Goal: Task Accomplishment & Management: Manage account settings

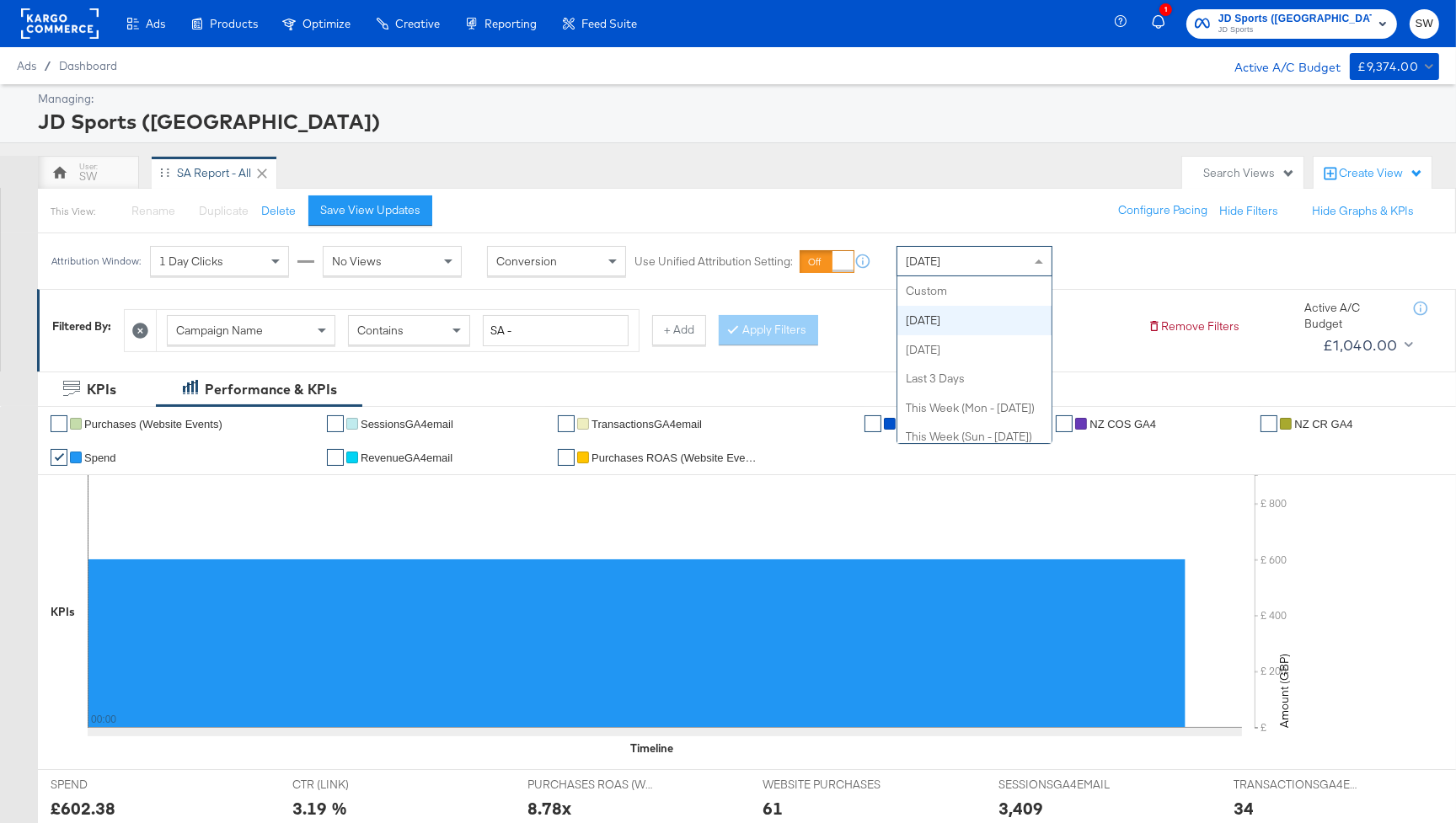
click at [932, 255] on span "[DATE]" at bounding box center [922, 261] width 34 height 15
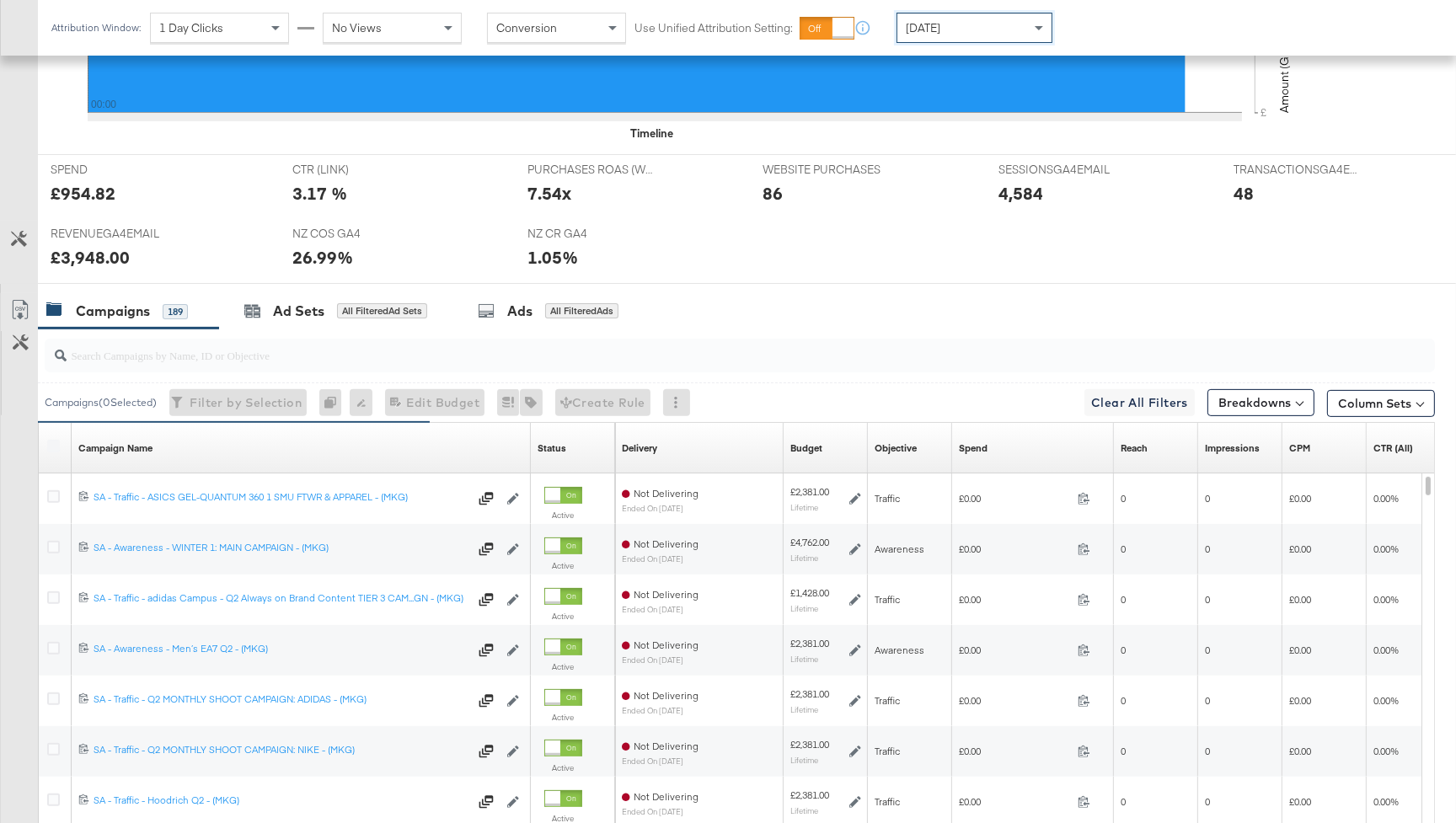
scroll to position [653, 0]
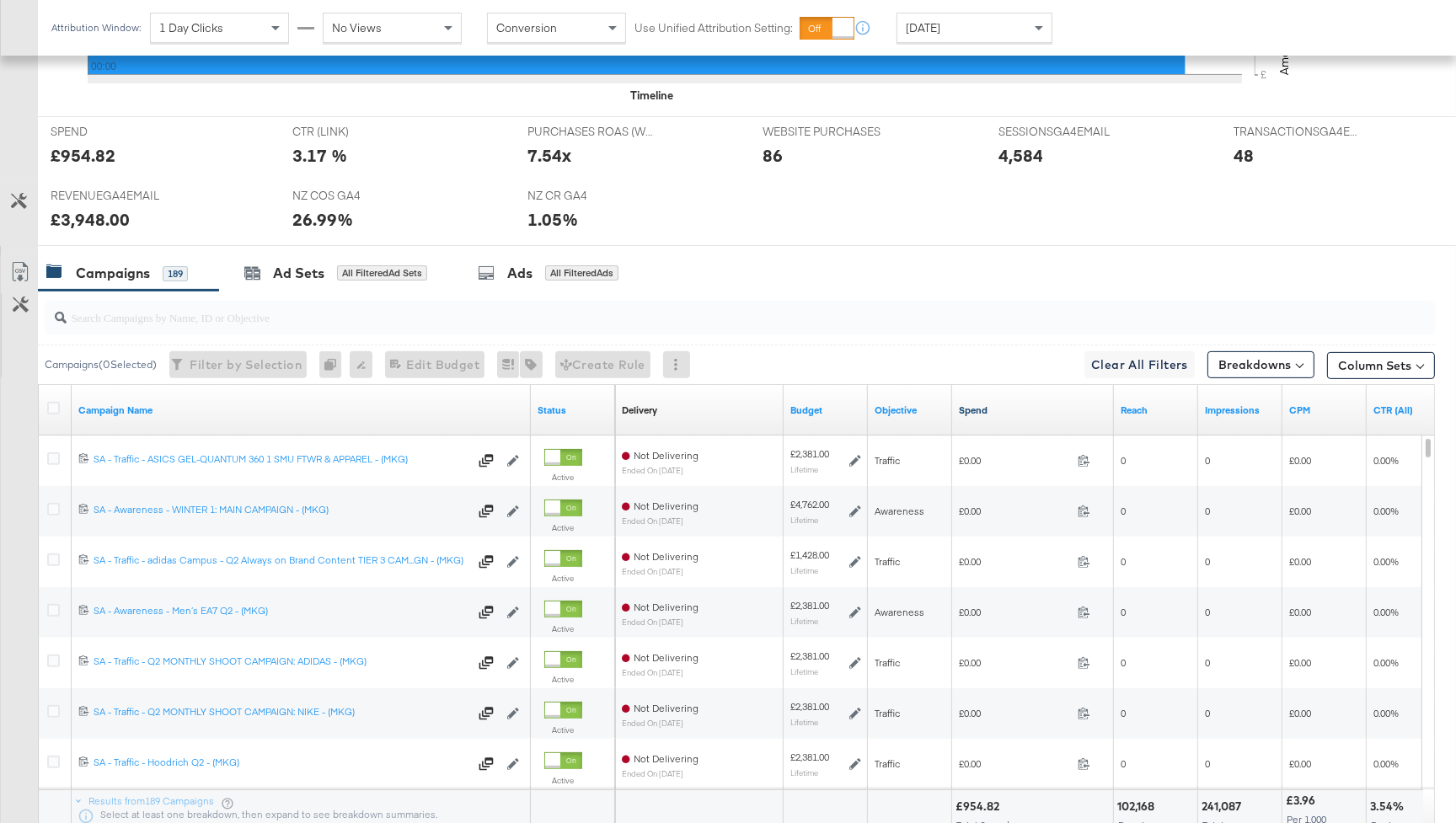
click at [992, 414] on link "Spend" at bounding box center [1033, 410] width 148 height 13
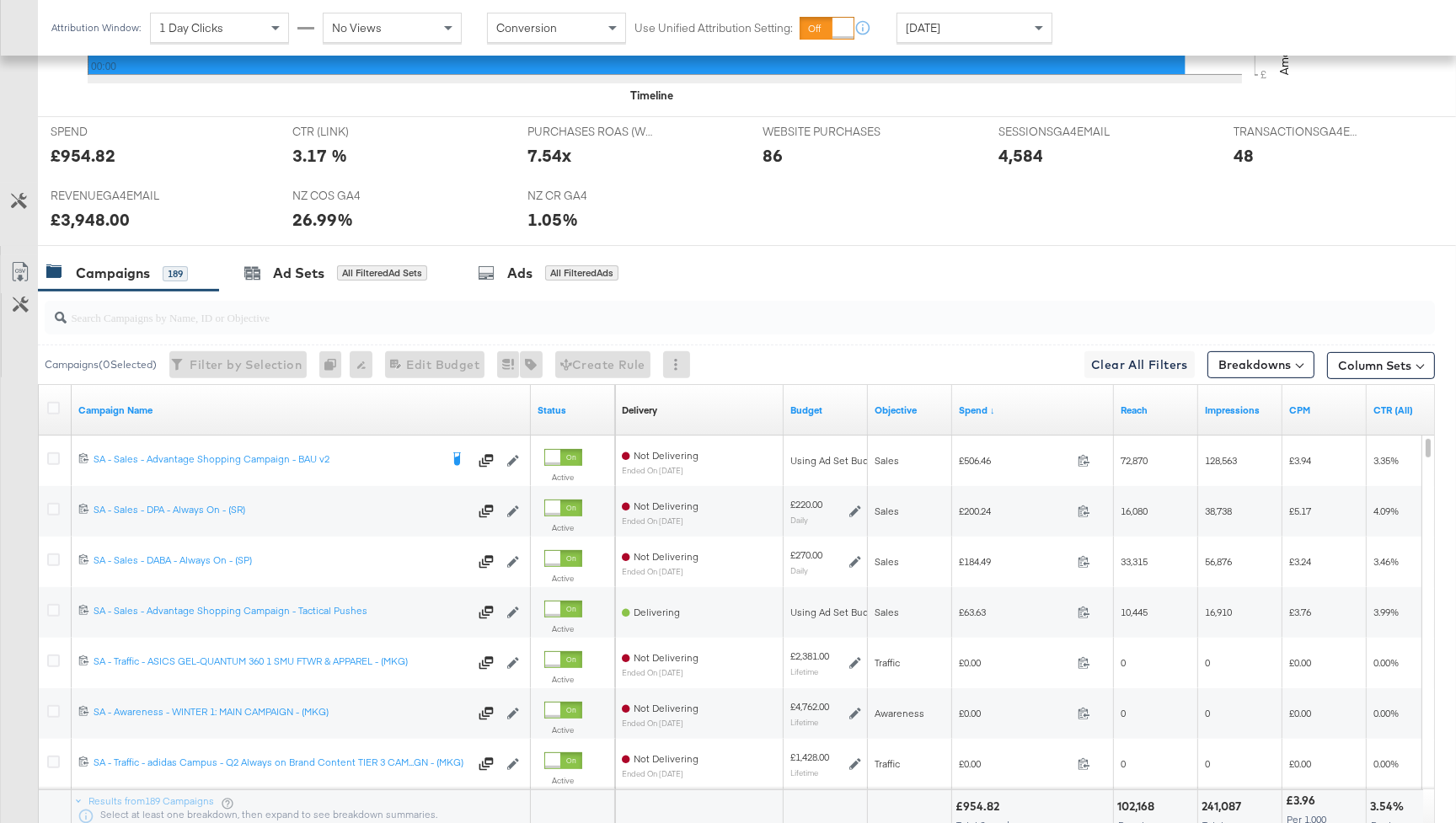
scroll to position [791, 0]
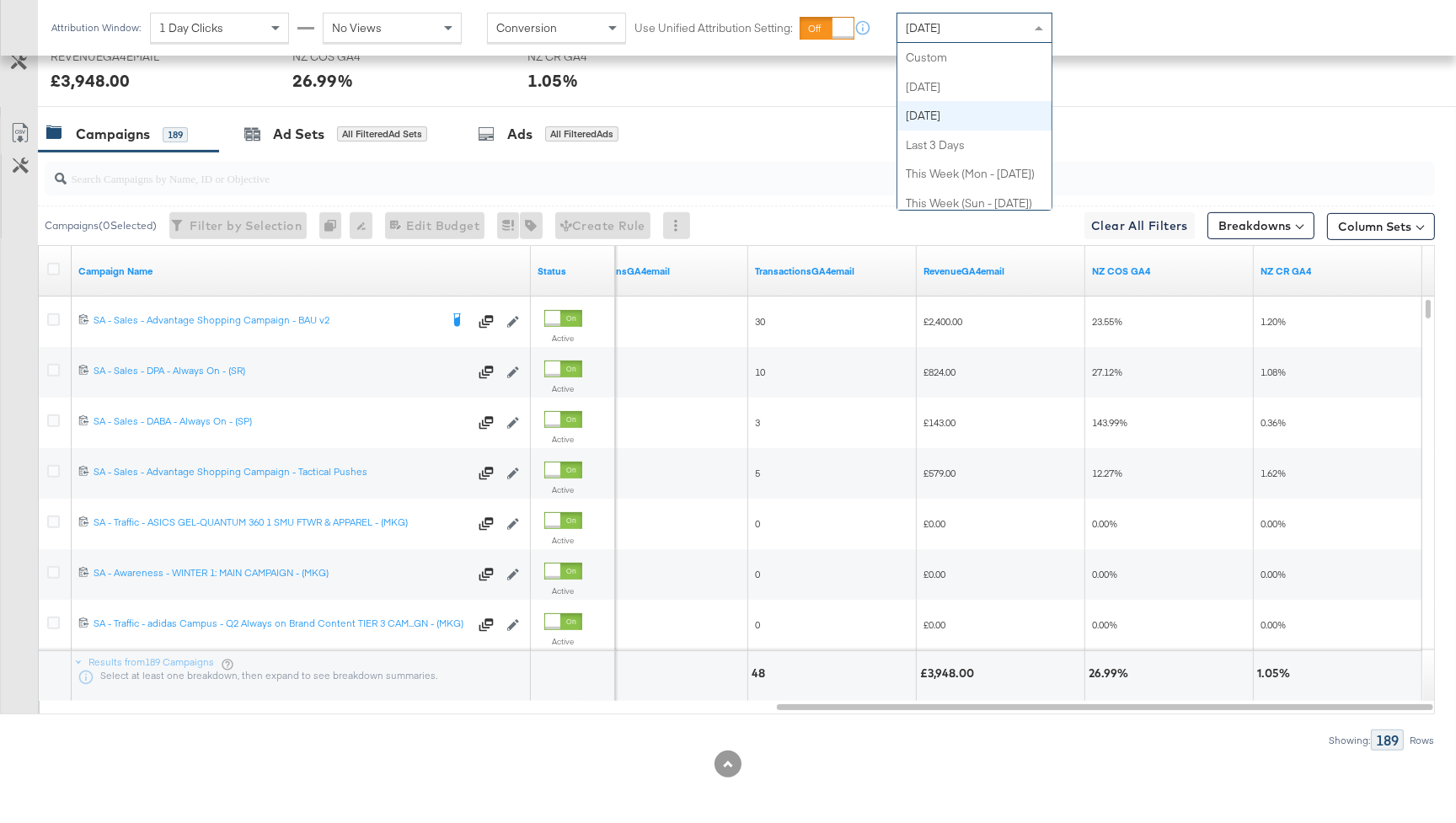
drag, startPoint x: 928, startPoint y: 15, endPoint x: 940, endPoint y: 63, distance: 49.5
click at [928, 15] on div "Yesterday" at bounding box center [975, 27] width 154 height 29
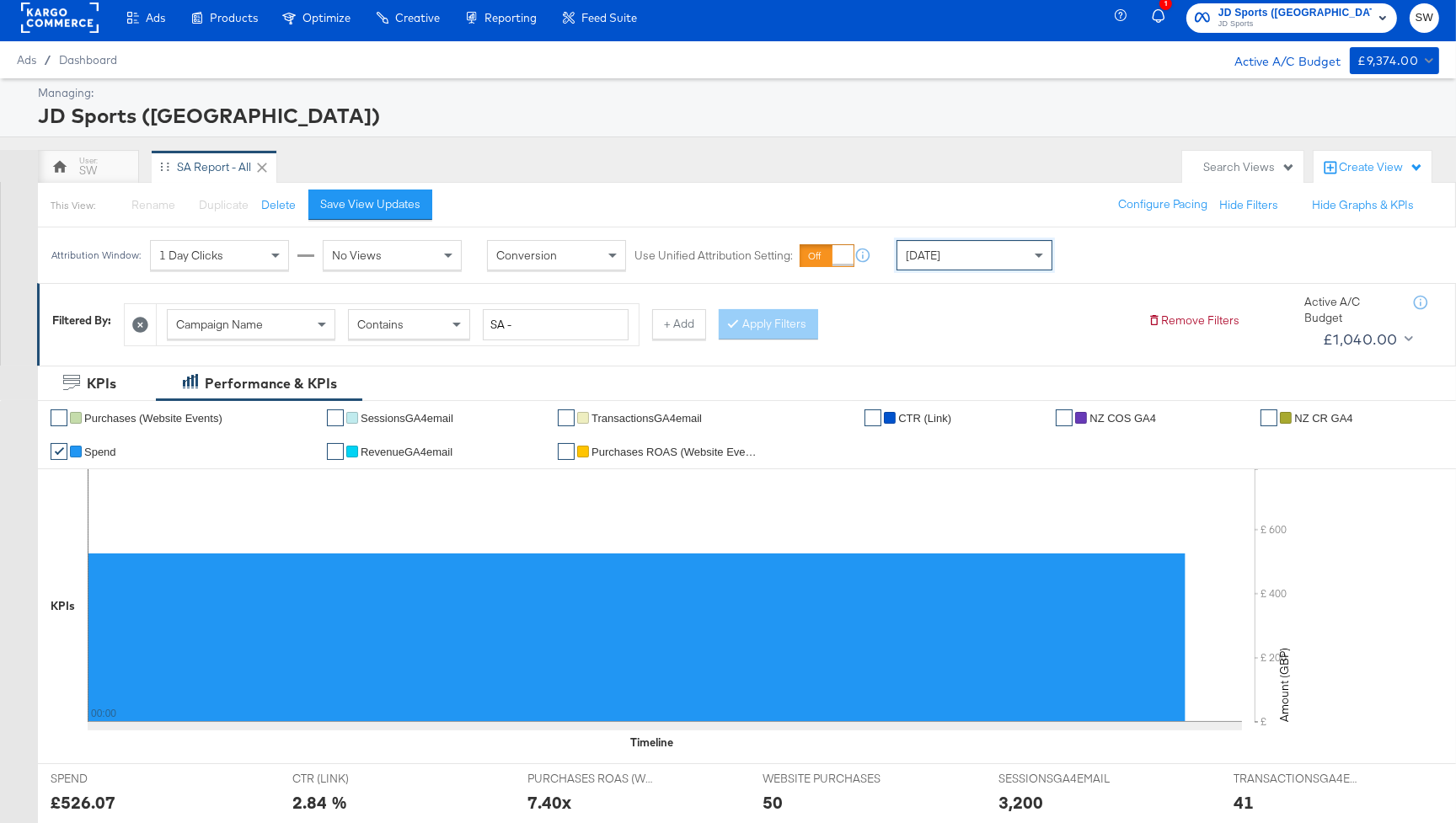
scroll to position [0, 0]
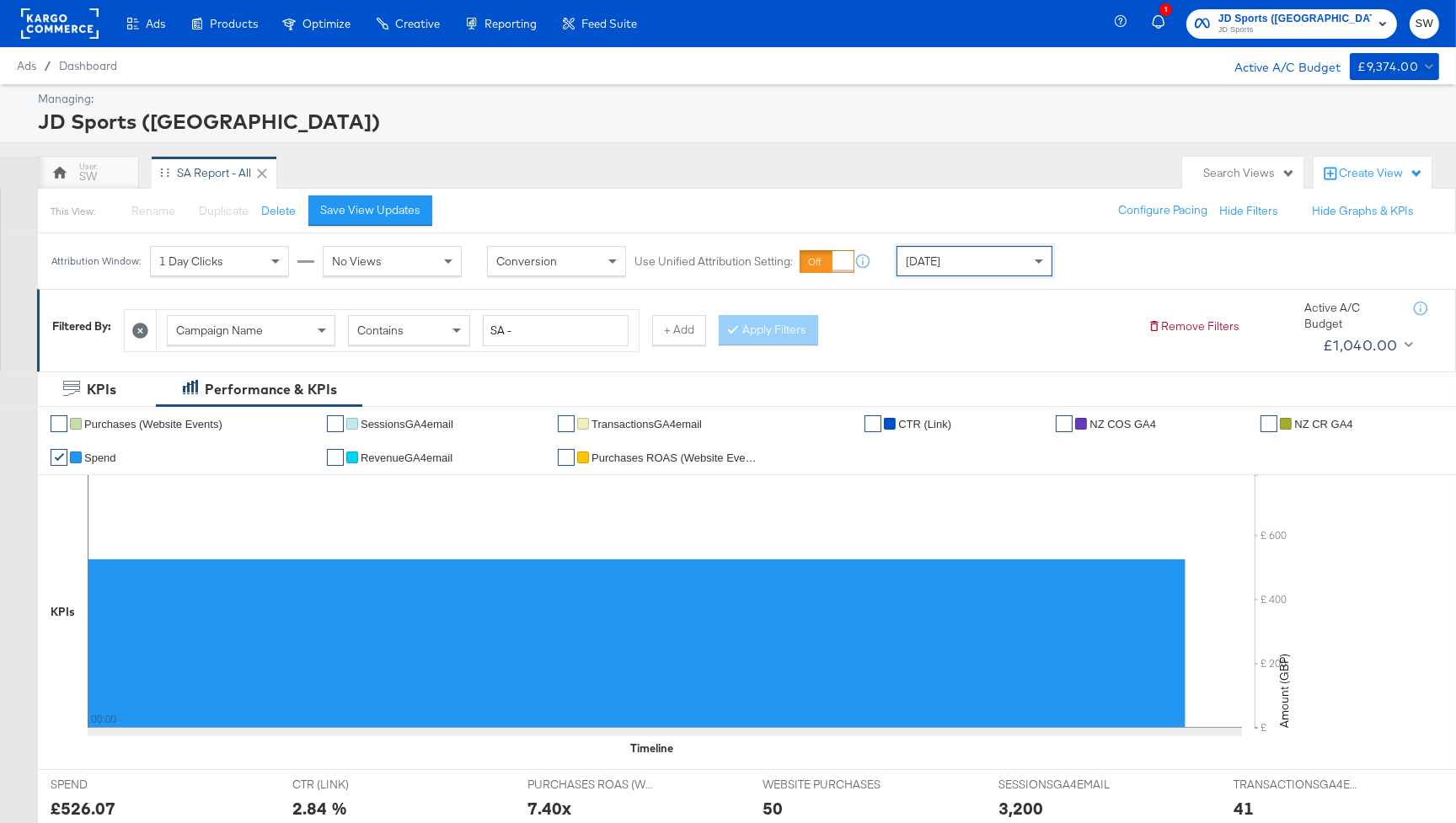
click at [1323, 33] on span "JD Sports" at bounding box center [1295, 30] width 153 height 13
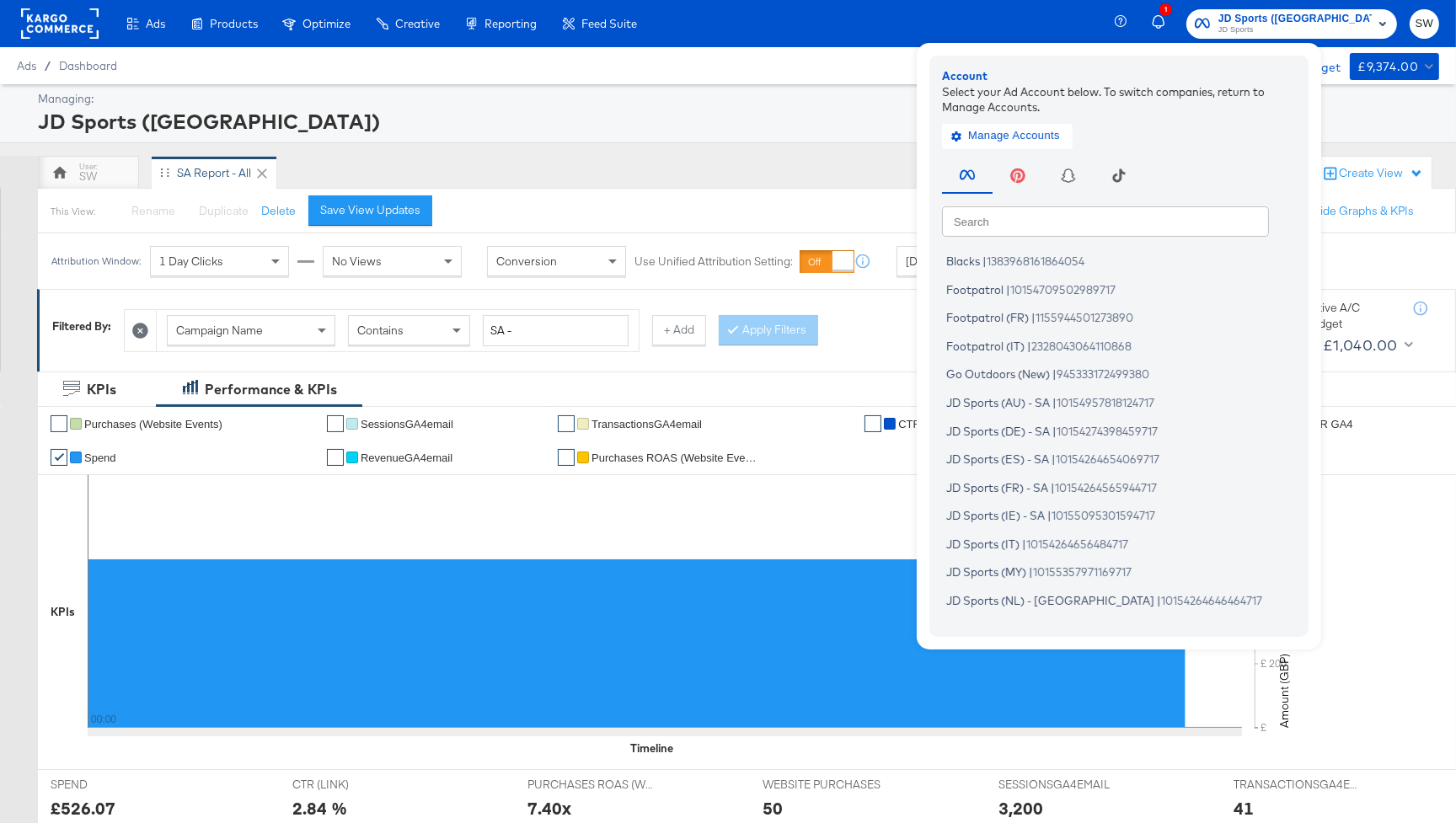
click at [1106, 222] on input "text" at bounding box center [1106, 221] width 327 height 31
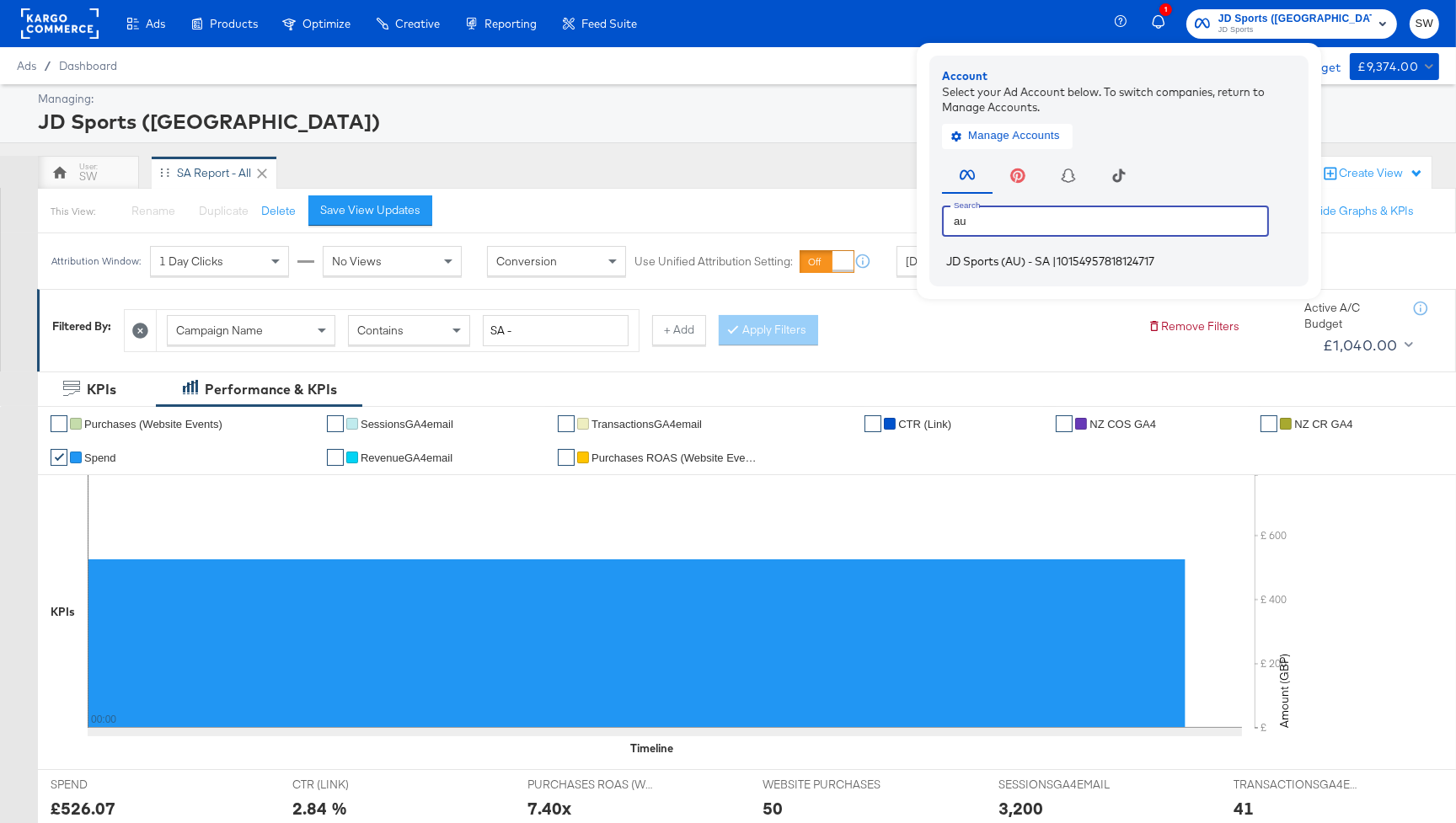
type input "au"
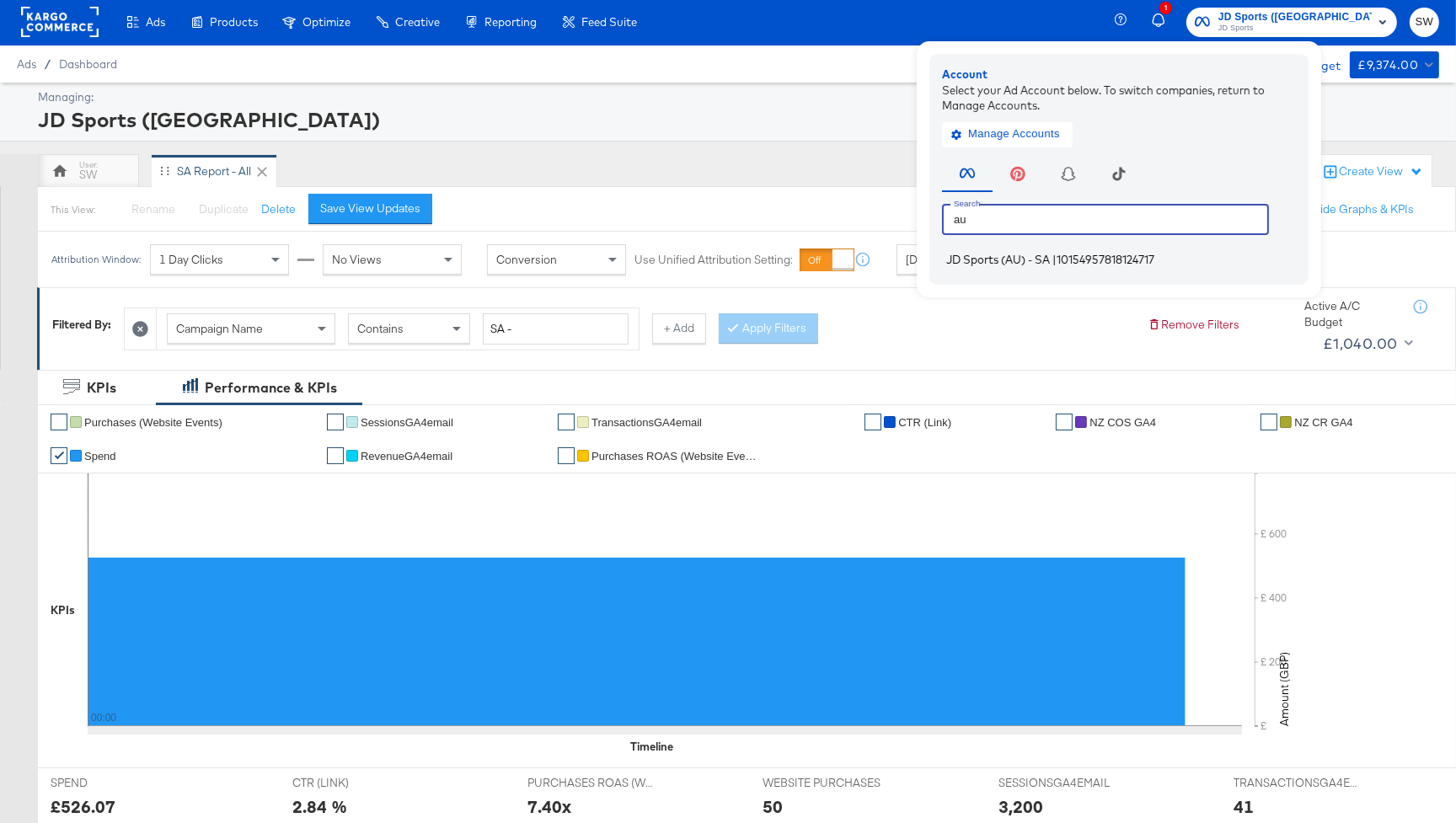
click at [1050, 260] on span "JD Sports (AU) - SA" at bounding box center [998, 259] width 103 height 13
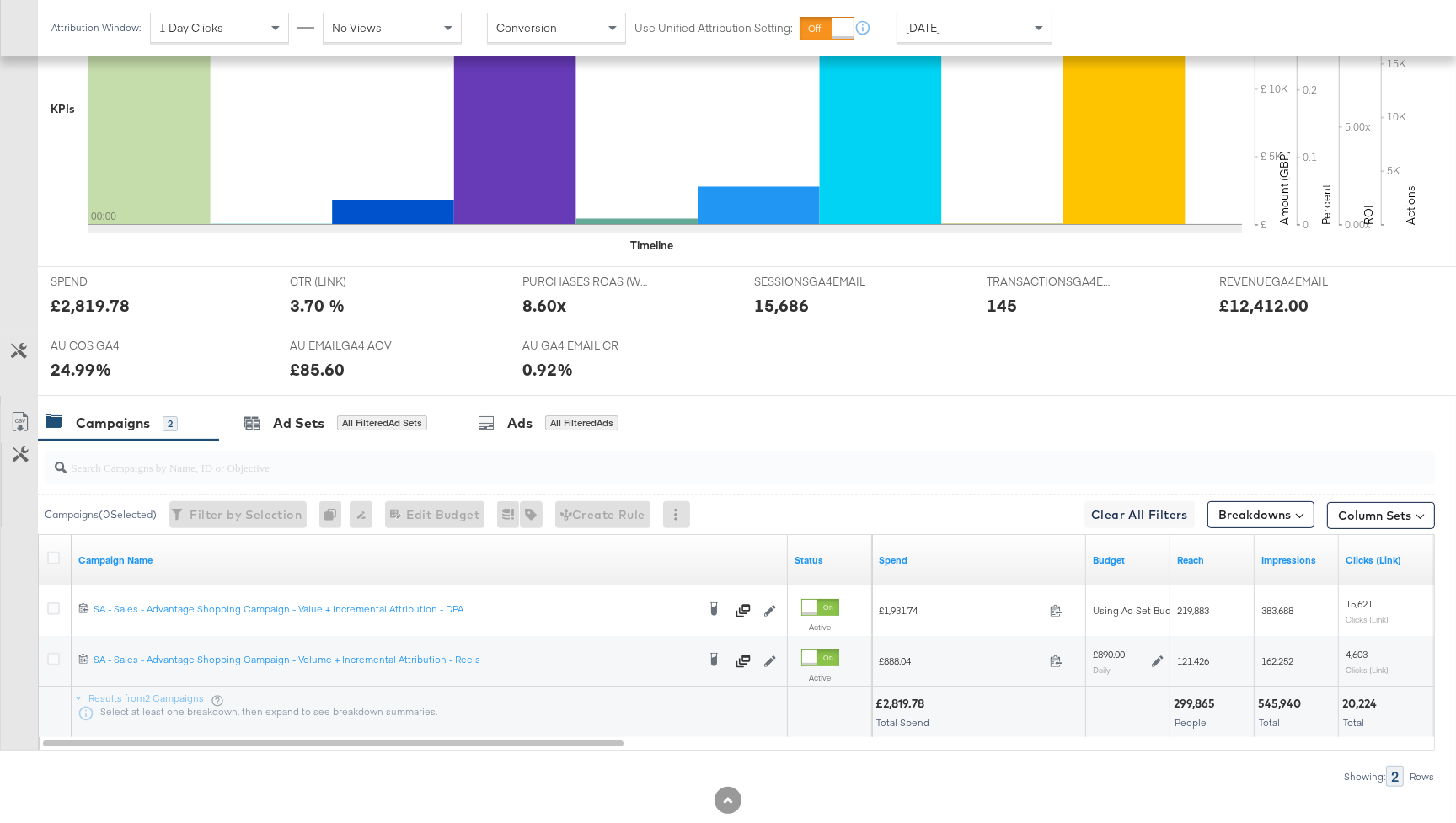
scroll to position [576, 0]
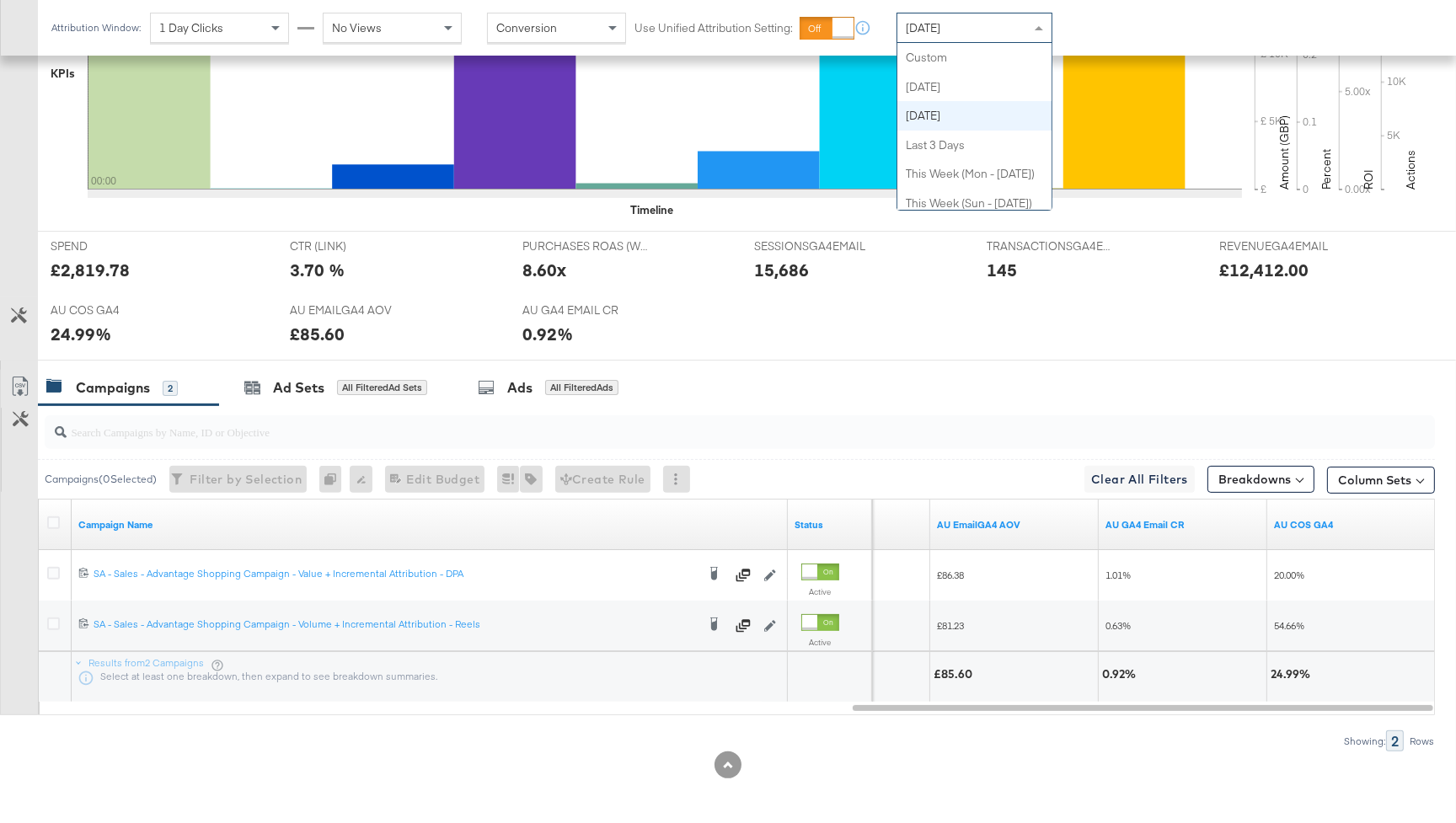
click at [941, 22] on span "[DATE]" at bounding box center [922, 27] width 34 height 15
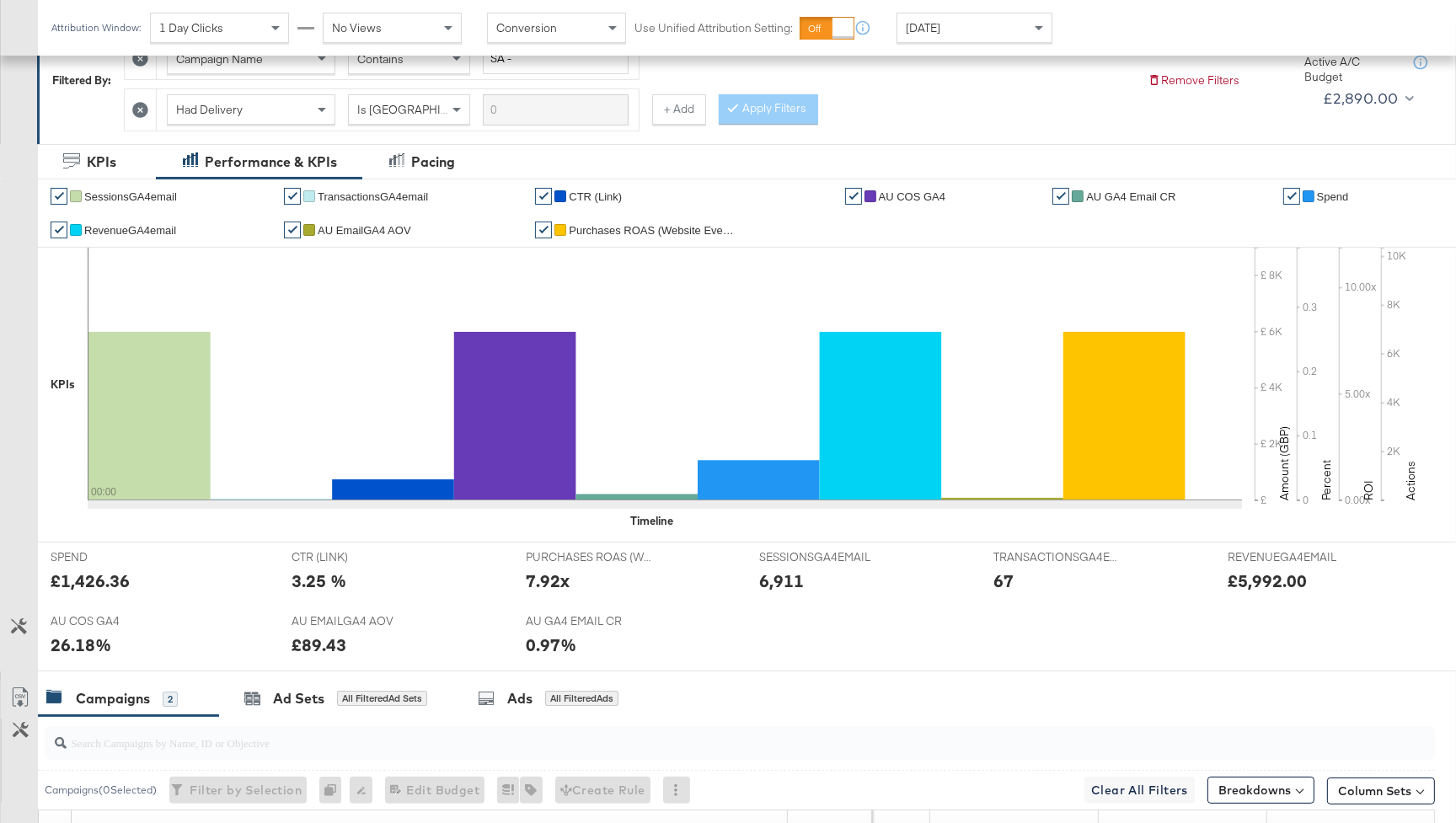
scroll to position [0, 0]
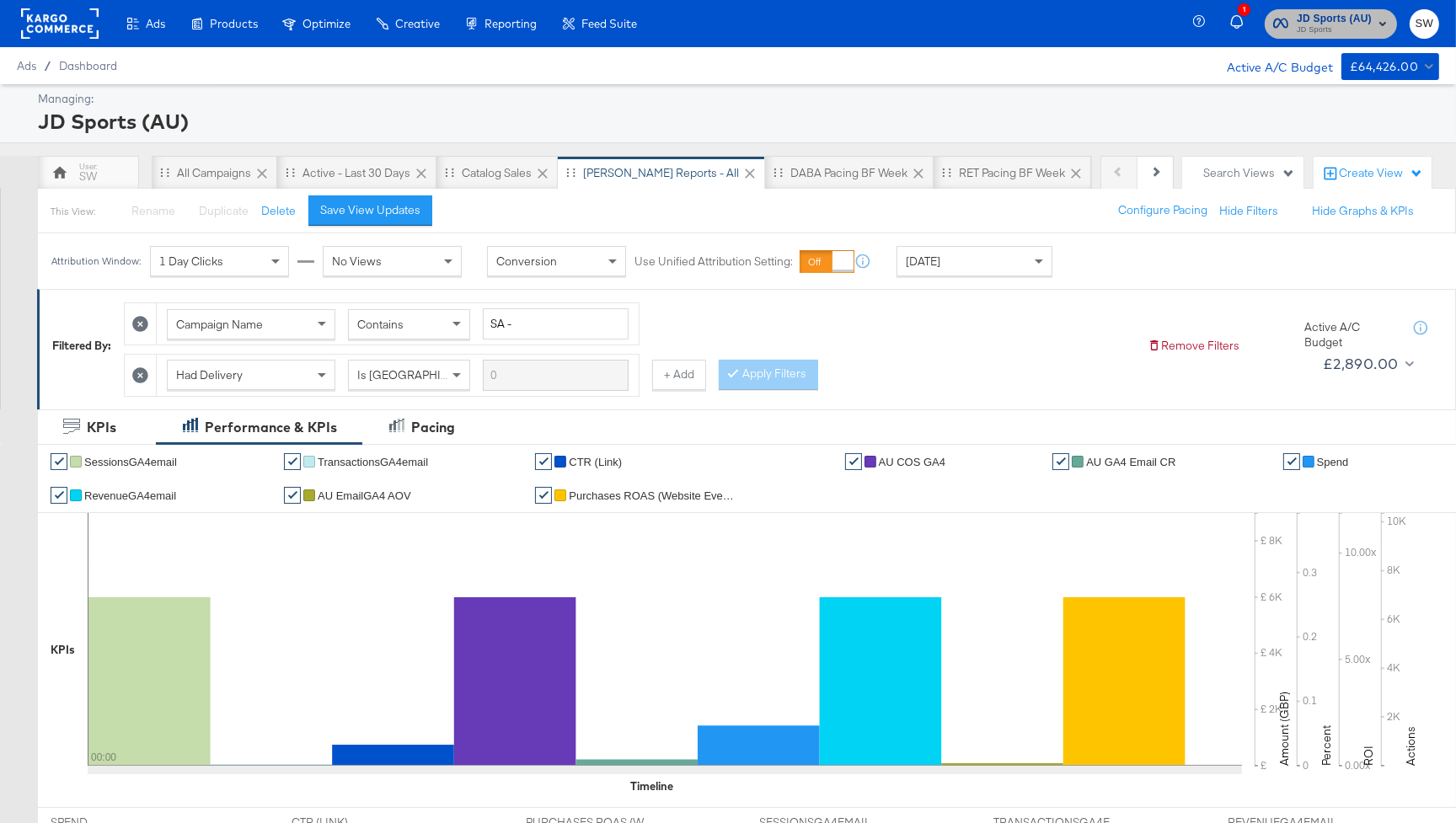
click at [1333, 25] on span "JD Sports" at bounding box center [1335, 30] width 75 height 13
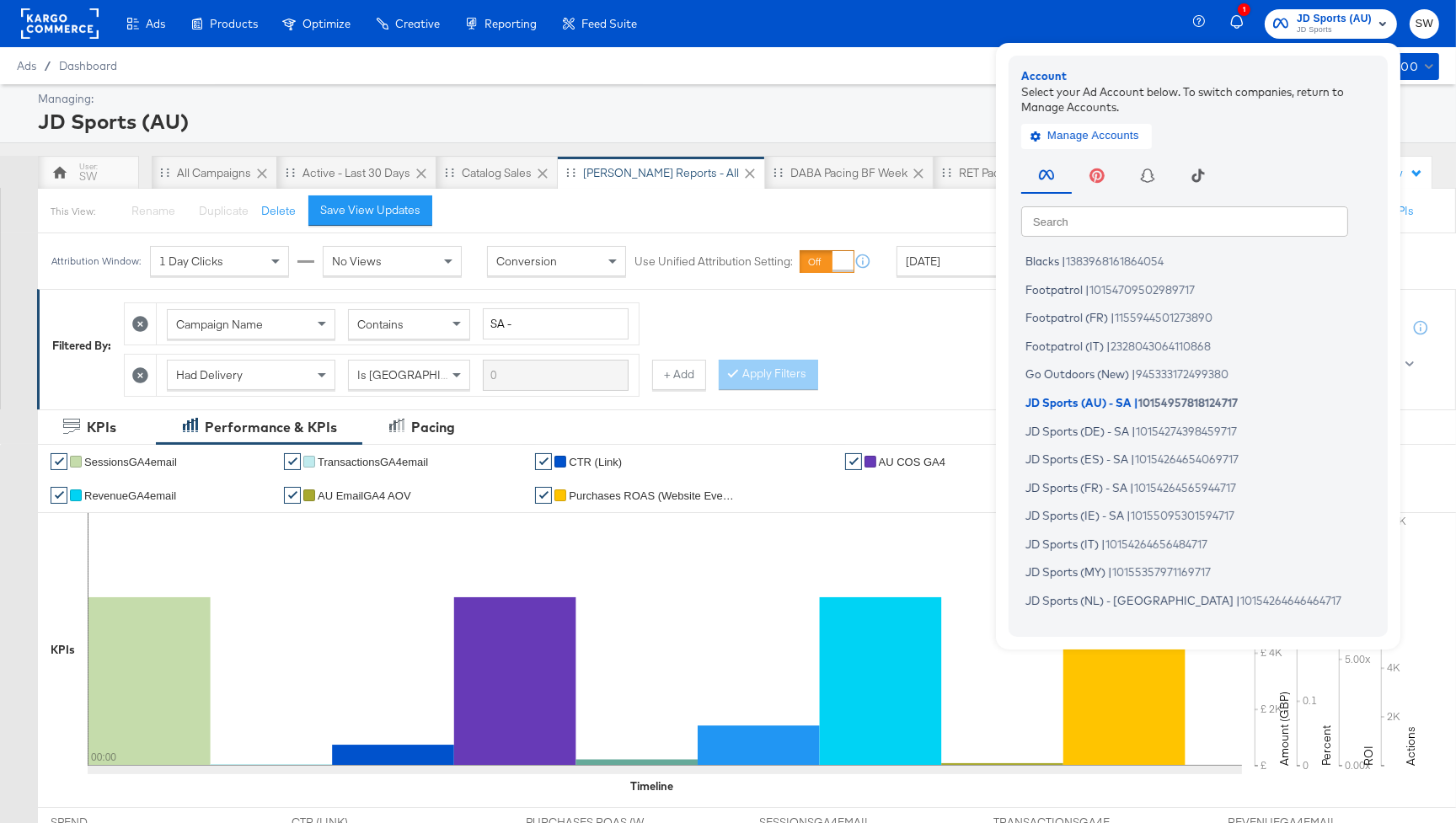
click at [1165, 227] on input "text" at bounding box center [1184, 221] width 327 height 31
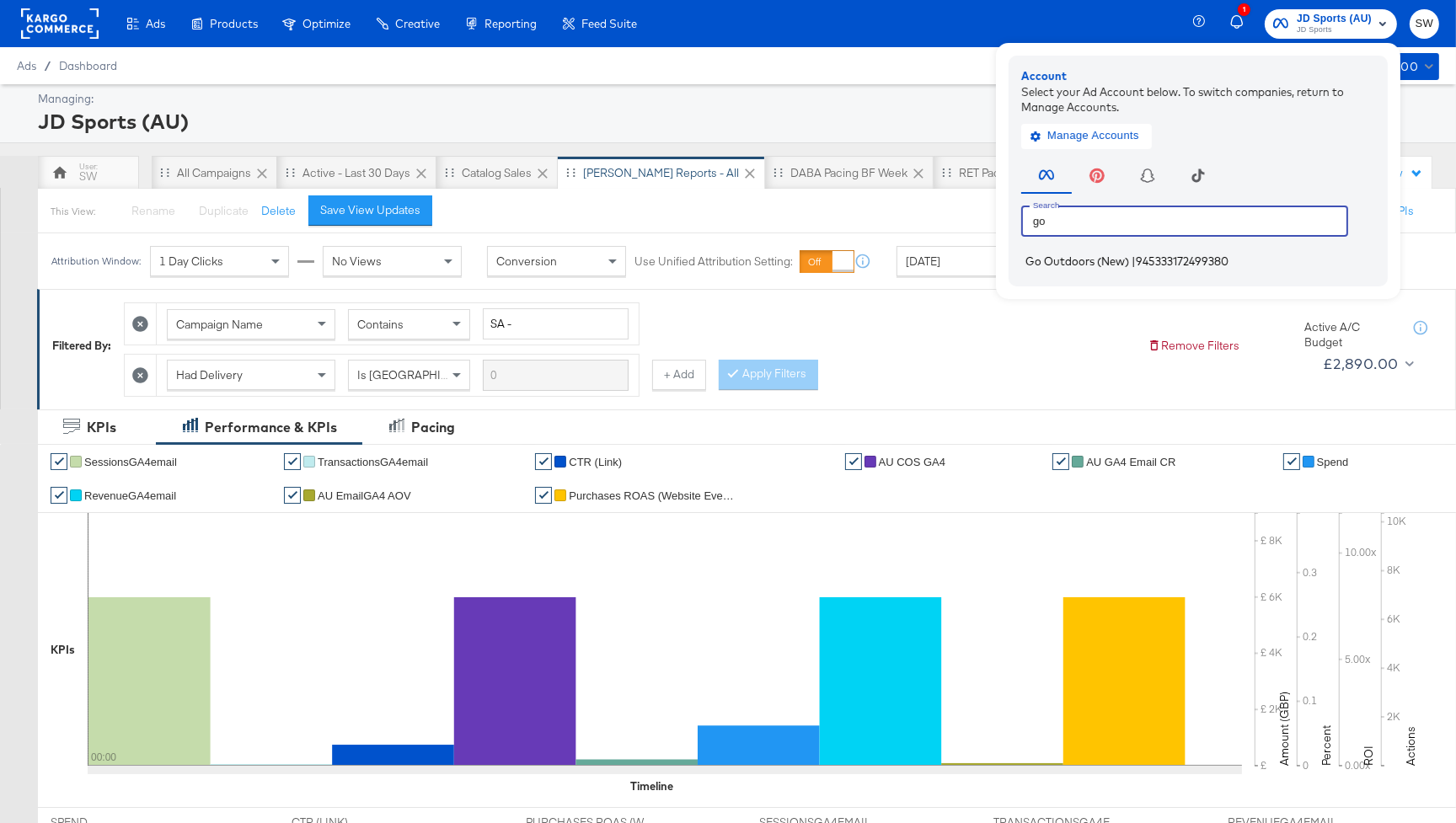
type input "go"
click at [1136, 260] on span "|" at bounding box center [1134, 261] width 4 height 13
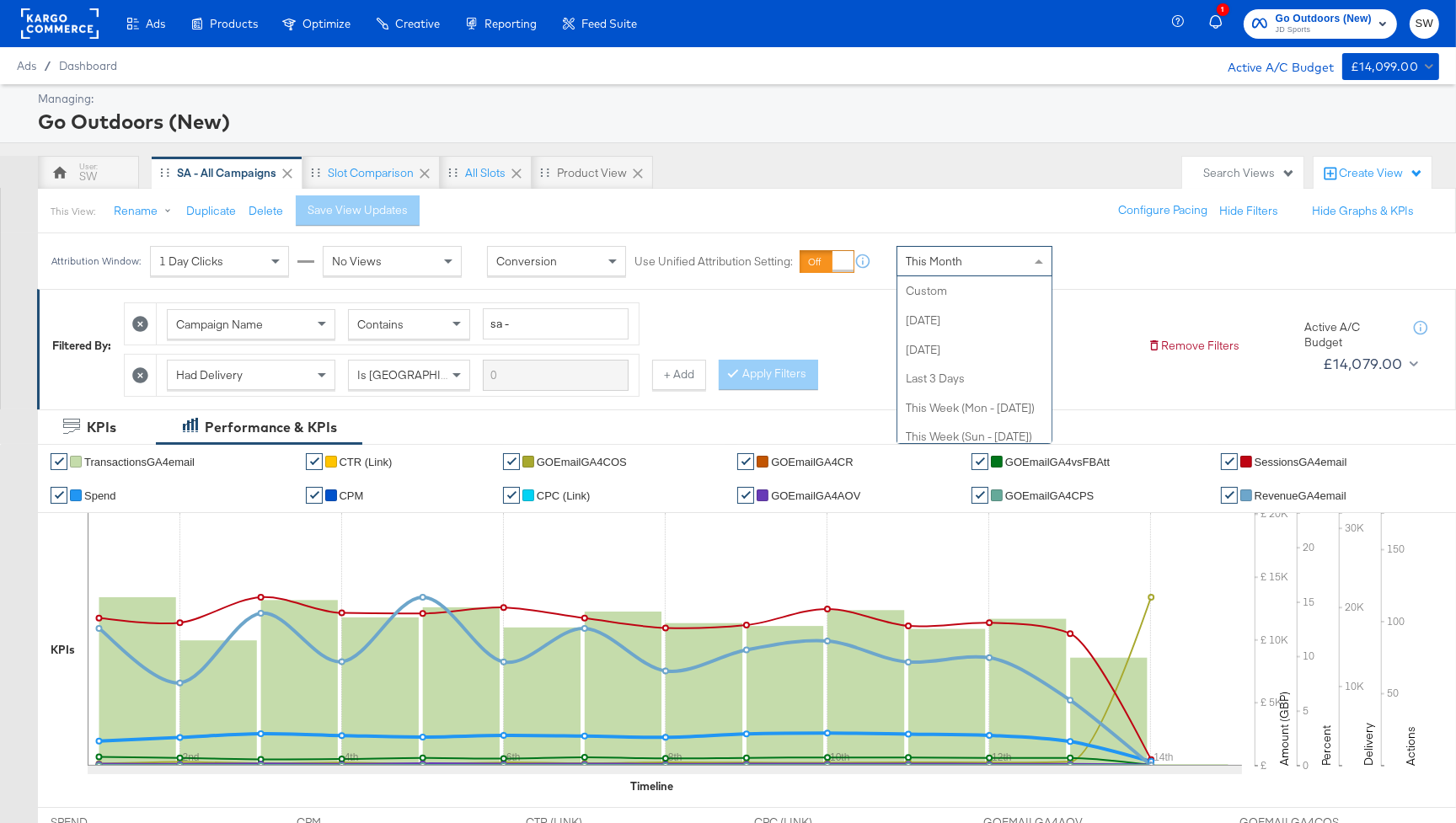
click at [946, 262] on span "This Month" at bounding box center [934, 261] width 56 height 15
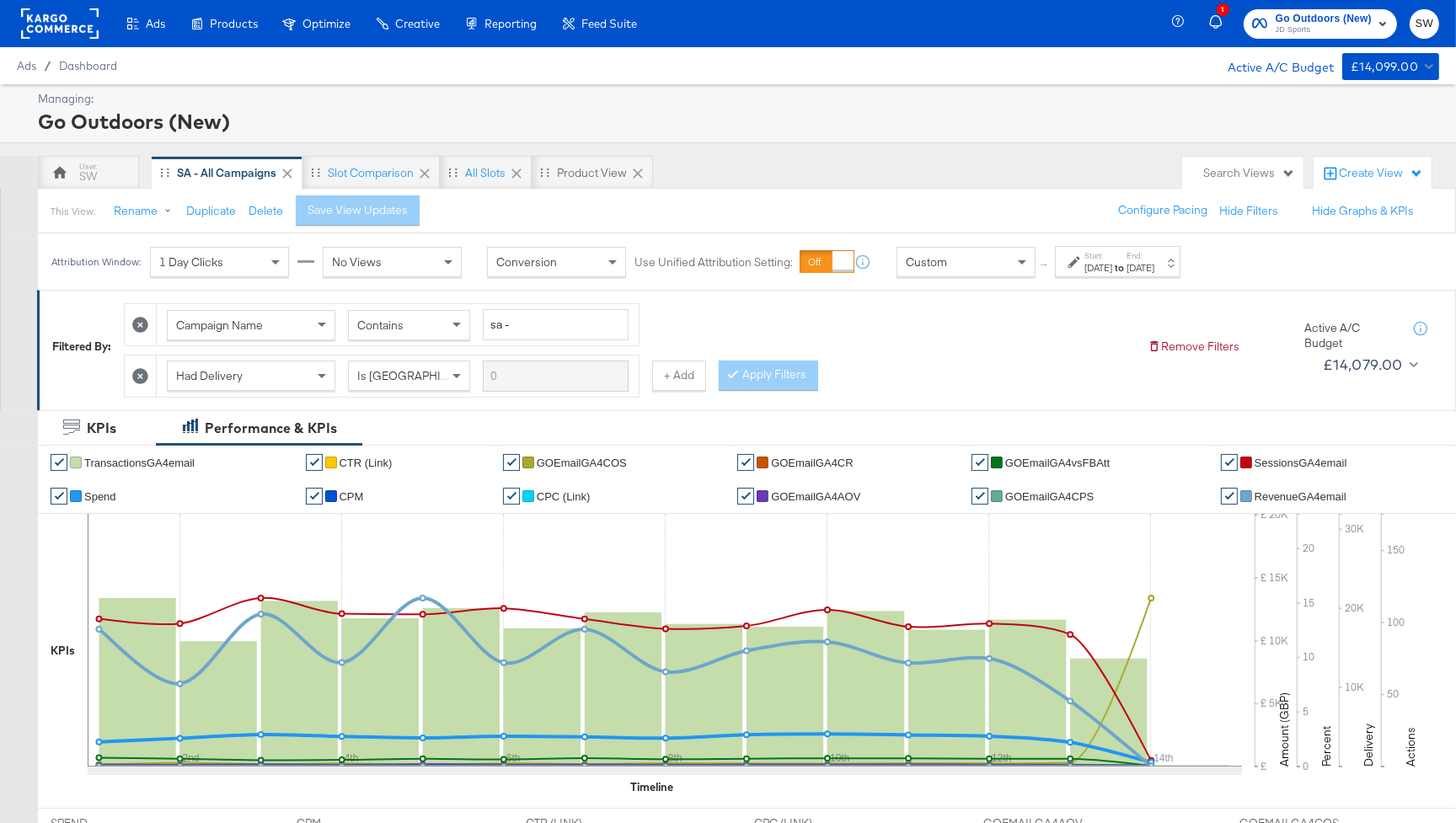
click at [1089, 274] on div "Aug 14th 2025" at bounding box center [1099, 267] width 28 height 13
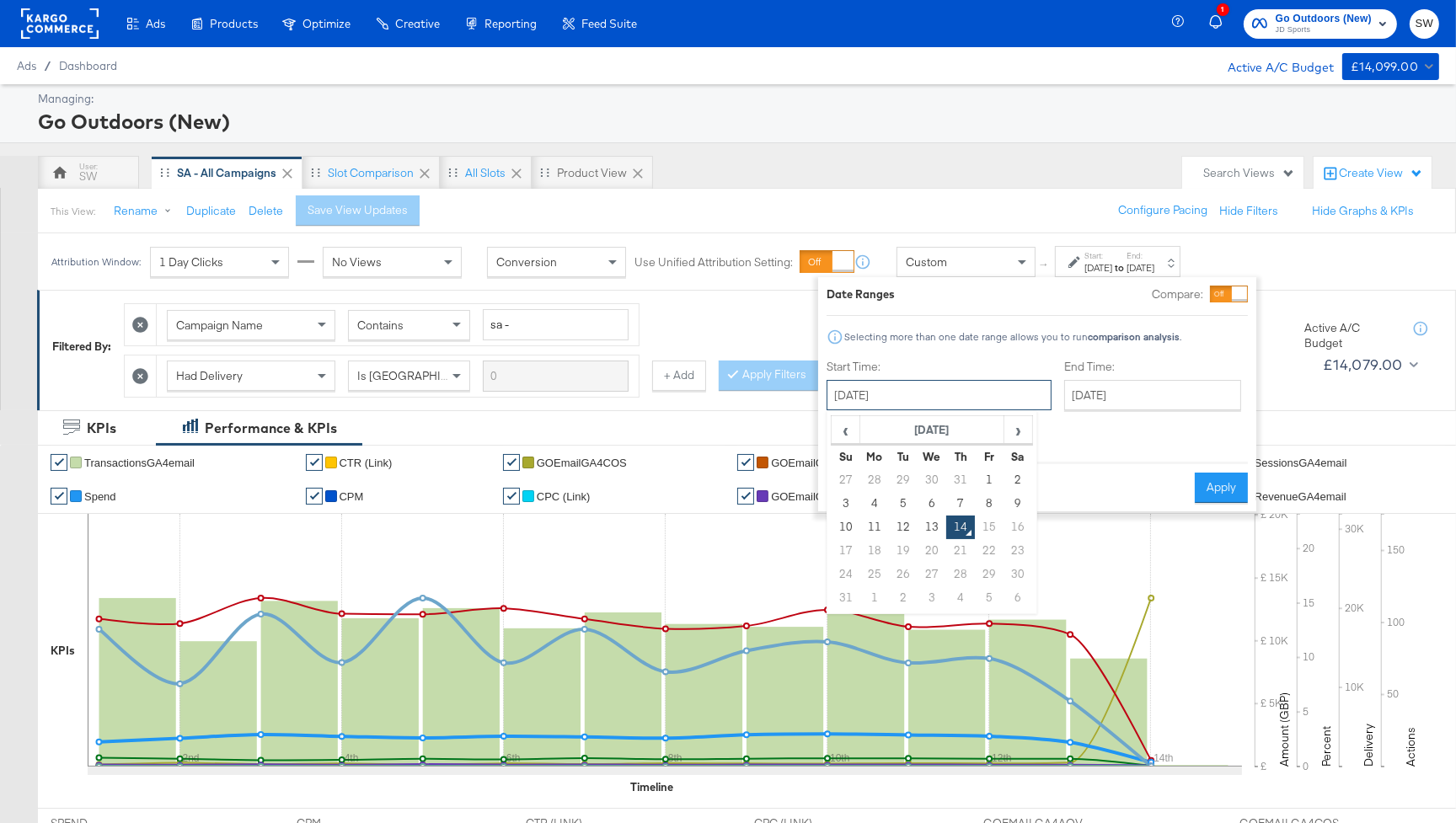
click at [929, 400] on input "August 14th 2025" at bounding box center [939, 395] width 225 height 31
click at [842, 523] on td "10" at bounding box center [846, 527] width 29 height 24
type input "August 10th 2025"
click at [1064, 390] on input "August 14th 2025" at bounding box center [1153, 395] width 177 height 31
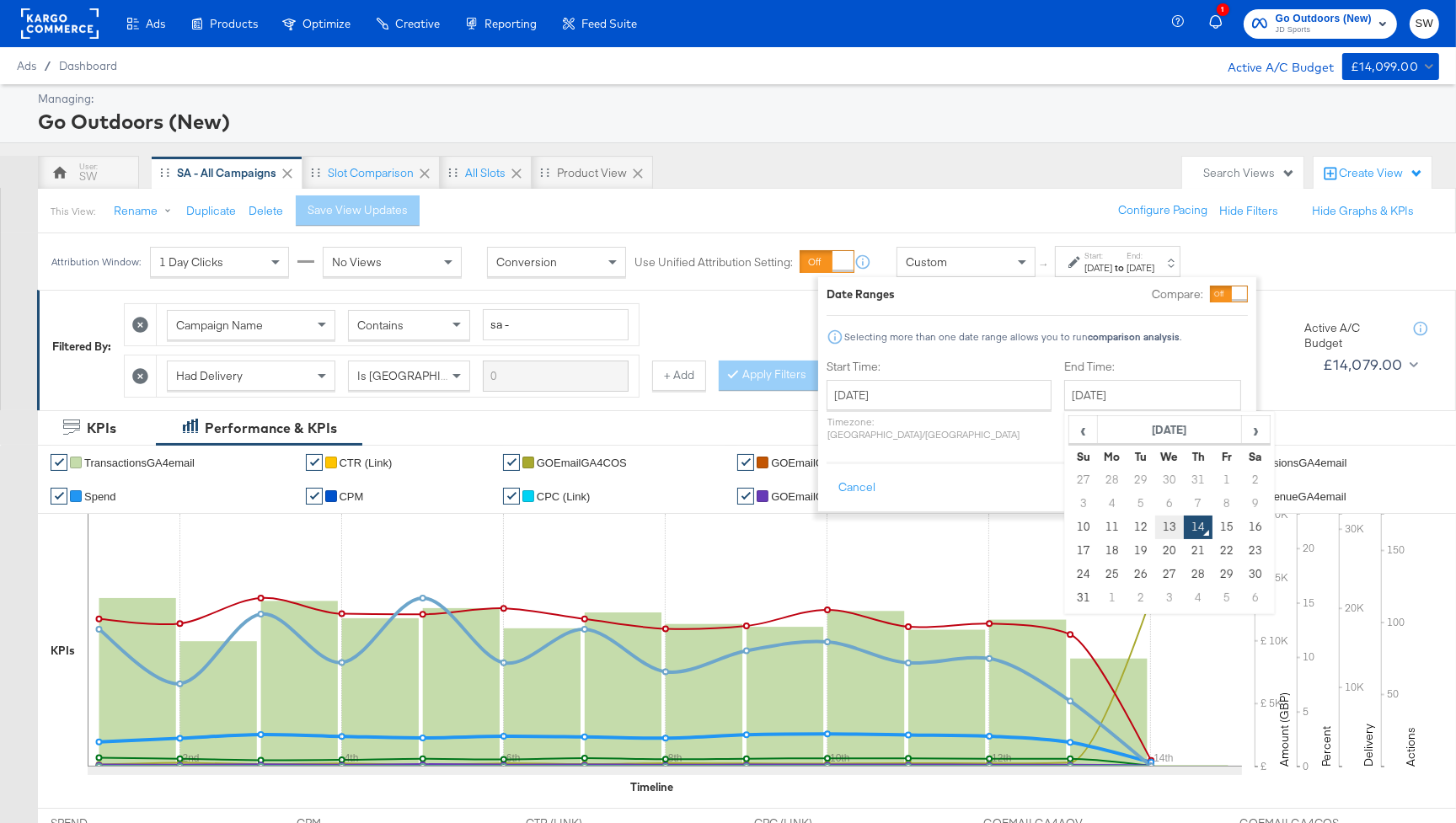
click at [1156, 528] on td "13" at bounding box center [1170, 527] width 29 height 24
type input "August 13th 2025"
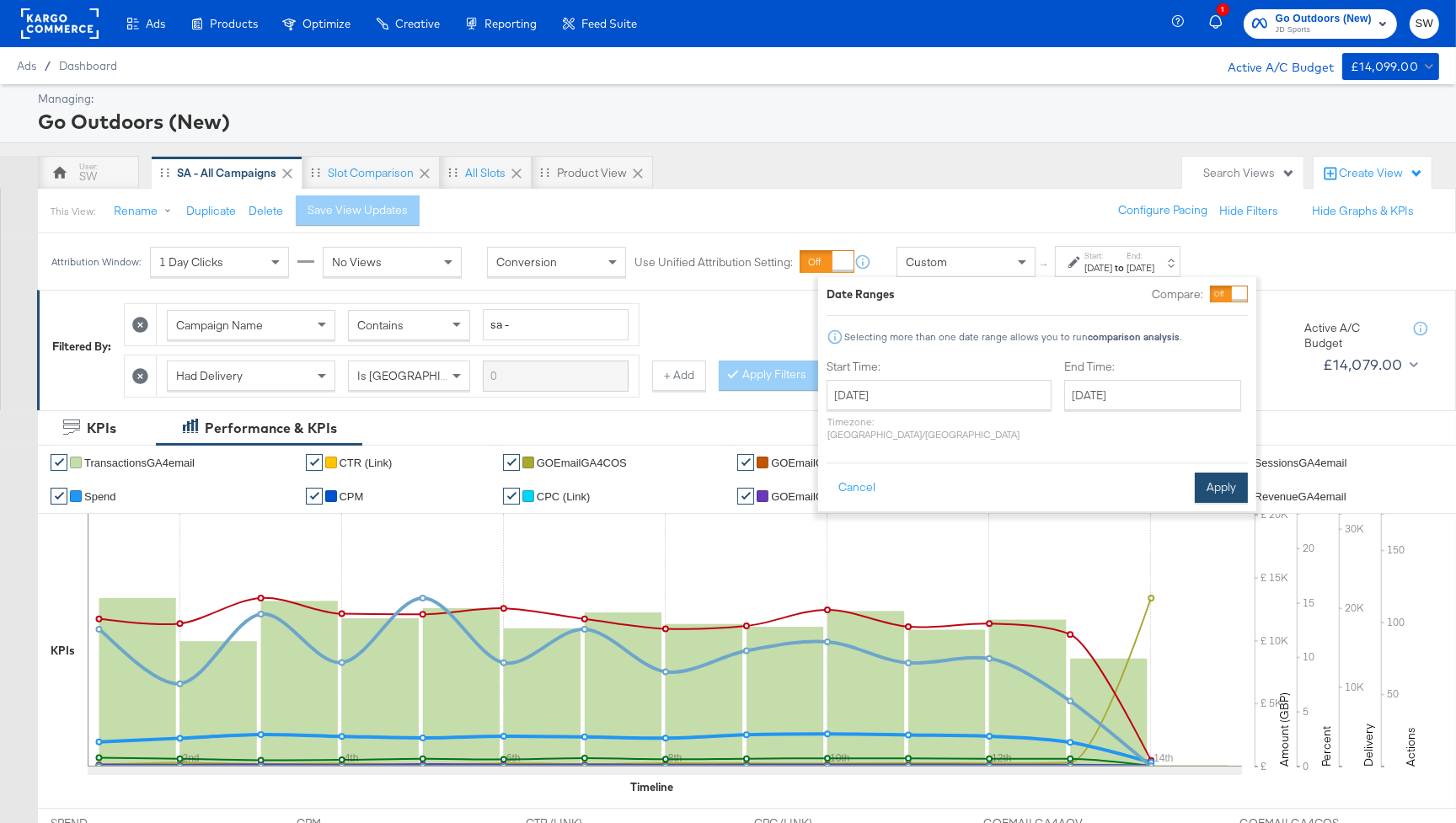
click at [1210, 473] on button "Apply" at bounding box center [1221, 488] width 53 height 31
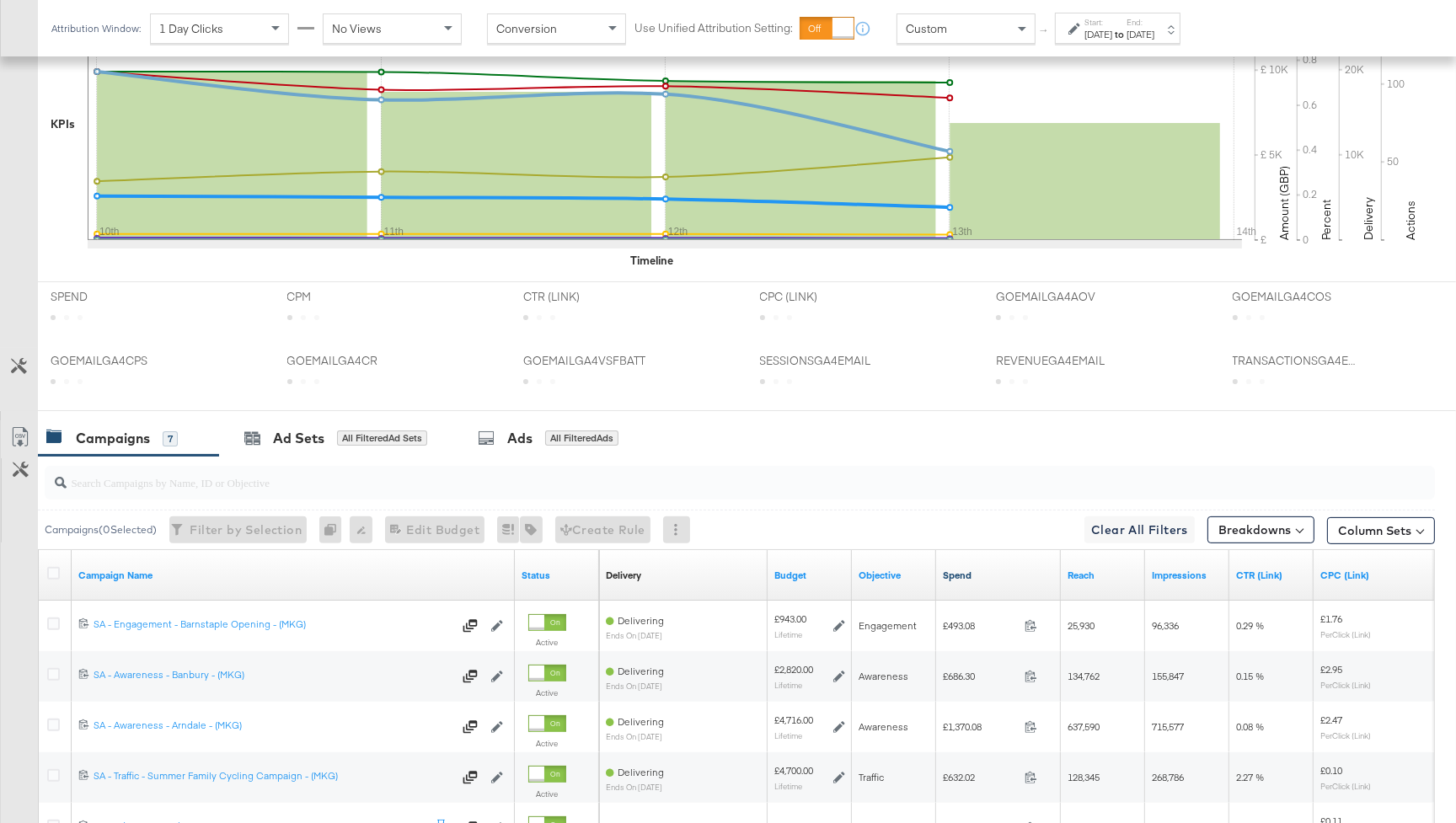
scroll to position [691, 0]
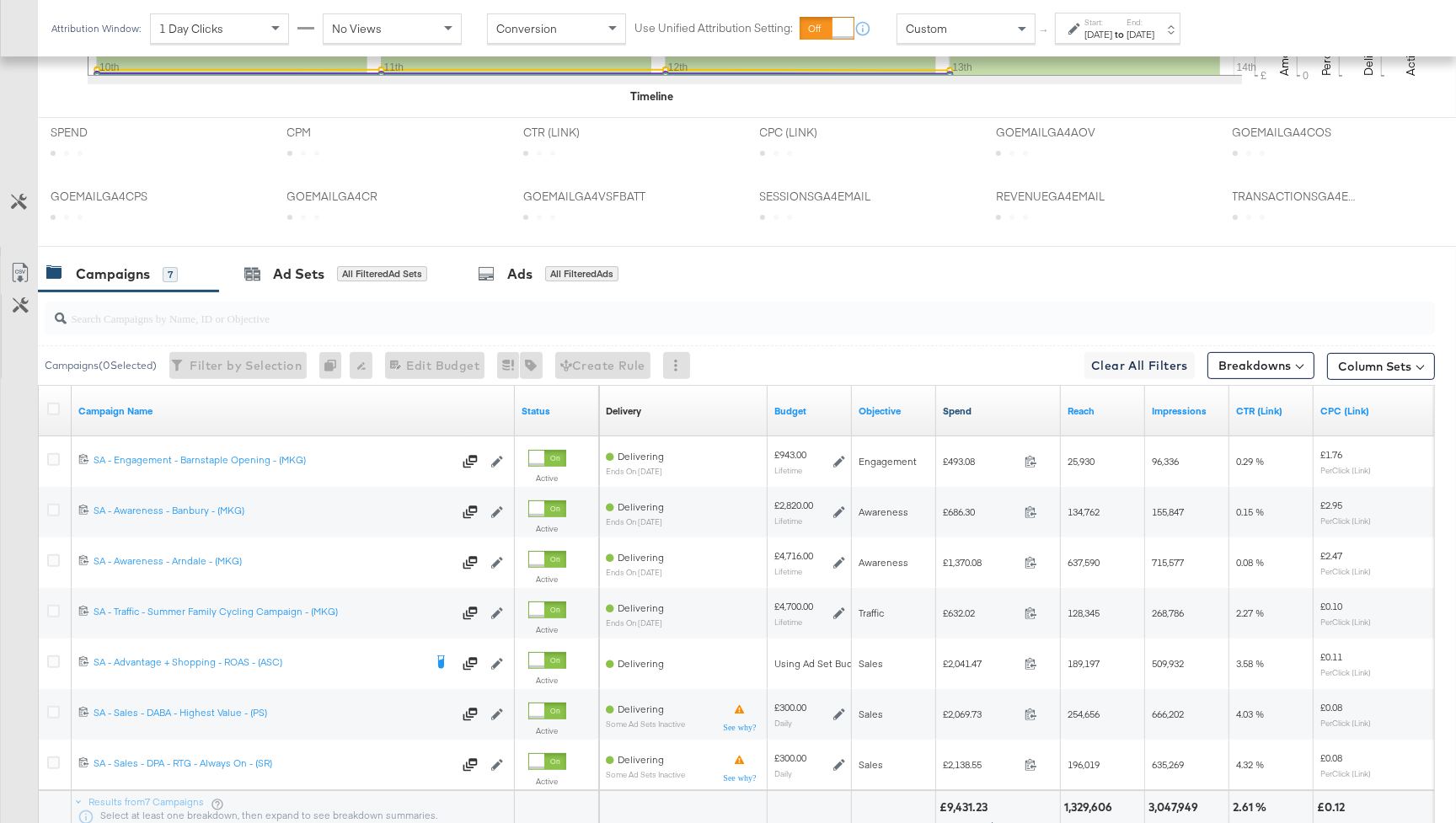
click at [993, 412] on link "Spend" at bounding box center [999, 411] width 111 height 13
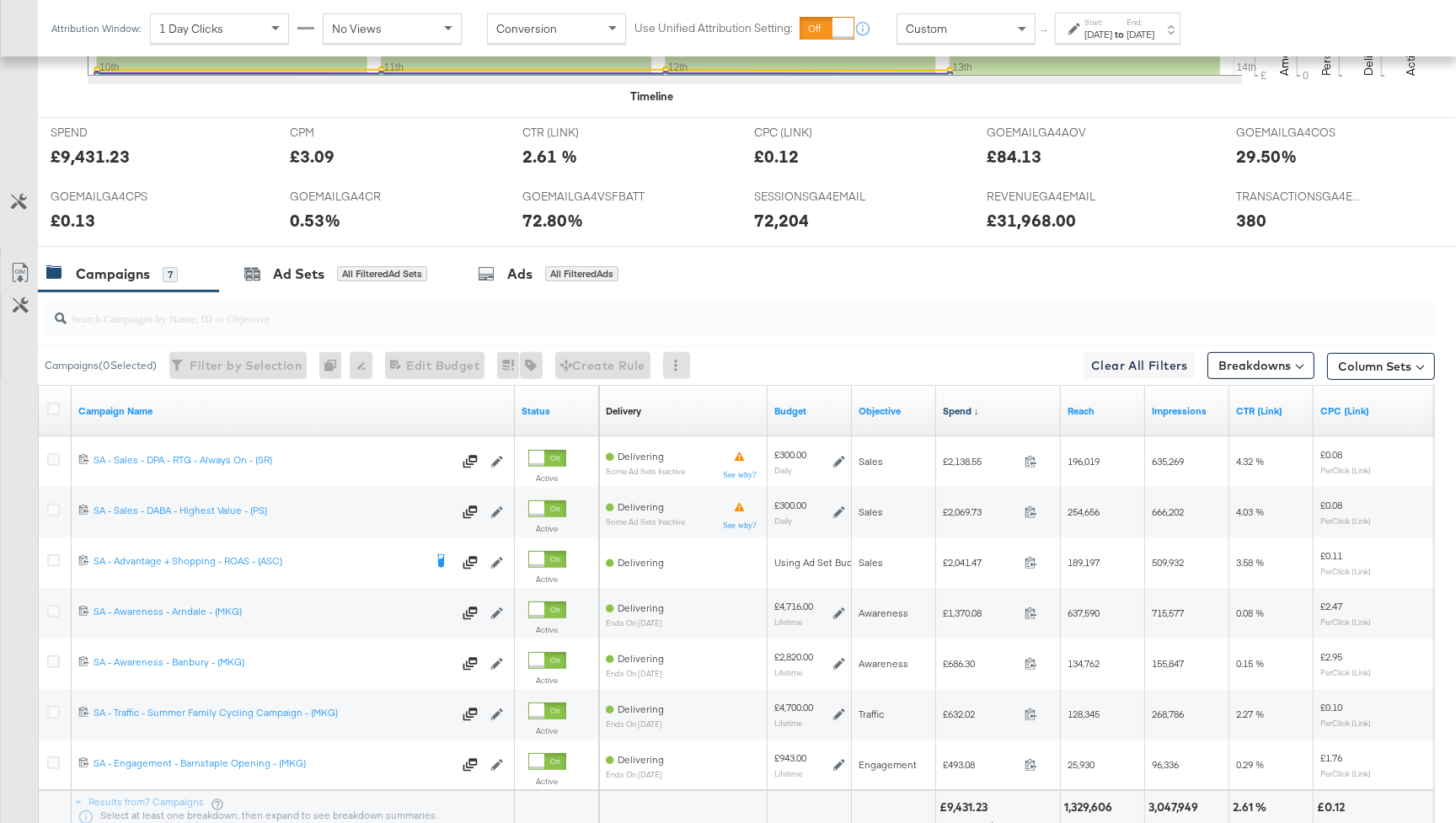
click at [988, 414] on link "Spend ↓" at bounding box center [999, 411] width 111 height 13
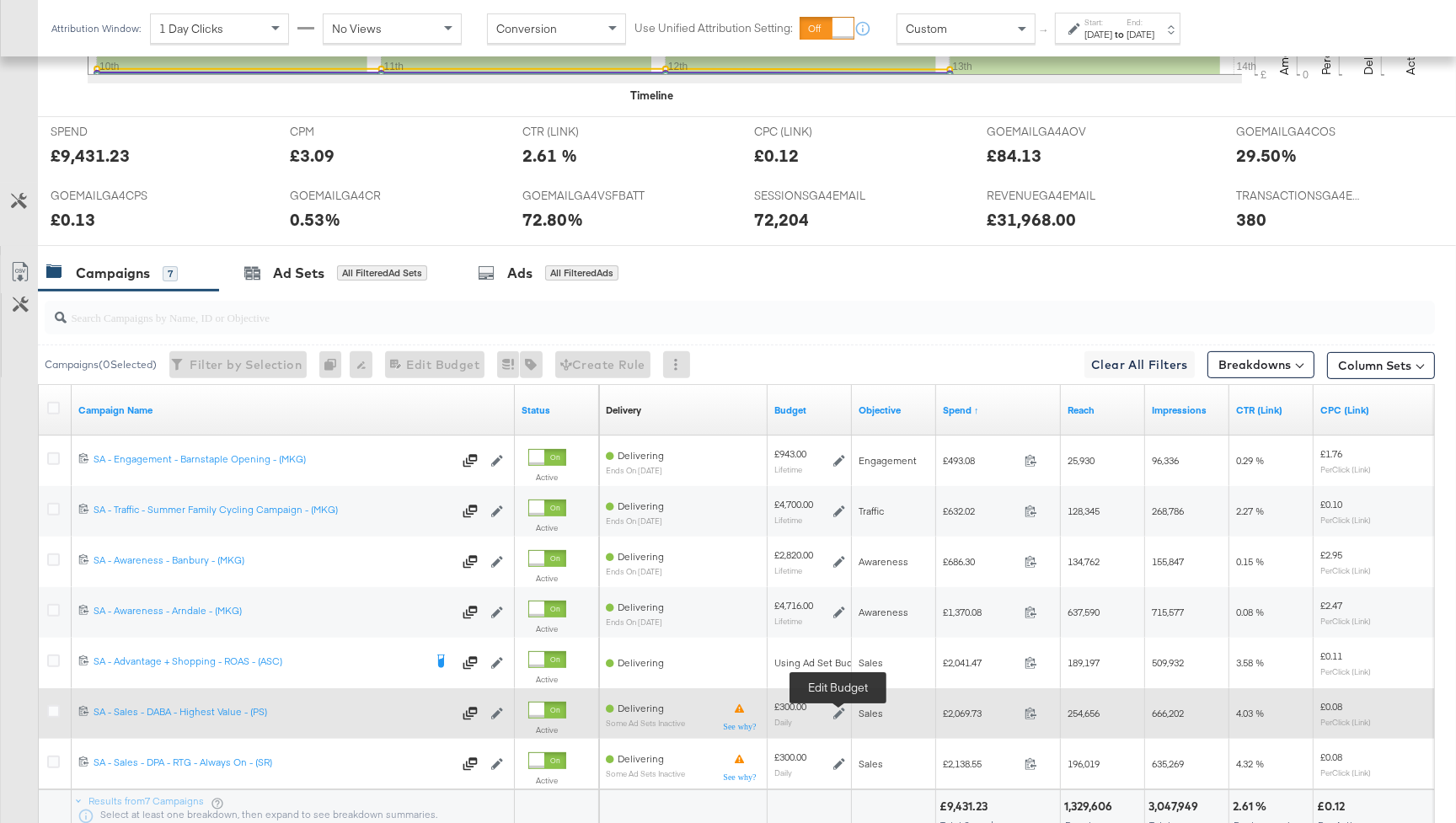
click at [837, 711] on icon at bounding box center [838, 713] width 11 height 11
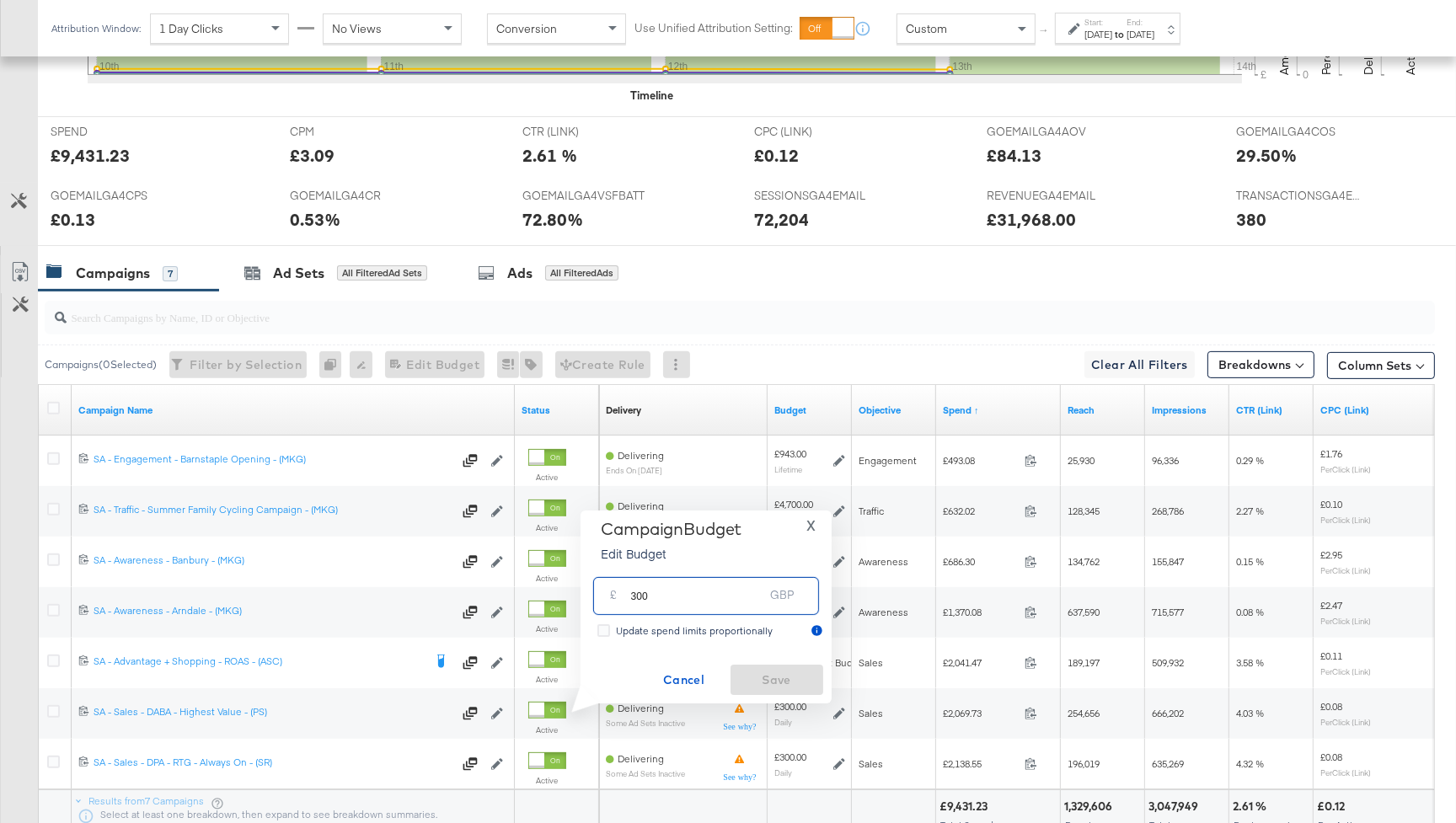
drag, startPoint x: 683, startPoint y: 597, endPoint x: 618, endPoint y: 594, distance: 65.1
click at [618, 594] on div "£ 300 GBP" at bounding box center [706, 595] width 226 height 38
type input "200"
click at [783, 680] on span "Save" at bounding box center [777, 680] width 79 height 21
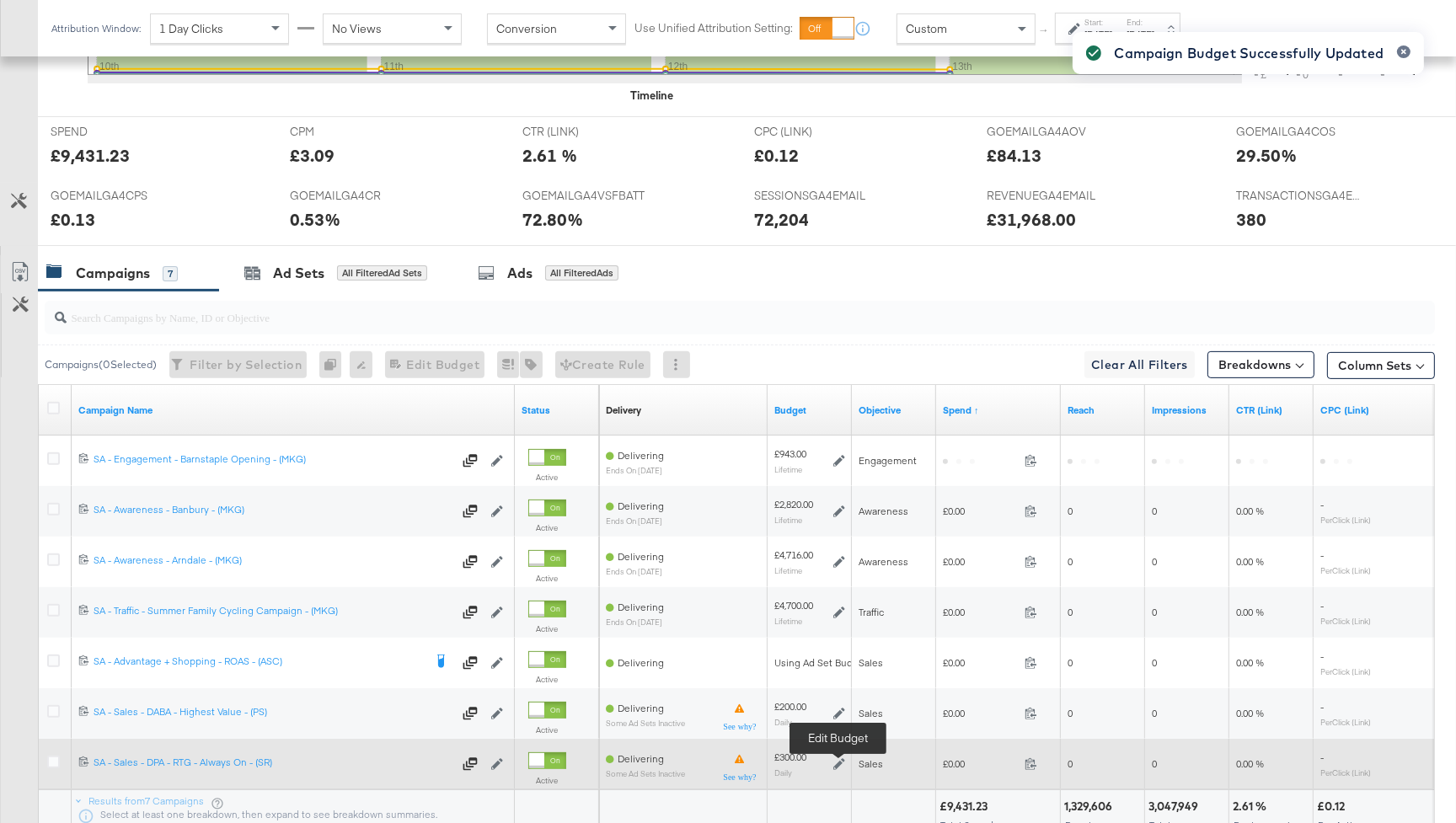
click at [837, 763] on icon at bounding box center [838, 763] width 11 height 11
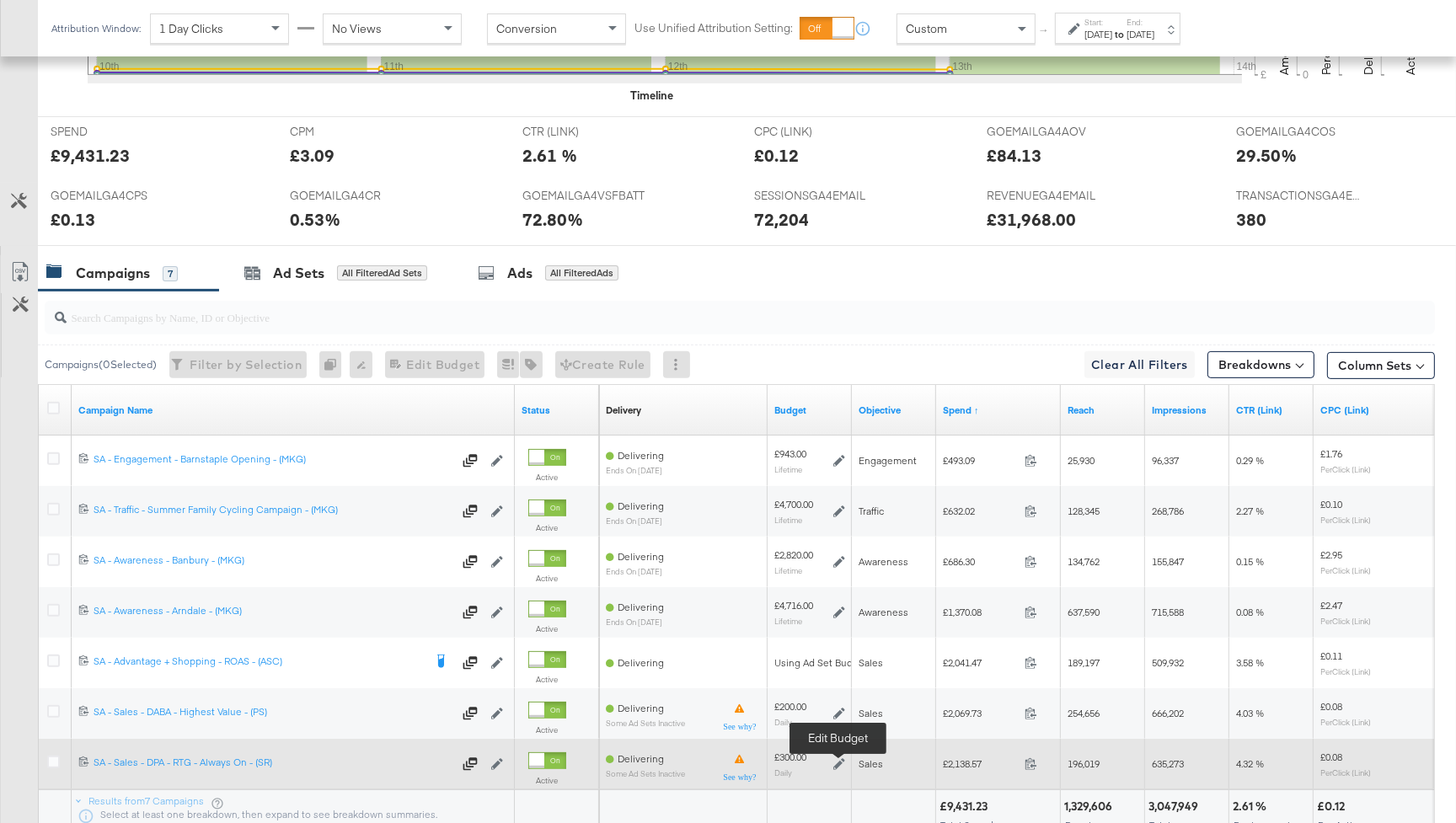
click at [836, 762] on icon at bounding box center [838, 763] width 11 height 11
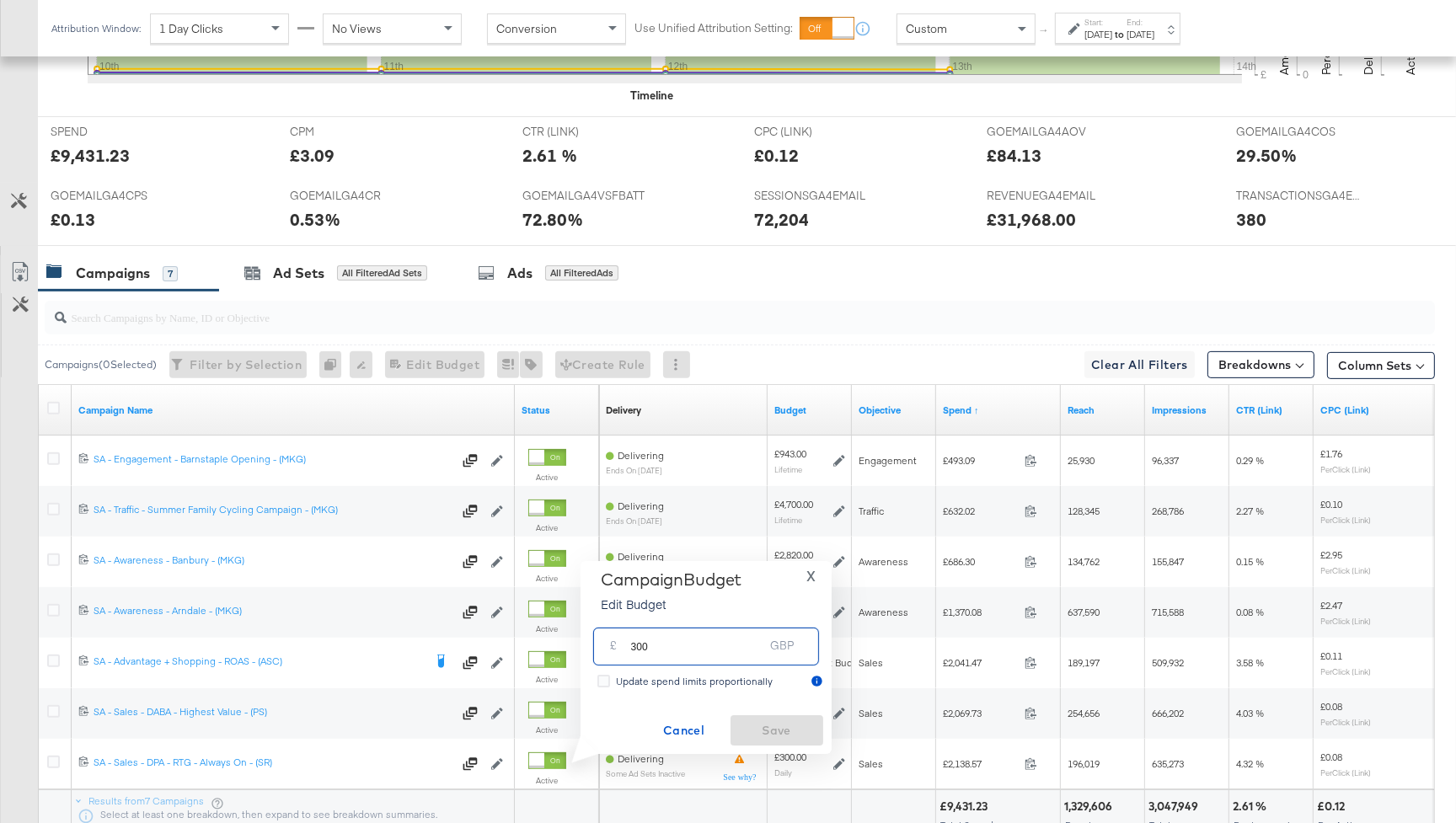
drag, startPoint x: 655, startPoint y: 647, endPoint x: 597, endPoint y: 644, distance: 58.1
click at [597, 644] on div "£ 300 GBP" at bounding box center [706, 646] width 226 height 38
type input "250"
click at [767, 721] on span "Save" at bounding box center [777, 731] width 79 height 21
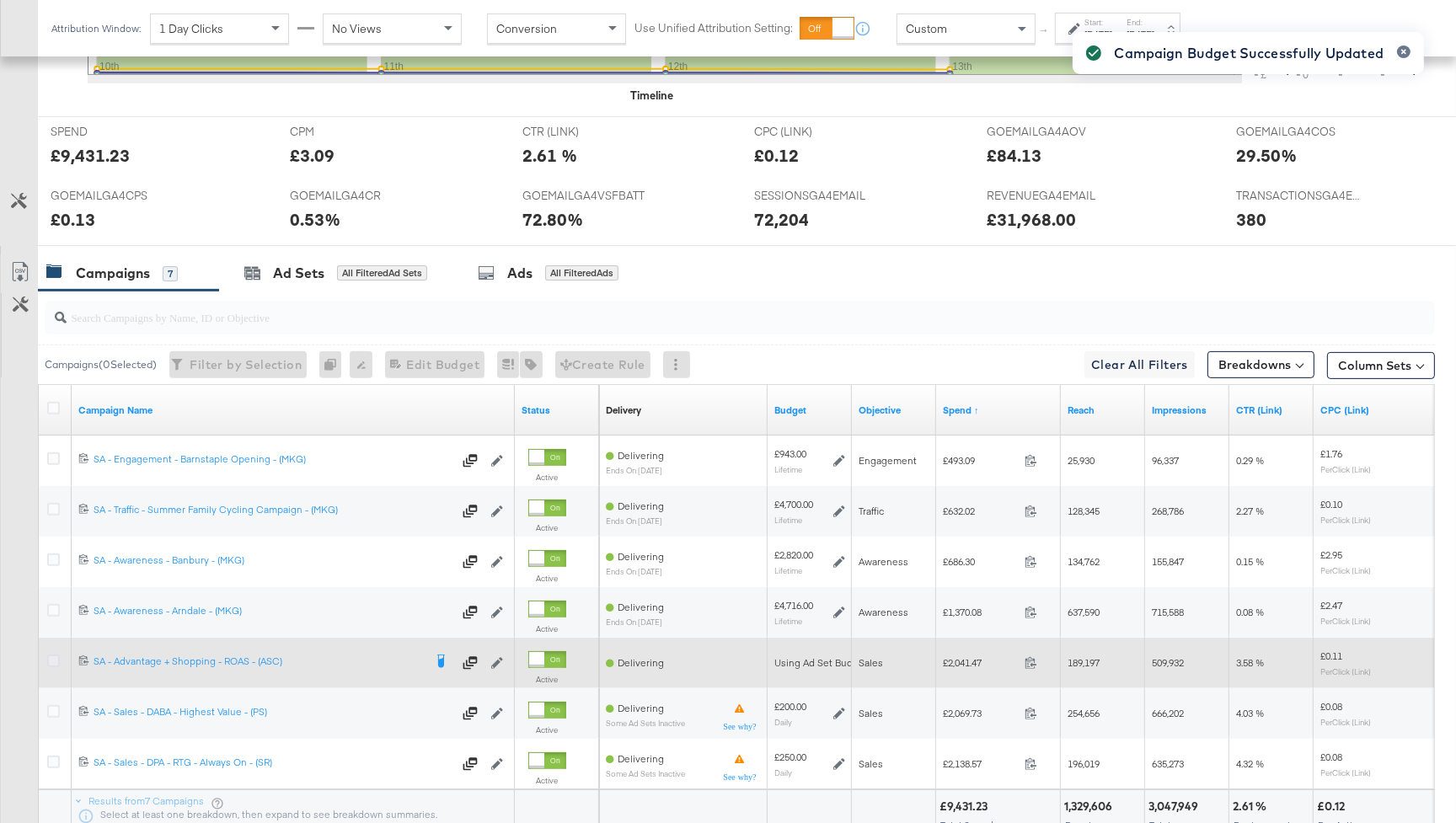
click at [57, 657] on icon at bounding box center [53, 660] width 12 height 12
click at [0, 0] on input "checkbox" at bounding box center [0, 0] width 0 height 0
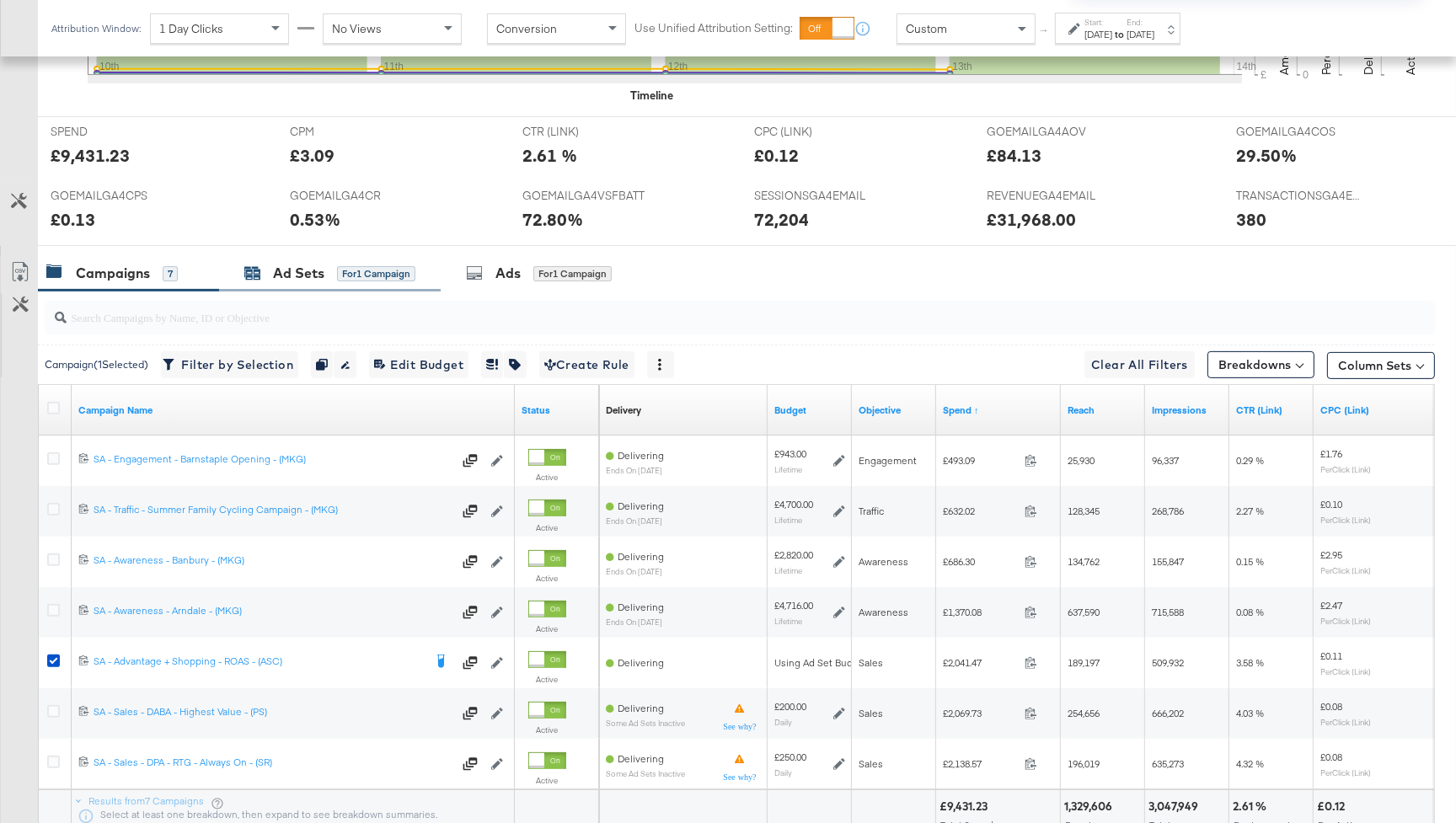
click at [364, 278] on div "for 1 Campaign" at bounding box center [376, 273] width 78 height 15
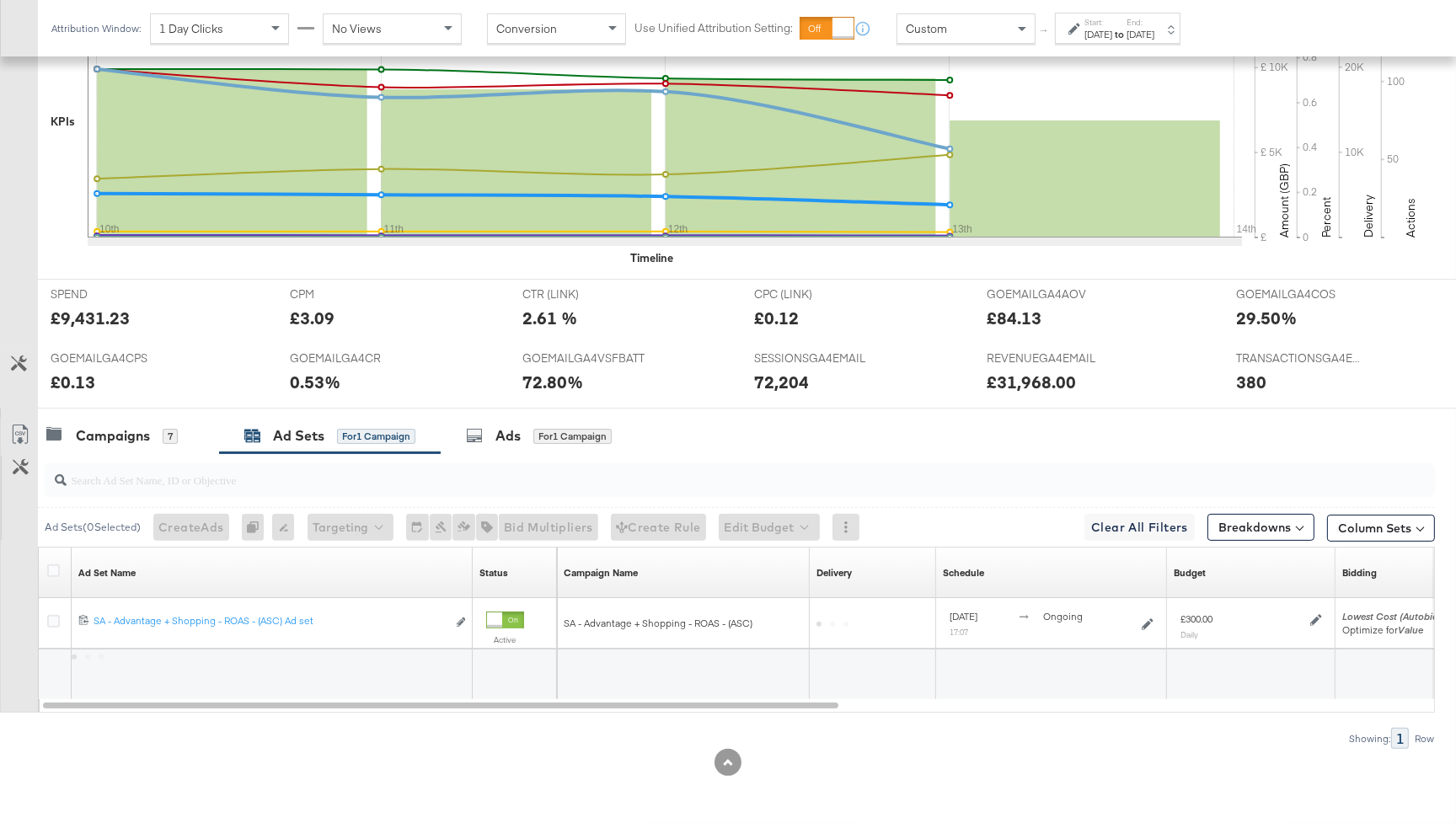
scroll to position [526, 0]
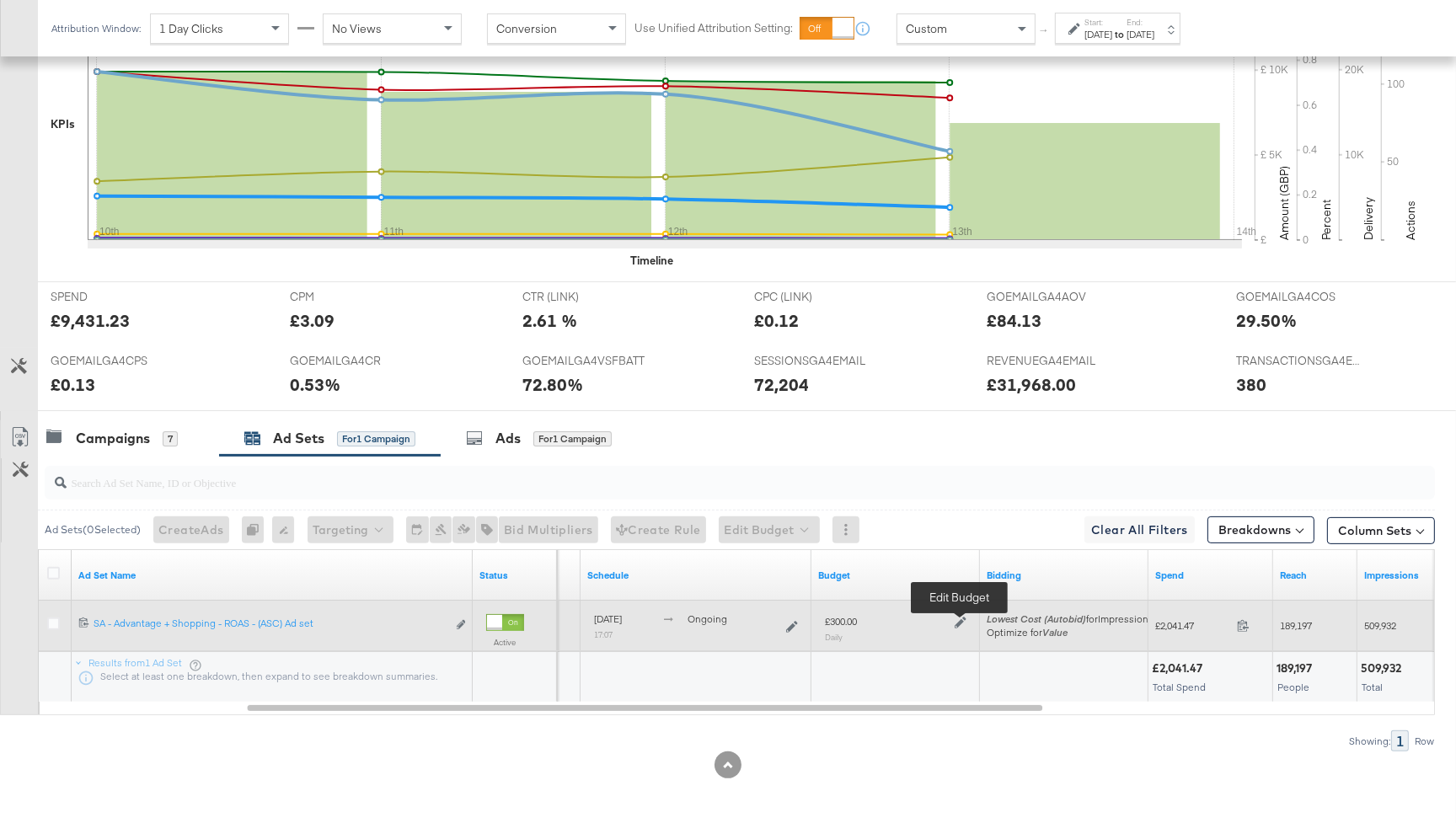
click at [958, 620] on icon at bounding box center [960, 622] width 11 height 11
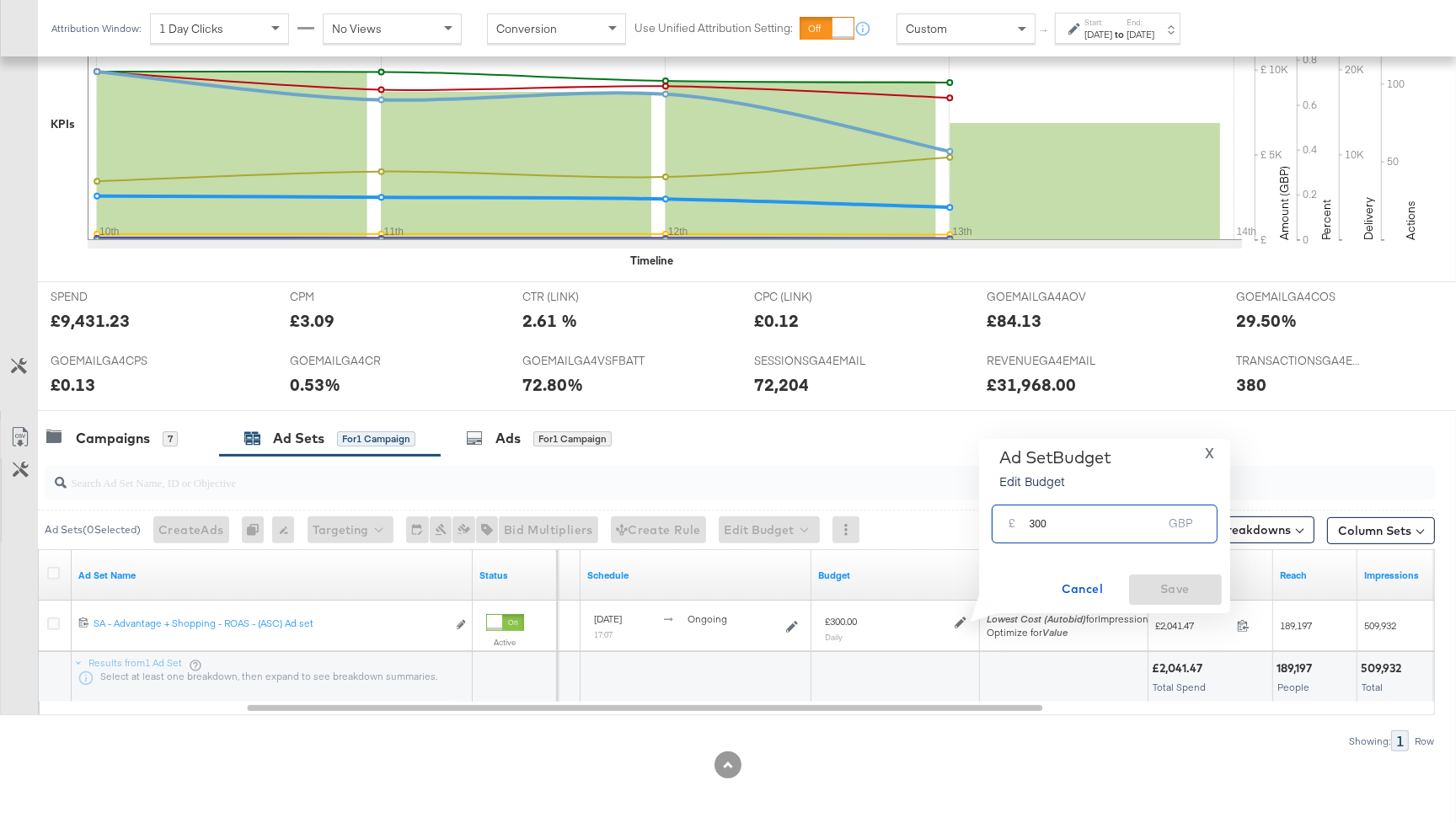
drag, startPoint x: 1067, startPoint y: 530, endPoint x: 1004, endPoint y: 522, distance: 63.5
click at [1004, 522] on div "£ 300 GBP" at bounding box center [1105, 523] width 226 height 38
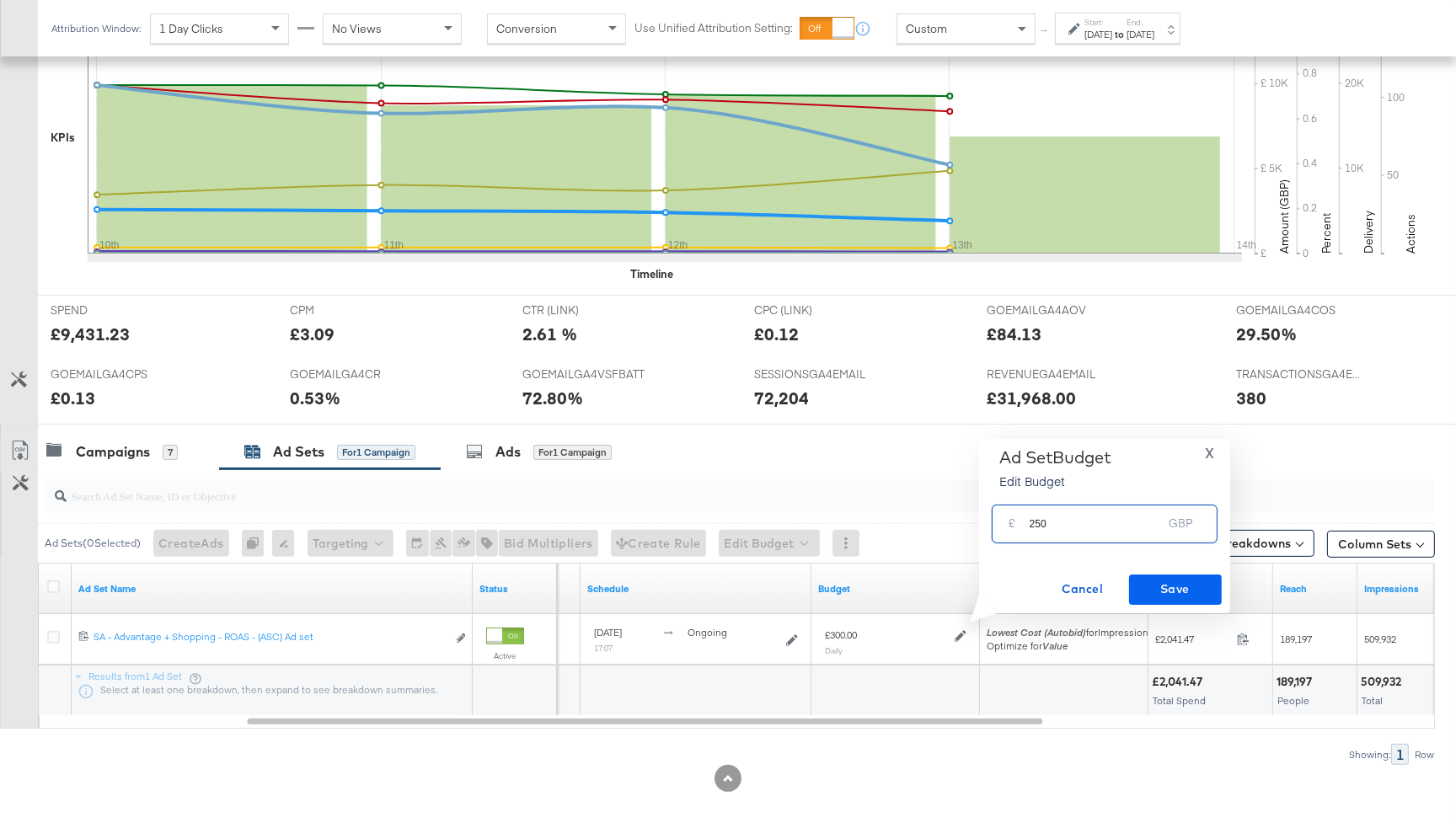
type input "250"
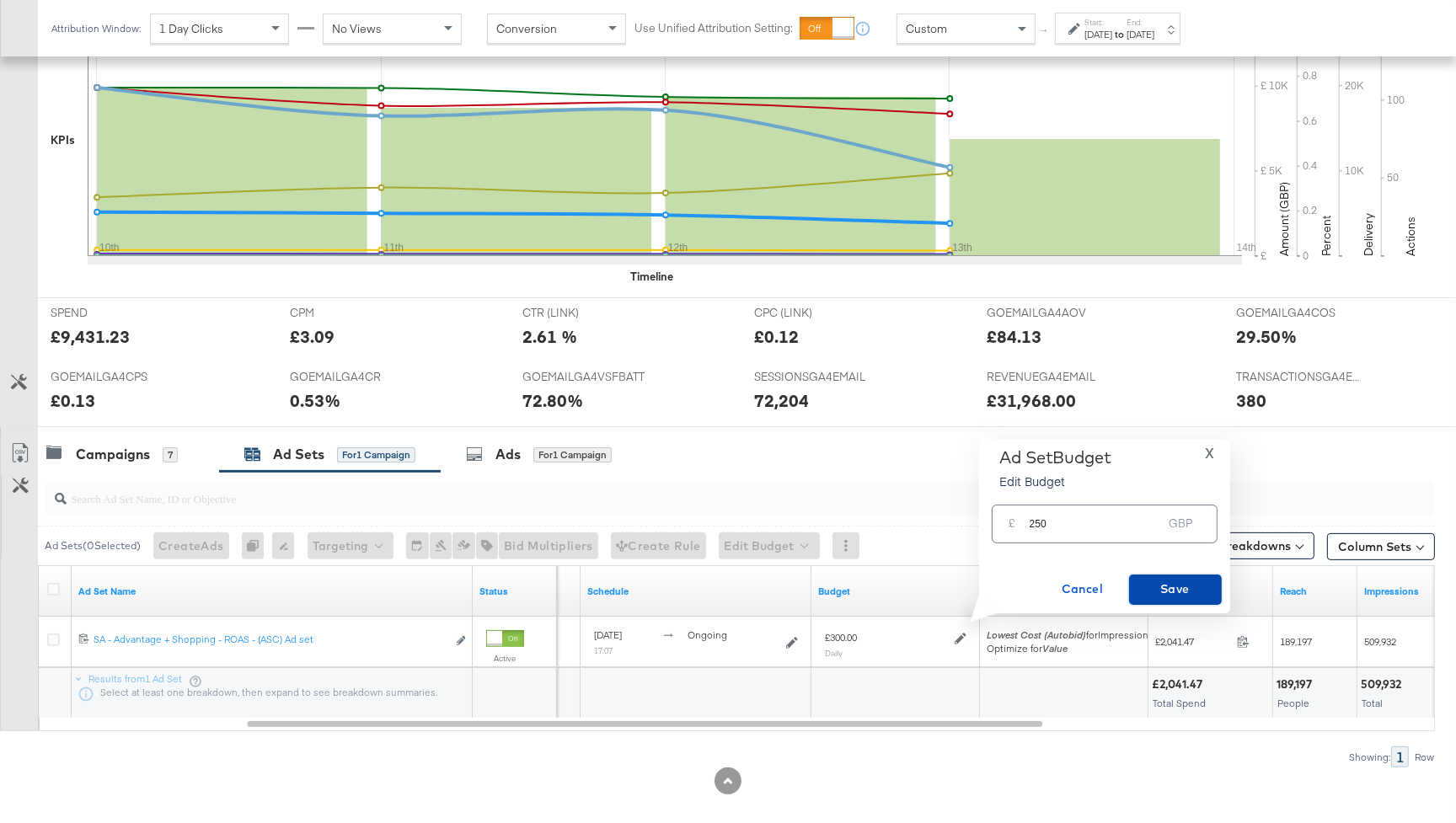
click at [1167, 590] on span "Save" at bounding box center [1176, 589] width 79 height 21
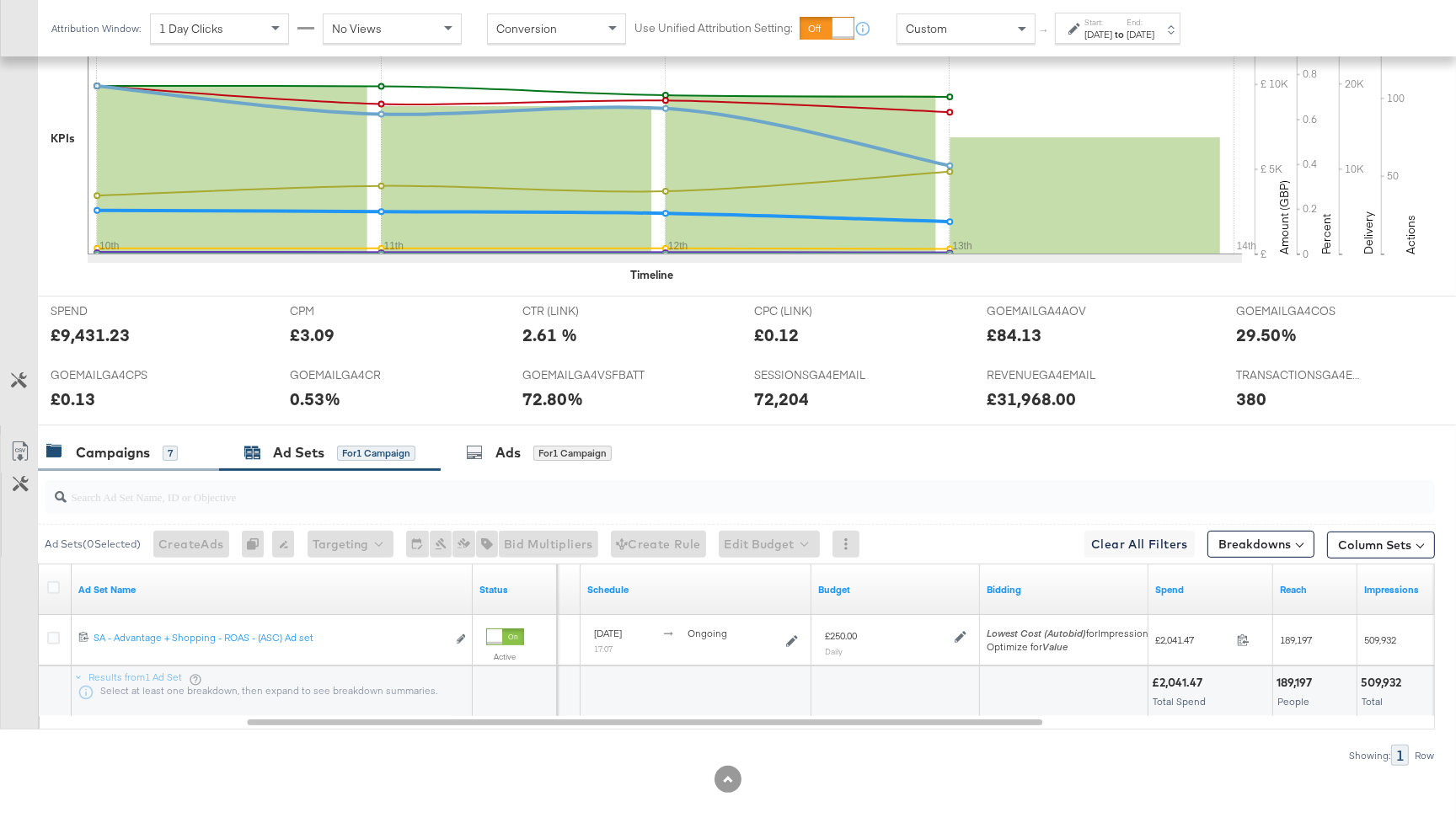
click at [154, 452] on div "Campaigns 7" at bounding box center [112, 453] width 131 height 19
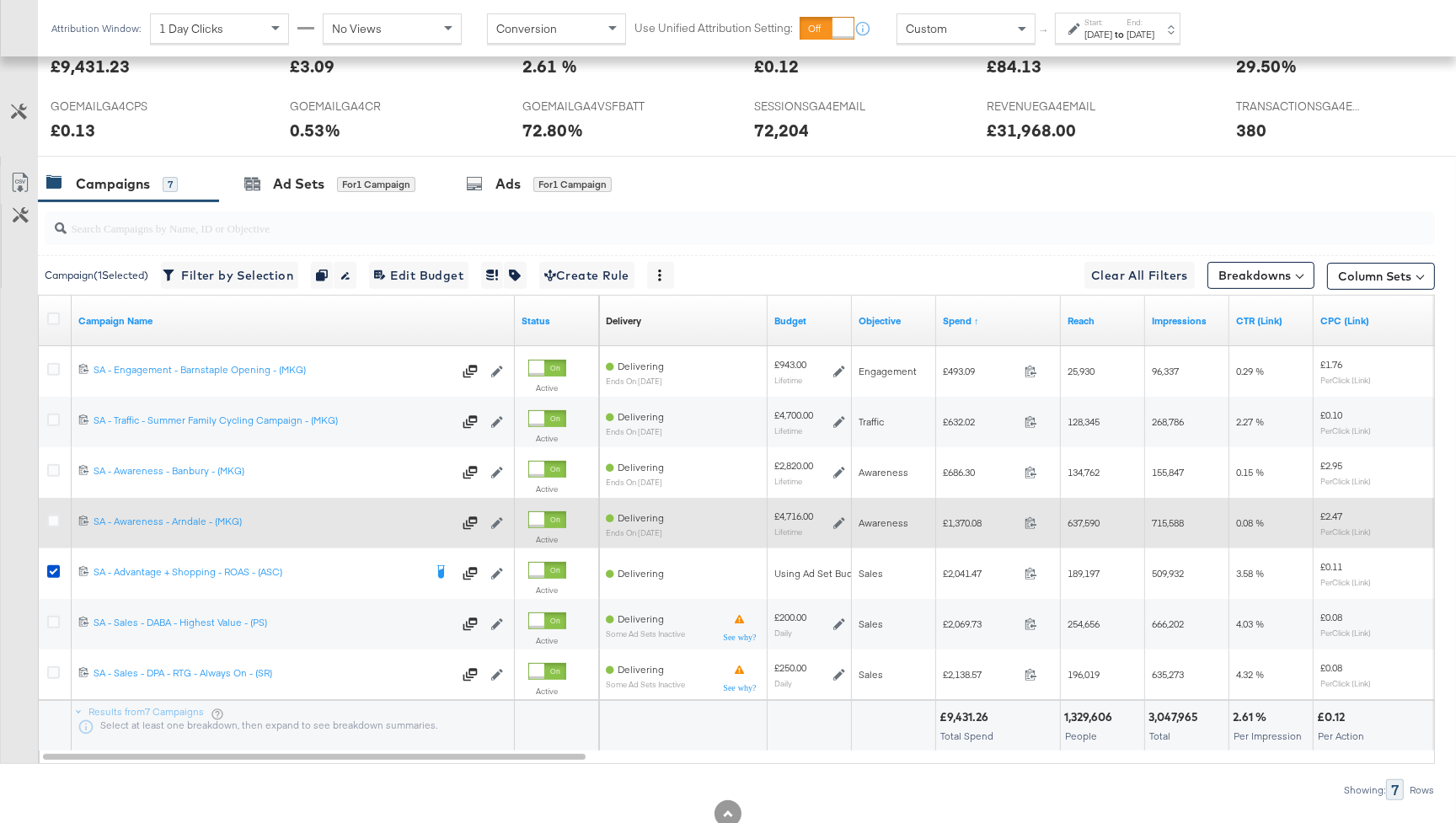
scroll to position [0, 0]
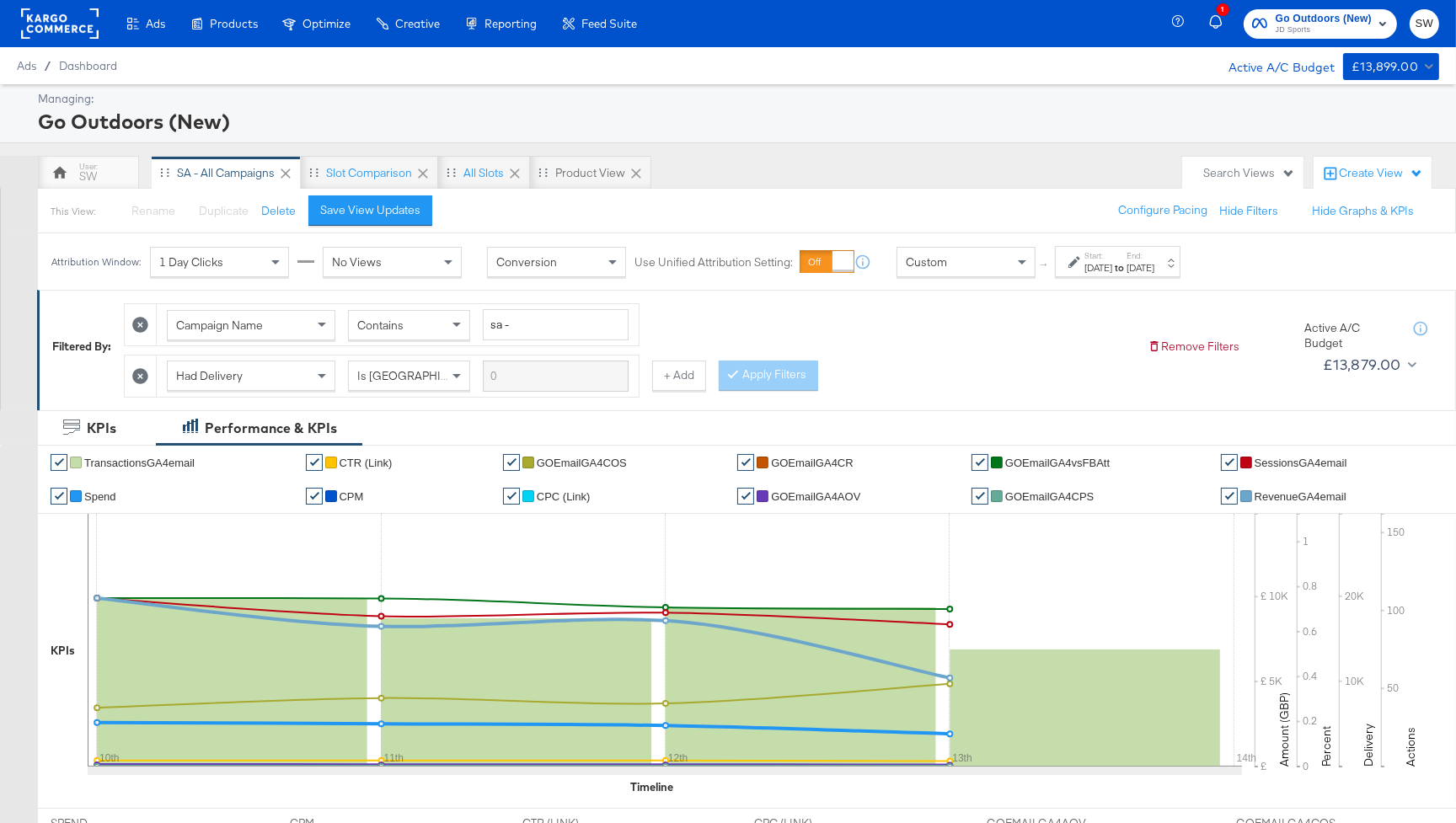
click at [1318, 19] on span "Go Outdoors (New)" at bounding box center [1325, 19] width 96 height 18
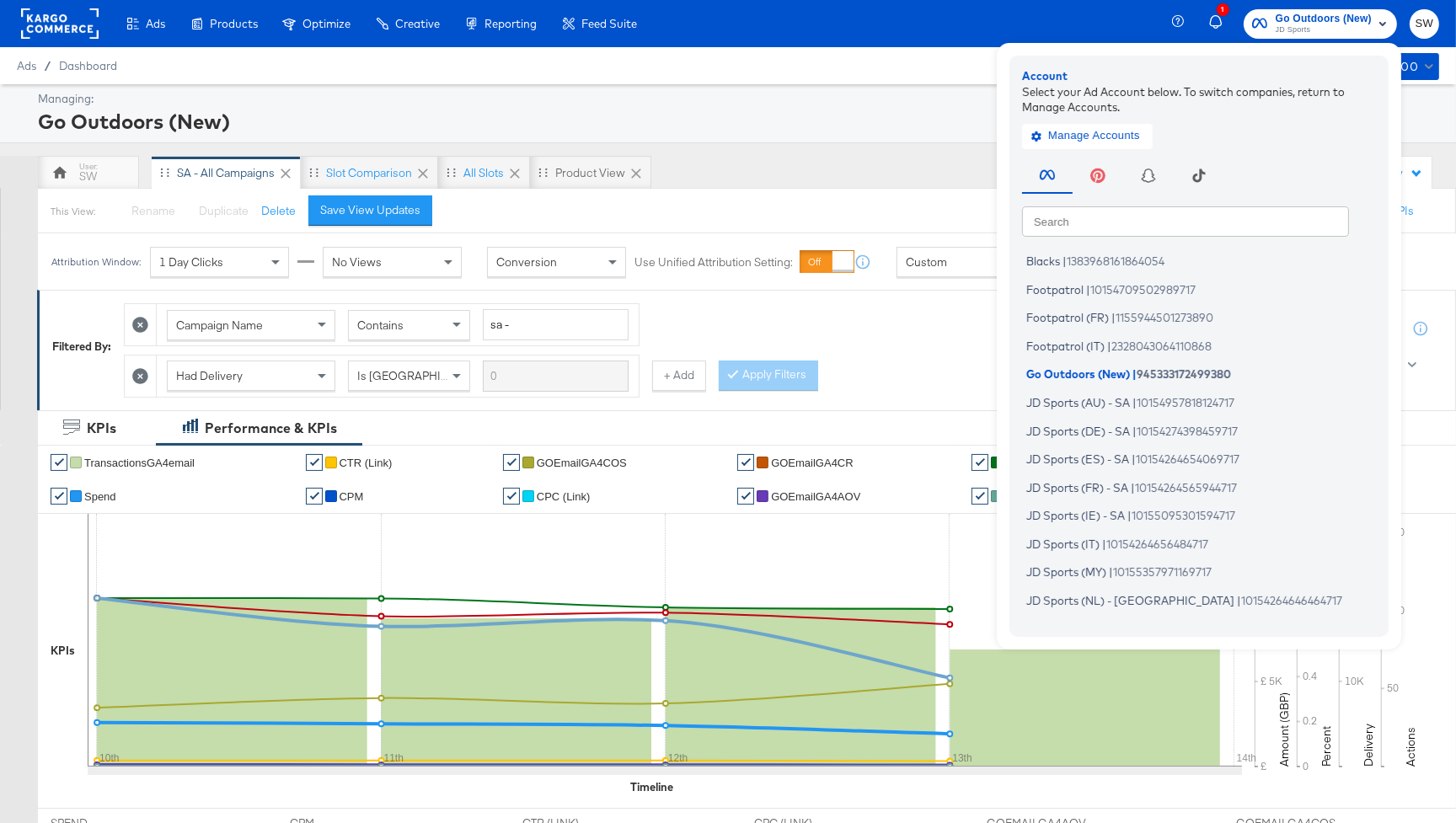
click at [1155, 223] on input "text" at bounding box center [1185, 221] width 327 height 31
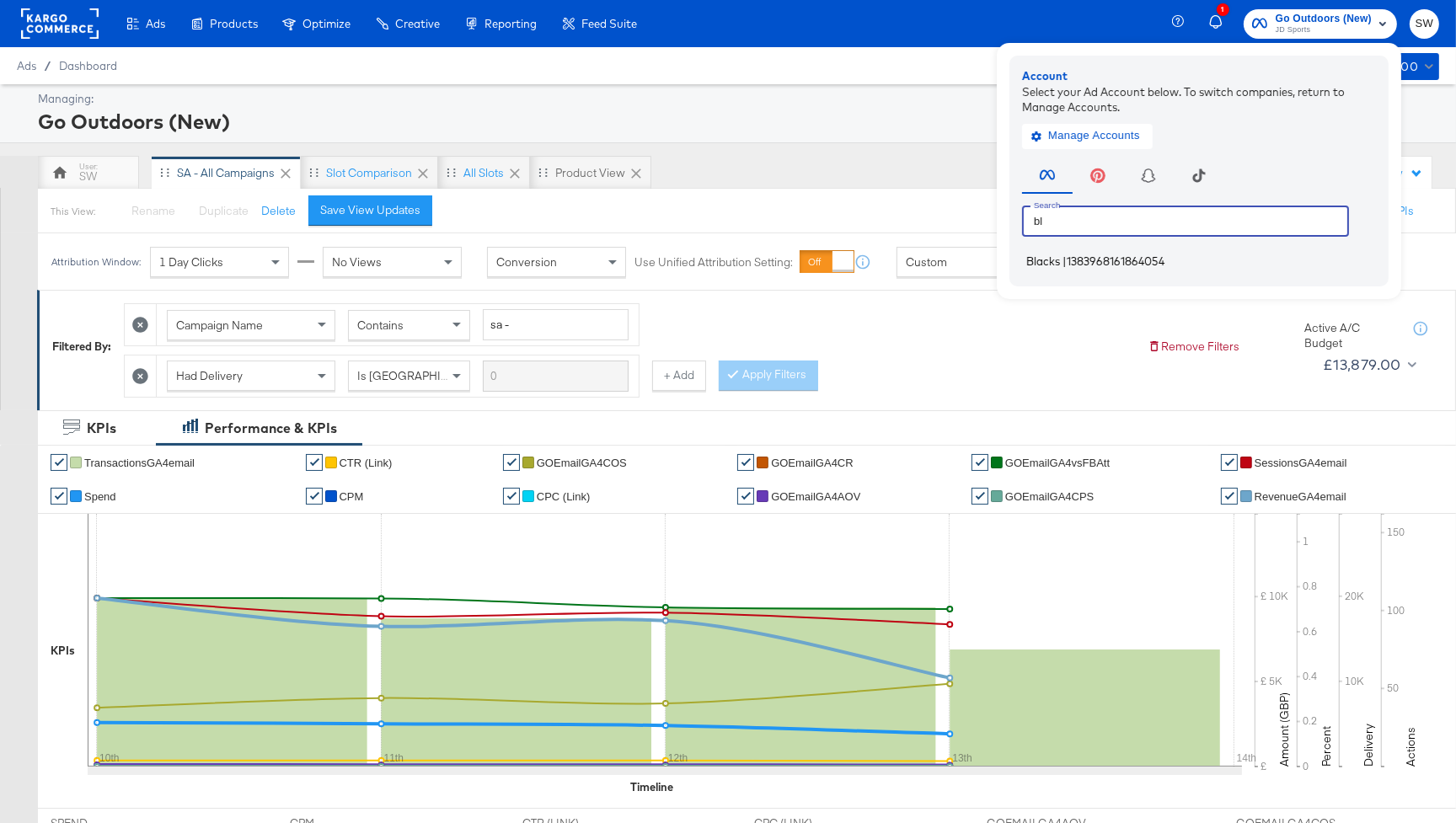
type input "bl"
drag, startPoint x: 1154, startPoint y: 260, endPoint x: 1368, endPoint y: 341, distance: 228.8
click at [1156, 260] on span "1383968161864054" at bounding box center [1116, 261] width 98 height 13
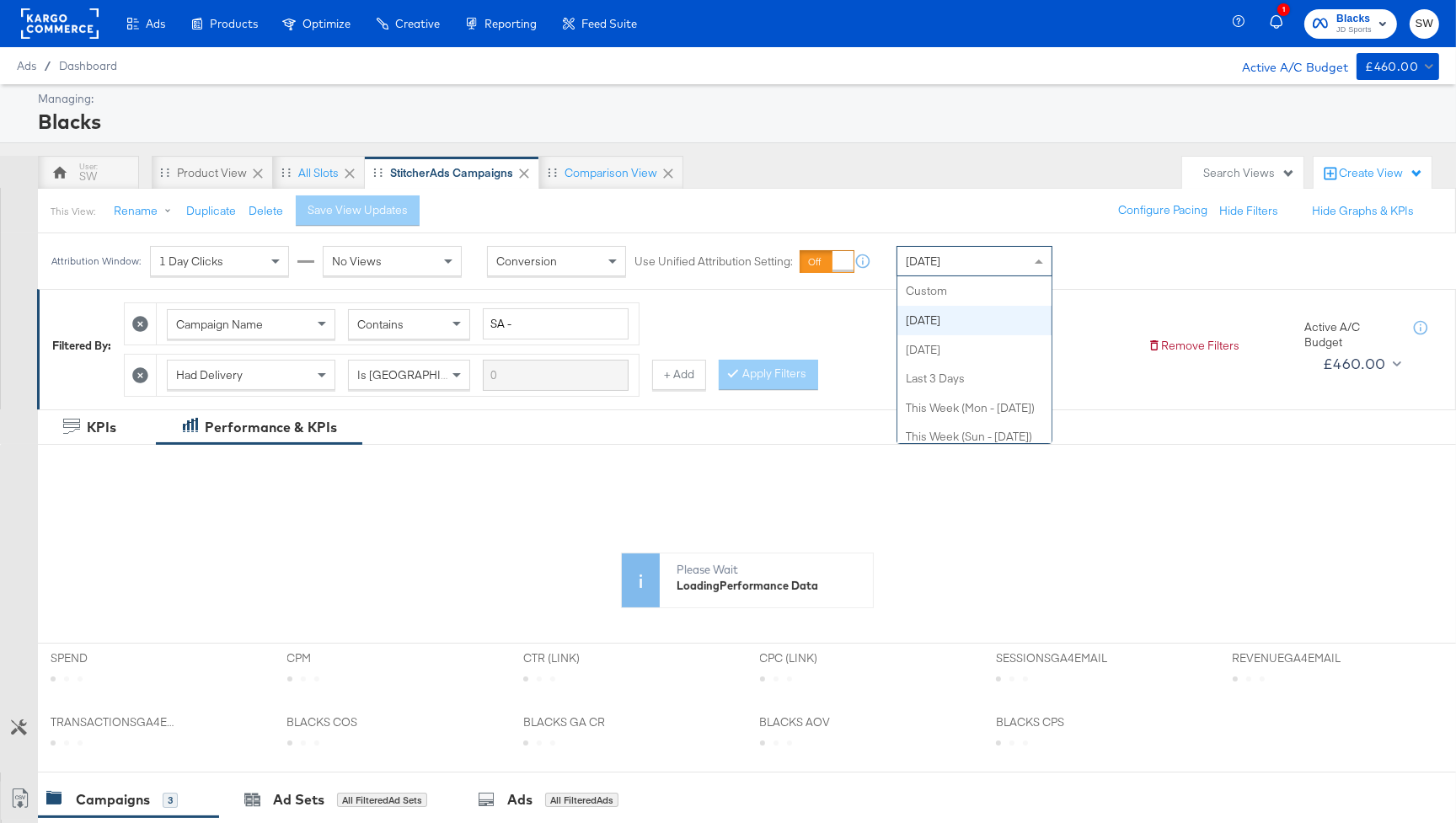
click at [973, 260] on div "[DATE]" at bounding box center [975, 261] width 154 height 29
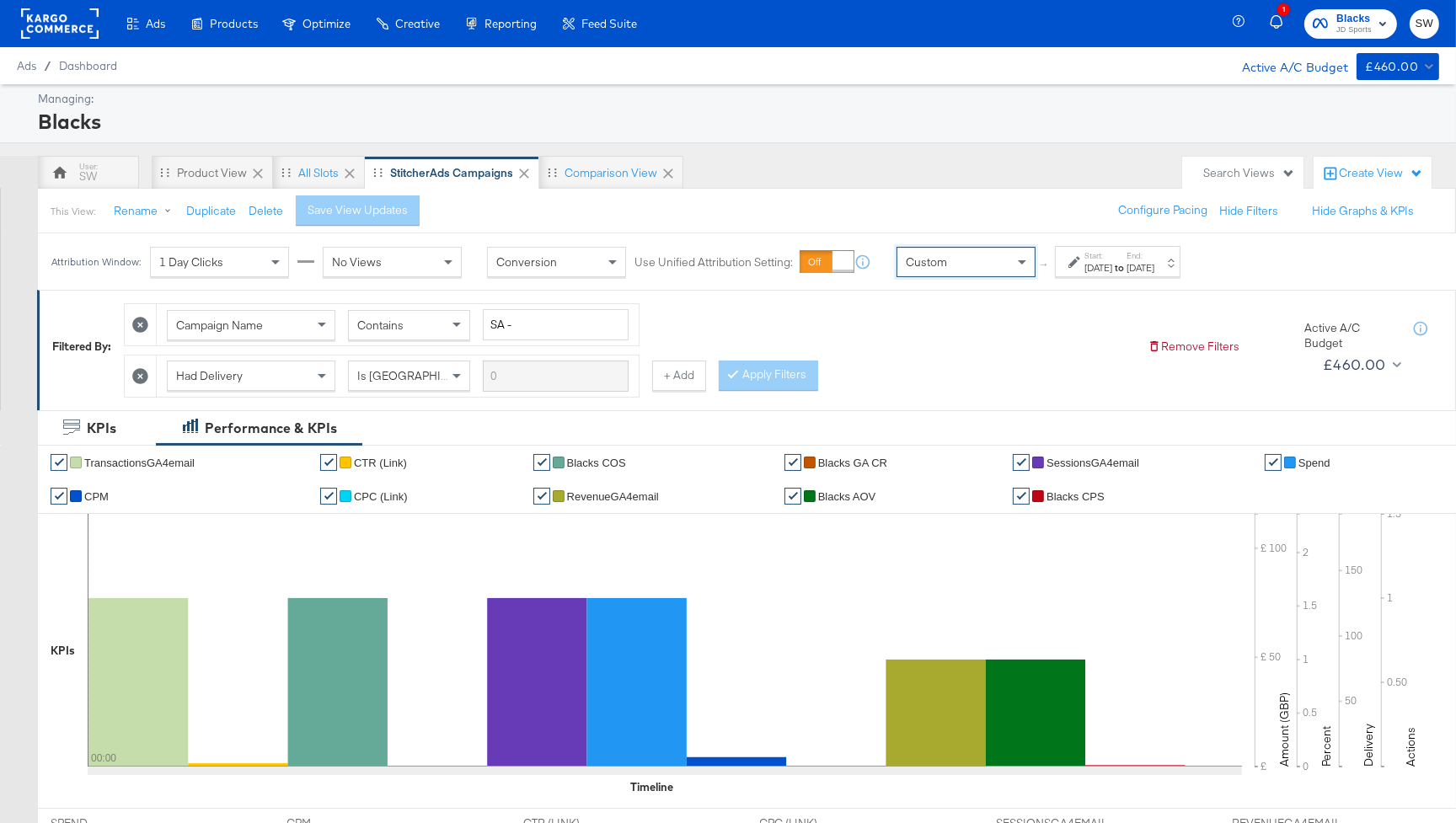
drag, startPoint x: 970, startPoint y: 292, endPoint x: 1091, endPoint y: 284, distance: 121.3
click at [1092, 272] on div "Aug 14th 2025" at bounding box center [1099, 267] width 28 height 13
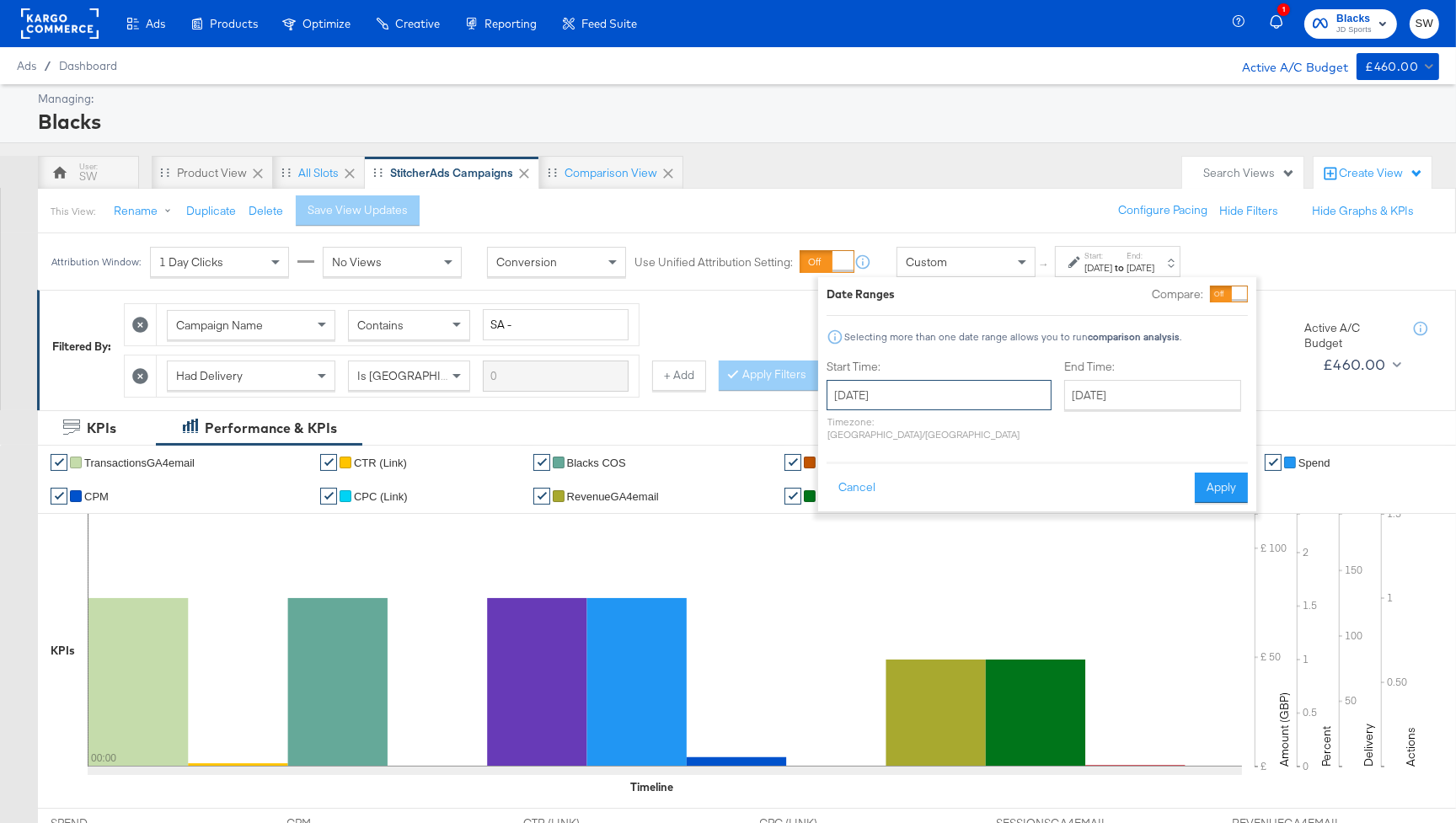
drag, startPoint x: 945, startPoint y: 391, endPoint x: 940, endPoint y: 399, distance: 9.4
click at [945, 391] on input "August 14th 2025" at bounding box center [939, 395] width 225 height 31
click at [852, 520] on td "10" at bounding box center [846, 527] width 29 height 24
type input "August 10th 2025"
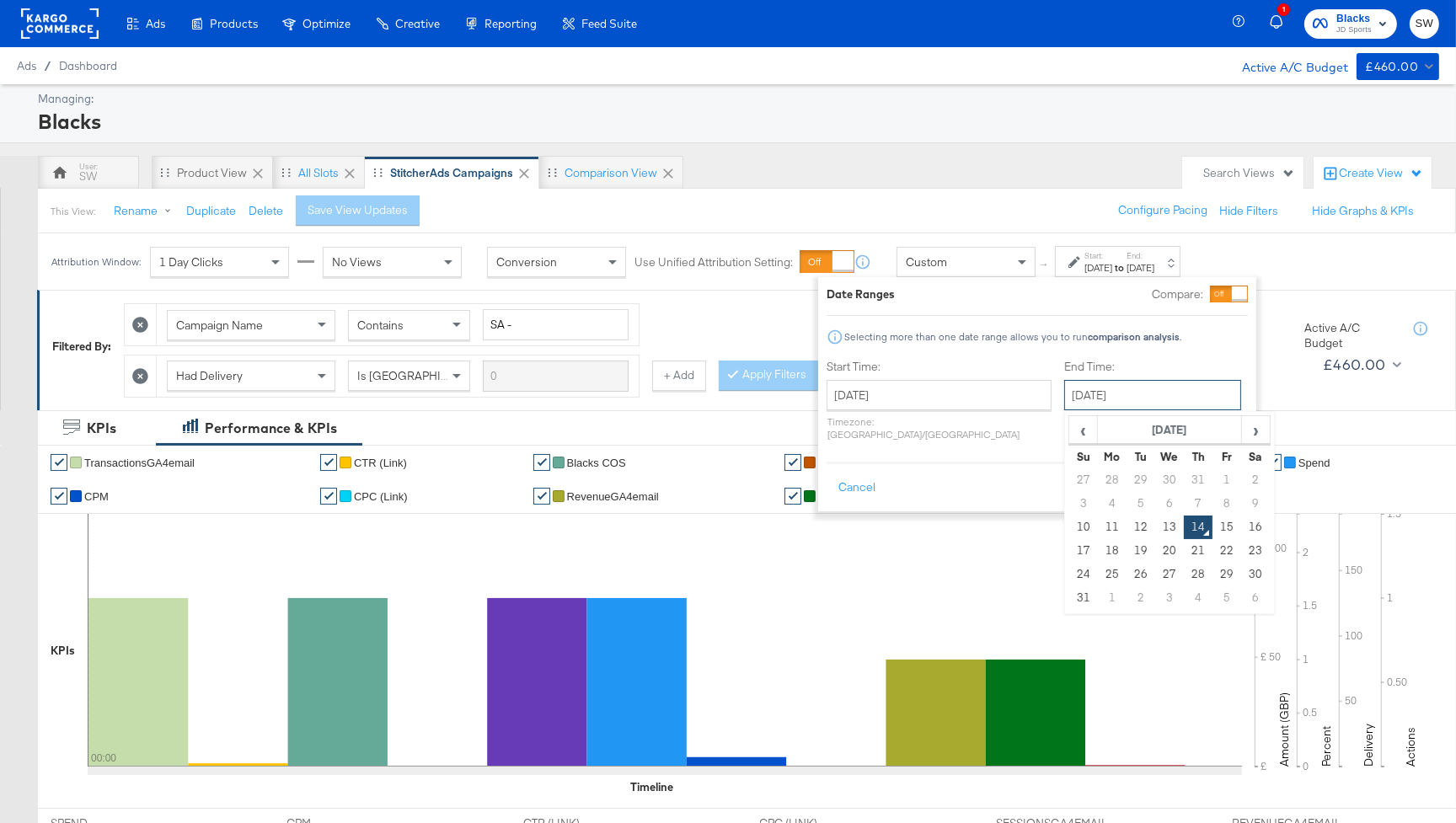
drag, startPoint x: 1098, startPoint y: 388, endPoint x: 1138, endPoint y: 493, distance: 112.4
click at [1098, 388] on input "August 14th 2025" at bounding box center [1153, 395] width 177 height 31
drag, startPoint x: 1127, startPoint y: 522, endPoint x: 1198, endPoint y: 499, distance: 74.6
click at [1156, 521] on td "13" at bounding box center [1170, 527] width 29 height 24
type input "August 13th 2025"
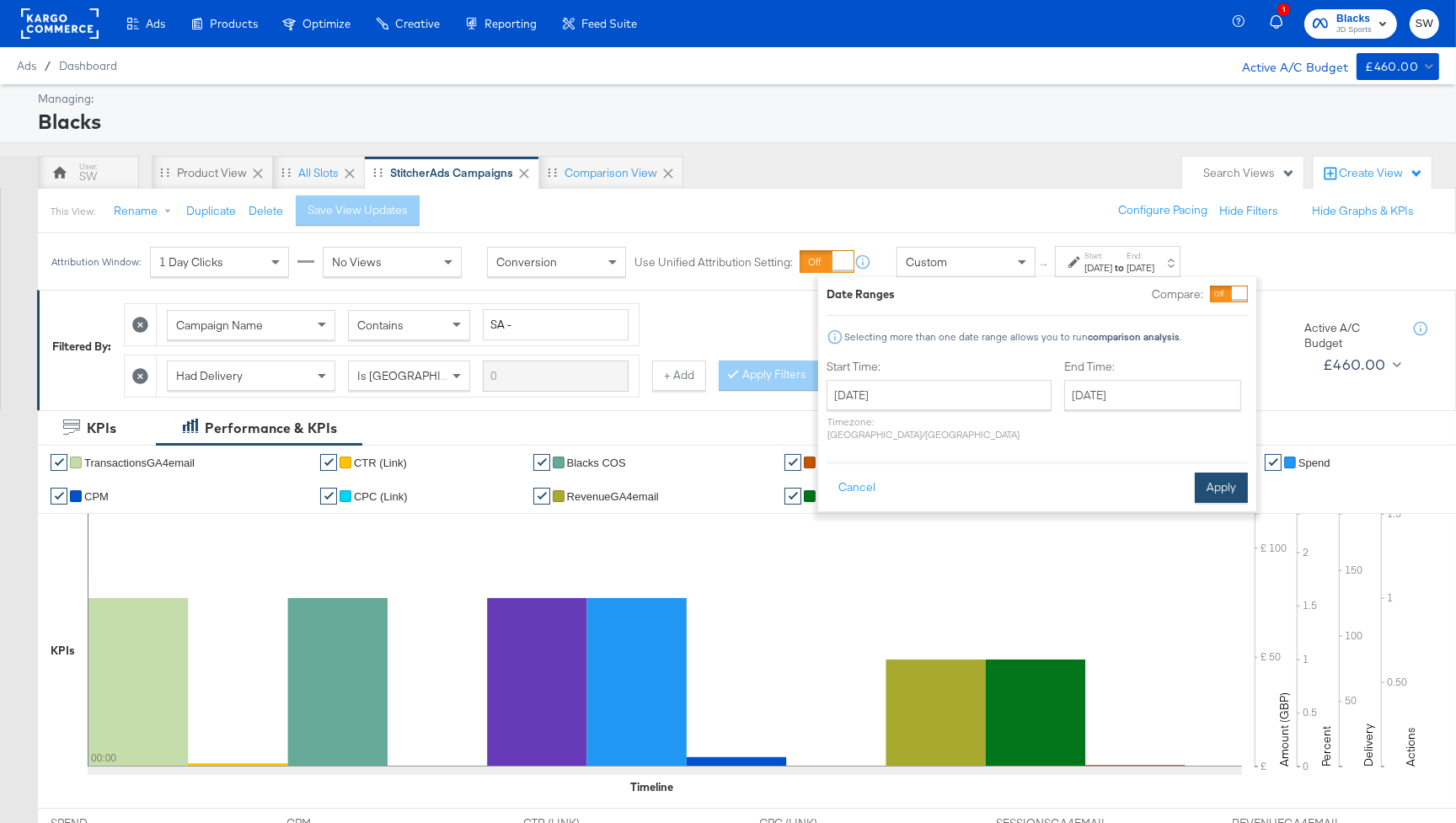
click at [1225, 473] on button "Apply" at bounding box center [1221, 488] width 53 height 31
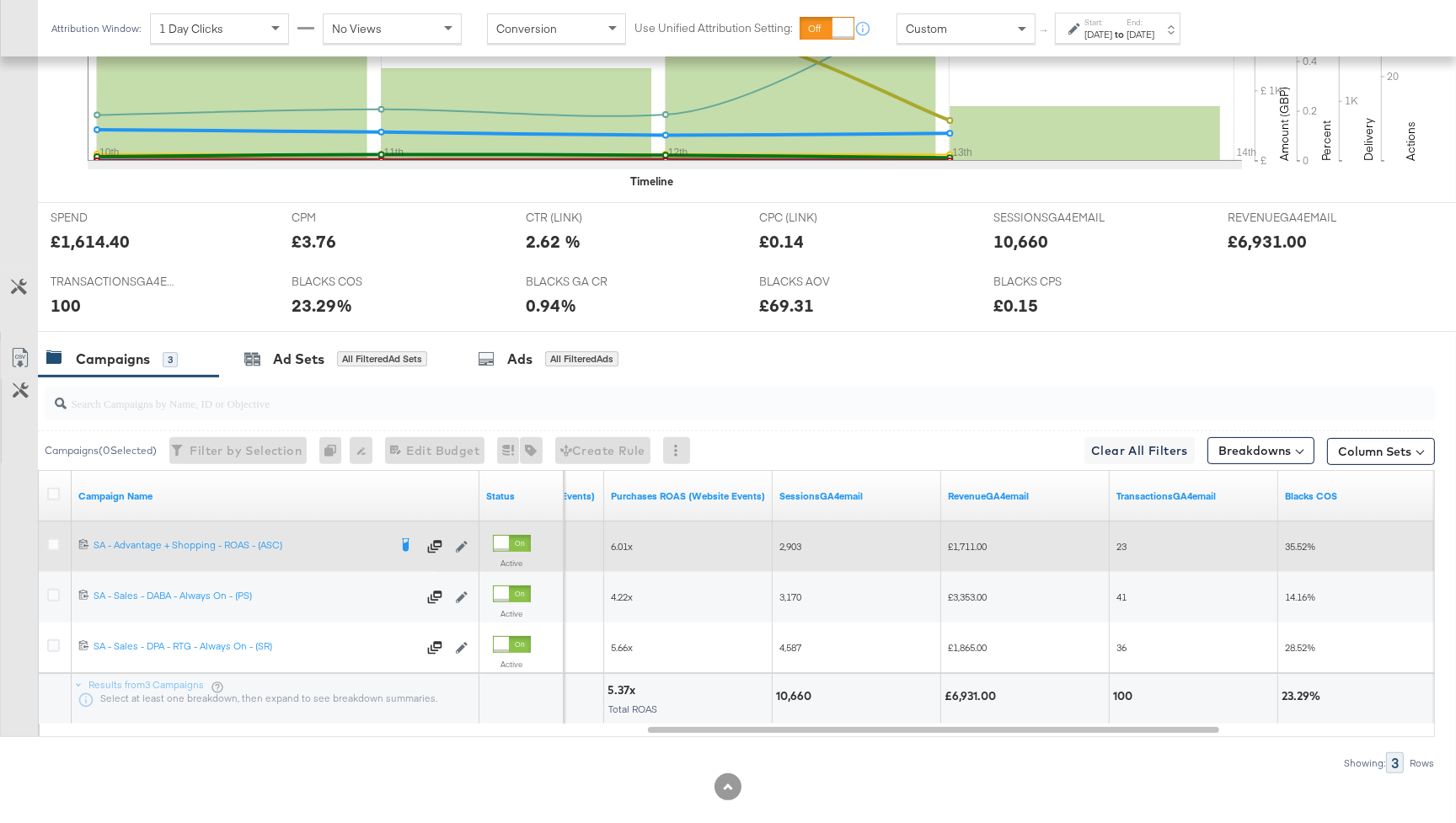
scroll to position [628, 0]
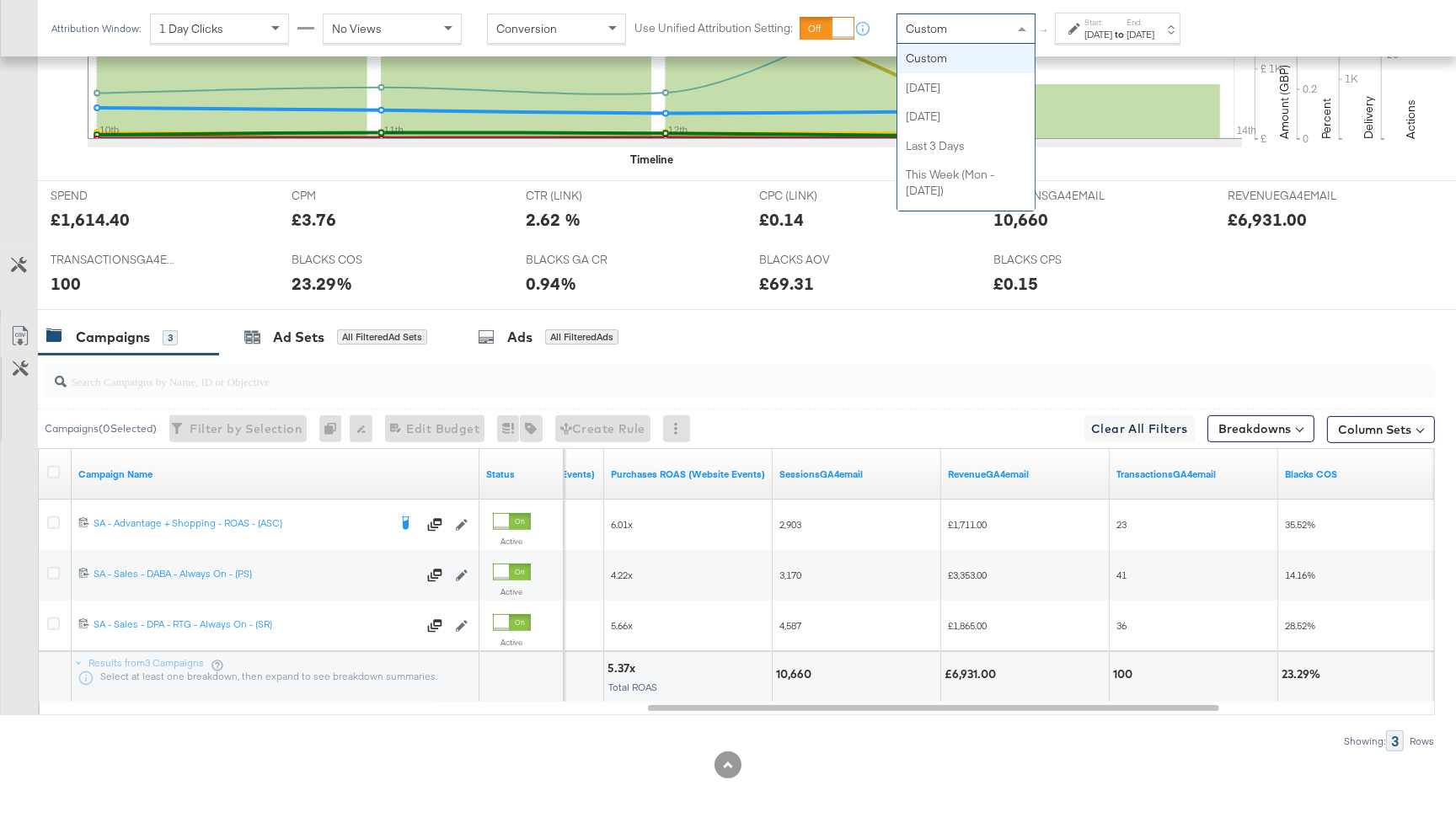
drag, startPoint x: 989, startPoint y: 30, endPoint x: 961, endPoint y: 91, distance: 67.1
click at [988, 32] on div "Custom" at bounding box center [966, 28] width 138 height 29
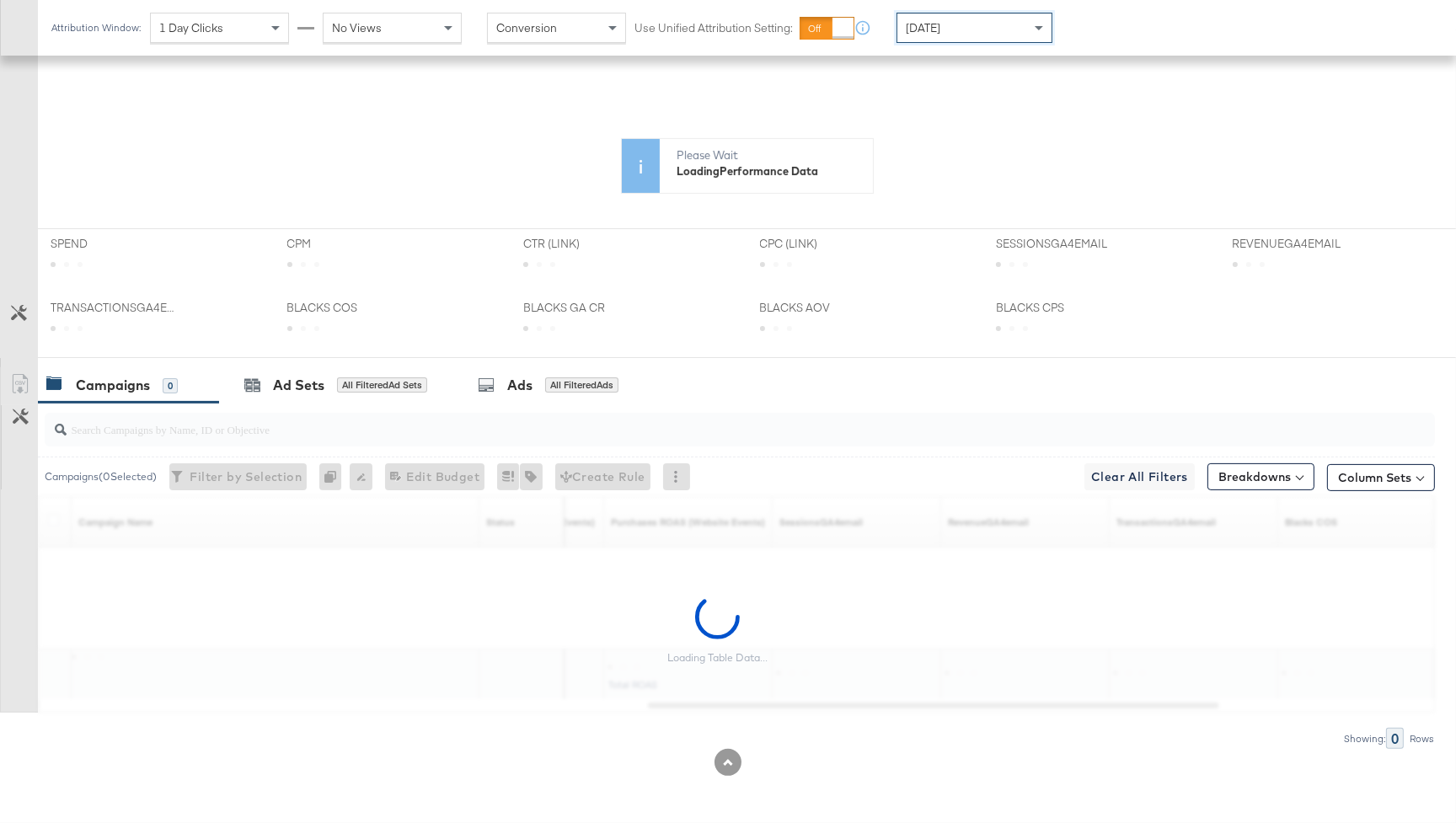
scroll to position [412, 0]
click at [959, 39] on div "[DATE]" at bounding box center [975, 27] width 154 height 29
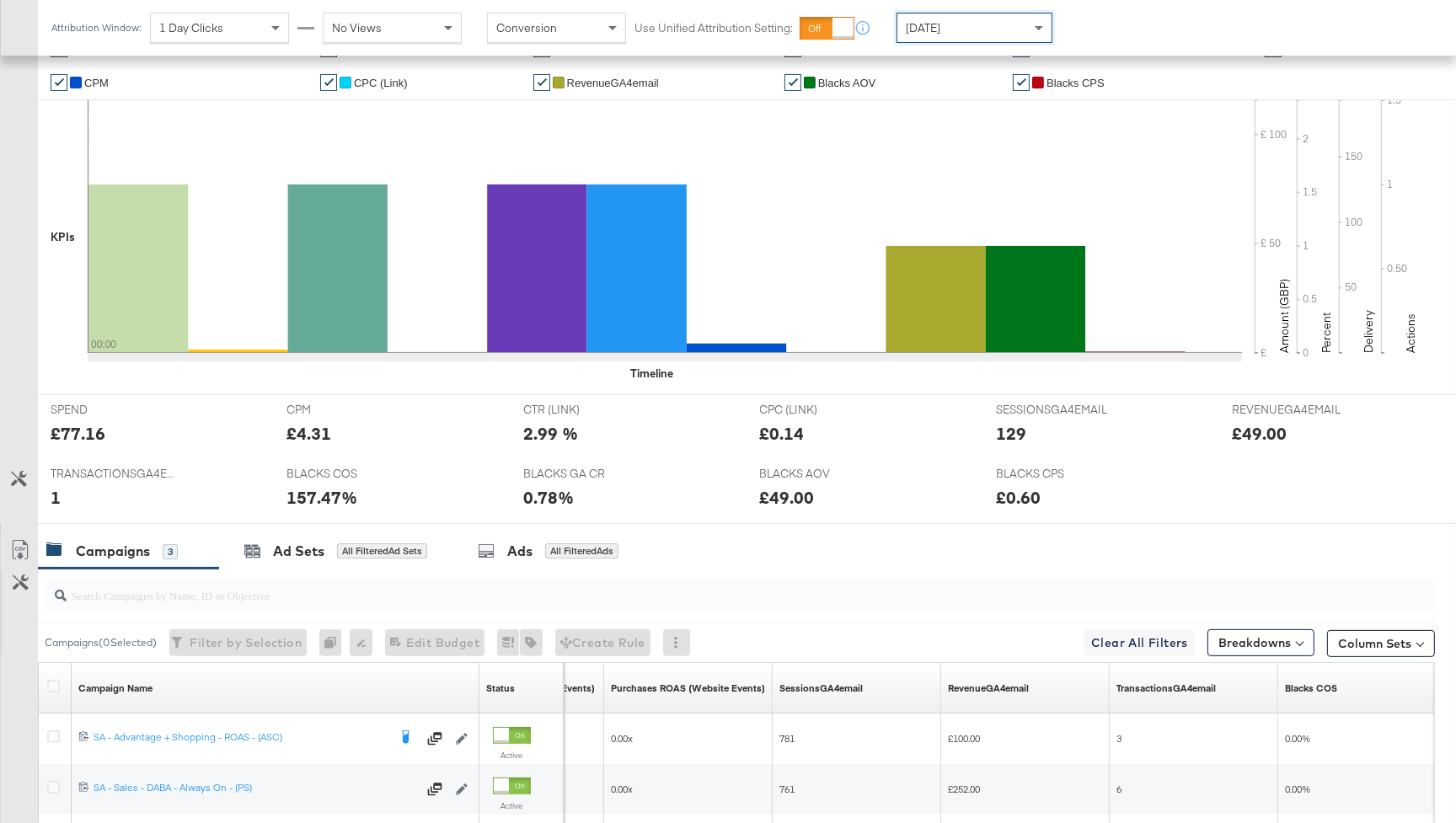
scroll to position [627, 0]
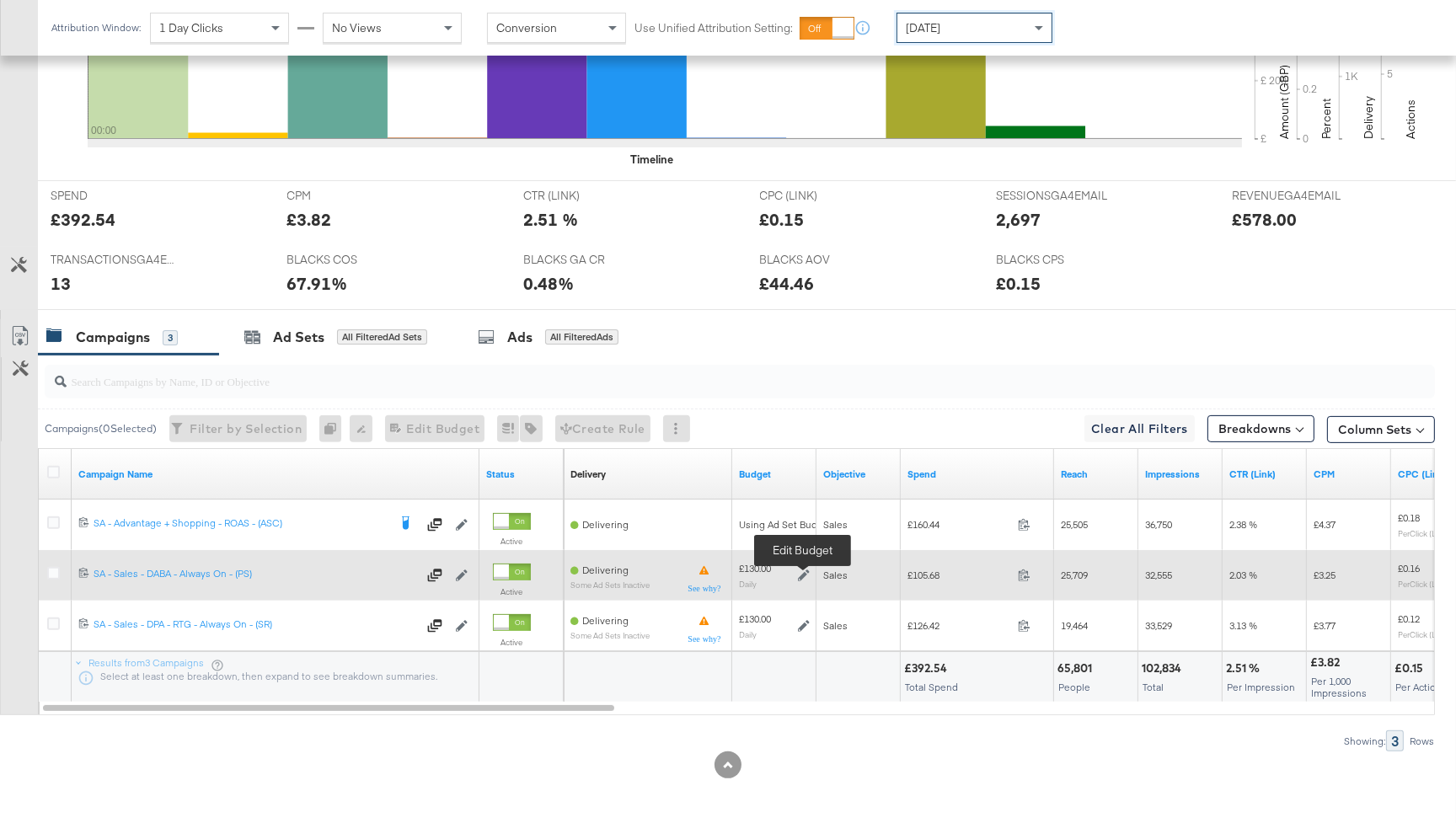
click at [802, 575] on icon at bounding box center [803, 574] width 11 height 11
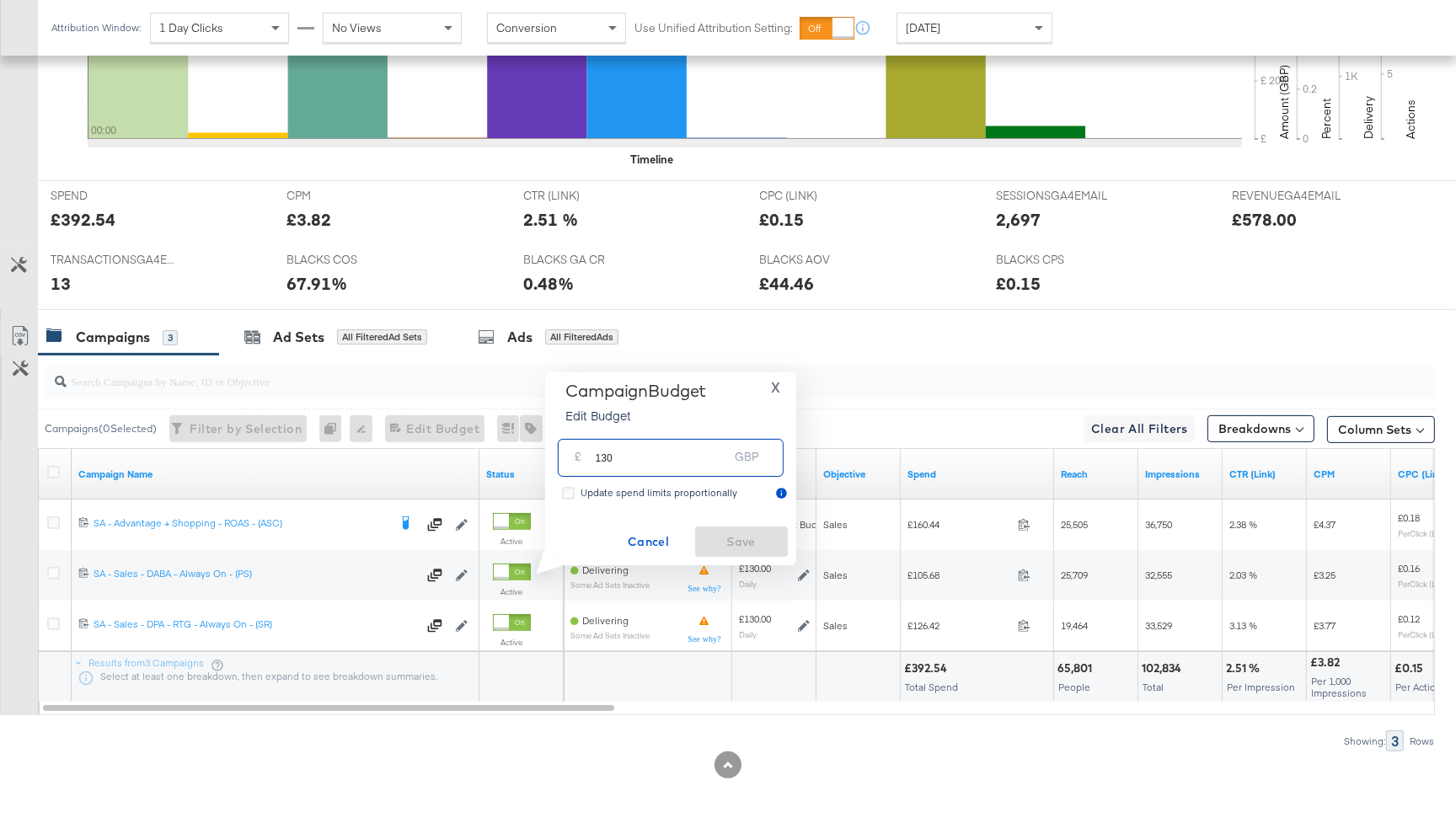
click at [627, 466] on input "130" at bounding box center [662, 450] width 133 height 36
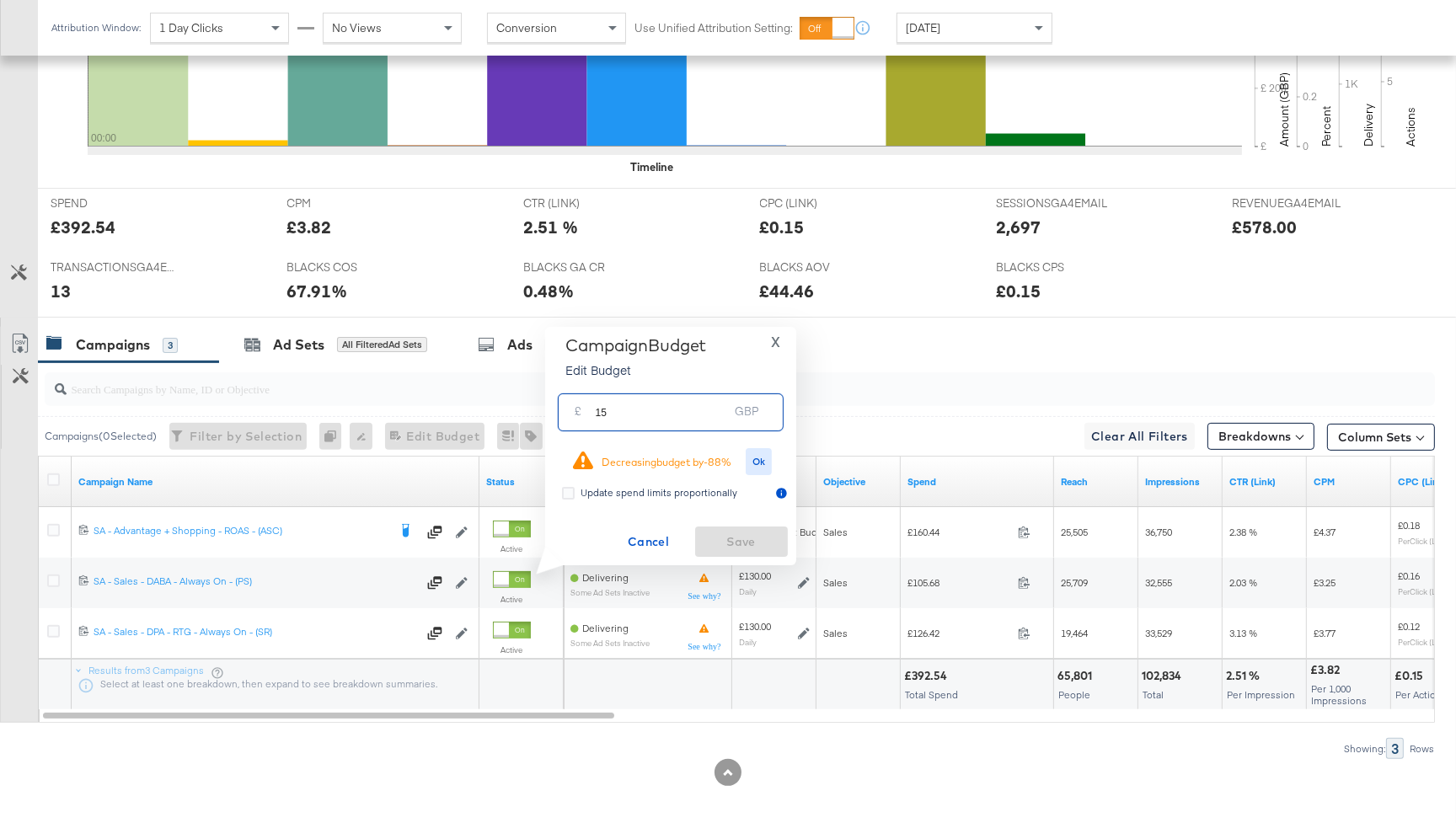
scroll to position [614, 0]
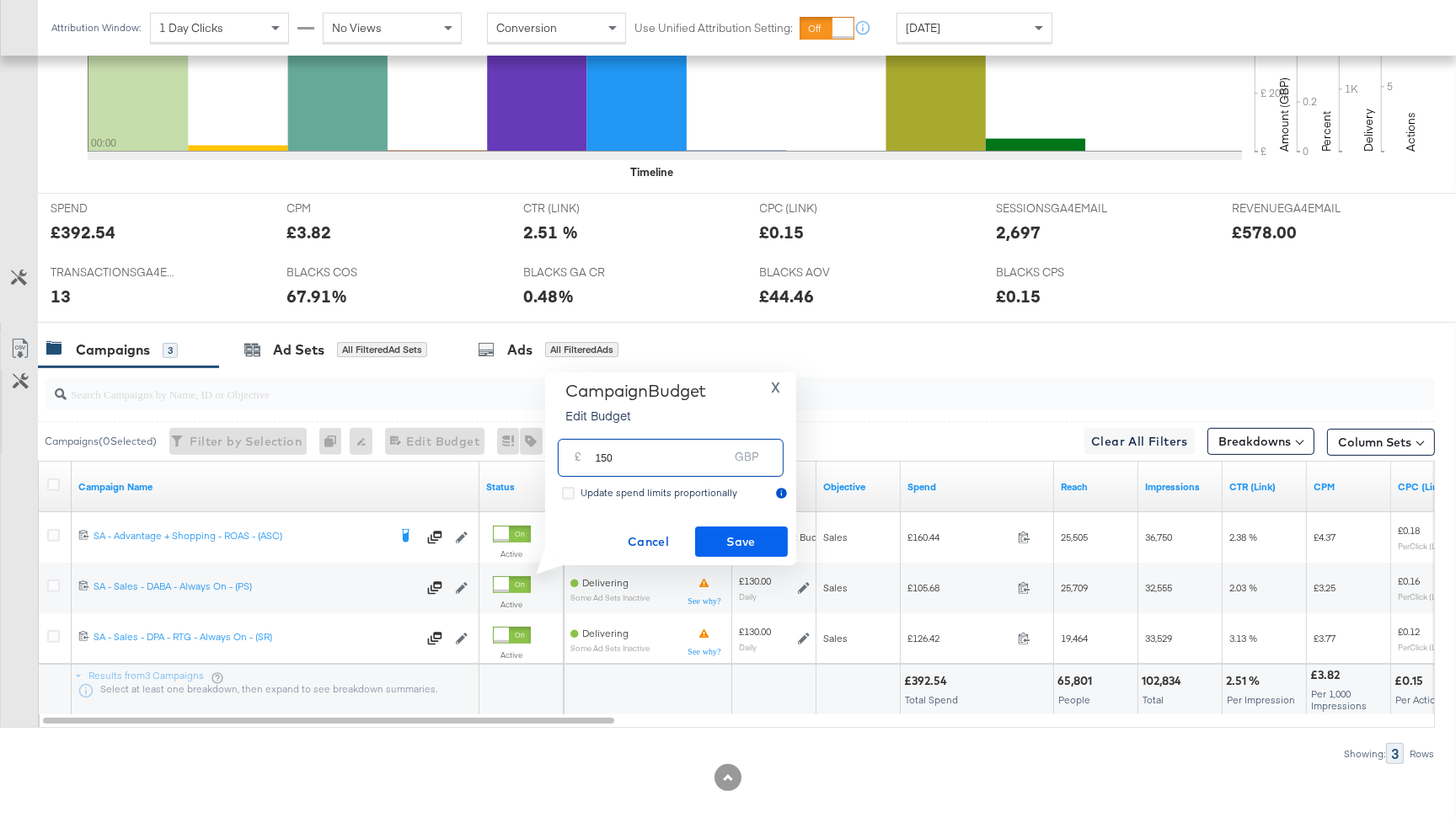
type input "150"
drag, startPoint x: 737, startPoint y: 545, endPoint x: 725, endPoint y: 545, distance: 12.0
click at [737, 545] on span "Save" at bounding box center [741, 542] width 79 height 21
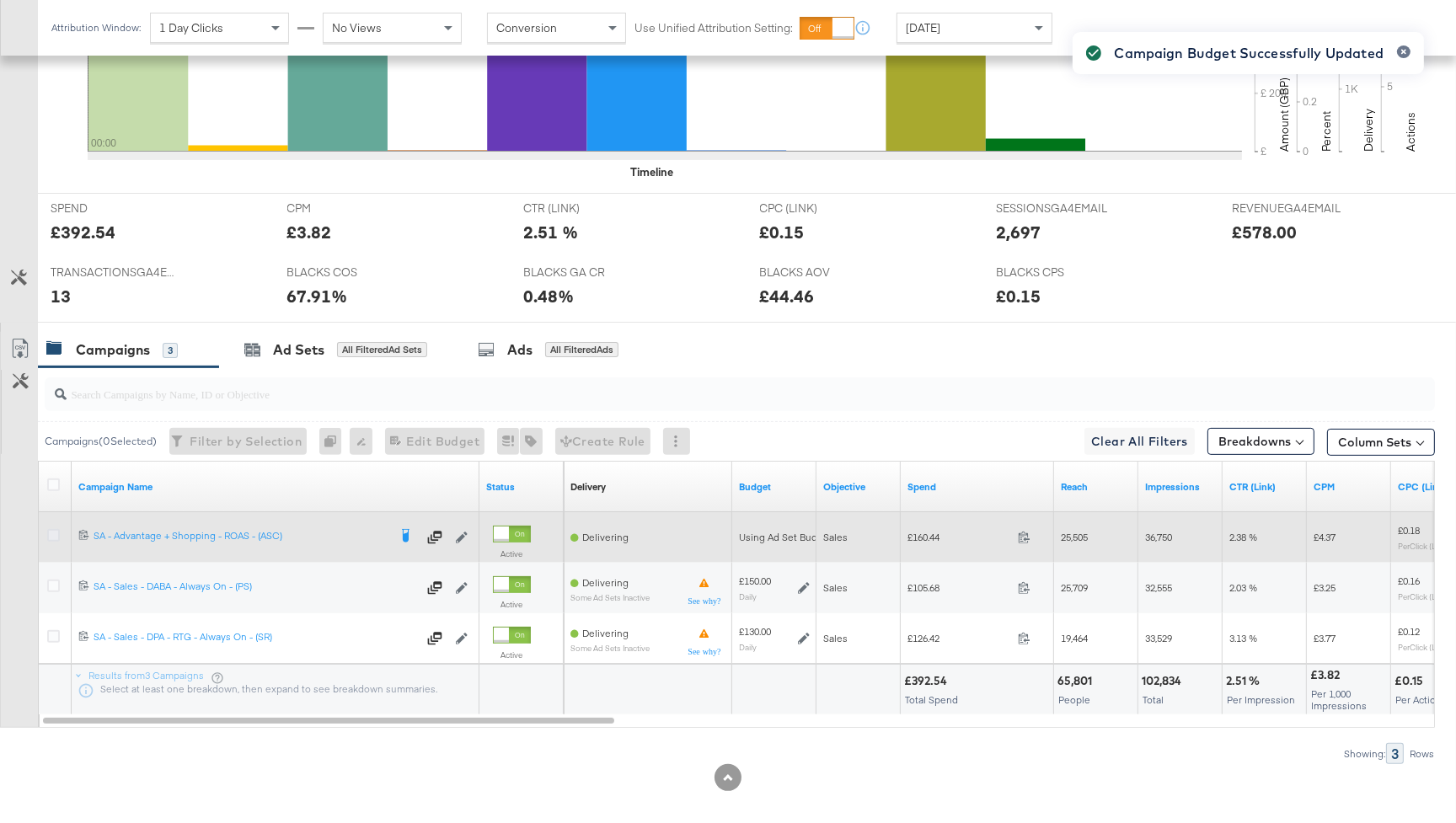
click at [59, 533] on icon at bounding box center [53, 535] width 12 height 12
click at [0, 0] on input "checkbox" at bounding box center [0, 0] width 0 height 0
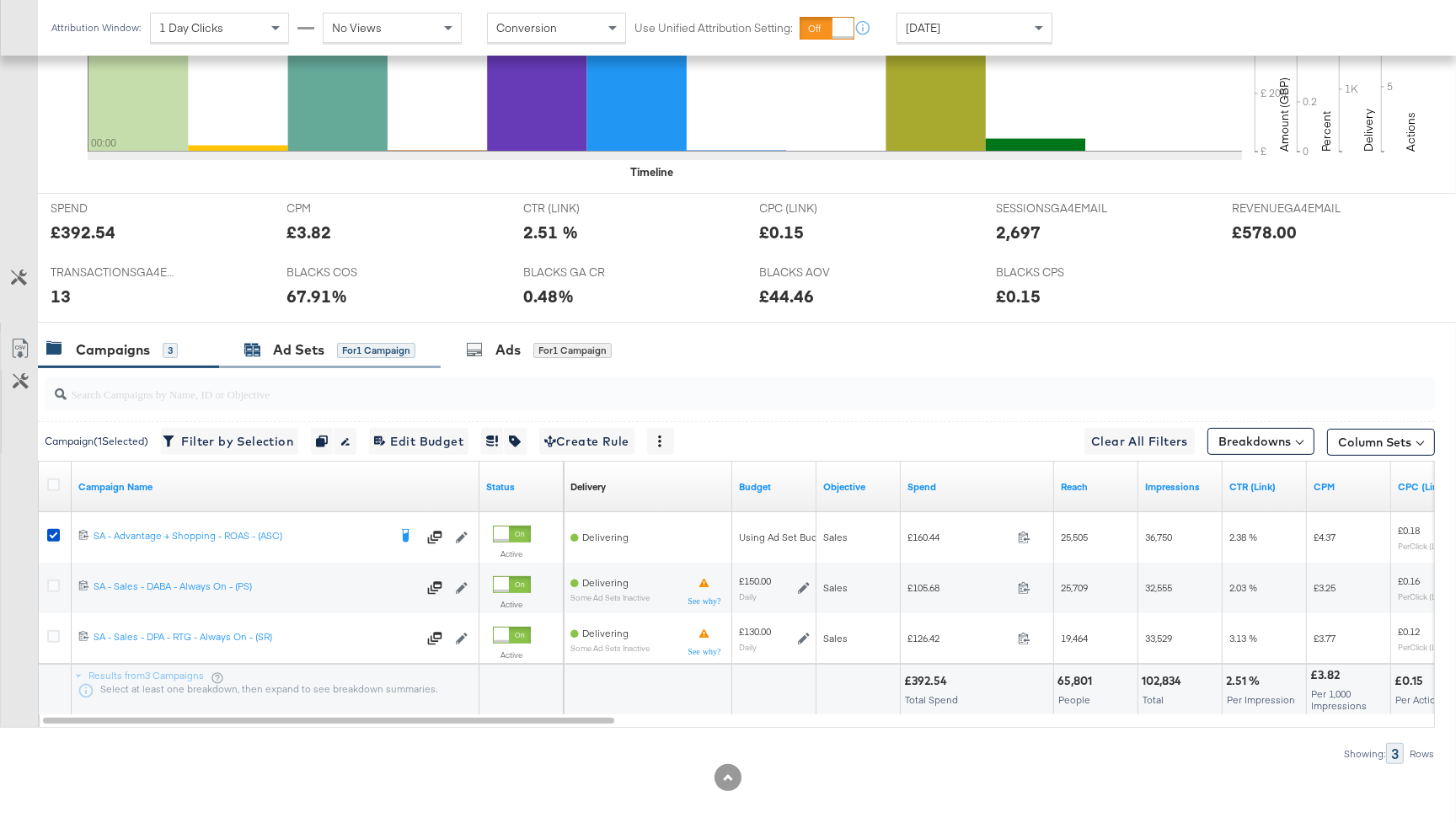
click at [352, 355] on div "for 1 Campaign" at bounding box center [376, 350] width 78 height 15
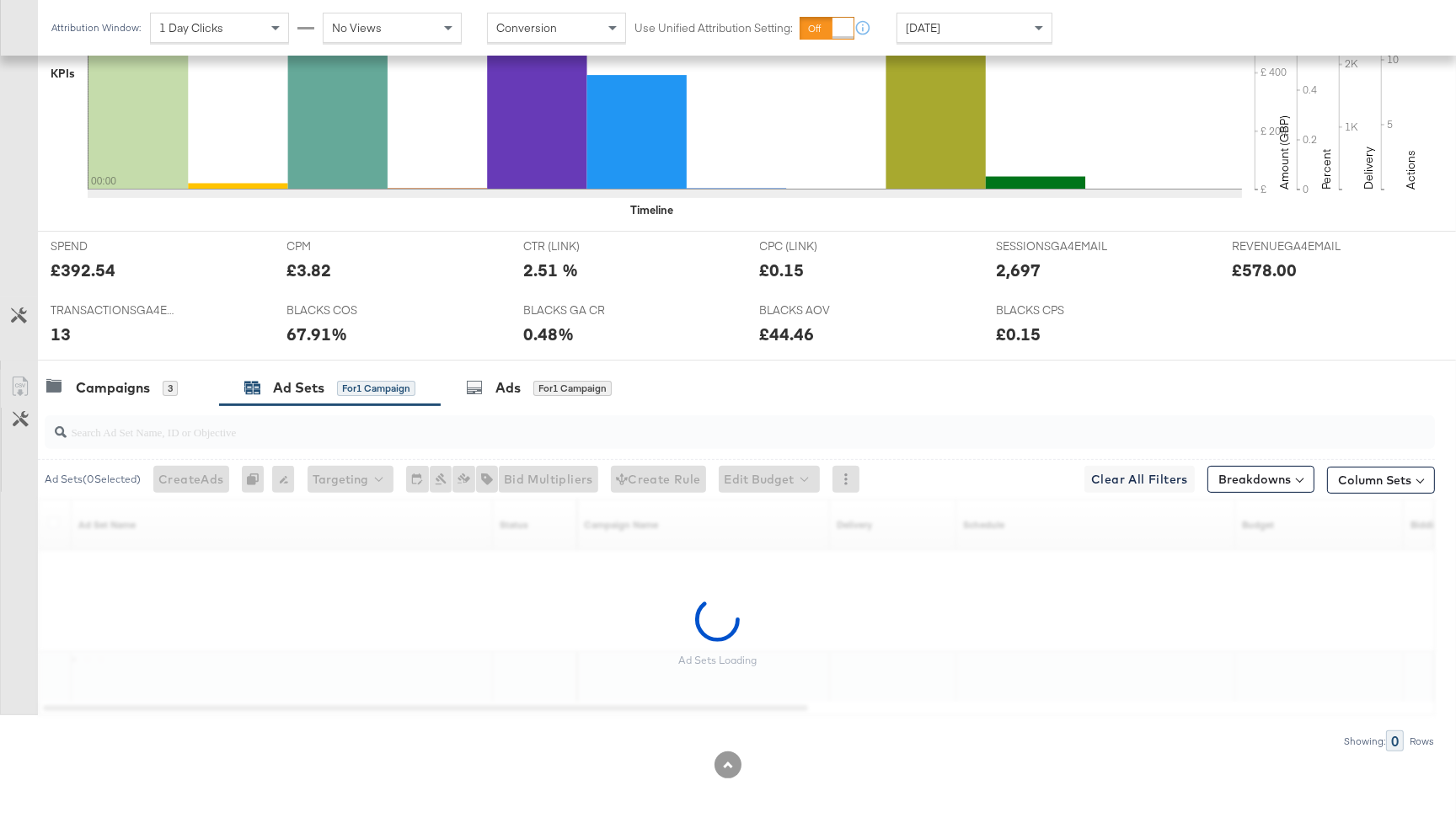
scroll to position [525, 0]
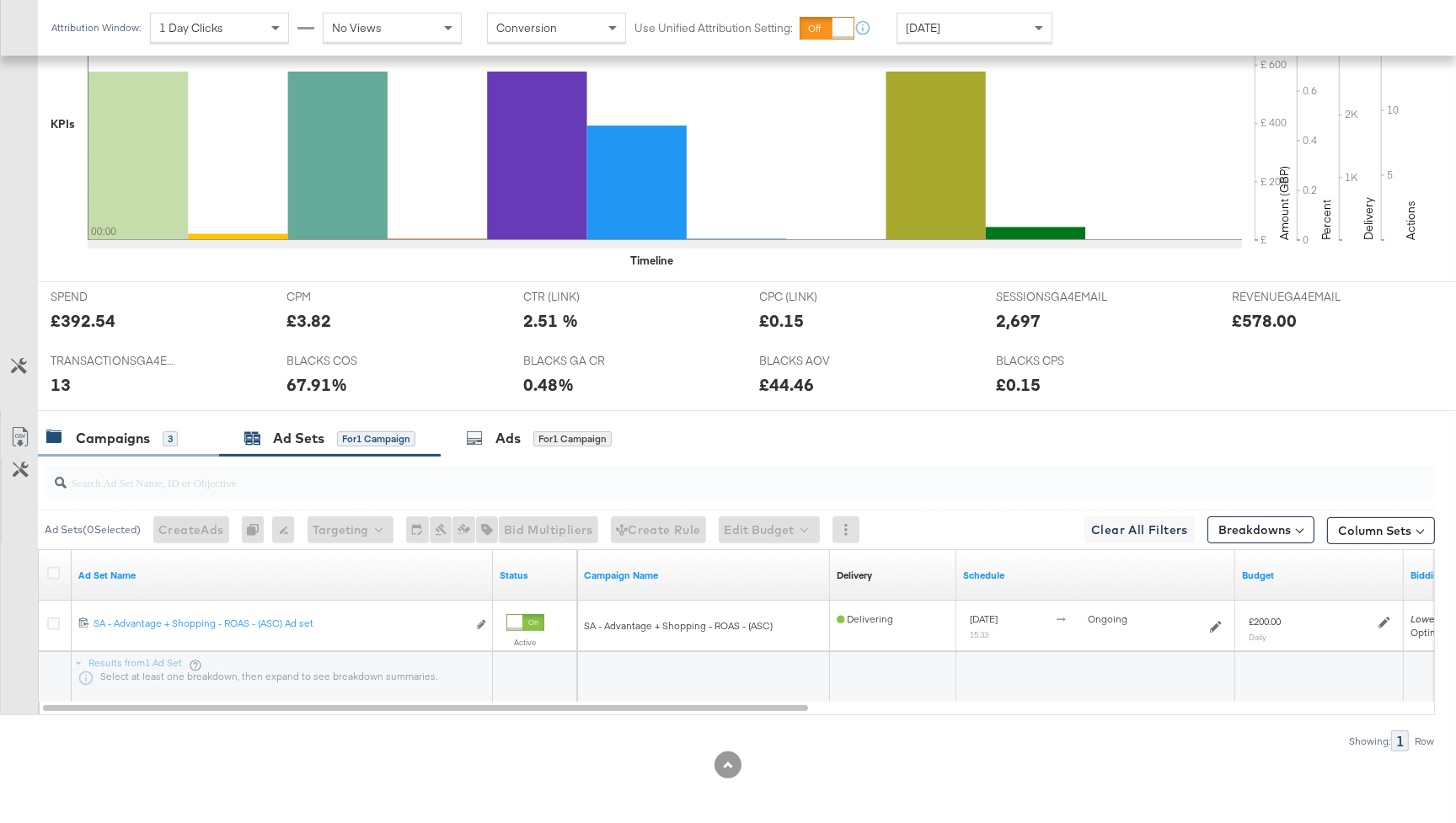
click at [148, 440] on div "Campaigns" at bounding box center [113, 439] width 74 height 19
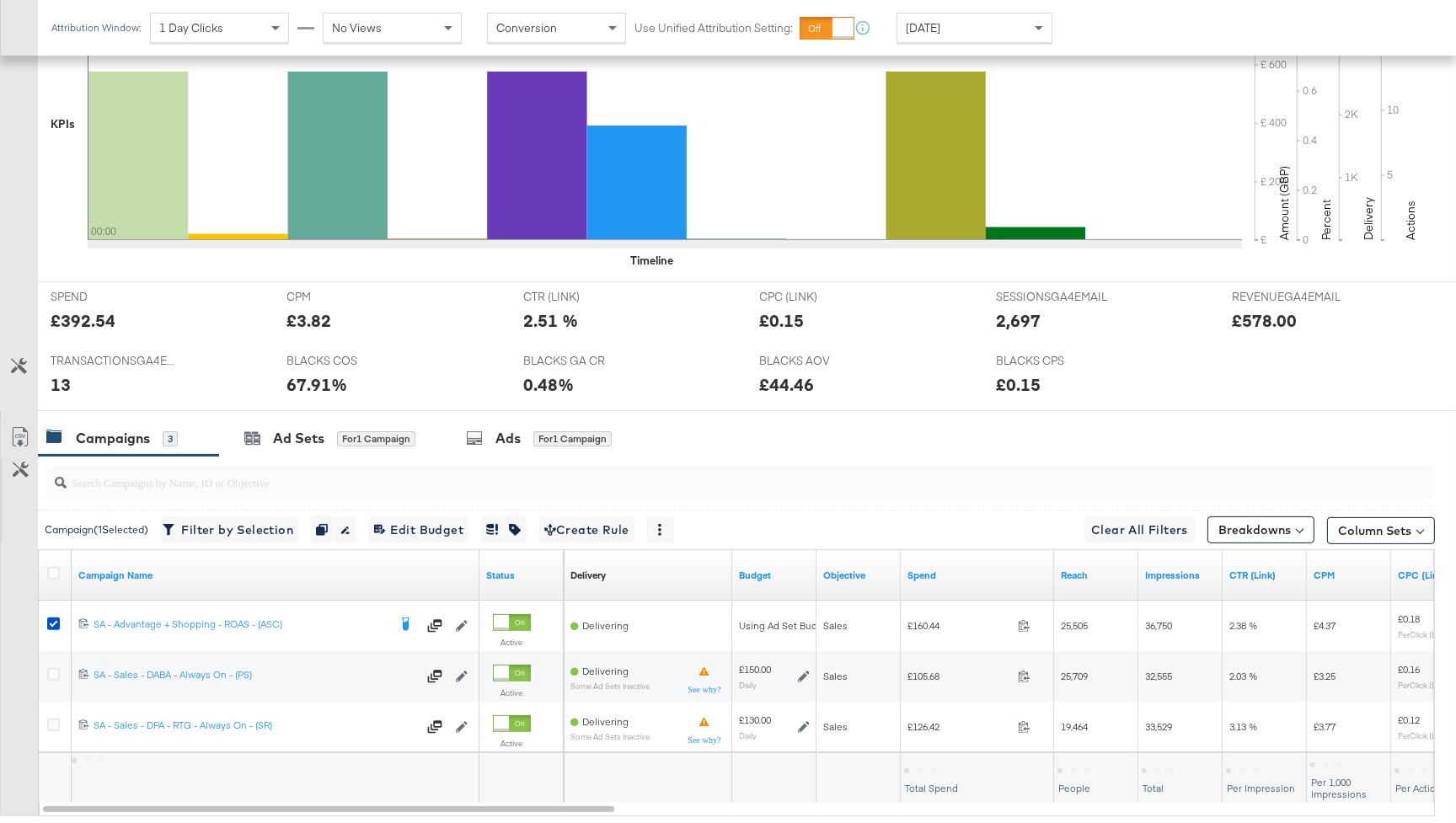
scroll to position [614, 0]
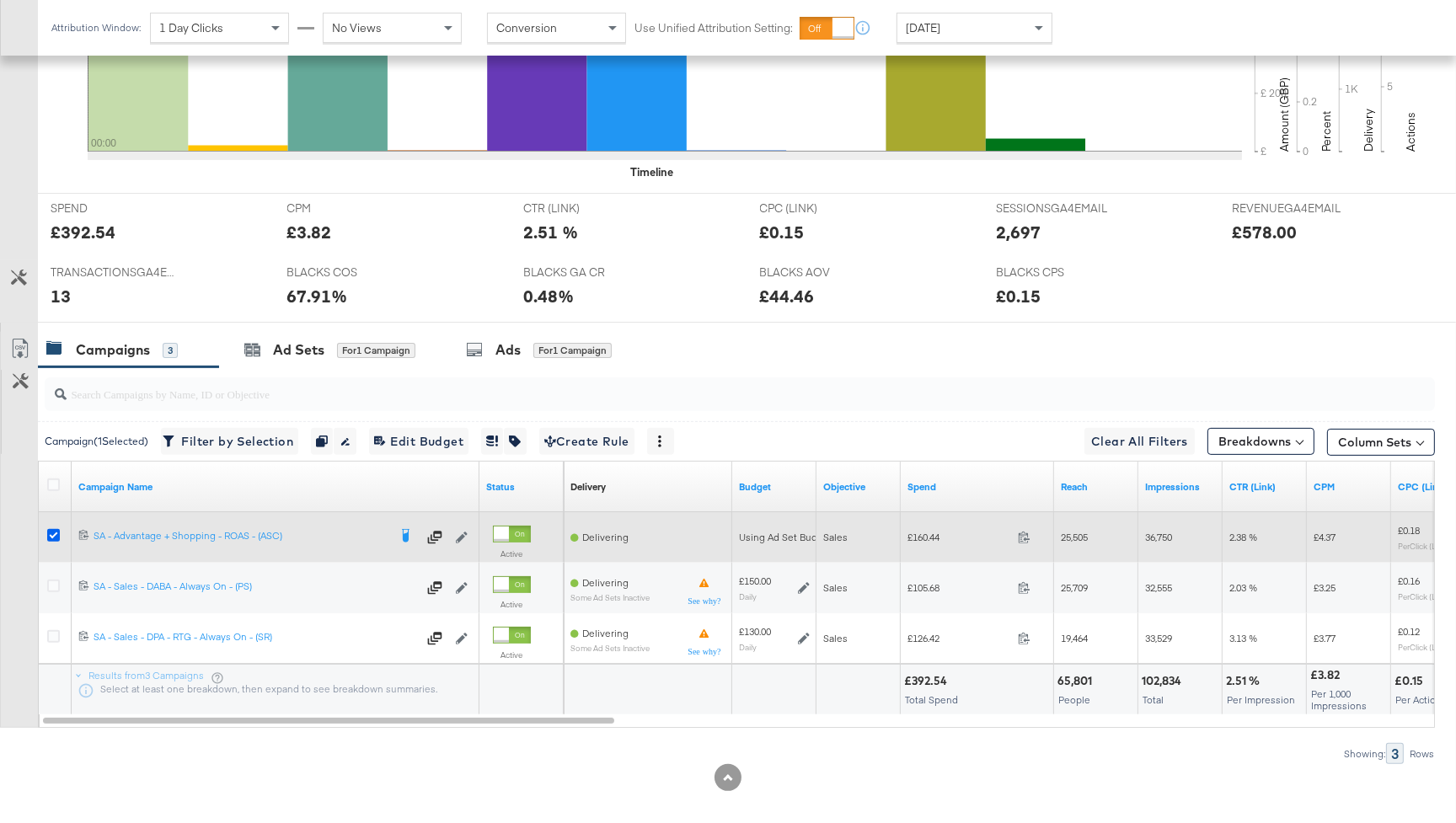
click at [50, 531] on icon at bounding box center [53, 535] width 12 height 12
click at [0, 0] on input "checkbox" at bounding box center [0, 0] width 0 height 0
click at [54, 531] on icon at bounding box center [53, 535] width 12 height 12
click at [0, 0] on input "checkbox" at bounding box center [0, 0] width 0 height 0
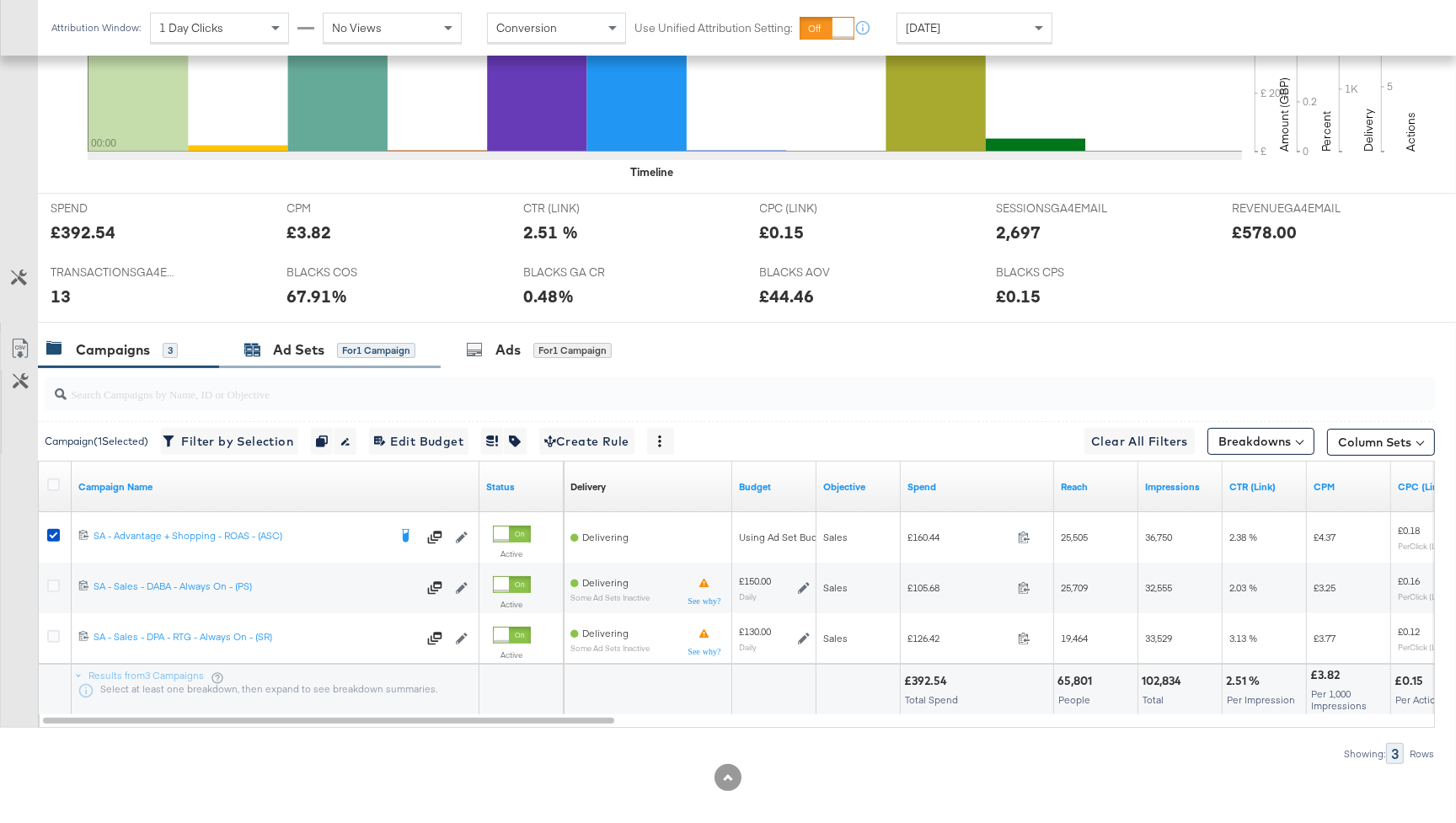
click at [294, 355] on div "Ad Sets" at bounding box center [299, 350] width 52 height 19
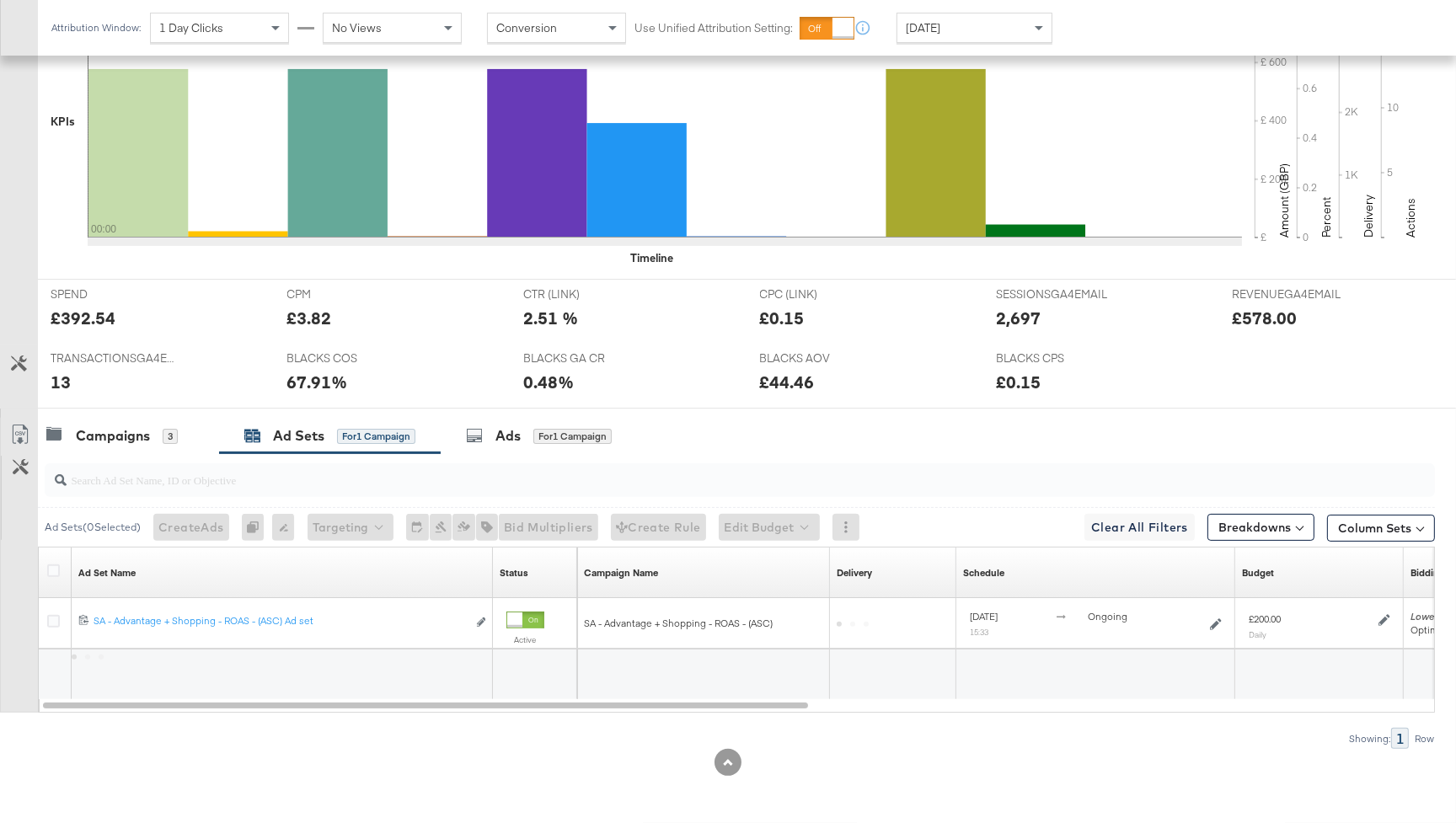
scroll to position [525, 0]
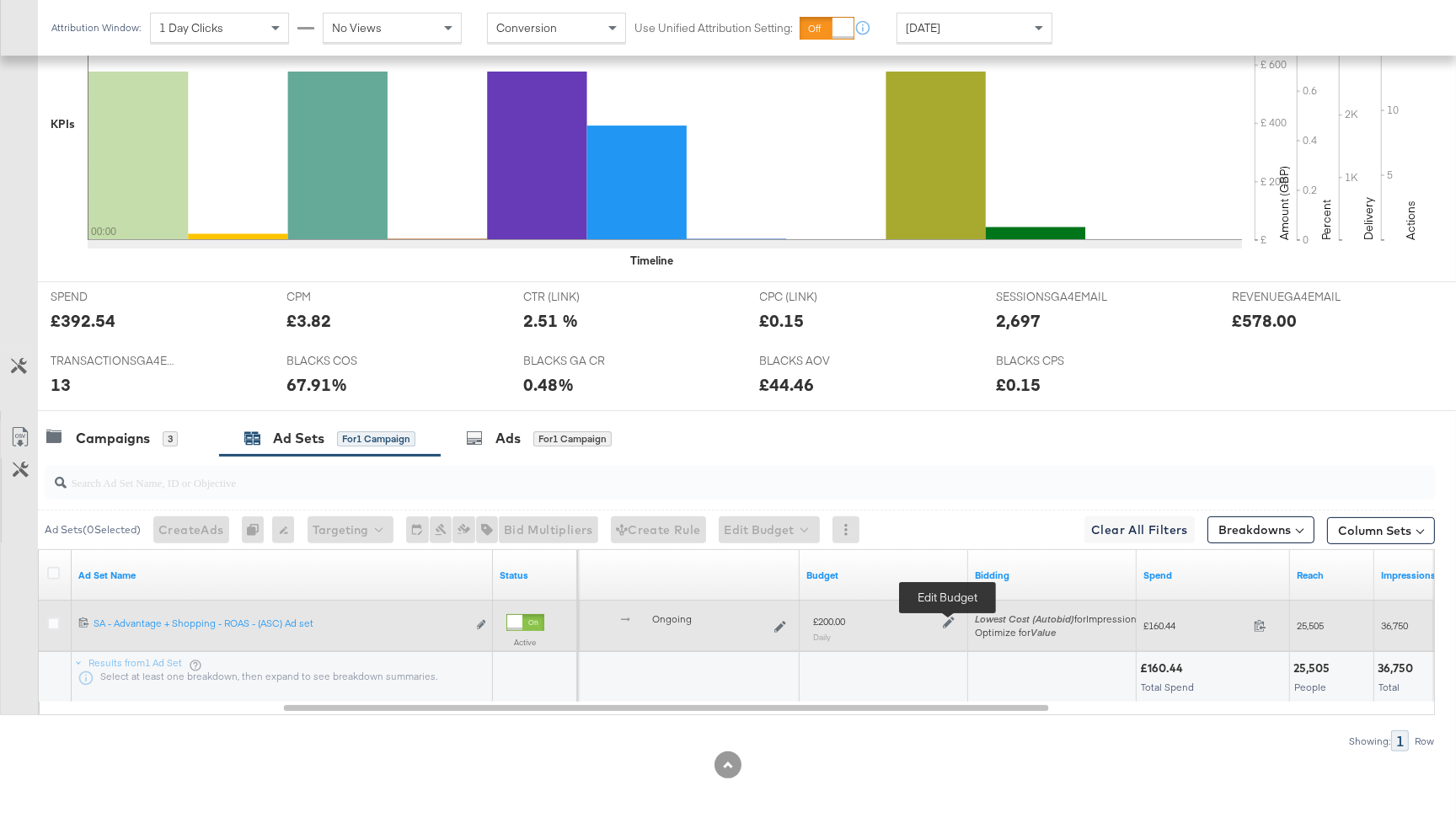
click at [952, 617] on icon at bounding box center [949, 622] width 11 height 11
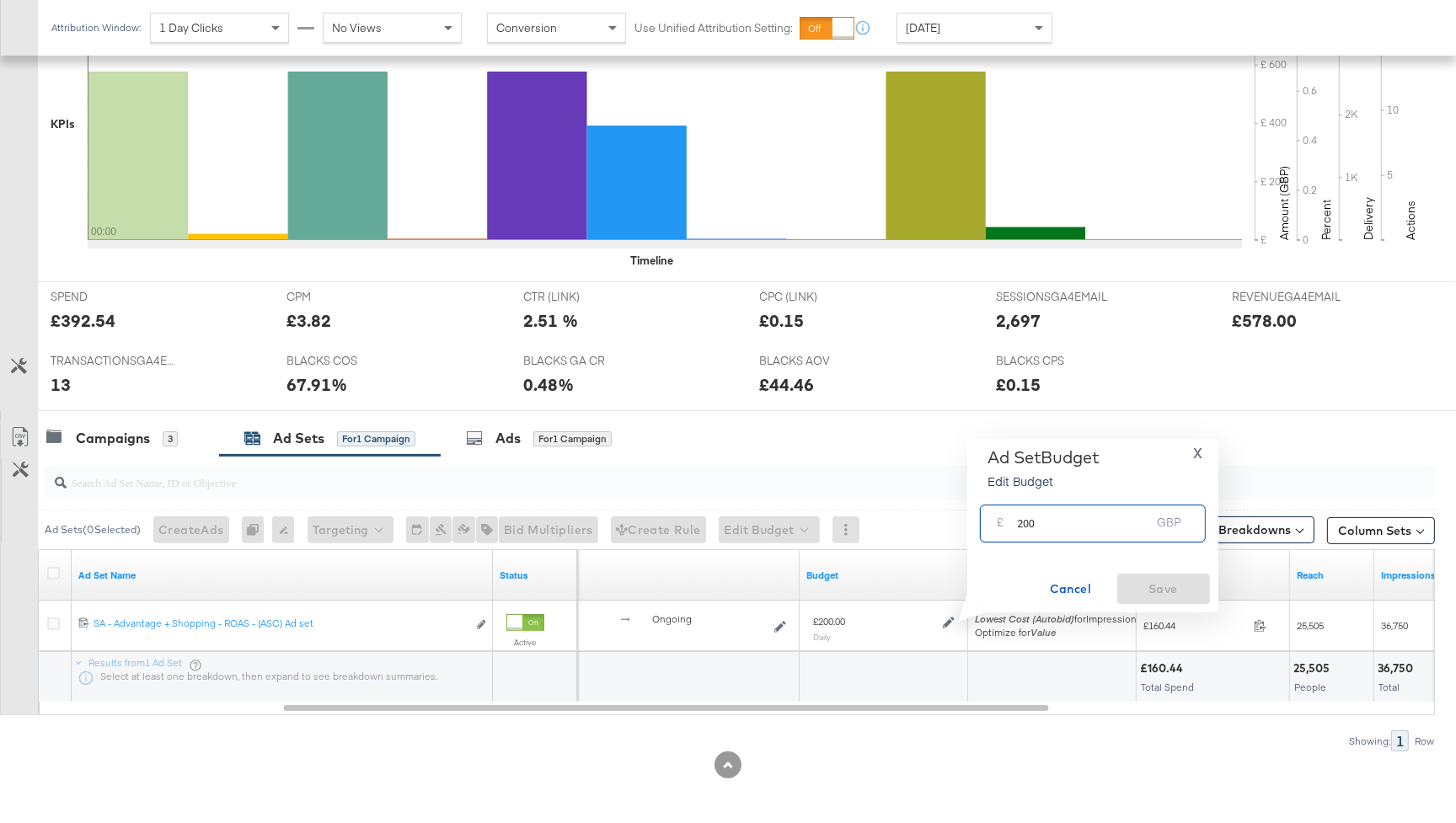
drag, startPoint x: 1072, startPoint y: 526, endPoint x: 996, endPoint y: 524, distance: 76.0
click at [996, 524] on div "£ 200 GBP" at bounding box center [1093, 523] width 226 height 38
type input "180"
click at [1152, 582] on span "Save" at bounding box center [1163, 589] width 79 height 21
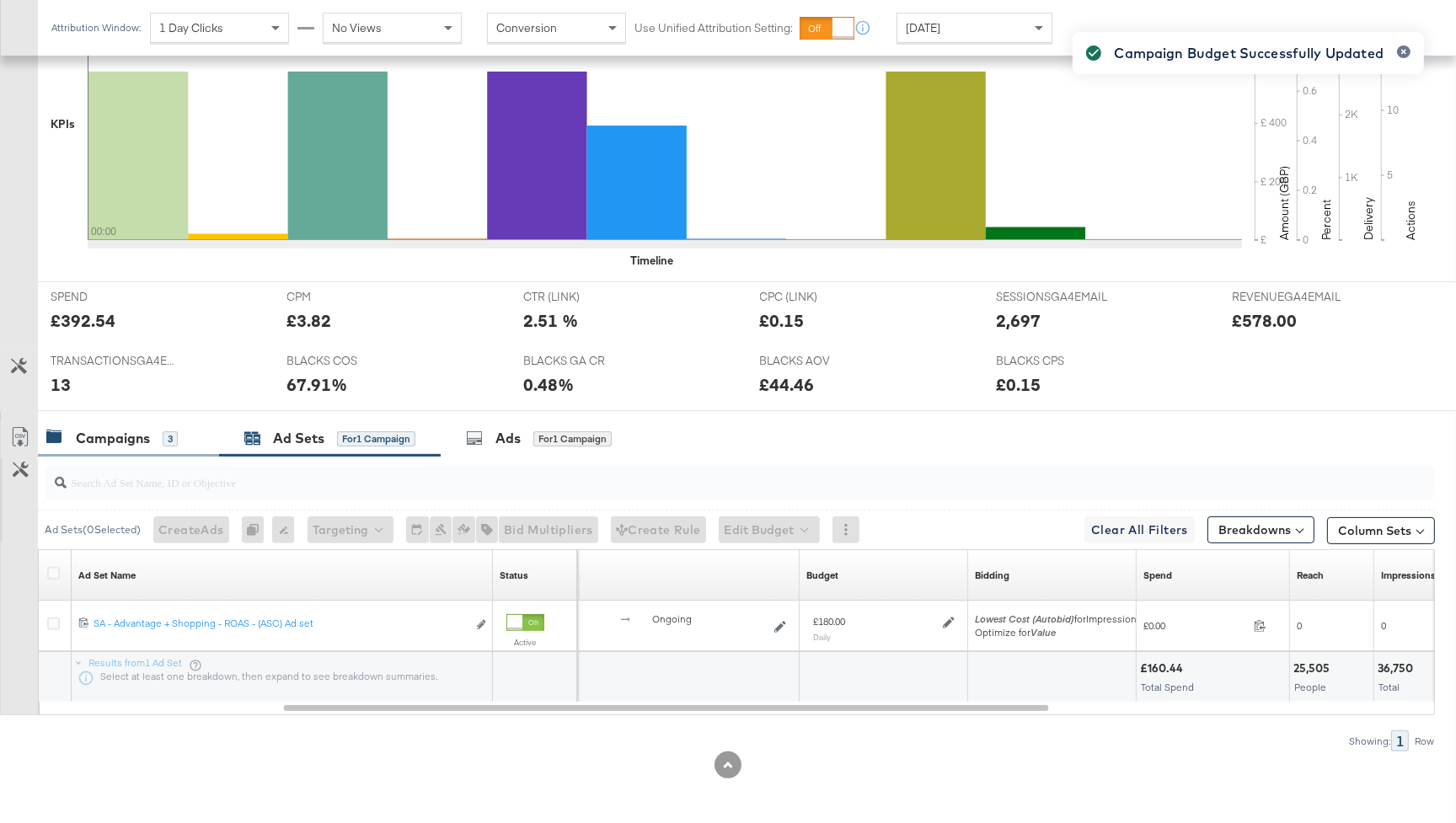
click at [148, 433] on div "Campaigns" at bounding box center [113, 439] width 74 height 19
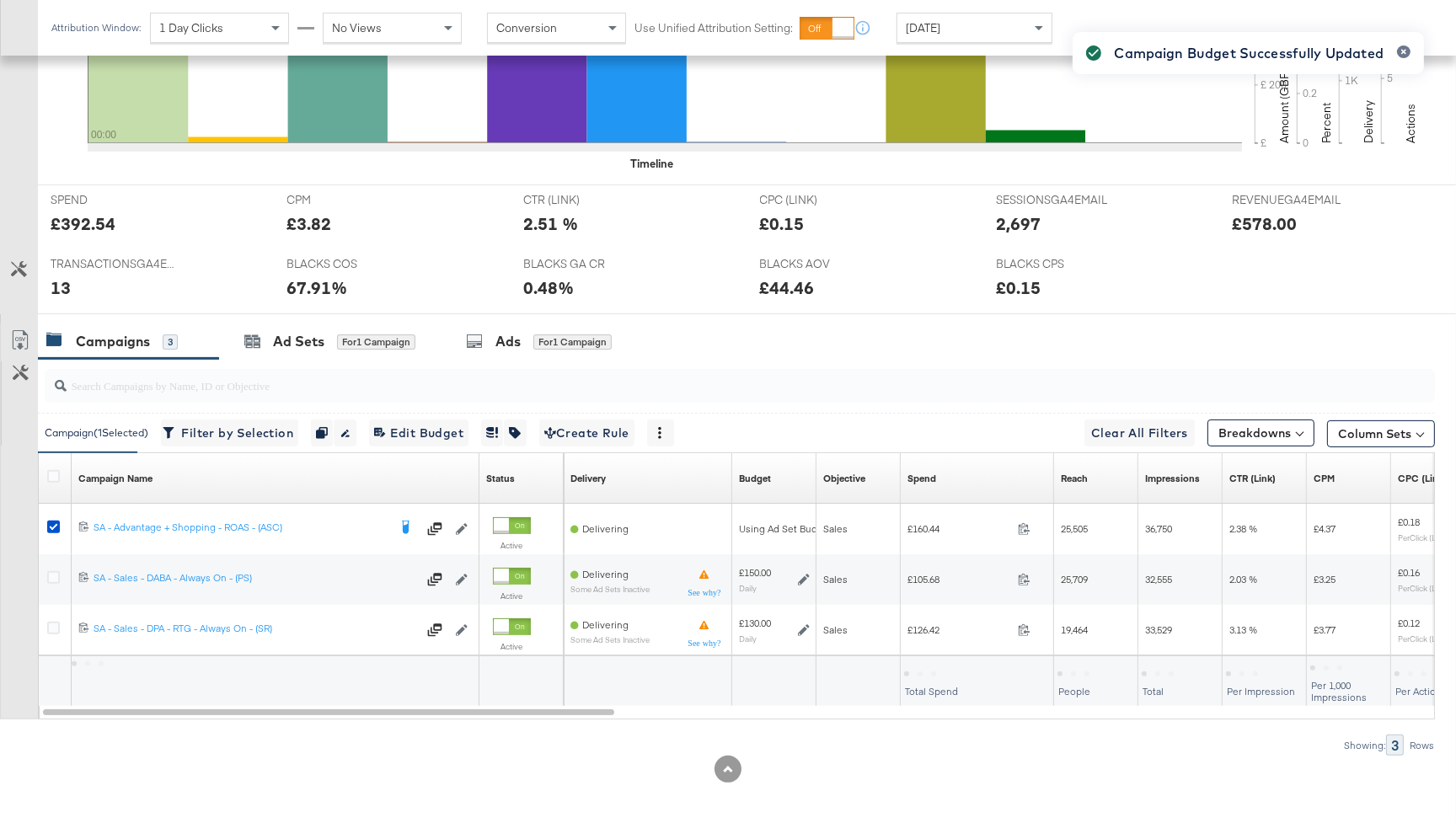
scroll to position [627, 0]
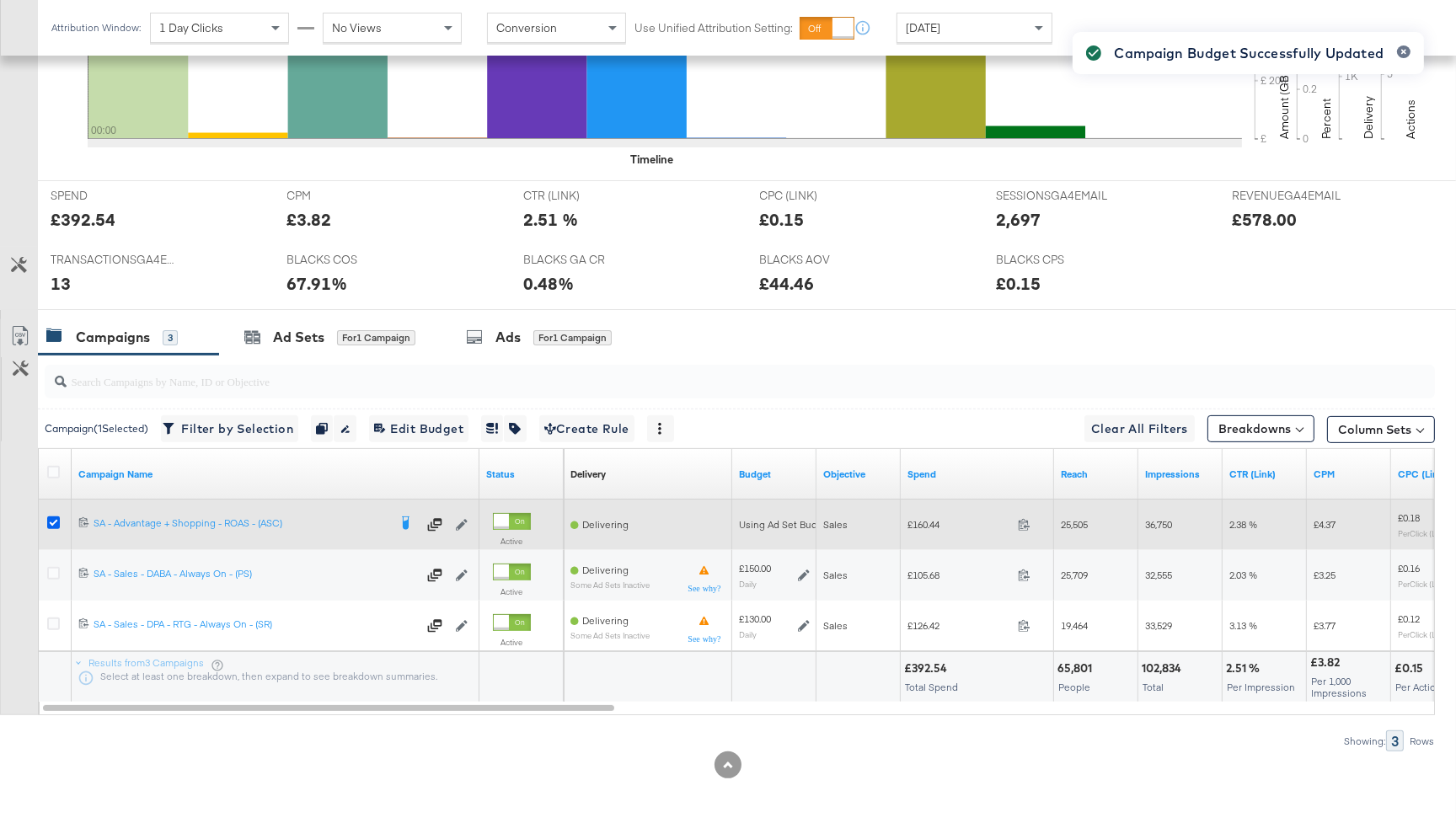
click at [55, 518] on icon at bounding box center [53, 523] width 12 height 12
click at [0, 0] on input "checkbox" at bounding box center [0, 0] width 0 height 0
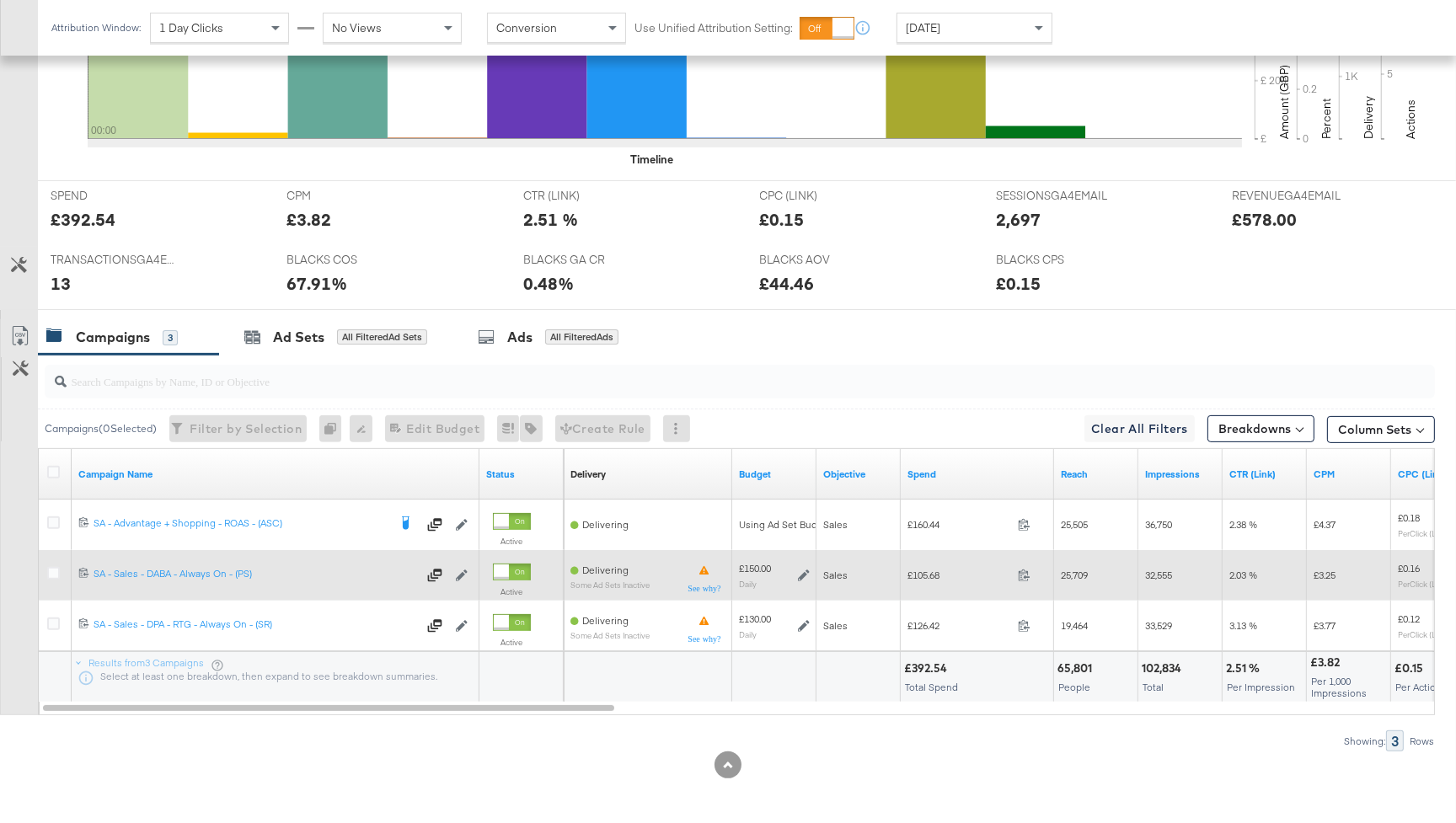
click at [808, 571] on icon at bounding box center [803, 574] width 11 height 11
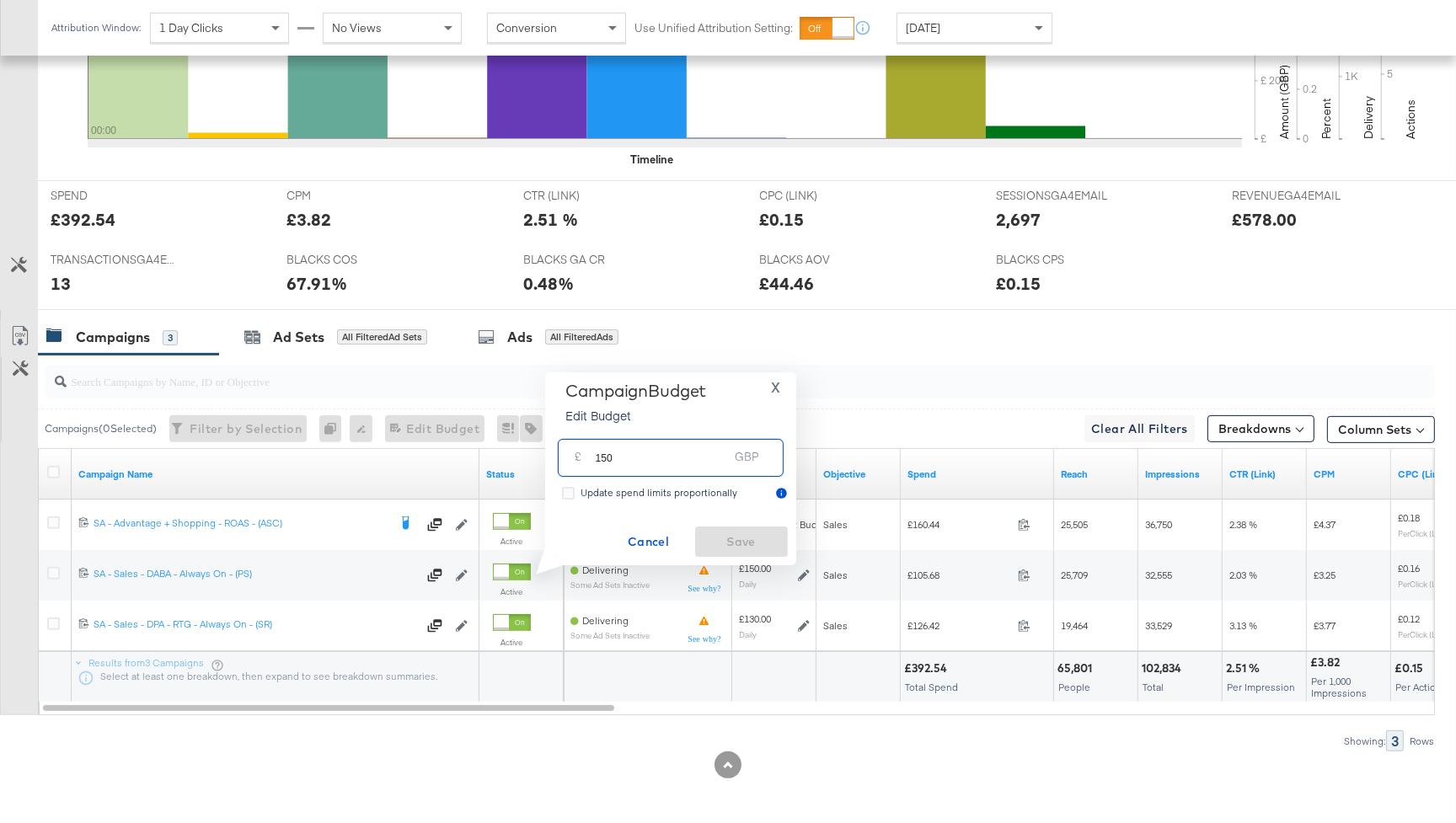
drag, startPoint x: 656, startPoint y: 456, endPoint x: 602, endPoint y: 456, distance: 54.0
click at [602, 456] on input "150" at bounding box center [662, 450] width 133 height 36
type input "170"
click at [739, 541] on span "Save" at bounding box center [741, 542] width 79 height 21
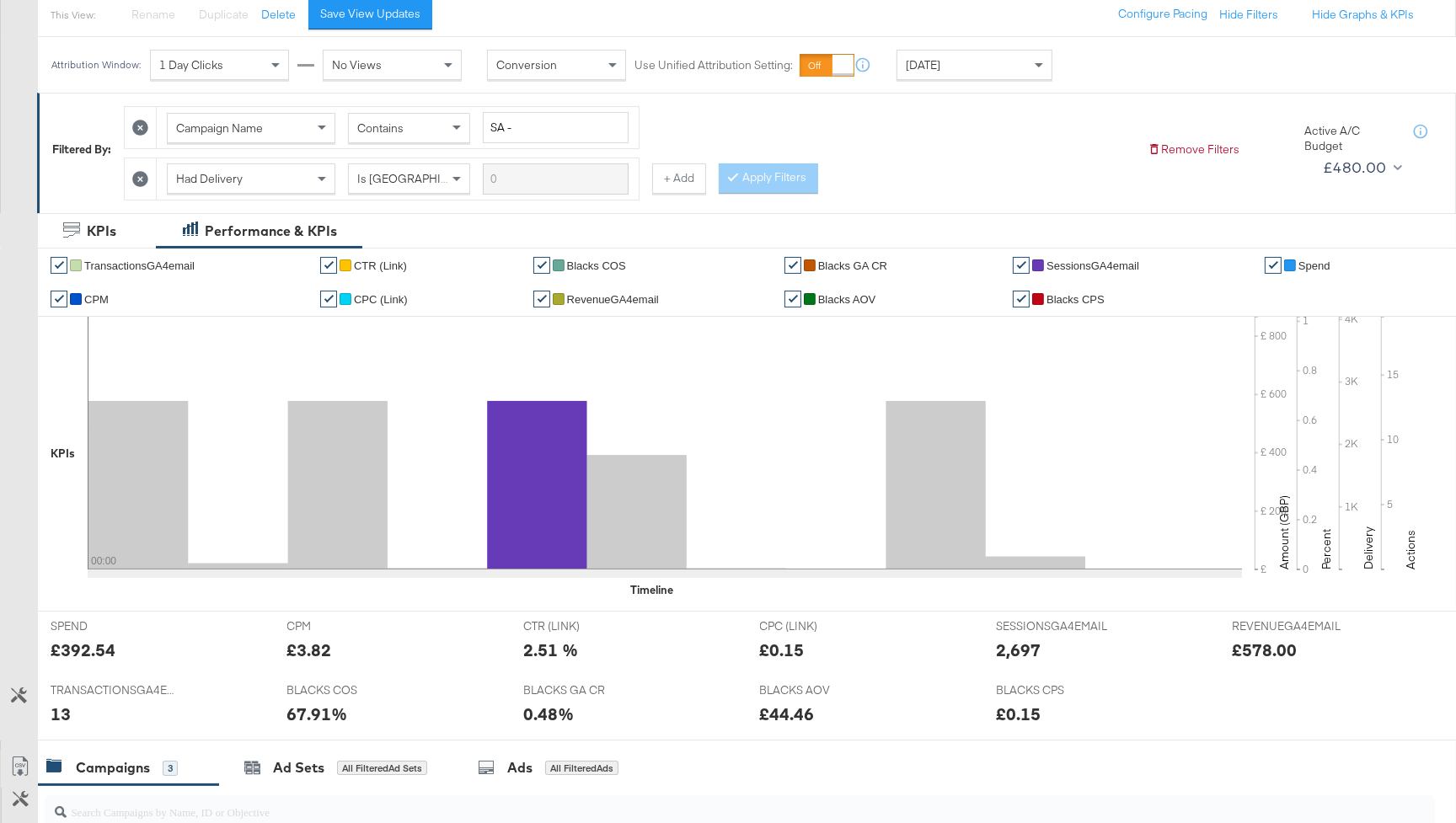
scroll to position [0, 0]
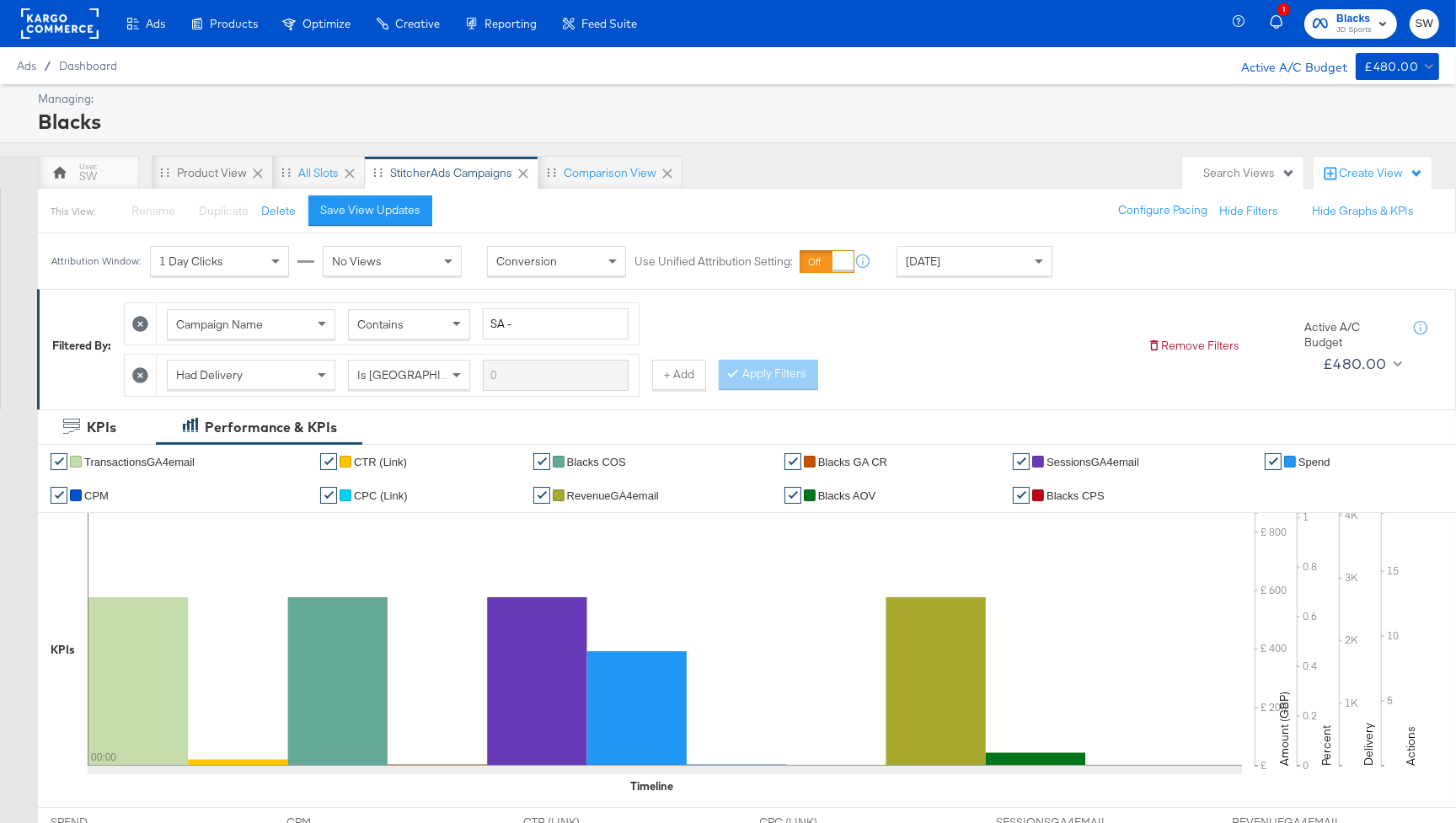
click at [1350, 17] on span "Blacks" at bounding box center [1354, 19] width 35 height 18
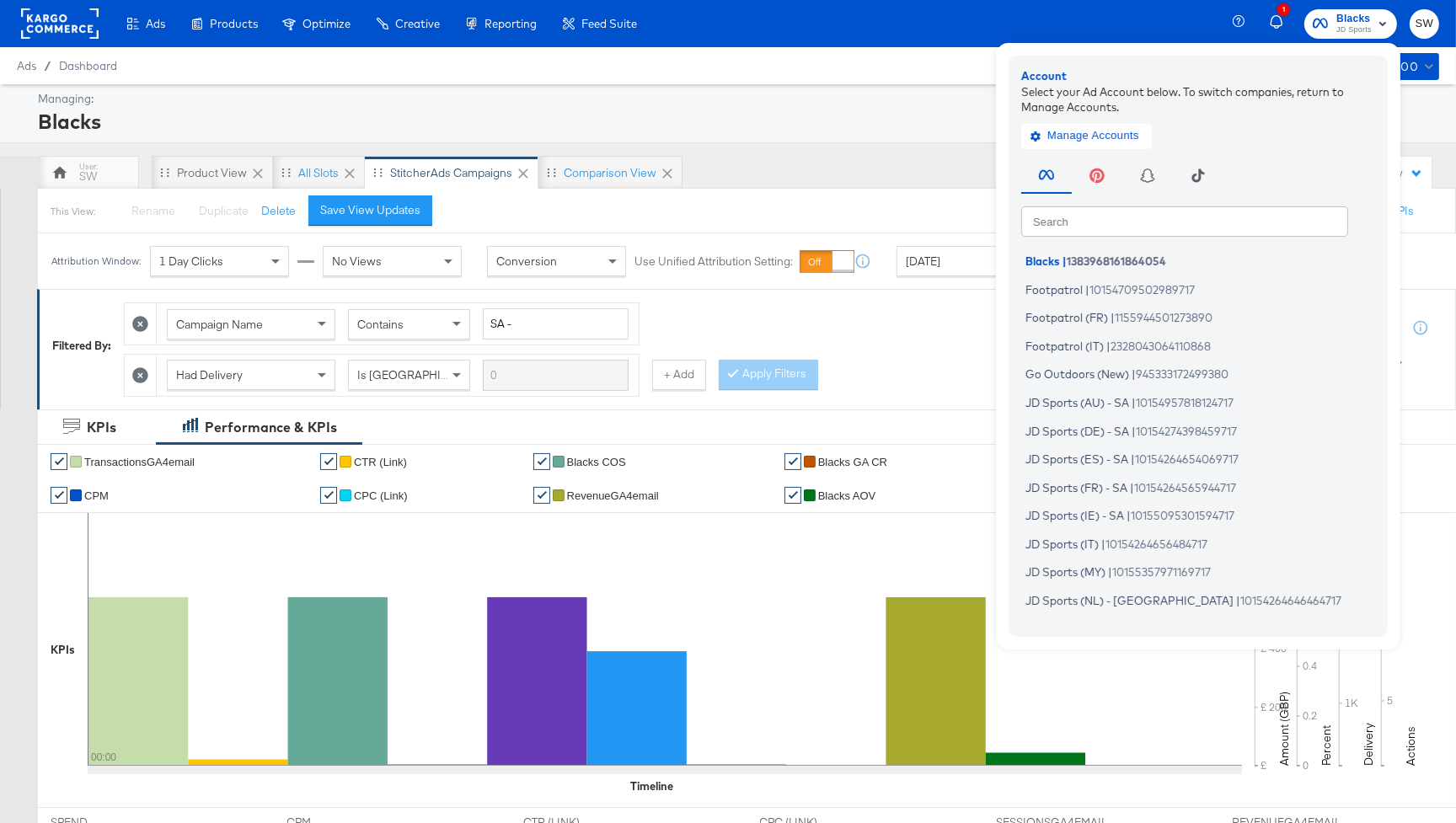
click at [1166, 221] on input "text" at bounding box center [1184, 221] width 327 height 31
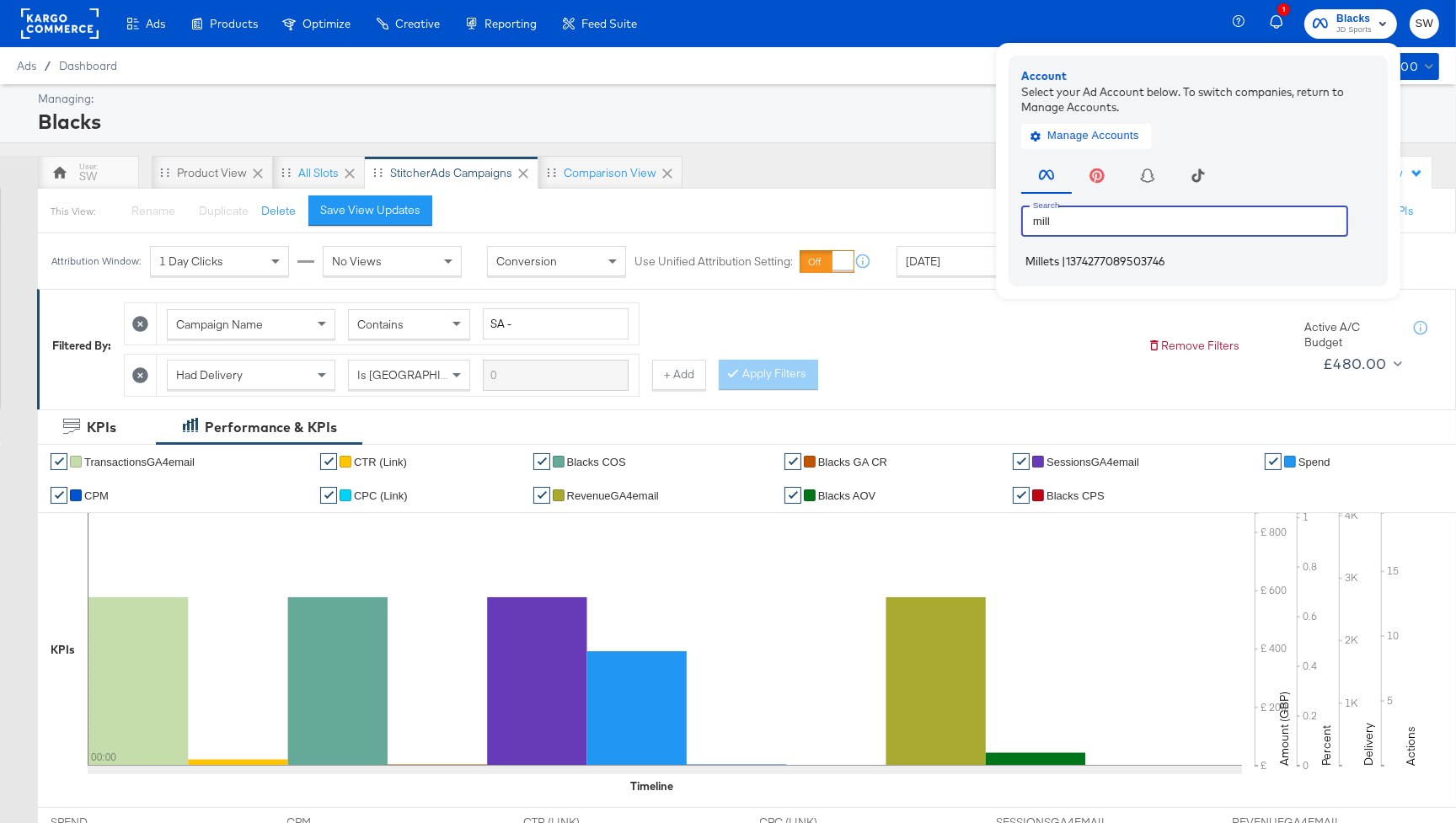
type input "mill"
click at [1165, 264] on span "1374277089503746" at bounding box center [1116, 261] width 100 height 13
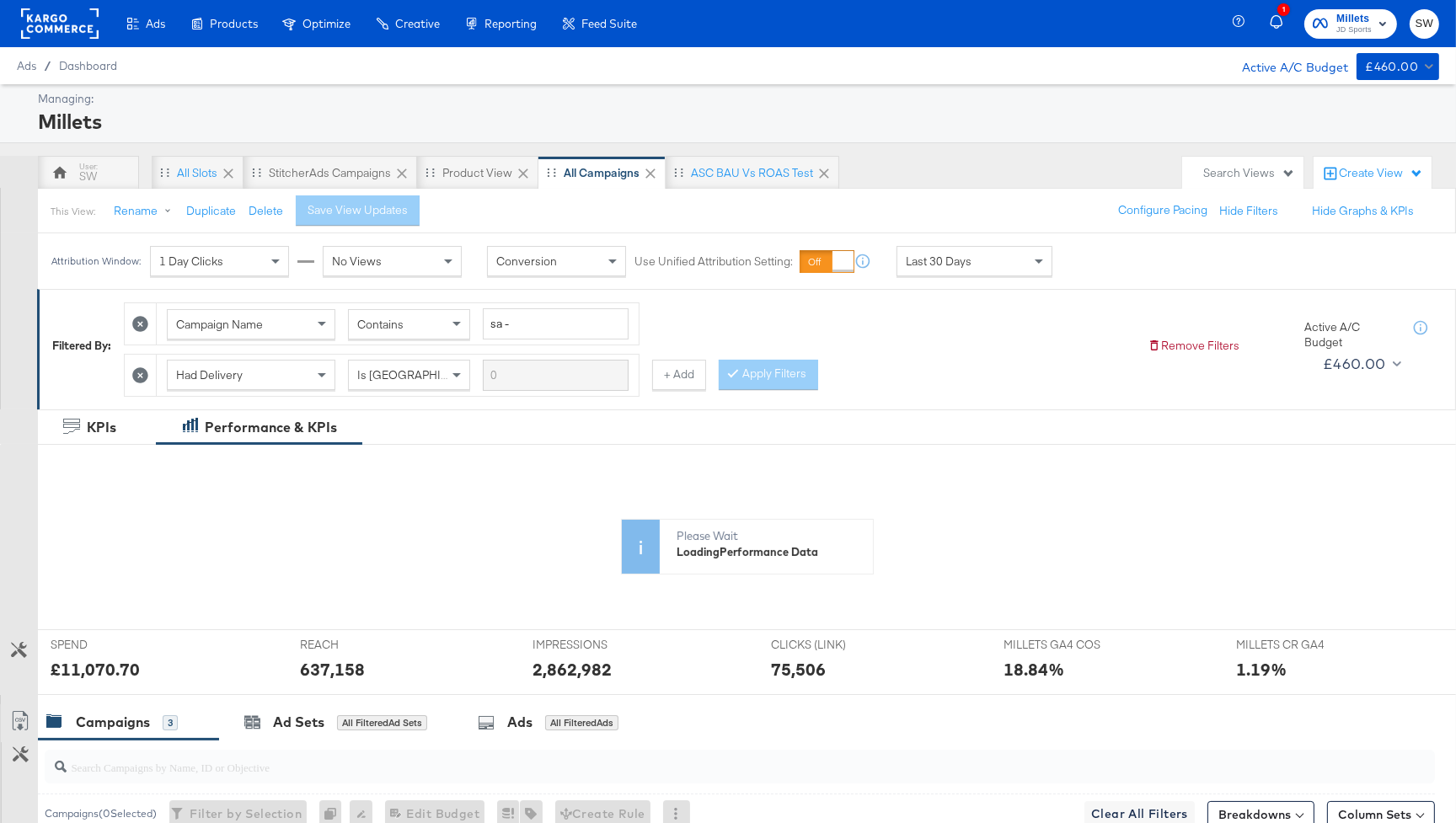
click at [976, 261] on div "Last 30 Days" at bounding box center [975, 261] width 154 height 29
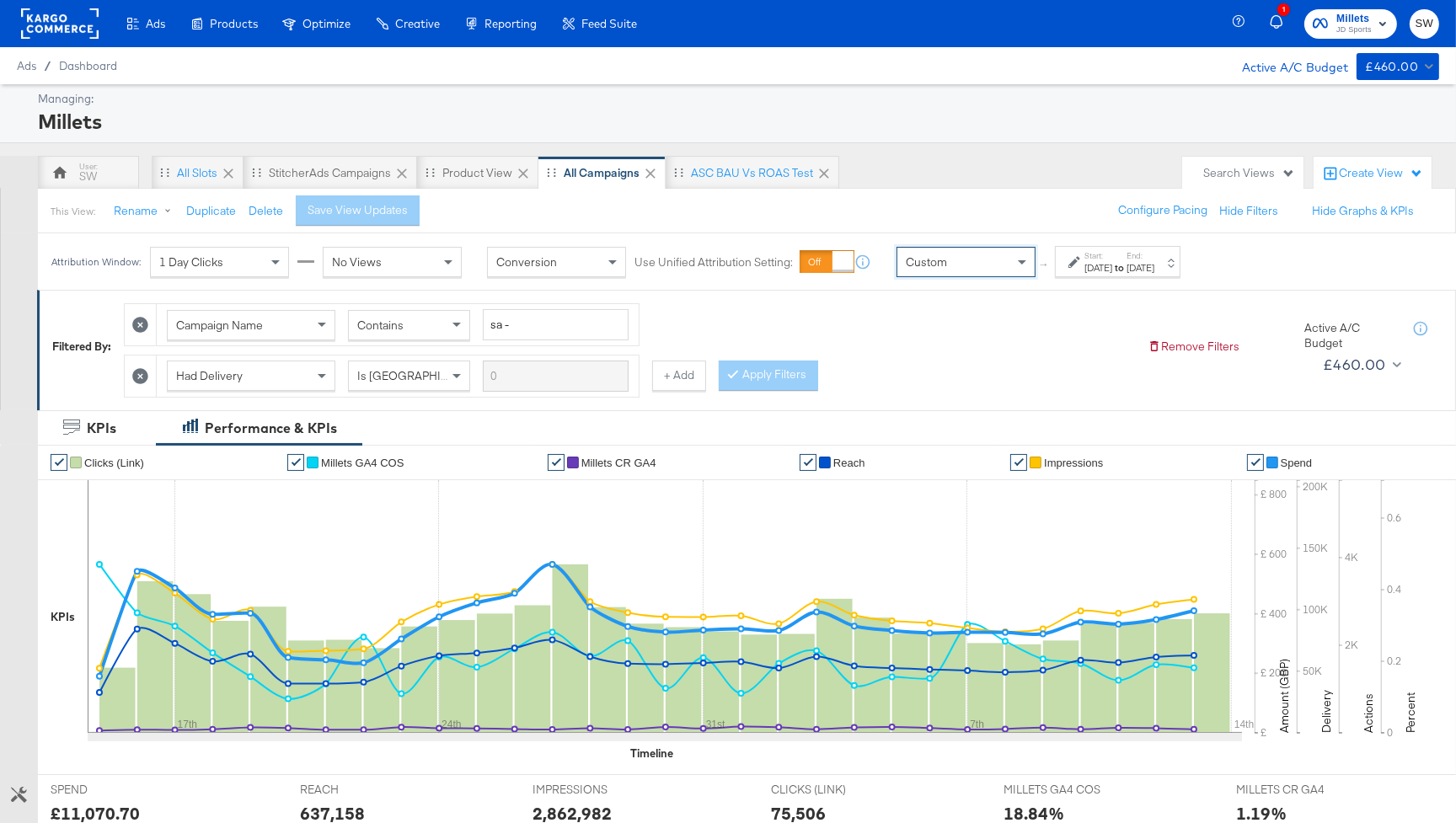
click at [1071, 276] on div "Start: Aug 14th 2025 to End: Aug 14th 2025" at bounding box center [1117, 262] width 125 height 32
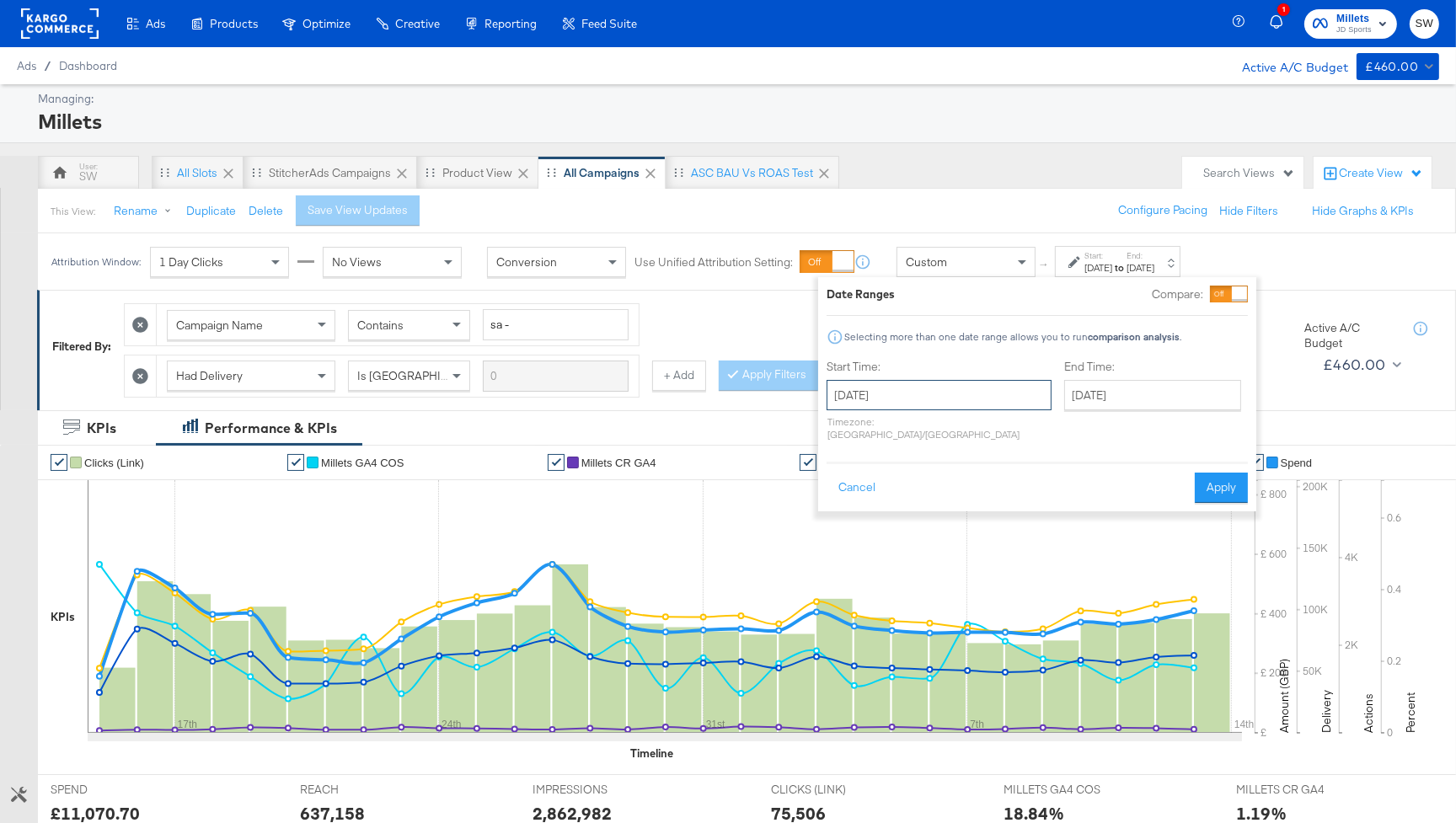
click at [894, 399] on input "August 14th 2025" at bounding box center [939, 395] width 225 height 31
click at [840, 530] on td "10" at bounding box center [846, 527] width 29 height 24
type input "August 10th 2025"
drag, startPoint x: 1120, startPoint y: 375, endPoint x: 1120, endPoint y: 386, distance: 11.0
click at [1121, 376] on div "End Time: August 14th 2025 ‹ August 2025 › Su Mo Tu We Th Fr Sa 27 28 29 30 31 …" at bounding box center [1156, 404] width 184 height 89
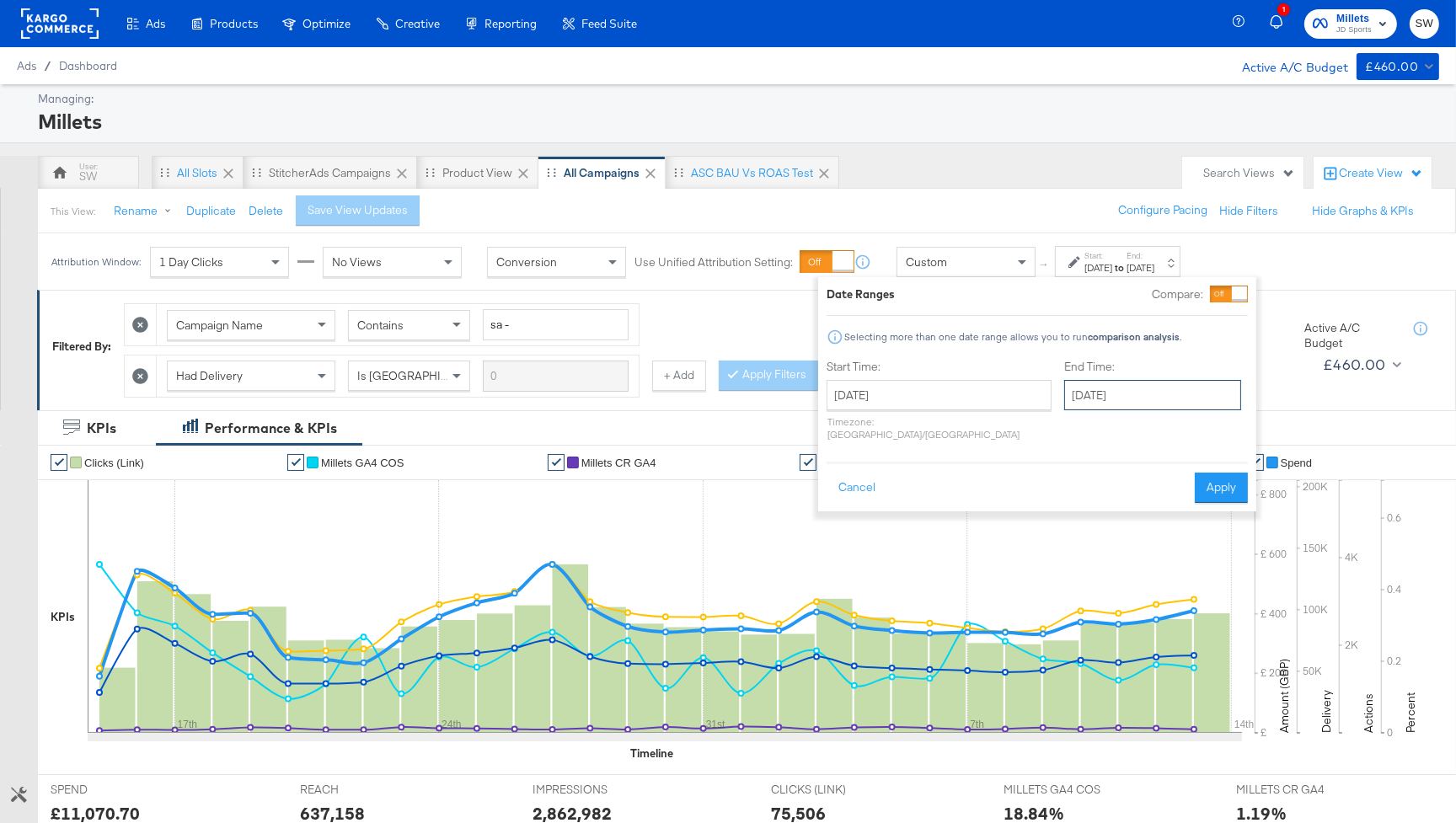
click at [1119, 388] on input "August 14th 2025" at bounding box center [1153, 395] width 177 height 31
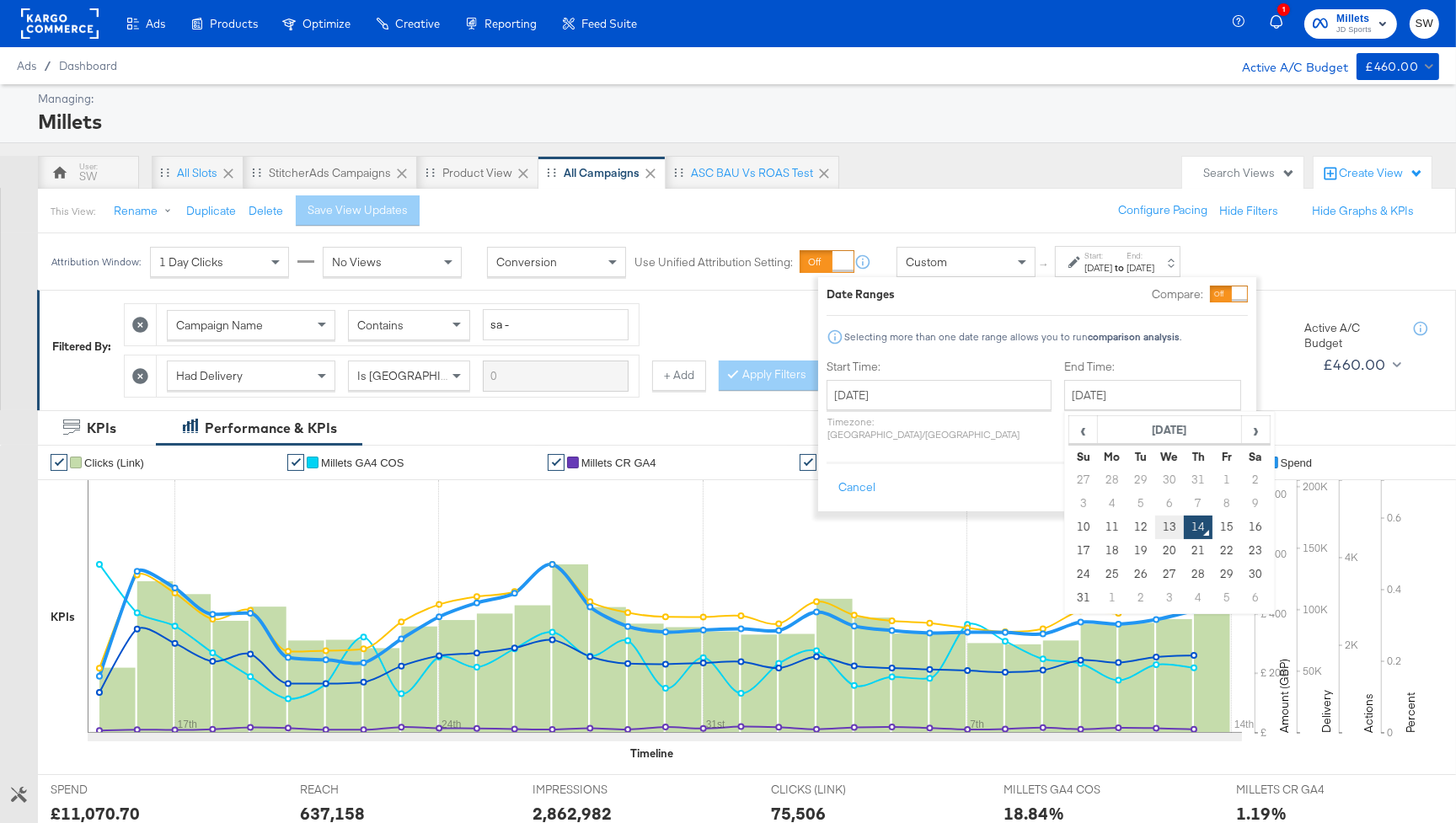
click at [1156, 521] on td "13" at bounding box center [1170, 527] width 29 height 24
type input "August 13th 2025"
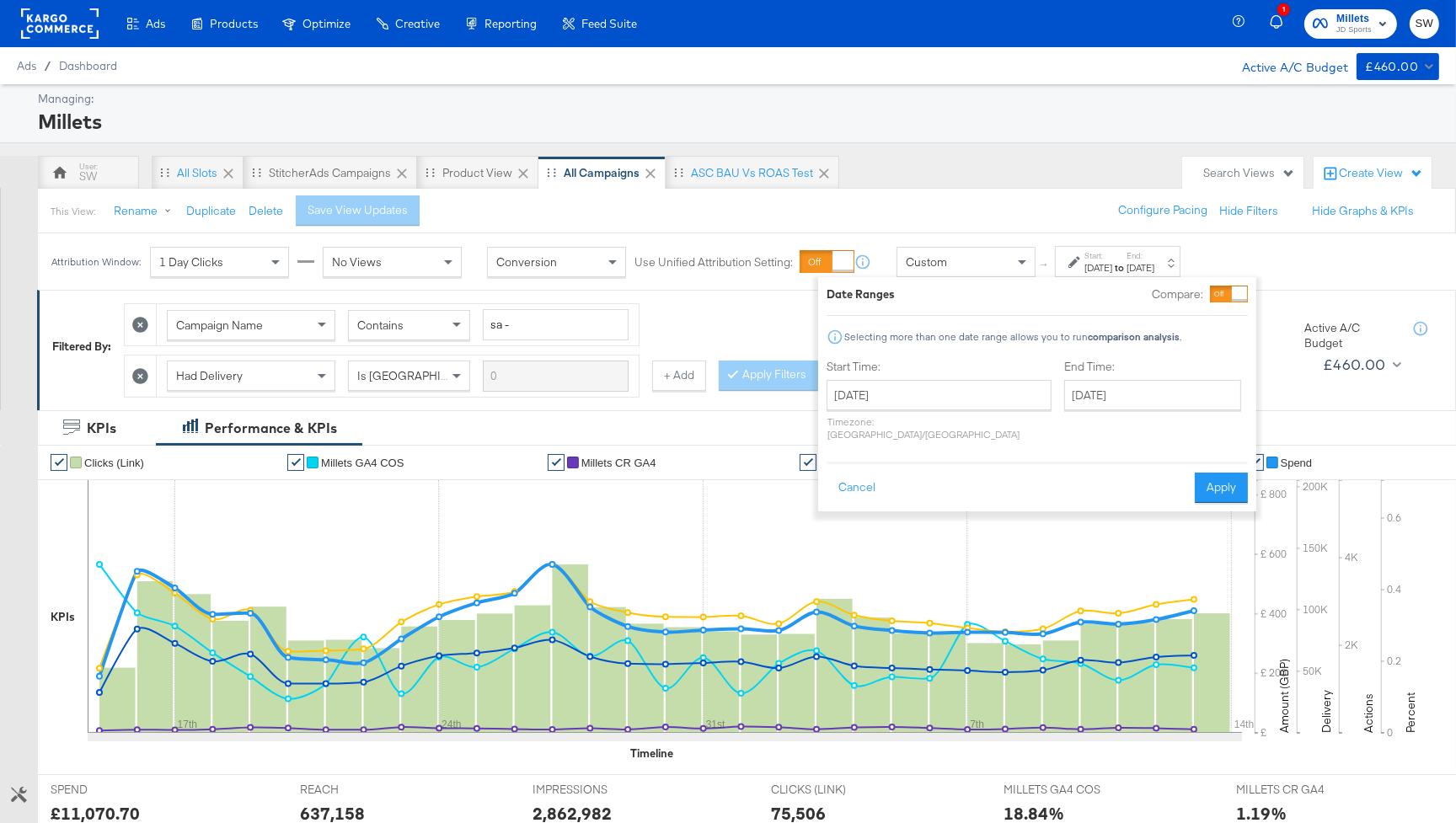
drag, startPoint x: 1214, startPoint y: 474, endPoint x: 1232, endPoint y: 375, distance: 100.6
click at [1214, 474] on button "Apply" at bounding box center [1221, 488] width 53 height 31
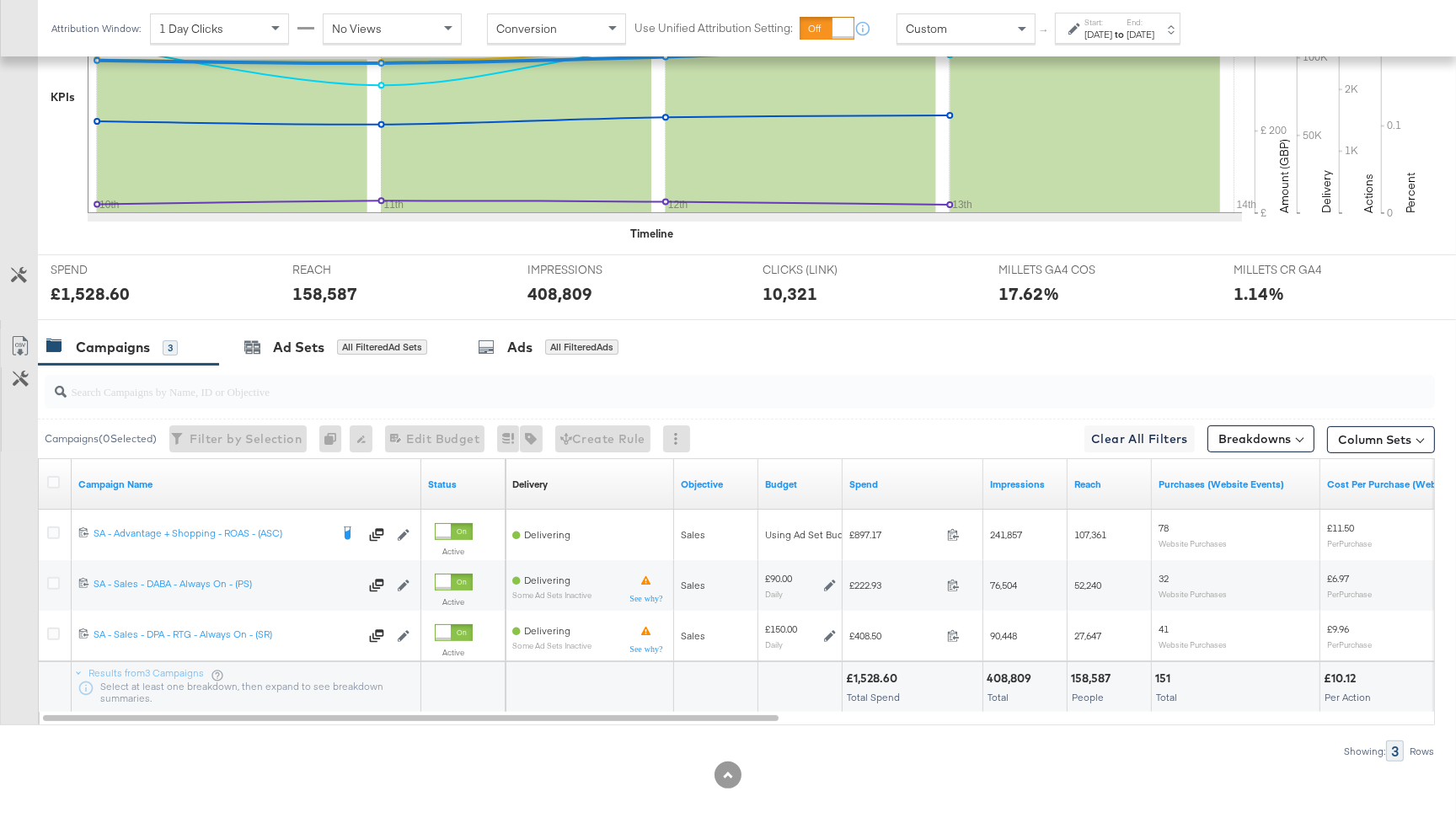
scroll to position [522, 0]
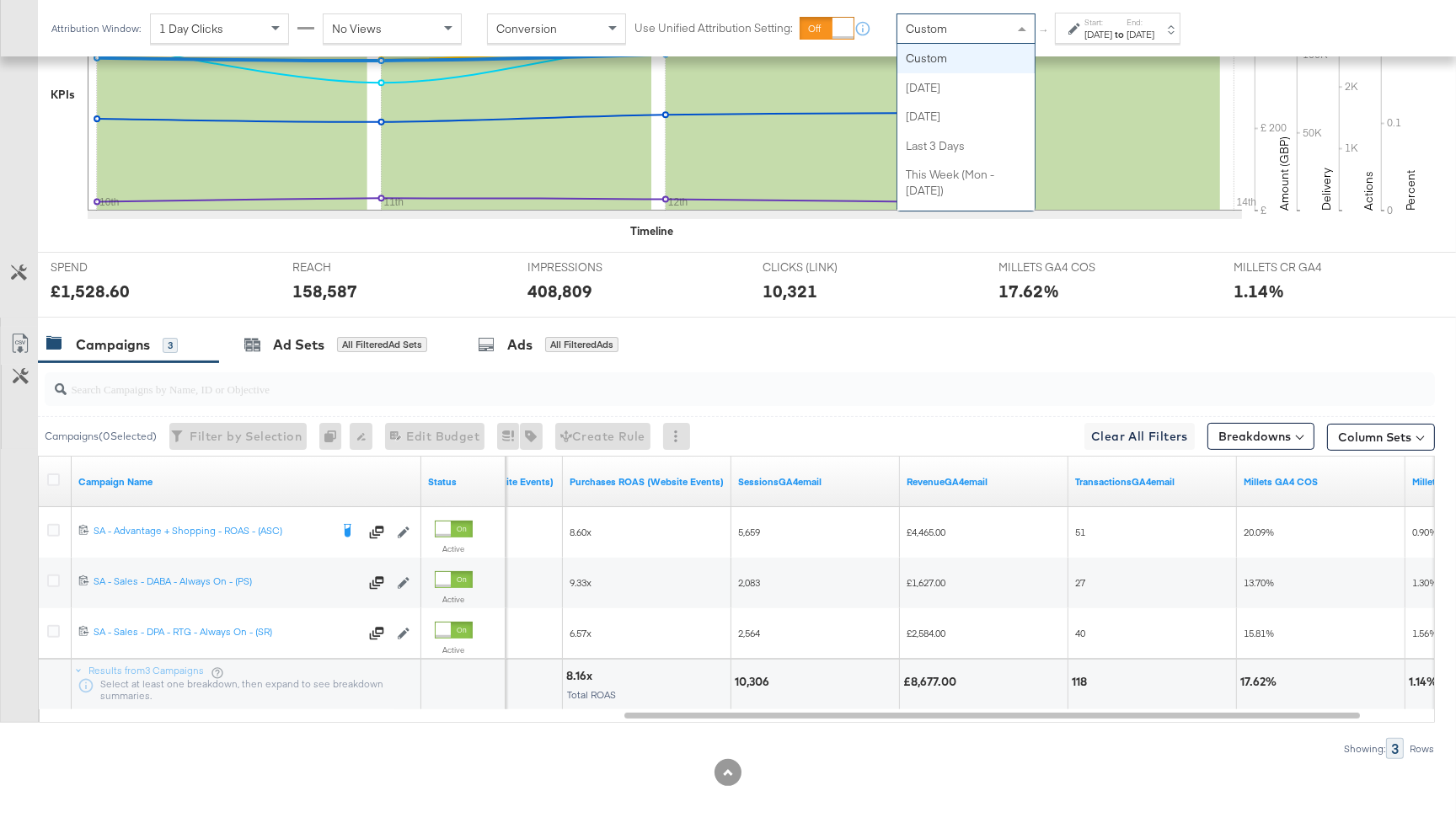
click at [1004, 33] on div "Custom" at bounding box center [966, 28] width 138 height 29
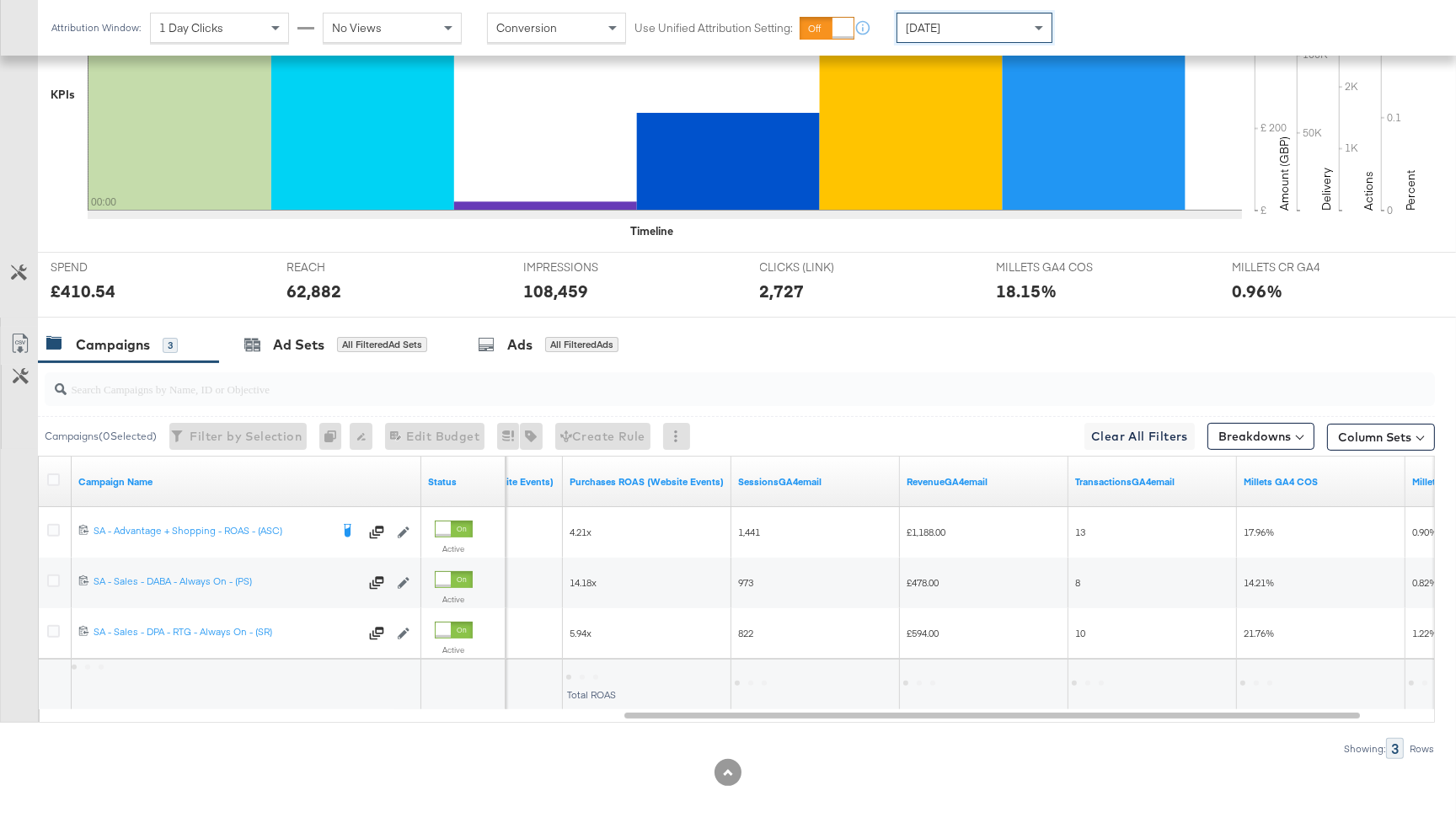
scroll to position [530, 0]
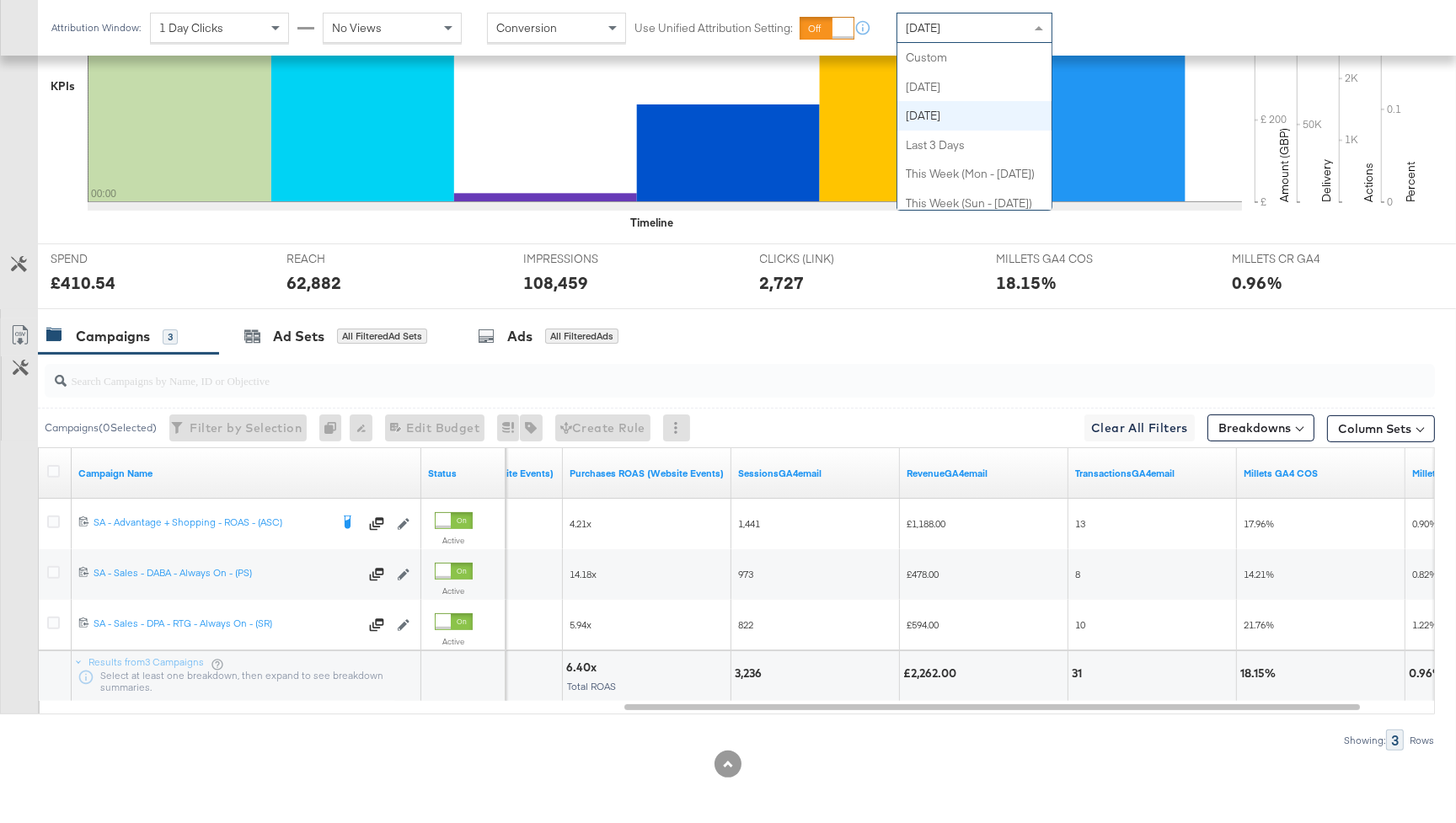
click at [1020, 29] on div "Yesterday" at bounding box center [975, 27] width 154 height 29
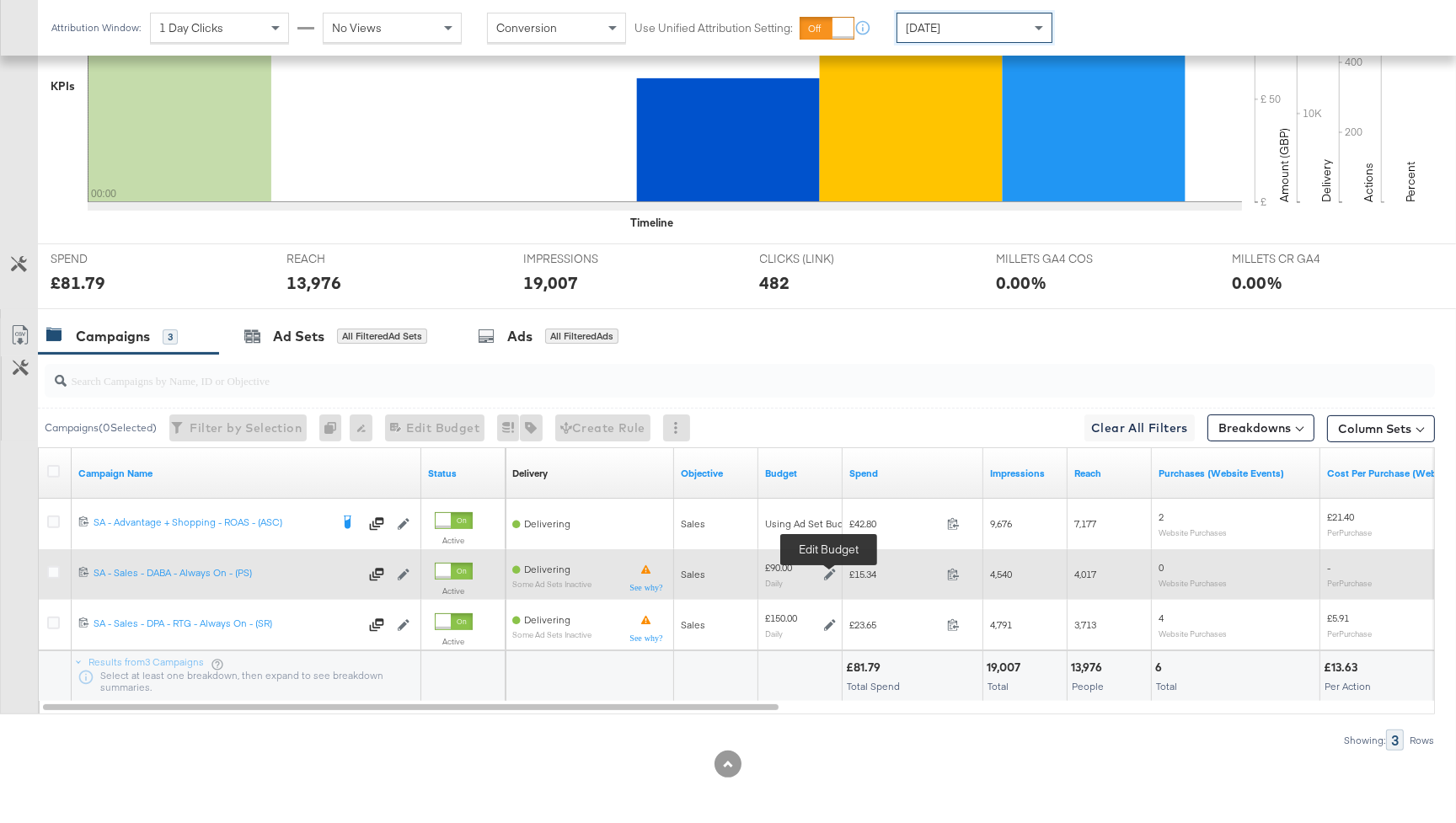
click at [832, 574] on icon at bounding box center [830, 573] width 11 height 11
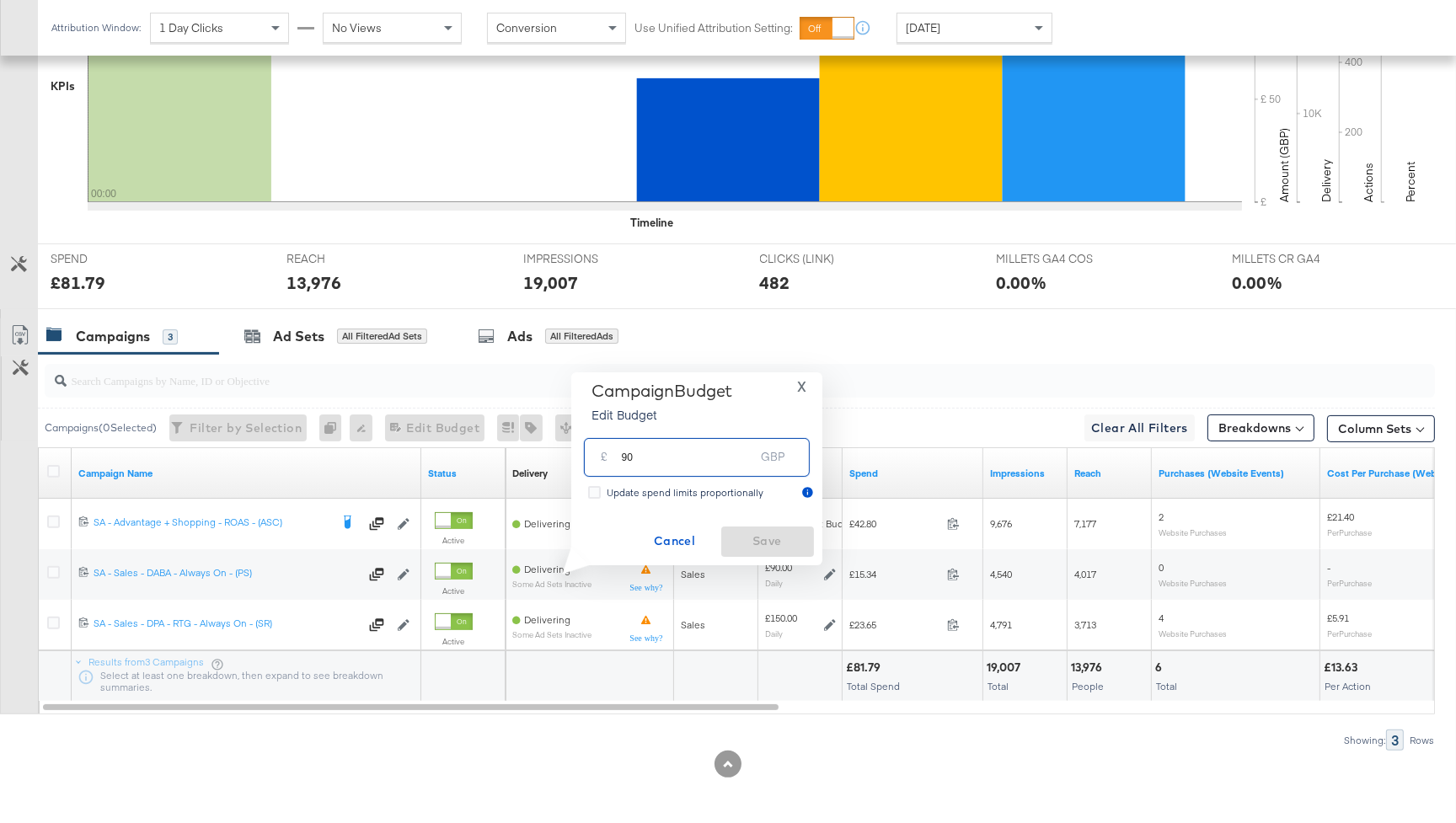
drag, startPoint x: 707, startPoint y: 460, endPoint x: 611, endPoint y: 458, distance: 96.0
click at [611, 458] on div "£ 90 GBP" at bounding box center [697, 456] width 226 height 38
type input "130"
click at [777, 538] on span "Save" at bounding box center [767, 541] width 79 height 21
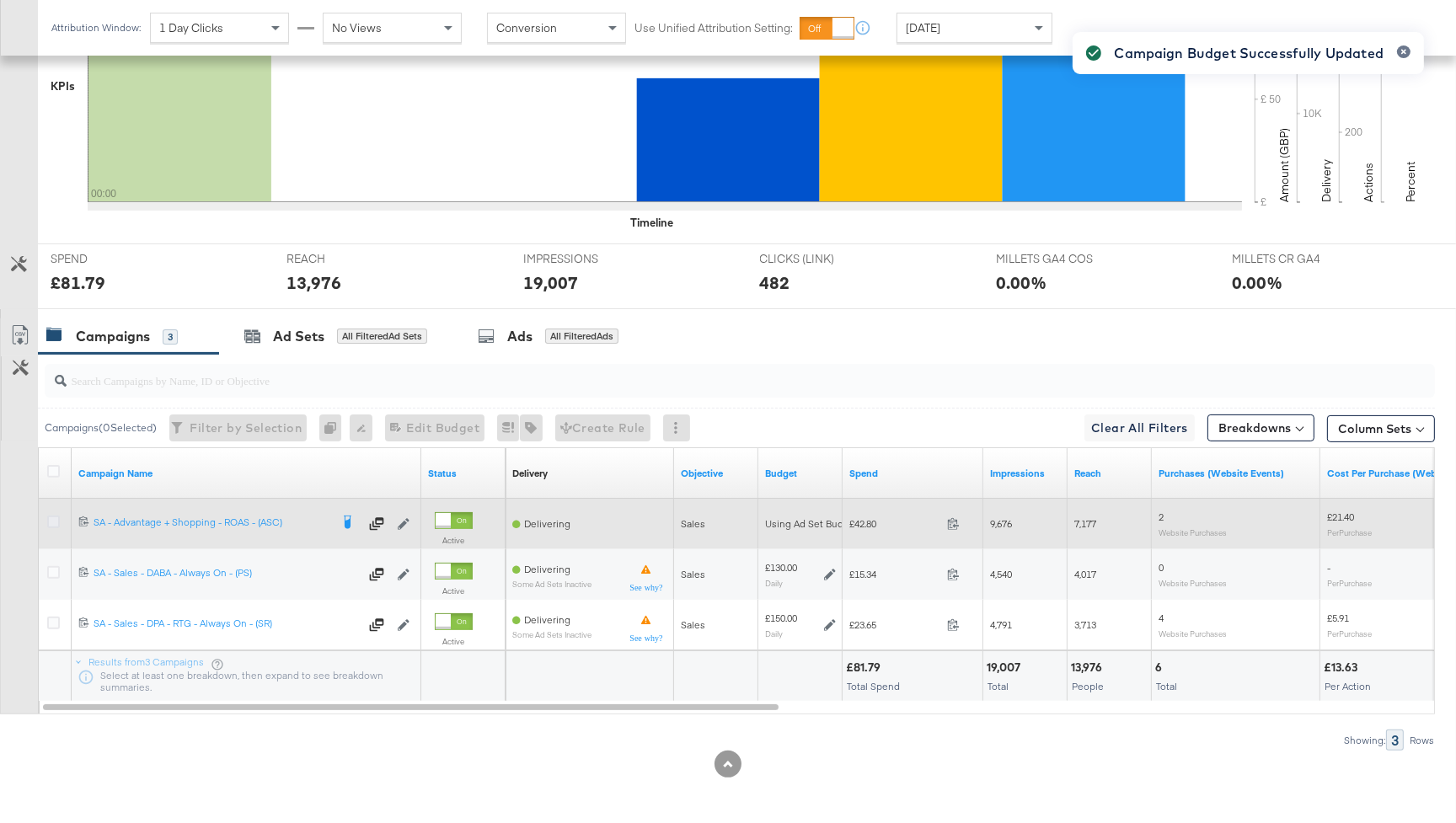
click at [54, 517] on icon at bounding box center [53, 522] width 12 height 12
click at [0, 0] on input "checkbox" at bounding box center [0, 0] width 0 height 0
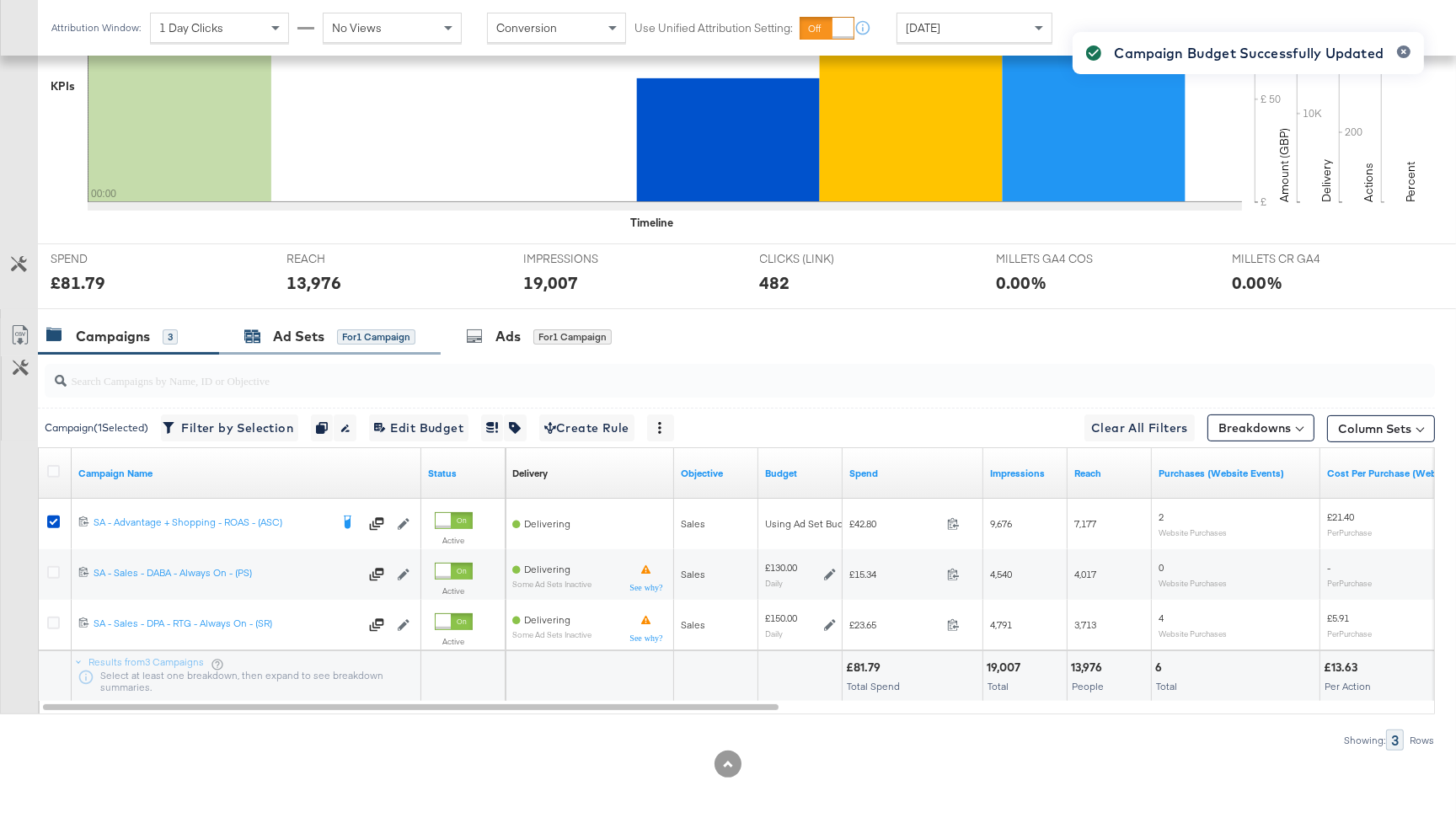
click at [347, 338] on div "for 1 Campaign" at bounding box center [376, 336] width 78 height 15
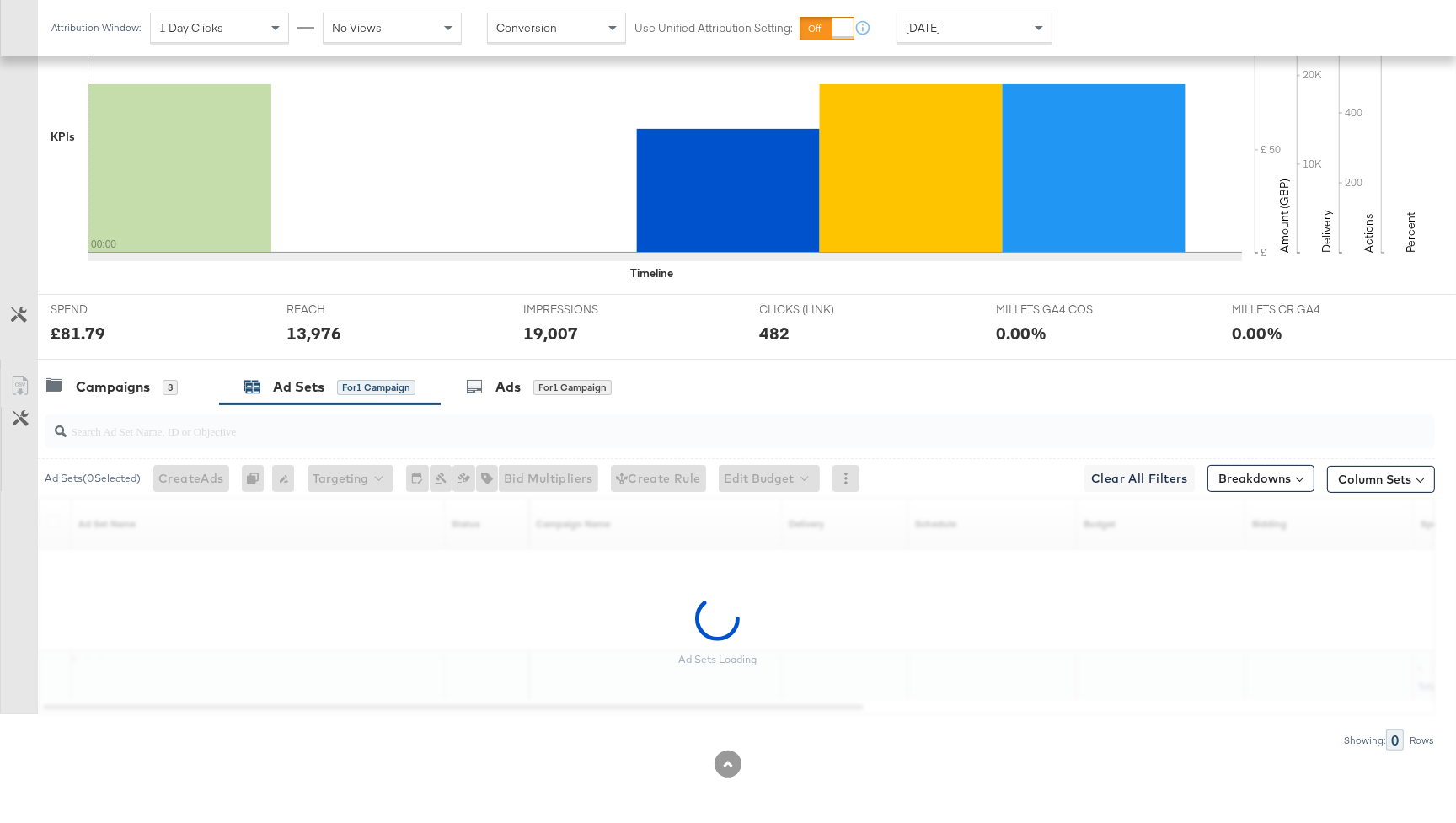
scroll to position [429, 0]
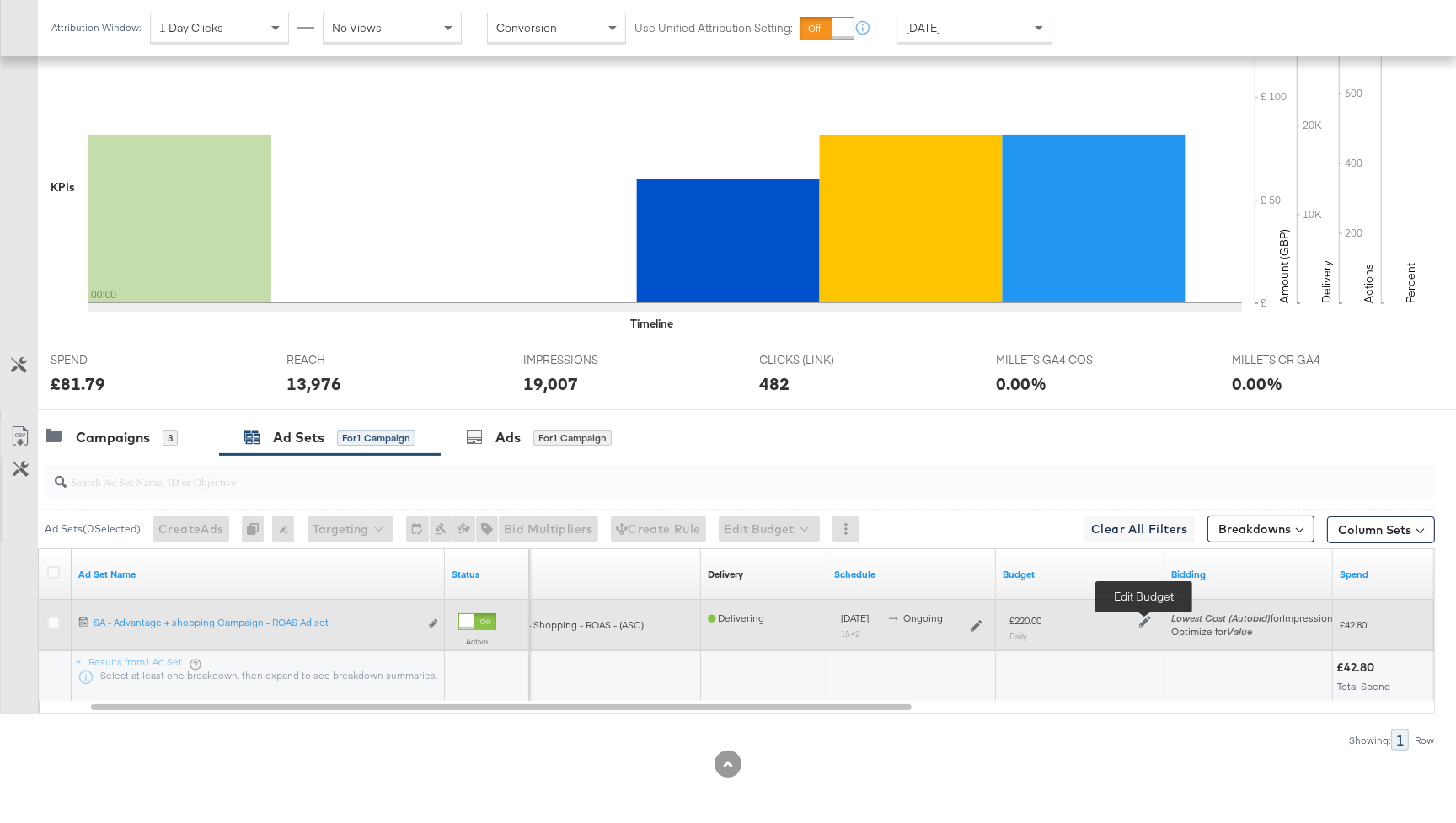
click at [1140, 622] on icon at bounding box center [1145, 621] width 11 height 11
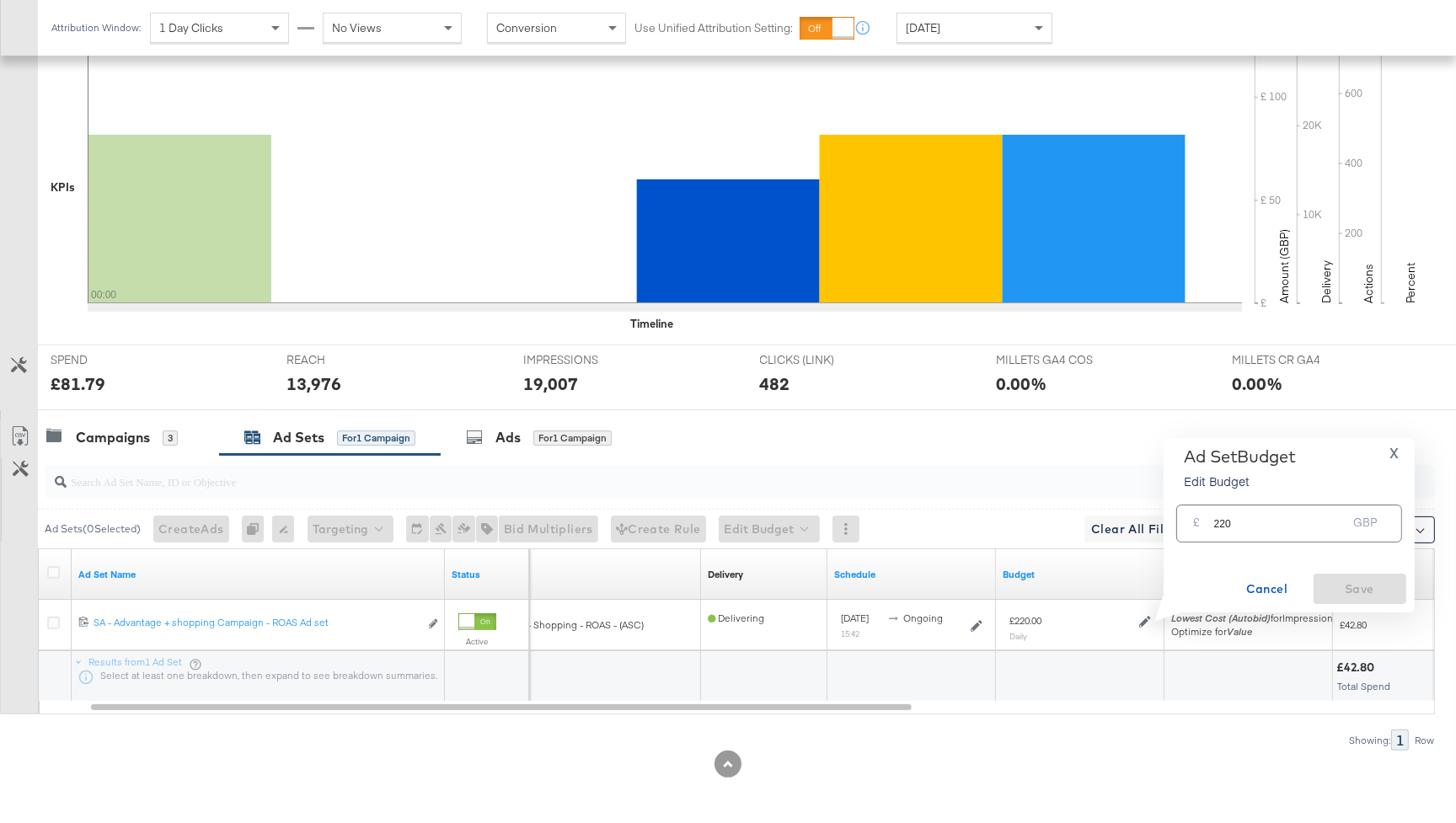
click at [1248, 521] on input "220" at bounding box center [1281, 517] width 133 height 36
type input "200"
click at [1358, 586] on span "Save" at bounding box center [1361, 589] width 79 height 21
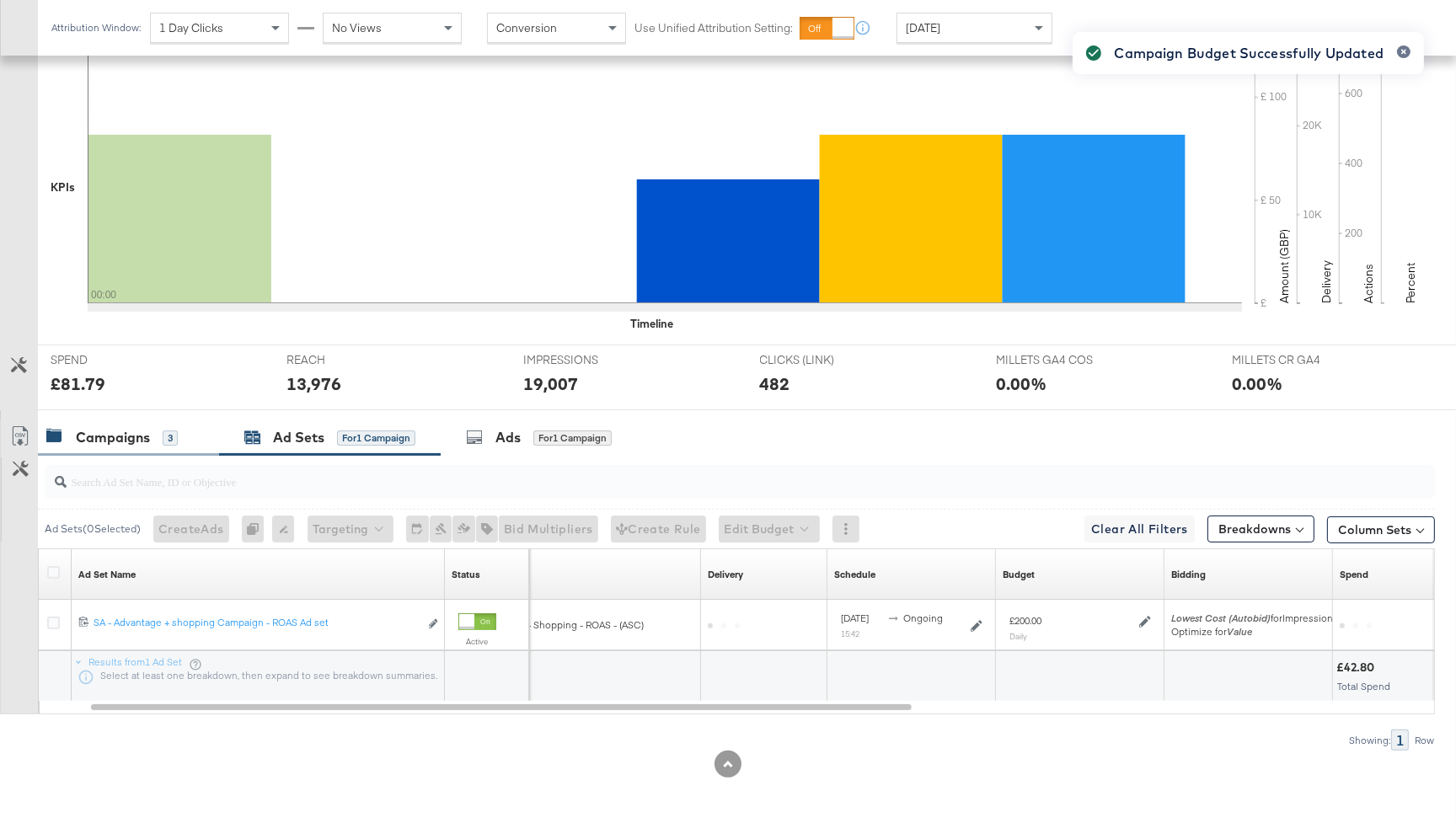
click at [110, 436] on div "Campaigns" at bounding box center [113, 438] width 74 height 19
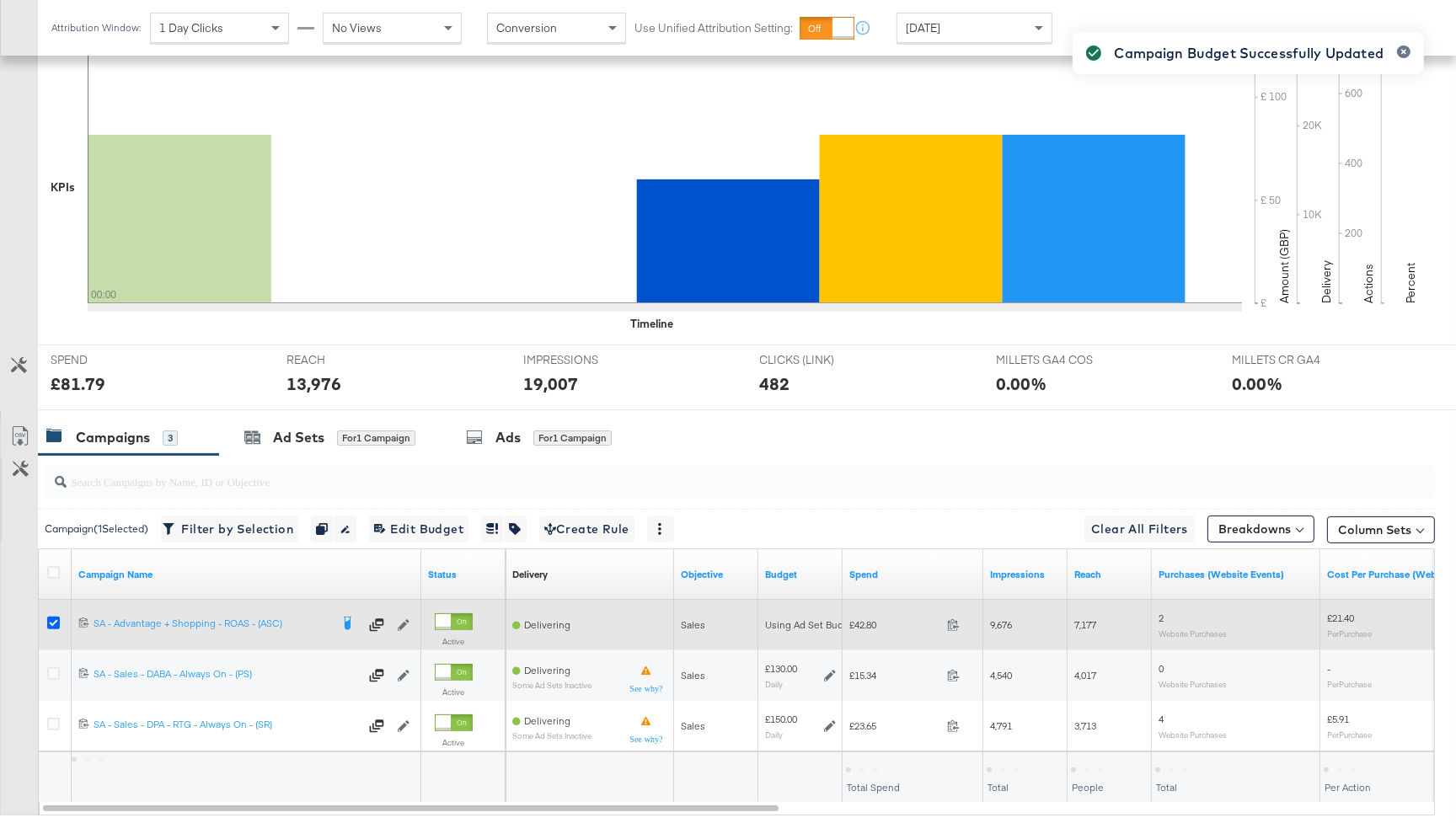
click at [53, 617] on icon at bounding box center [53, 623] width 12 height 12
click at [0, 0] on input "checkbox" at bounding box center [0, 0] width 0 height 0
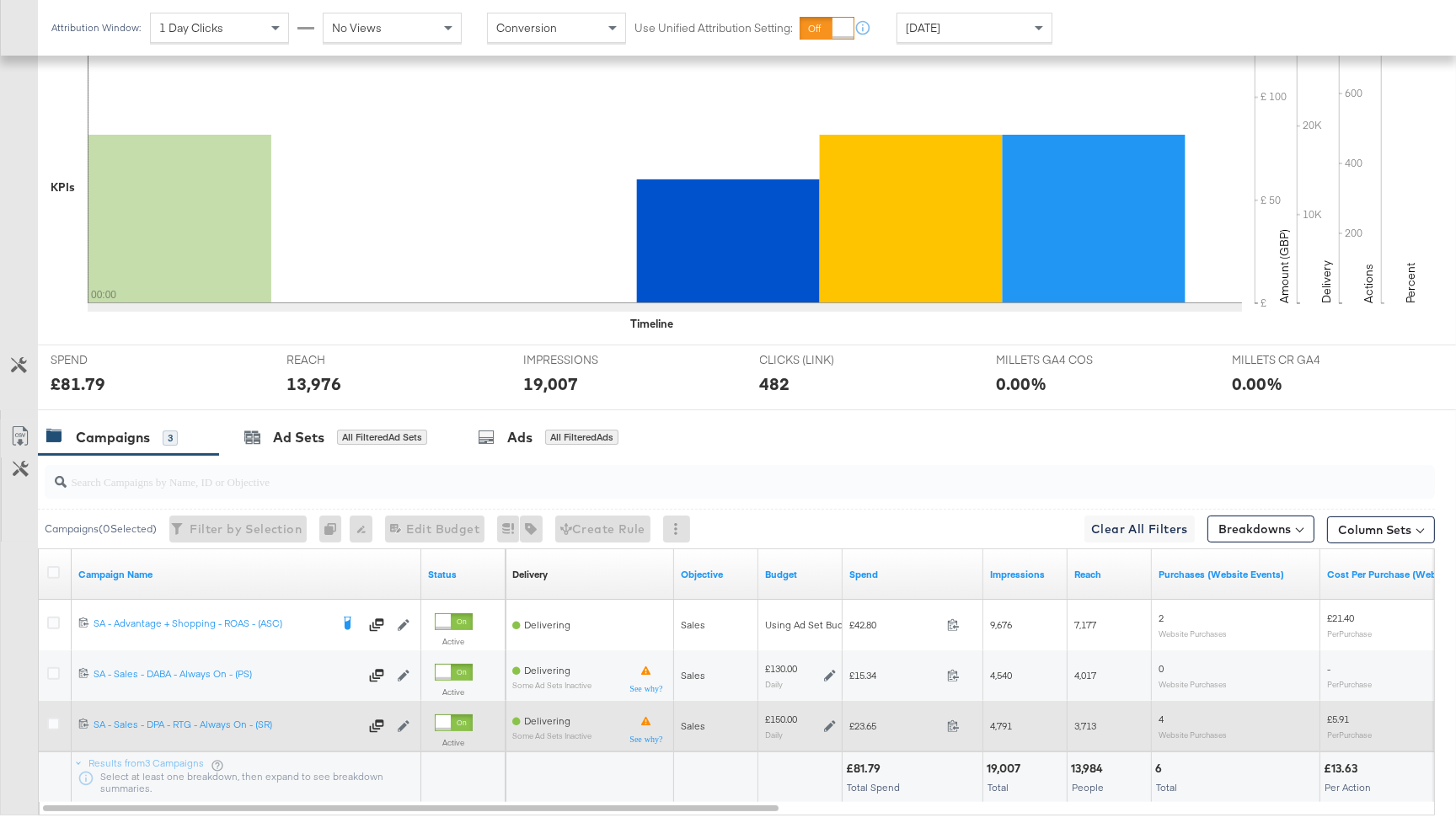
click at [830, 724] on icon at bounding box center [830, 726] width 11 height 11
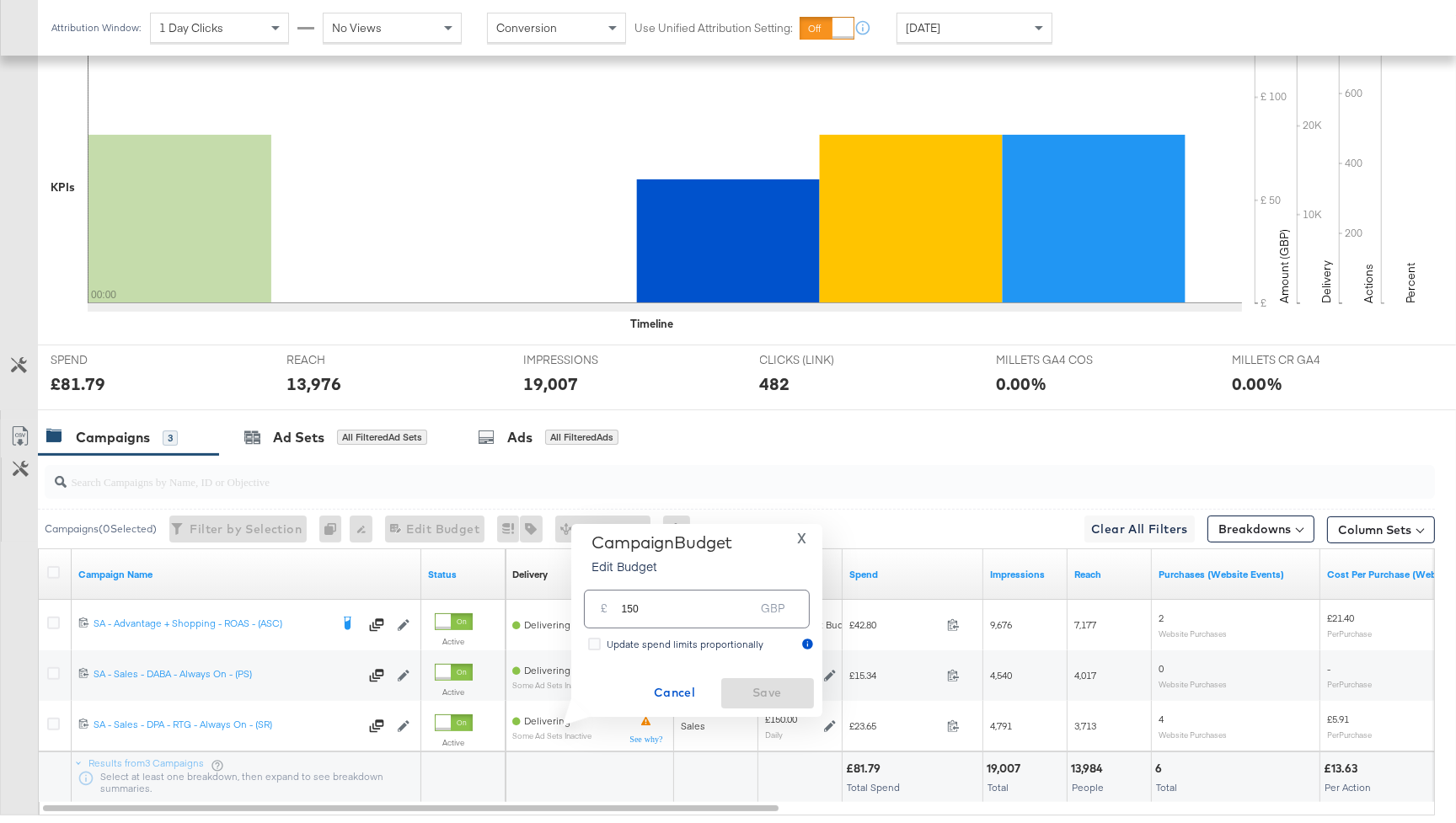
click at [713, 616] on input "150" at bounding box center [689, 601] width 133 height 36
type input "170"
click at [778, 693] on span "Save" at bounding box center [767, 693] width 79 height 21
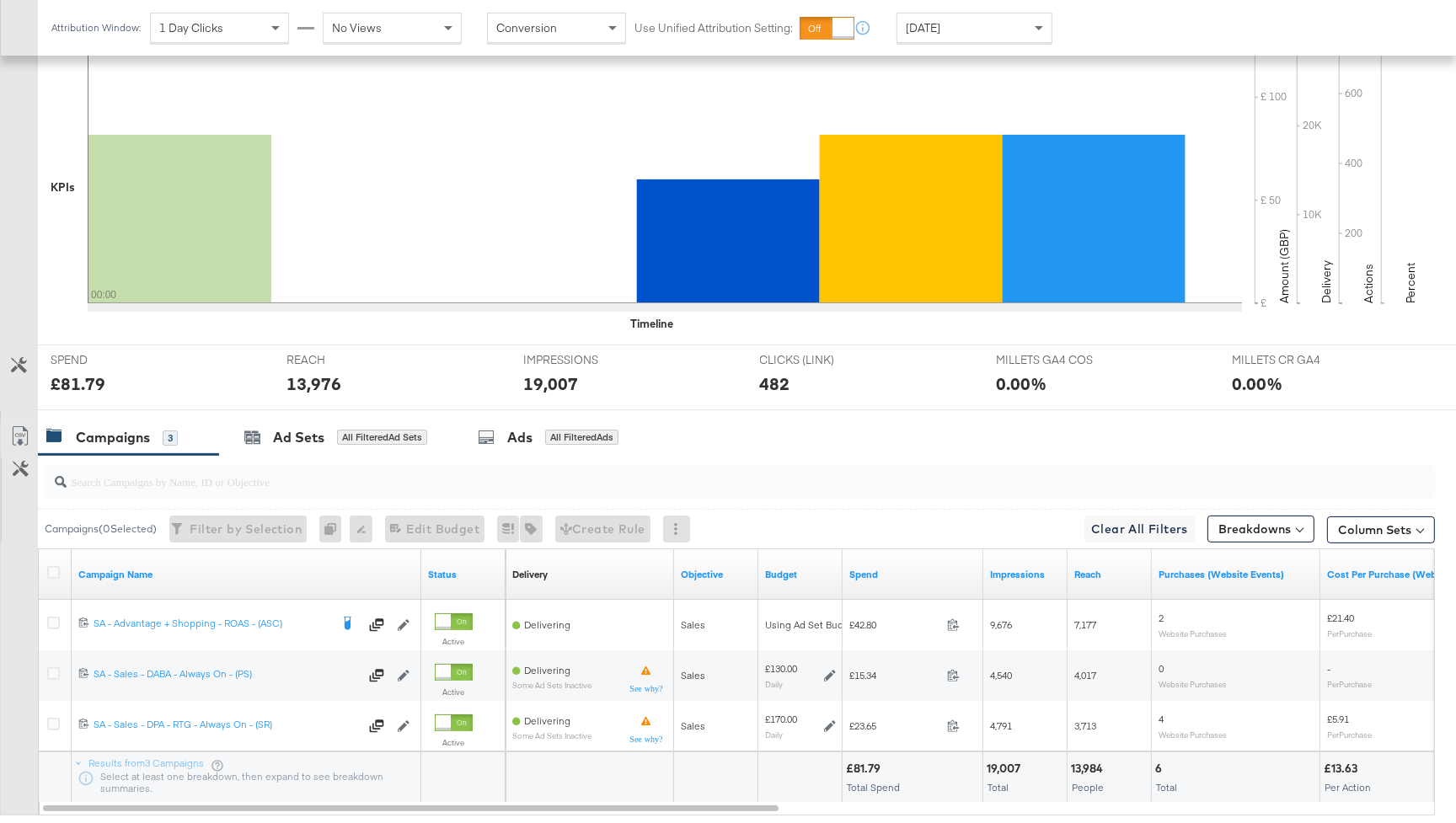
click at [940, 23] on div "Today" at bounding box center [975, 27] width 154 height 29
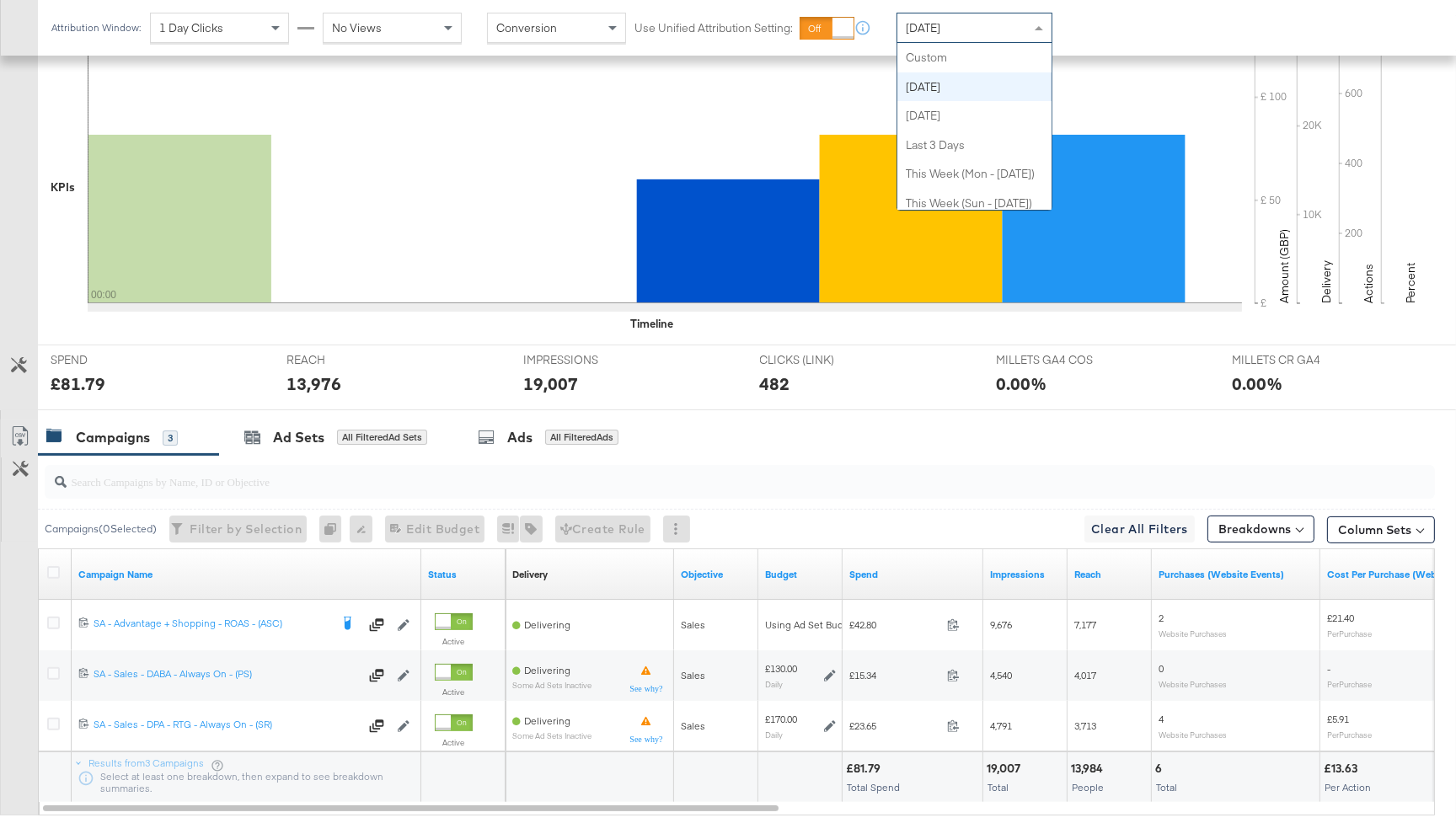
scroll to position [30, 0]
click at [920, 393] on div "CLICKS (LINK) CLICKS (LINK) 482" at bounding box center [866, 376] width 237 height 64
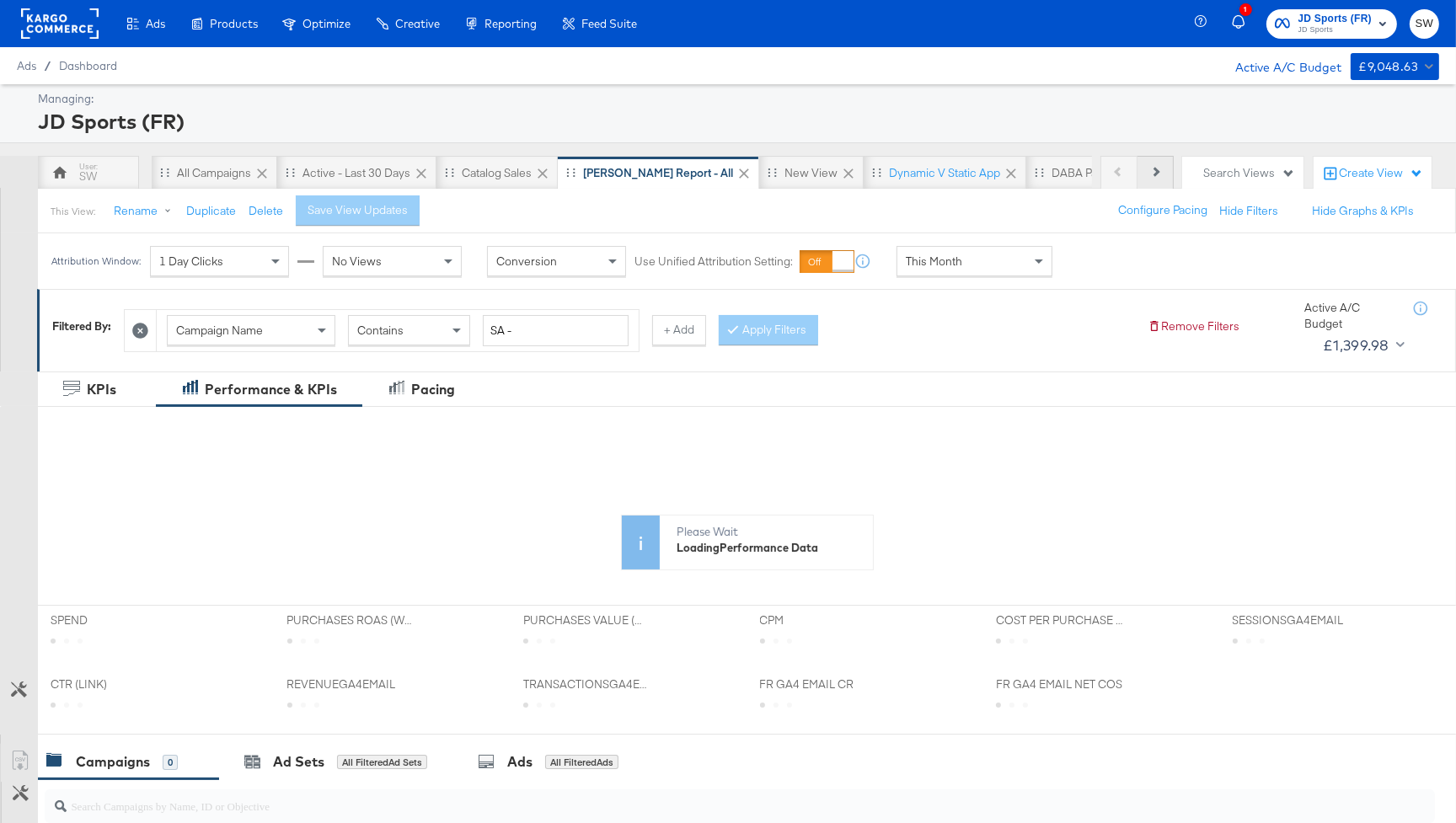
click at [1167, 166] on button "Next" at bounding box center [1156, 172] width 36 height 33
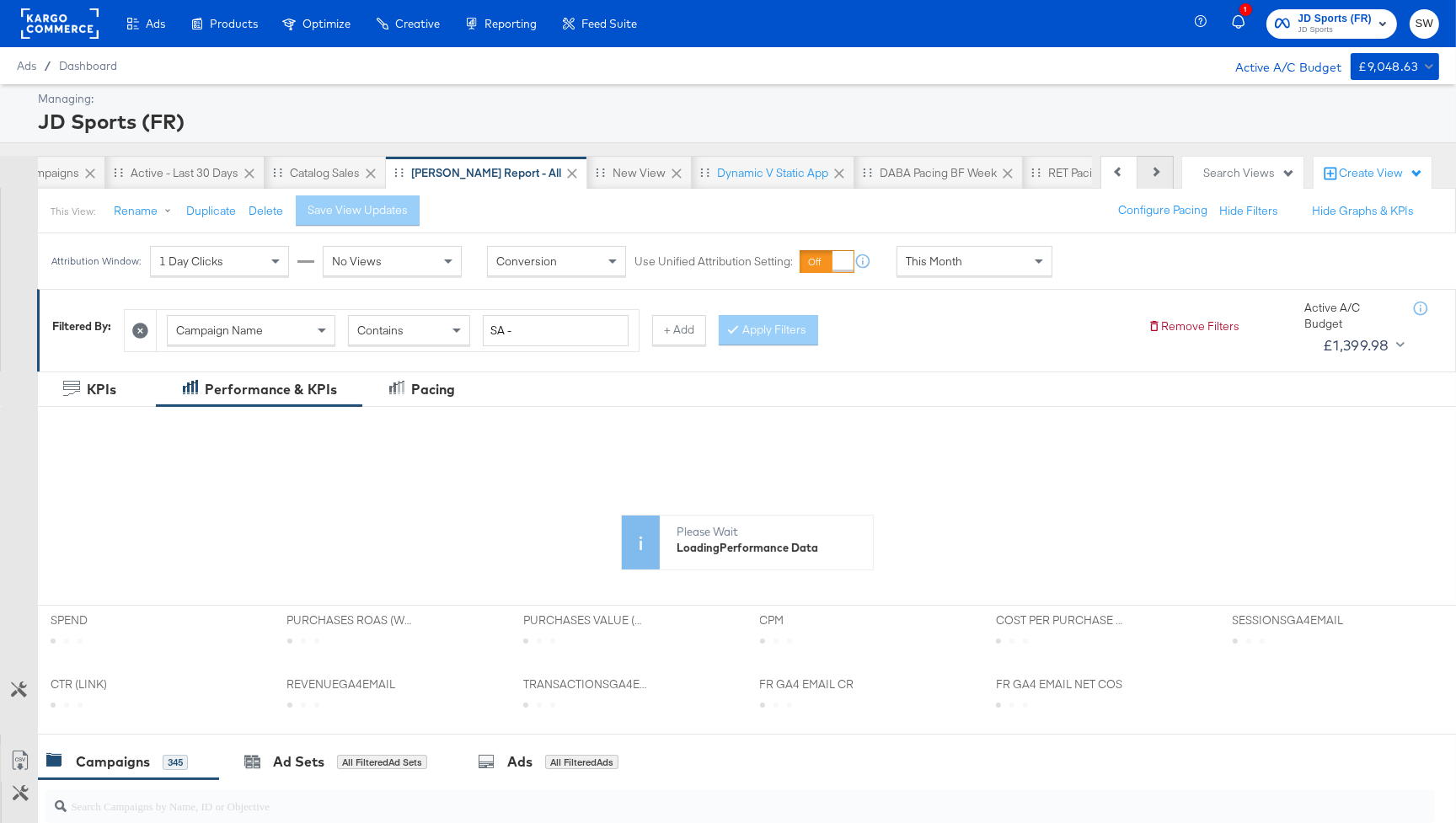
click at [1167, 166] on button "Next" at bounding box center [1156, 172] width 36 height 33
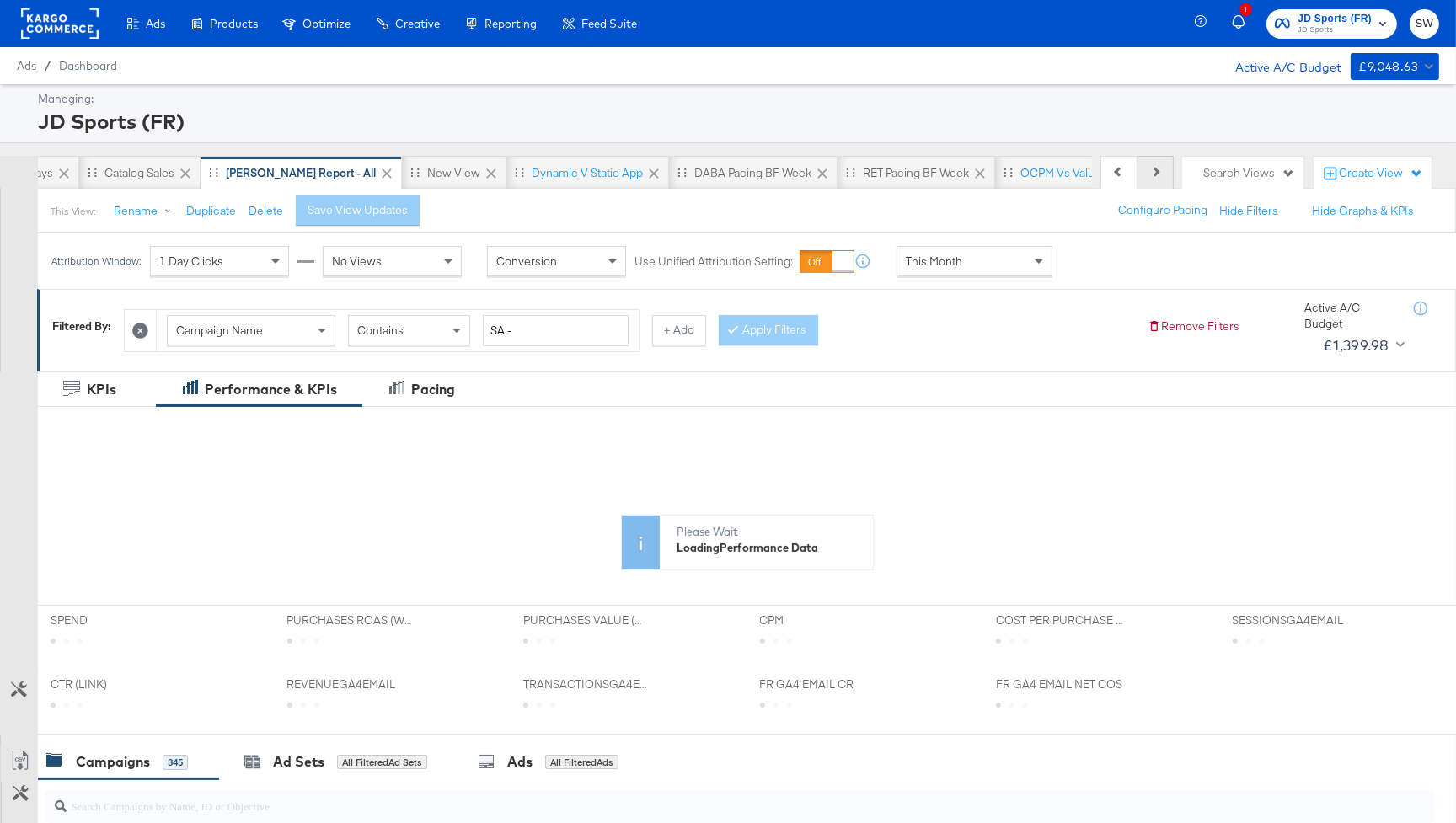
click at [1167, 166] on button "Next" at bounding box center [1156, 172] width 36 height 33
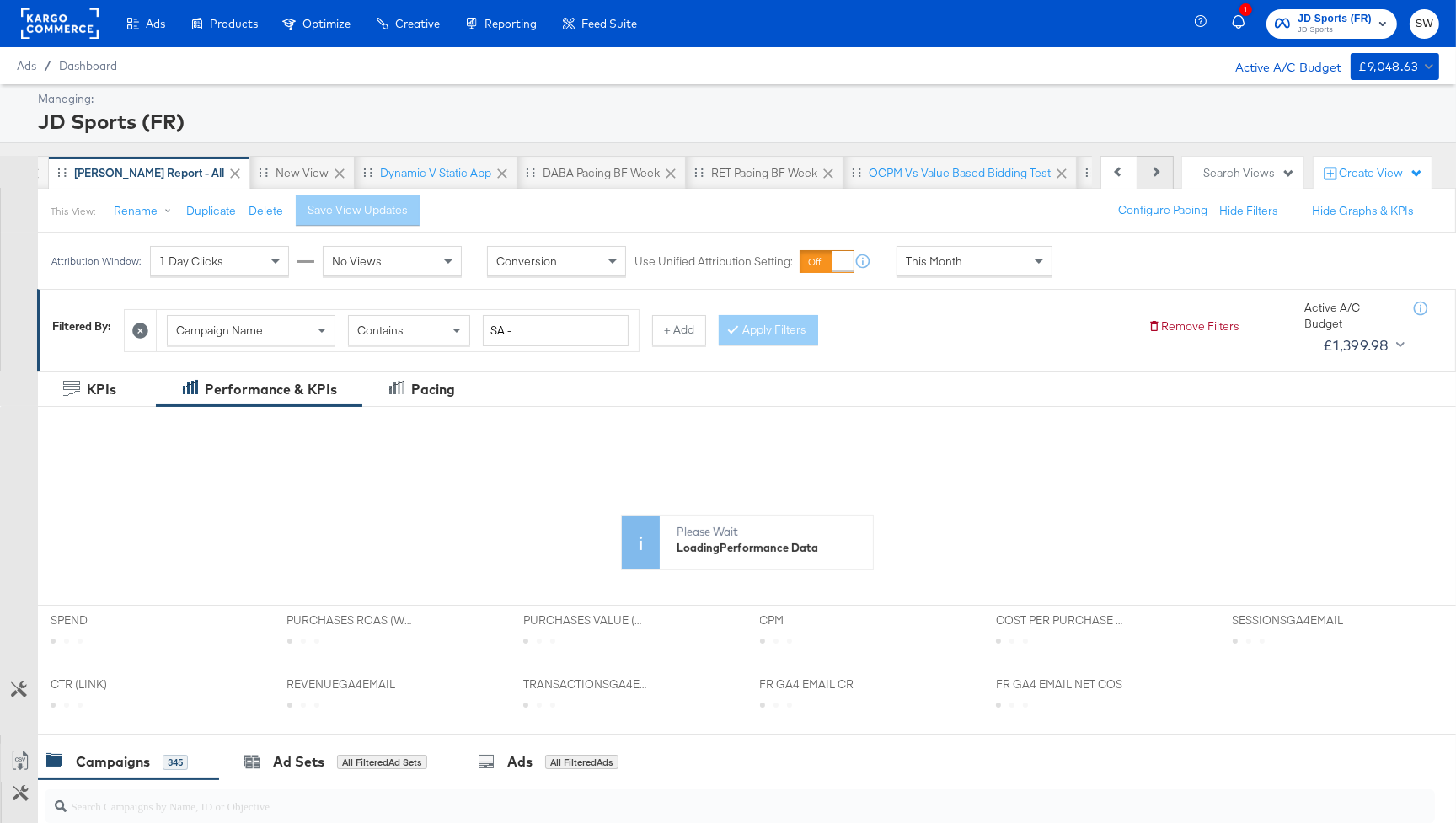
click at [1167, 166] on button "Next" at bounding box center [1156, 172] width 36 height 33
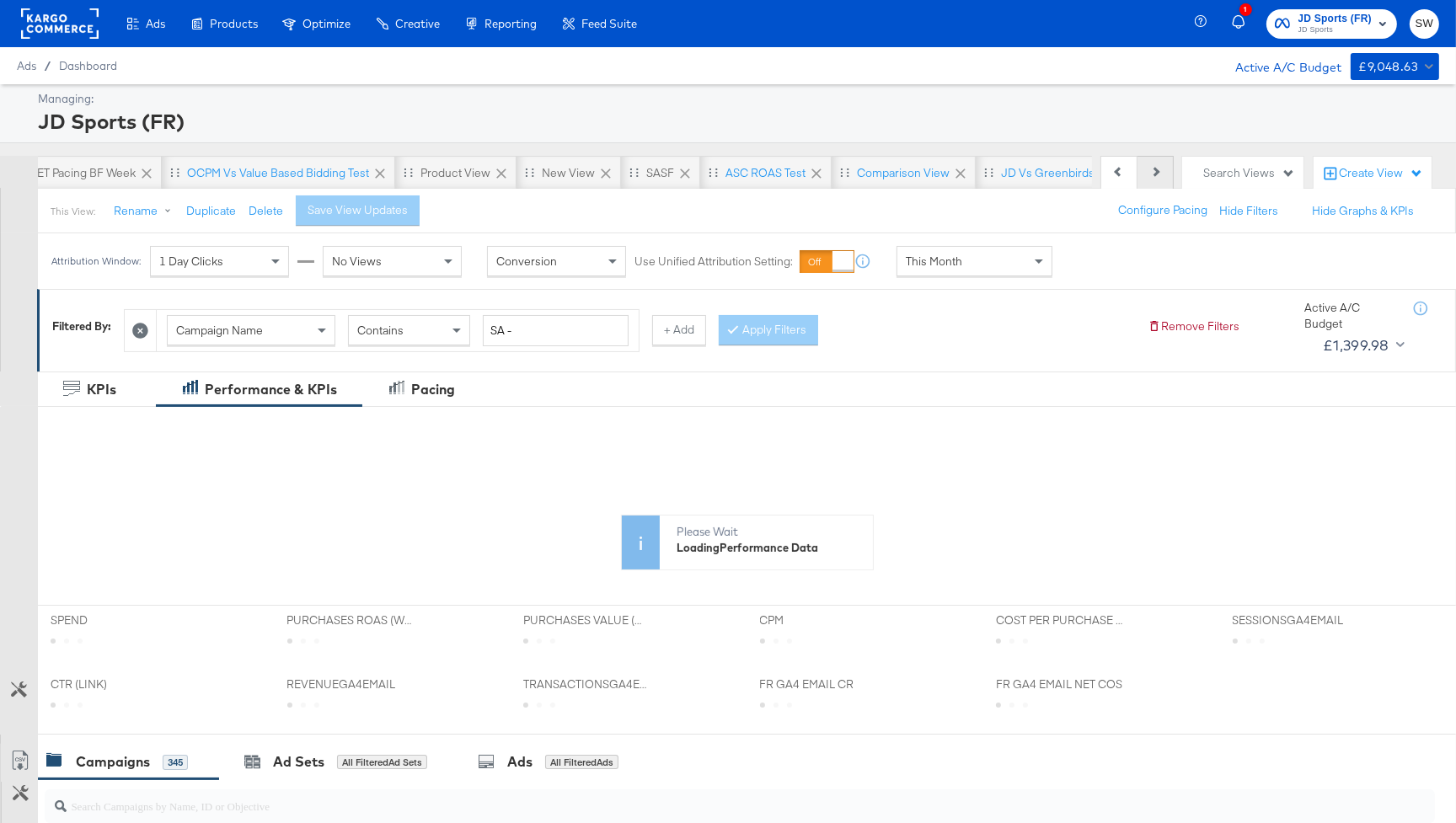
click at [1167, 166] on button "Next" at bounding box center [1156, 172] width 36 height 33
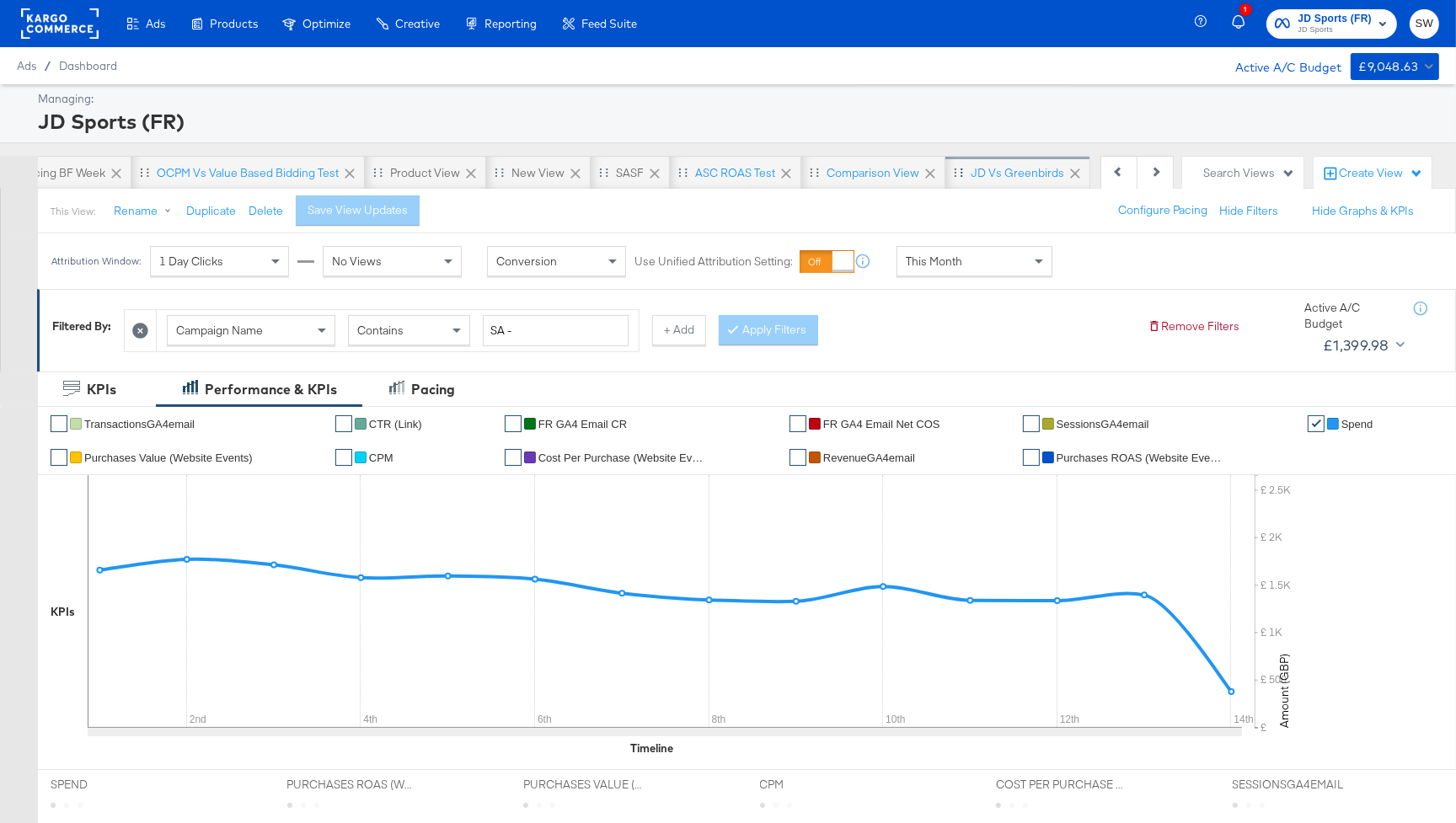
click at [982, 173] on div "JD vs Greenbirds" at bounding box center [1017, 173] width 94 height 16
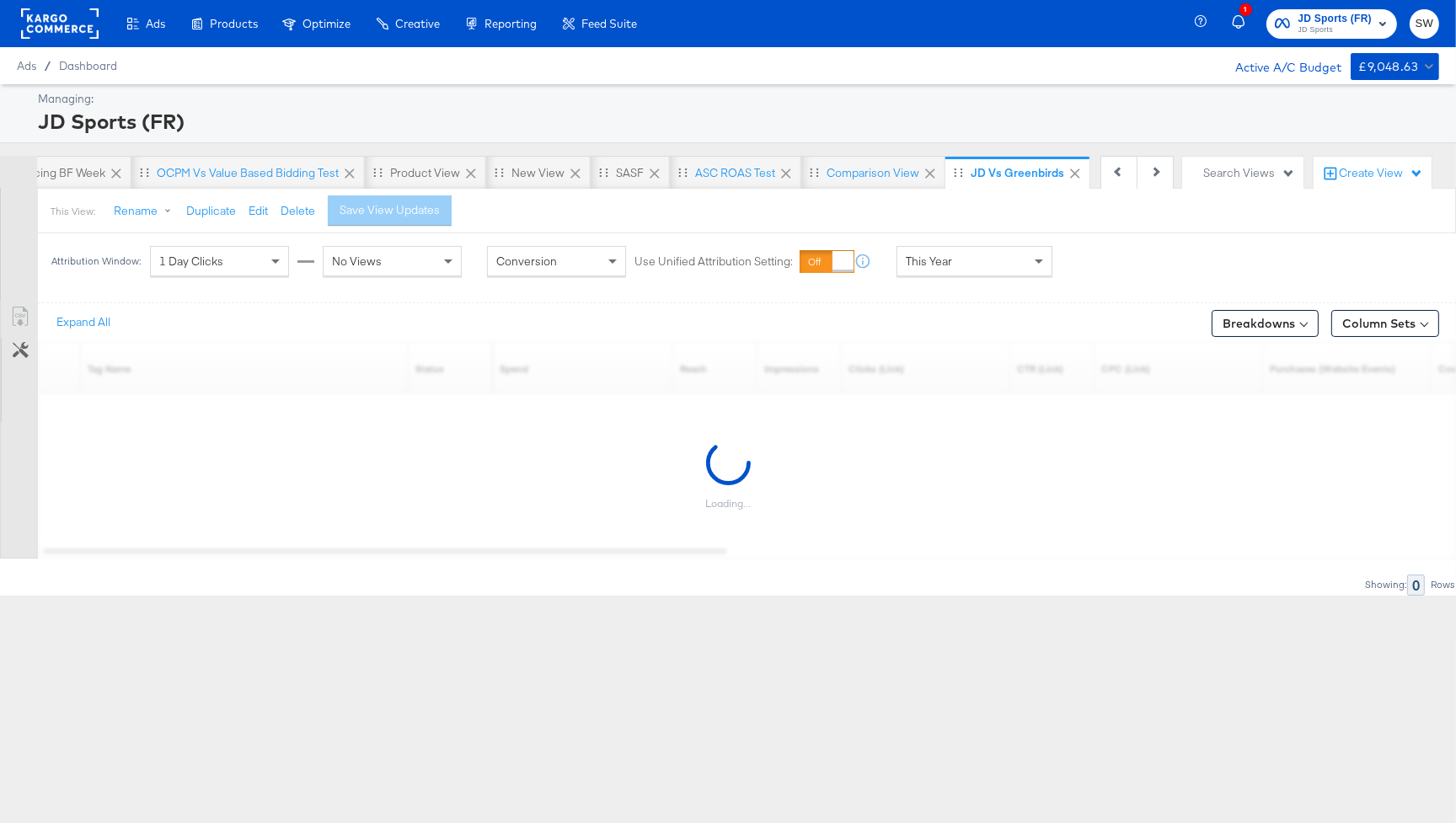
click at [994, 262] on div "This Year" at bounding box center [975, 261] width 154 height 29
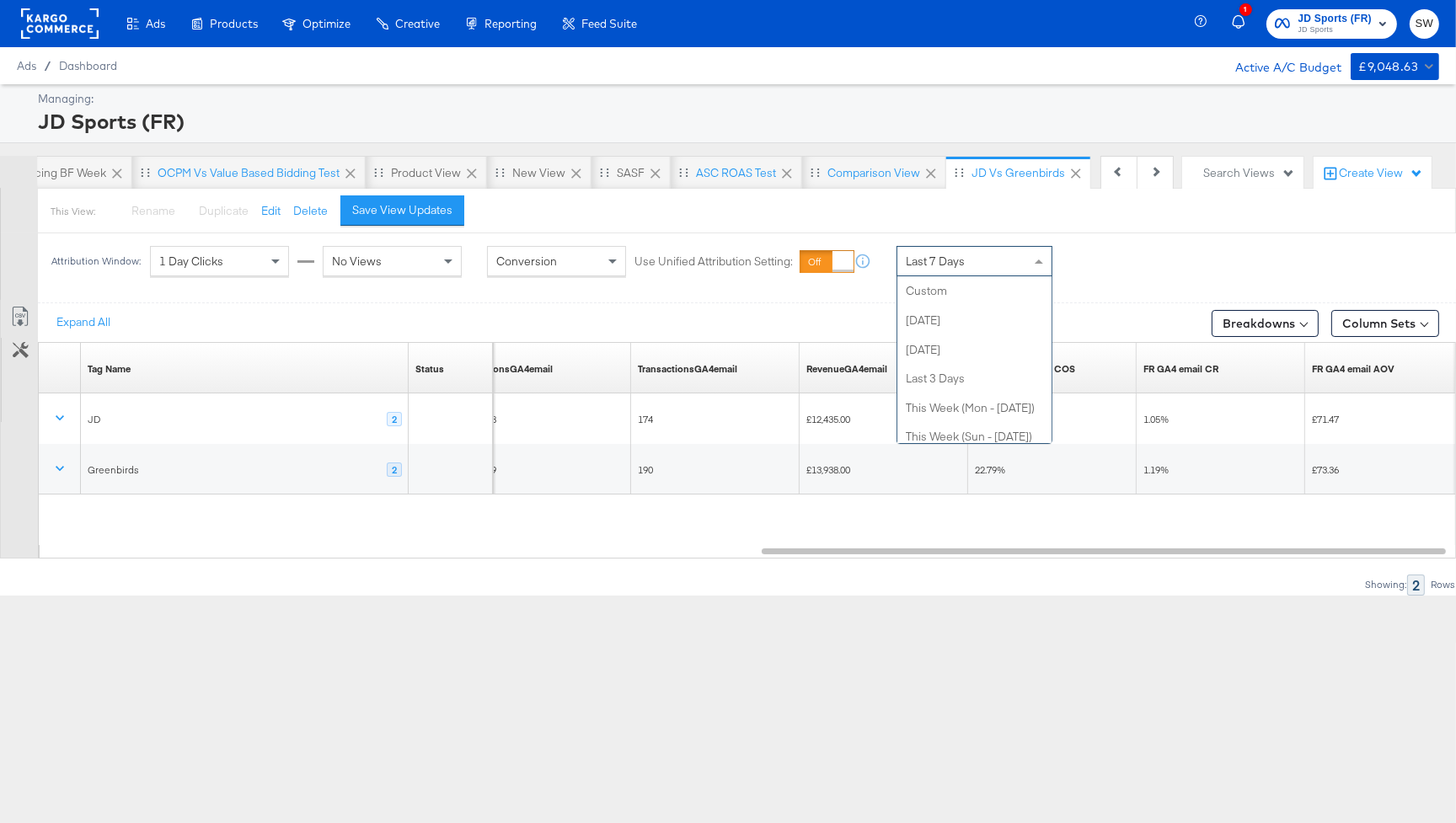
click at [1014, 258] on div "Last 7 Days" at bounding box center [975, 261] width 154 height 29
click at [1010, 271] on div "Last 14 Days" at bounding box center [975, 261] width 154 height 29
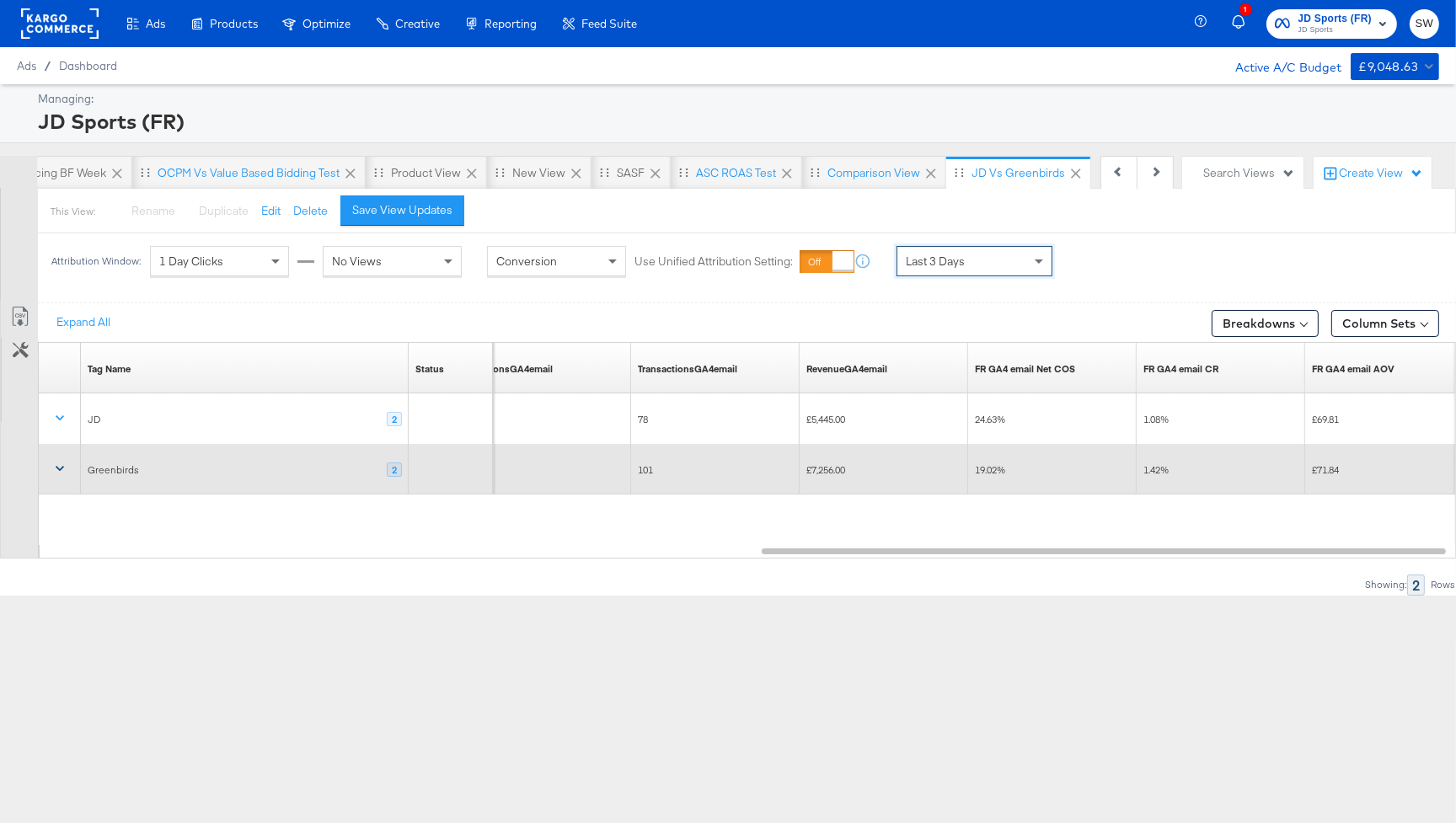
click at [54, 470] on icon at bounding box center [60, 468] width 17 height 17
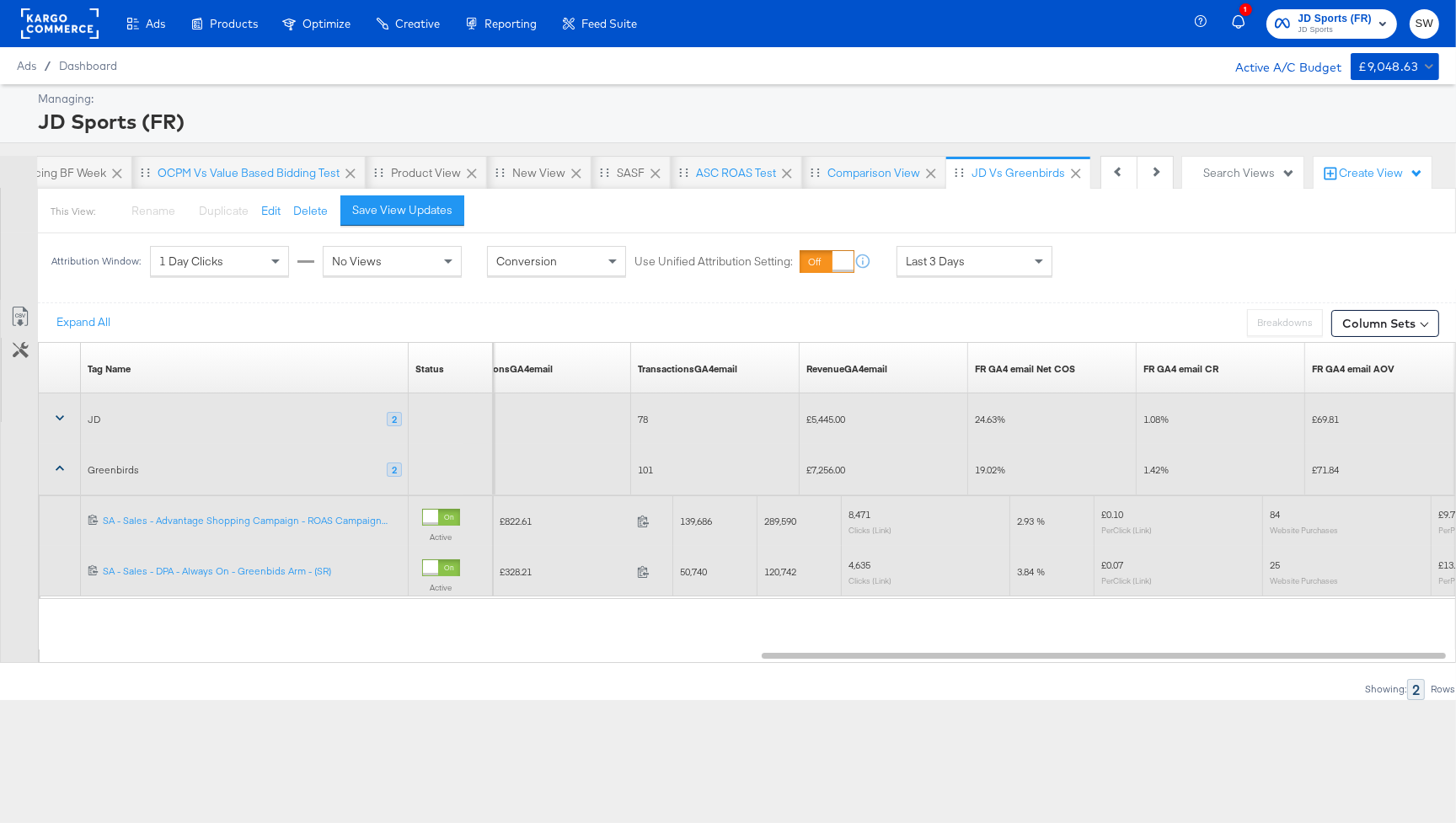
click at [57, 419] on icon at bounding box center [60, 418] width 17 height 17
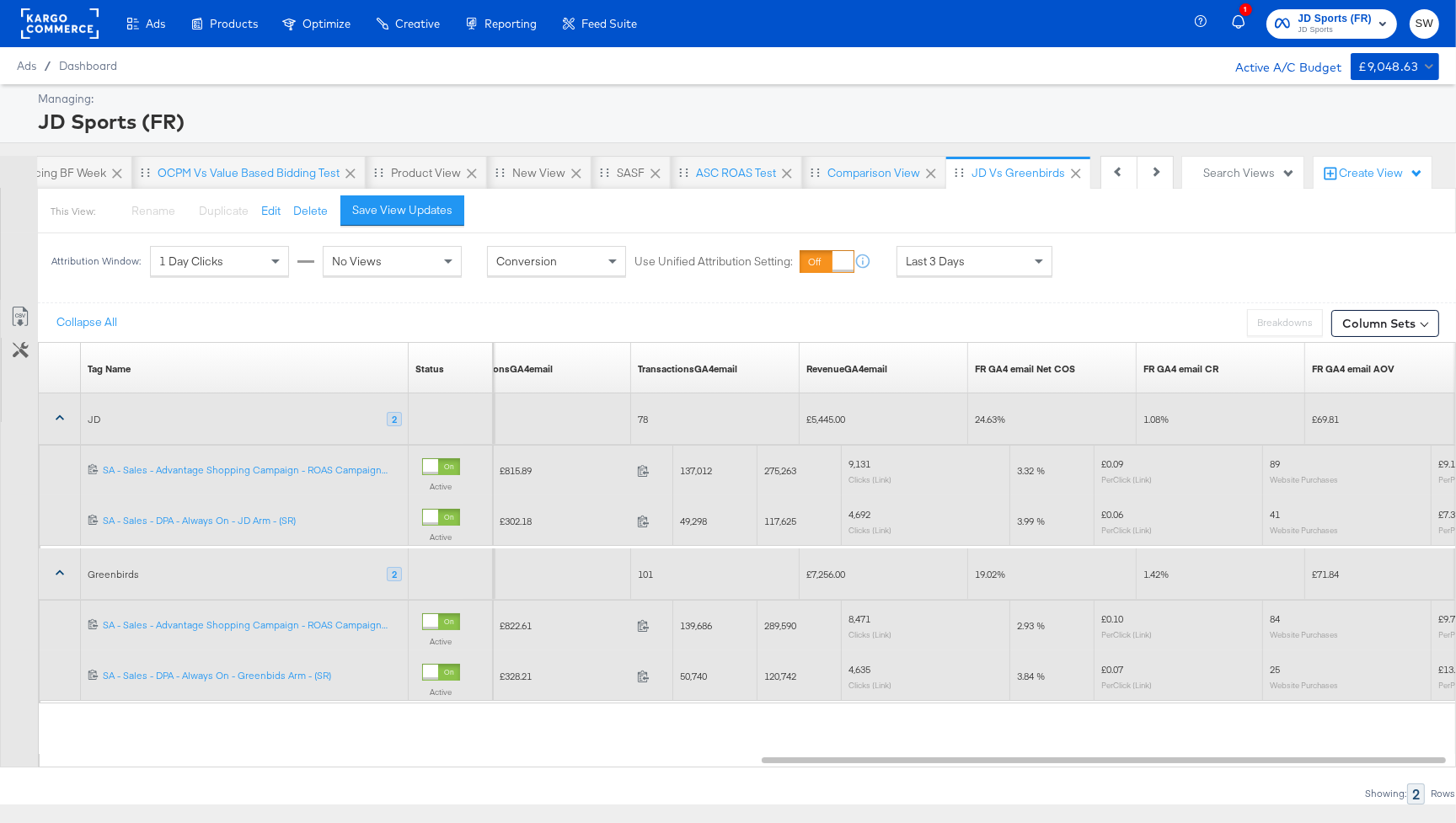
click at [58, 419] on icon at bounding box center [60, 418] width 17 height 17
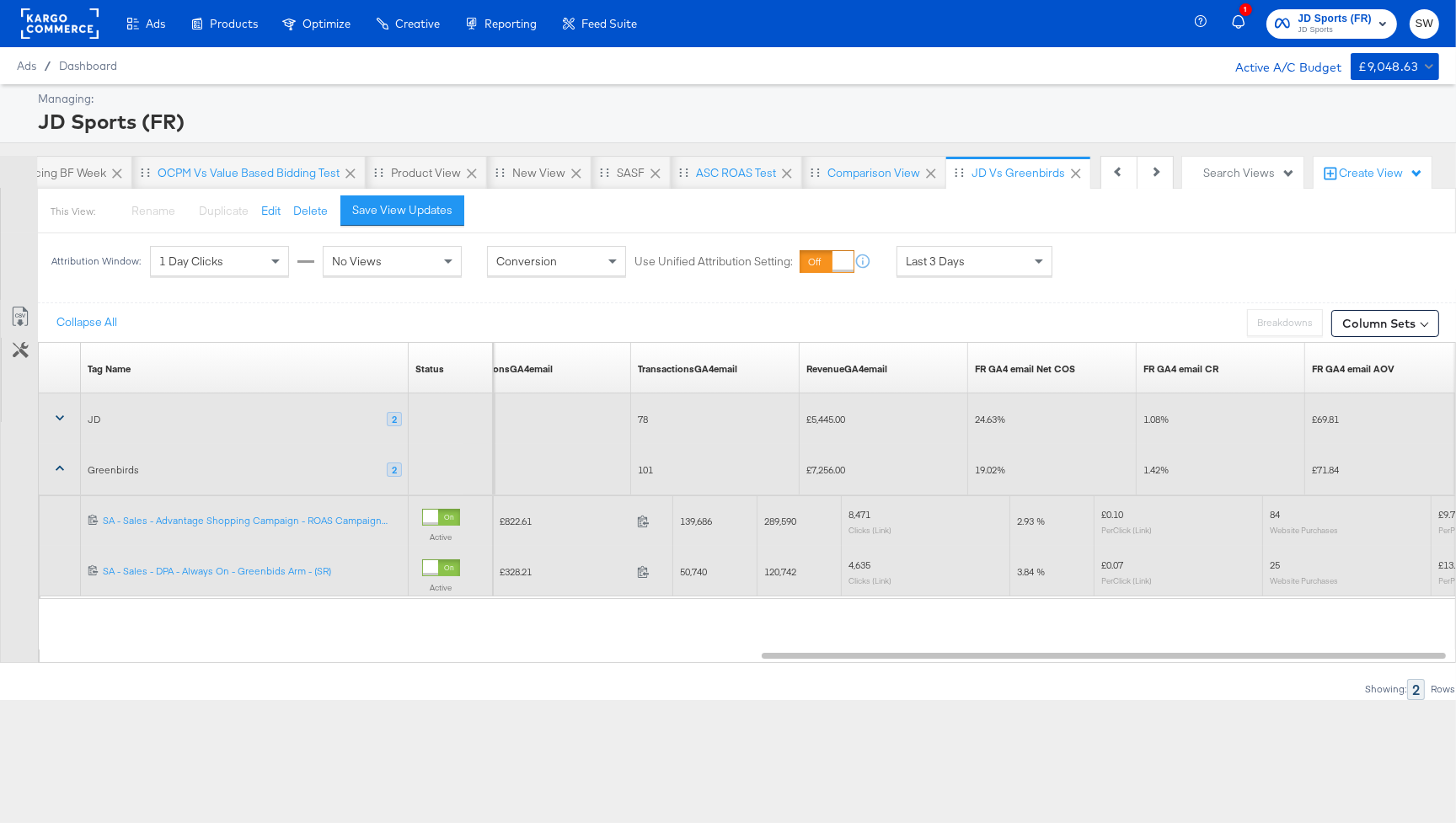
click at [65, 467] on icon at bounding box center [60, 468] width 17 height 17
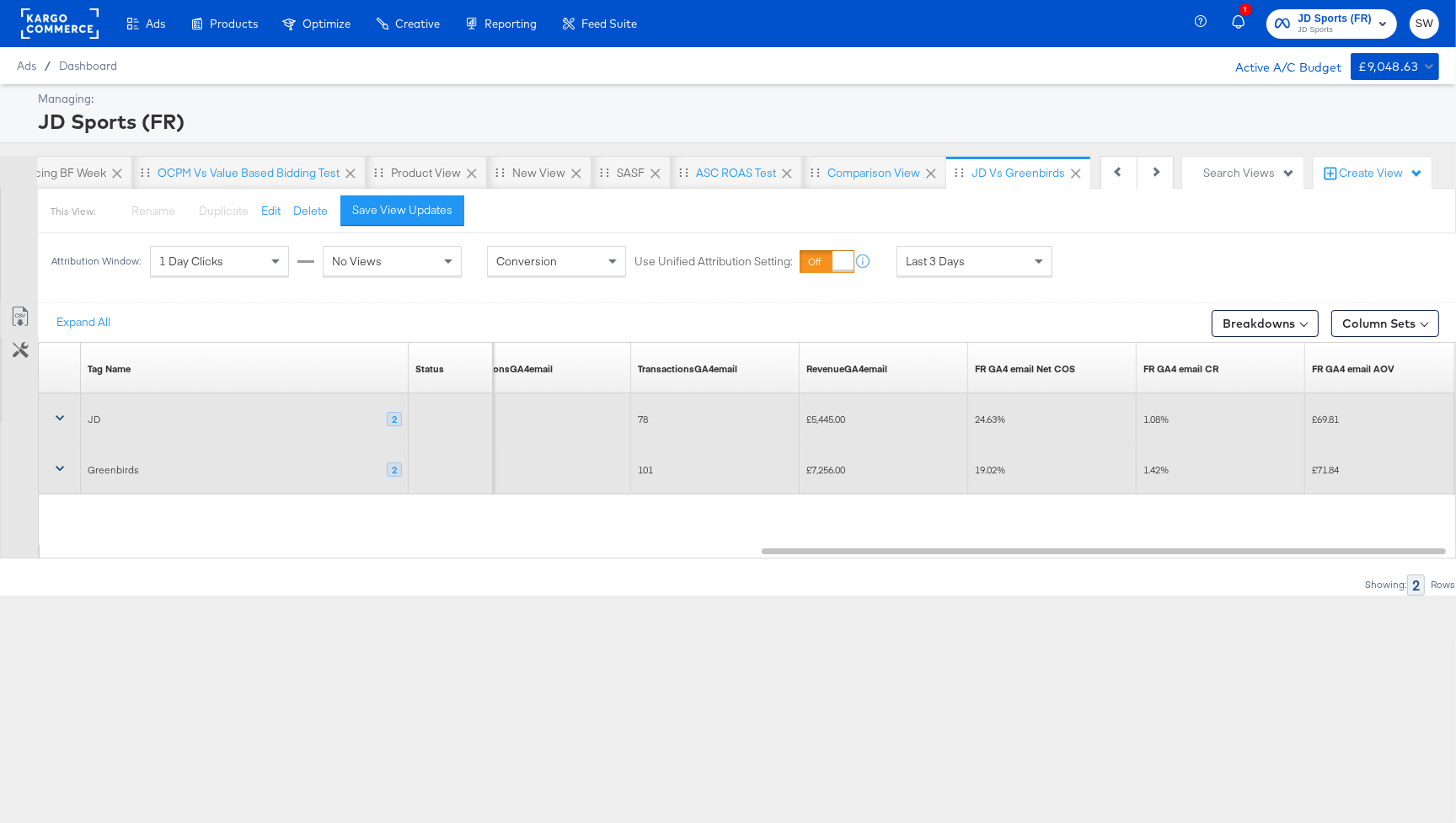
click at [53, 466] on icon at bounding box center [60, 468] width 17 height 17
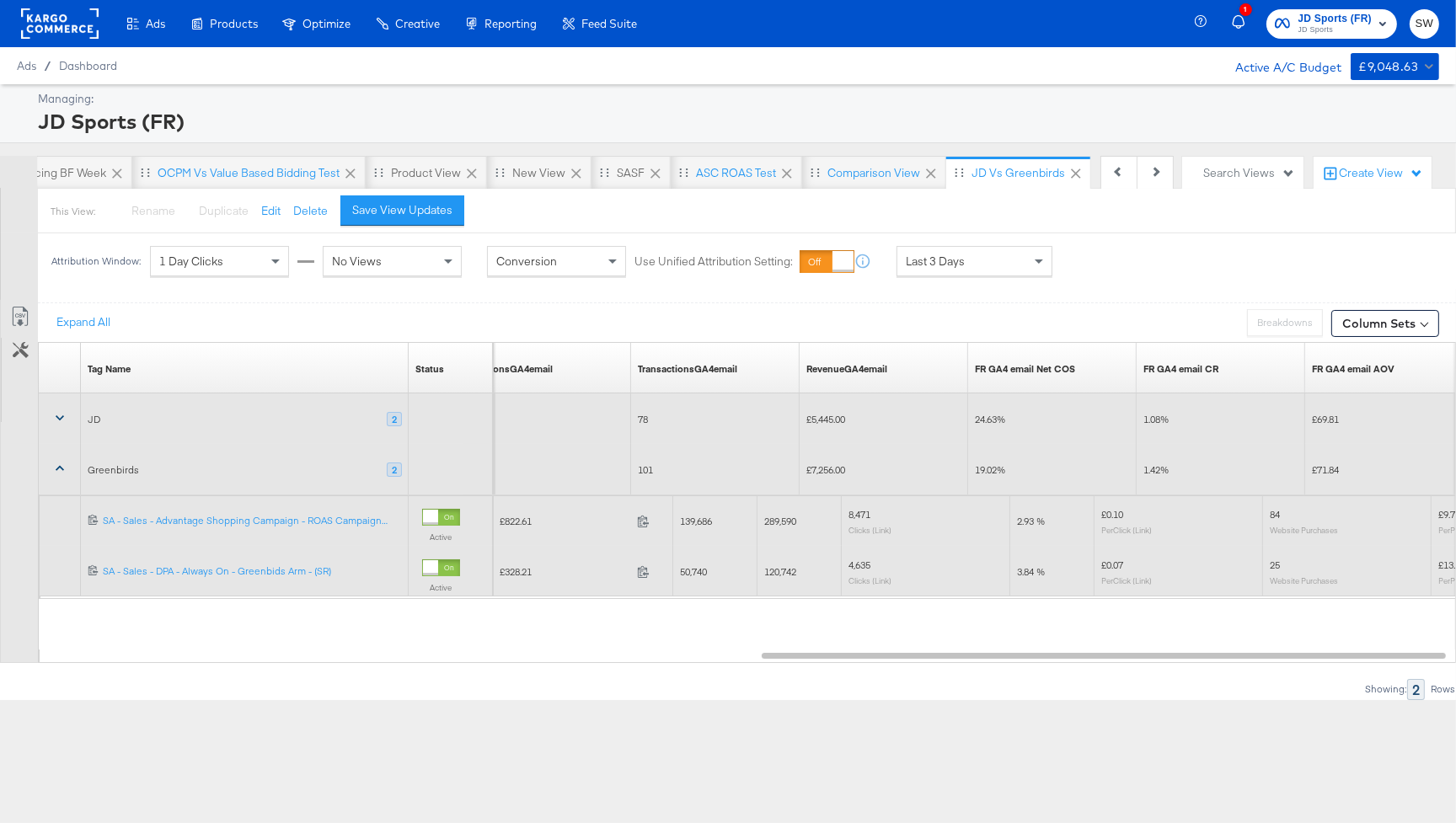
click at [57, 468] on icon at bounding box center [60, 468] width 17 height 17
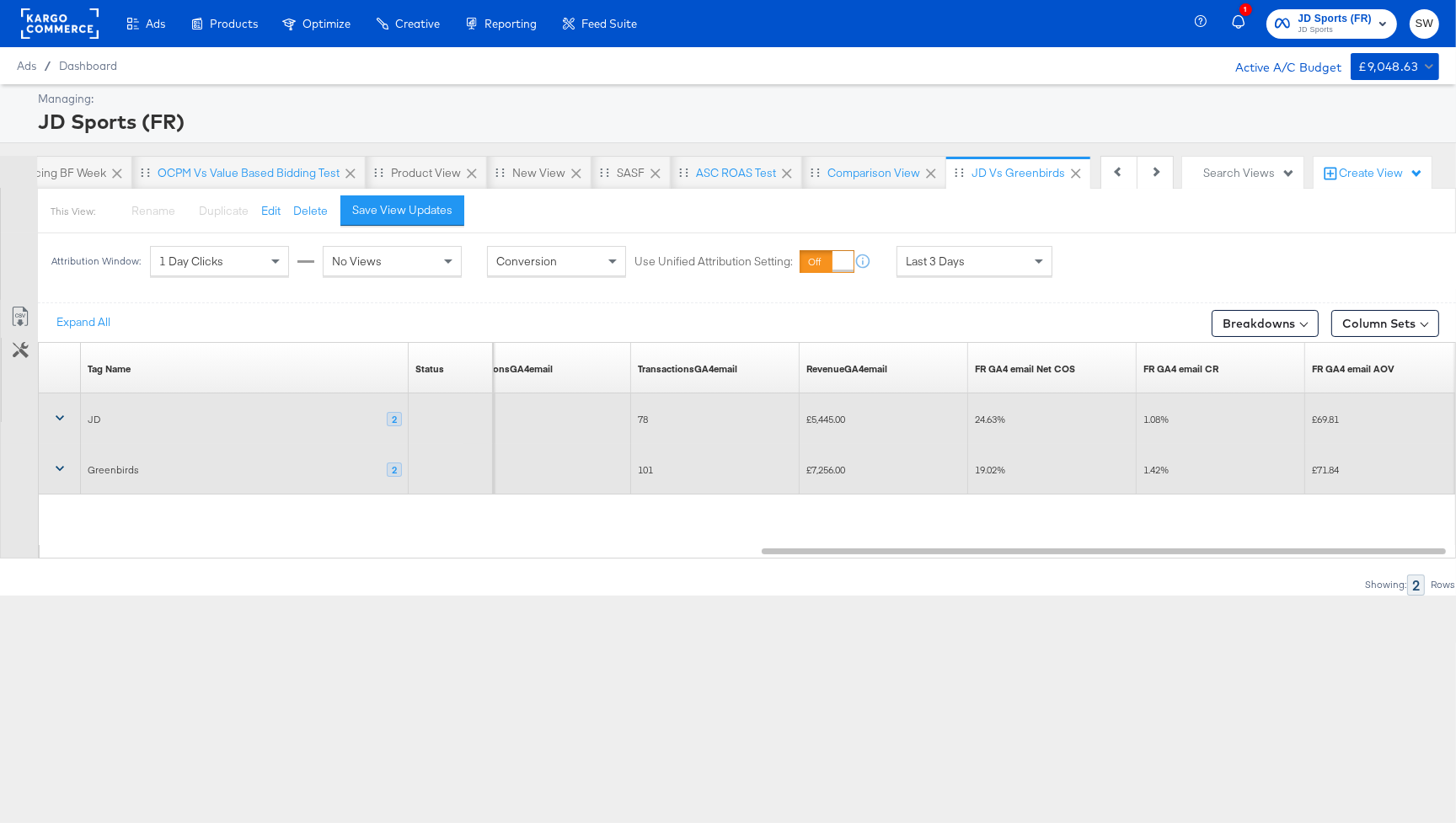
click at [936, 271] on div "Last 3 Days" at bounding box center [975, 261] width 154 height 29
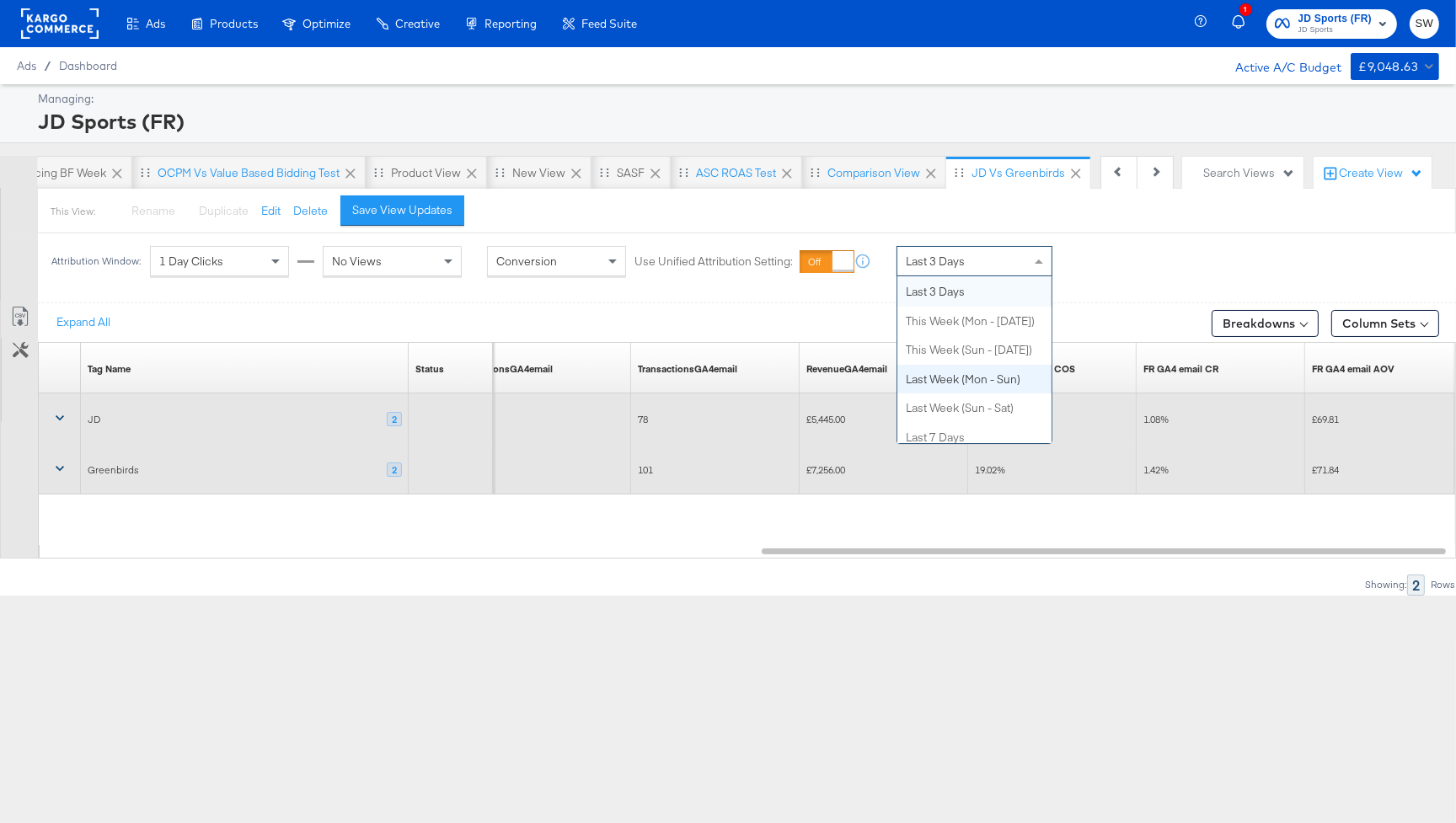
scroll to position [0, 0]
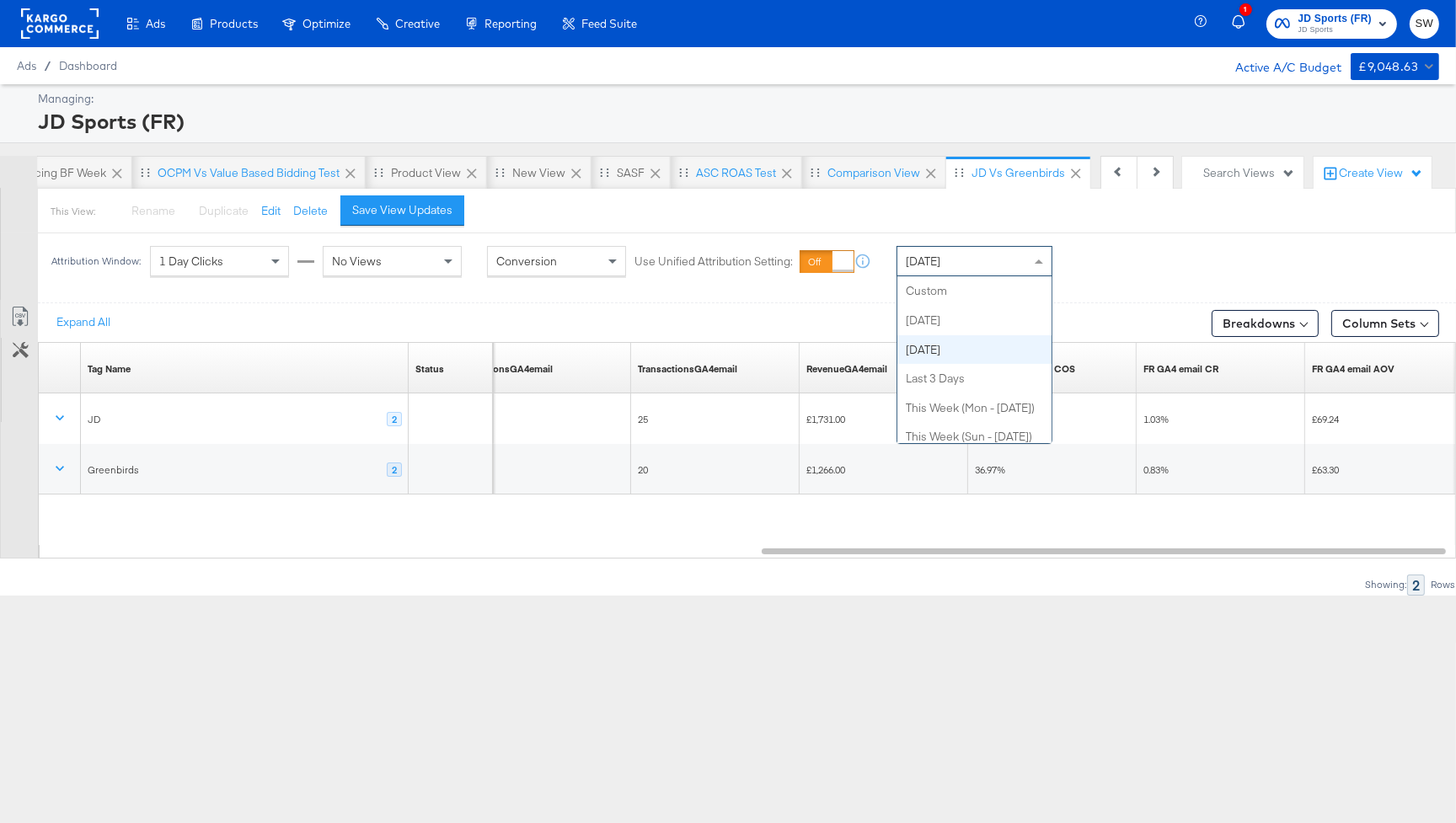
click at [977, 260] on div "Yesterday" at bounding box center [975, 261] width 154 height 29
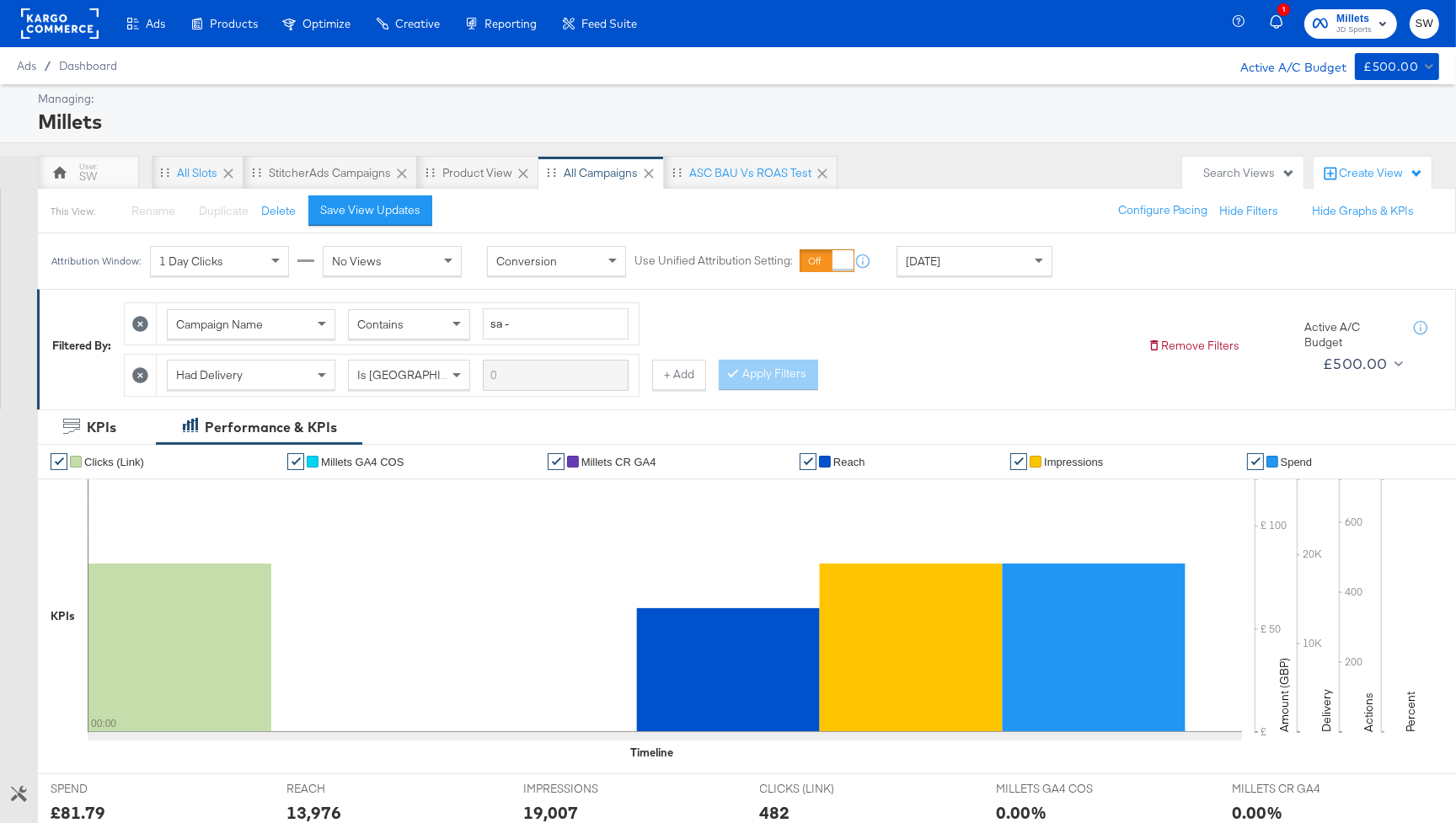
click at [0, 0] on div "Product Catalogs" at bounding box center [0, 0] width 0 height 0
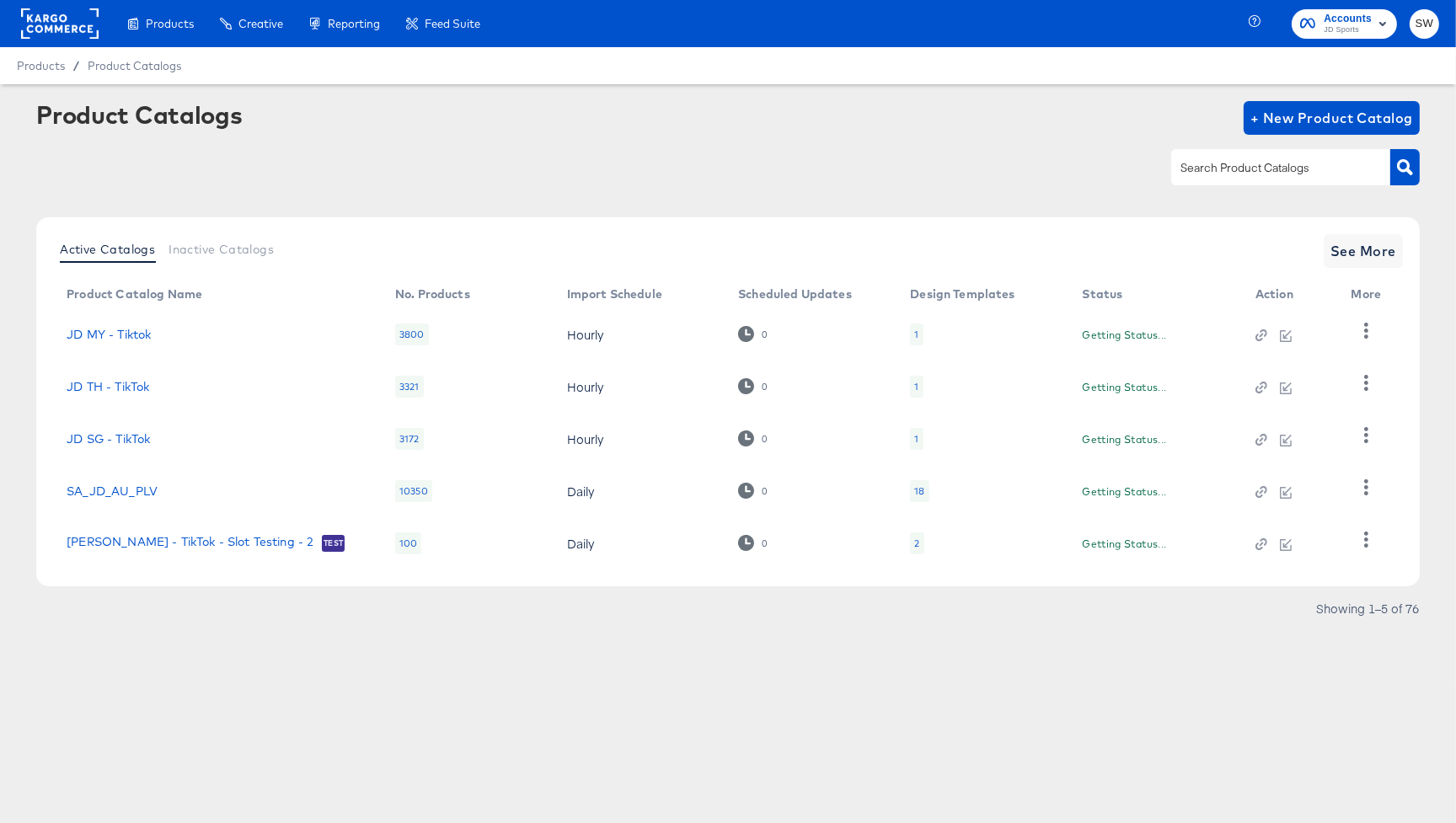
click at [1263, 171] on input "text" at bounding box center [1268, 168] width 180 height 19
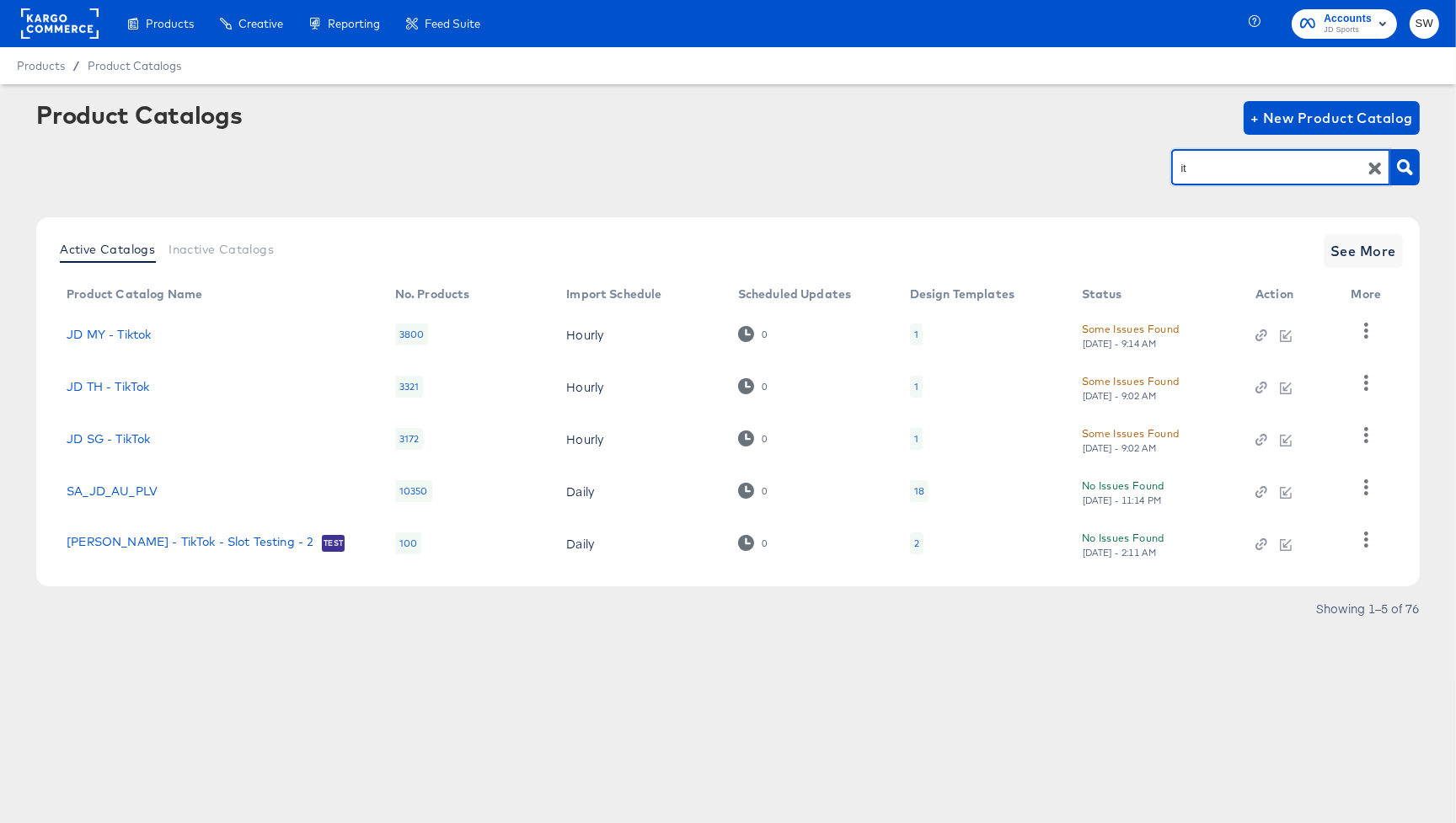
type input "it"
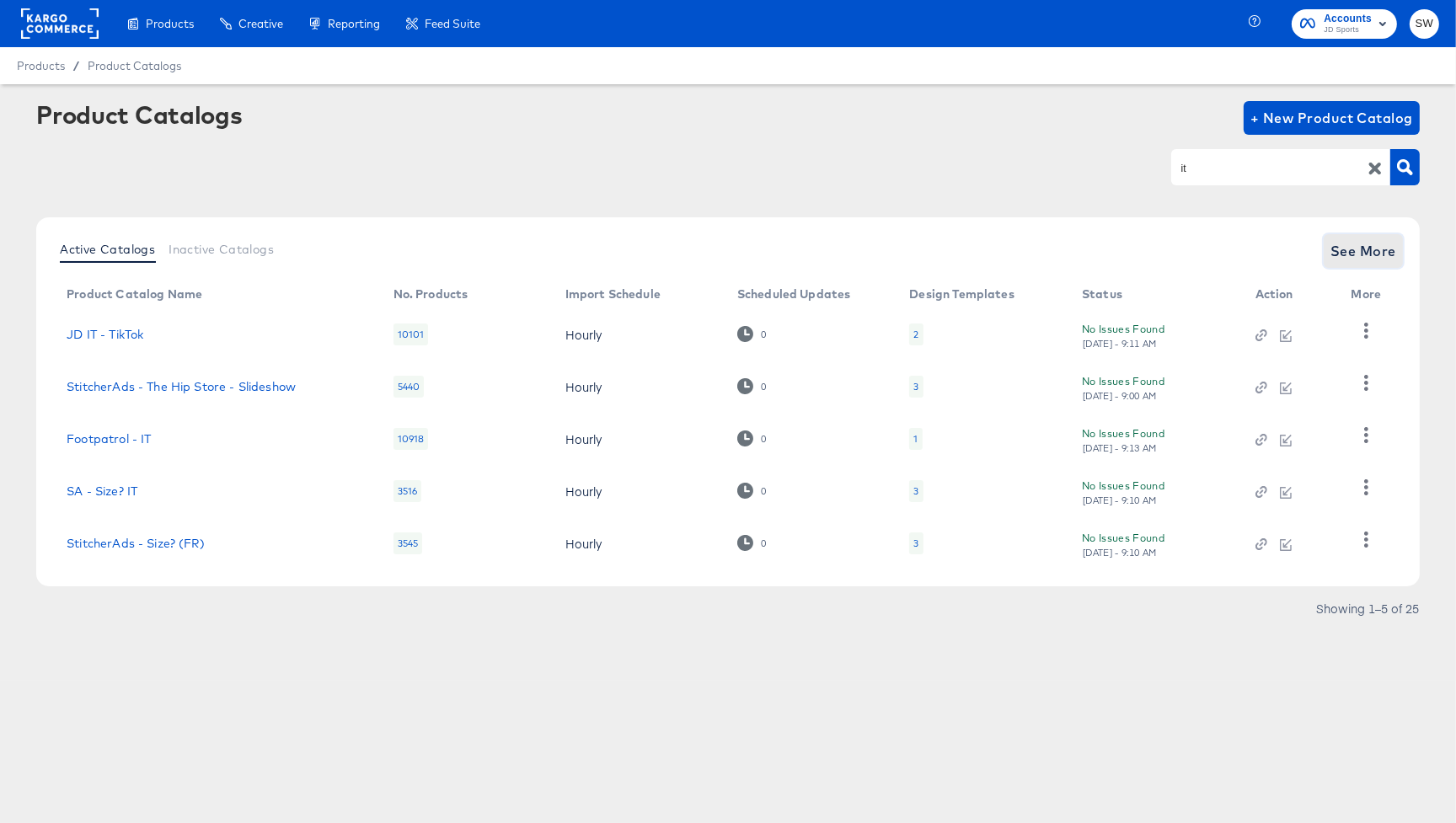
click at [1354, 255] on span "See More" at bounding box center [1363, 250] width 66 height 24
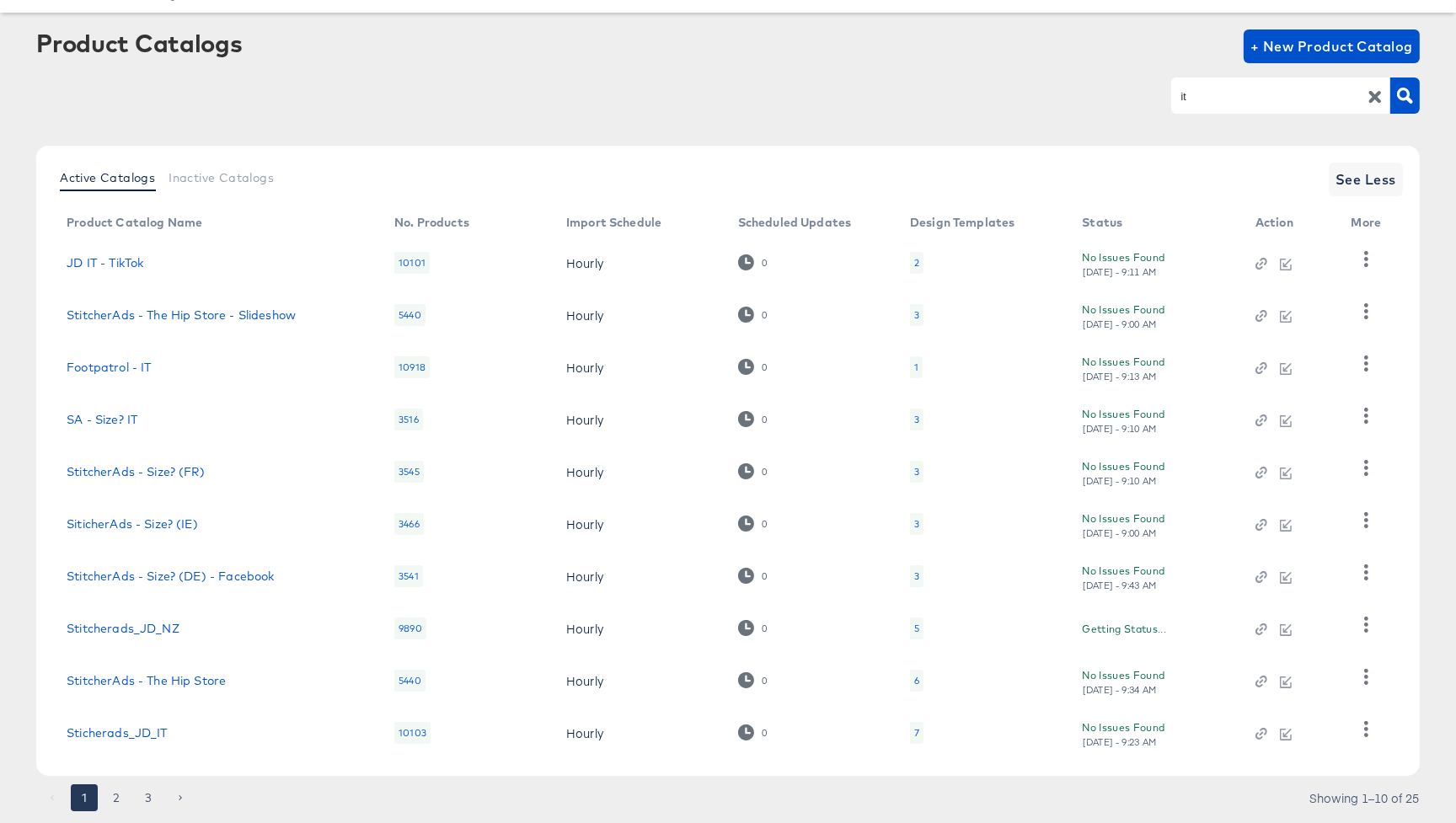
scroll to position [118, 0]
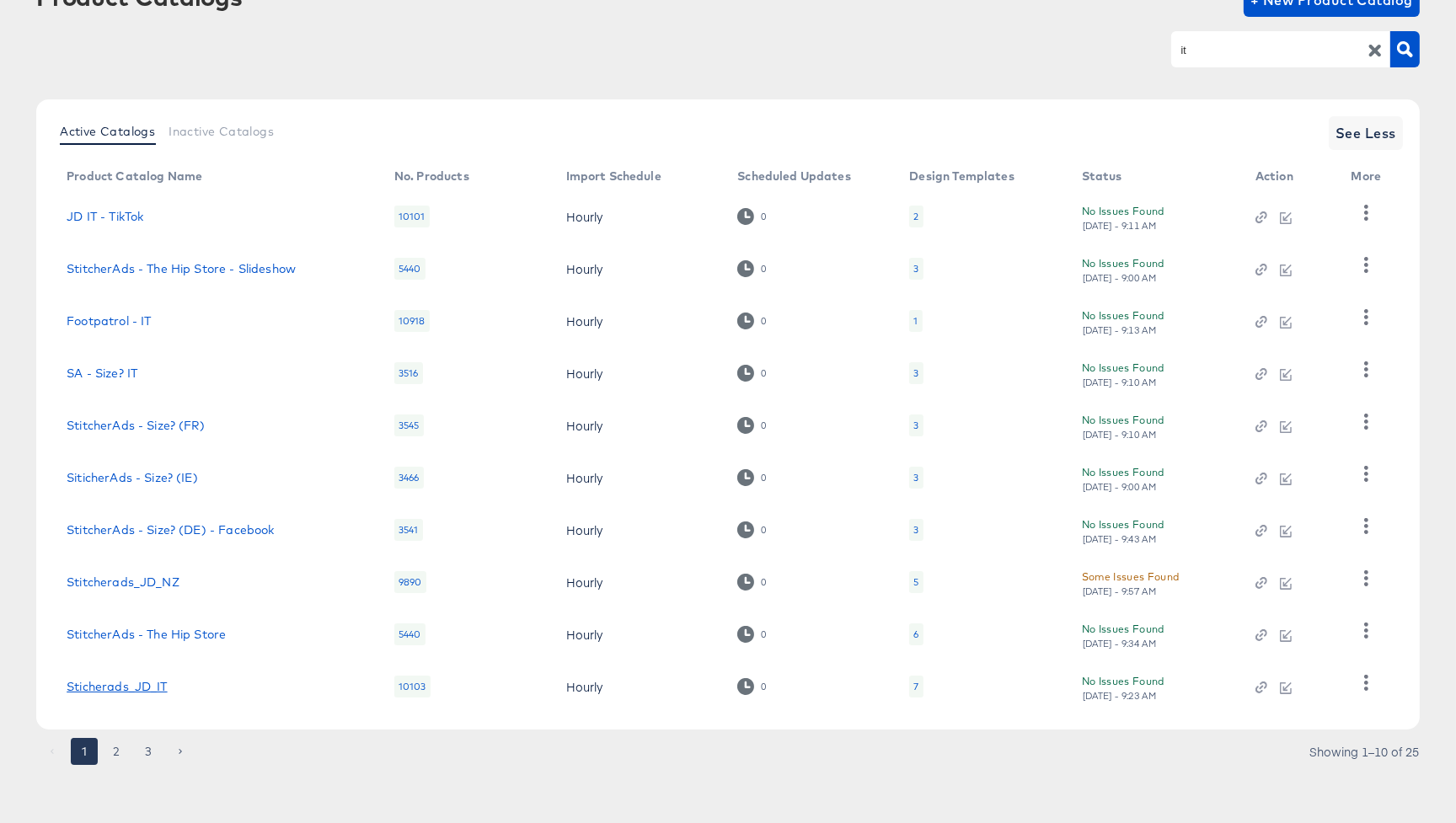
click at [149, 688] on link "Sticherads_JD_IT" at bounding box center [117, 686] width 100 height 13
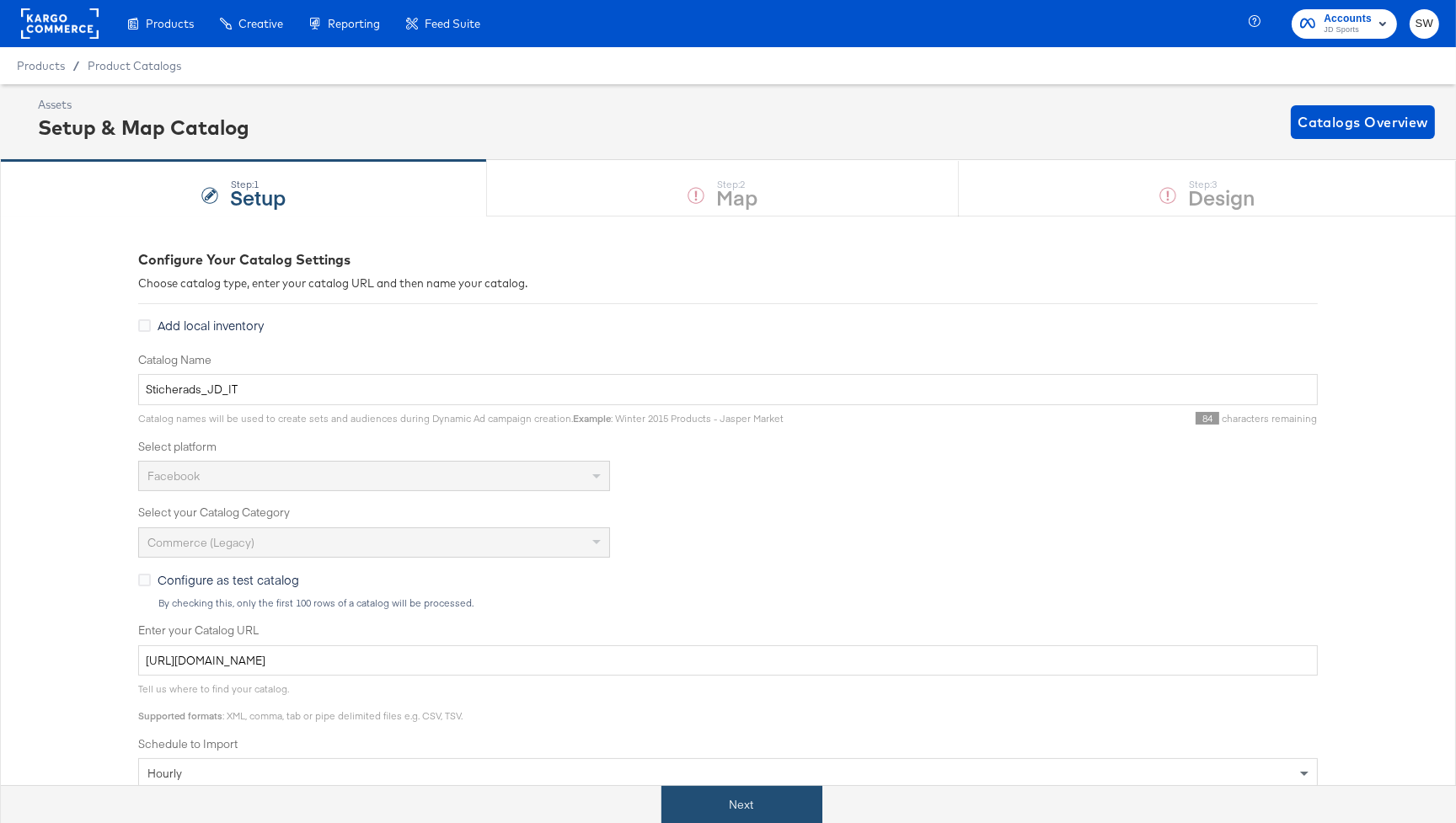
click at [725, 796] on button "Next" at bounding box center [742, 805] width 161 height 38
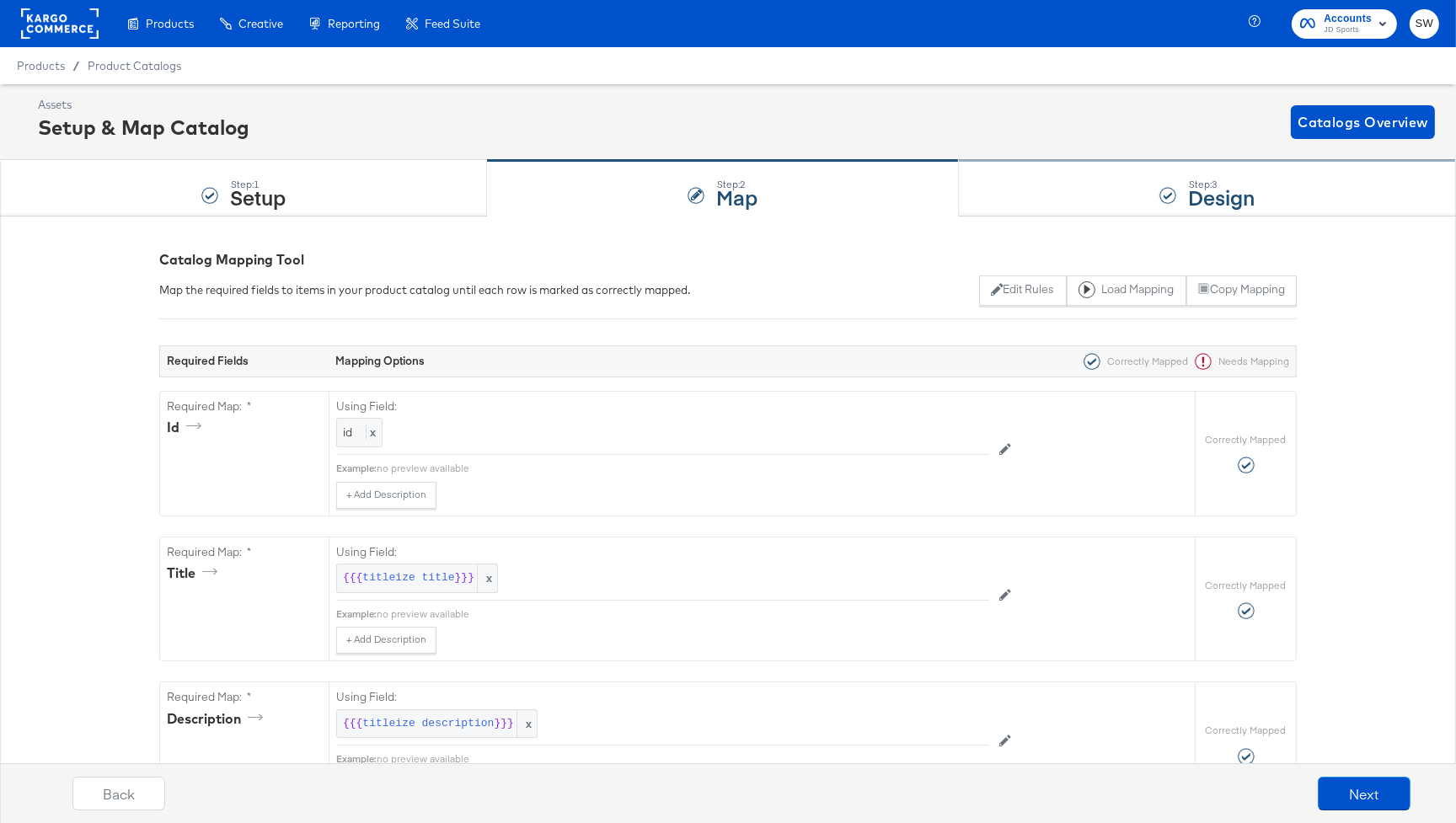
click at [1060, 177] on div "Step: 3 Design" at bounding box center [1208, 188] width 498 height 55
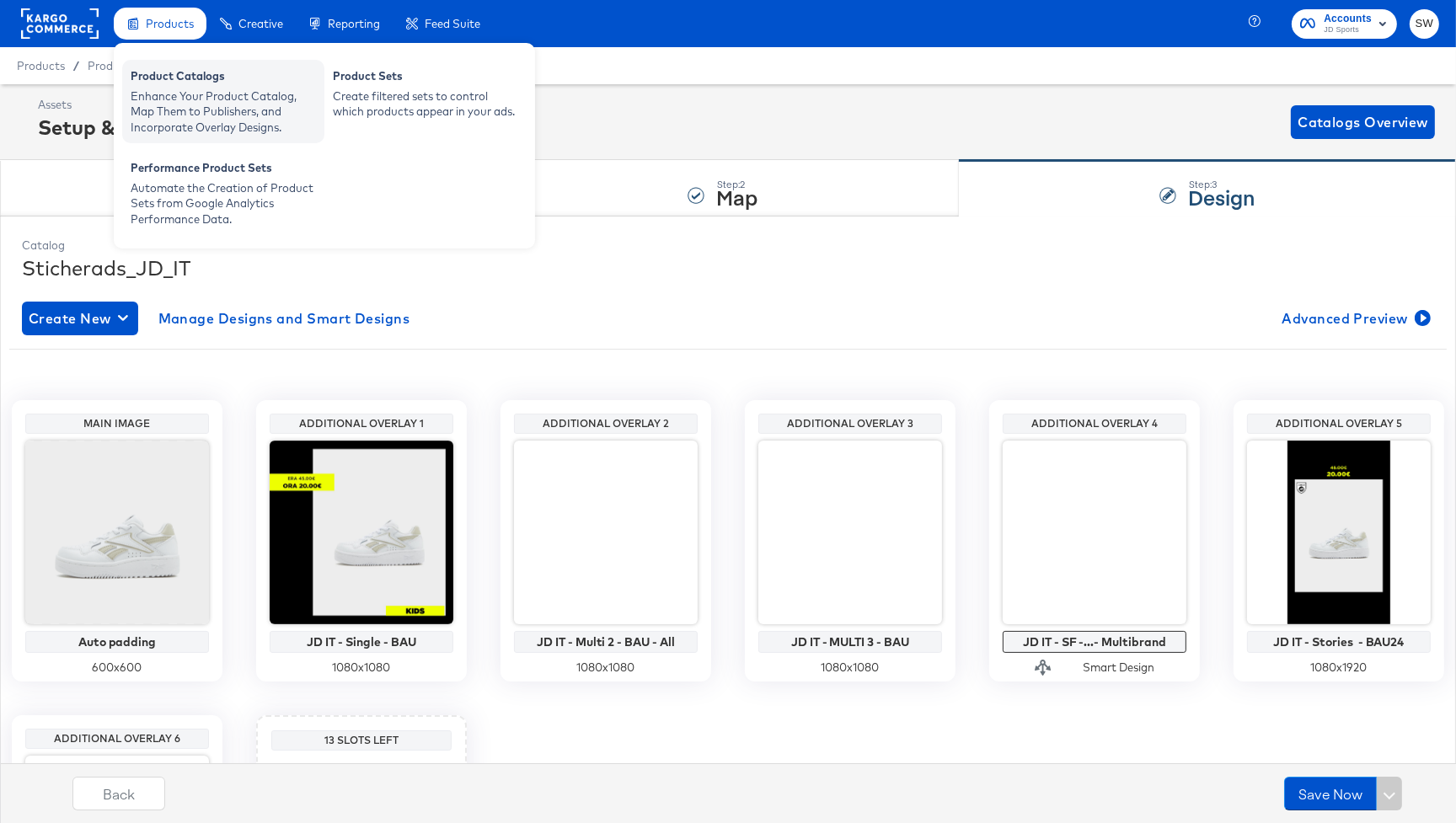
click at [173, 80] on div "Product Catalogs" at bounding box center [223, 78] width 186 height 20
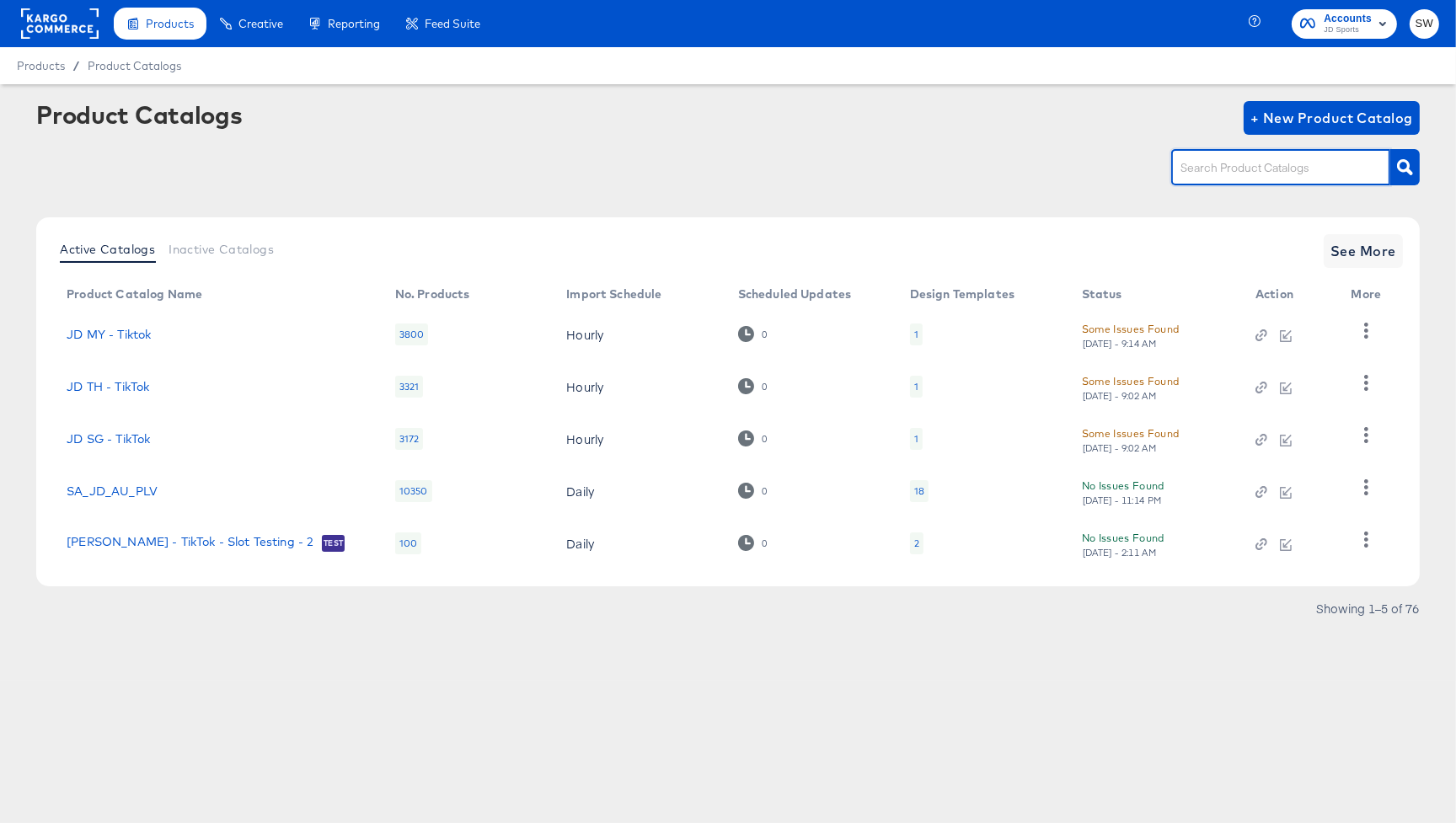
click at [1285, 168] on input "text" at bounding box center [1268, 168] width 180 height 19
type input "de"
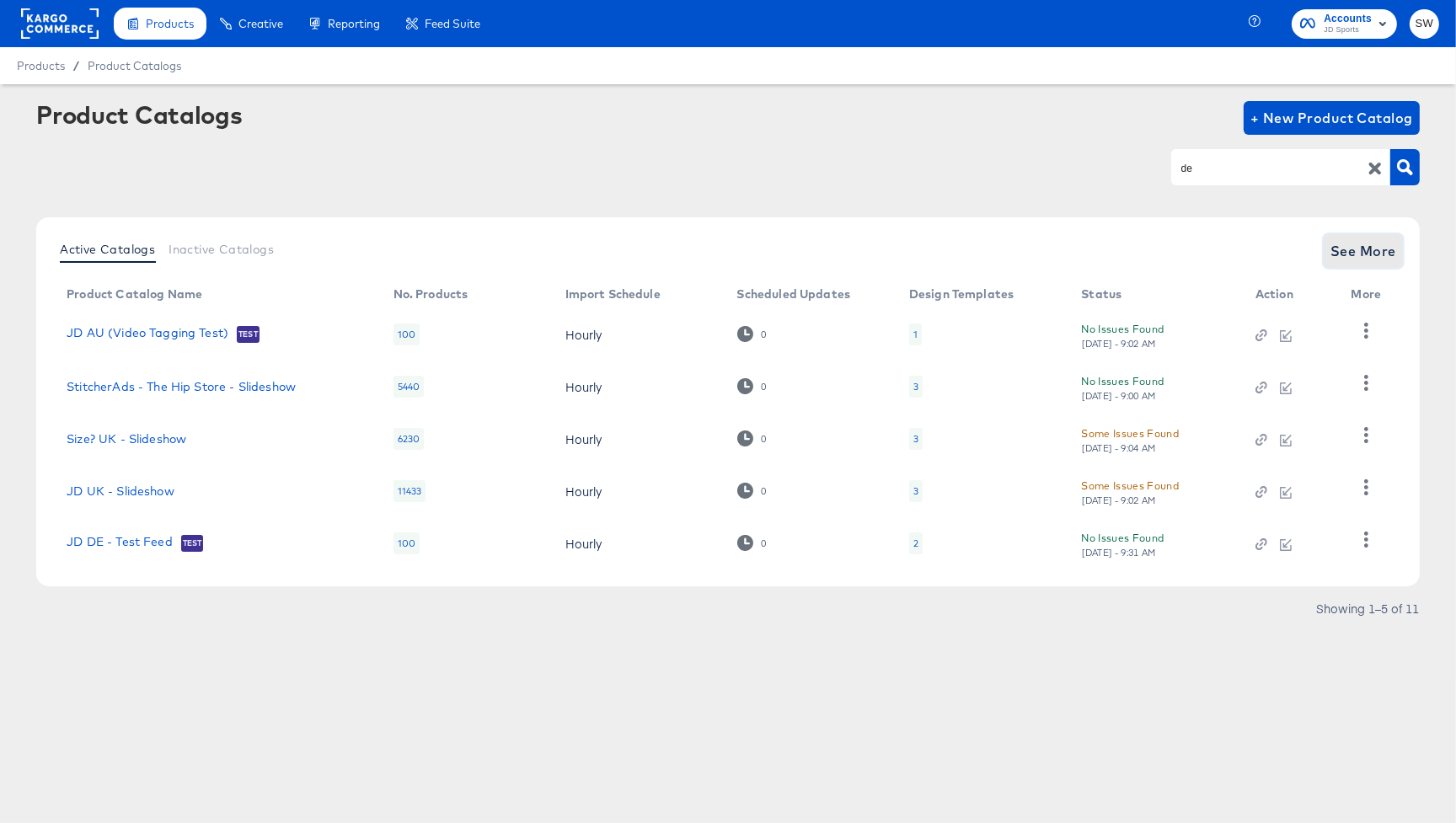
click at [1356, 244] on span "See More" at bounding box center [1363, 250] width 66 height 24
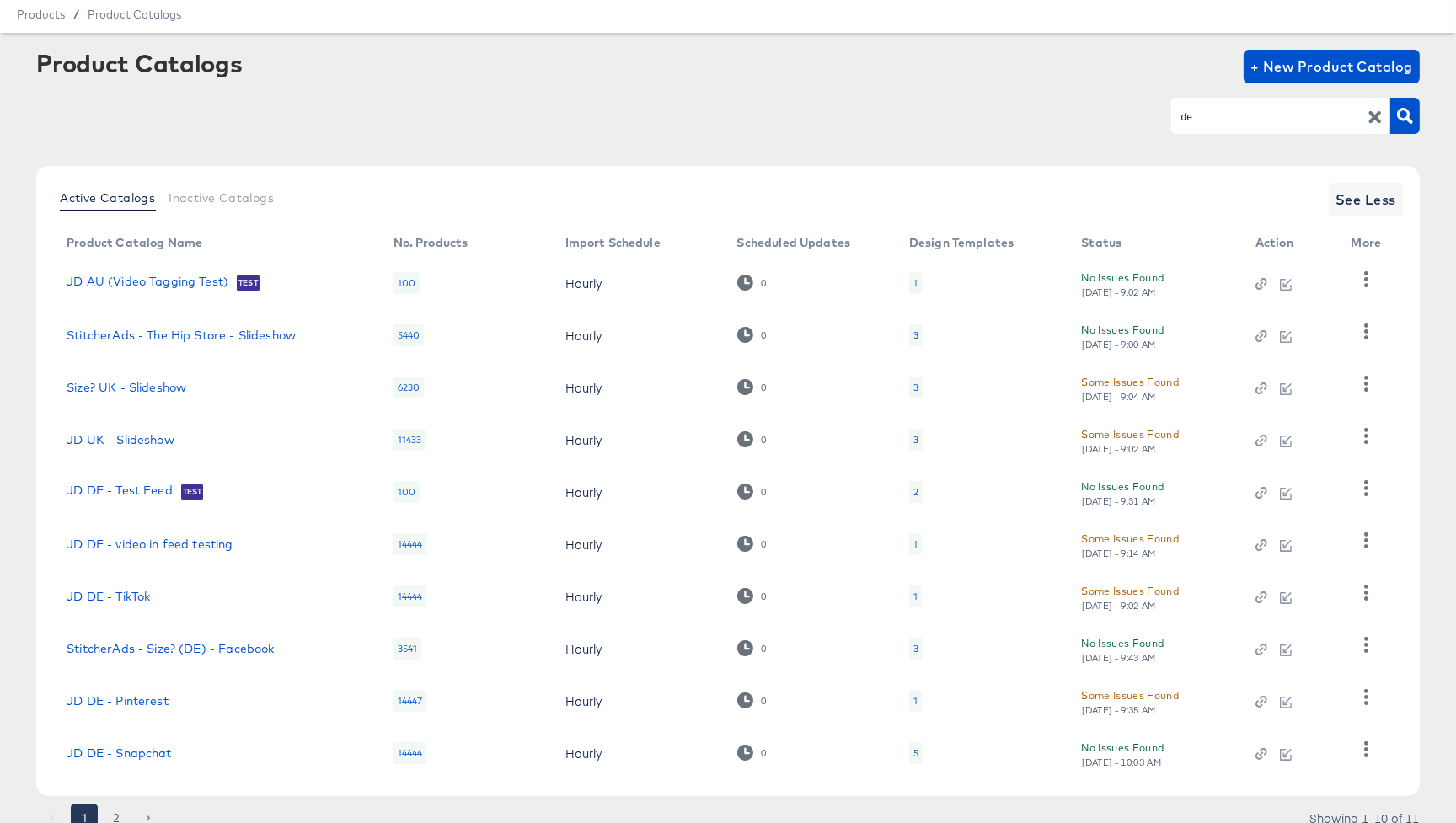
scroll to position [118, 0]
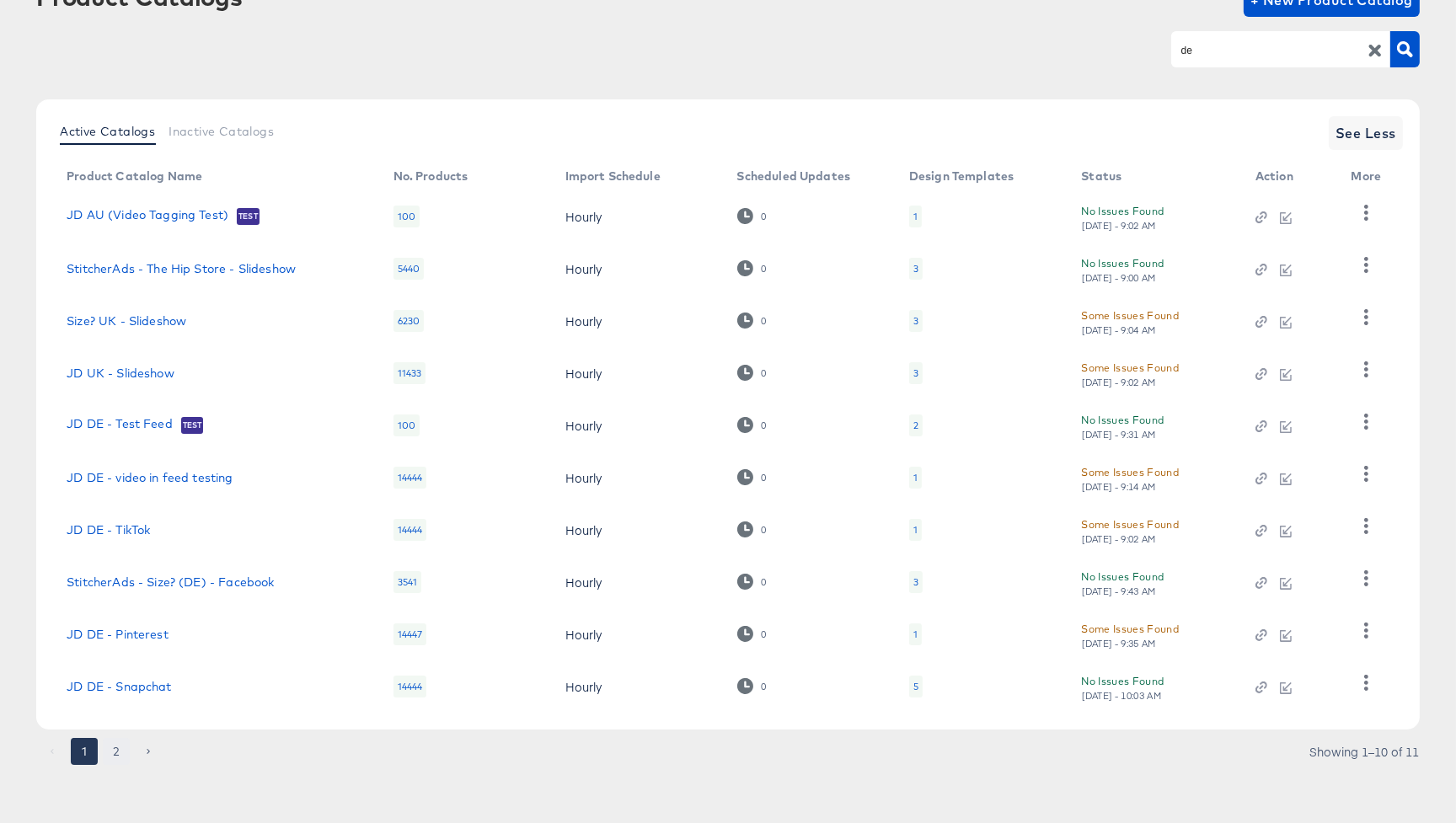
click at [109, 747] on button "2" at bounding box center [116, 751] width 27 height 27
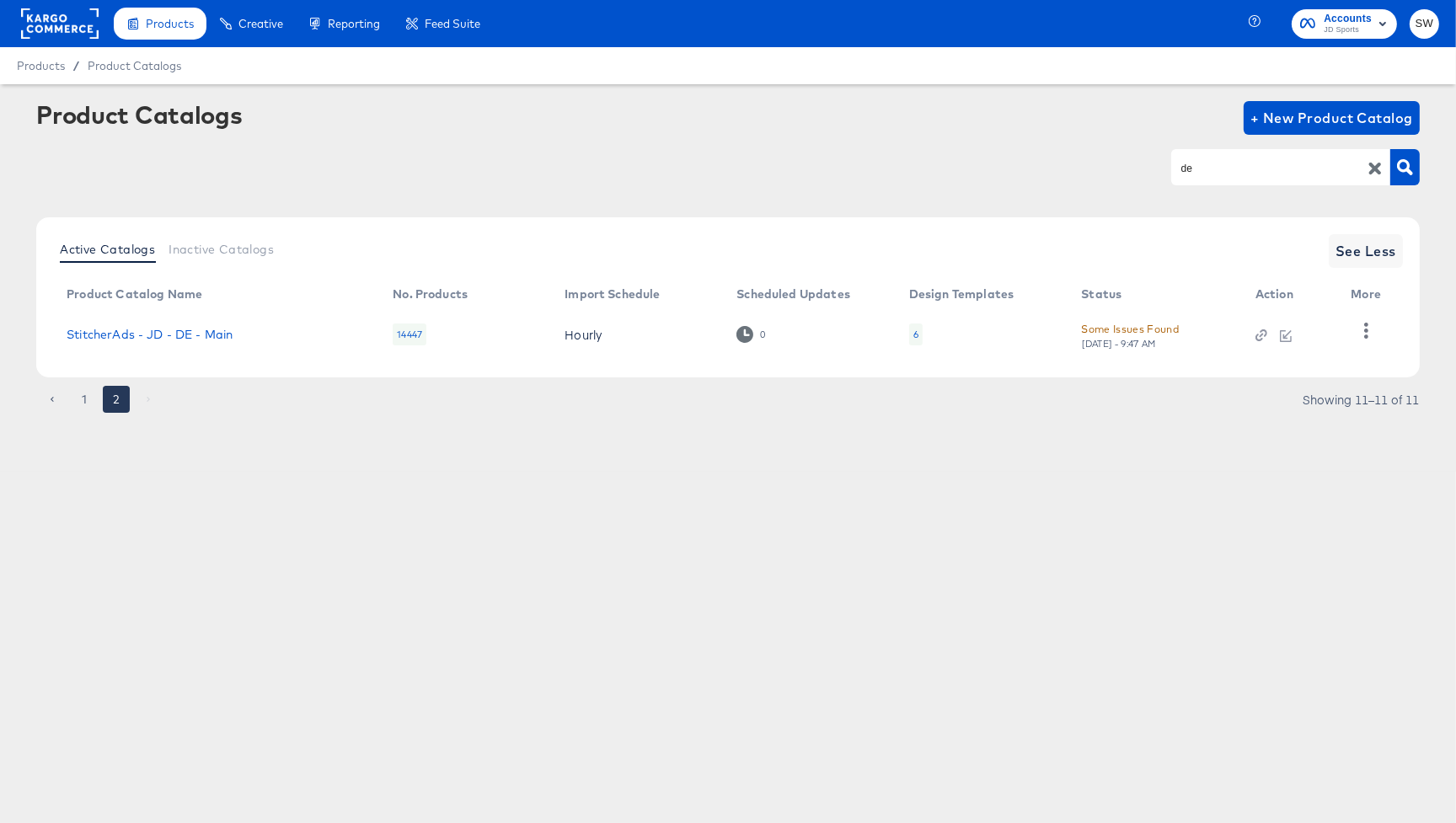
scroll to position [0, 0]
click at [176, 332] on link "StitcherAds - JD - DE - Main" at bounding box center [150, 334] width 166 height 13
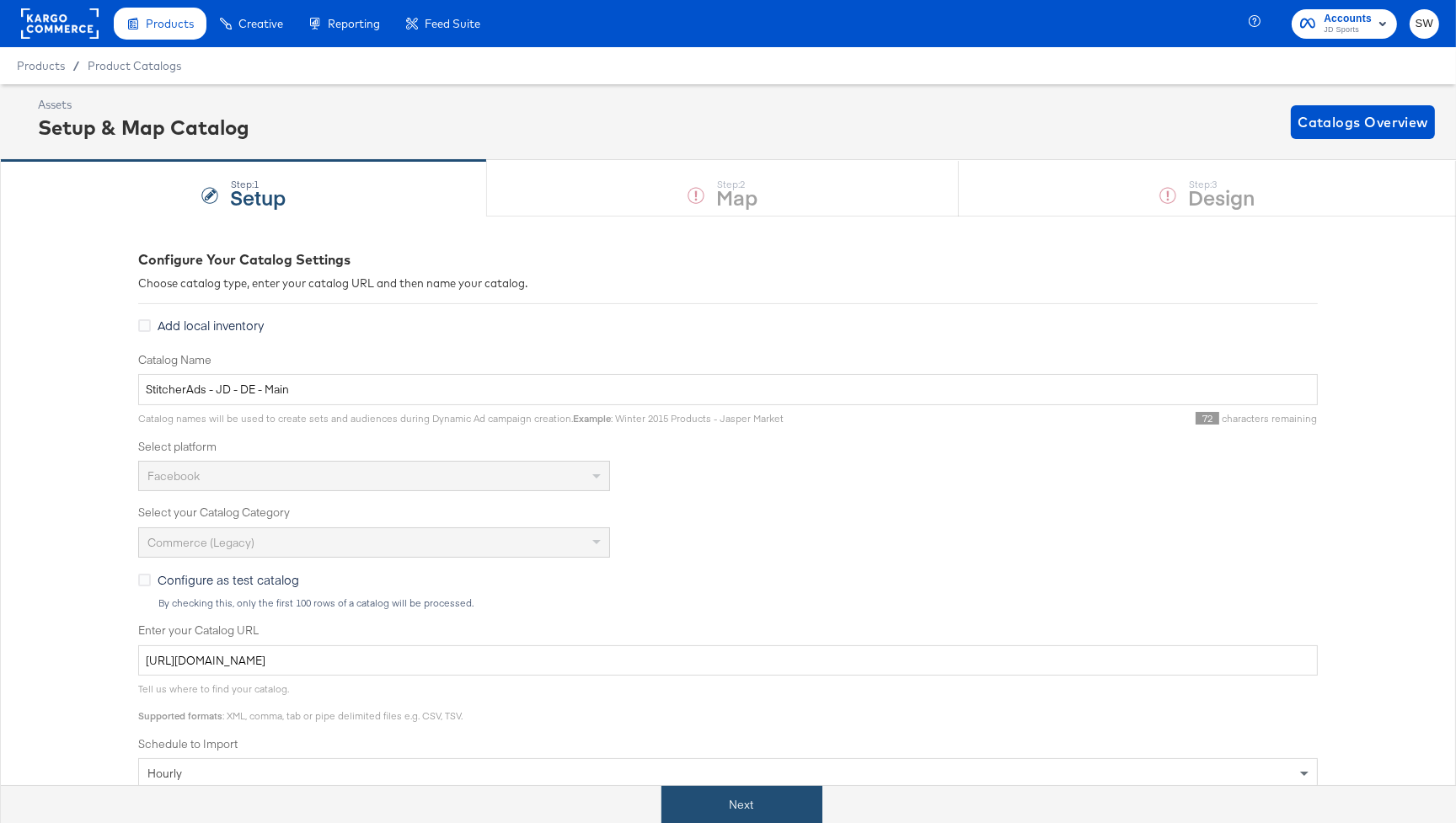
click at [700, 810] on button "Next" at bounding box center [742, 805] width 161 height 38
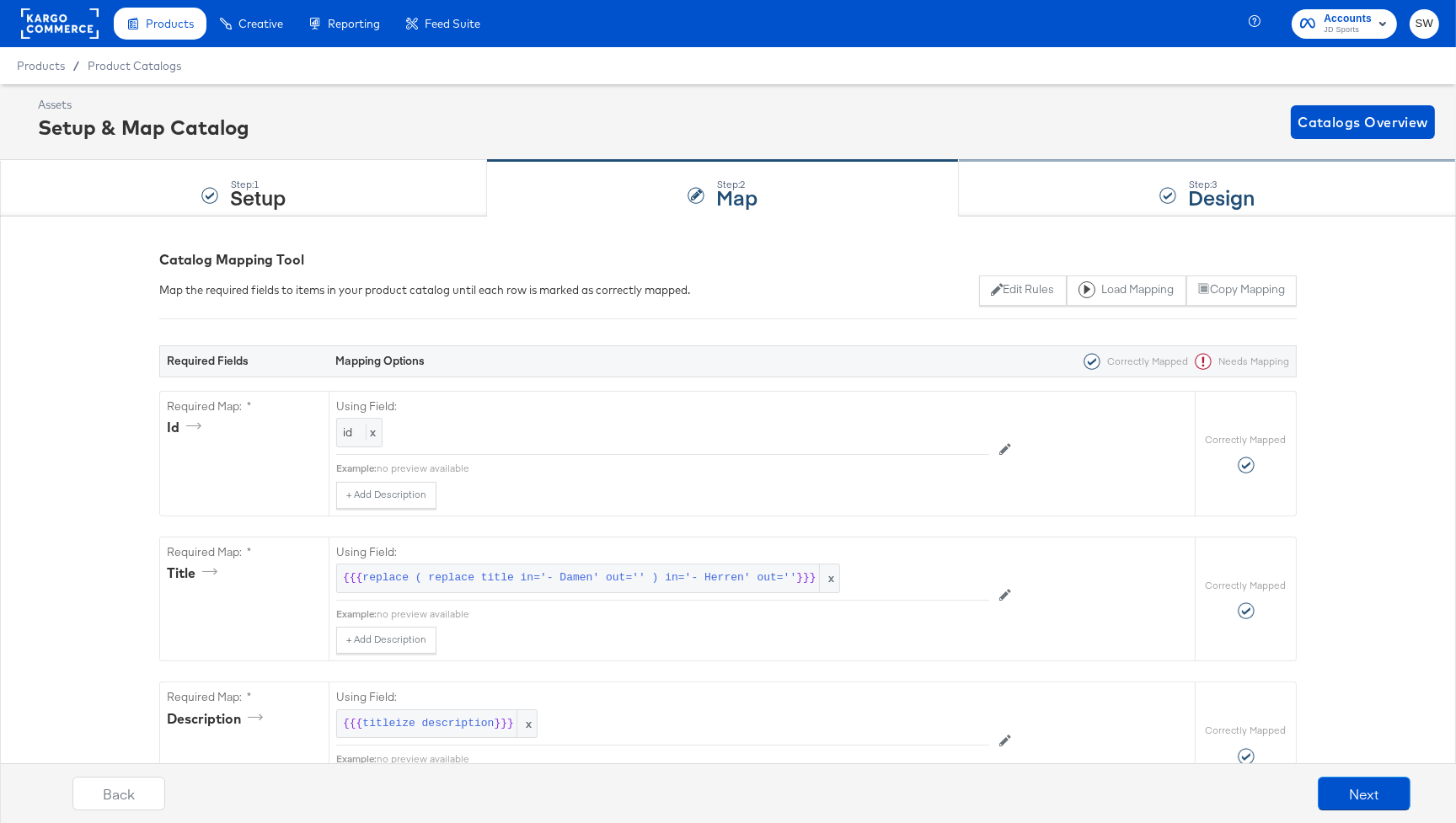
click at [1119, 199] on div "Step: 3 Design" at bounding box center [1208, 188] width 498 height 55
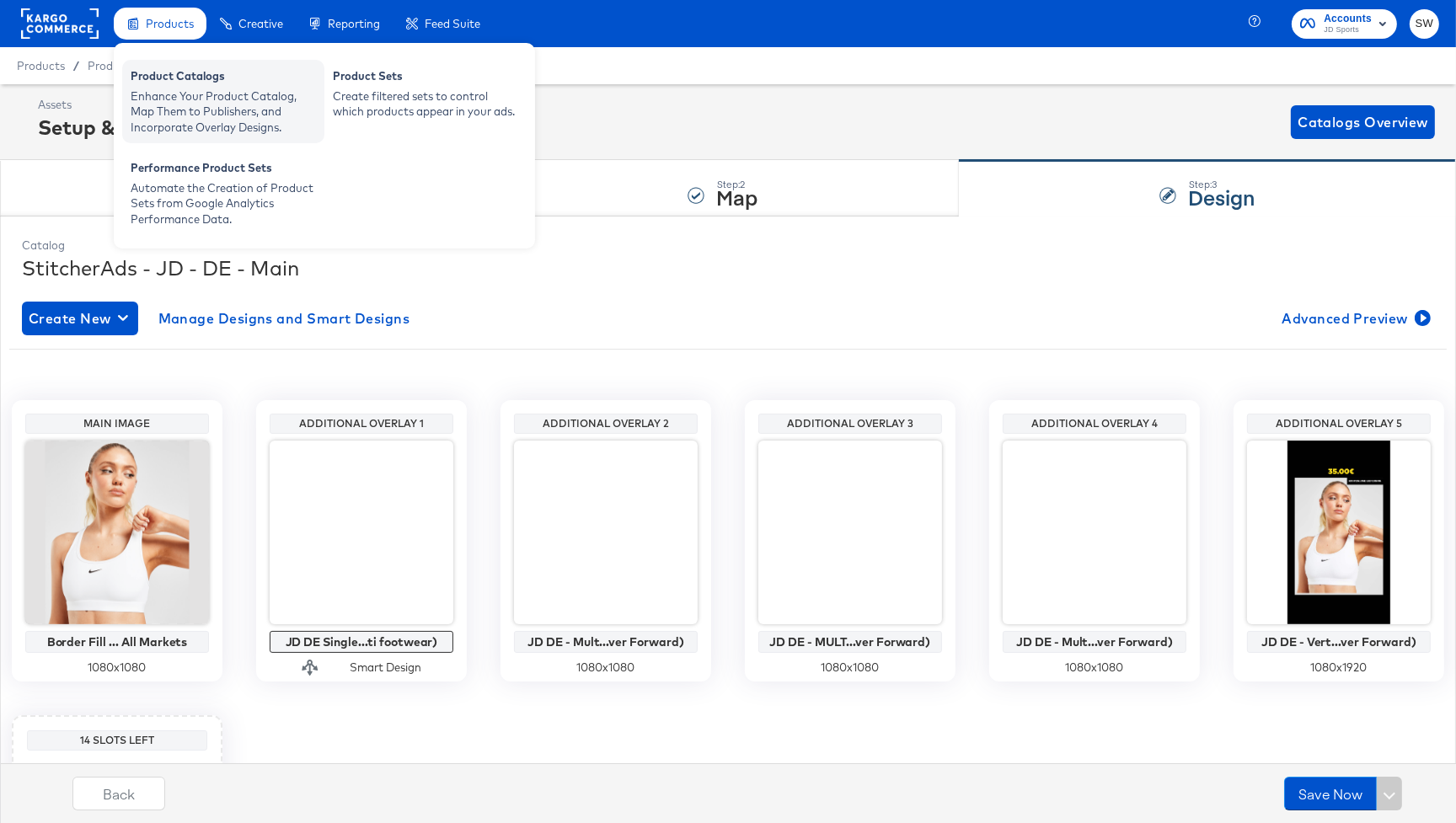
click at [205, 69] on div "Product Catalogs" at bounding box center [223, 78] width 186 height 20
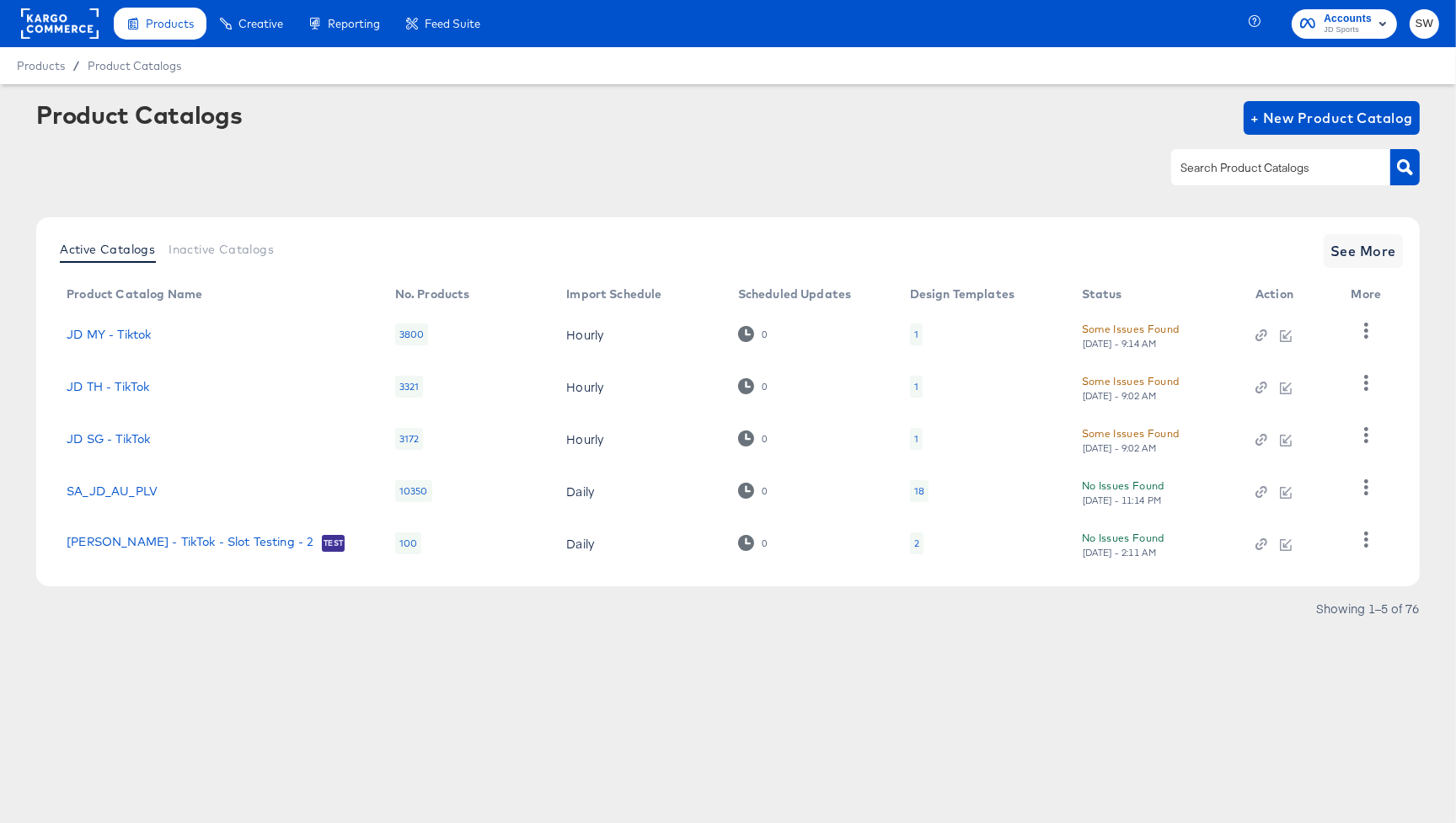
click at [1240, 166] on input "text" at bounding box center [1268, 168] width 180 height 19
type input "fr"
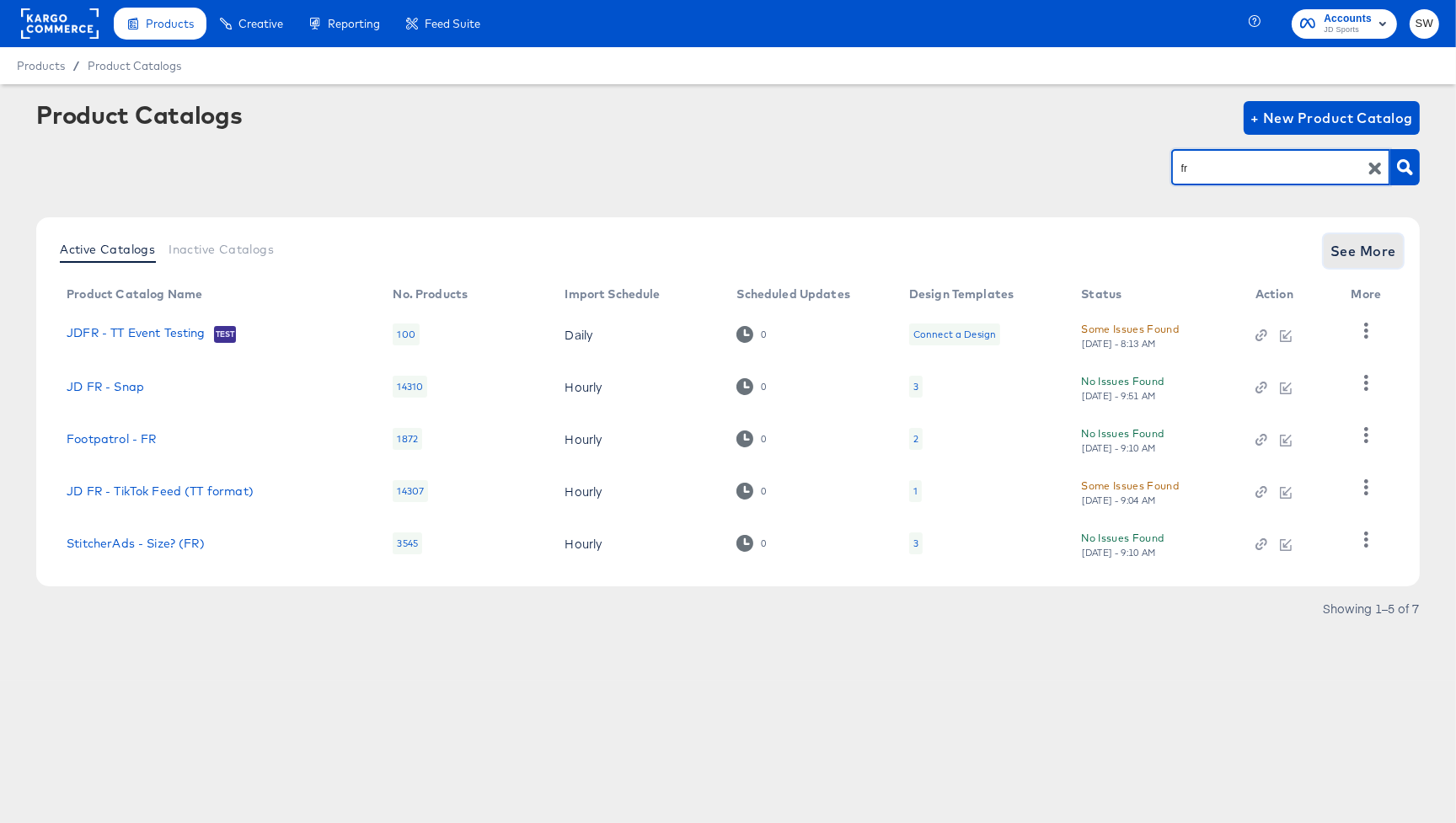
click at [1361, 239] on span "See More" at bounding box center [1363, 250] width 66 height 24
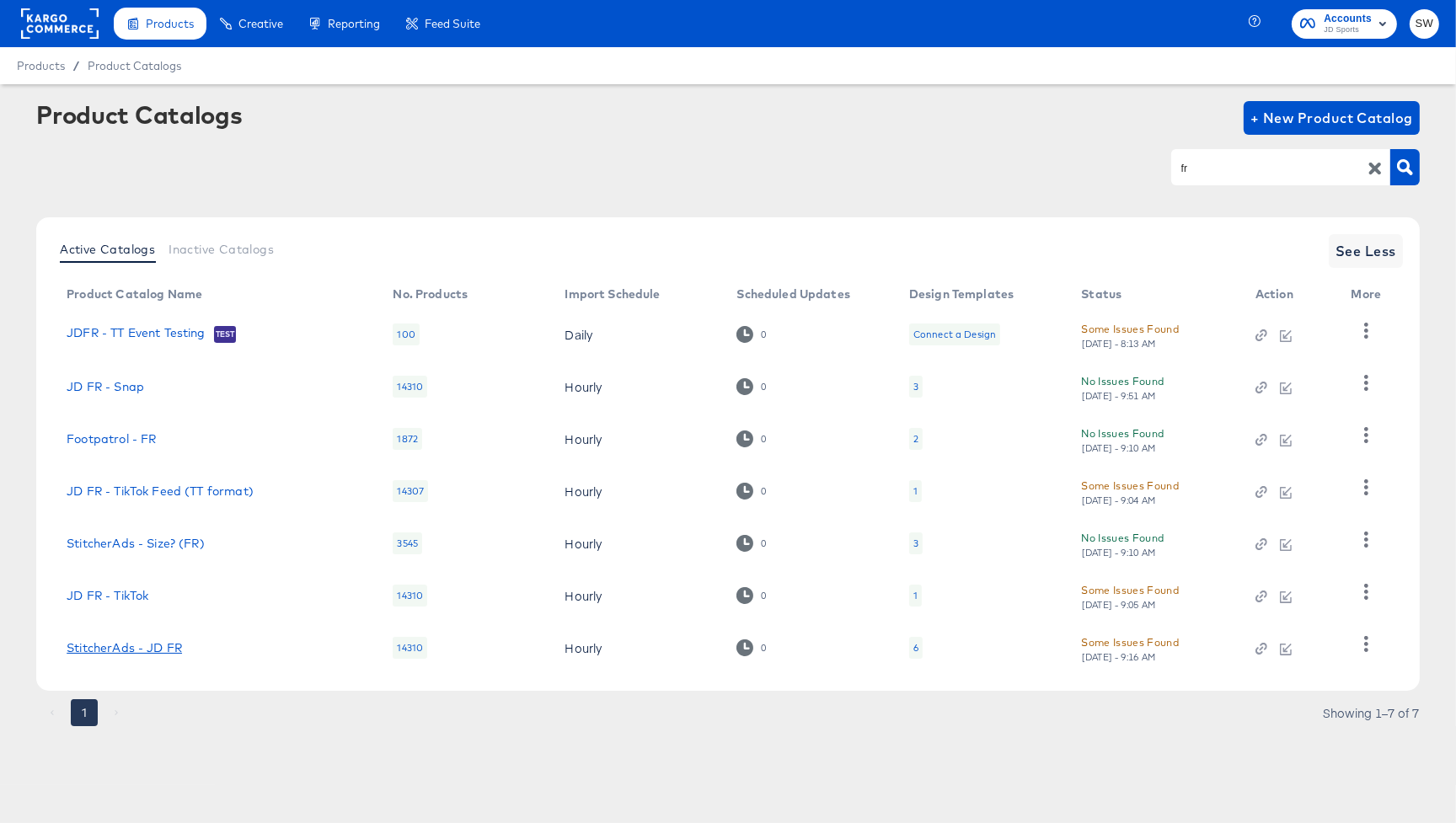
click at [165, 641] on link "StitcherAds - JD FR" at bounding box center [124, 647] width 116 height 13
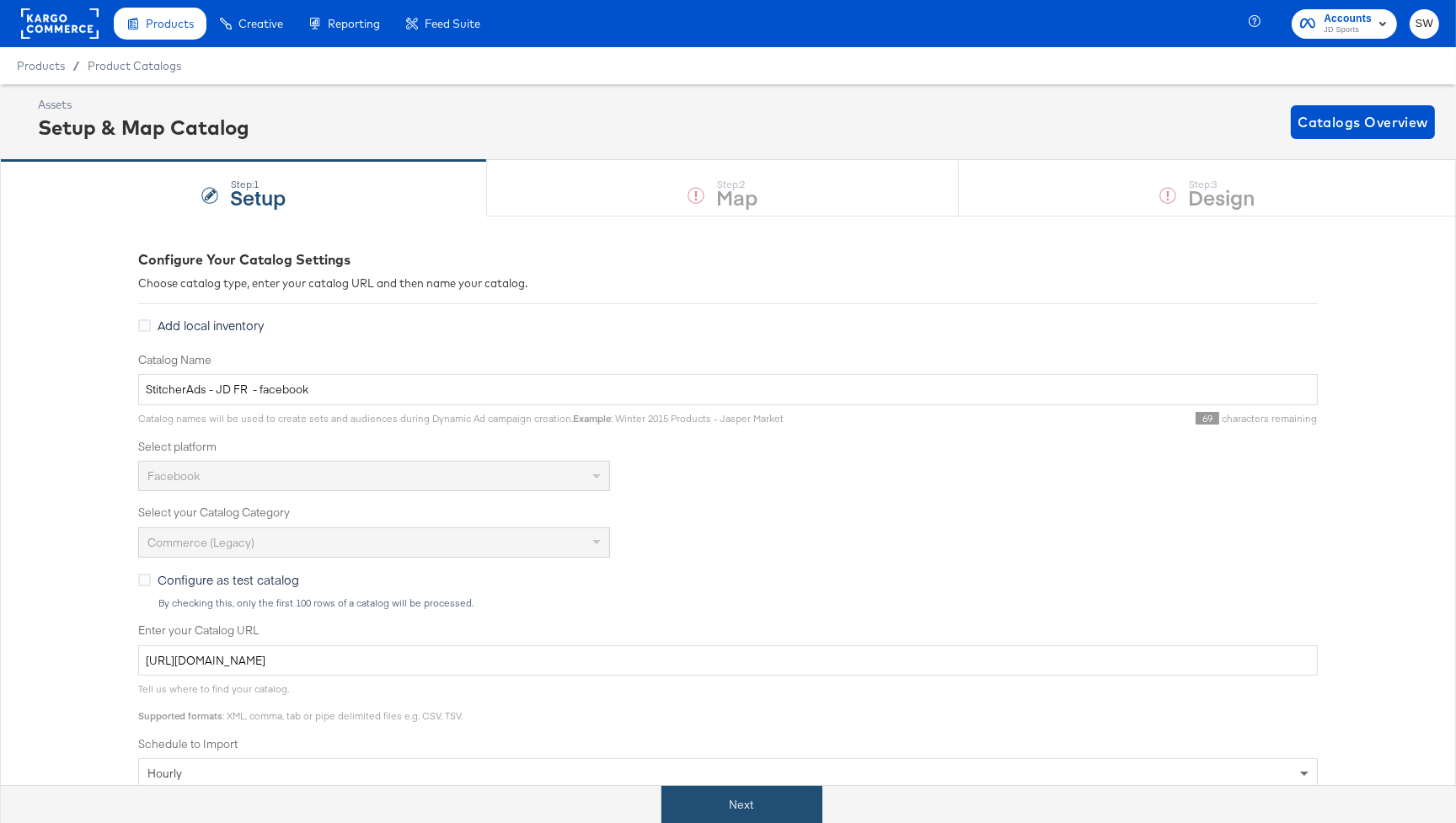
click at [724, 794] on button "Next" at bounding box center [742, 805] width 161 height 38
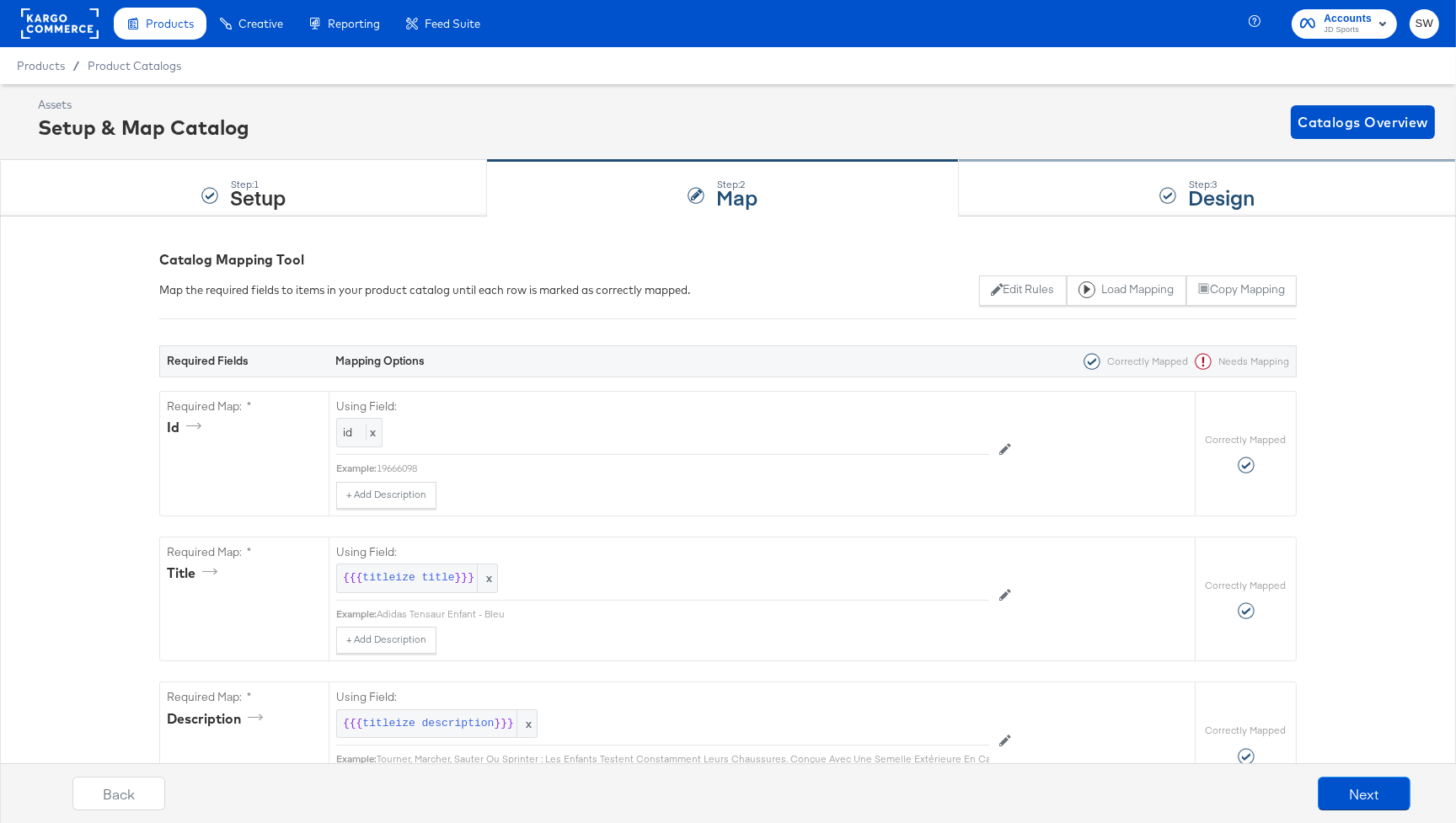
click at [1134, 190] on div "Step: 3 Design" at bounding box center [1208, 188] width 498 height 55
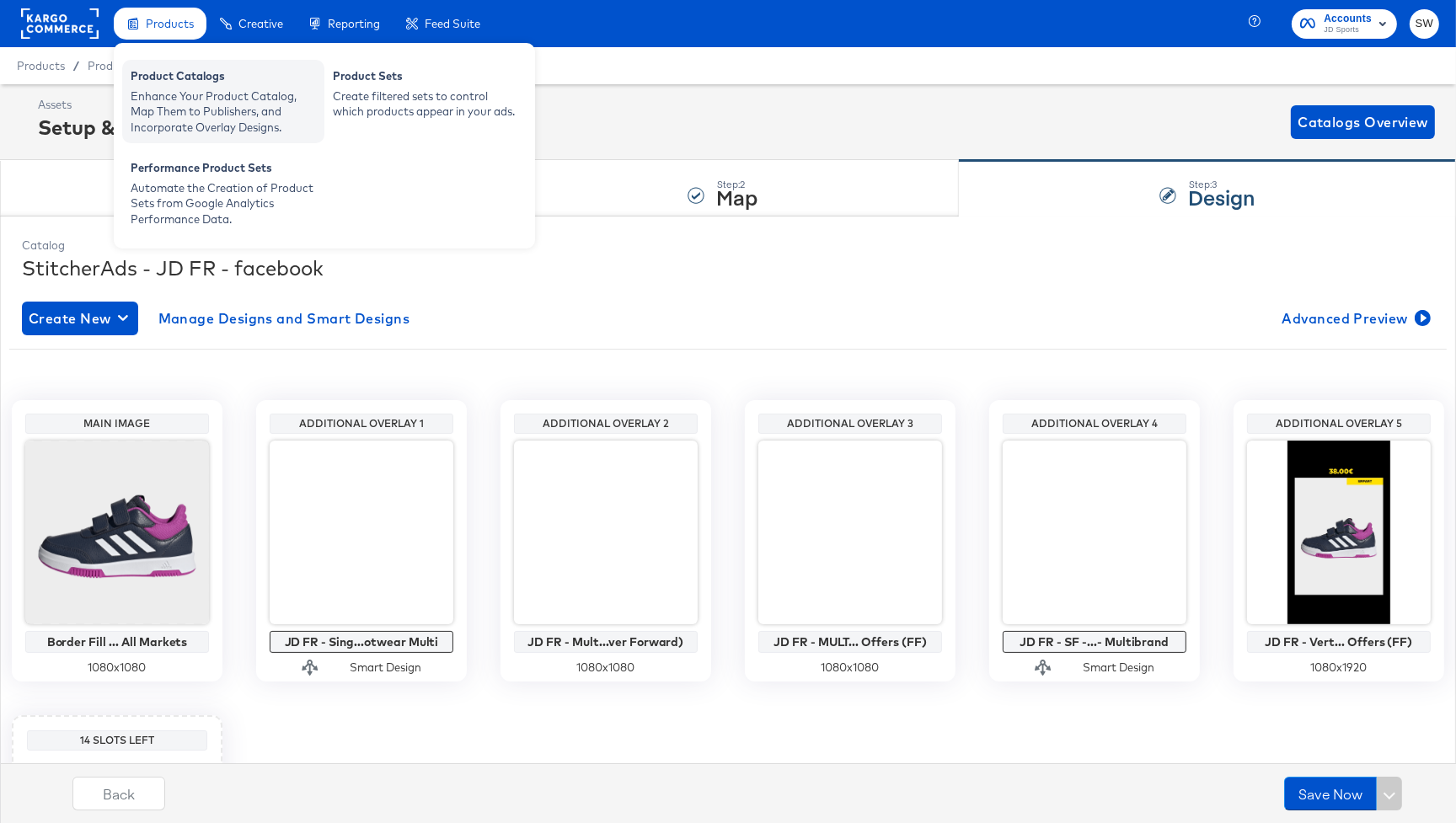
click at [186, 93] on div "Enhance Your Product Catalog, Map Them to Publishers, and Incorporate Overlay D…" at bounding box center [223, 112] width 186 height 47
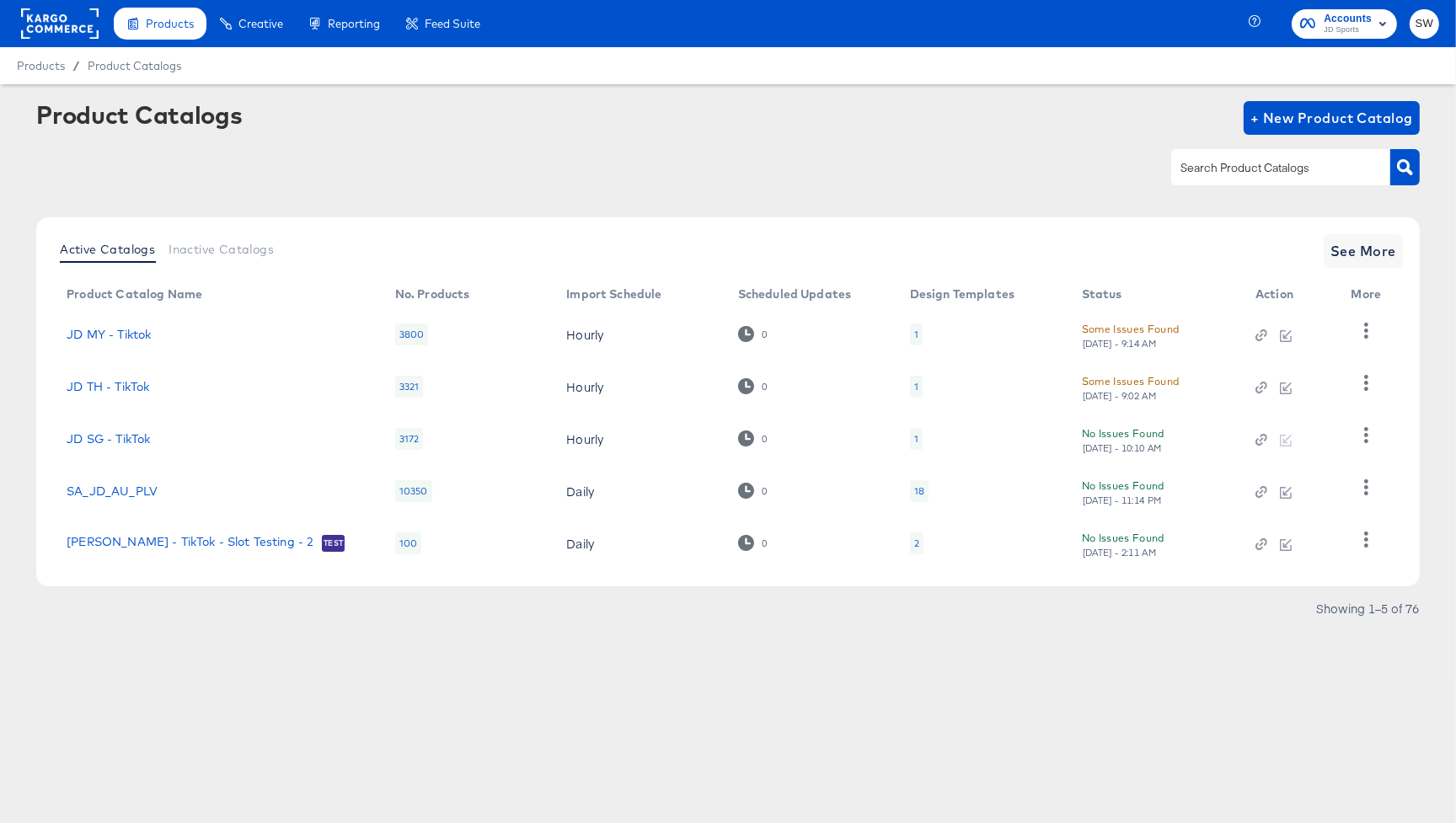
click at [1184, 165] on input "text" at bounding box center [1268, 168] width 180 height 19
type input "nl"
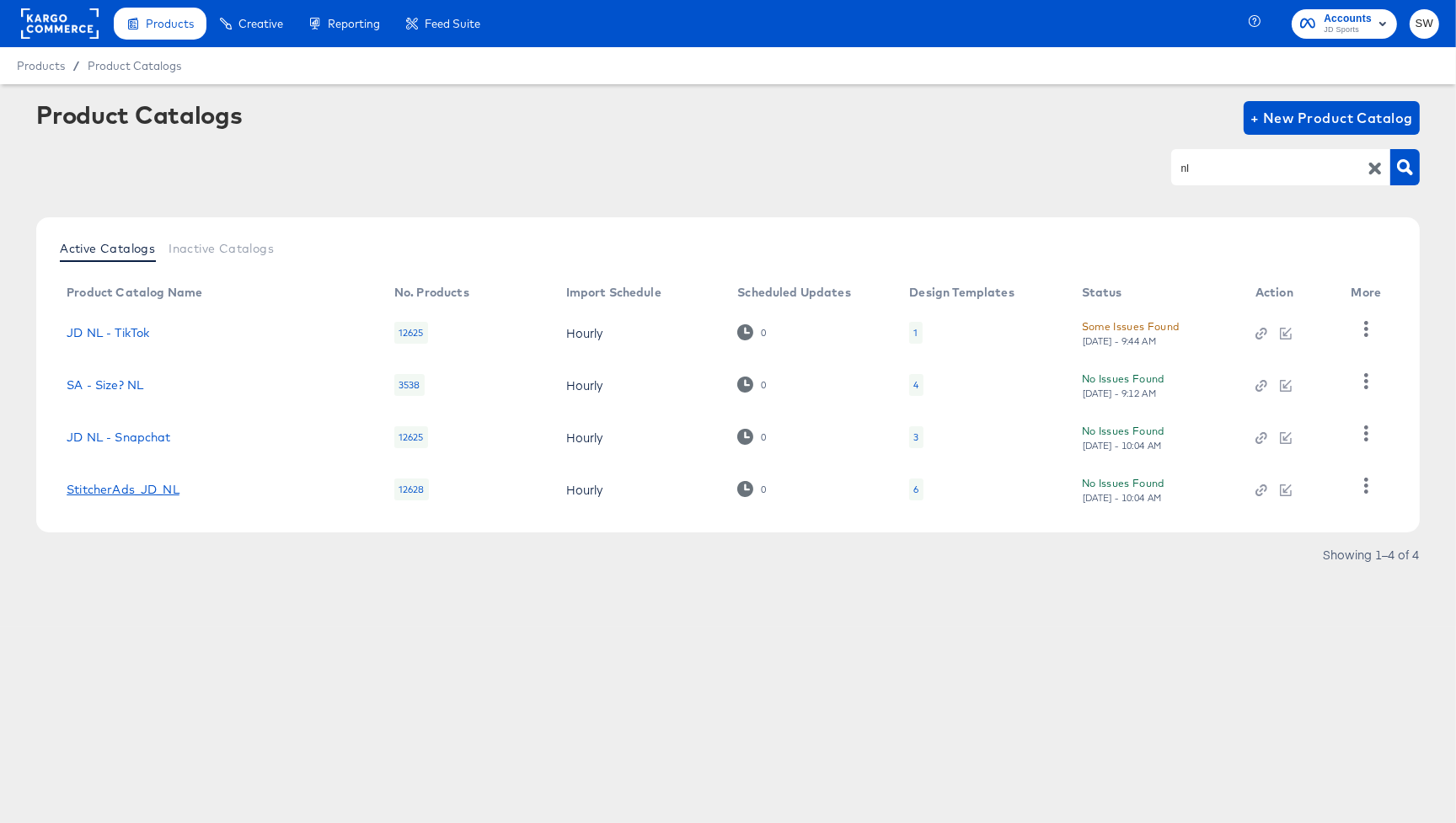
click at [145, 489] on link "StitcherAds_JD_NL" at bounding box center [123, 489] width 113 height 13
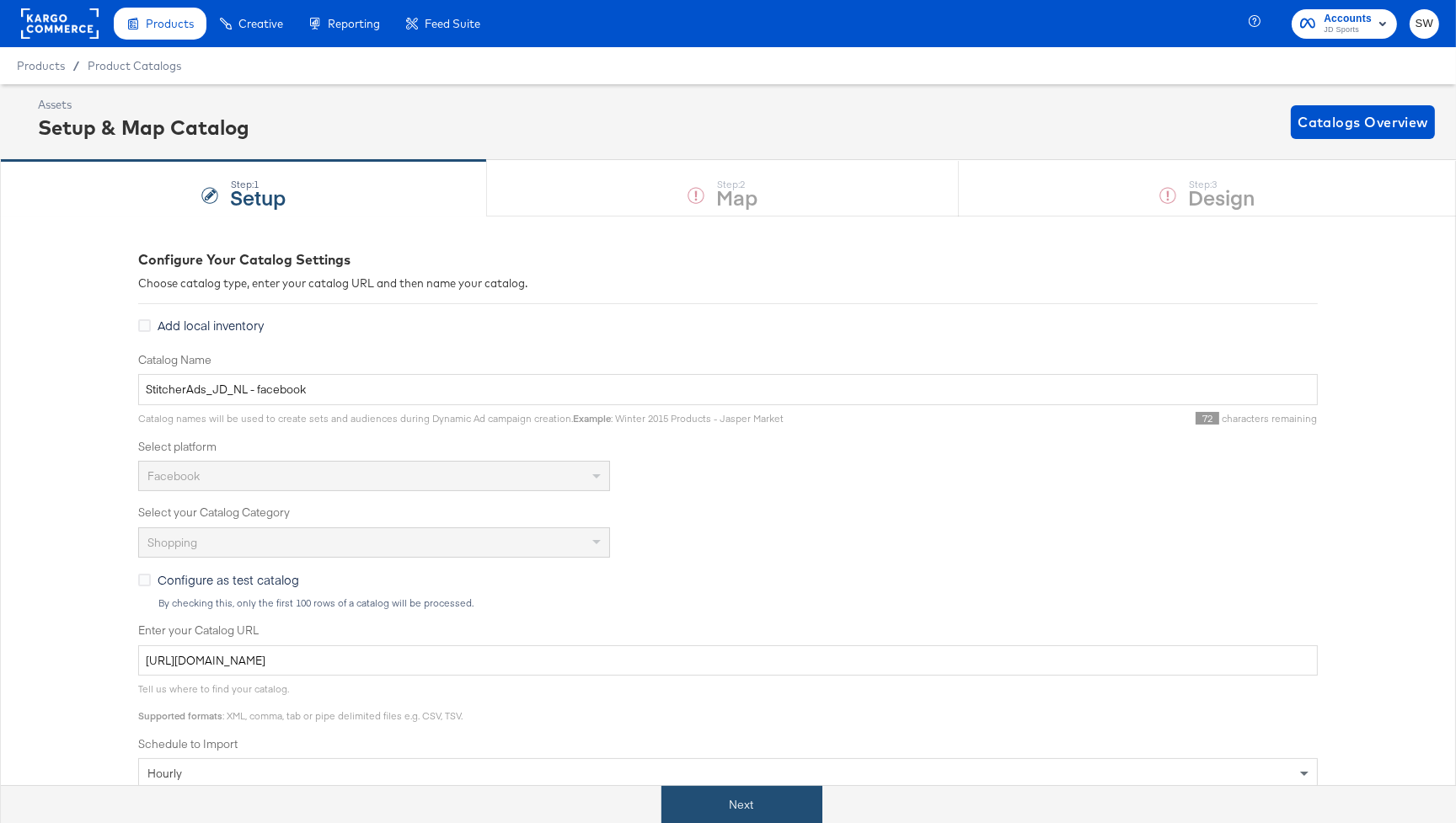
click at [746, 809] on button "Next" at bounding box center [742, 805] width 161 height 38
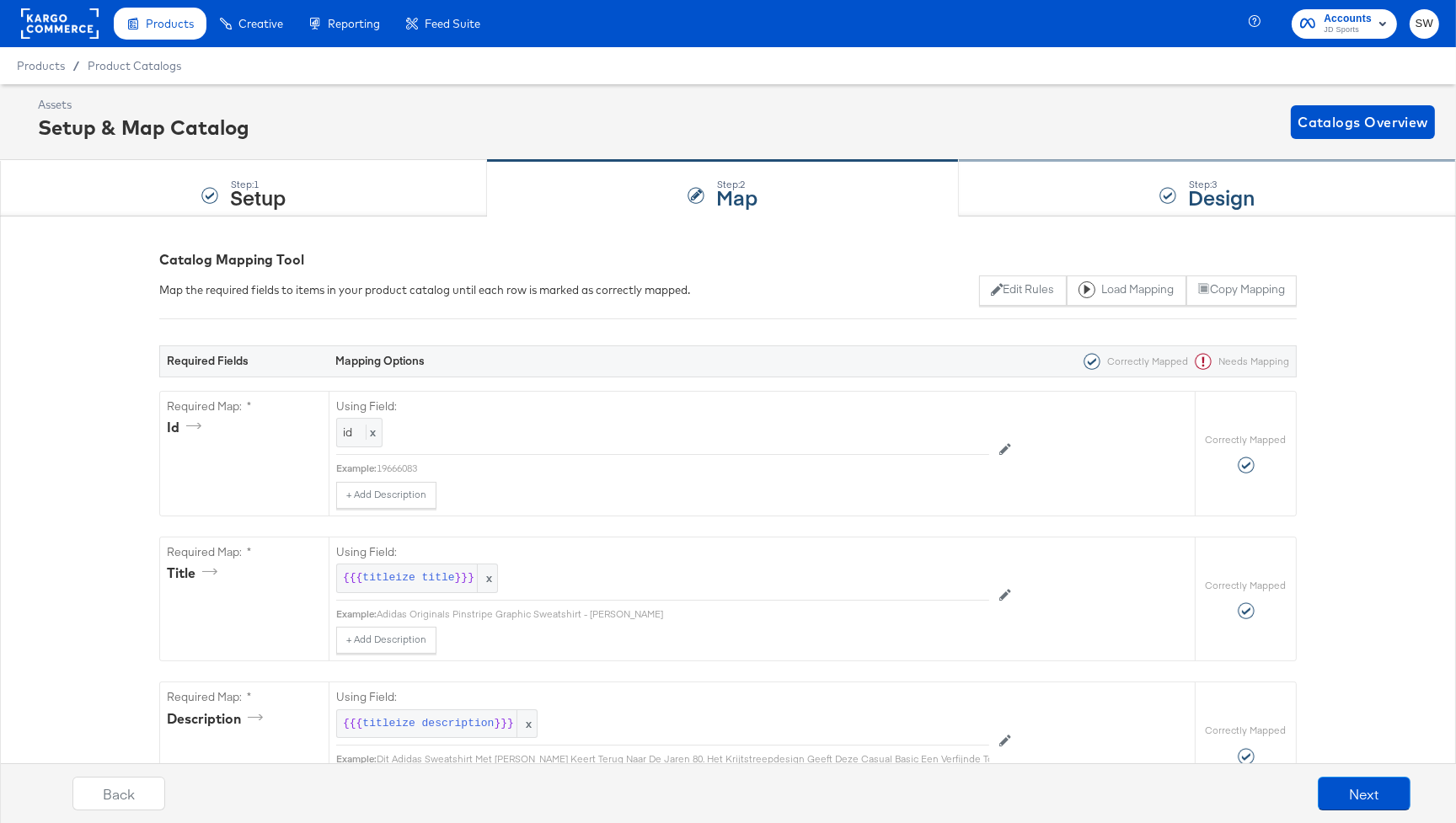
click at [1048, 190] on div "Step: 3 Design" at bounding box center [1208, 188] width 498 height 55
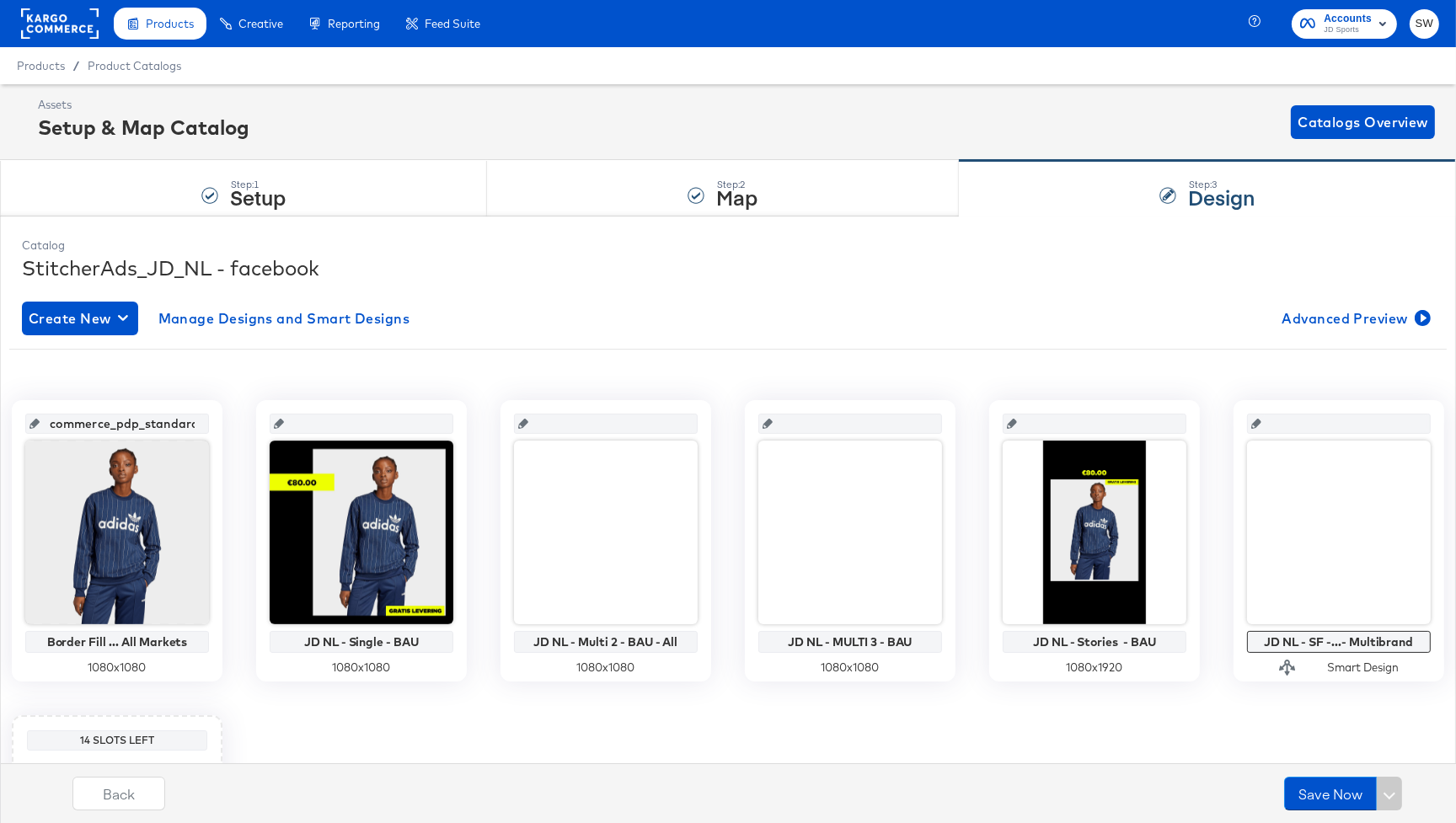
click at [78, 27] on rect at bounding box center [60, 24] width 78 height 31
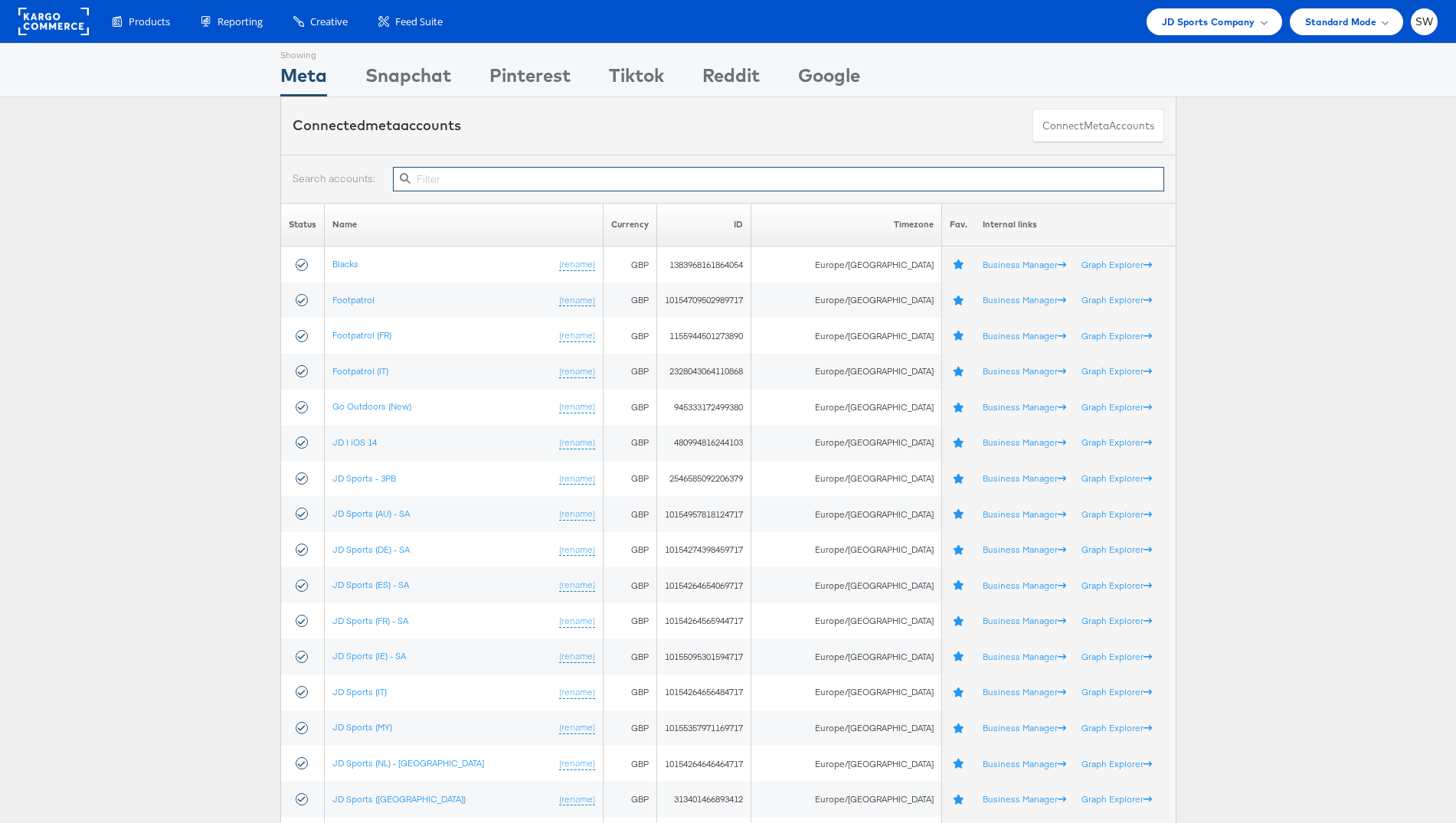
click at [833, 177] on input "text" at bounding box center [779, 179] width 771 height 25
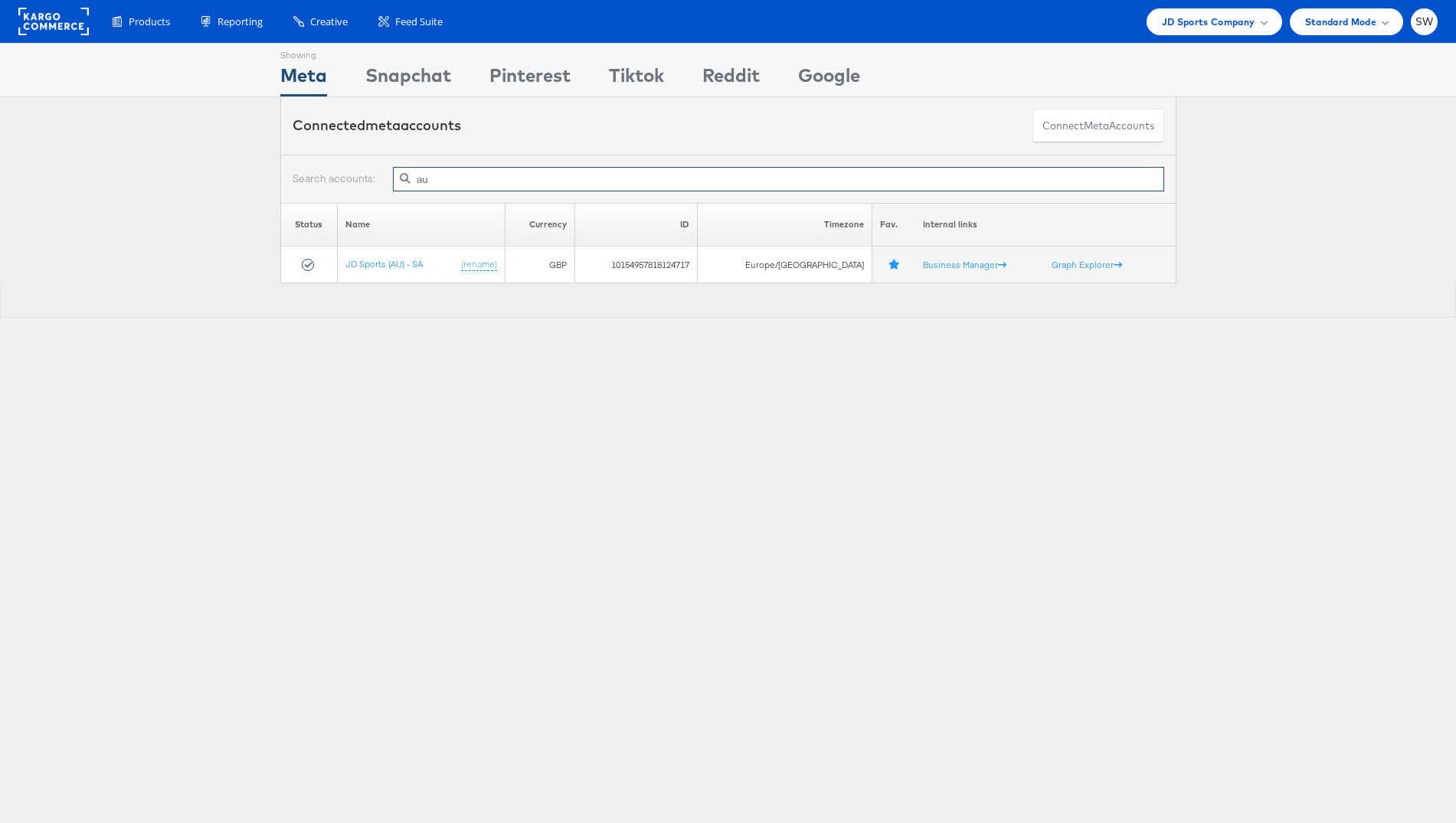
type input "au"
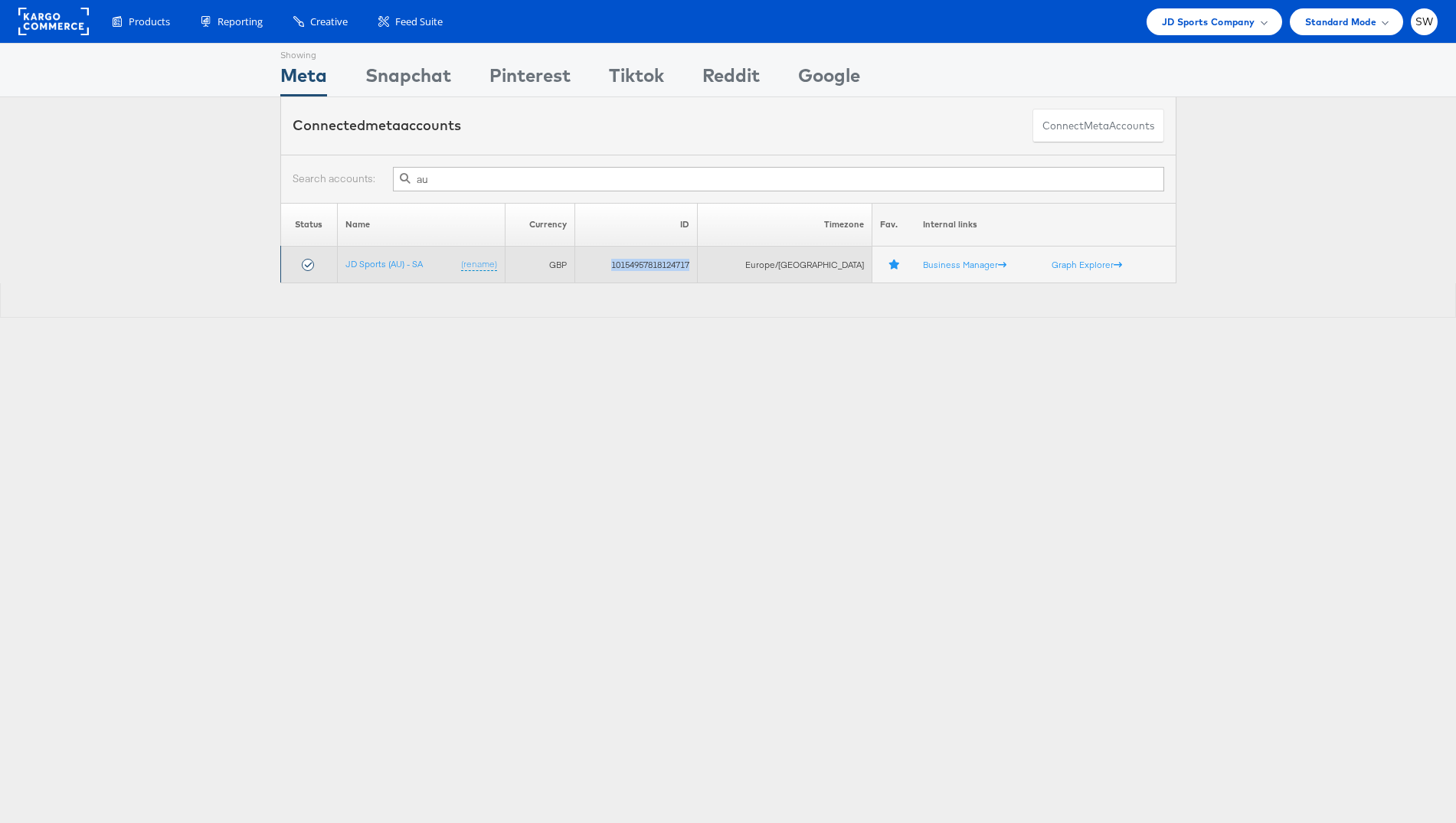
drag, startPoint x: 728, startPoint y: 265, endPoint x: 645, endPoint y: 263, distance: 83.0
click at [645, 263] on td "10154957818124717" at bounding box center [636, 265] width 123 height 37
copy td "10154957818124717"
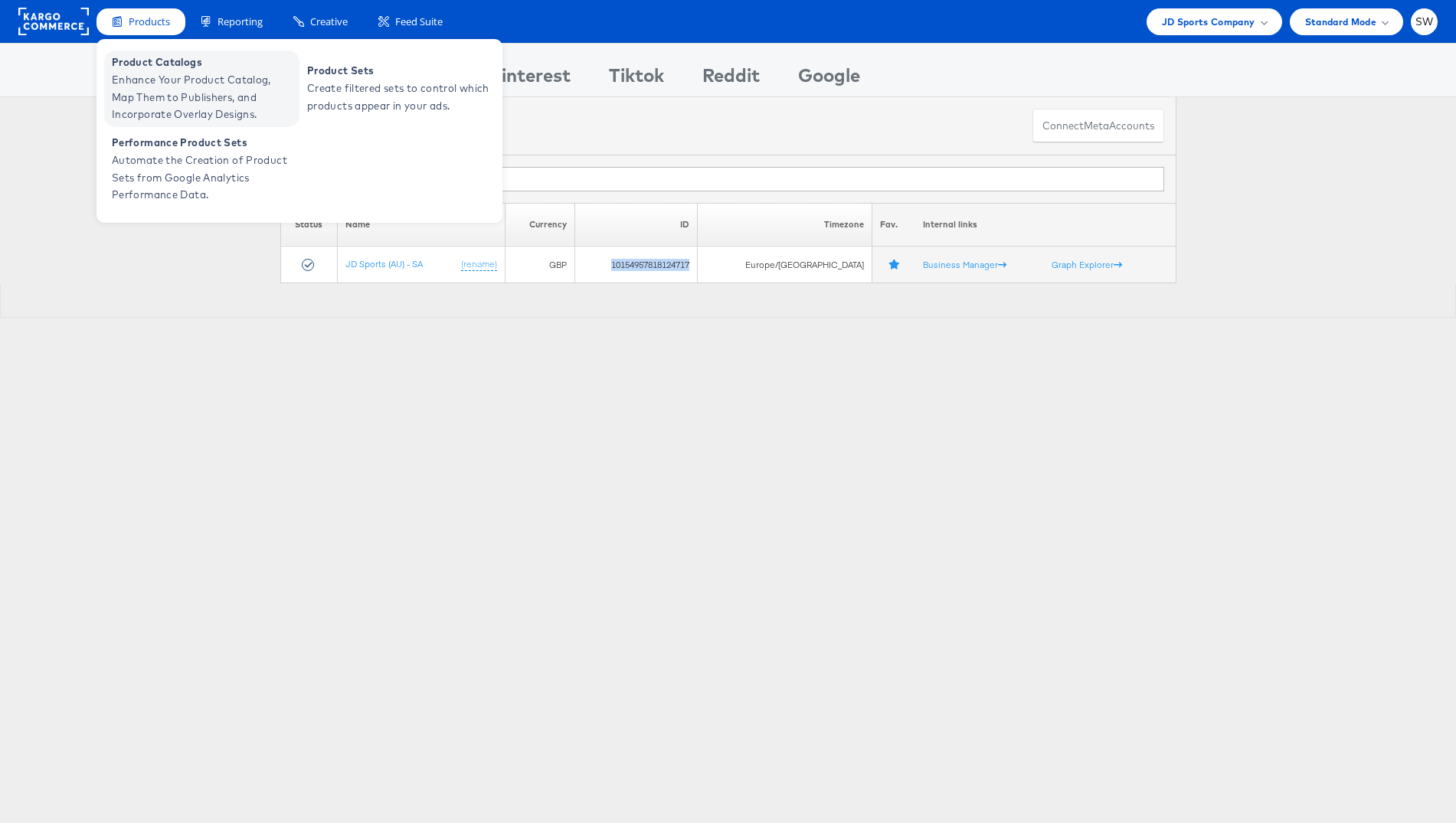
click at [164, 57] on span "Product Catalogs" at bounding box center [203, 62] width 184 height 18
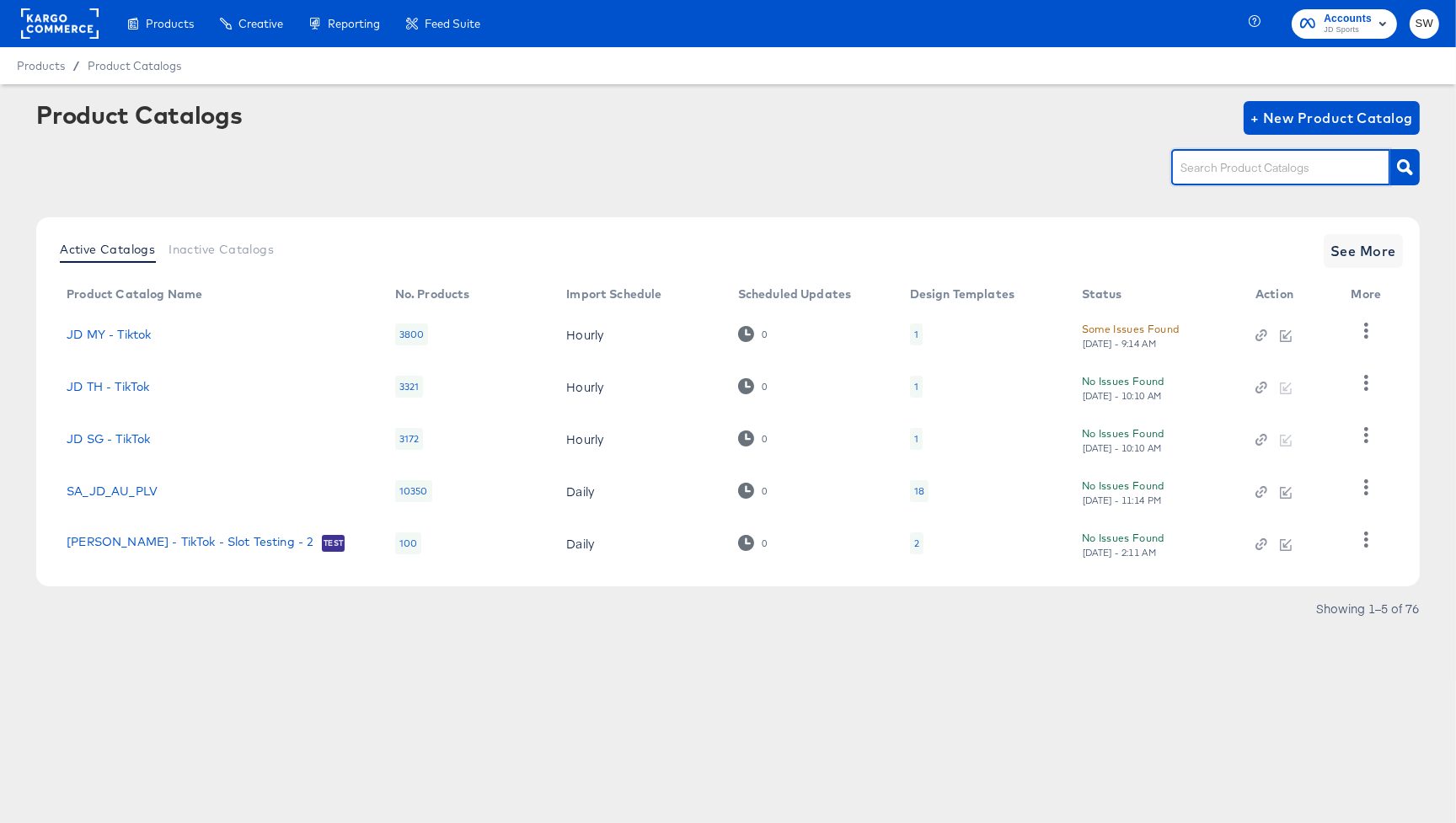
click at [1242, 169] on input "text" at bounding box center [1268, 168] width 180 height 19
type input "au"
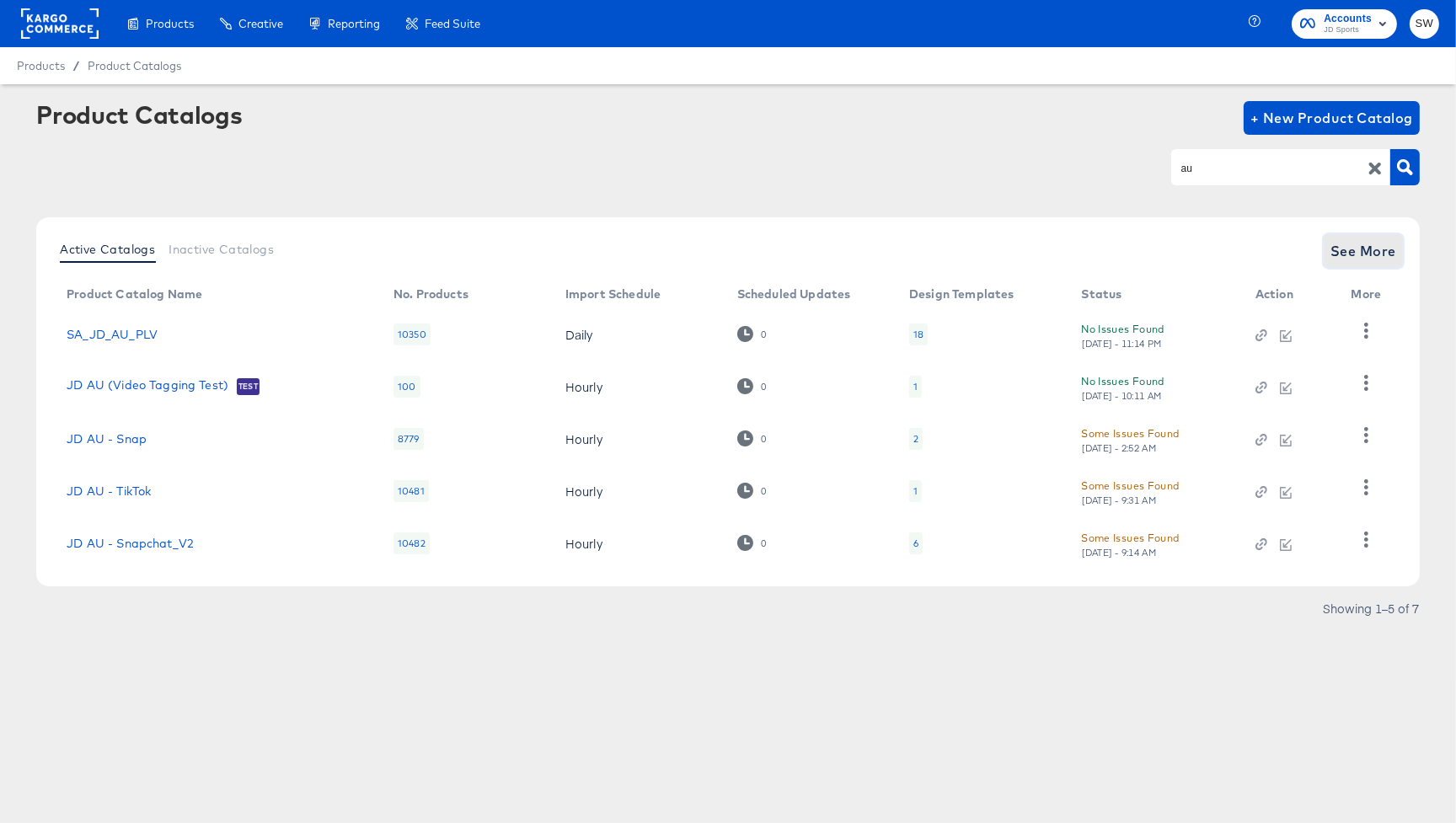
click at [1343, 255] on span "See More" at bounding box center [1363, 250] width 66 height 24
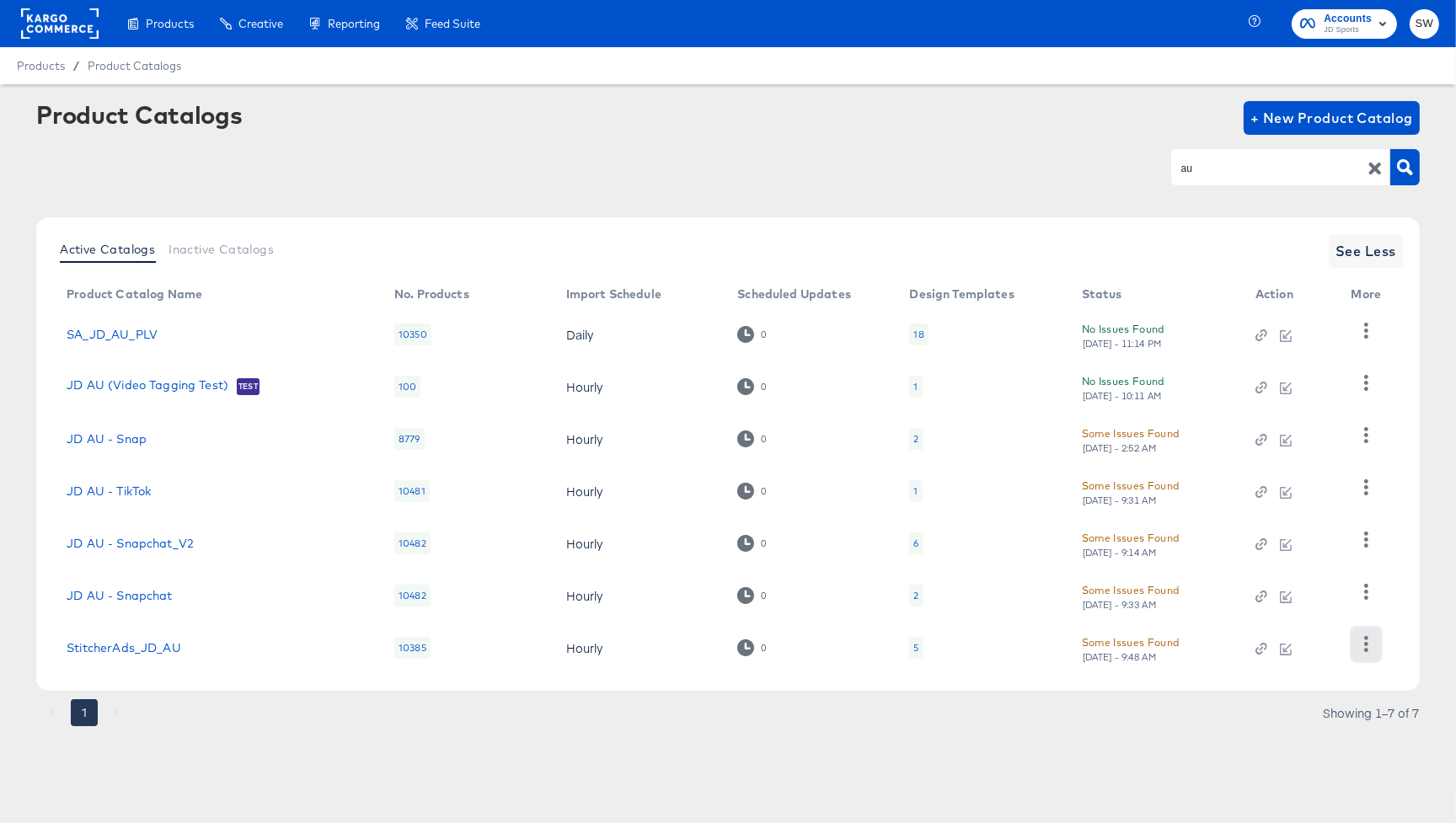
click at [1376, 649] on button "button" at bounding box center [1367, 644] width 30 height 33
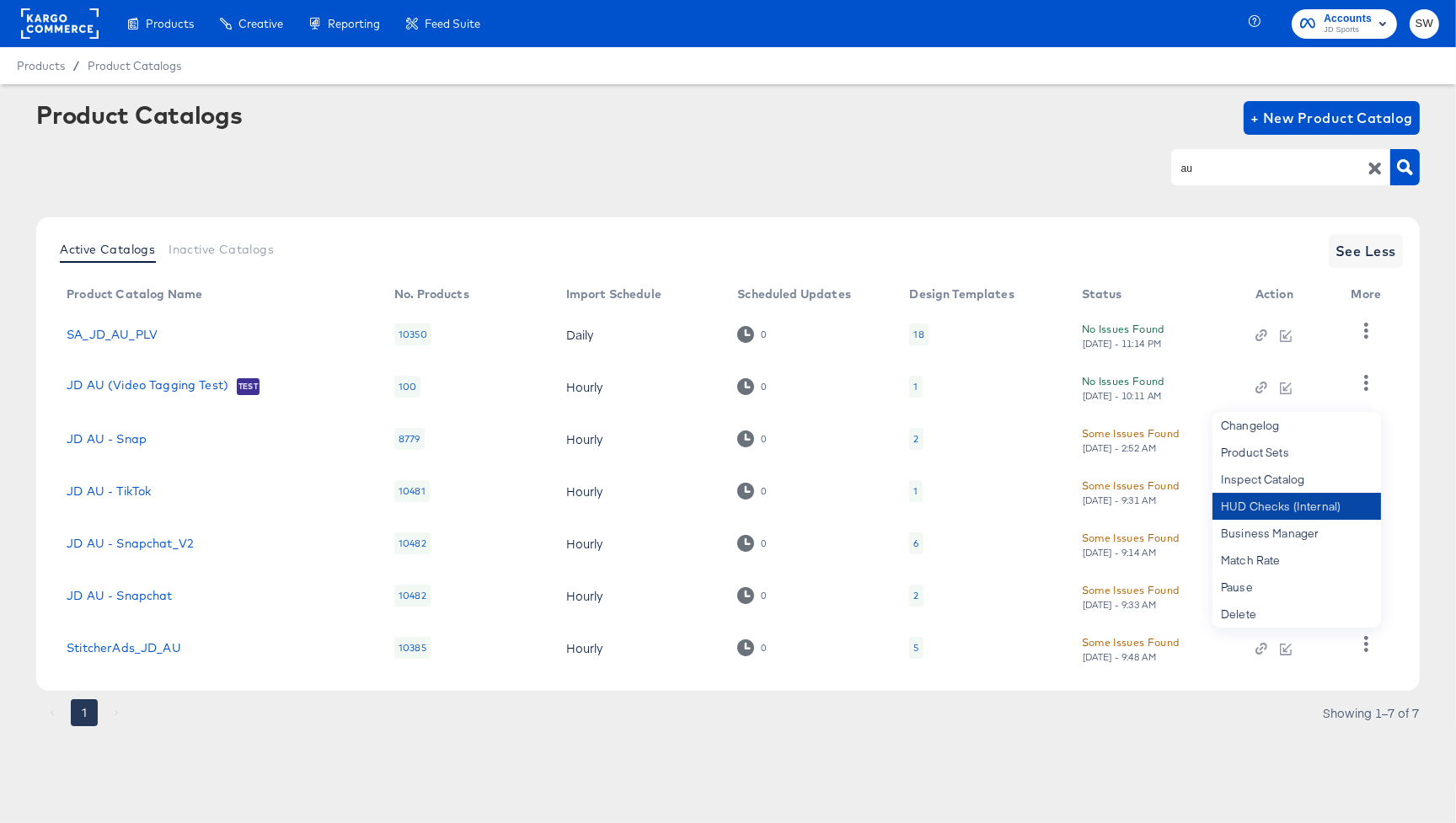
click at [1296, 505] on div "HUD Checks (Internal)" at bounding box center [1297, 506] width 168 height 27
drag, startPoint x: 1404, startPoint y: 679, endPoint x: 1383, endPoint y: 664, distance: 25.8
click at [1405, 679] on div "Active Catalogs Inactive Catalogs See Less Product Catalog Name No. Products Im…" at bounding box center [728, 454] width 1384 height 474
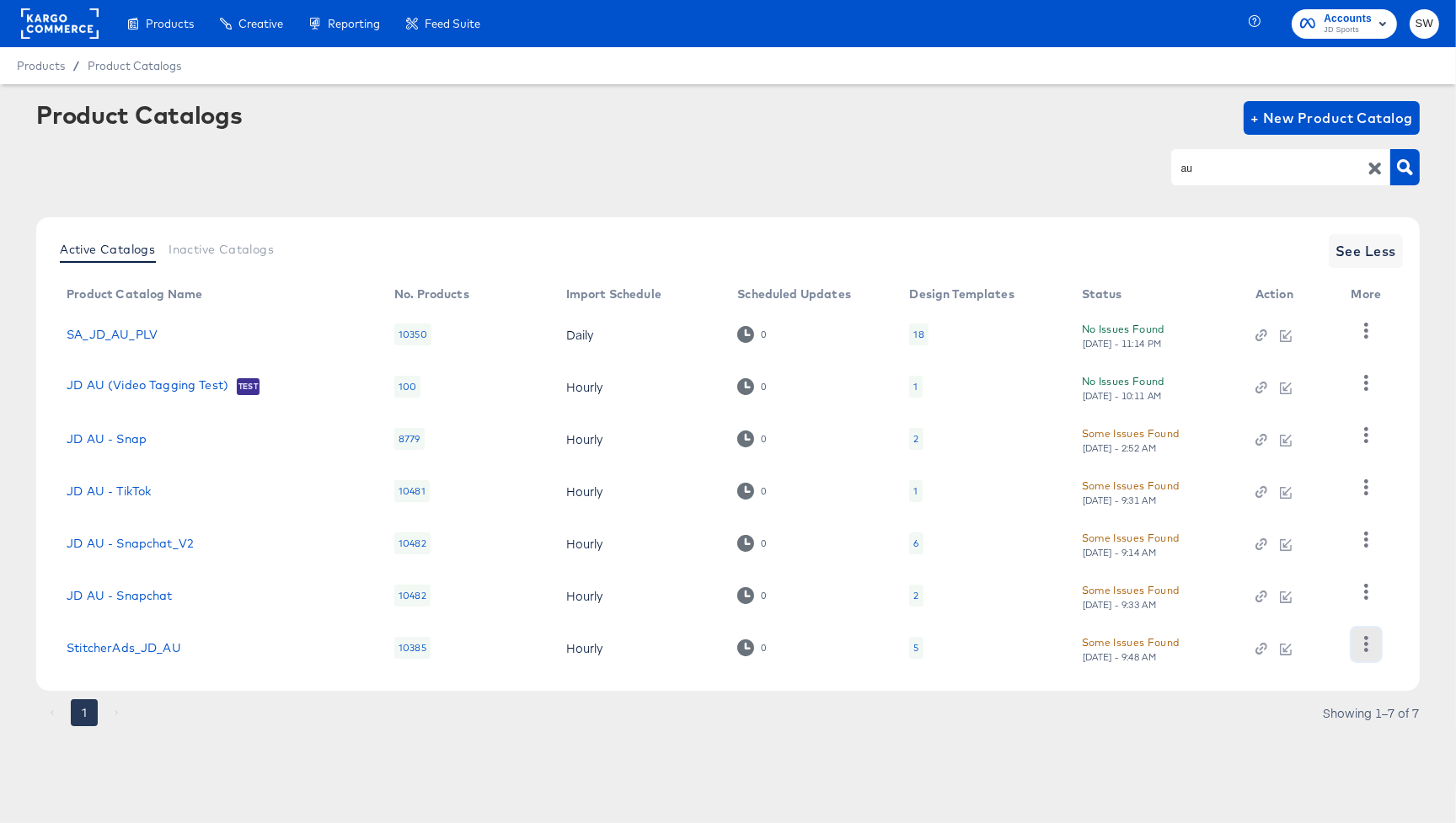
click at [1370, 649] on icon "button" at bounding box center [1367, 644] width 16 height 16
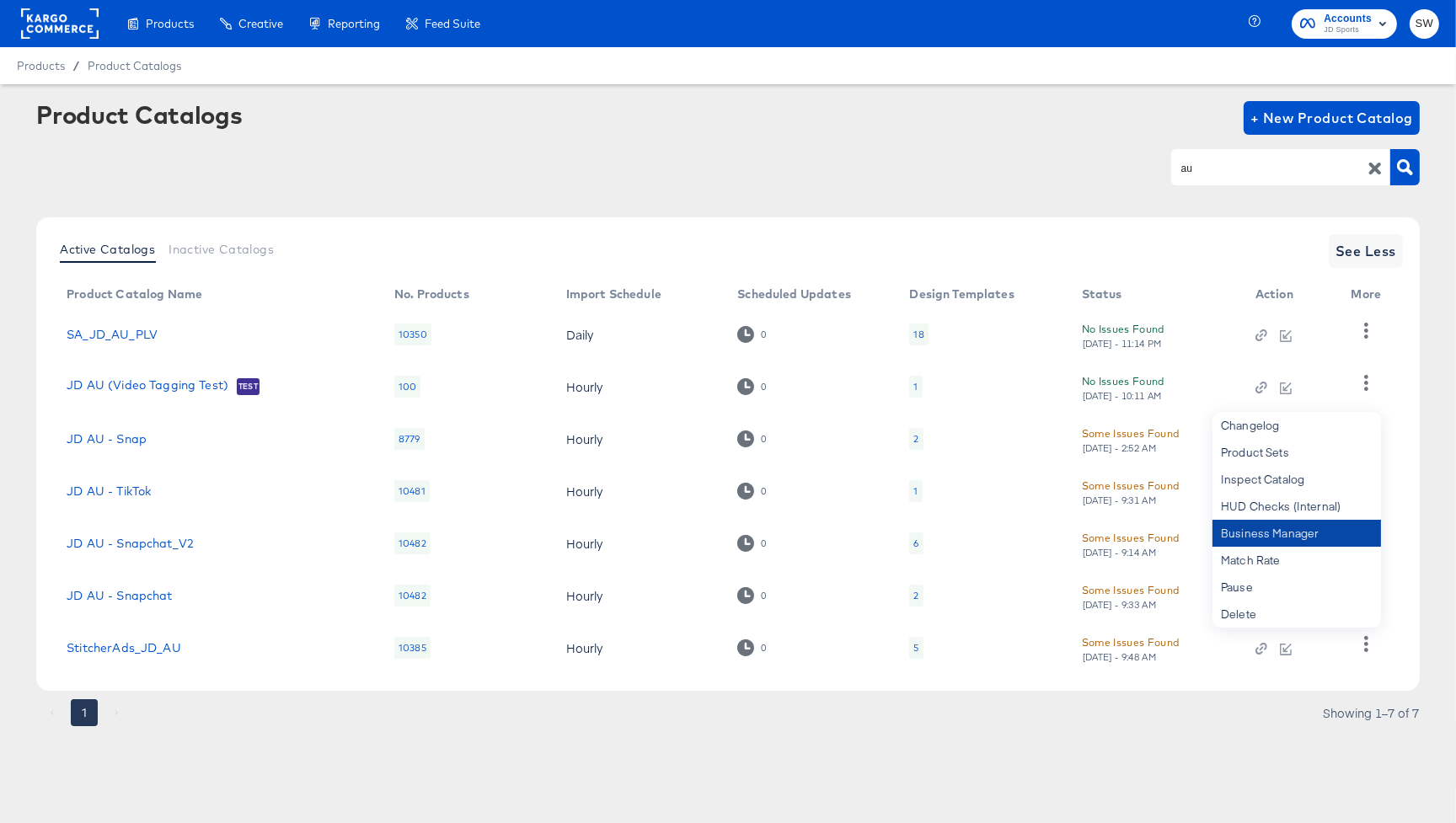
click at [1275, 527] on div "Business Manager" at bounding box center [1297, 533] width 168 height 27
click at [68, 22] on rect at bounding box center [60, 24] width 78 height 31
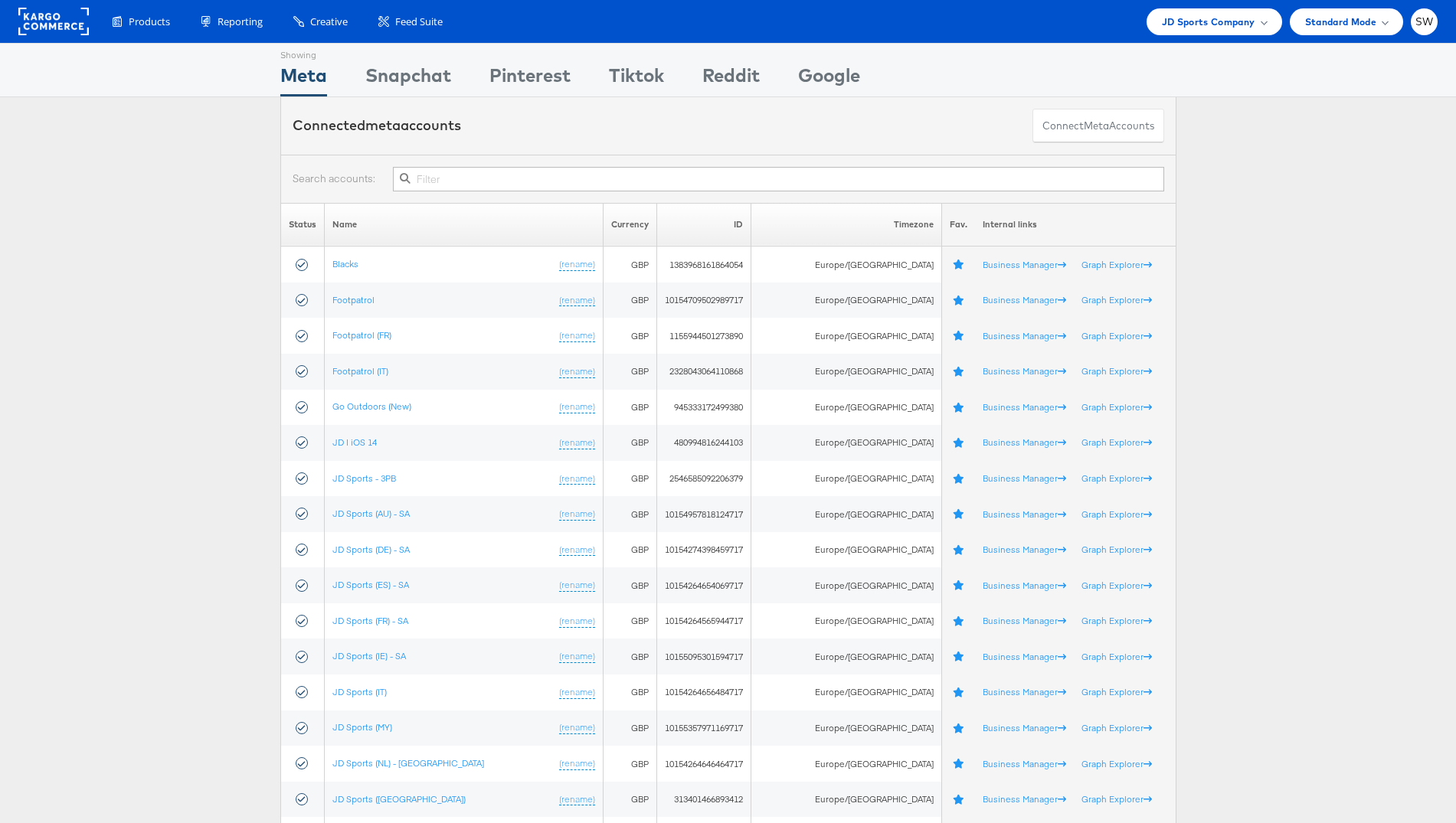
click at [436, 179] on input "text" at bounding box center [779, 179] width 771 height 25
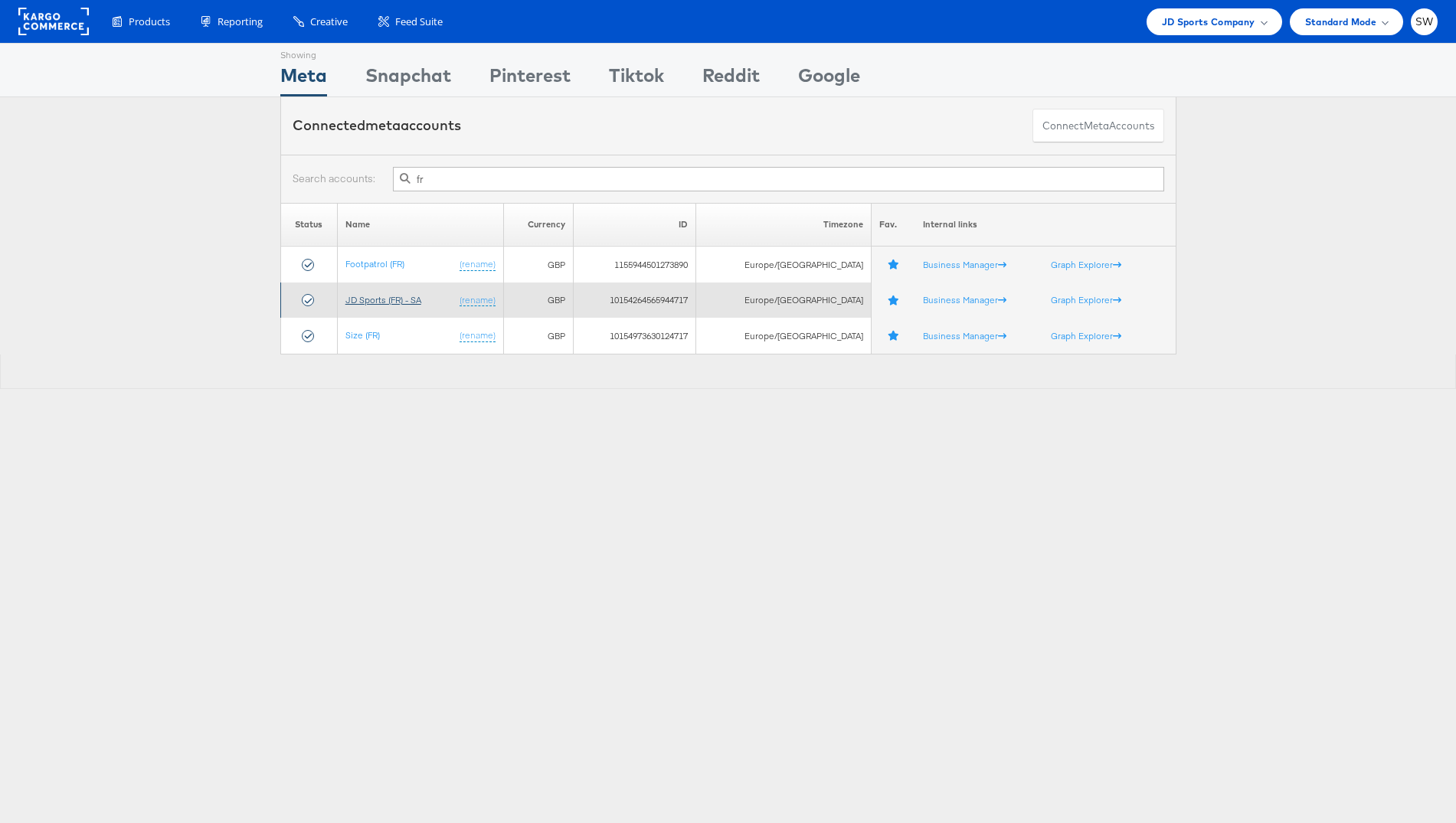
type input "fr"
click at [405, 298] on link "JD Sports (FR) - SA" at bounding box center [383, 299] width 76 height 11
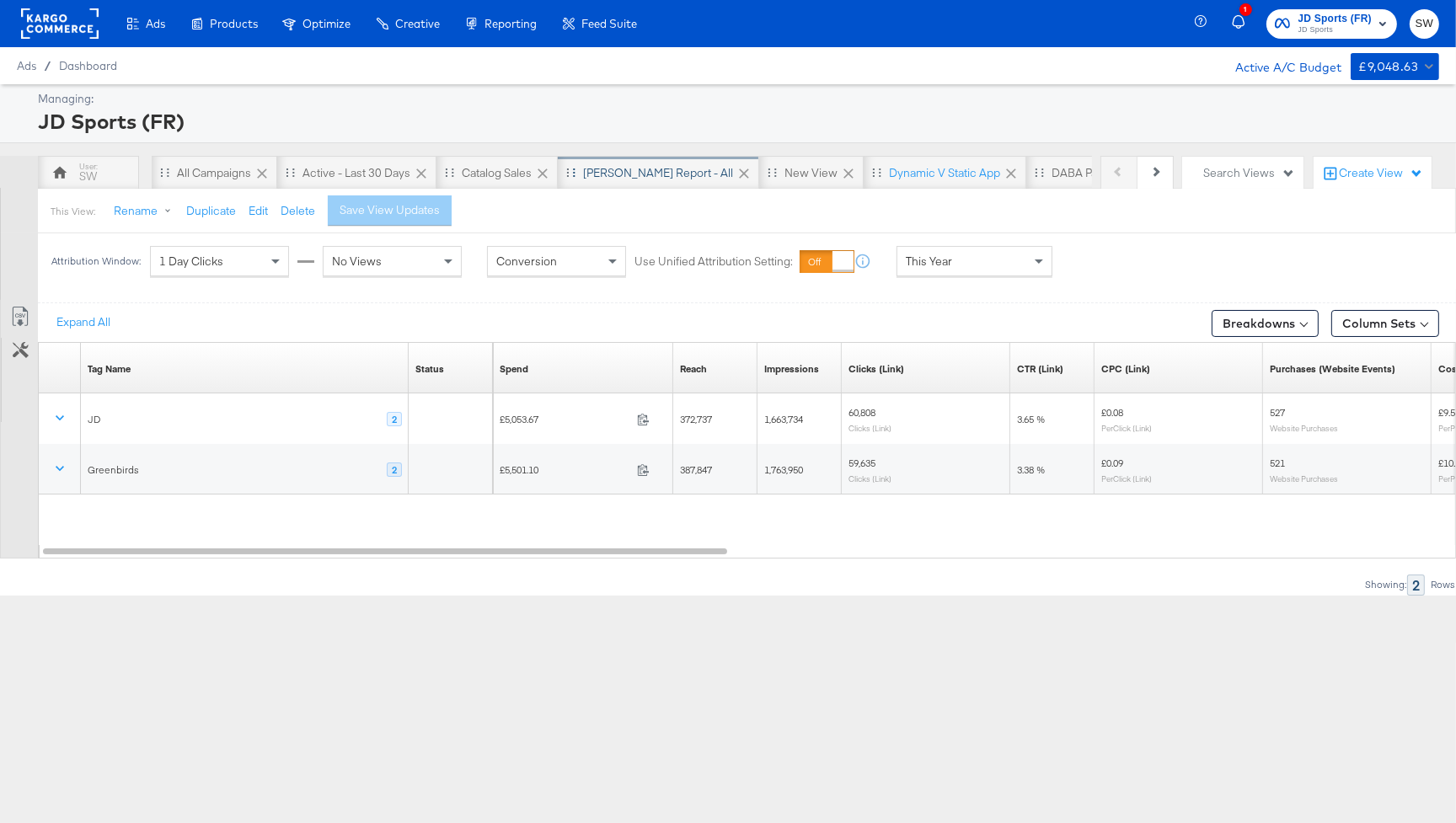
click at [614, 173] on div "[PERSON_NAME] Report - All" at bounding box center [658, 173] width 150 height 16
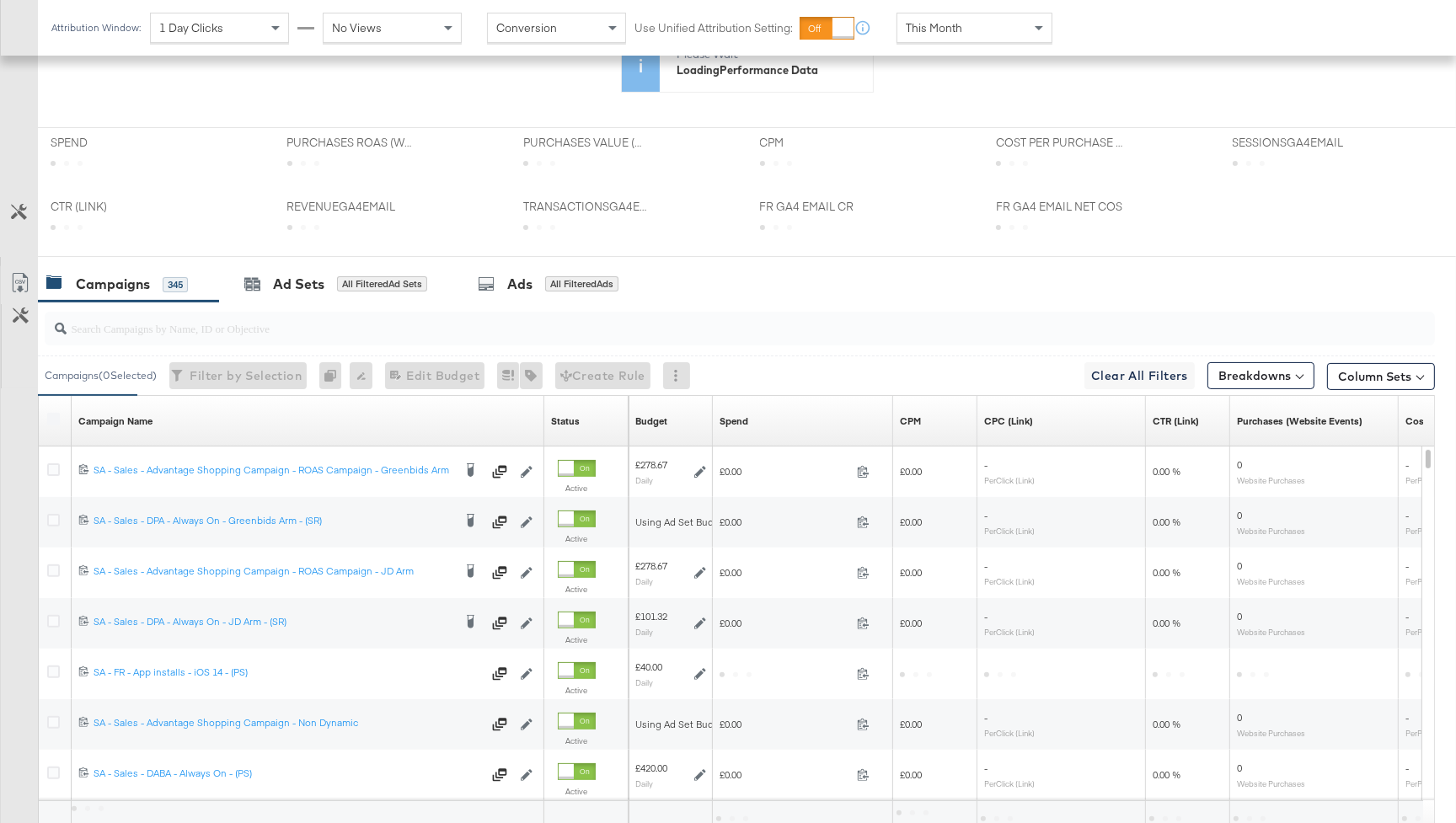
scroll to position [628, 0]
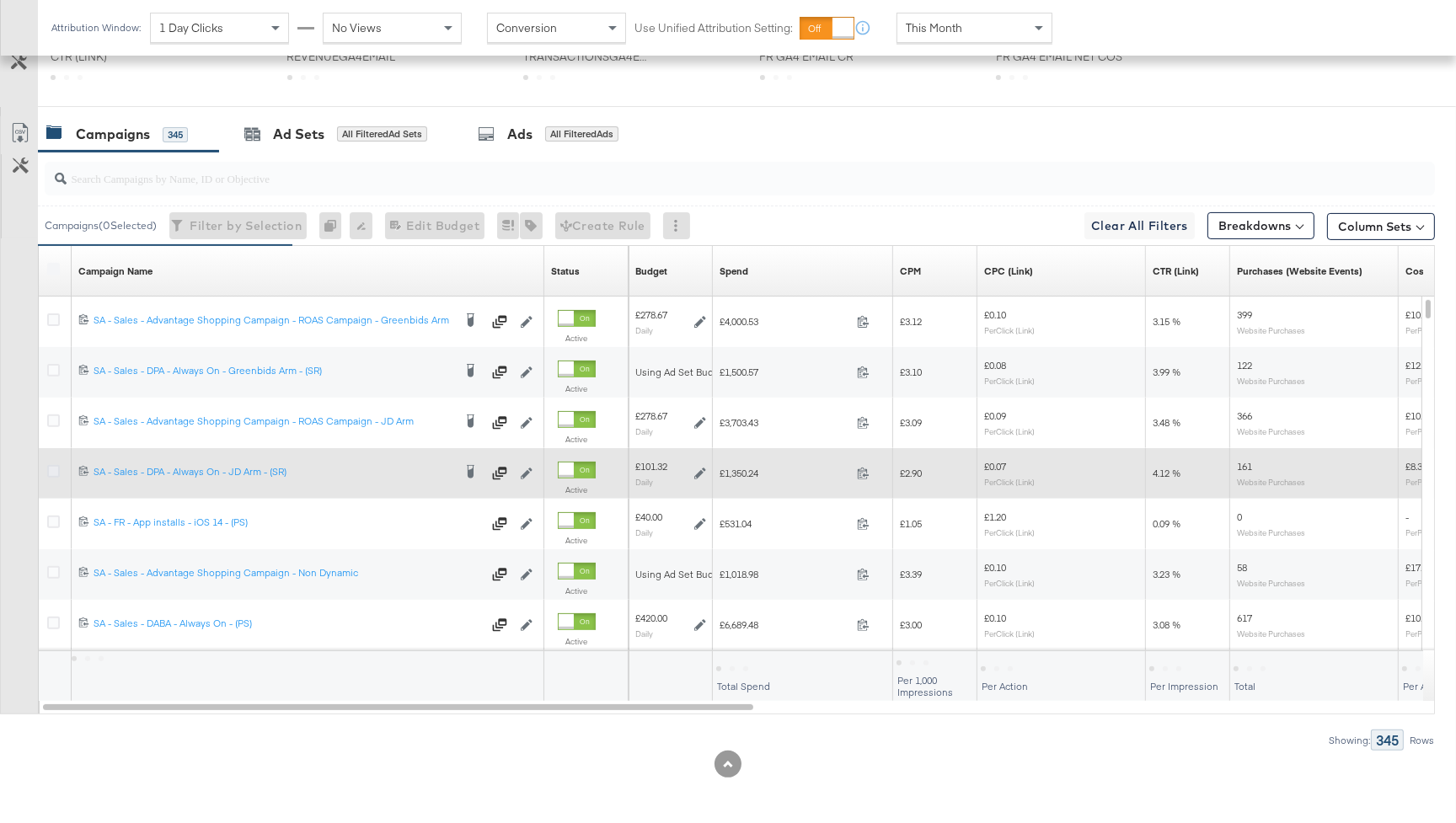
click at [55, 468] on icon at bounding box center [53, 471] width 12 height 12
click at [0, 0] on input "checkbox" at bounding box center [0, 0] width 0 height 0
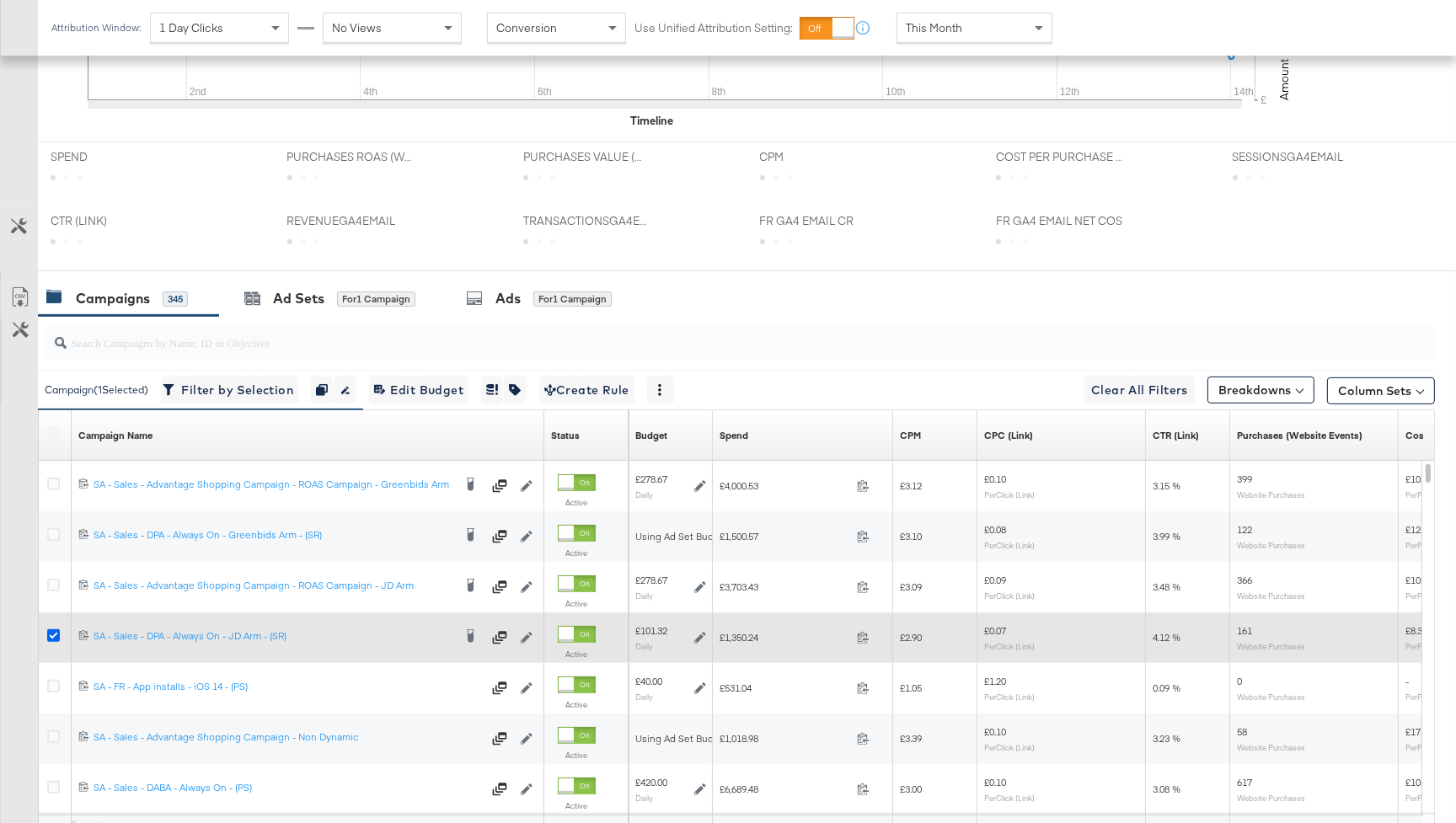
scroll to position [791, 0]
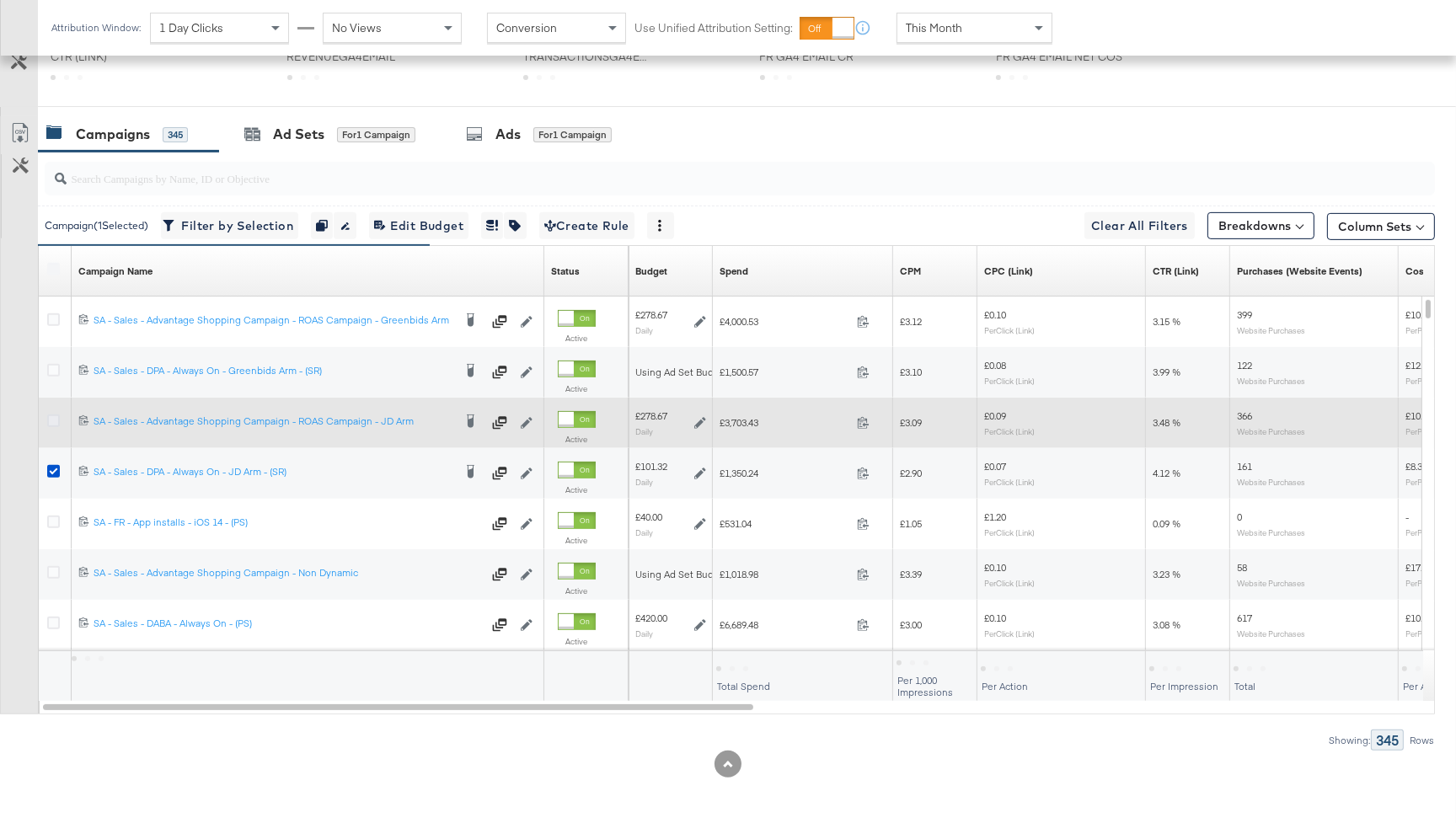
click at [55, 424] on icon at bounding box center [53, 420] width 12 height 12
click at [0, 0] on input "checkbox" at bounding box center [0, 0] width 0 height 0
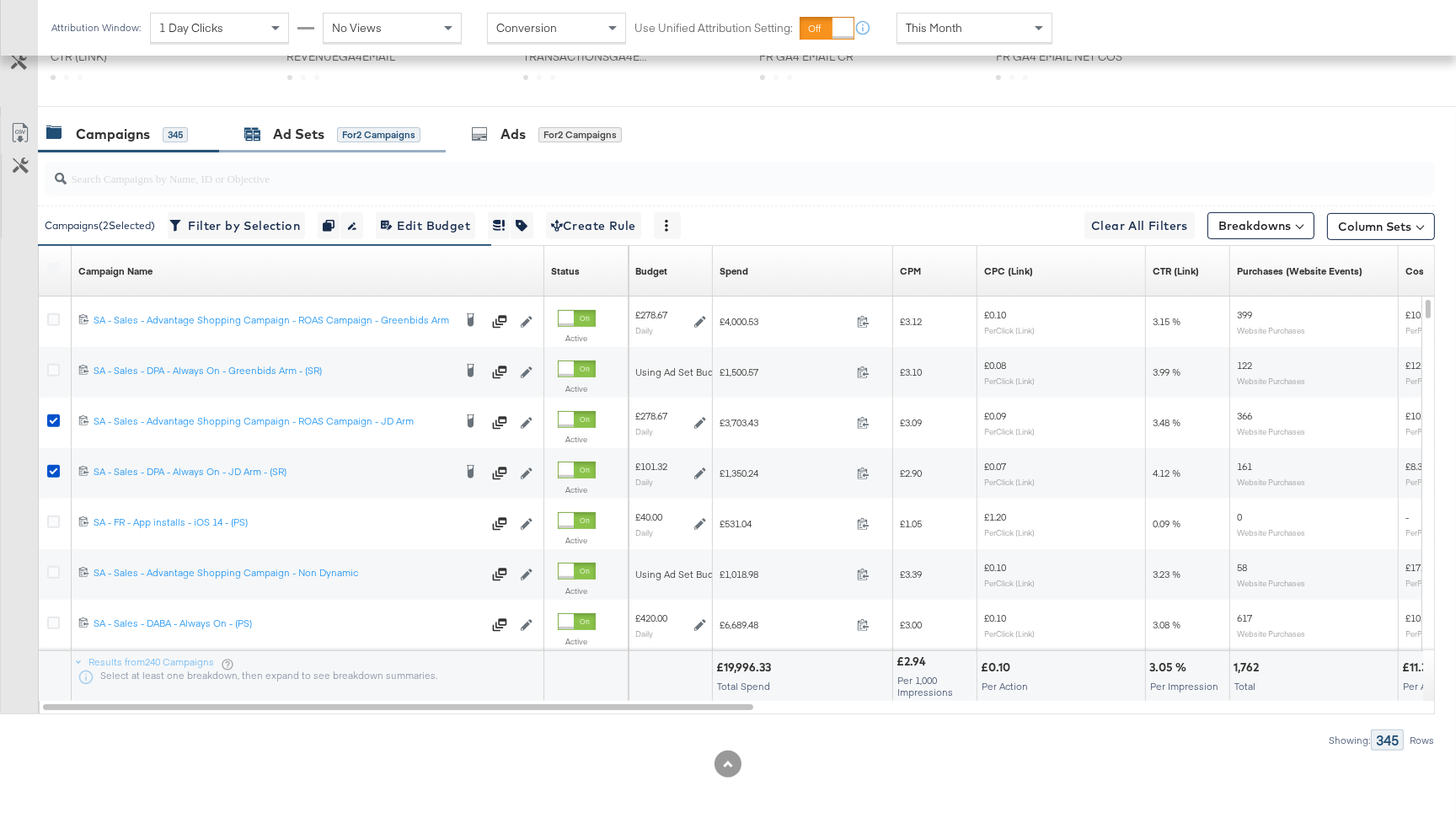
click at [300, 134] on div "Ad Sets" at bounding box center [299, 134] width 52 height 19
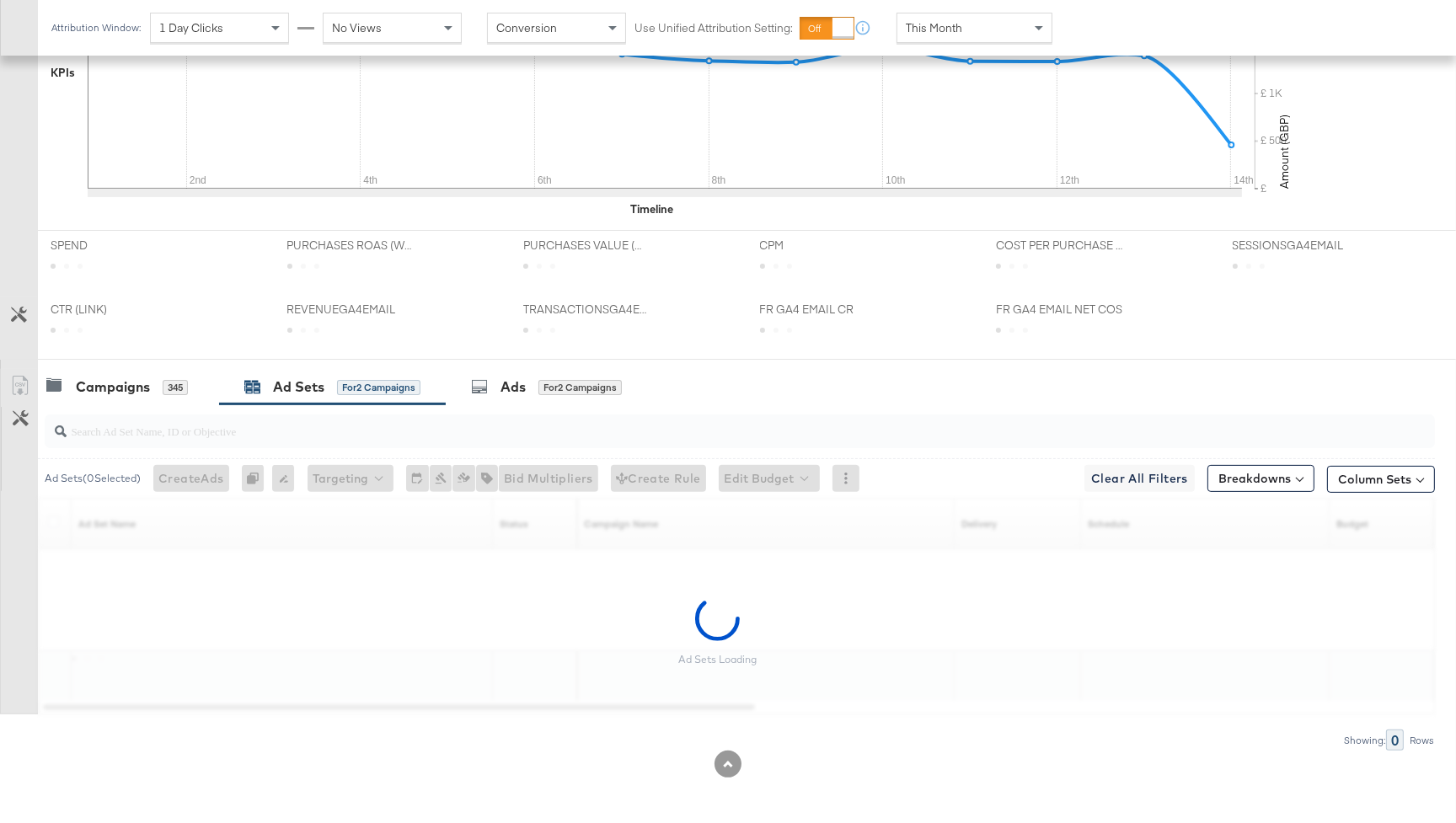
scroll to position [589, 0]
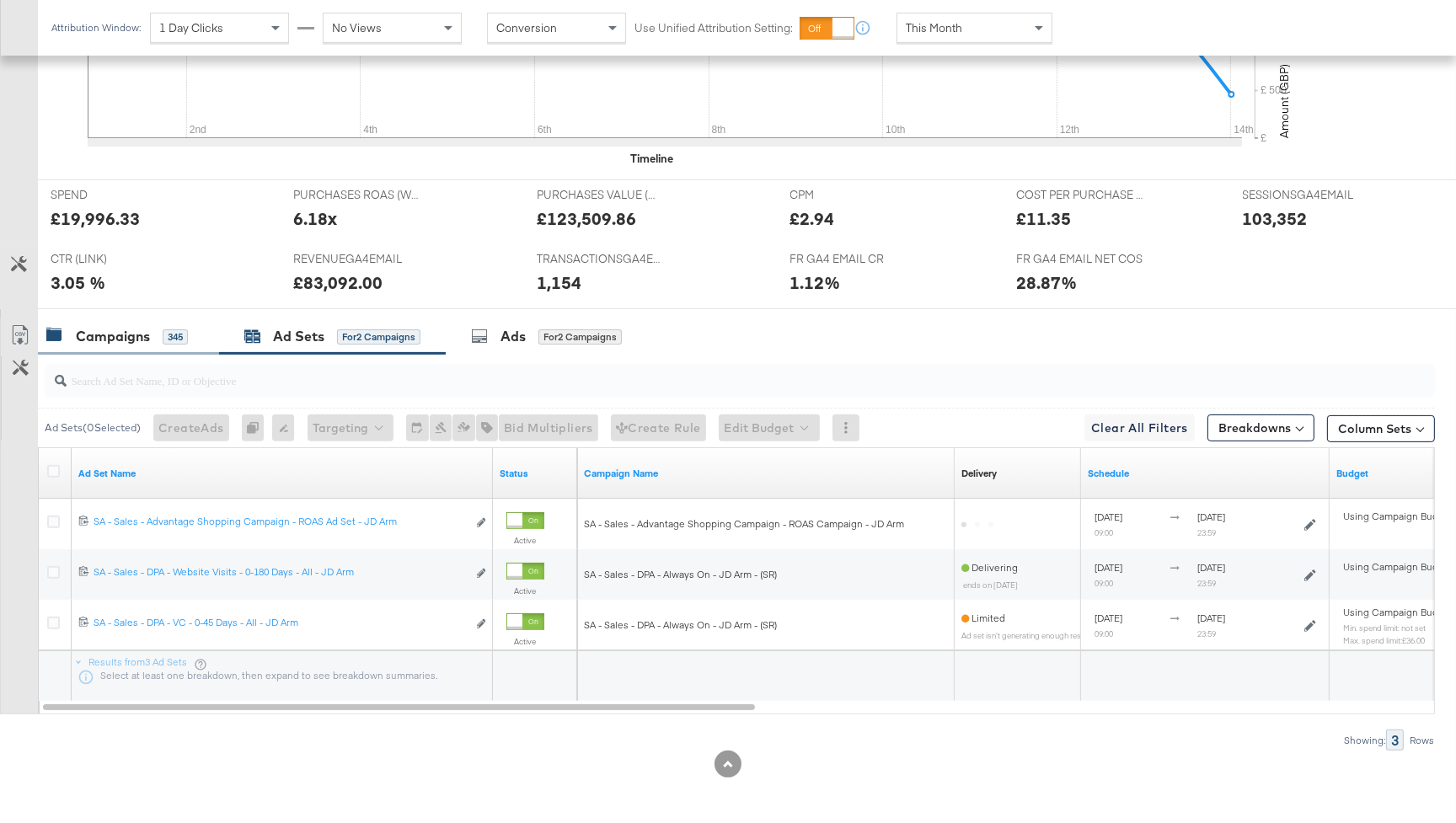
click at [137, 347] on div "Campaigns 345" at bounding box center [128, 336] width 181 height 36
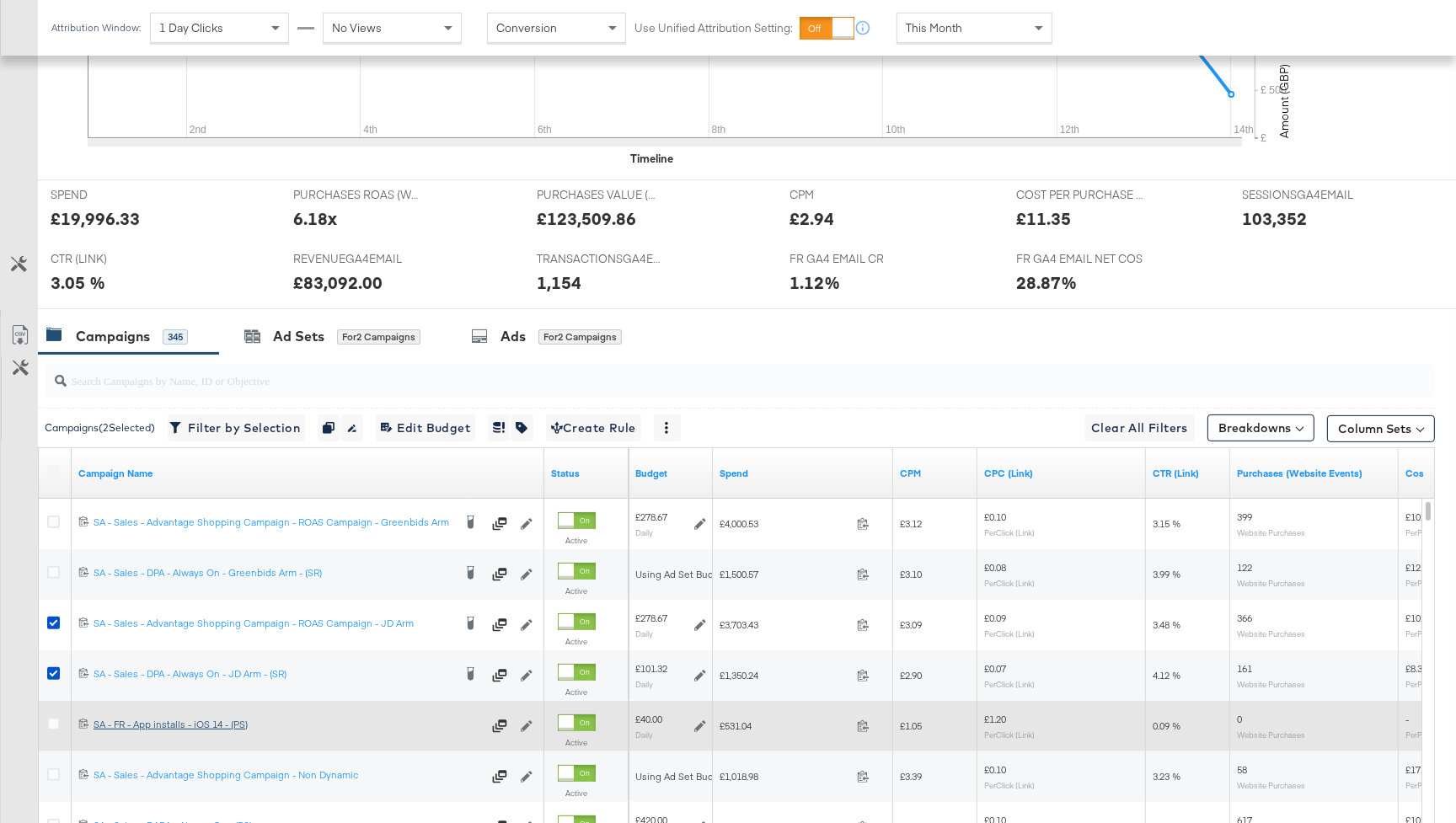
scroll to position [791, 0]
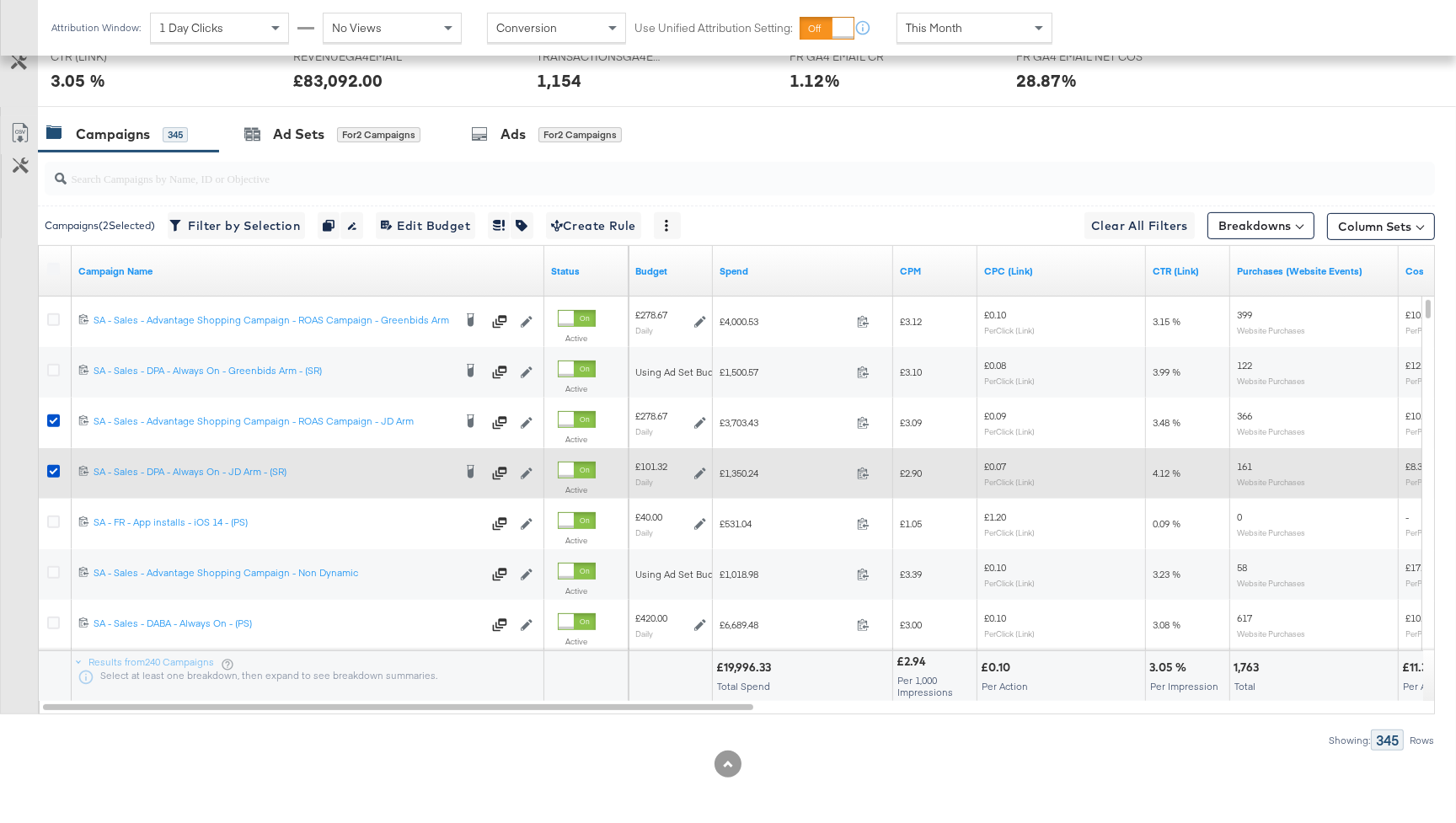
drag, startPoint x: 53, startPoint y: 418, endPoint x: 64, endPoint y: 475, distance: 58.1
click at [53, 420] on icon at bounding box center [53, 420] width 12 height 12
click at [0, 0] on input "checkbox" at bounding box center [0, 0] width 0 height 0
click at [49, 469] on icon at bounding box center [53, 471] width 12 height 12
click at [0, 0] on input "checkbox" at bounding box center [0, 0] width 0 height 0
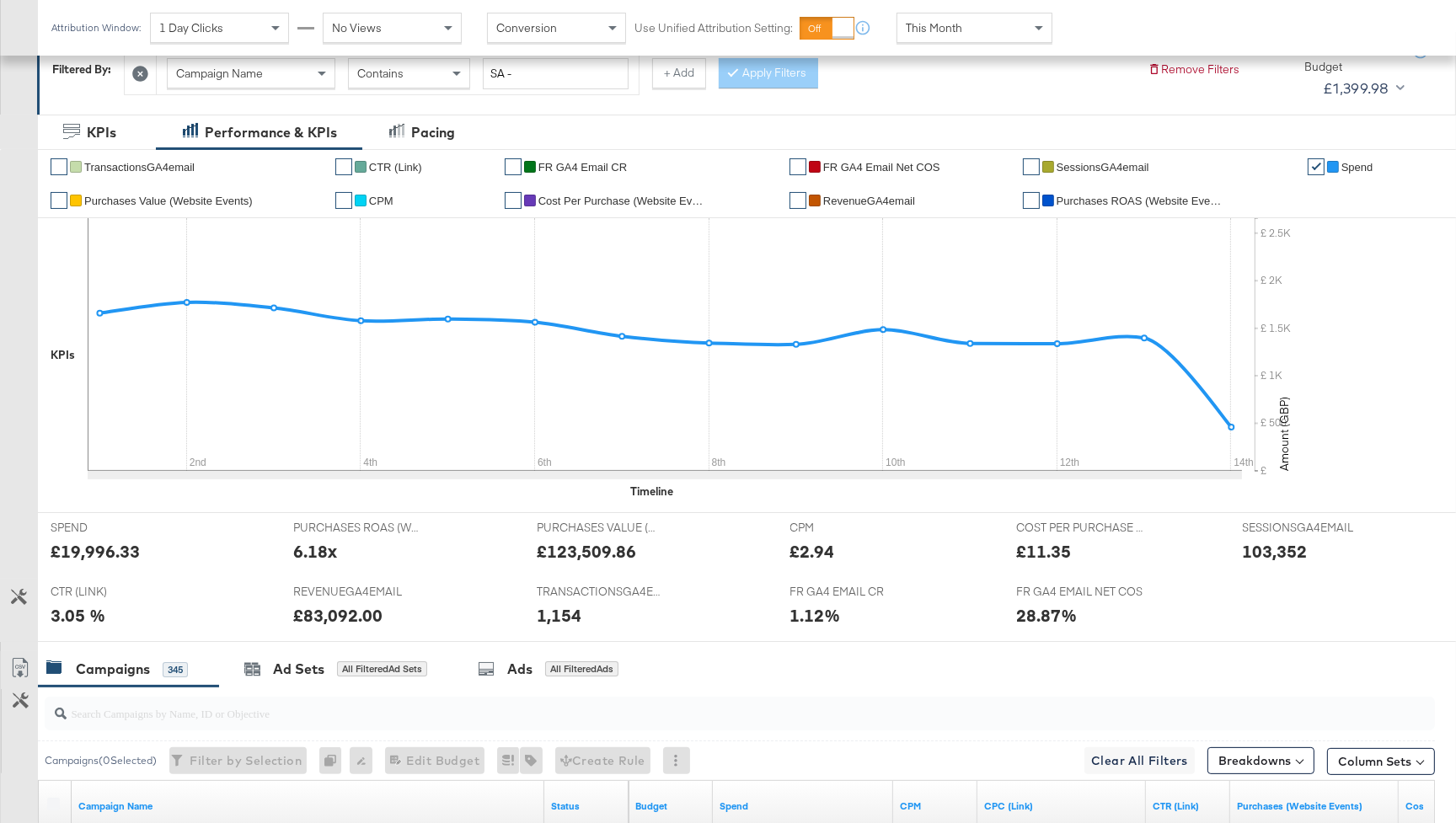
scroll to position [0, 0]
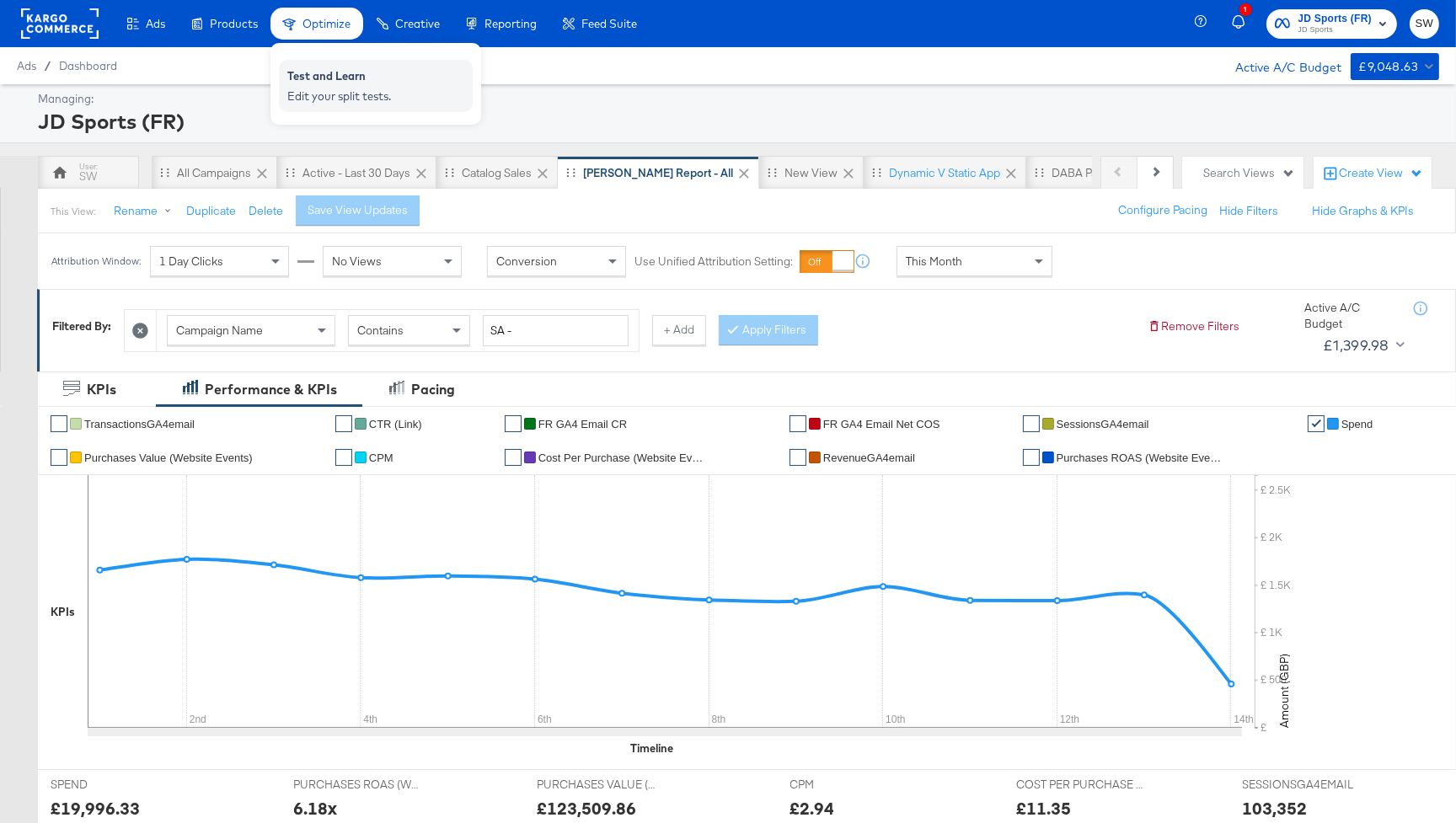
click at [345, 76] on div "Test and Learn" at bounding box center [376, 78] width 177 height 20
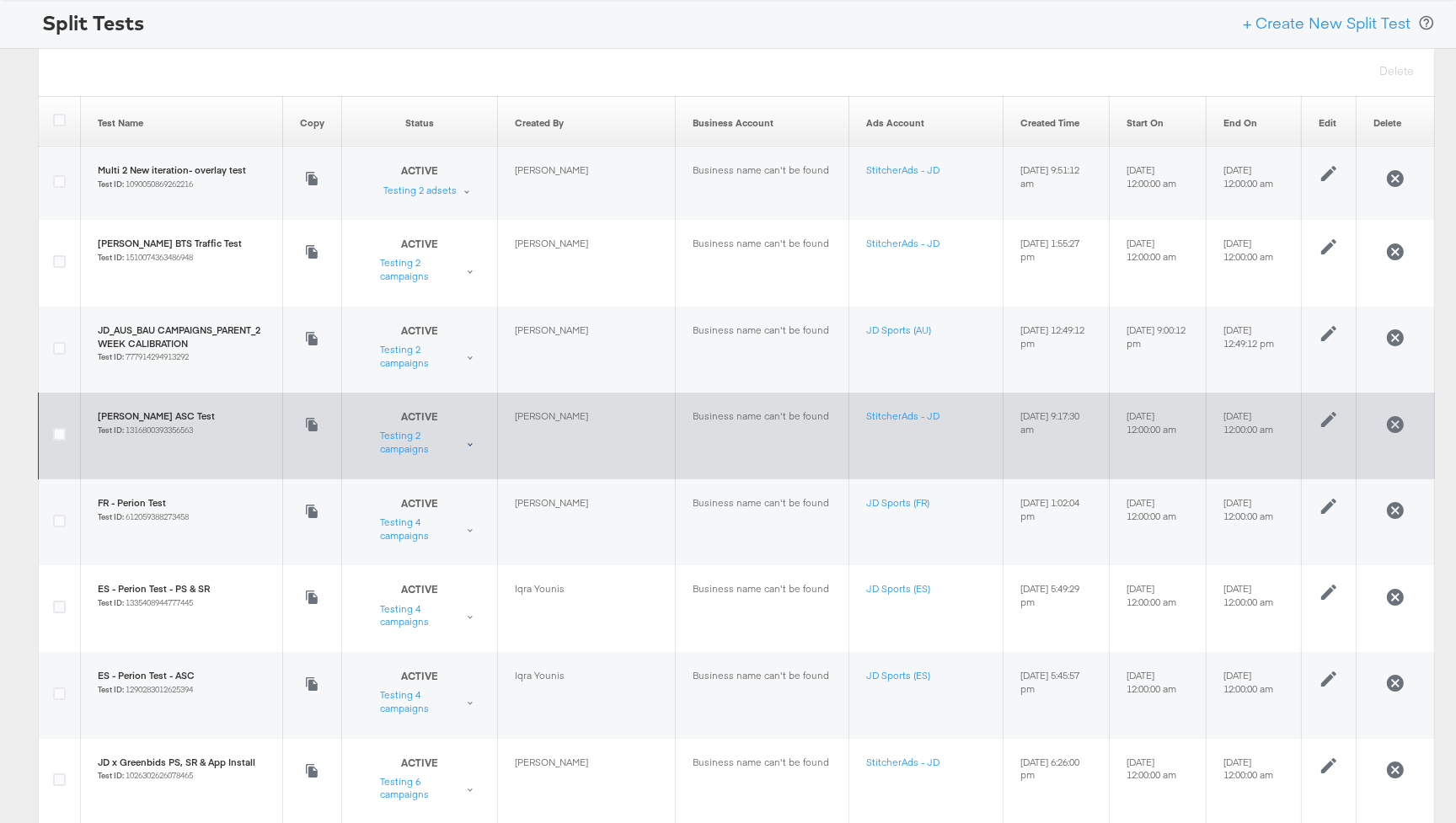
scroll to position [92, 0]
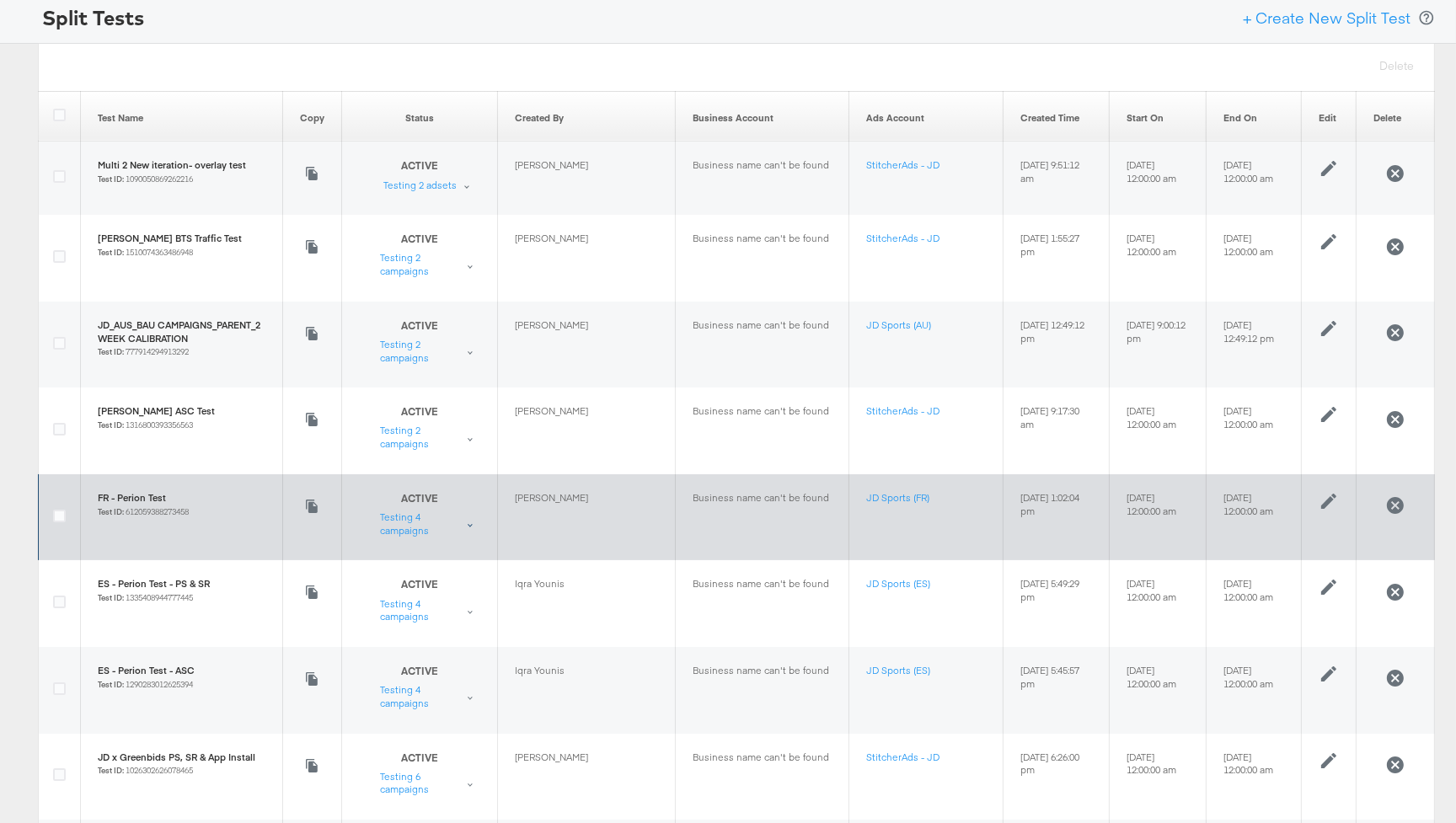
click at [472, 527] on div "ACTIVE Test is ongoing Testing 4 campaigns" at bounding box center [430, 514] width 100 height 46
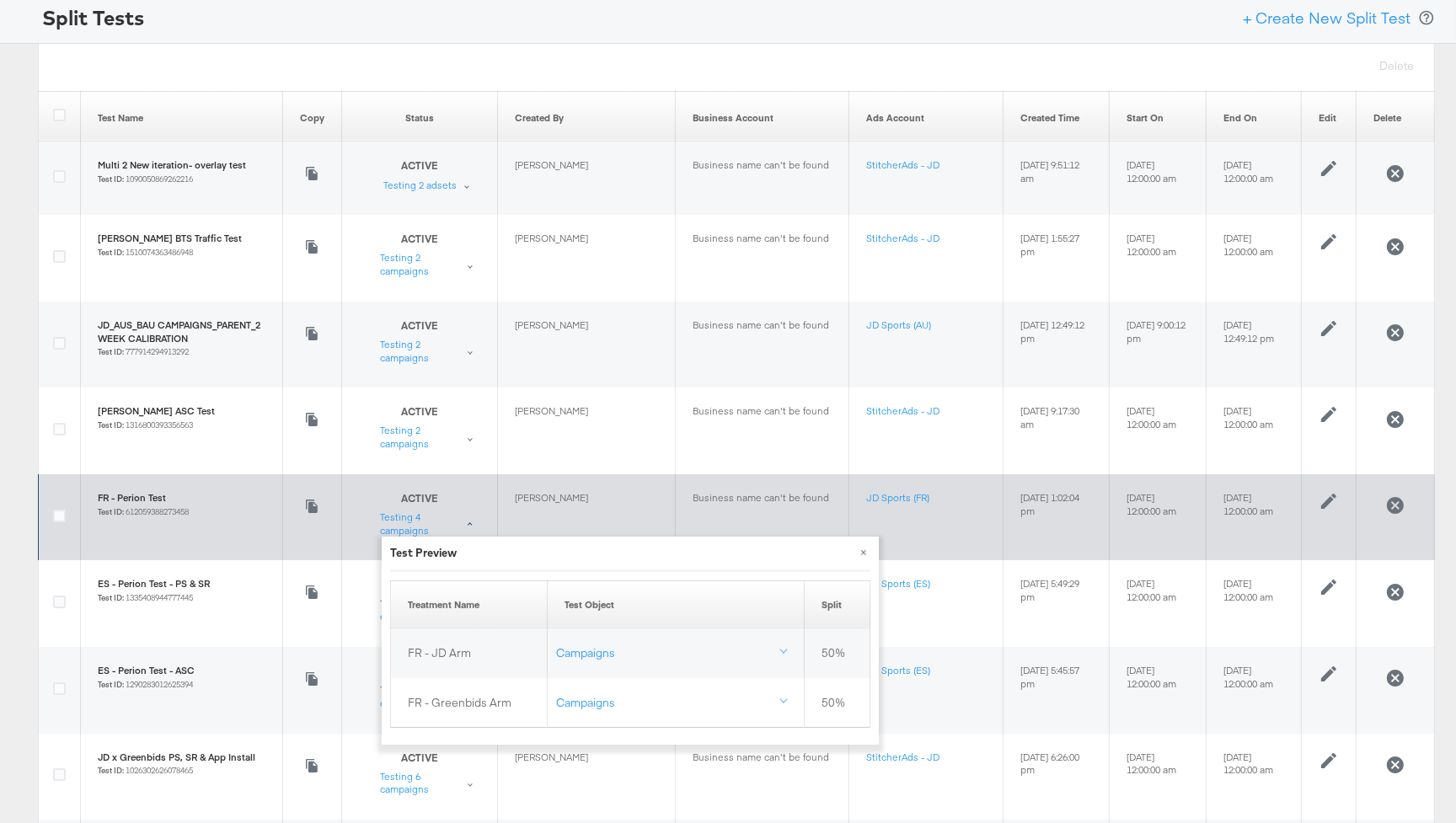
click at [472, 527] on div "ACTIVE Test is ongoing Testing 4 campaigns" at bounding box center [430, 514] width 100 height 46
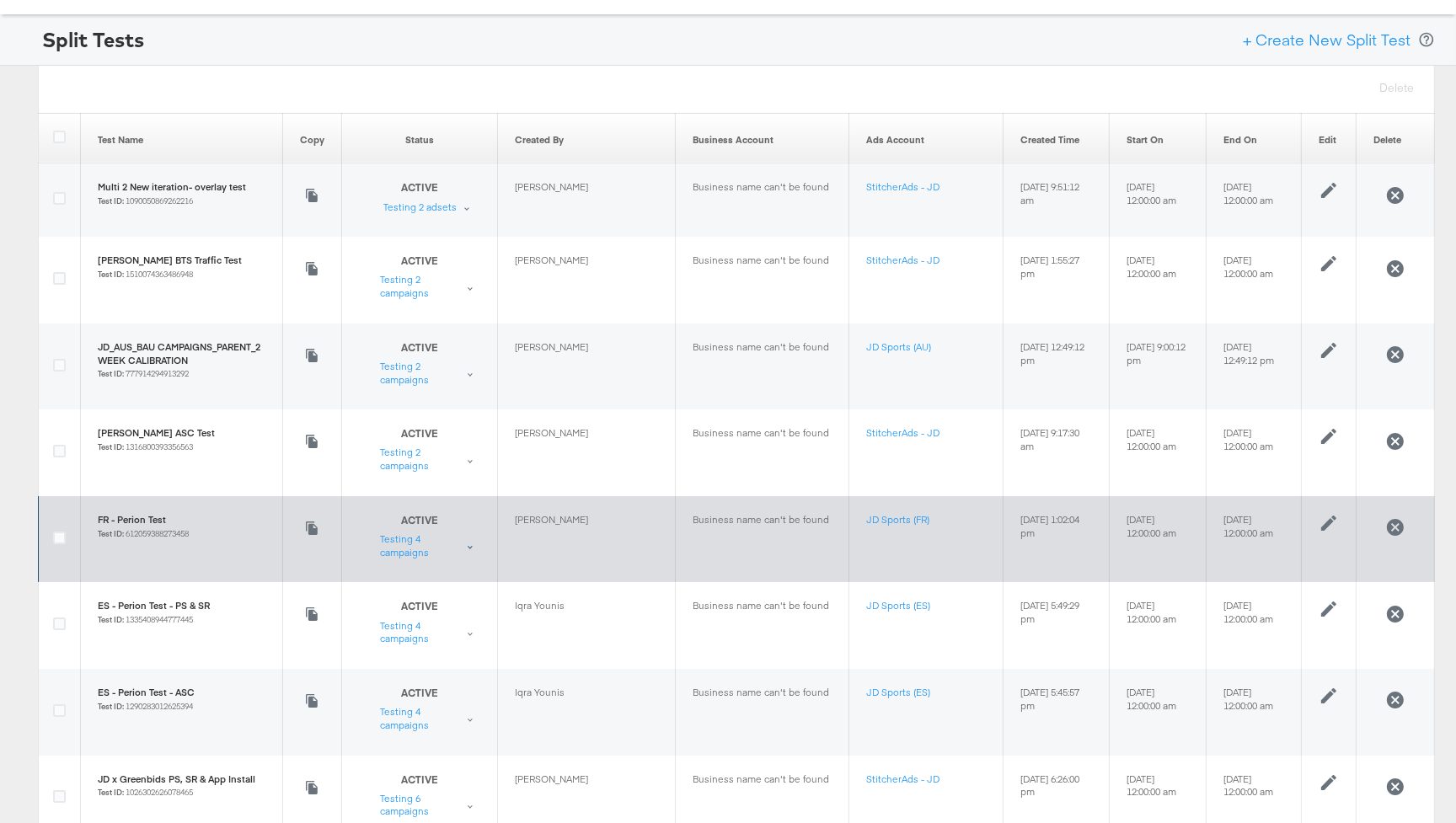
scroll to position [73, 0]
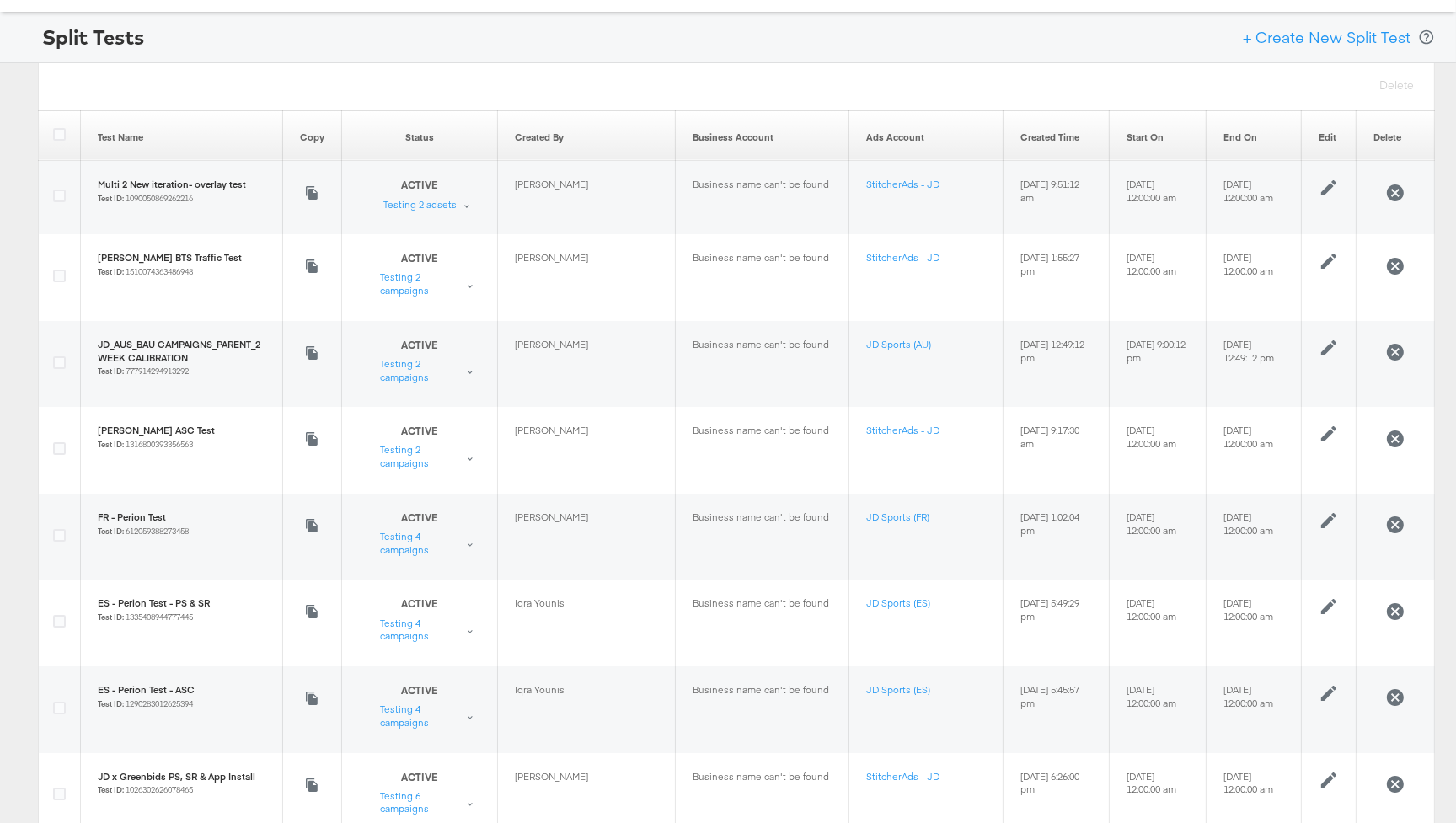
drag, startPoint x: 43, startPoint y: 497, endPoint x: 1354, endPoint y: 654, distance: 1320.4
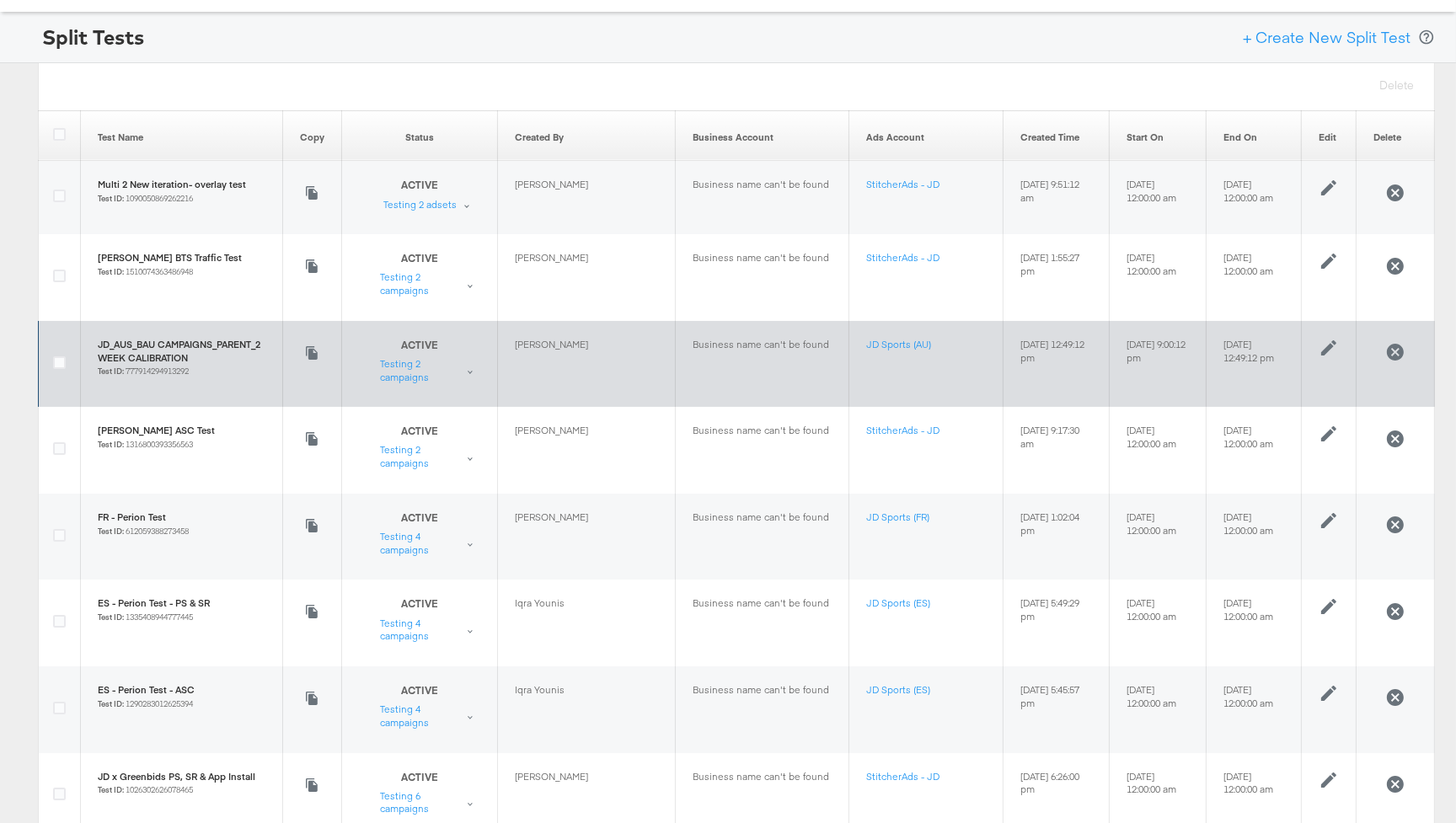
scroll to position [0, 0]
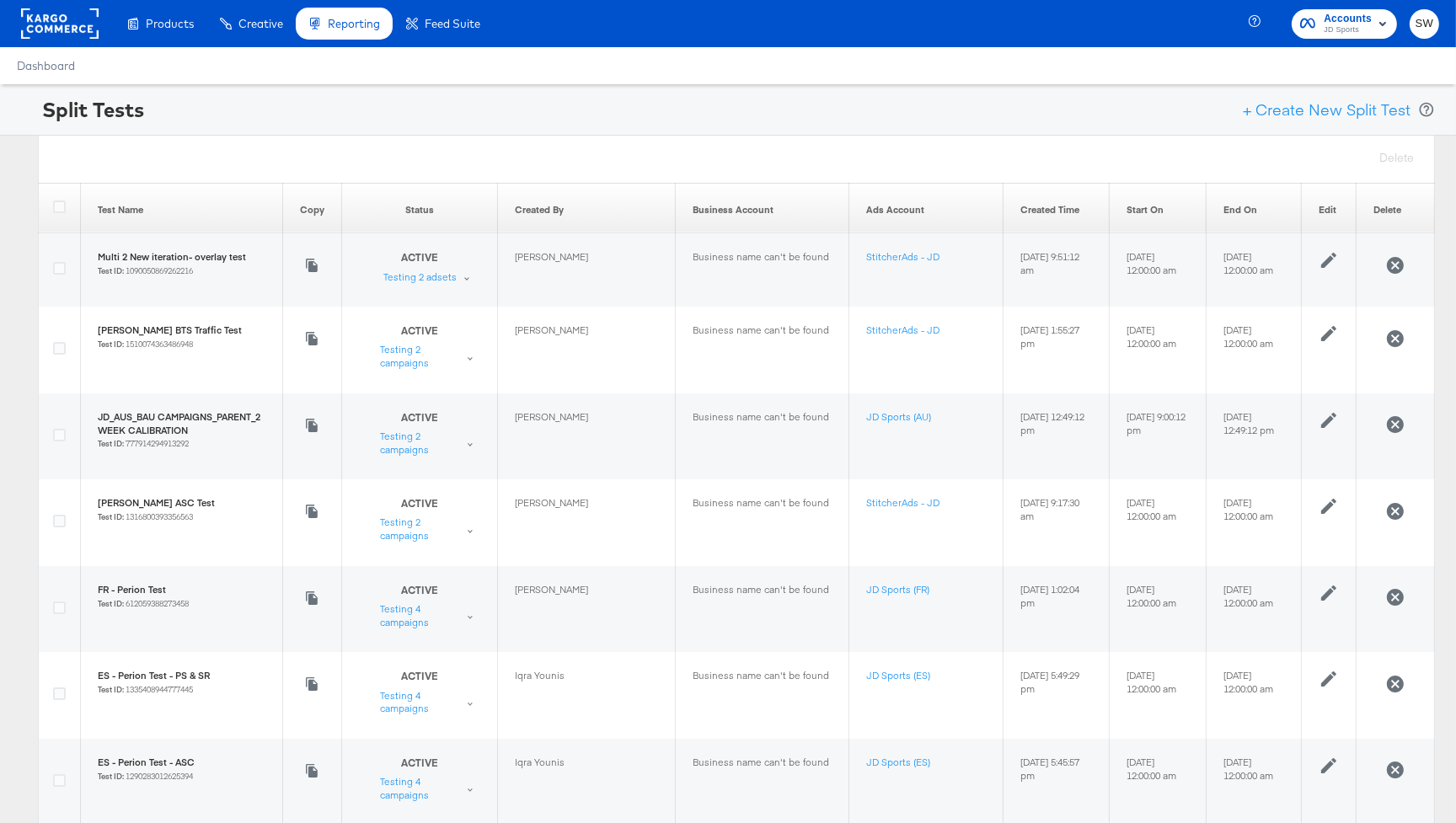
click at [61, 27] on rect at bounding box center [60, 24] width 78 height 31
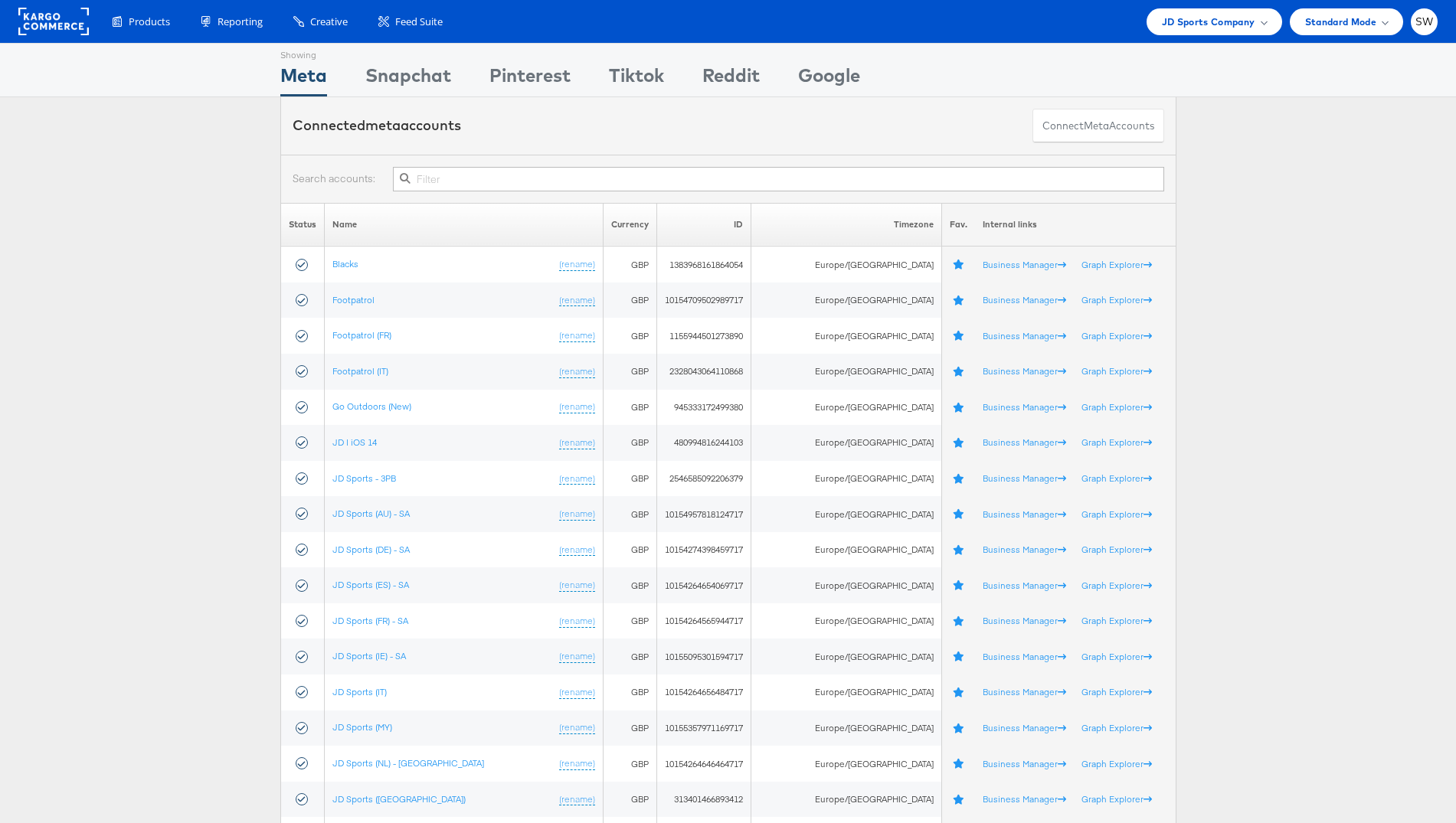
click at [424, 182] on input "text" at bounding box center [779, 179] width 771 height 25
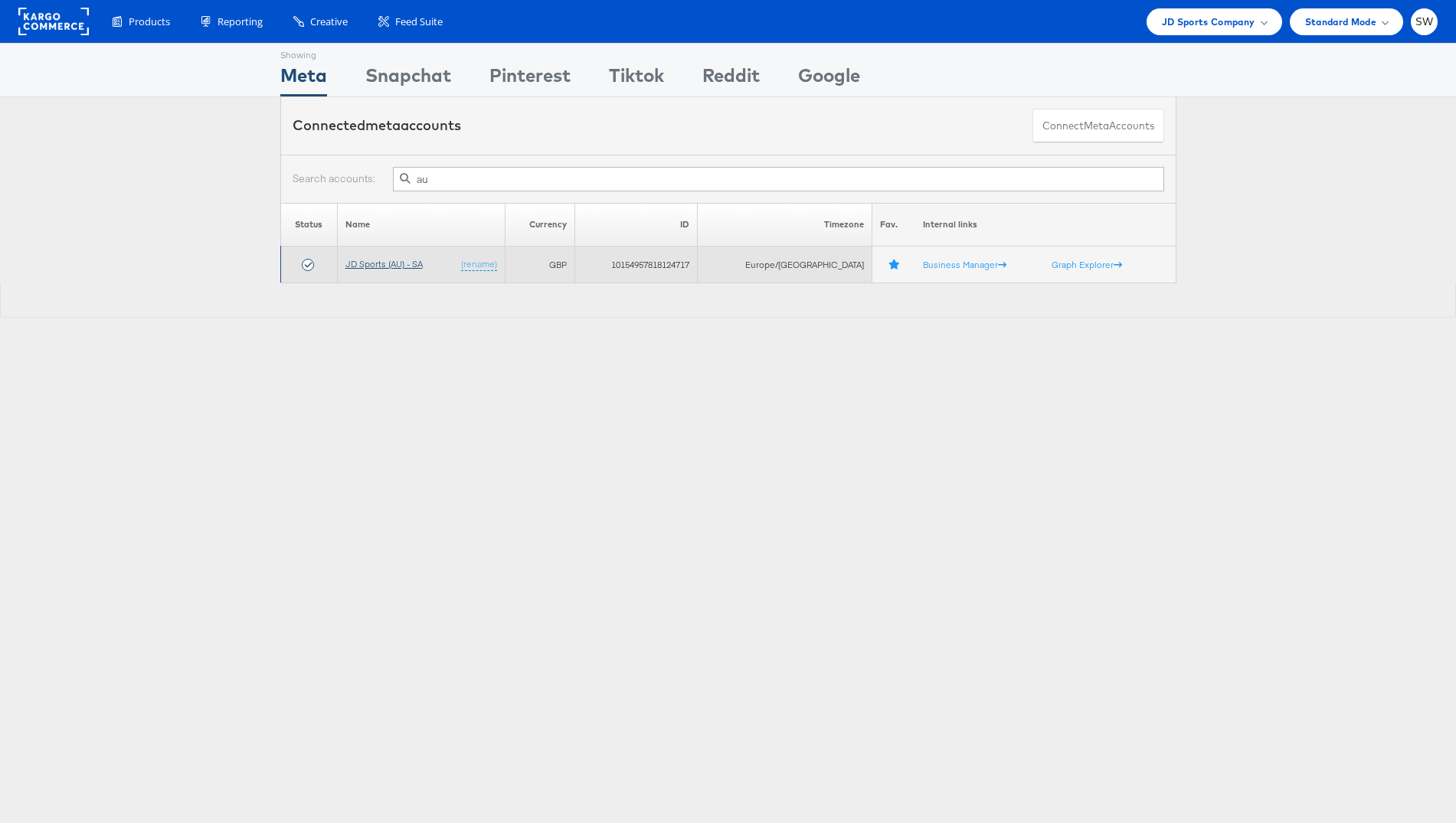
type input "au"
click at [413, 263] on link "JD Sports (AU) - SA" at bounding box center [384, 263] width 77 height 11
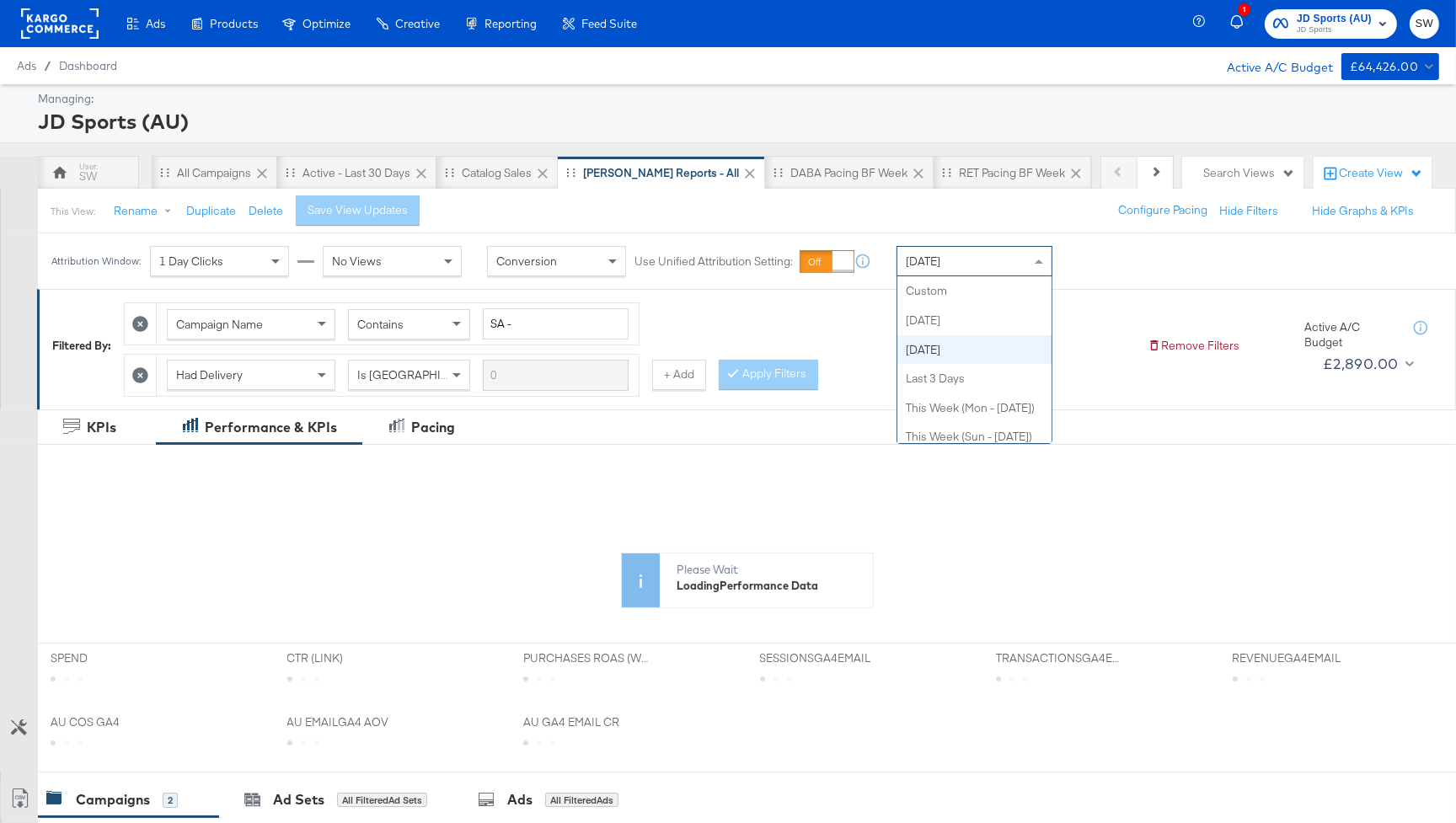
drag, startPoint x: 932, startPoint y: 261, endPoint x: 930, endPoint y: 306, distance: 45.0
click at [932, 261] on span "[DATE]" at bounding box center [922, 261] width 34 height 15
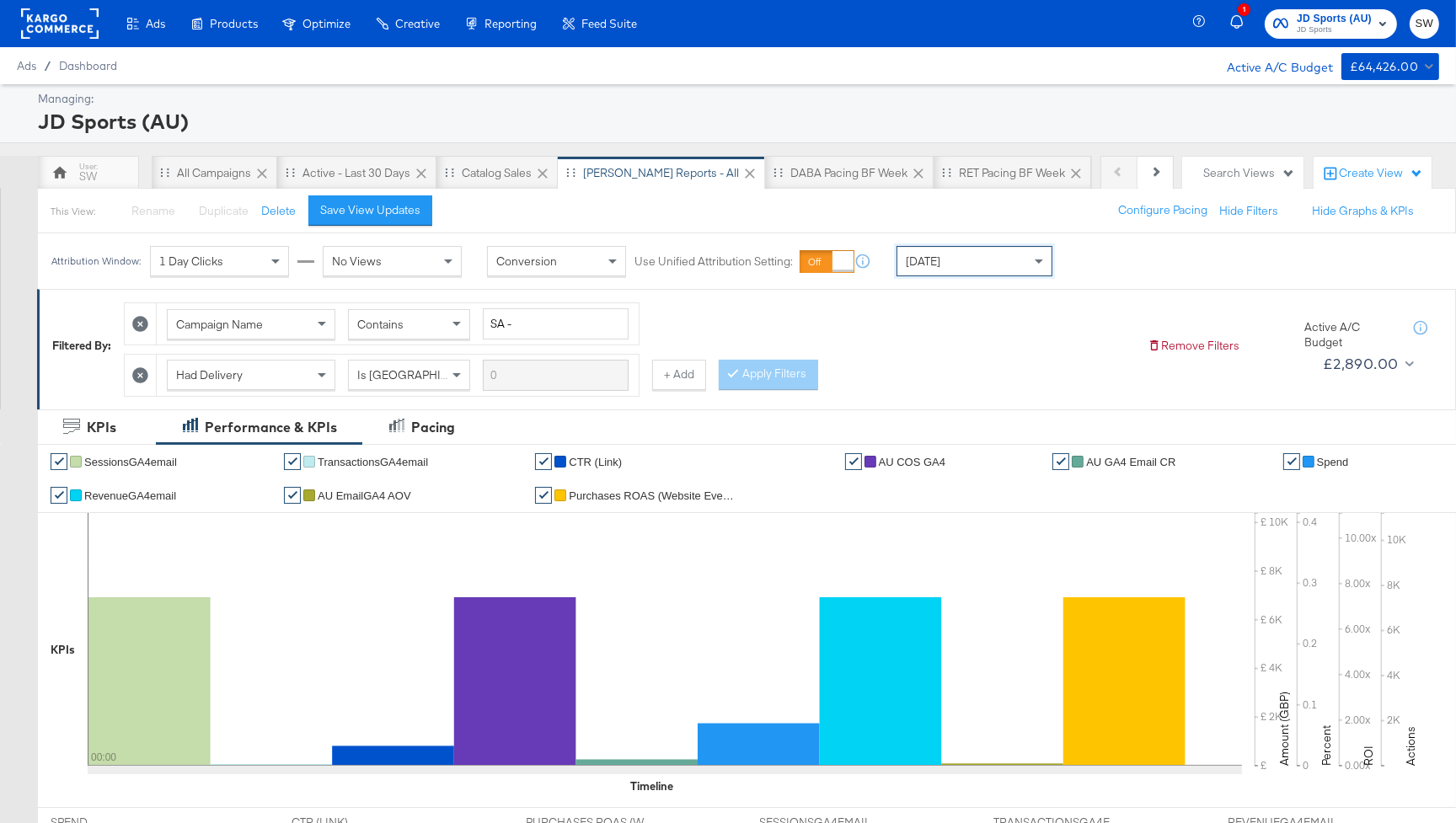
click at [75, 11] on rect at bounding box center [60, 24] width 78 height 31
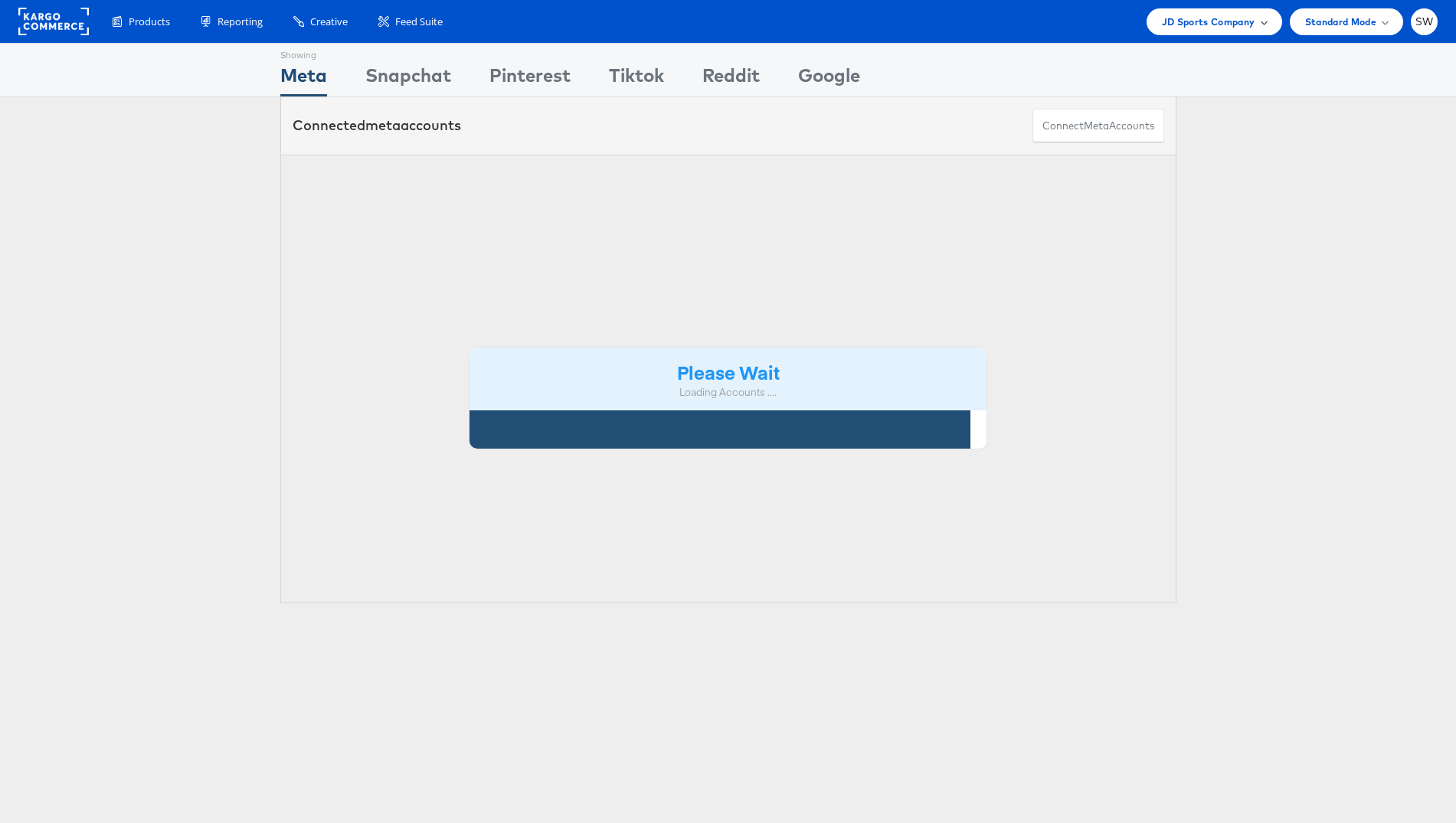
click at [1184, 17] on span "JD Sports Company" at bounding box center [1208, 21] width 93 height 16
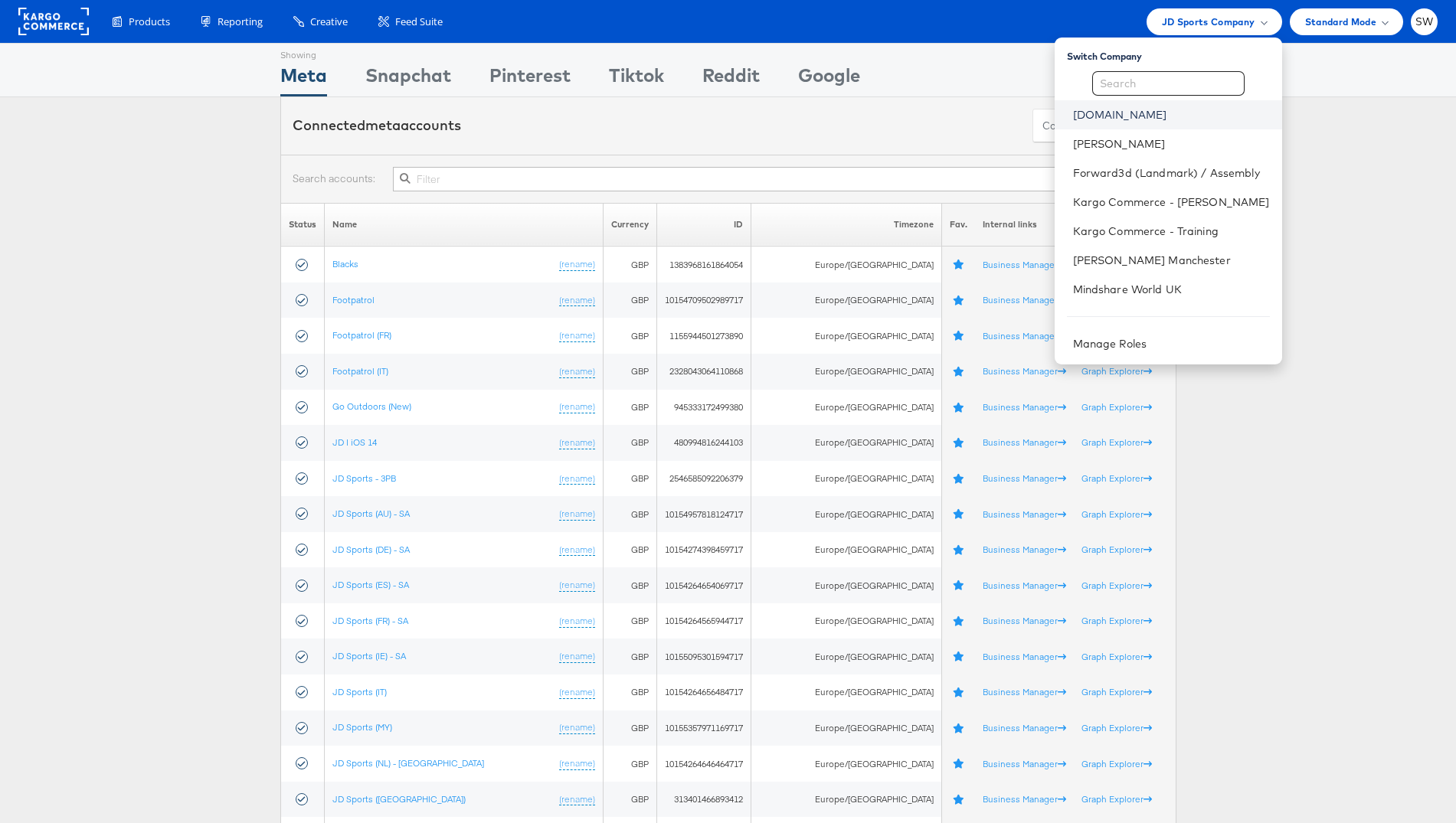
click at [1137, 115] on link "[DOMAIN_NAME]" at bounding box center [1171, 115] width 197 height 15
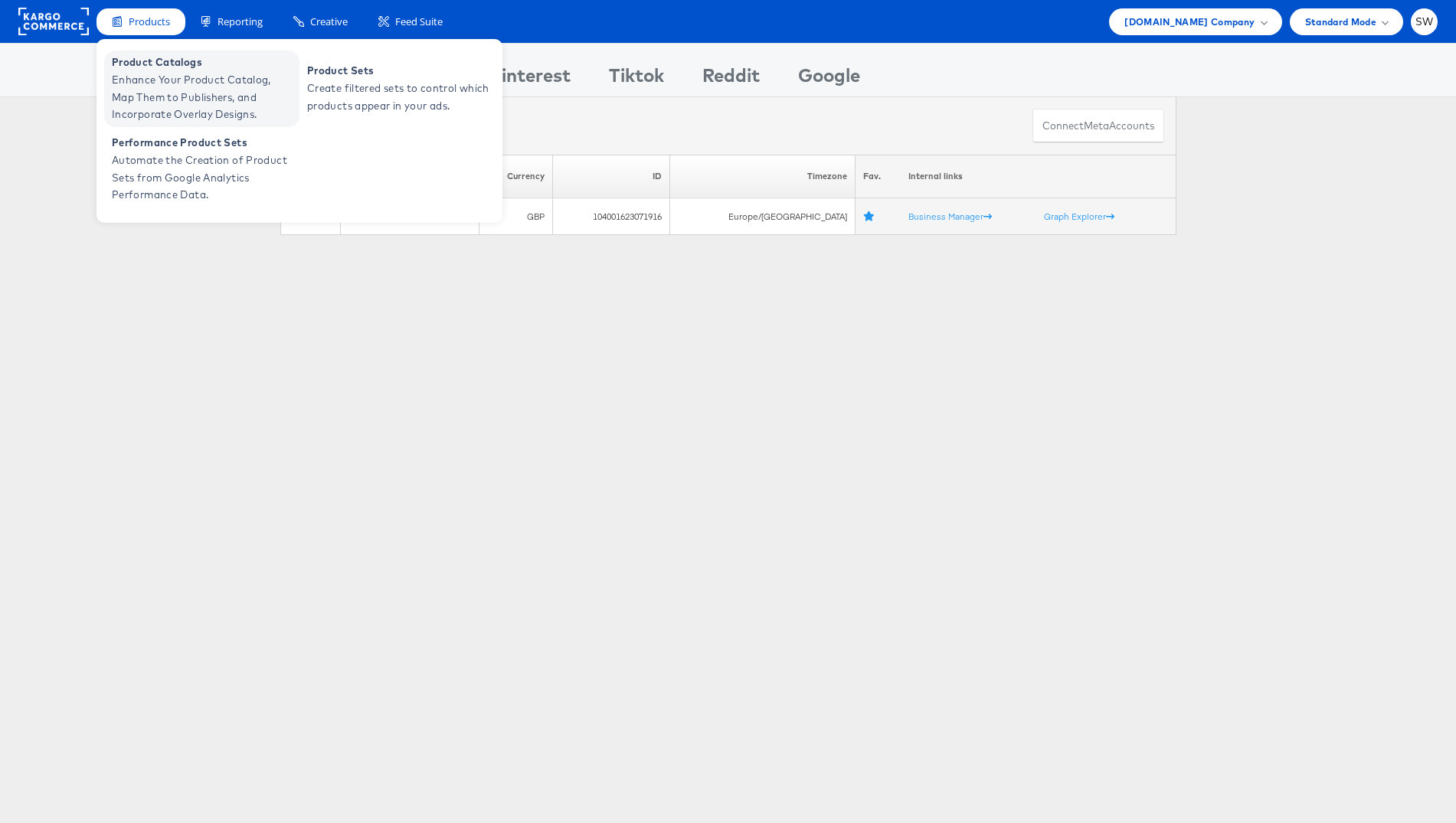
click at [193, 88] on span "Enhance Your Product Catalog, Map Them to Publishers, and Incorporate Overlay D…" at bounding box center [203, 96] width 184 height 52
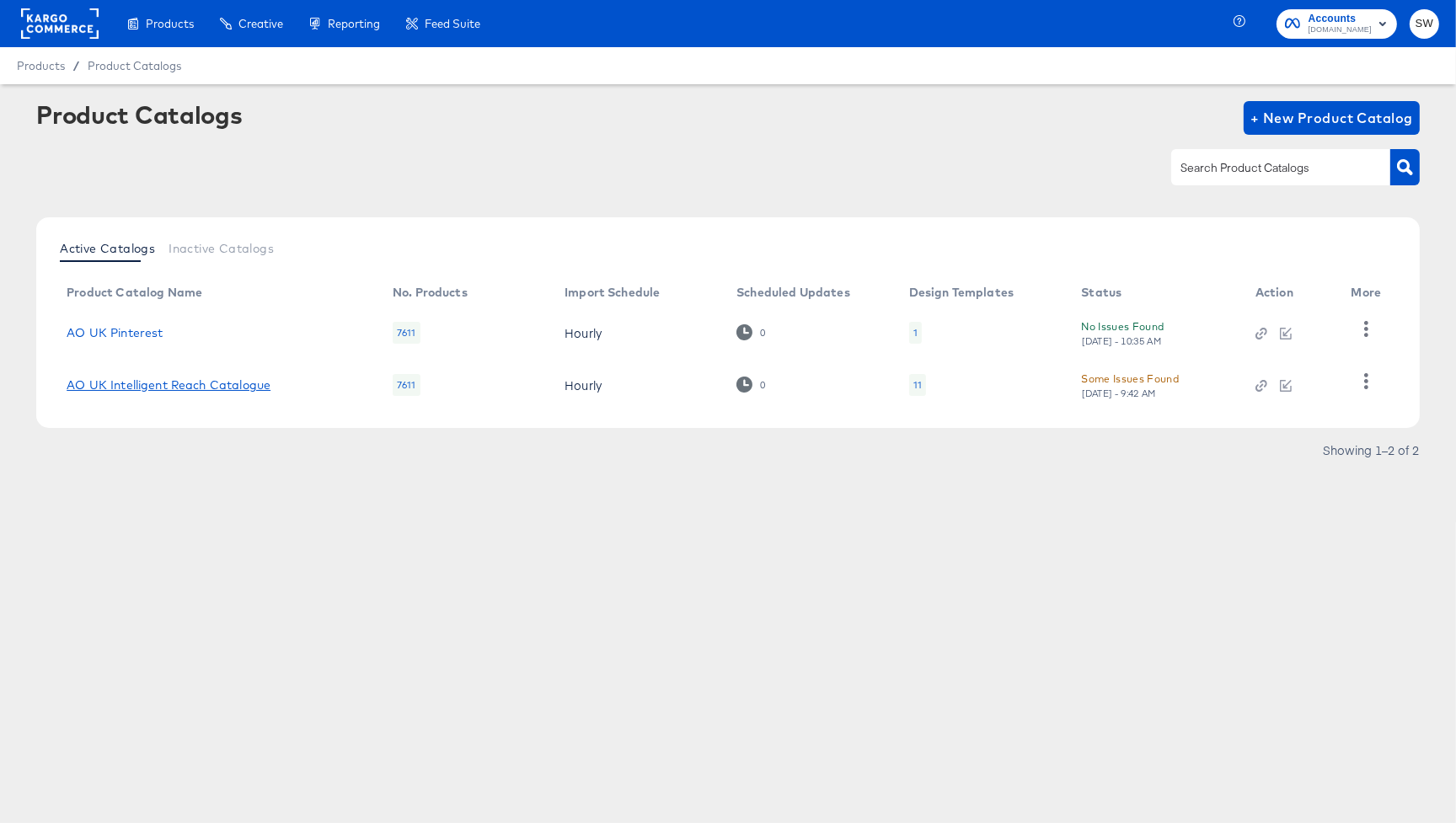
click at [163, 387] on link "AO UK Intelligent Reach Catalogue" at bounding box center [168, 384] width 204 height 13
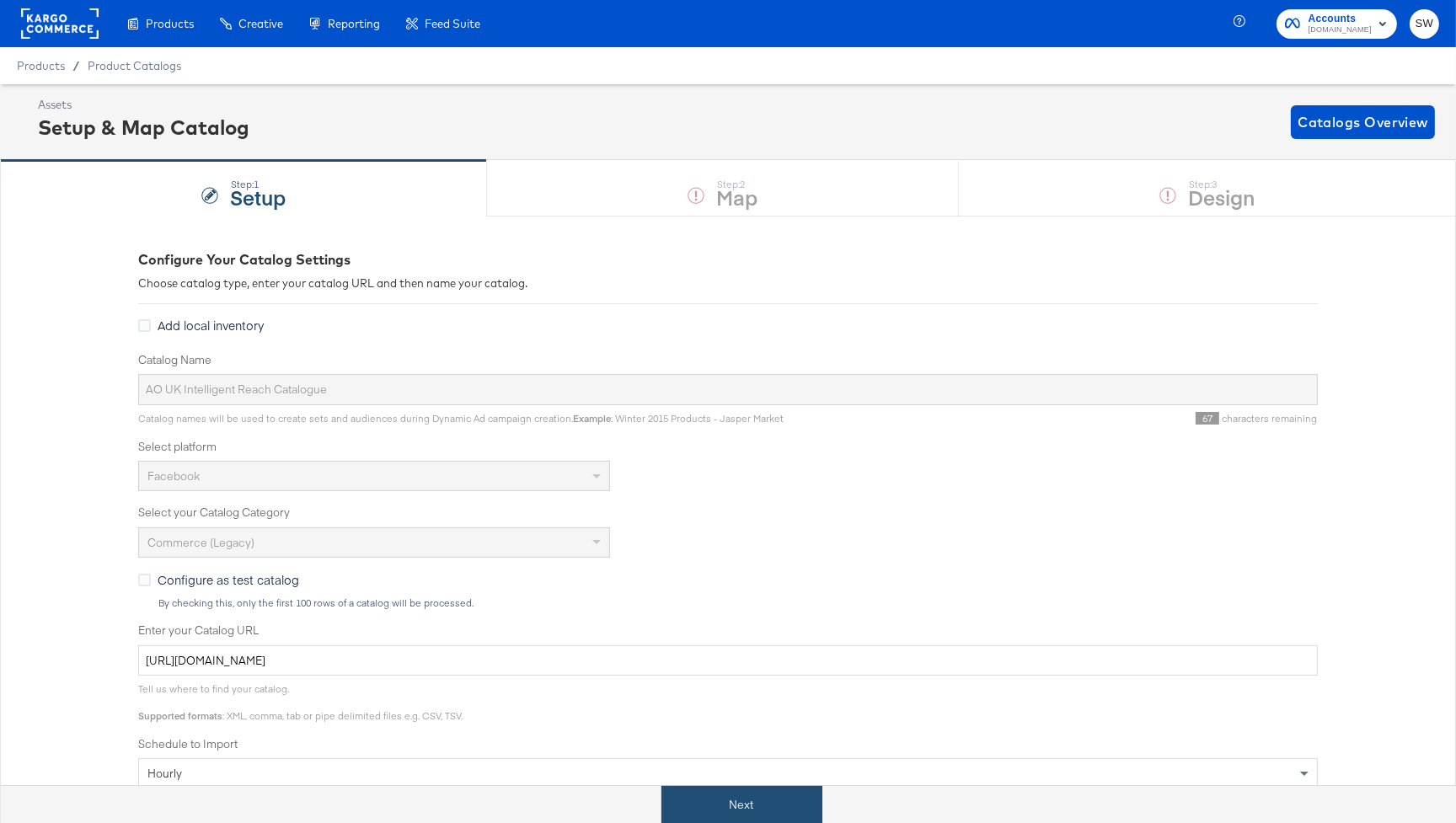
click at [772, 793] on button "Next" at bounding box center [742, 805] width 161 height 38
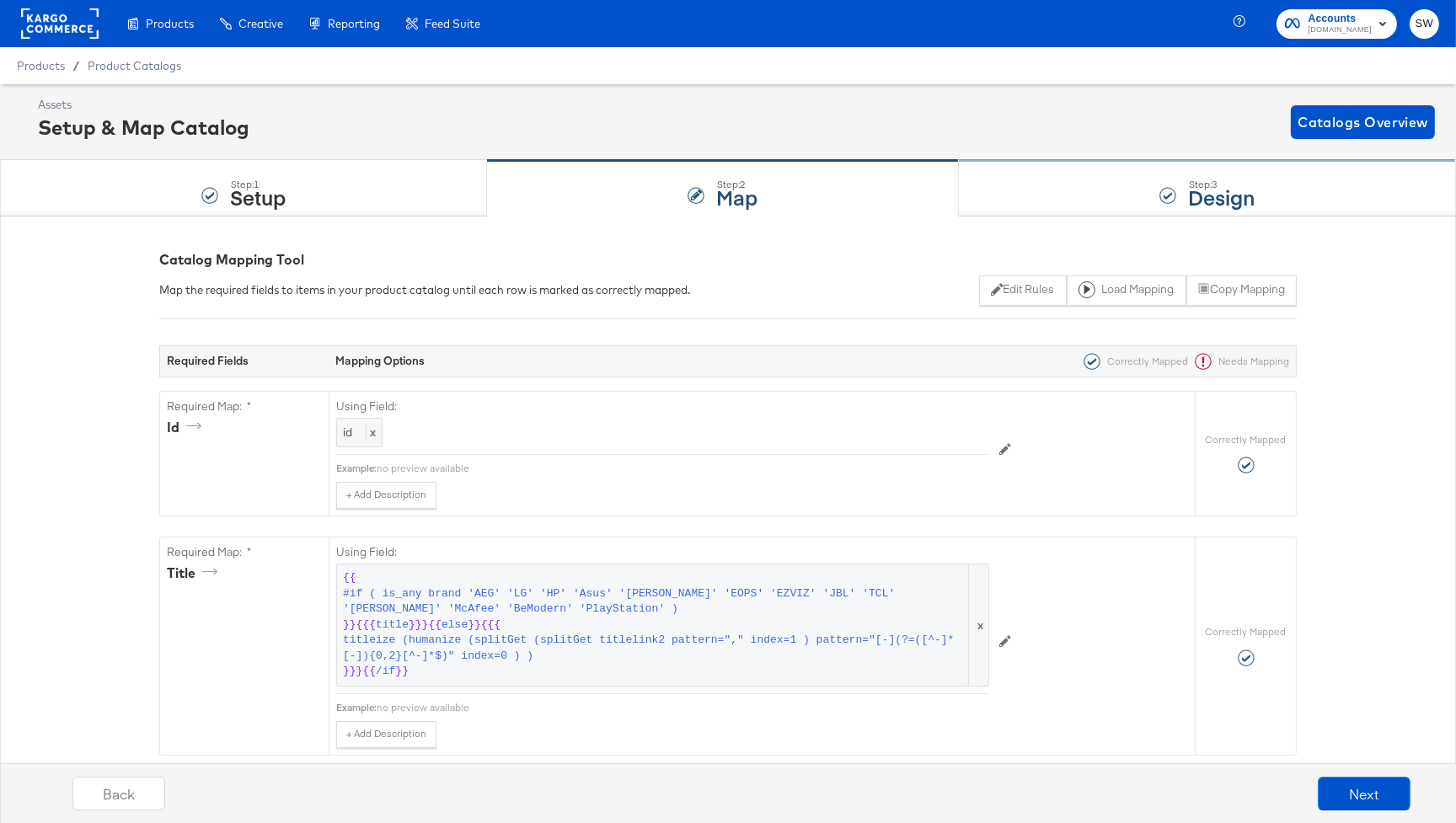
click at [1047, 181] on div "Step: 3 Design" at bounding box center [1208, 188] width 498 height 55
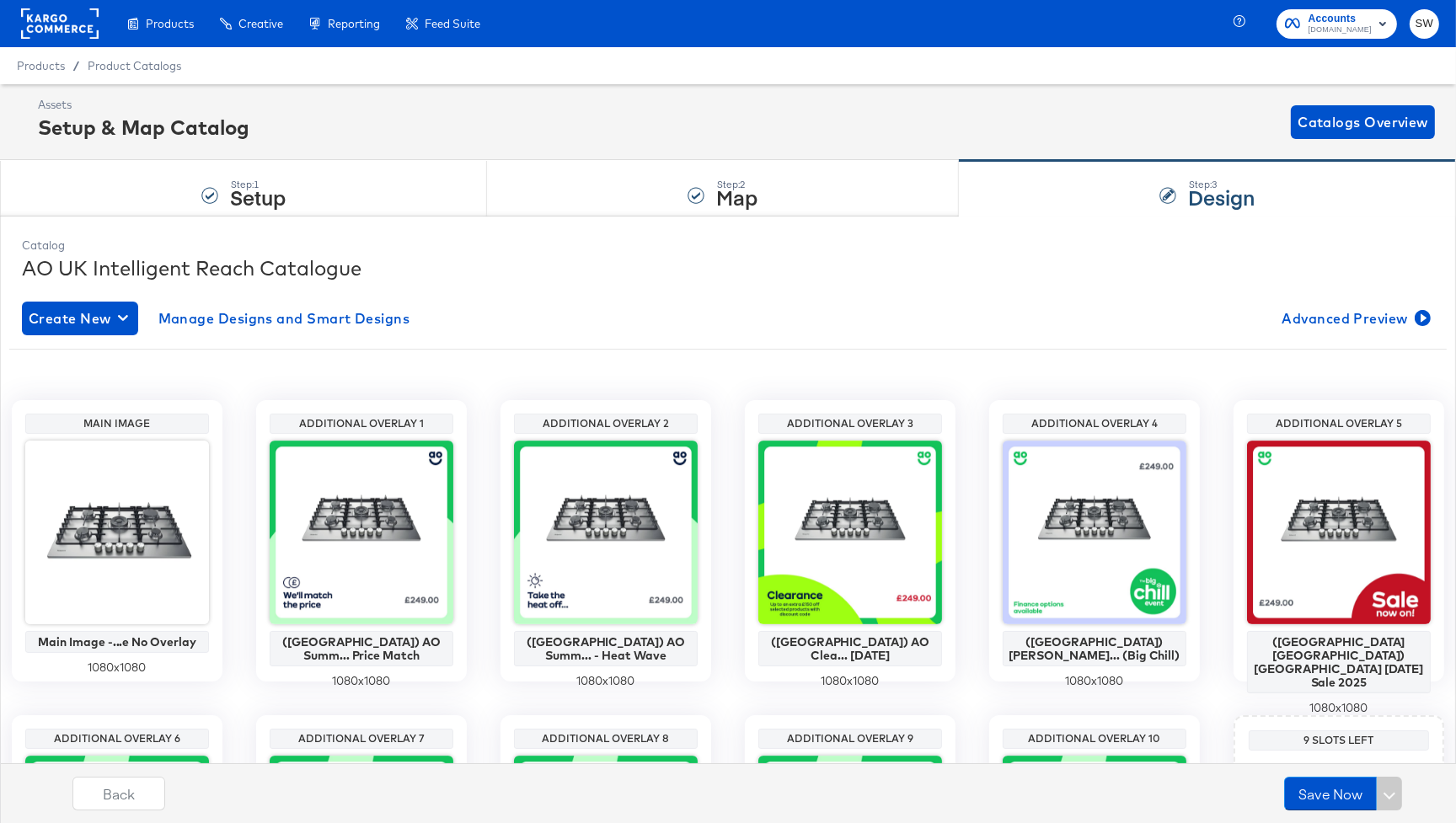
click at [81, 25] on rect at bounding box center [60, 24] width 78 height 31
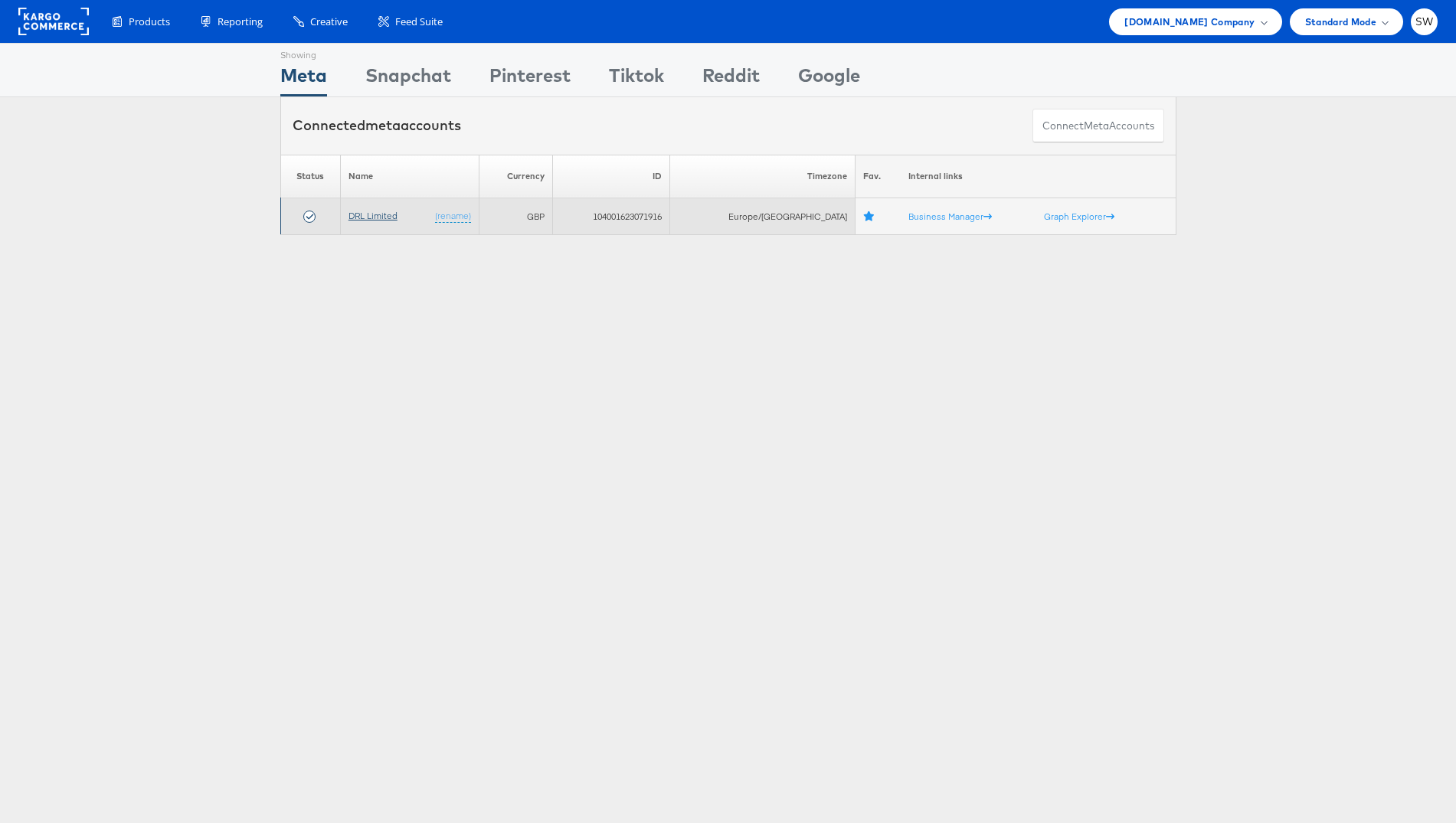
click at [378, 216] on link "DRL Limited" at bounding box center [373, 216] width 49 height 11
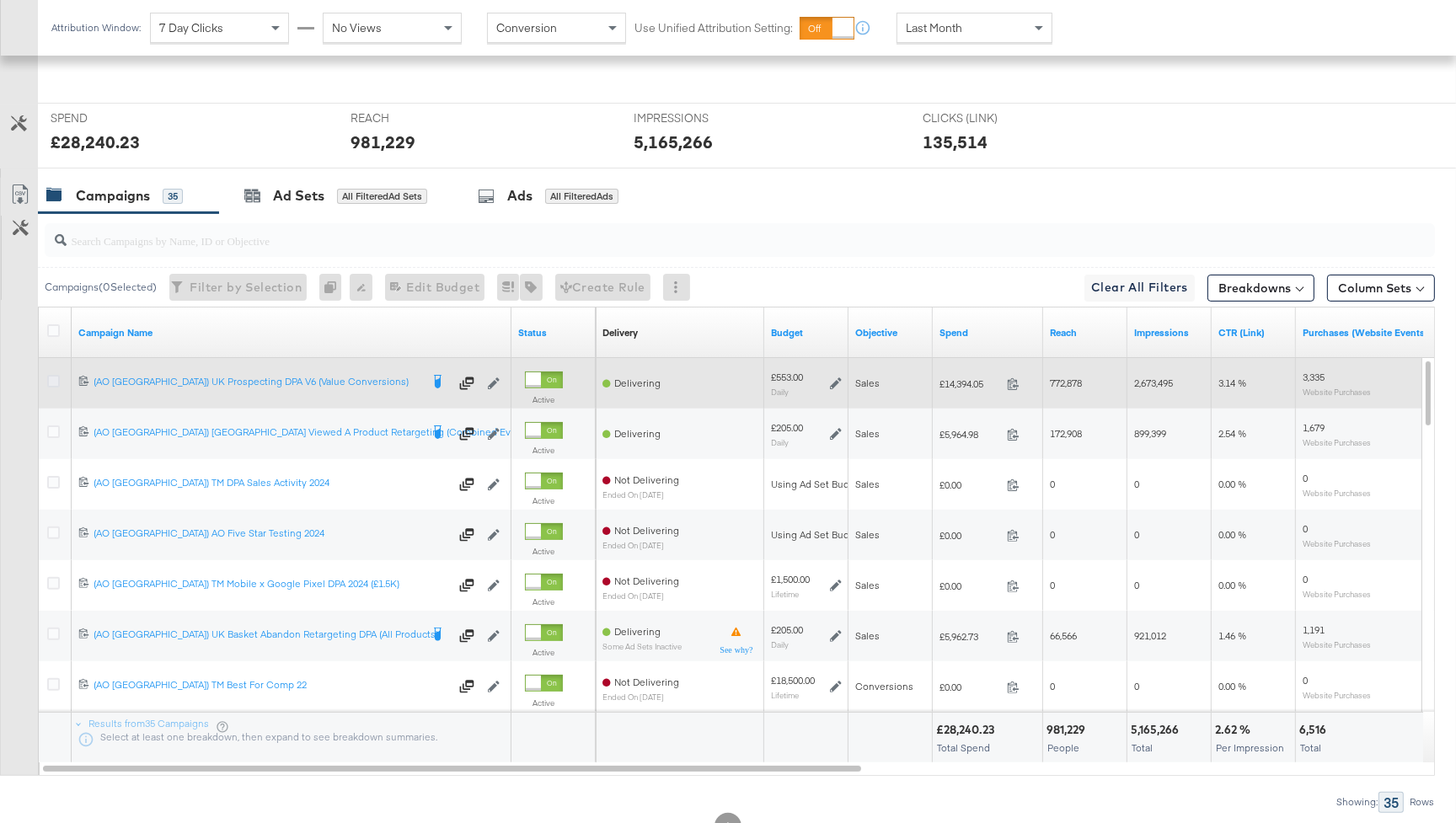
scroll to position [632, 0]
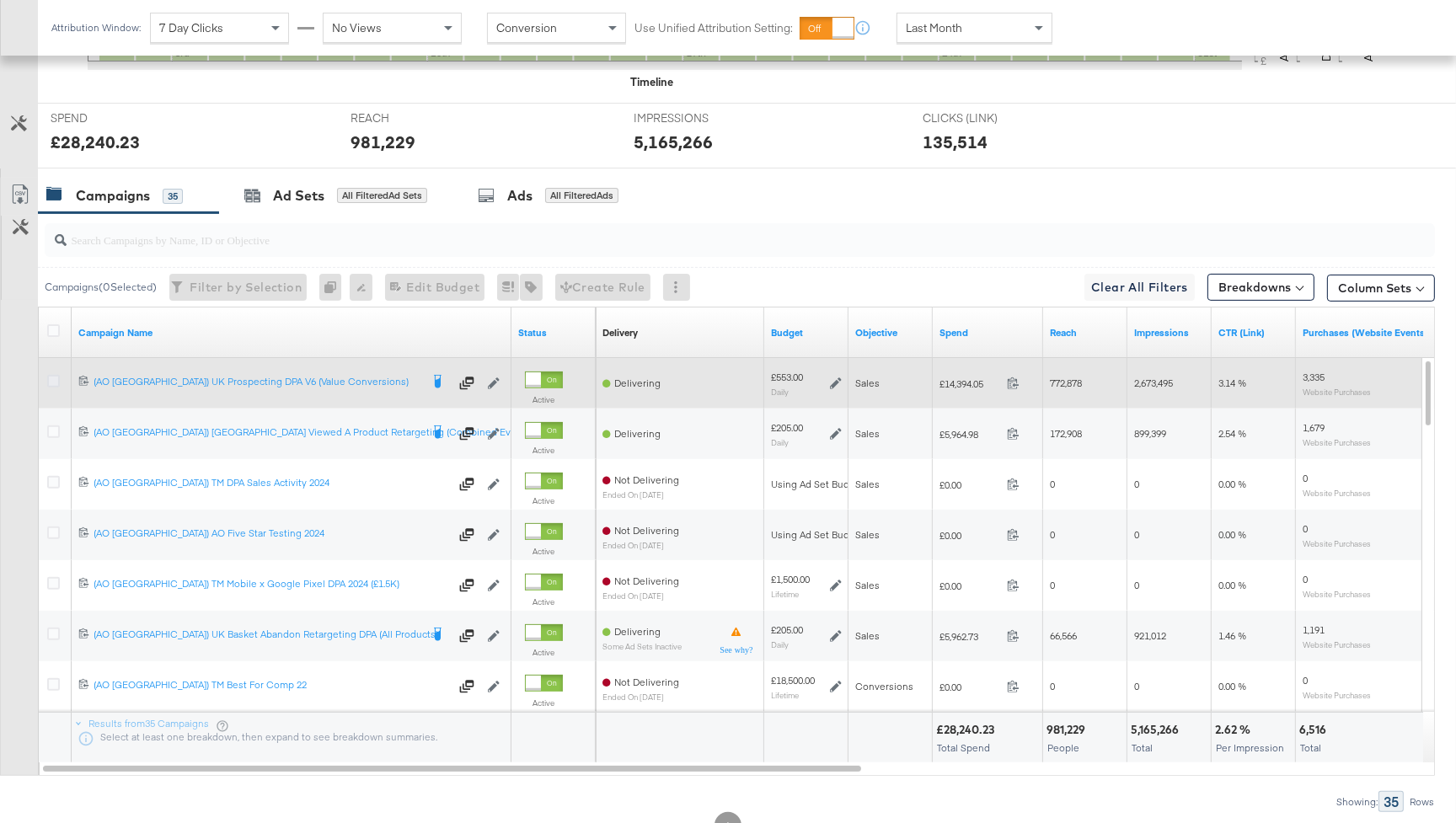
click at [55, 380] on icon at bounding box center [53, 381] width 12 height 12
click at [0, 0] on input "checkbox" at bounding box center [0, 0] width 0 height 0
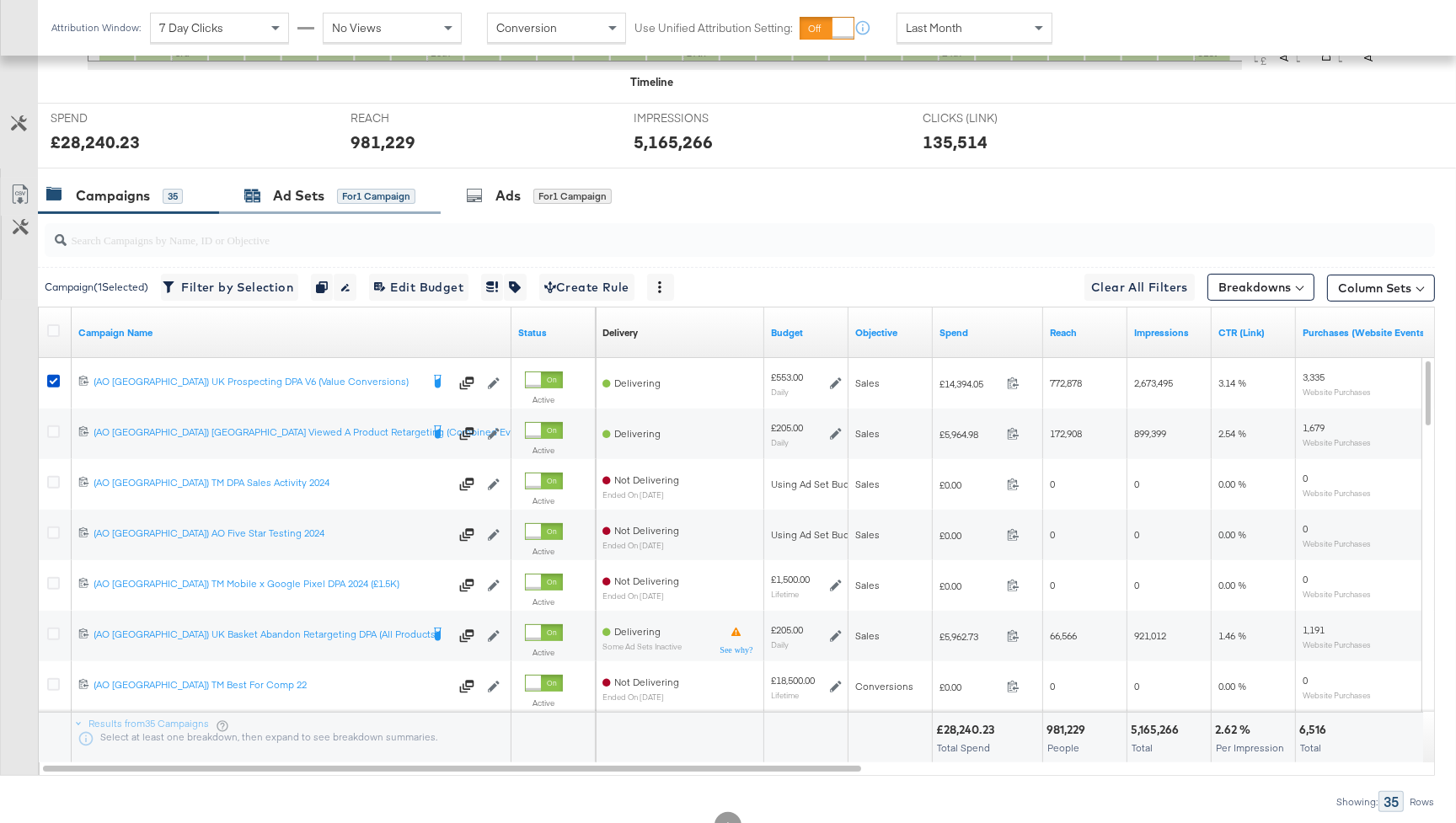
click at [300, 195] on div "Ad Sets" at bounding box center [299, 196] width 52 height 19
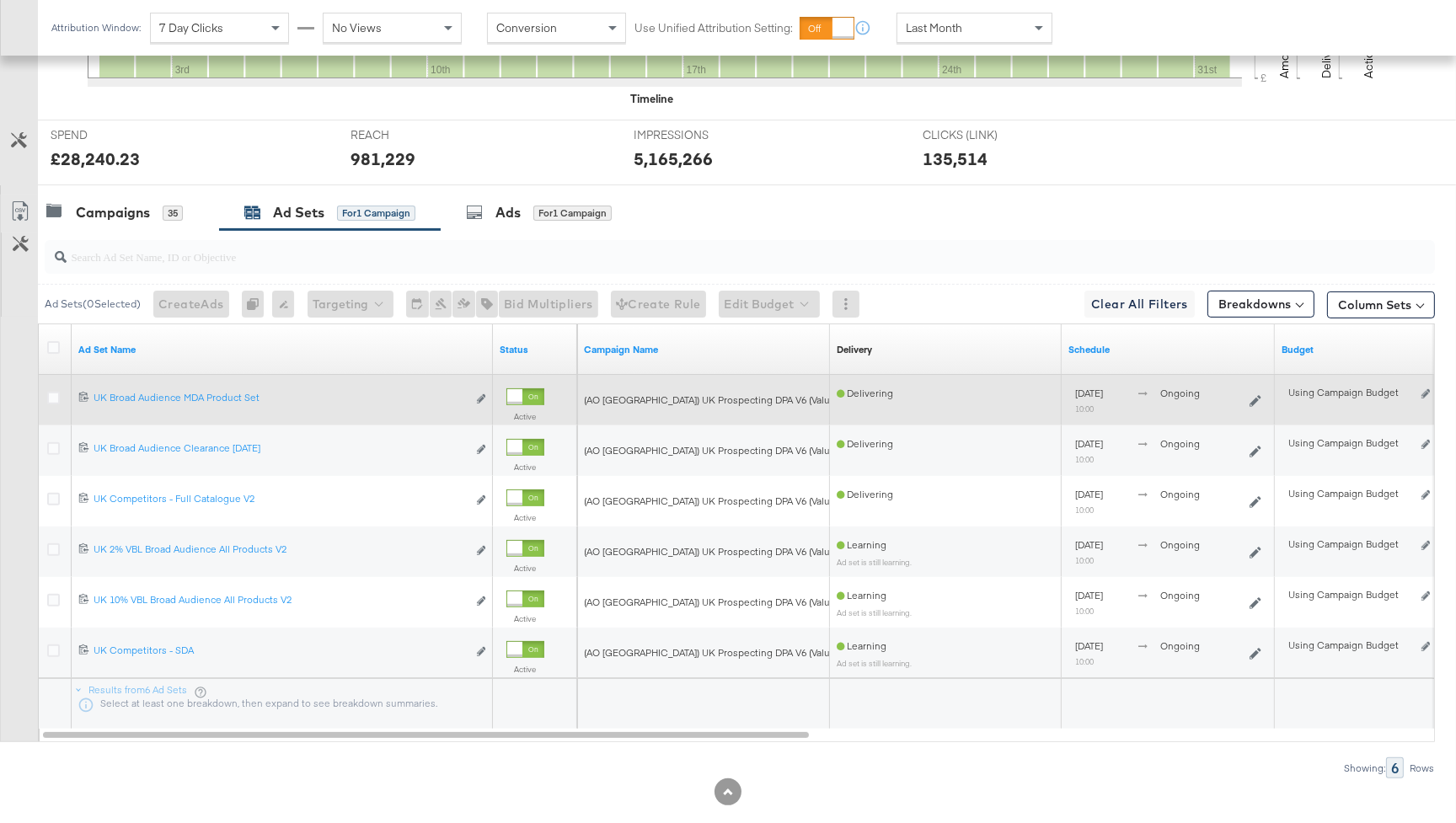
scroll to position [605, 0]
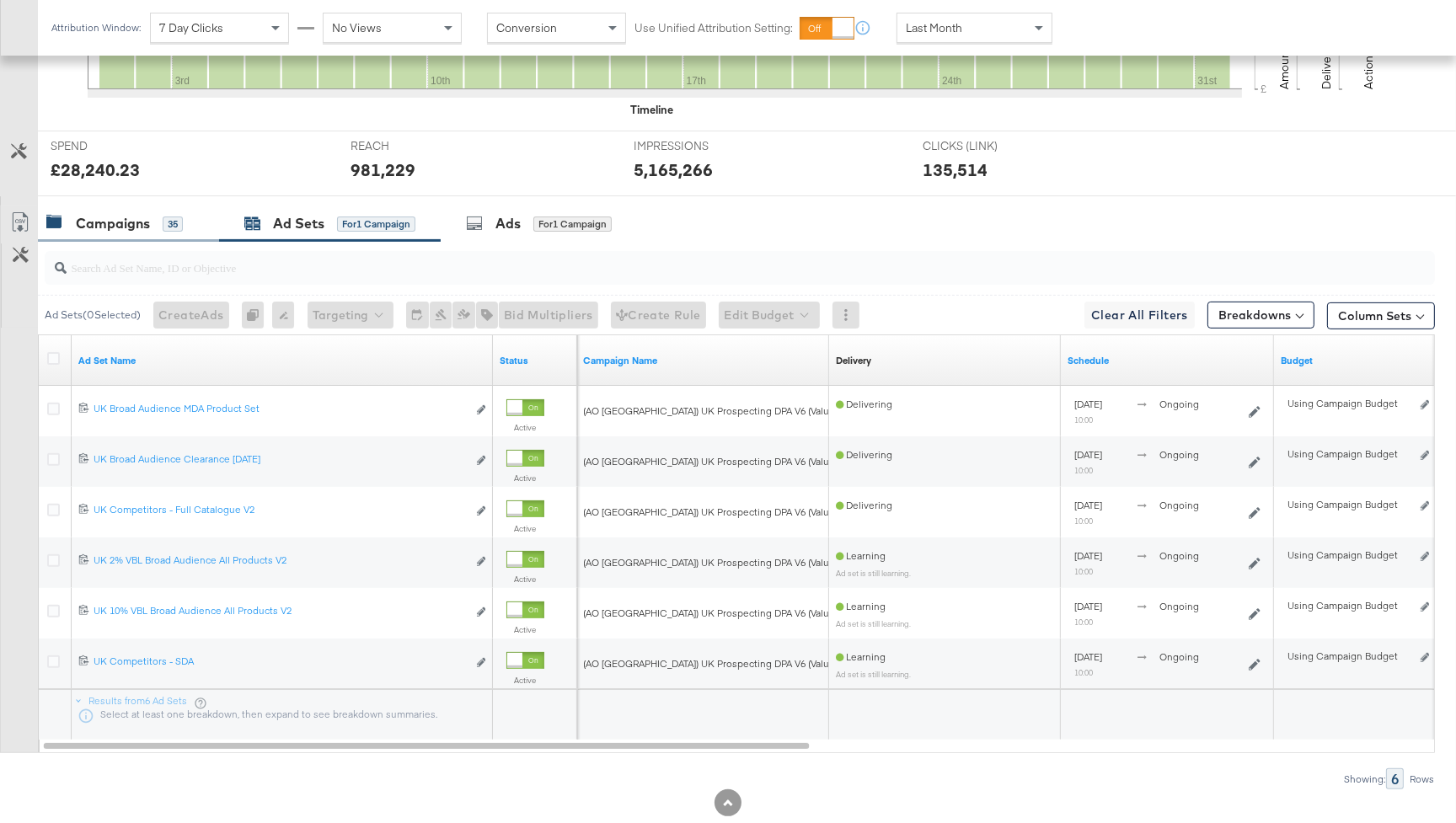
click at [163, 224] on div "35" at bounding box center [173, 223] width 20 height 16
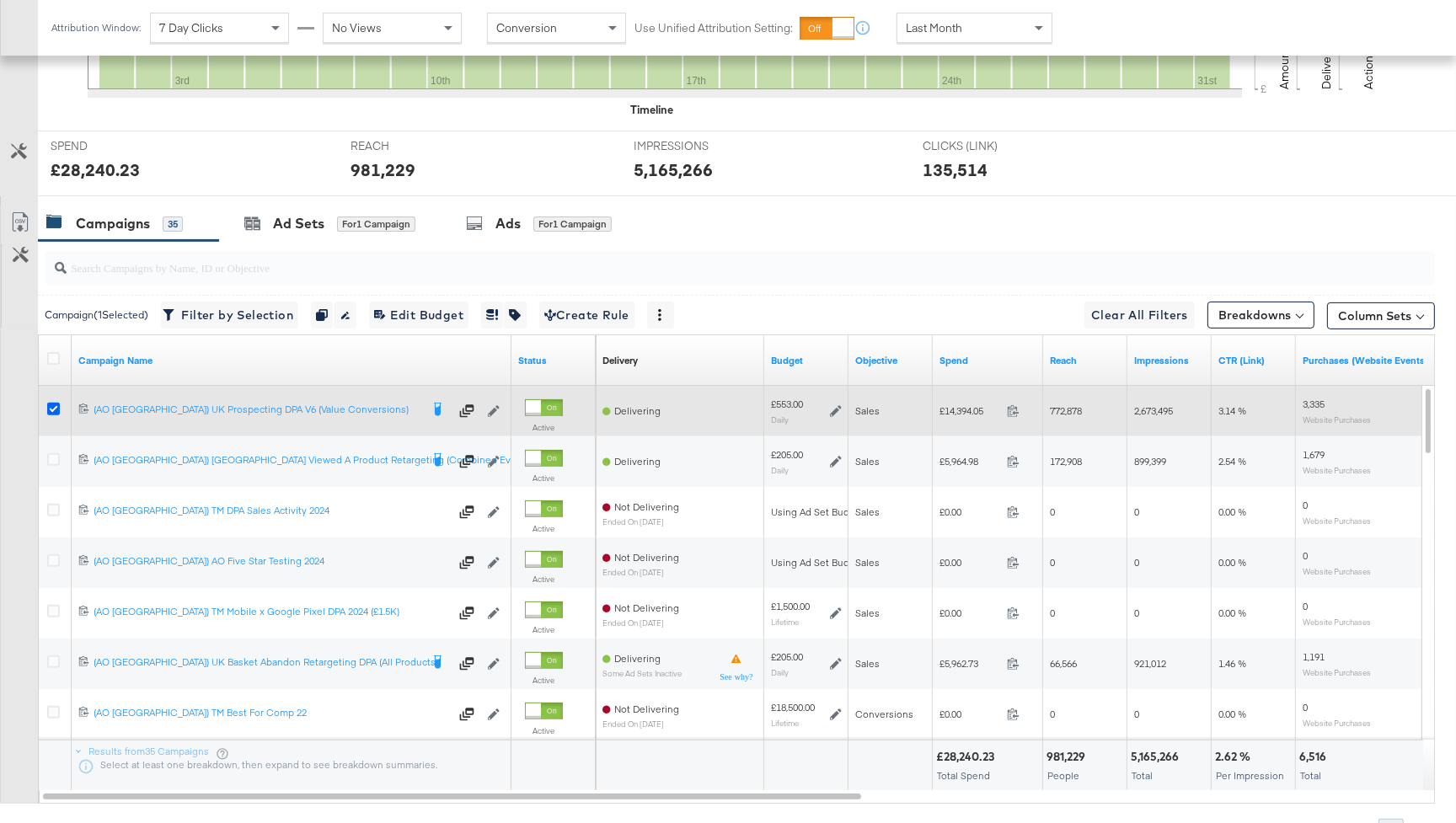
click at [53, 407] on icon at bounding box center [53, 409] width 12 height 12
click at [0, 0] on input "checkbox" at bounding box center [0, 0] width 0 height 0
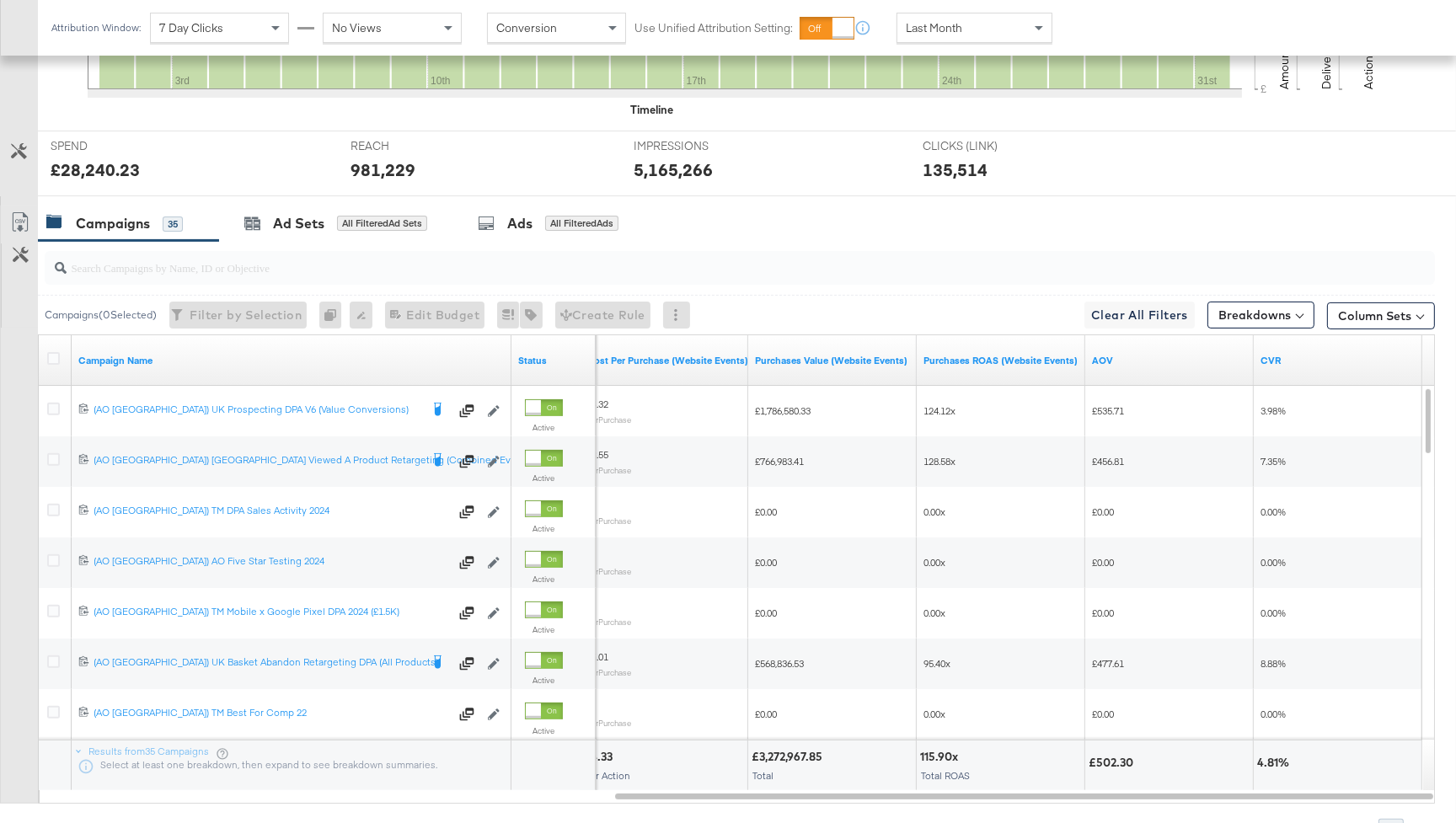
click at [966, 27] on div "Last Month" at bounding box center [975, 27] width 154 height 29
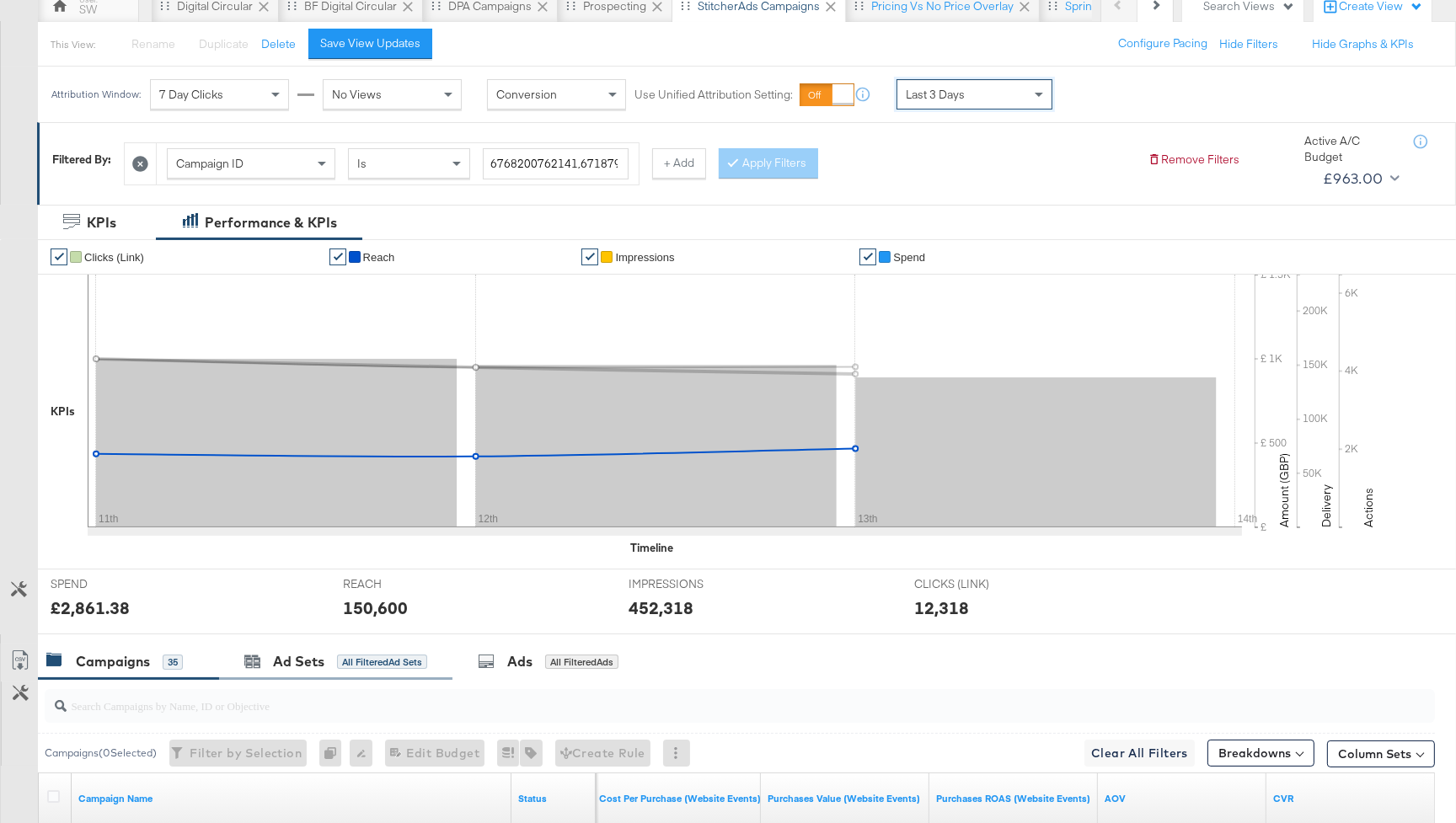
scroll to position [0, 0]
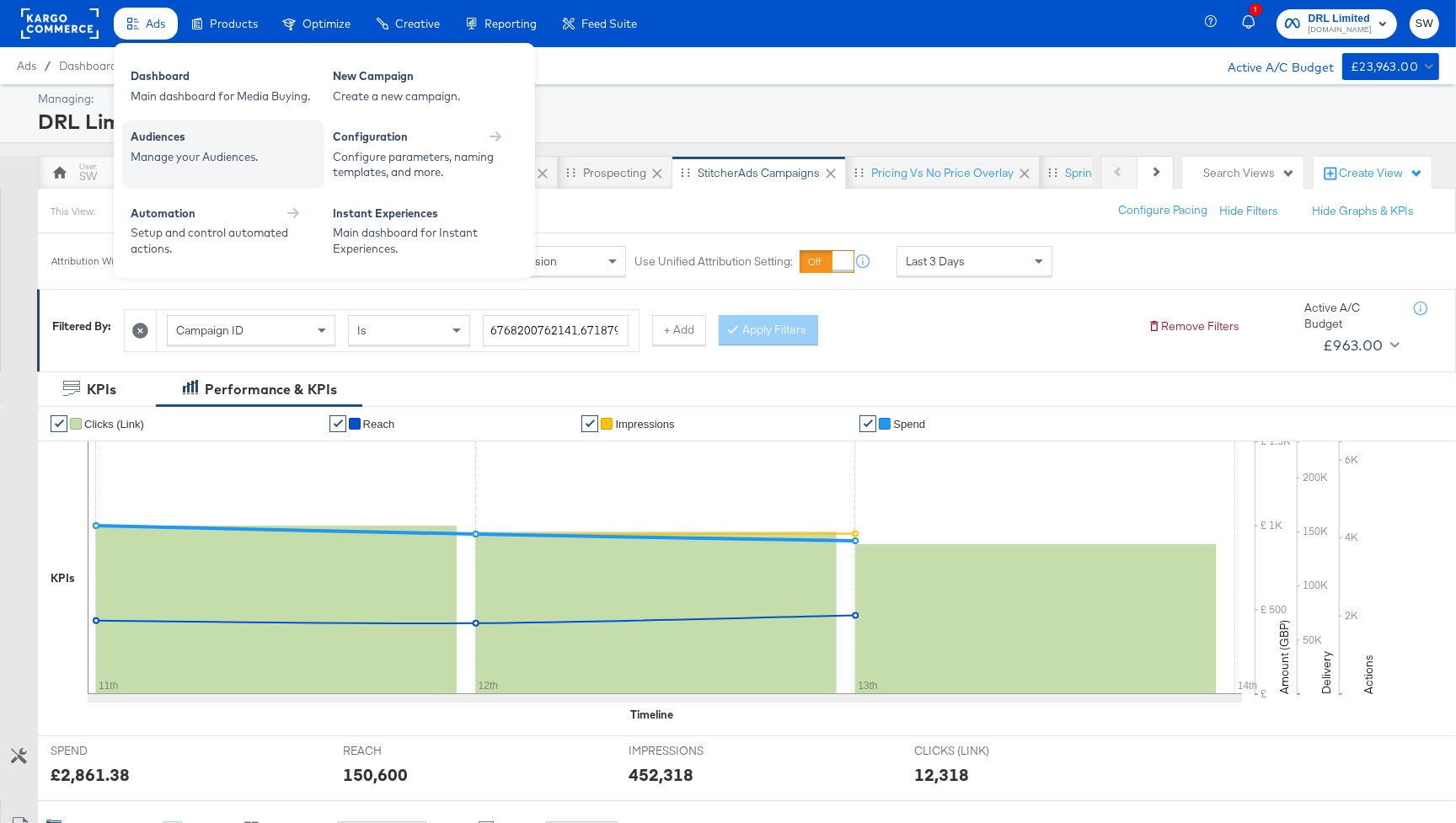
click at [178, 140] on div "Audiences" at bounding box center [223, 138] width 186 height 20
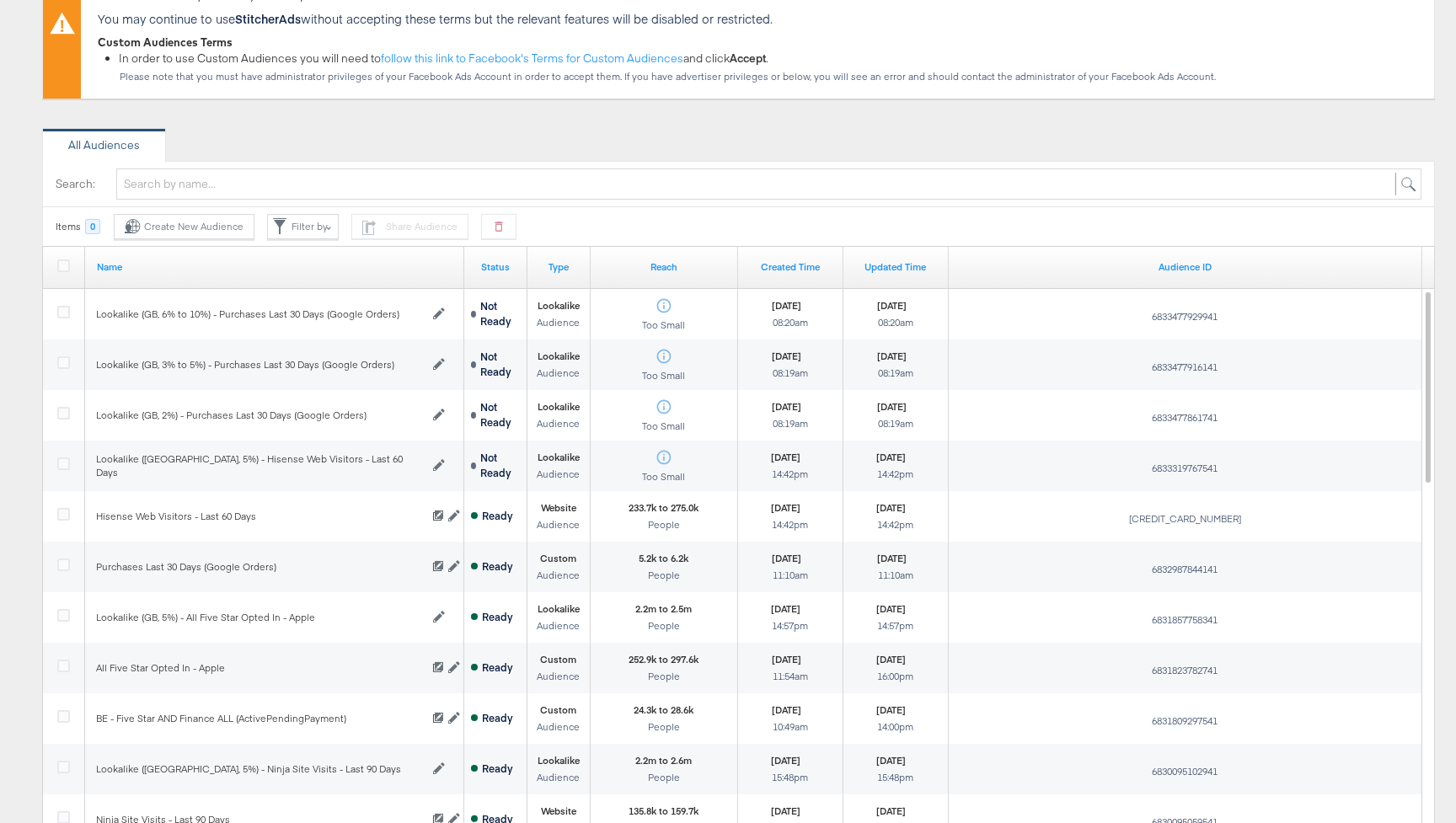
scroll to position [261, 0]
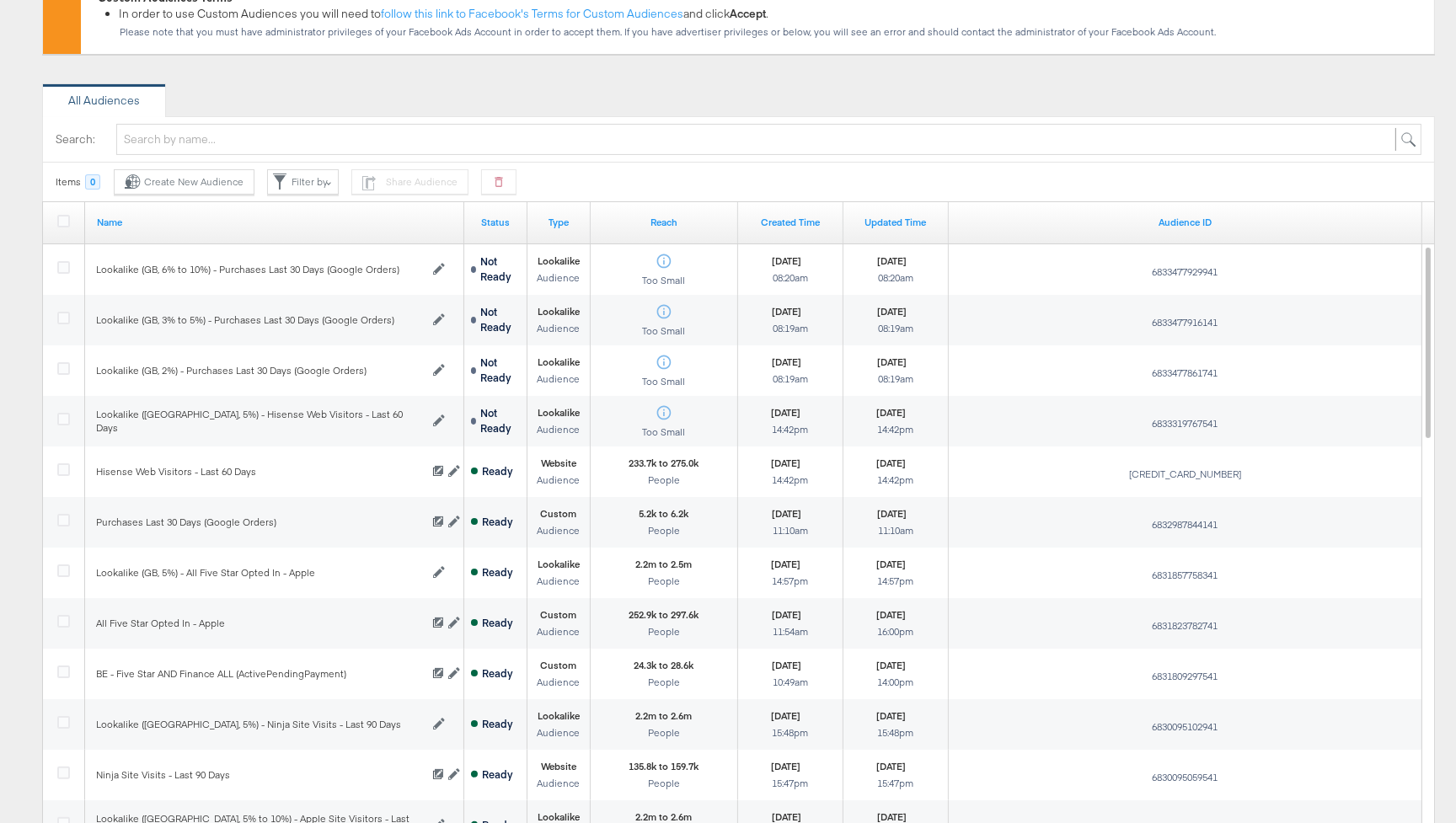
drag, startPoint x: 679, startPoint y: 524, endPoint x: 697, endPoint y: 528, distance: 18.4
click at [679, 524] on div "People" at bounding box center [664, 530] width 33 height 11
drag, startPoint x: 702, startPoint y: 515, endPoint x: 633, endPoint y: 515, distance: 69.0
click at [633, 515] on div "5.2k to 6.2k People" at bounding box center [663, 523] width 146 height 51
drag, startPoint x: 681, startPoint y: 517, endPoint x: 698, endPoint y: 518, distance: 17.0
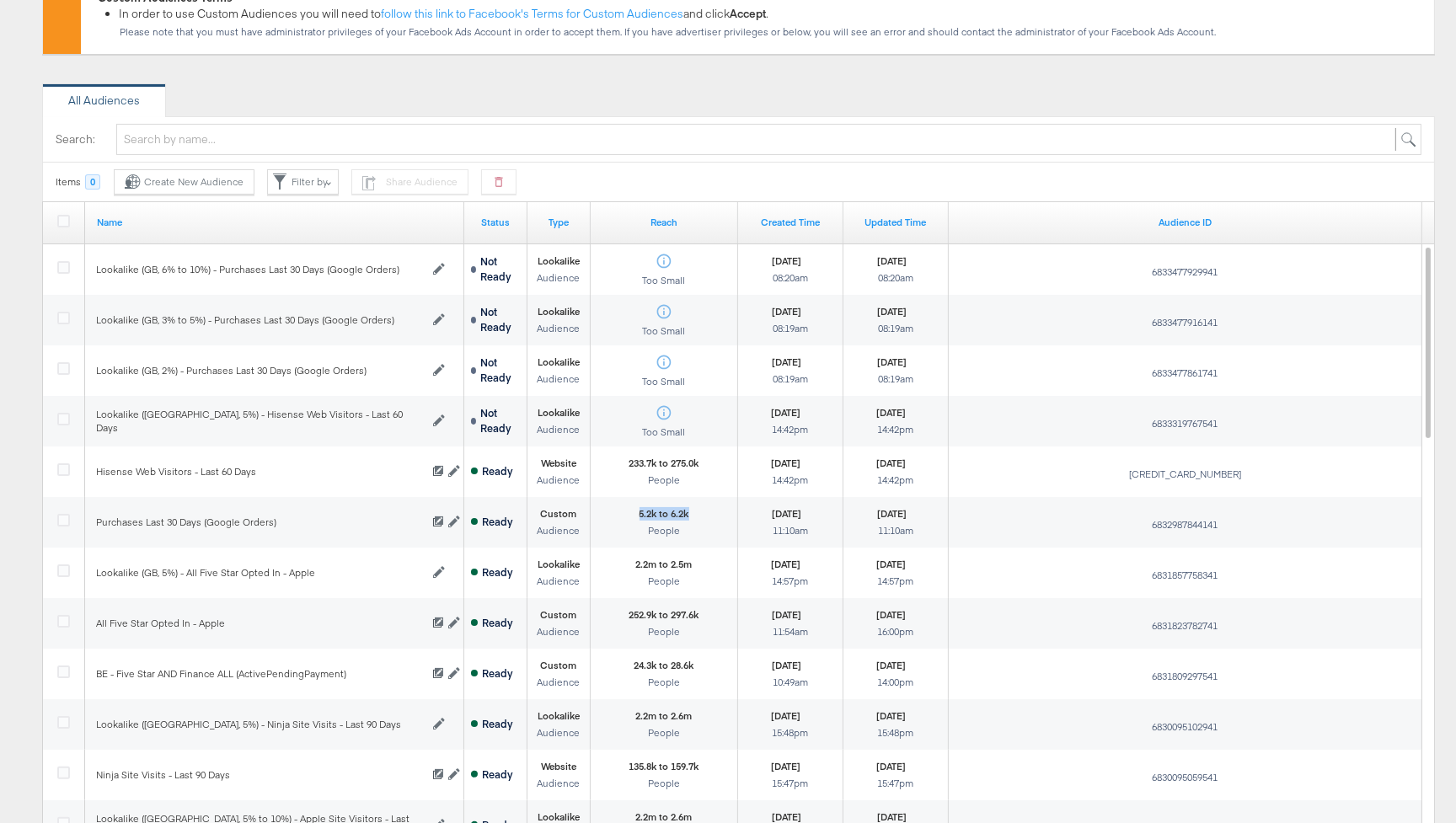
click at [681, 517] on strong "5.2k to 6.2k" at bounding box center [664, 513] width 50 height 13
drag, startPoint x: 696, startPoint y: 511, endPoint x: 637, endPoint y: 511, distance: 59.0
click at [637, 511] on div "5.2k to 6.2k People" at bounding box center [663, 523] width 146 height 51
click at [210, 322] on div "Lookalike (GB, 3% to 5%) - Purchases Last 30 Days (Google Orders)" at bounding box center [258, 320] width 324 height 13
click at [150, 369] on div "Lookalike (GB, 2%) - Purchases Last 30 Days (Google Orders)" at bounding box center [258, 370] width 324 height 13
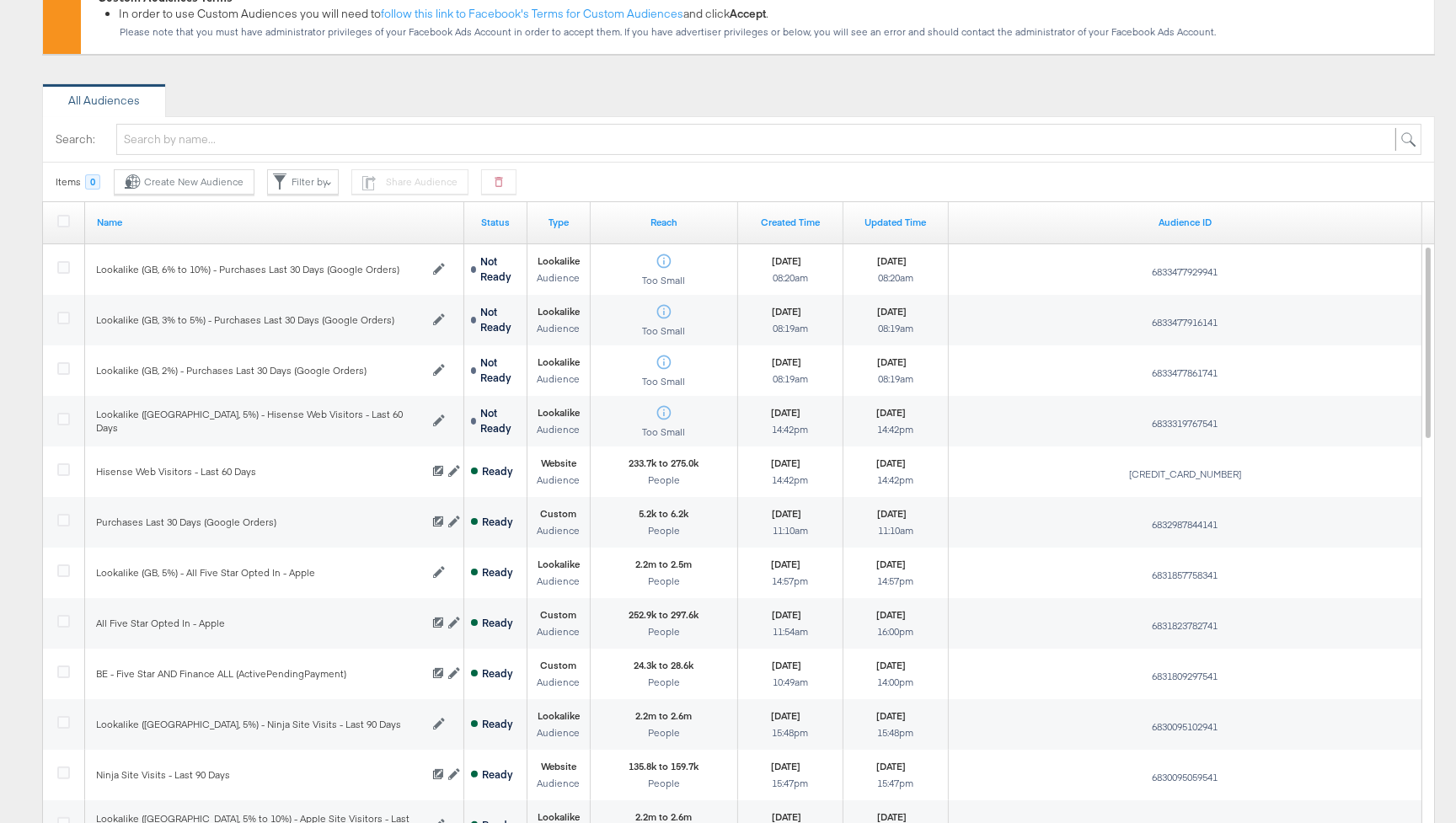
click at [180, 320] on div "Lookalike (GB, 3% to 5%) - Purchases Last 30 Days (Google Orders)" at bounding box center [258, 320] width 324 height 13
click at [176, 263] on div "Lookalike (GB, 6% to 10%) - Purchases Last 30 Days (Google Orders)" at bounding box center [258, 269] width 324 height 13
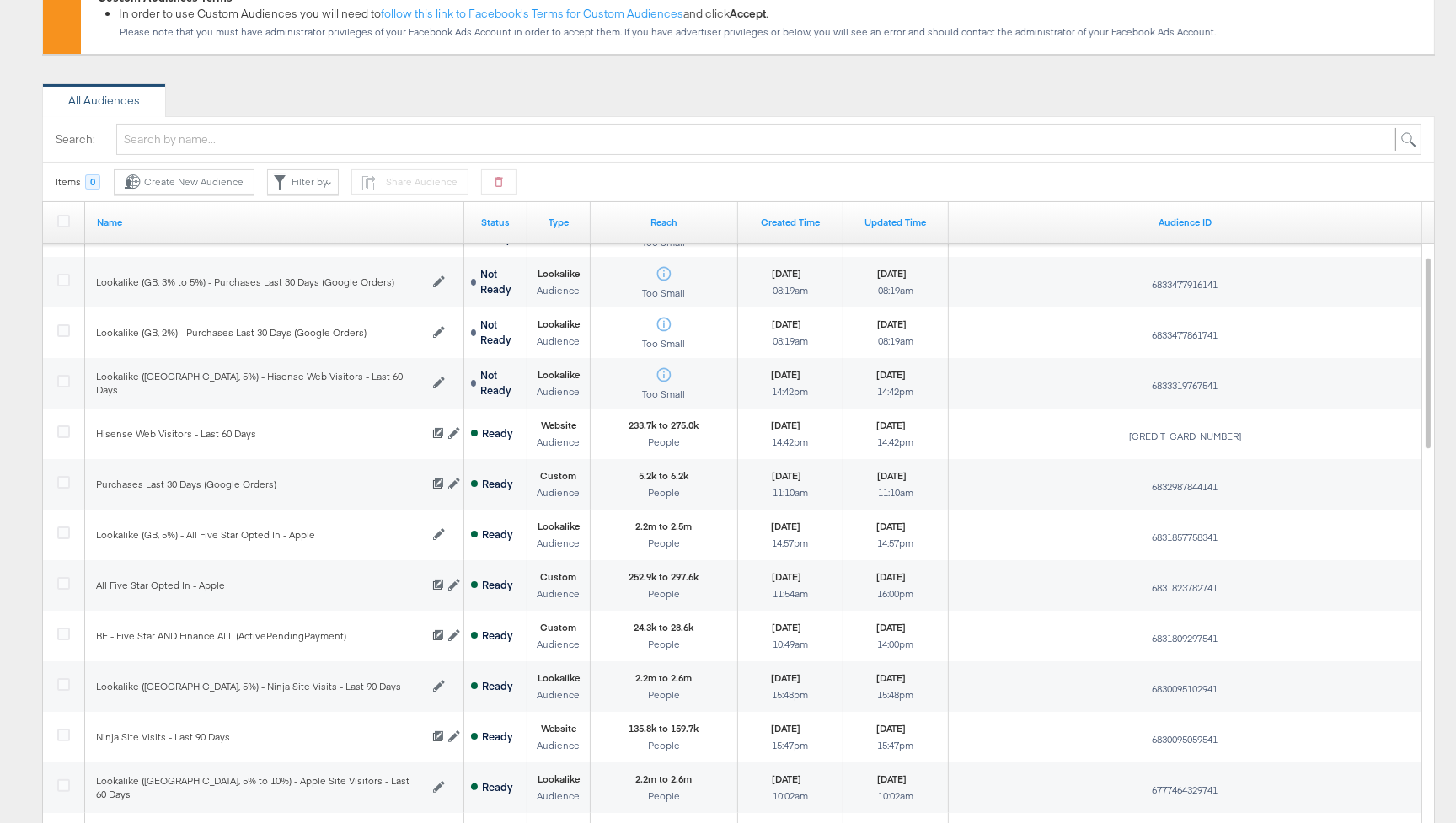
click at [692, 432] on div "233.7k to 275.0k People" at bounding box center [665, 433] width 70 height 31
drag, startPoint x: 701, startPoint y: 423, endPoint x: 498, endPoint y: 423, distance: 203.0
click at [625, 424] on div "233.7k to 275.0k People" at bounding box center [664, 433] width 83 height 44
click at [301, 388] on div "Lookalike (GB, 5%) - Hisense Web Visitors - Last 60 Days" at bounding box center [258, 383] width 324 height 26
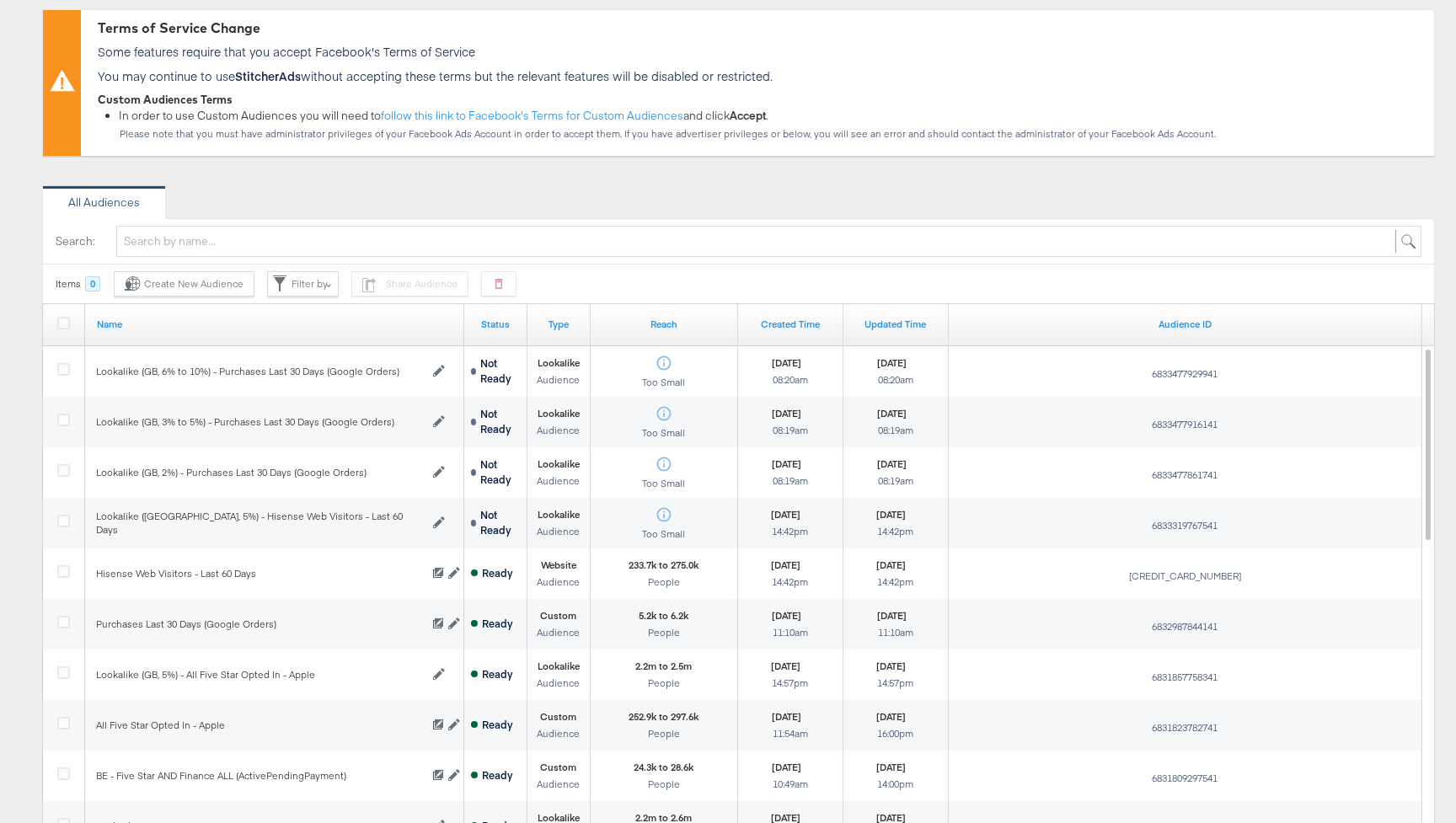
scroll to position [163, 0]
click at [193, 281] on div "Create New Audience" at bounding box center [184, 280] width 119 height 15
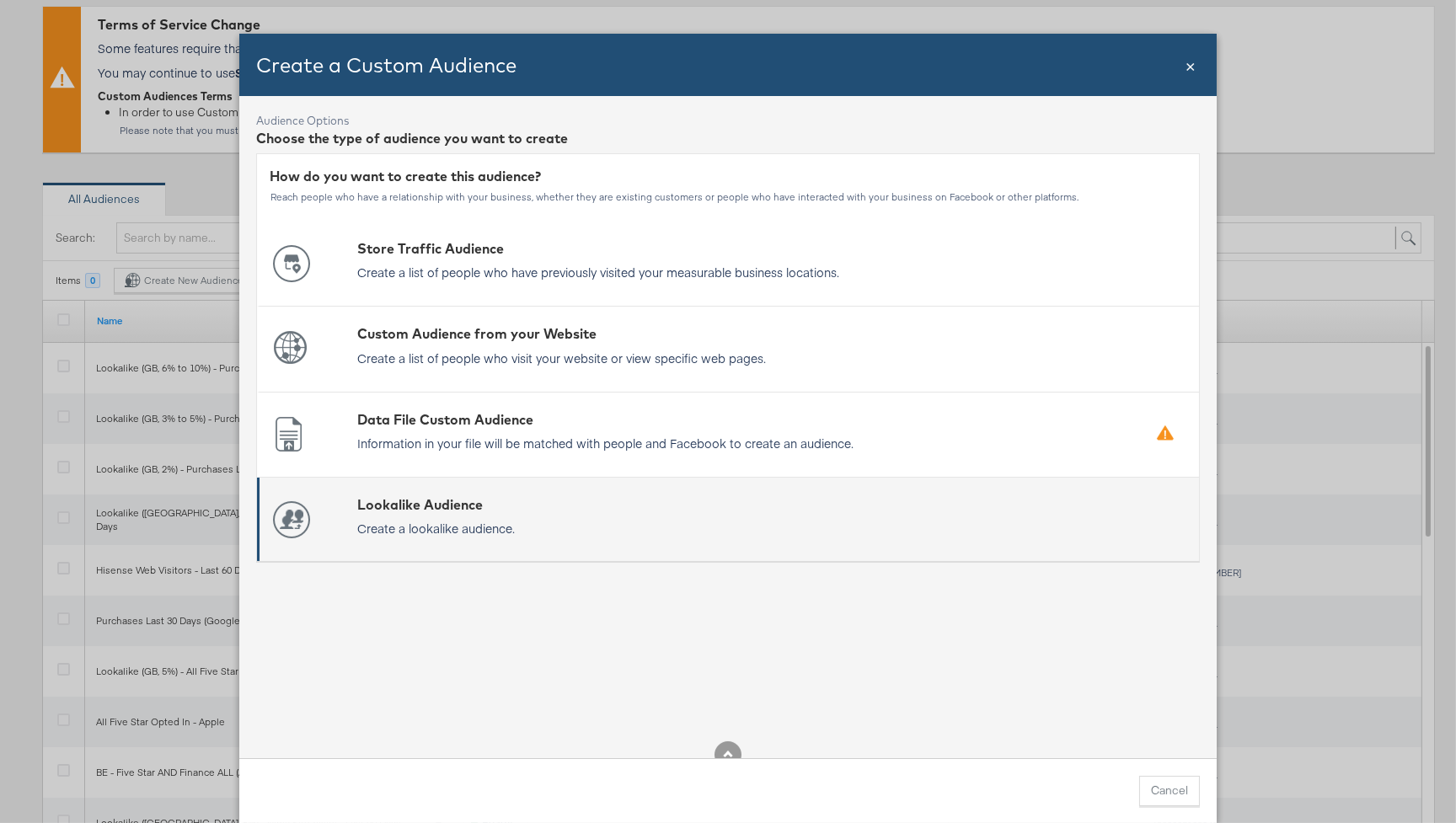
click at [433, 503] on div "Lookalike Audience" at bounding box center [436, 505] width 158 height 19
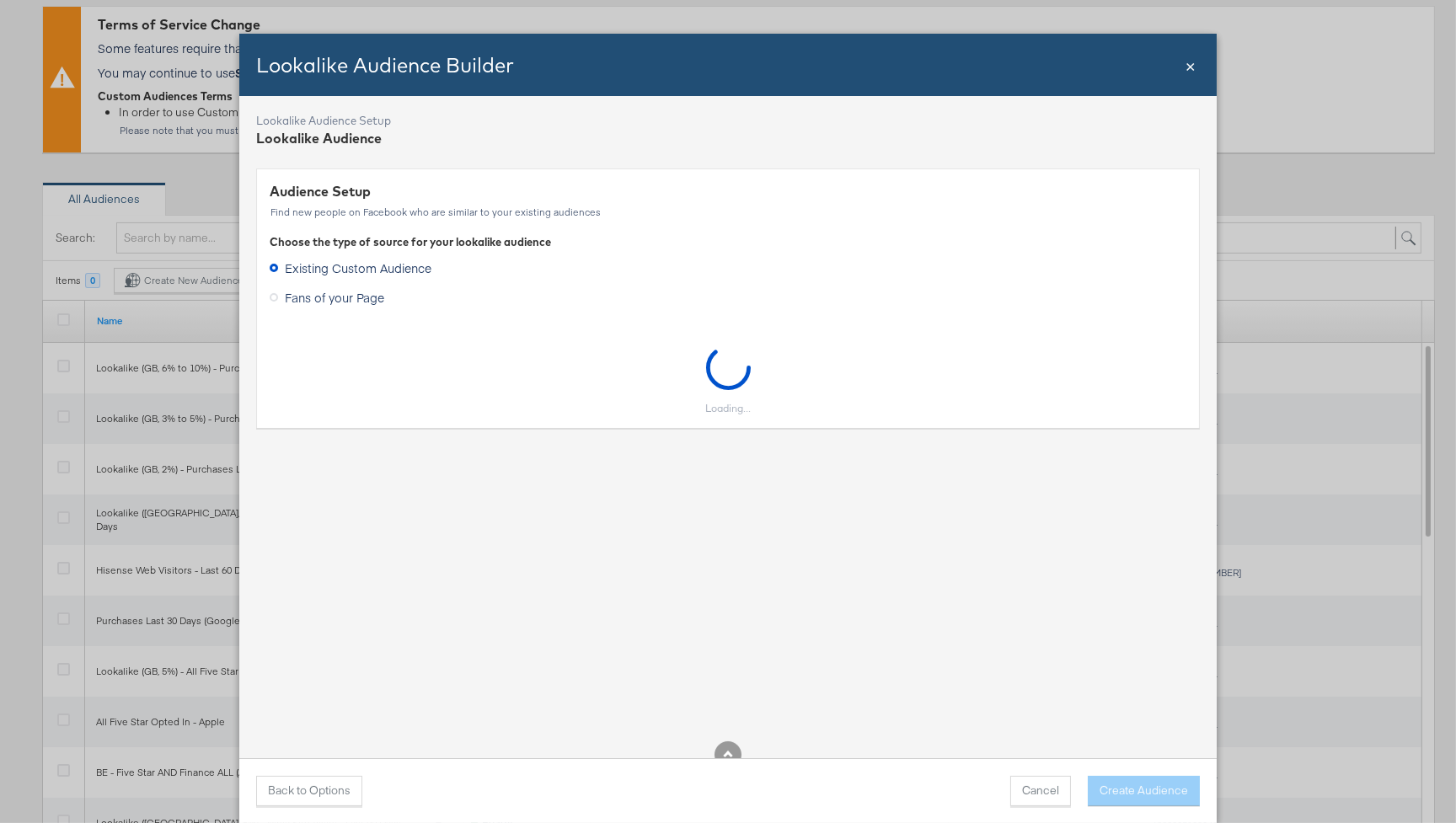
scroll to position [17, 0]
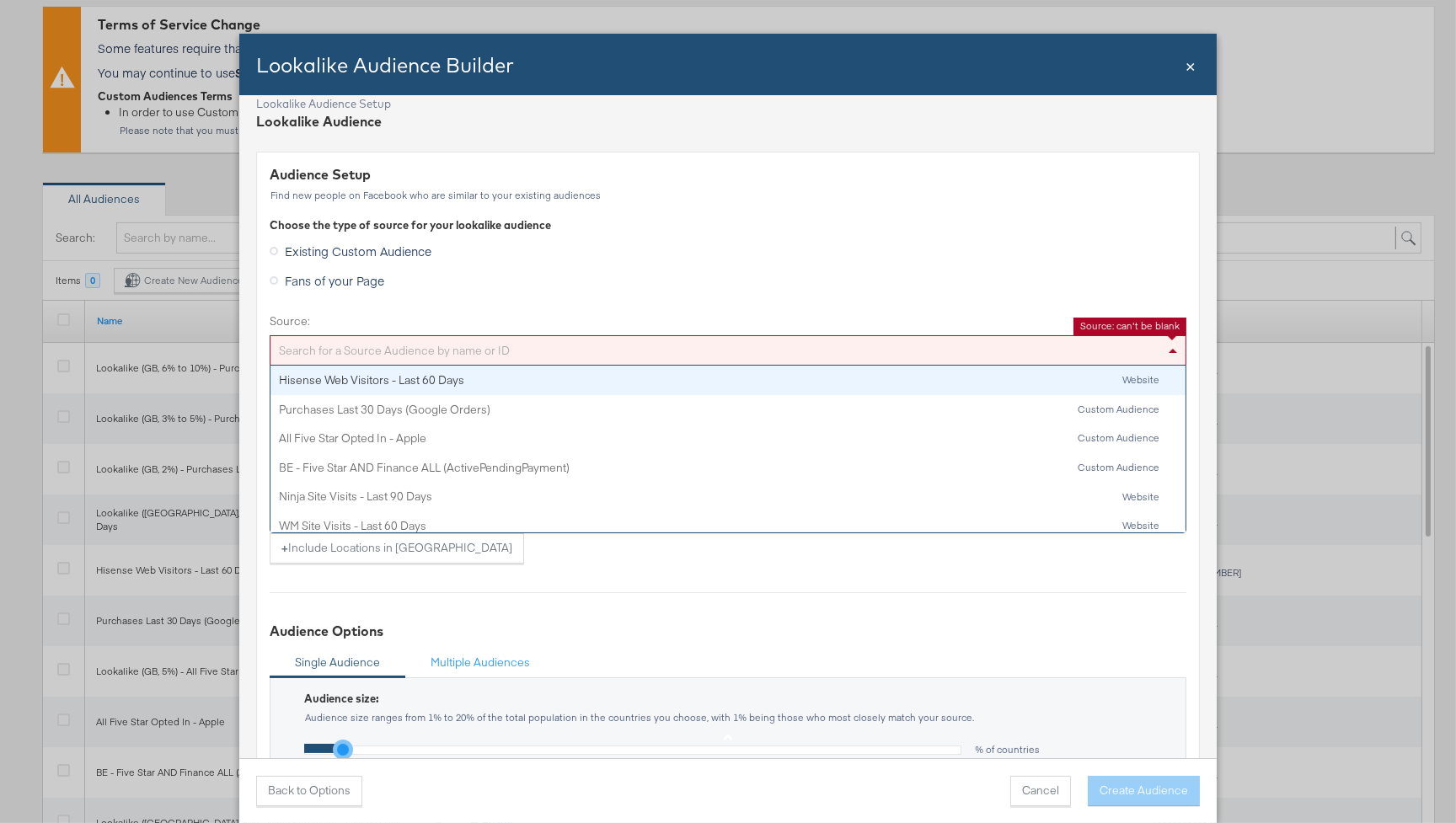
click at [419, 363] on div "Search for a Source Audience by name or ID" at bounding box center [728, 350] width 915 height 29
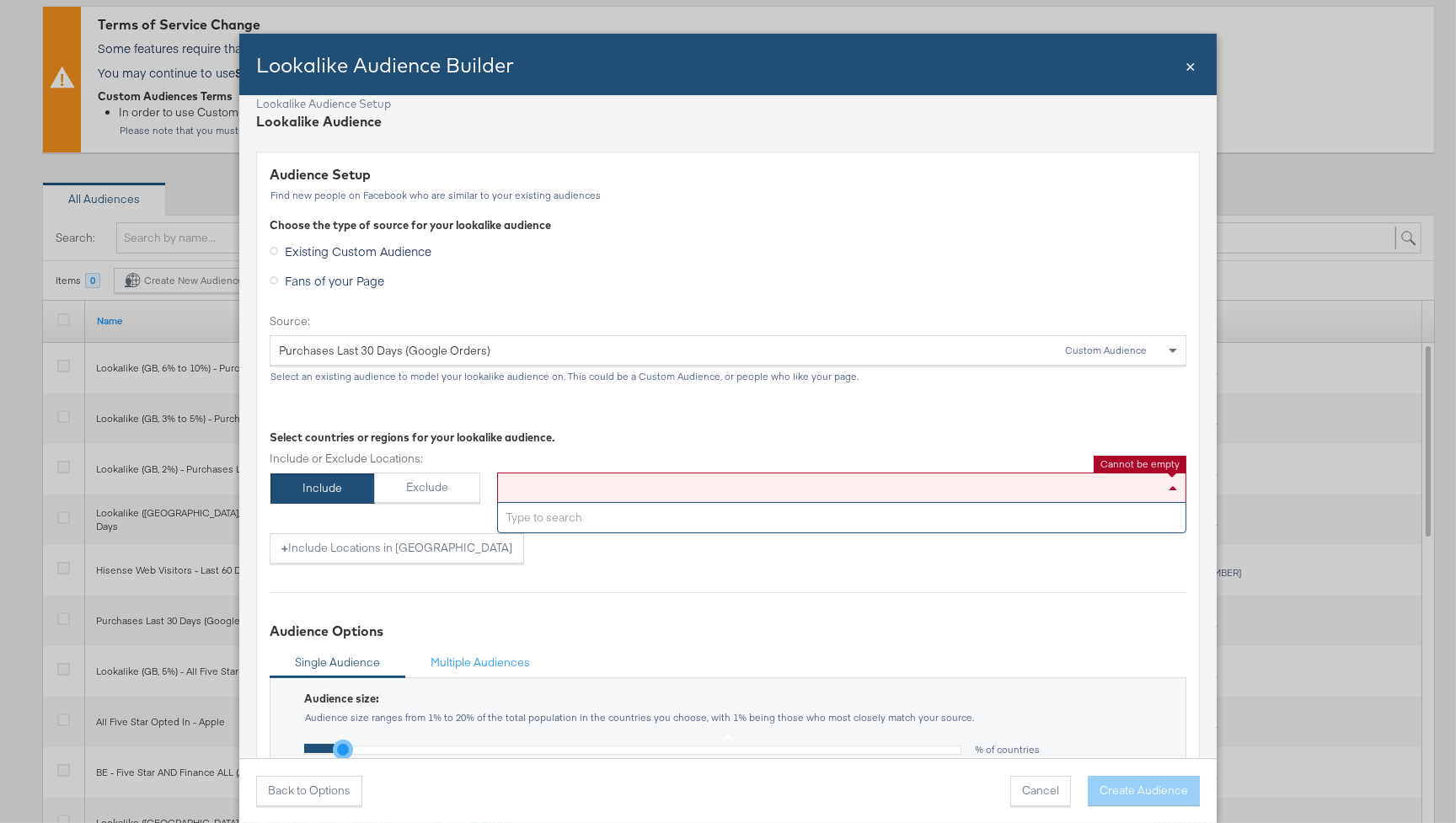
click at [545, 489] on div "Type to add countries" at bounding box center [842, 488] width 689 height 31
type input "united"
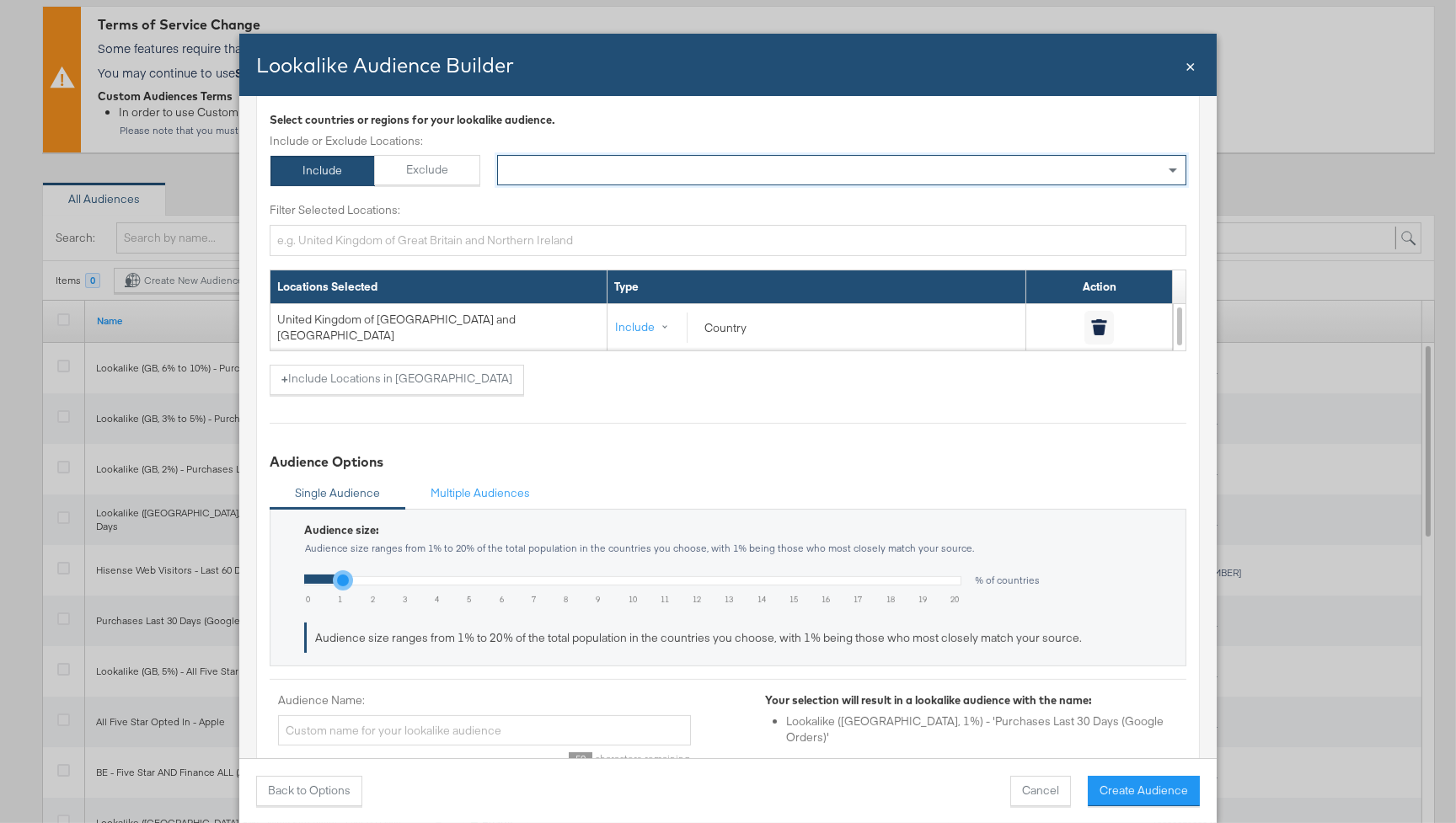
scroll to position [362, 0]
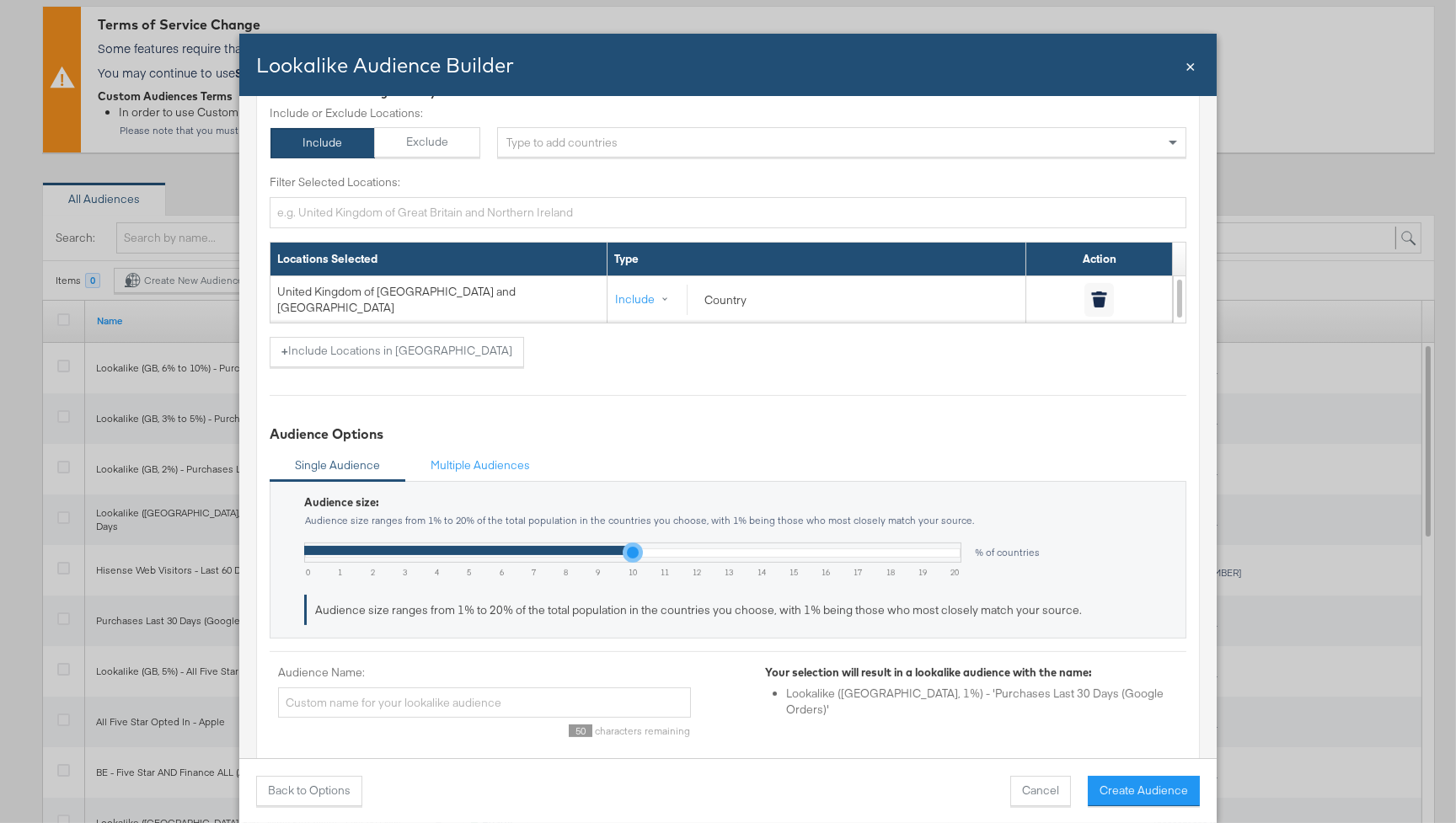
type input "10"
click at [630, 557] on input "range" at bounding box center [633, 552] width 657 height 20
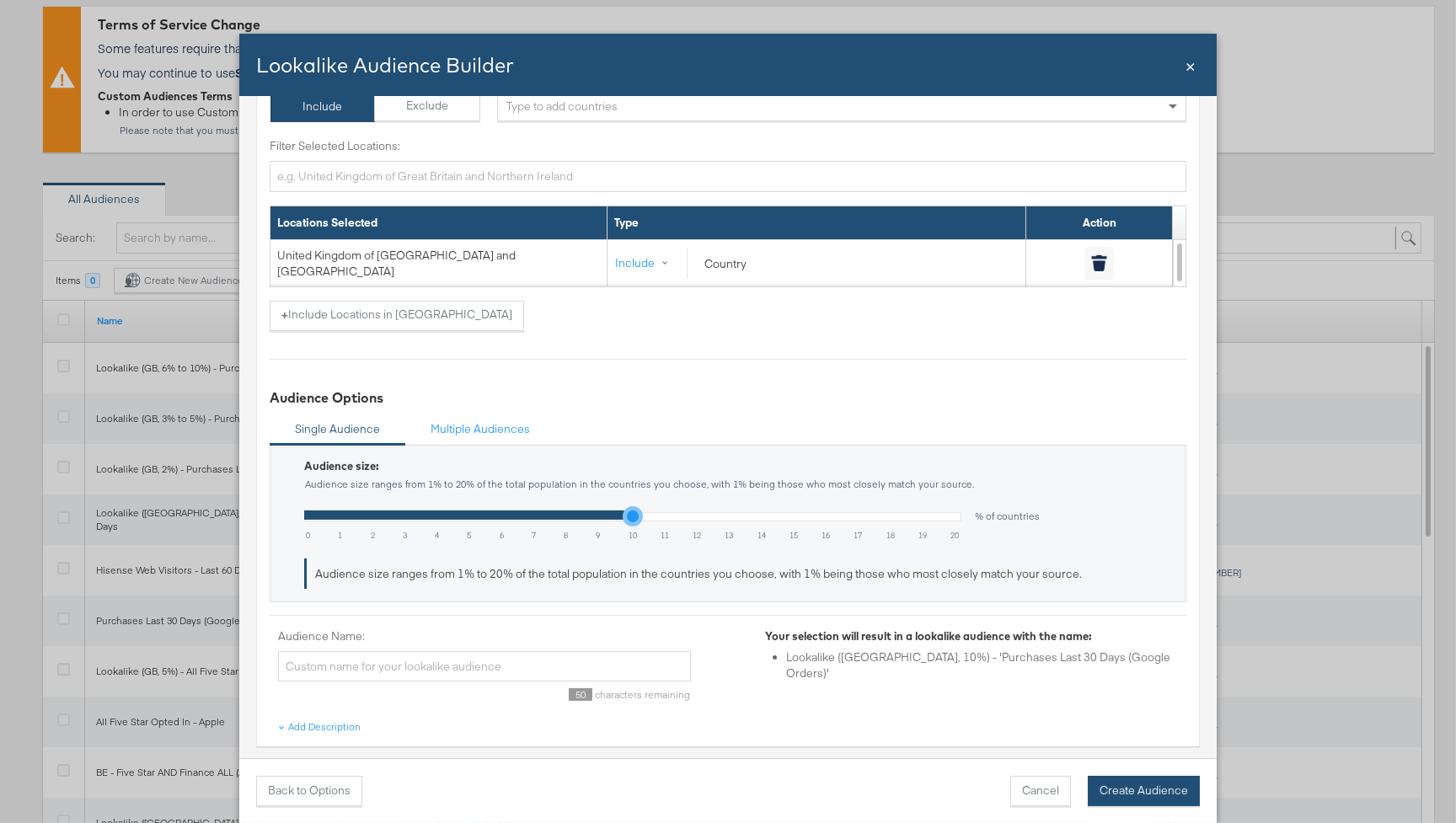
click at [1151, 793] on button "Create Audience" at bounding box center [1144, 791] width 112 height 31
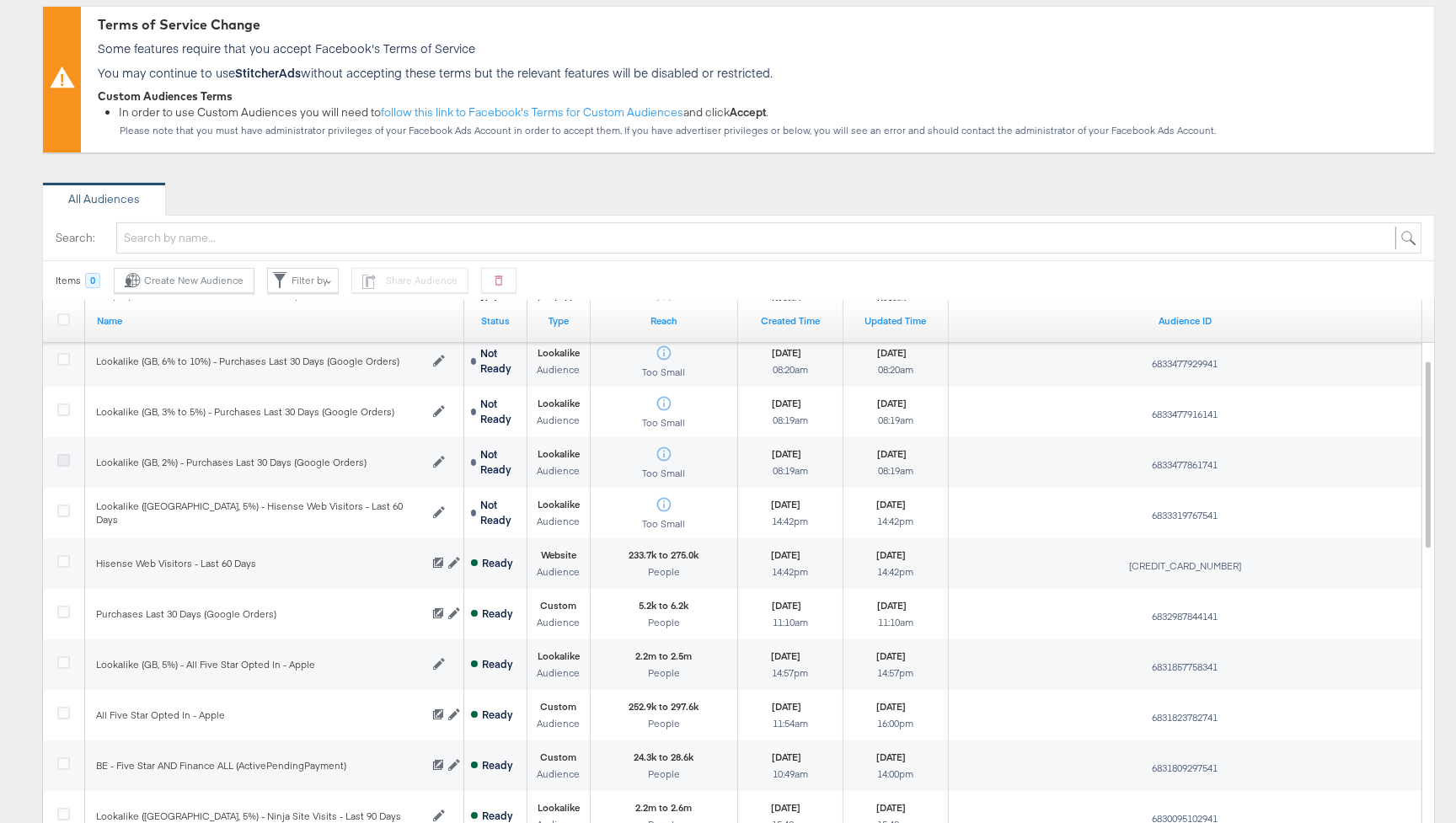
click at [67, 455] on icon at bounding box center [63, 461] width 12 height 12
click at [0, 0] on input "checkbox" at bounding box center [0, 0] width 0 height 0
click at [67, 456] on icon at bounding box center [63, 461] width 12 height 12
click at [0, 0] on input "checkbox" at bounding box center [0, 0] width 0 height 0
click at [163, 283] on div "Create New Audience" at bounding box center [184, 280] width 119 height 15
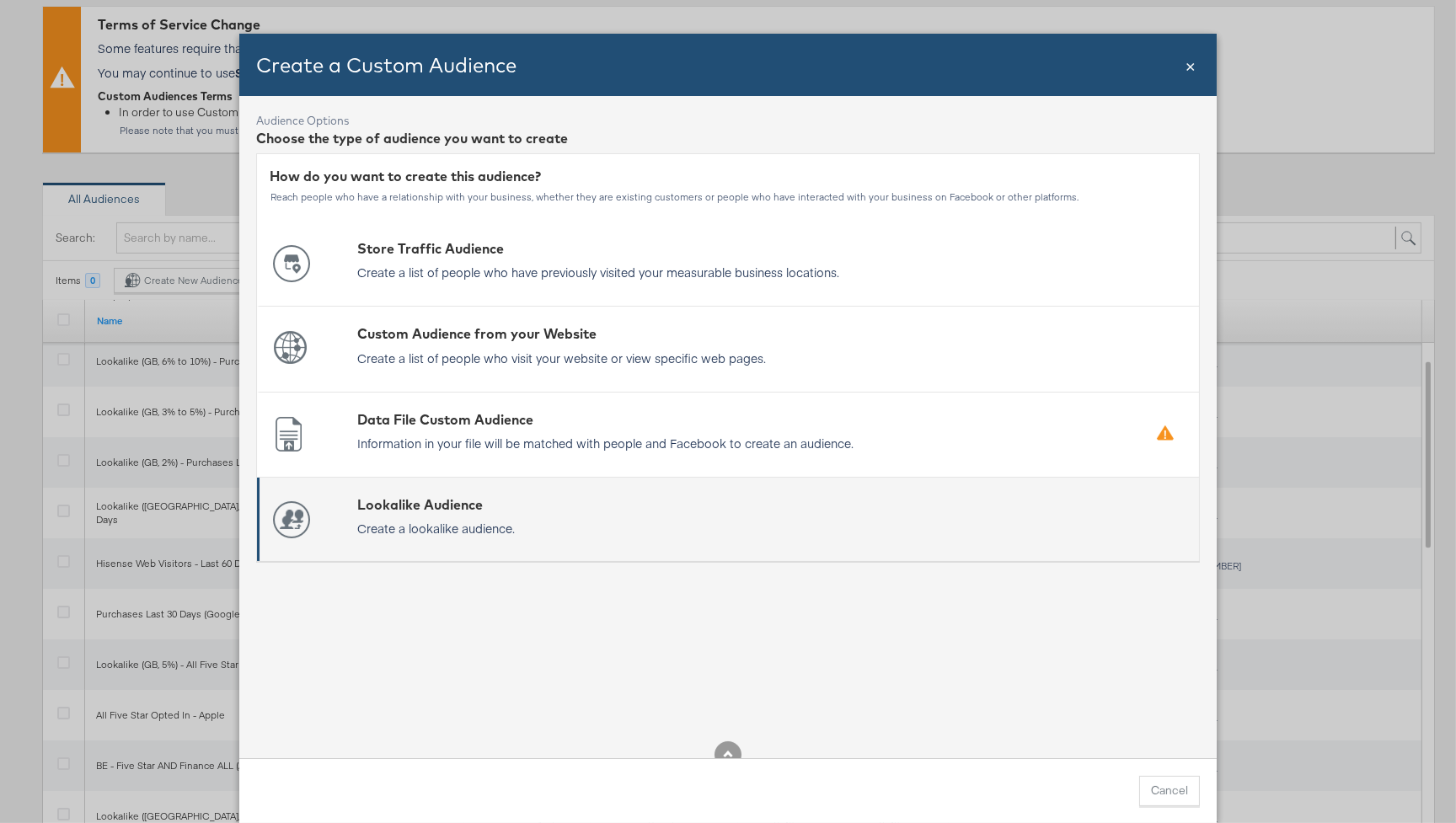
click at [468, 521] on p "Create a lookalike audience." at bounding box center [436, 528] width 158 height 17
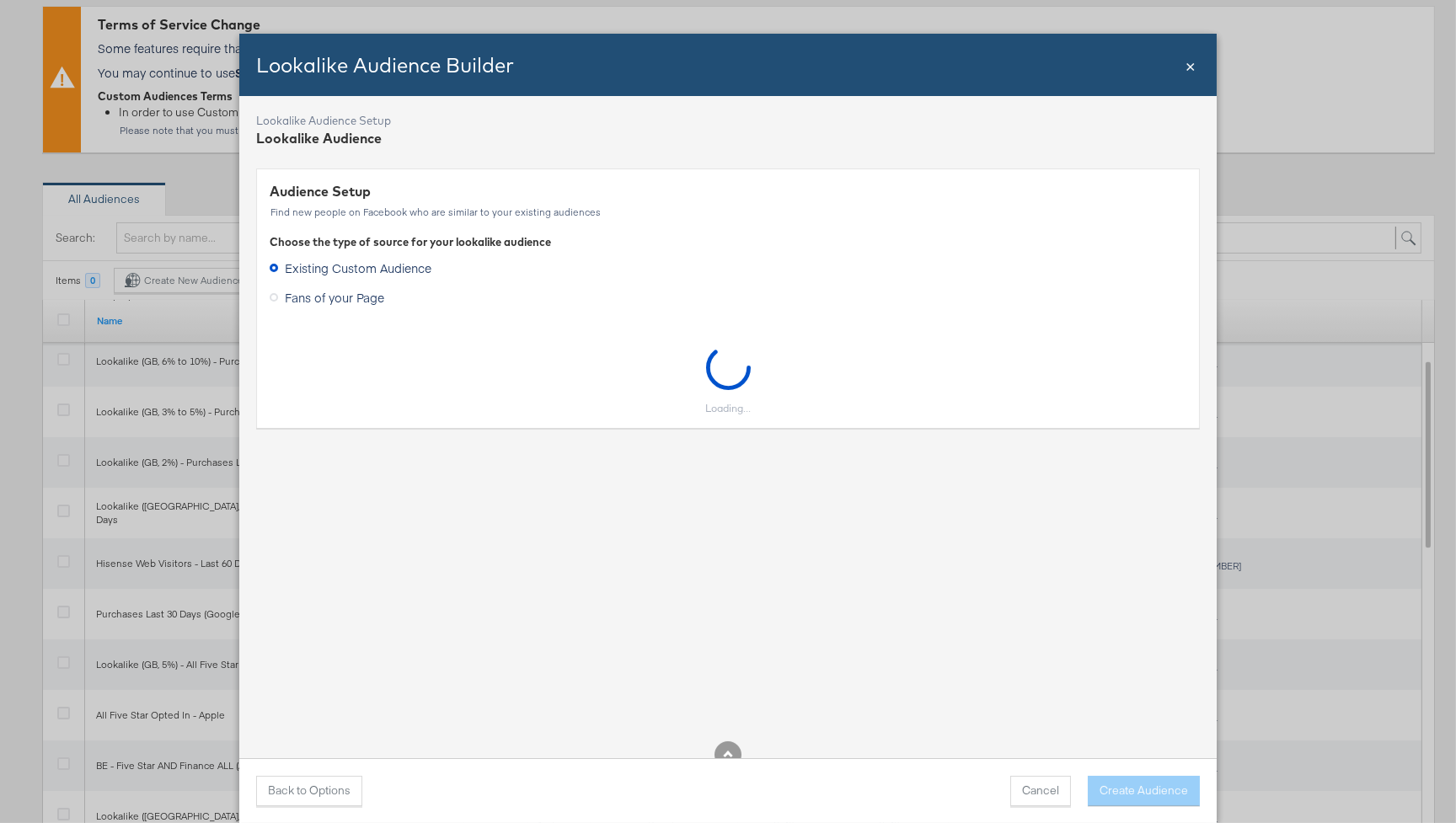
scroll to position [17, 0]
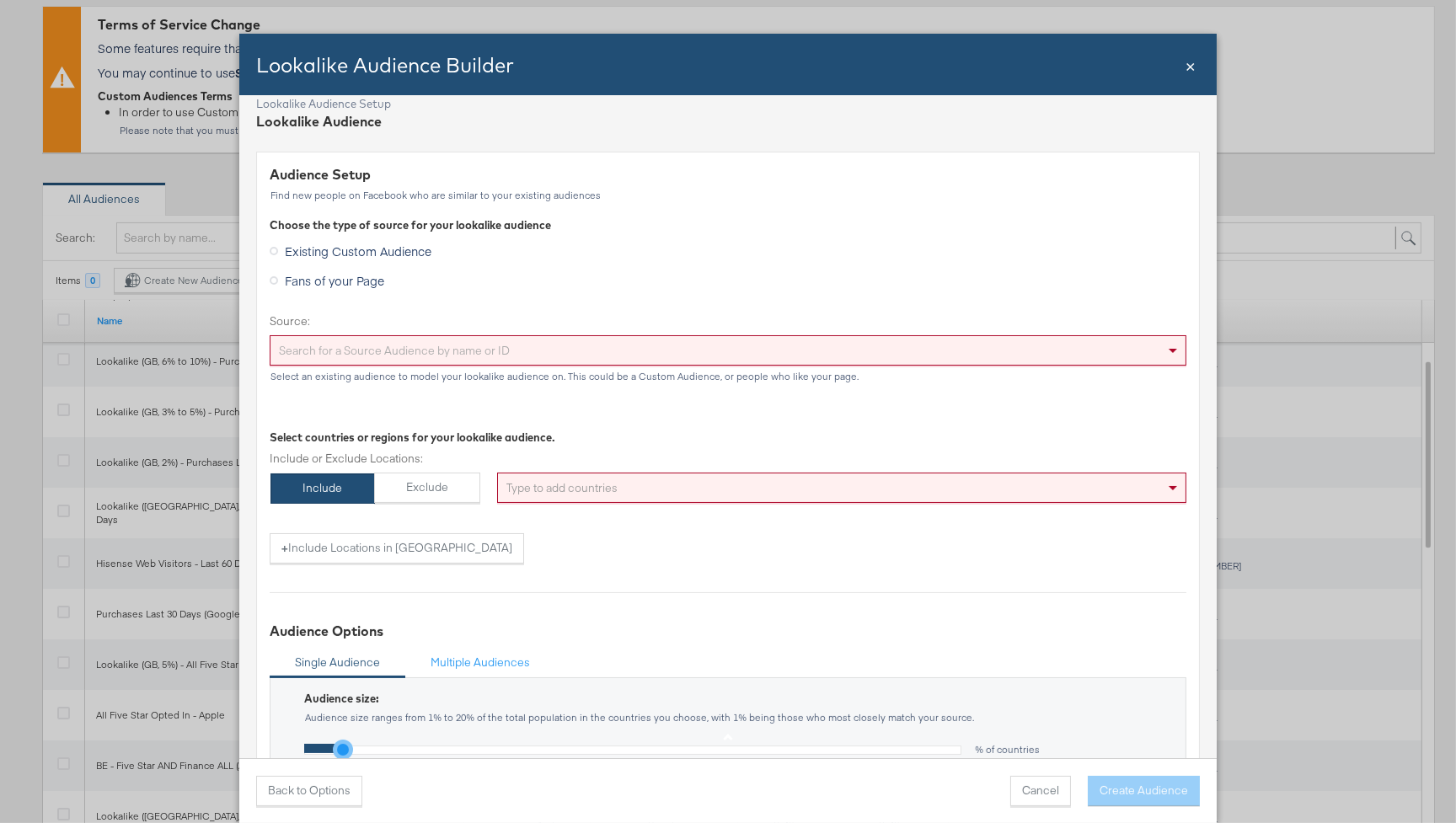
click at [555, 350] on div "Search for a Source Audience by name or ID" at bounding box center [728, 350] width 915 height 29
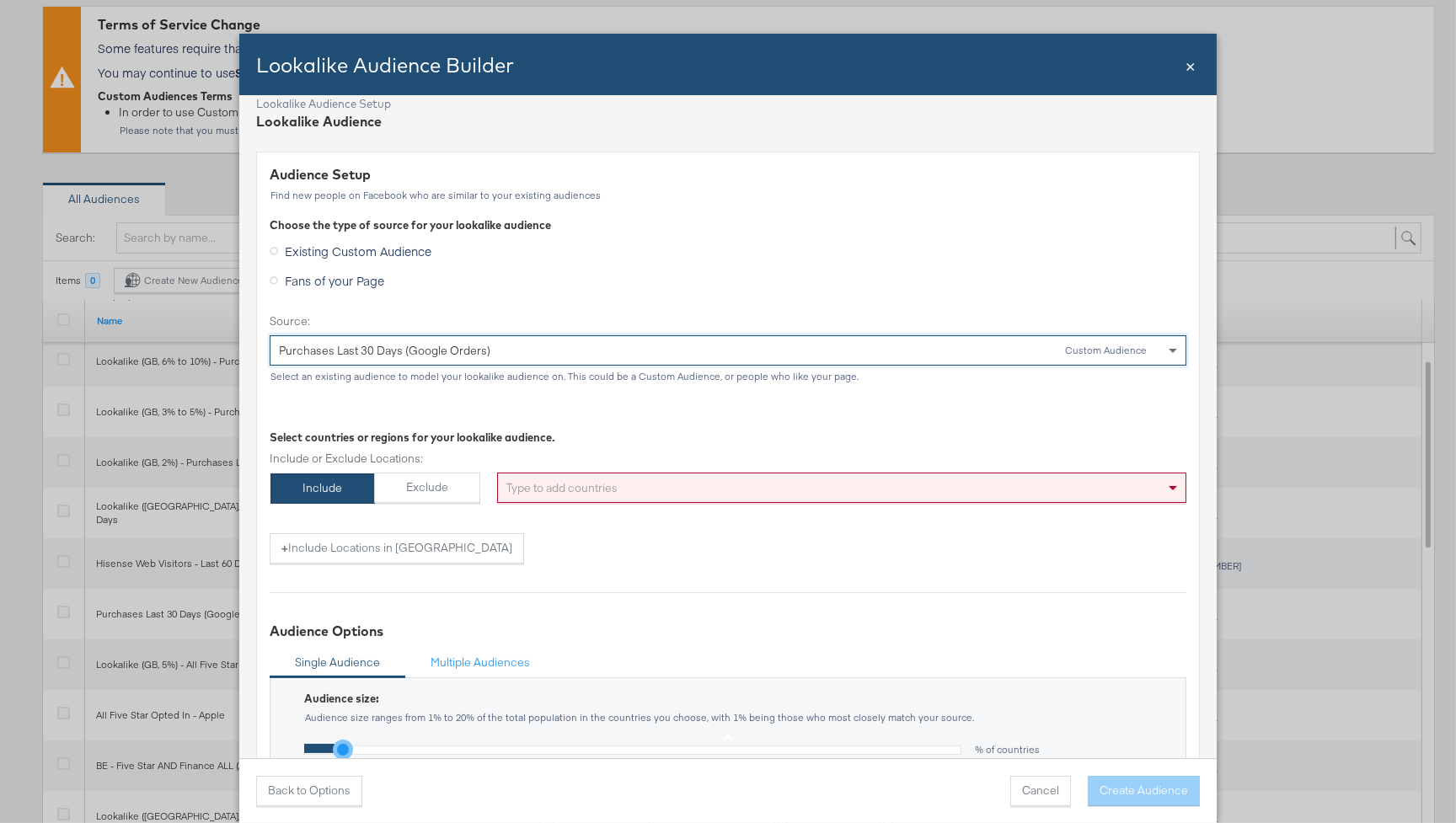
click at [560, 477] on div "Type to add countries" at bounding box center [842, 488] width 689 height 31
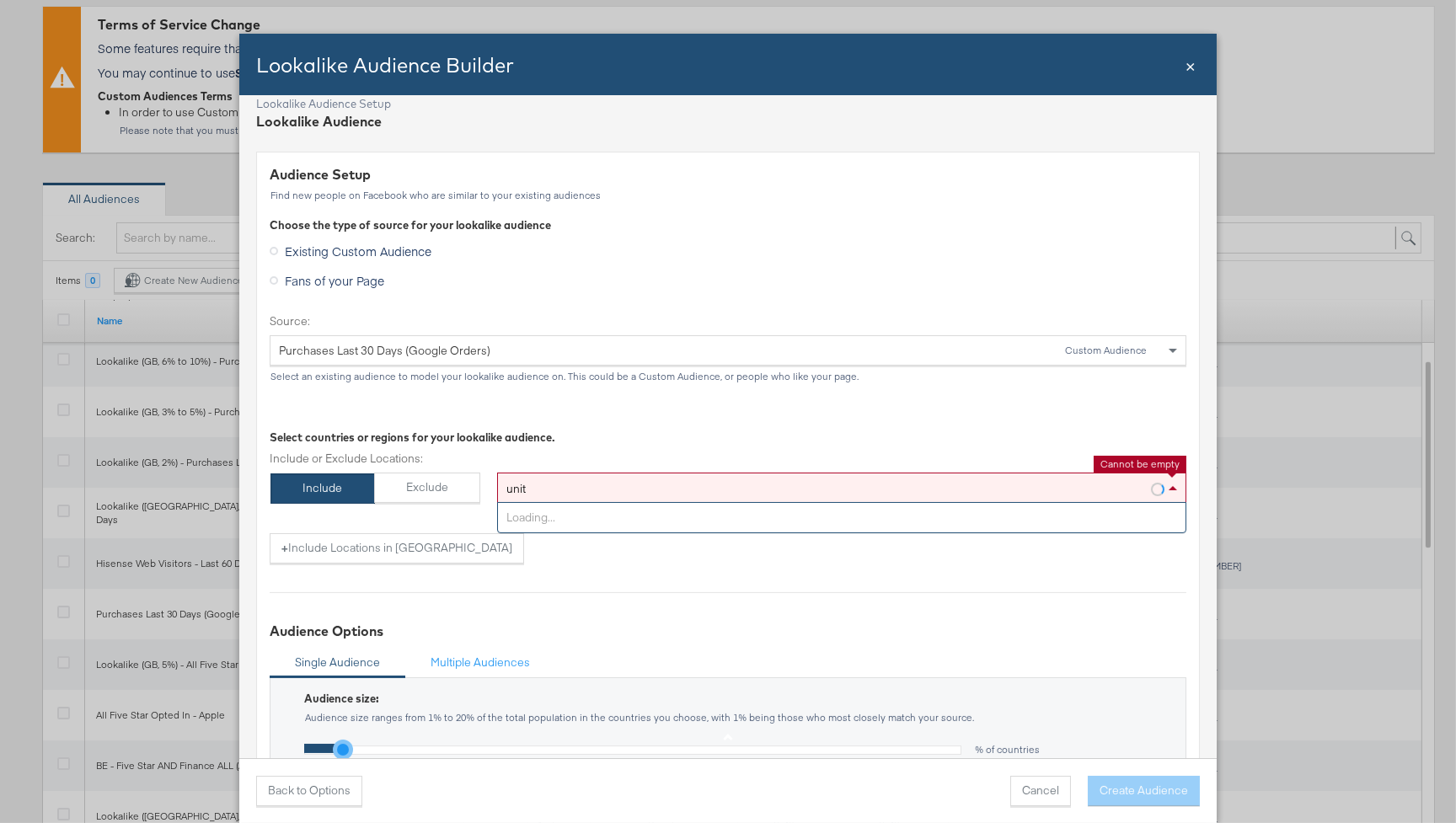
type input "unite"
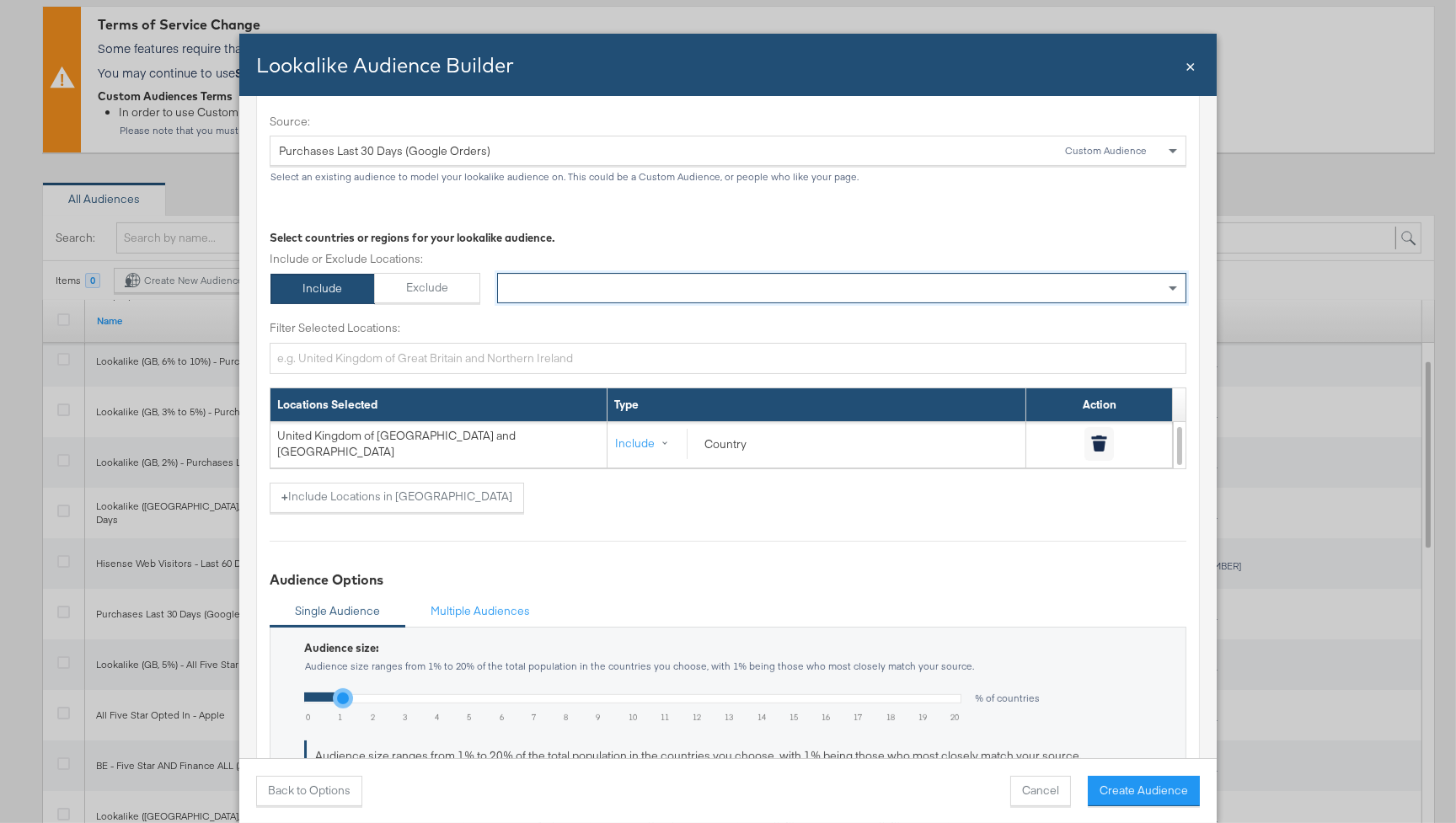
scroll to position [246, 0]
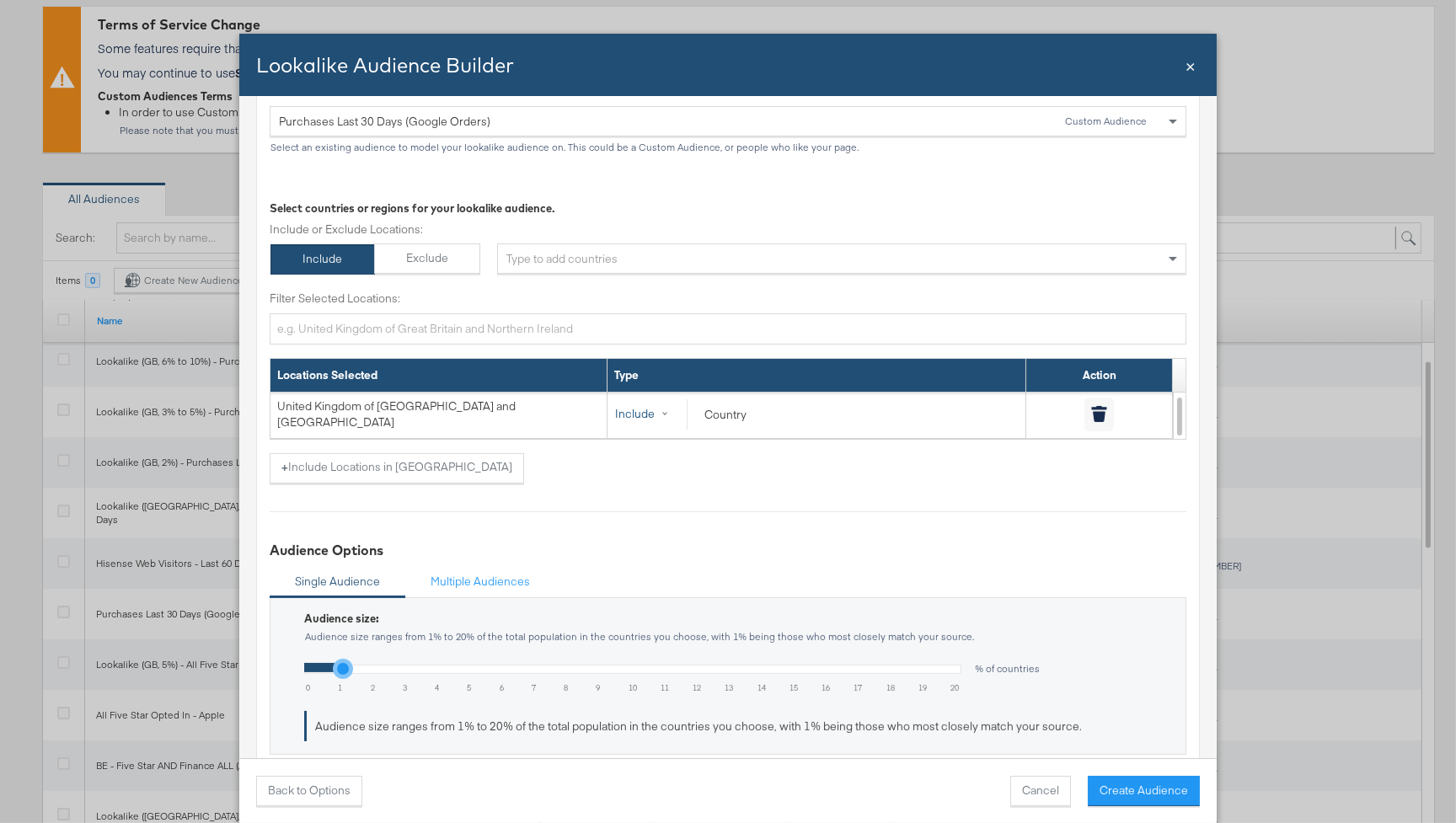
click at [658, 406] on button "Include" at bounding box center [650, 414] width 73 height 31
click at [654, 486] on button "Exclude" at bounding box center [668, 482] width 91 height 31
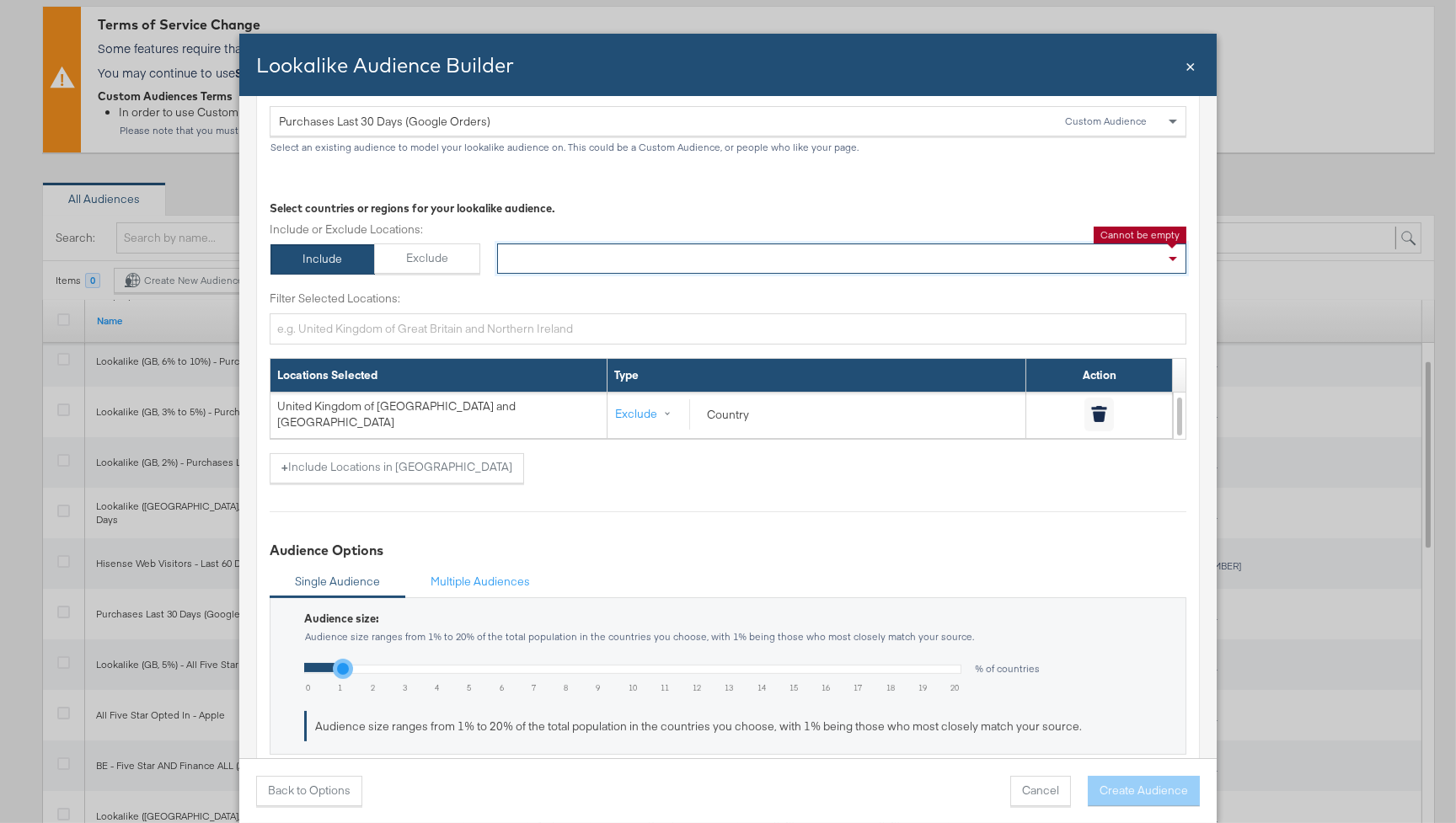
click at [600, 255] on div "× United Kingdom of Great Britain and Northern Ireland" at bounding box center [842, 258] width 689 height 31
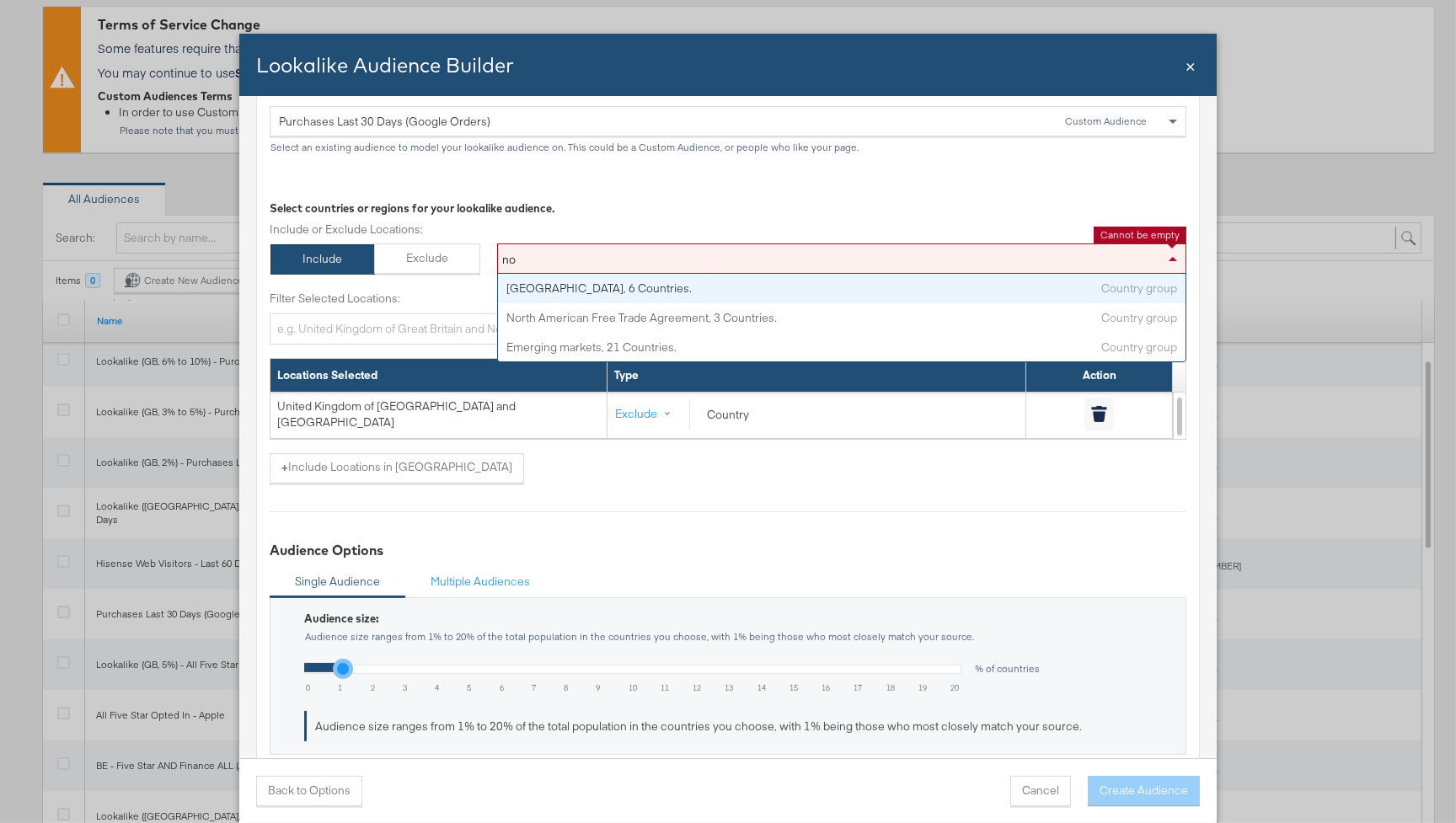
type input "n"
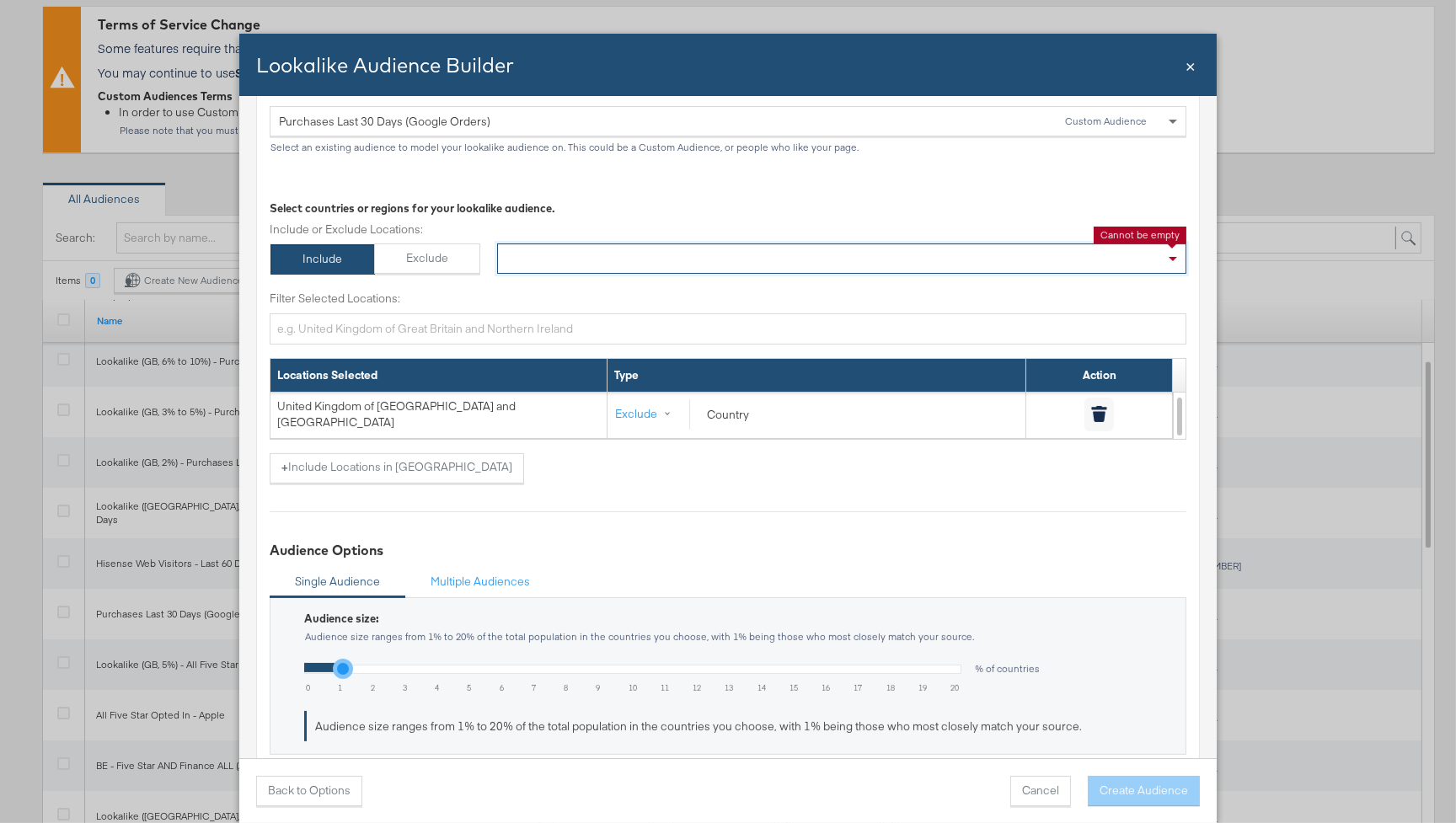
click at [715, 214] on div "Select countries or regions for your lookalike audience." at bounding box center [728, 208] width 917 height 16
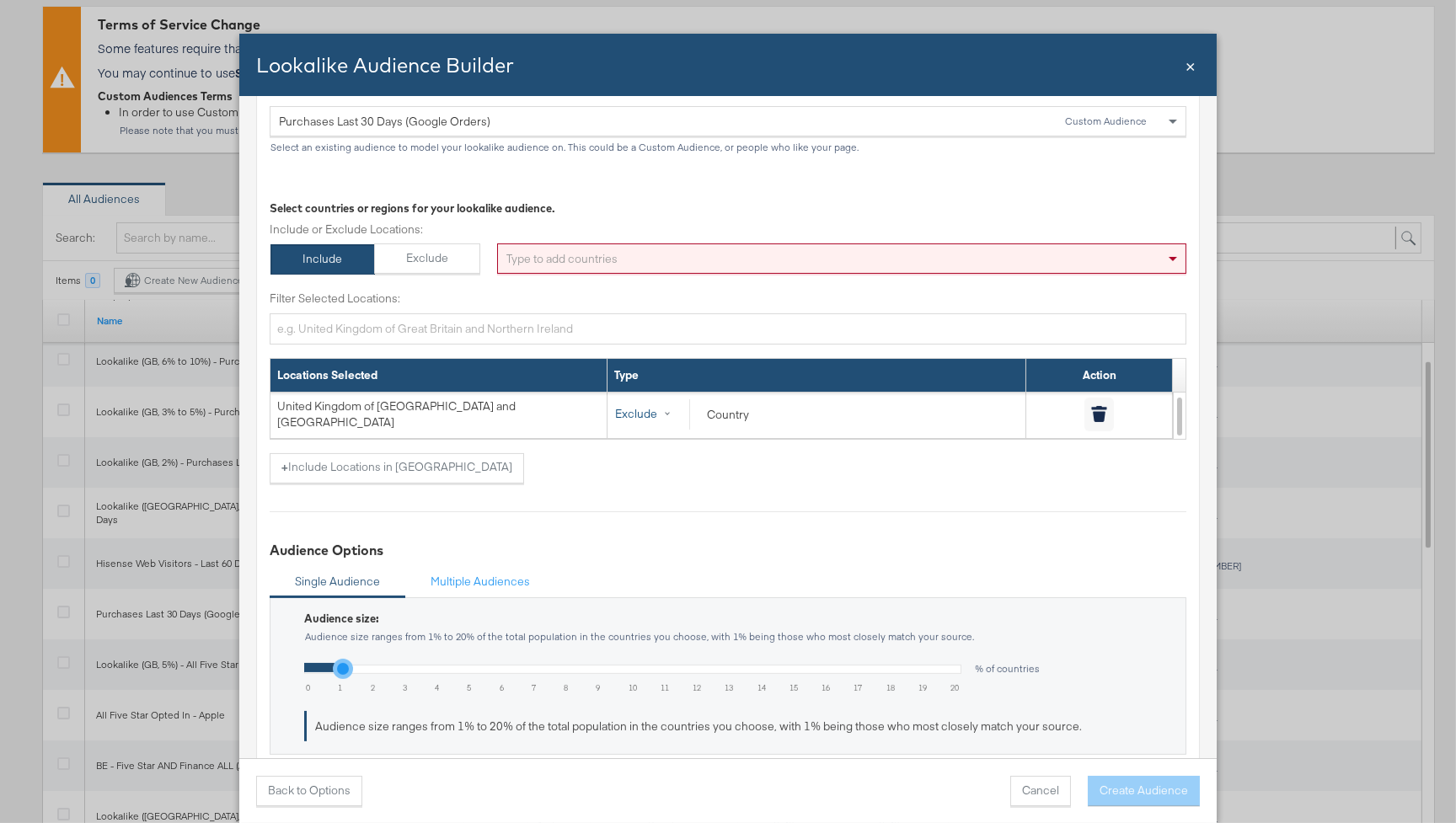
click at [658, 408] on button "Exclude" at bounding box center [652, 414] width 75 height 31
click at [667, 453] on button "Include" at bounding box center [667, 452] width 88 height 31
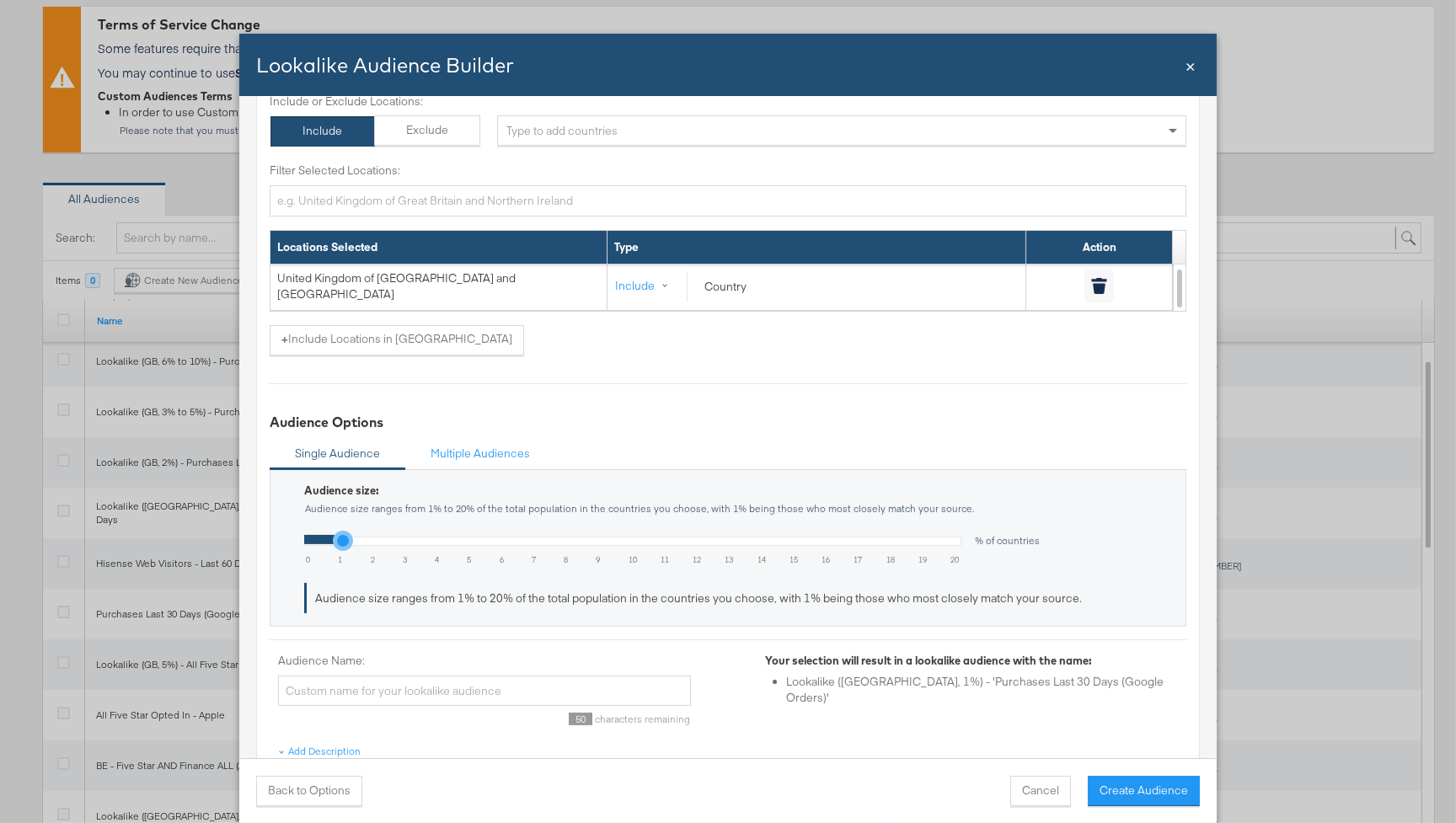
scroll to position [398, 0]
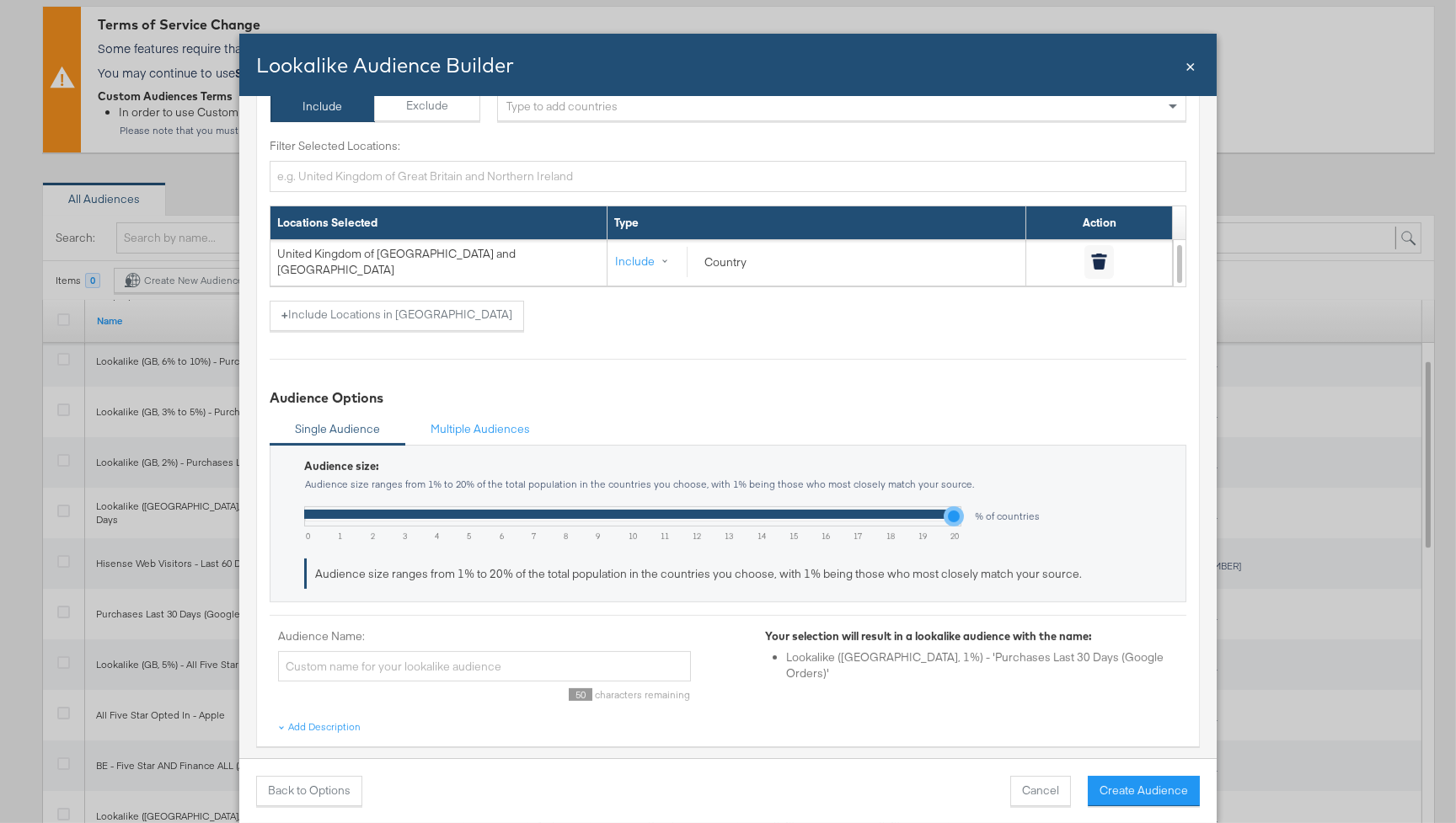
type input "20"
drag, startPoint x: 958, startPoint y: 517, endPoint x: 983, endPoint y: 549, distance: 40.6
click at [958, 518] on input "range" at bounding box center [633, 516] width 657 height 20
click at [1140, 785] on button "Create Audience" at bounding box center [1144, 791] width 112 height 31
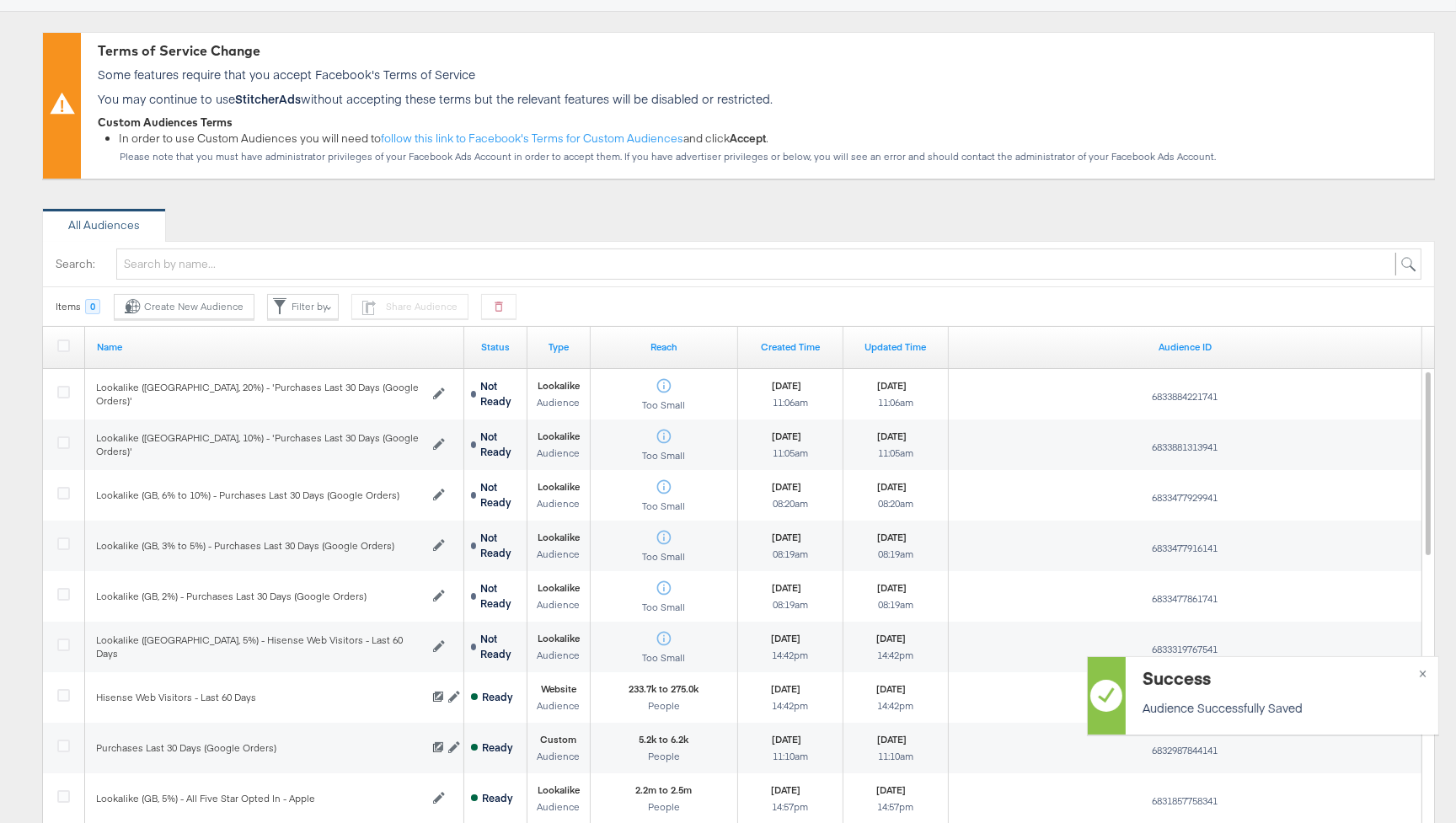
scroll to position [136, 0]
click at [381, 390] on div "Lookalike (GB, 20%) - 'Purchases Last 30 Days (Google Orders)'" at bounding box center [258, 394] width 324 height 26
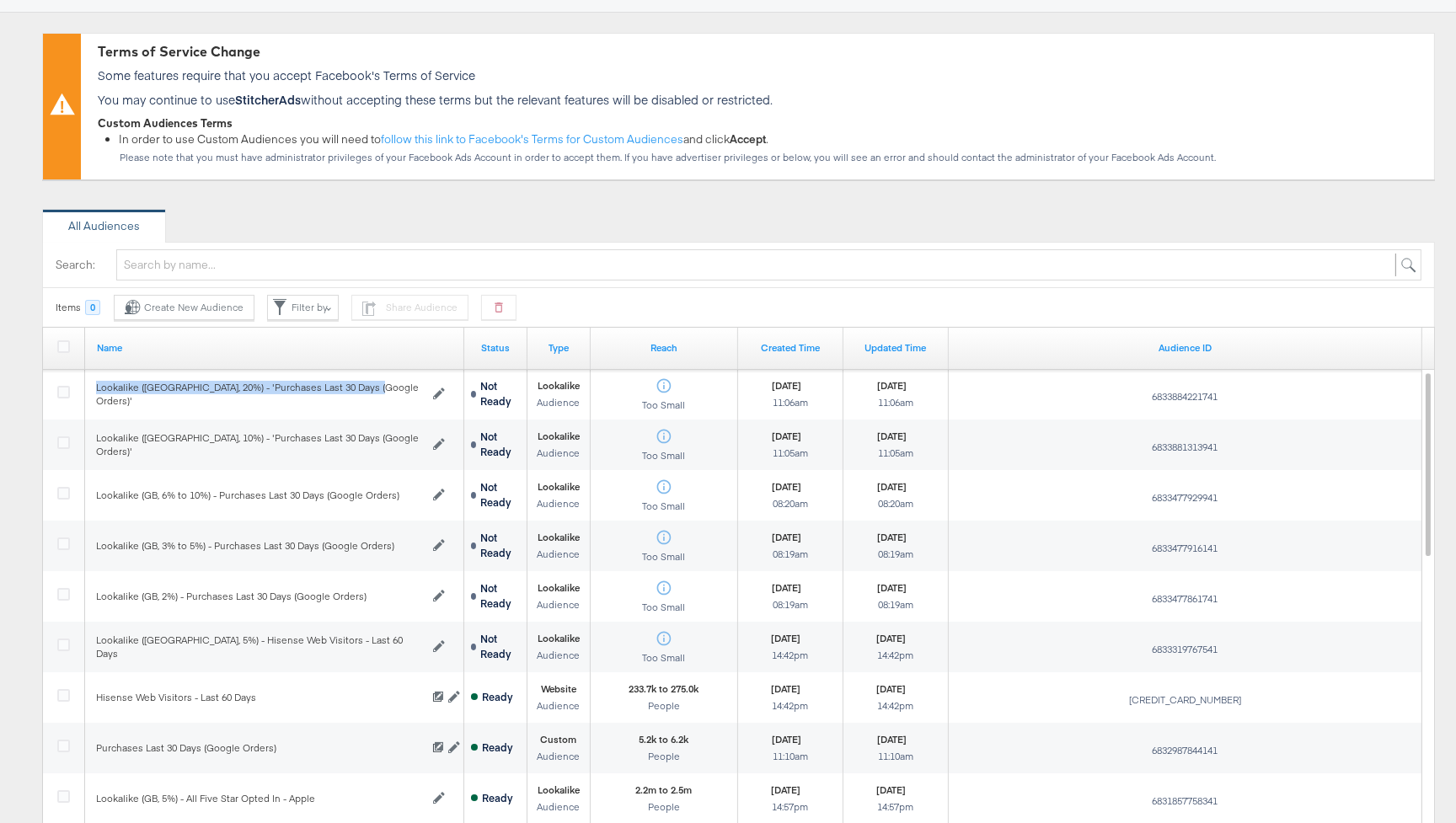
drag, startPoint x: 388, startPoint y: 395, endPoint x: 145, endPoint y: 385, distance: 243.2
click at [145, 385] on div "Lookalike (GB, 20%) - 'Purchases Last 30 Days (Google Orders)'" at bounding box center [258, 394] width 324 height 26
click at [776, 213] on div "All Audiences" at bounding box center [739, 226] width 1393 height 33
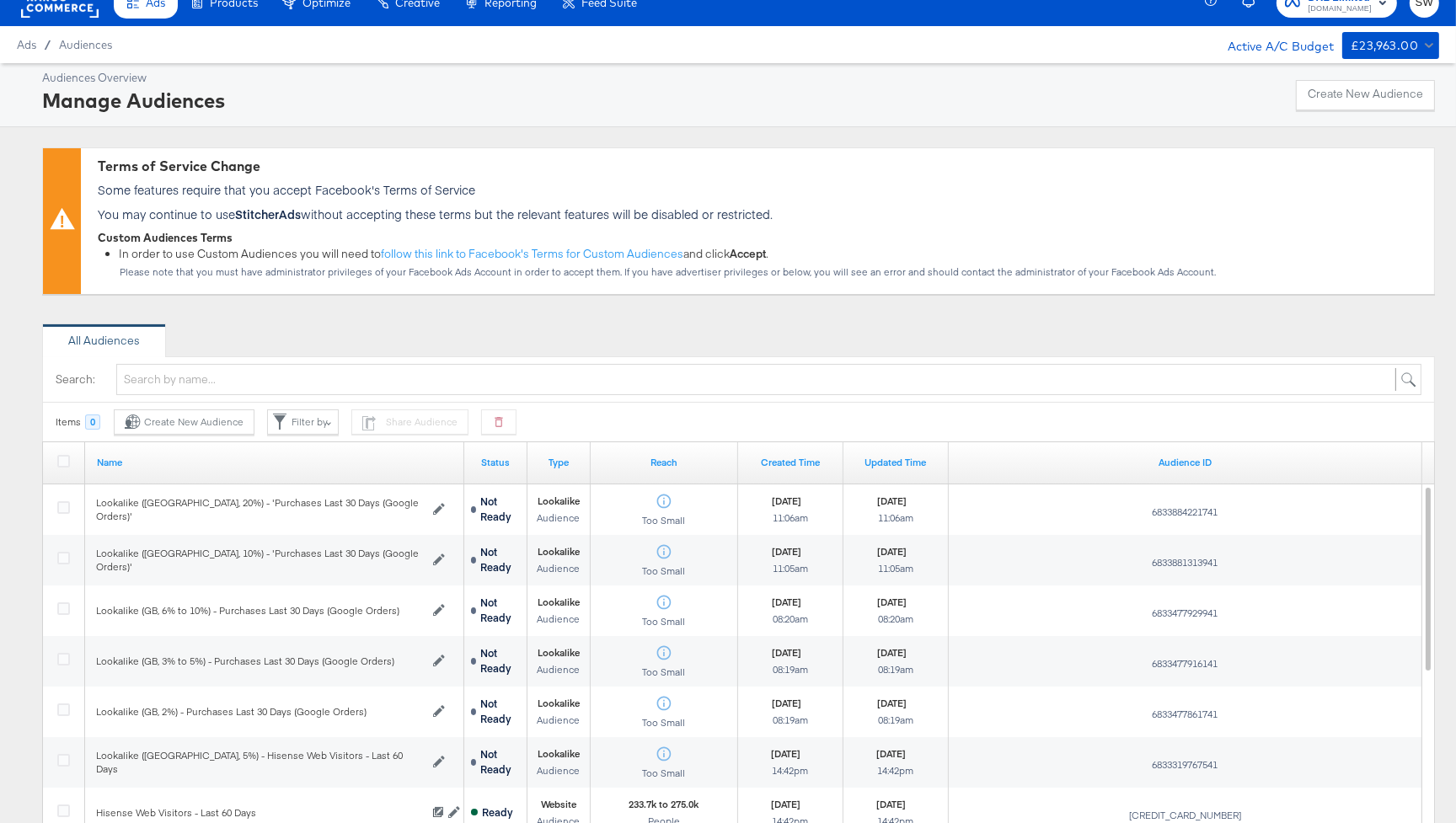
scroll to position [0, 0]
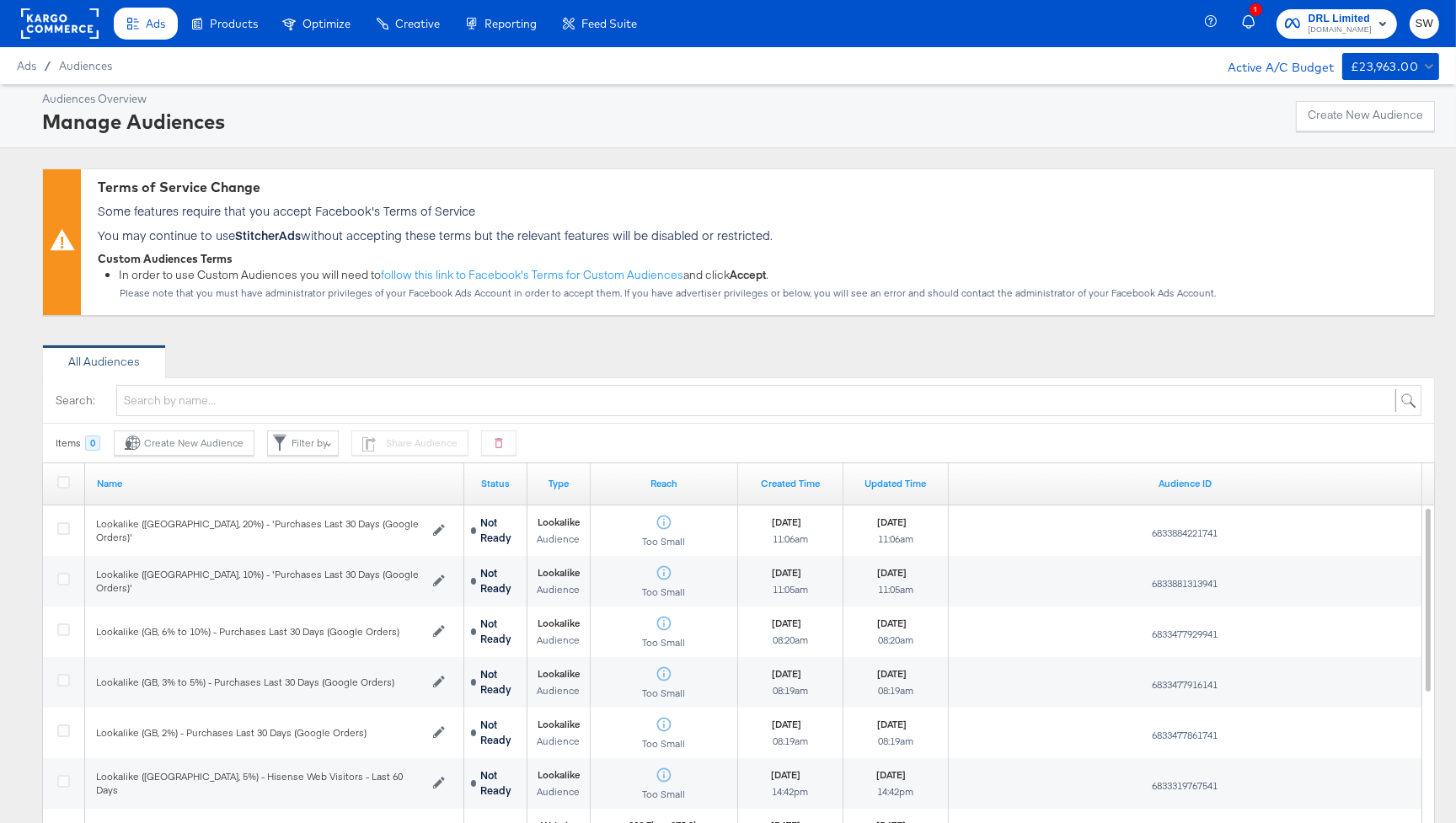
click at [48, 21] on rect at bounding box center [60, 24] width 78 height 31
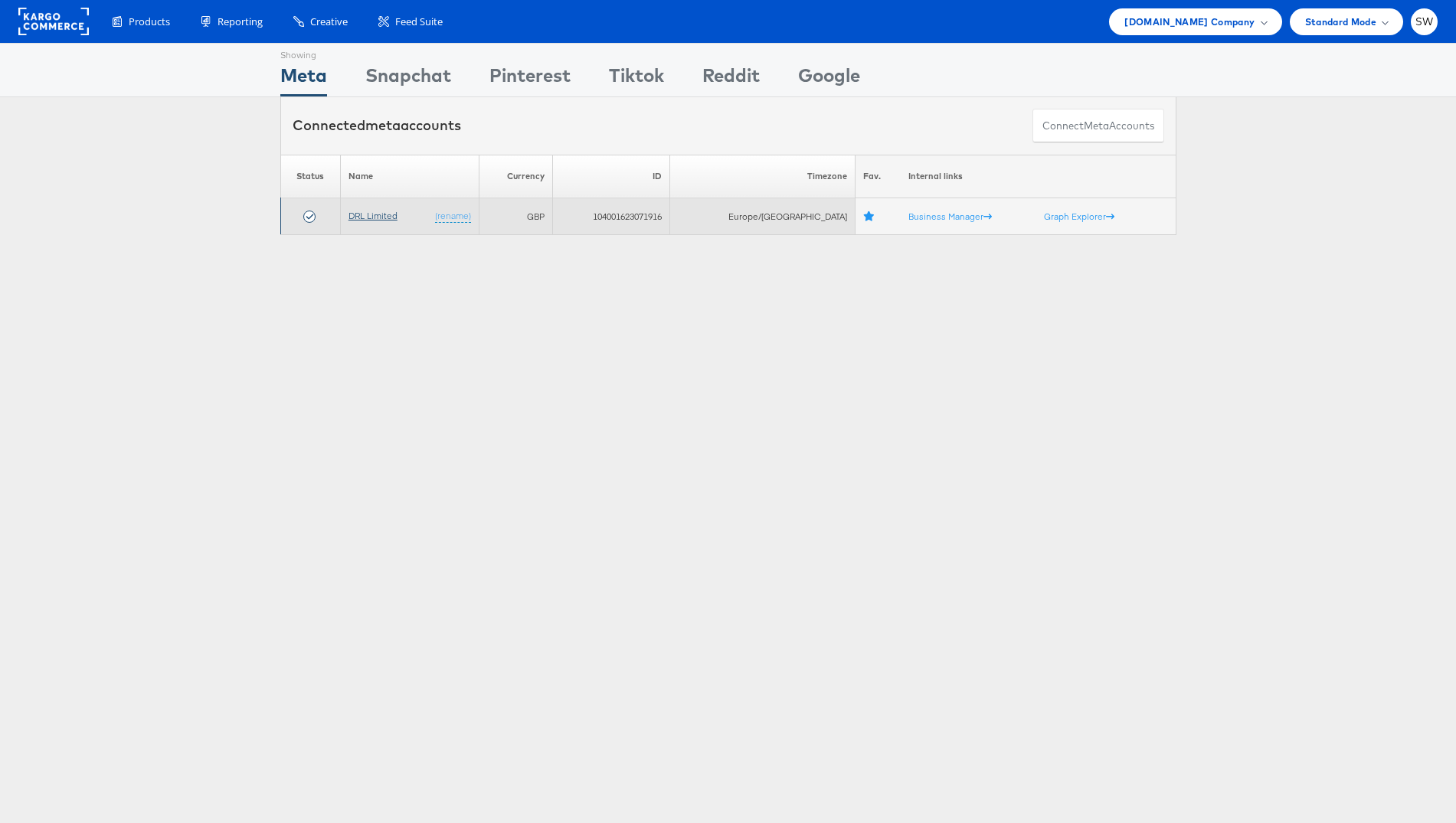
click at [370, 217] on link "DRL Limited" at bounding box center [373, 216] width 49 height 11
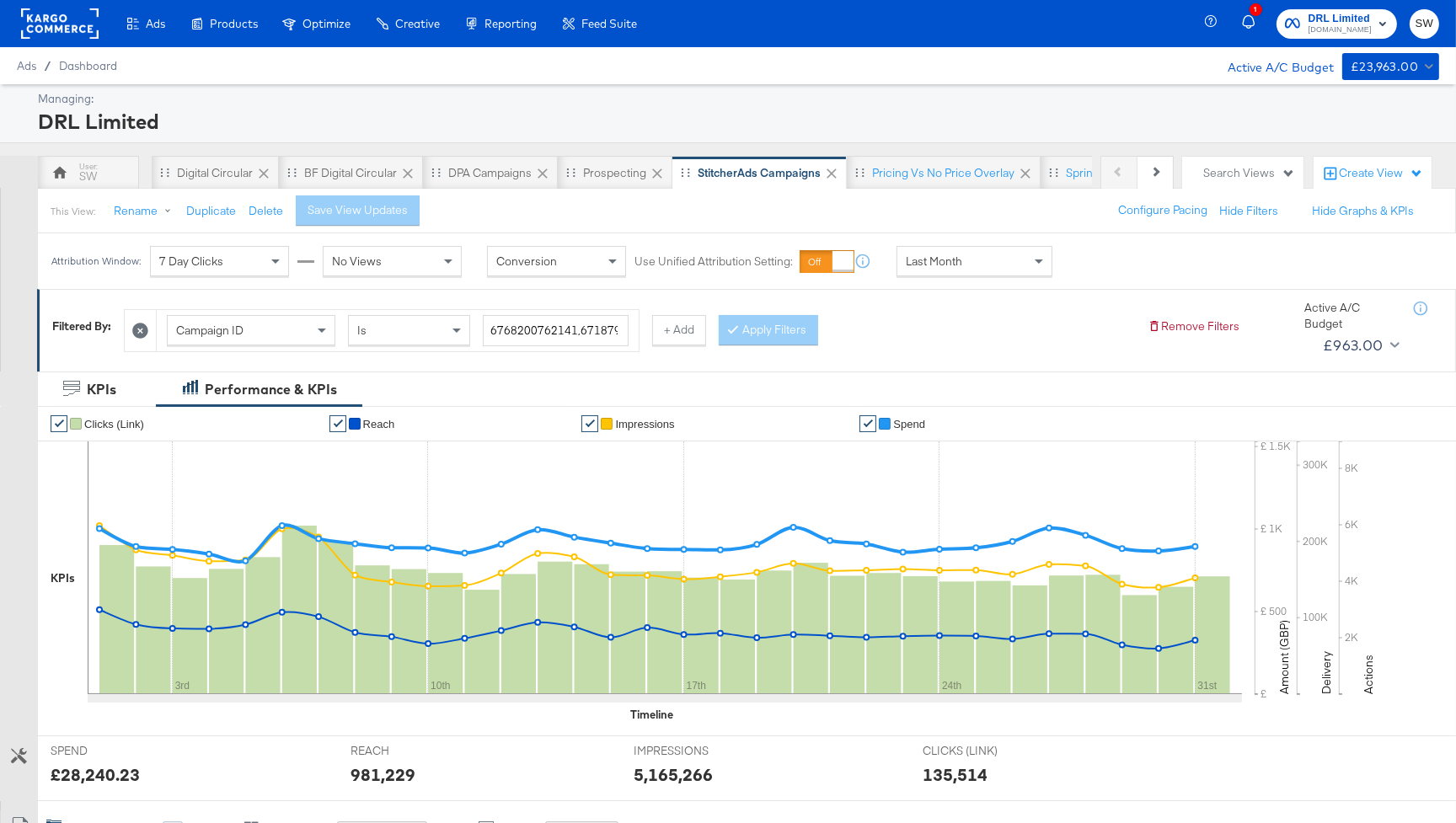
click at [99, 26] on div "Ads Ads Dashboard Main dashboard for Media Buying. New Campaign Create a new ca…" at bounding box center [325, 24] width 650 height 47
click at [81, 22] on rect at bounding box center [60, 24] width 78 height 31
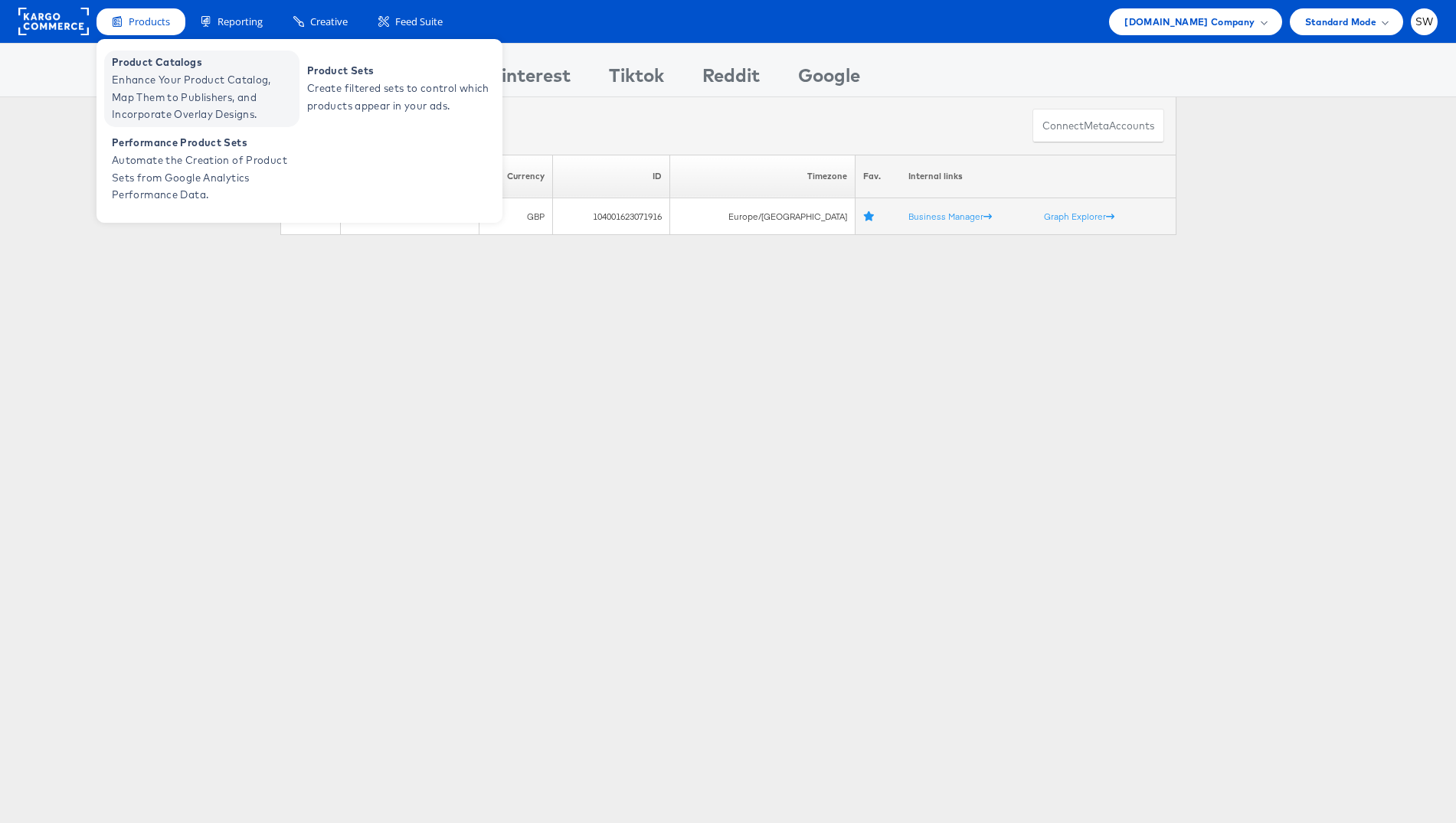
click at [171, 93] on span "Enhance Your Product Catalog, Map Them to Publishers, and Incorporate Overlay D…" at bounding box center [203, 96] width 184 height 52
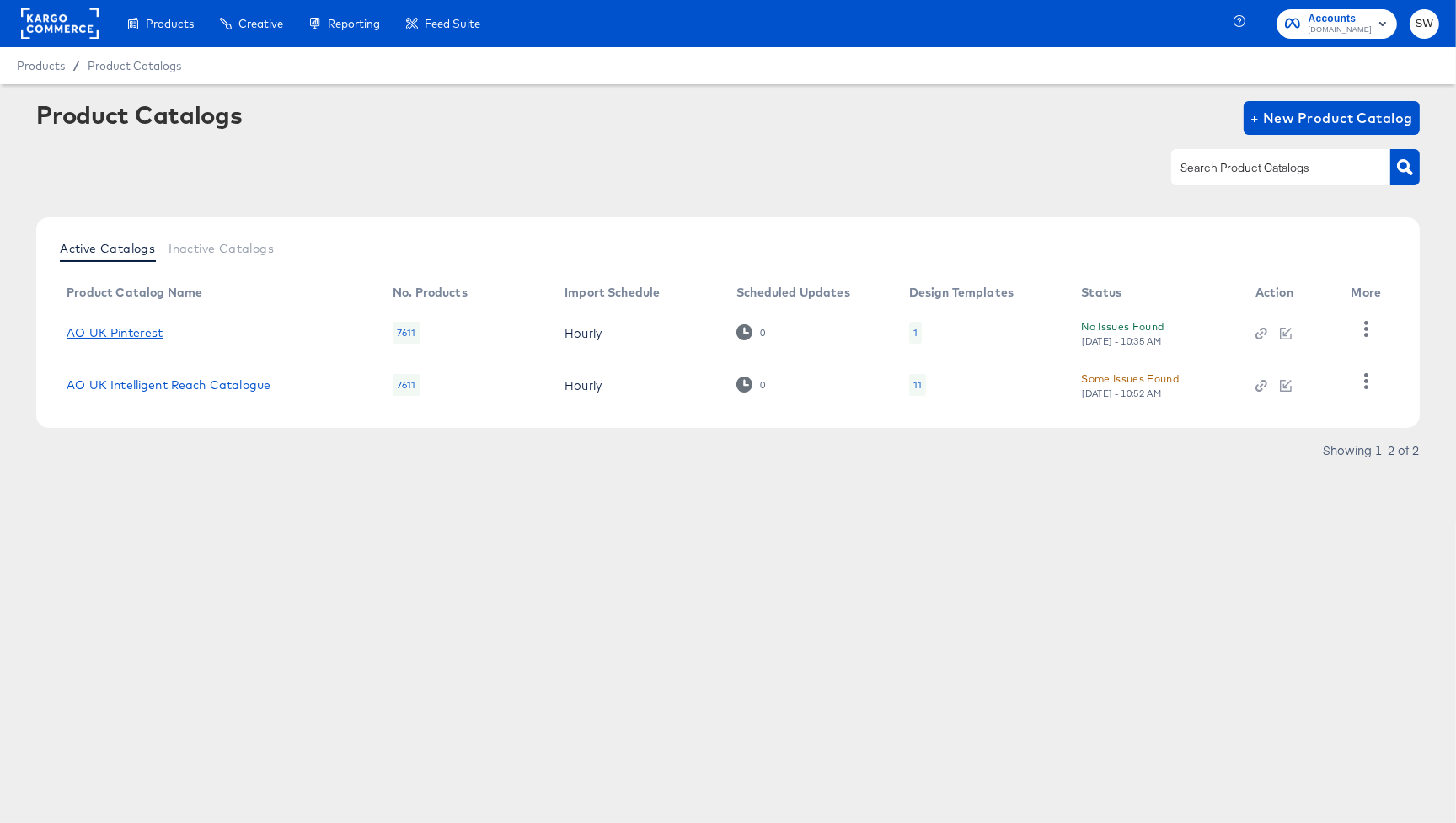
click at [149, 333] on link "AO UK Pinterest" at bounding box center [115, 332] width 96 height 13
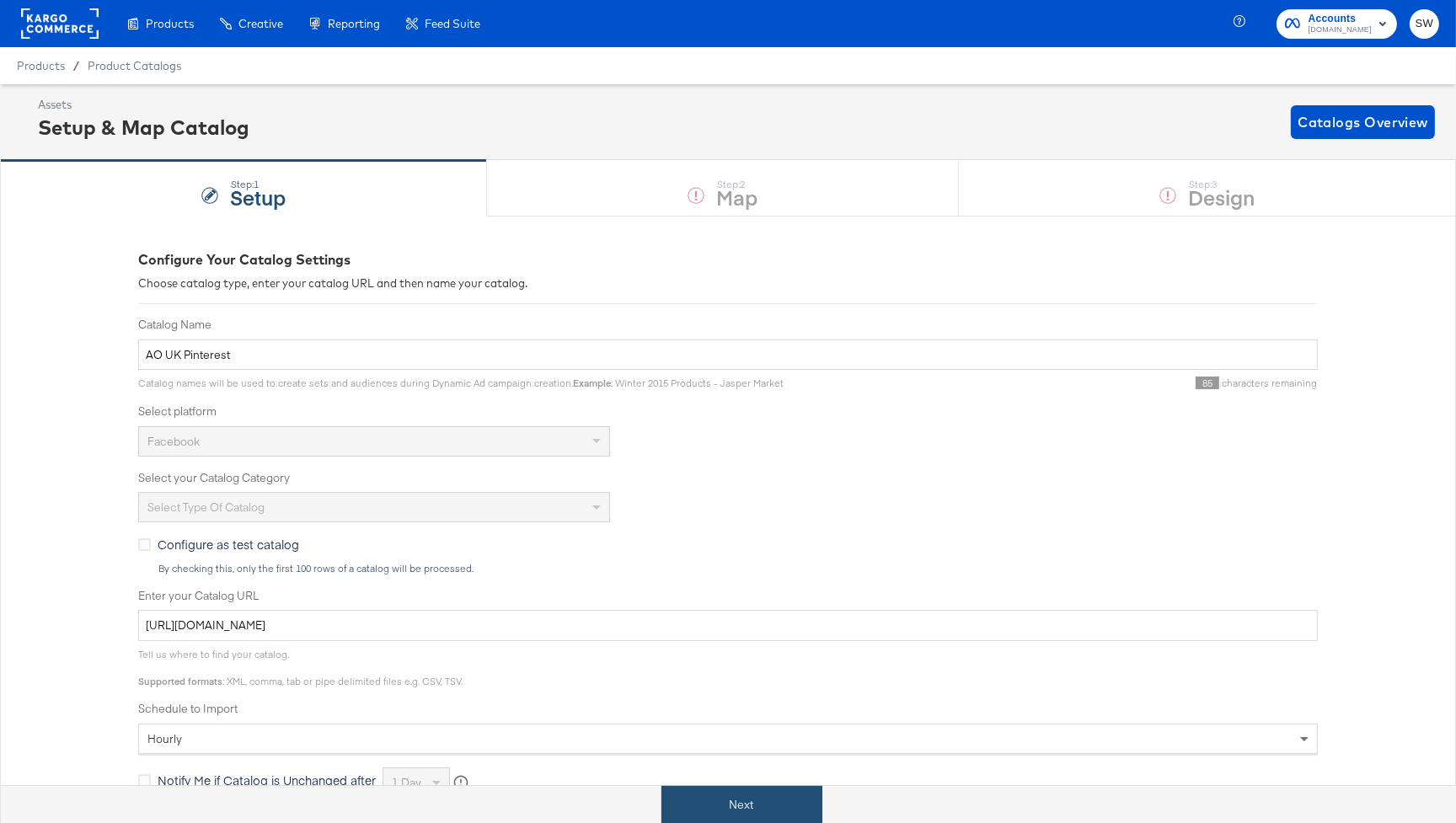
click at [730, 815] on button "Next" at bounding box center [742, 805] width 161 height 38
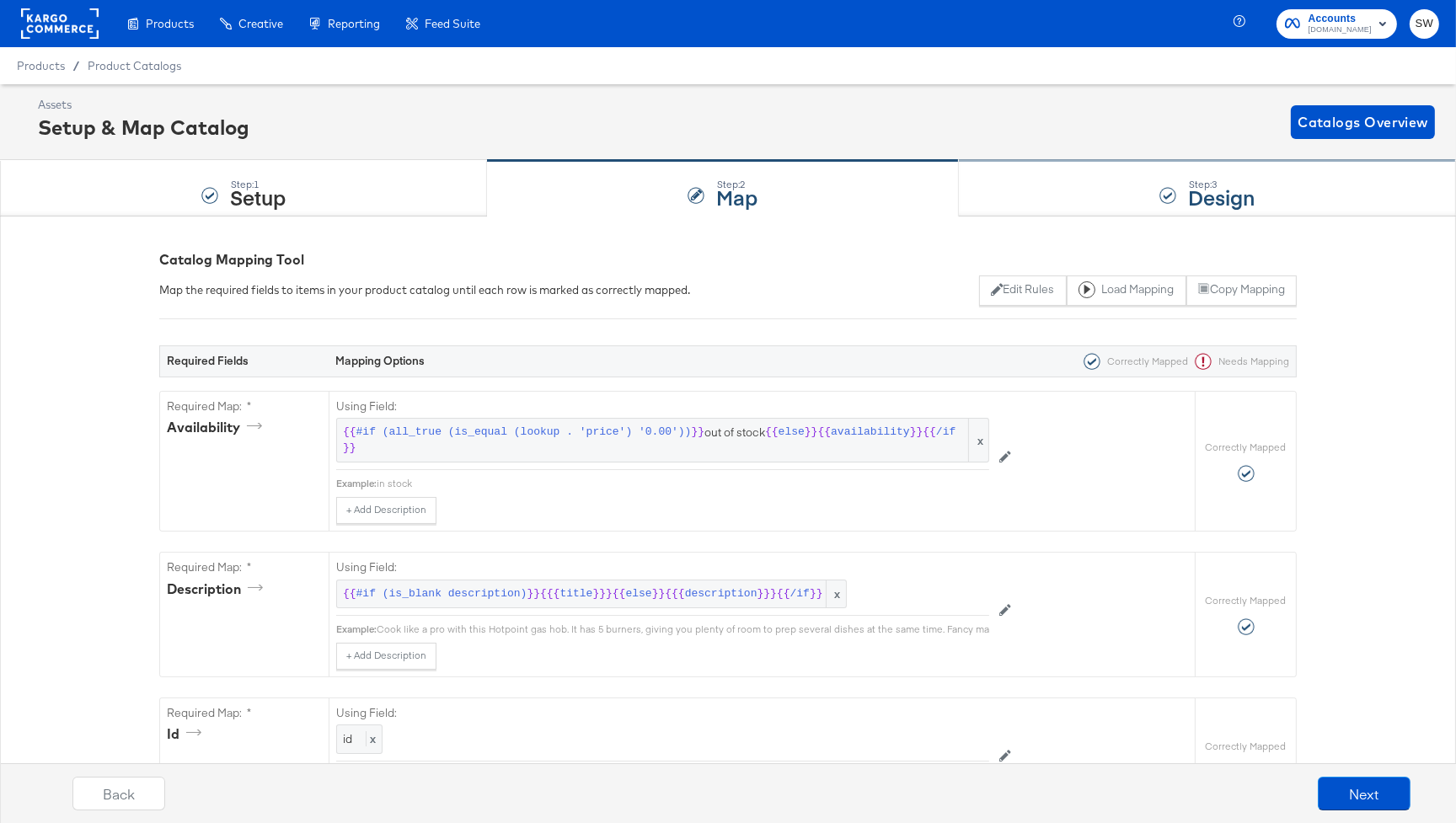
click at [1046, 174] on div "Step: 3 Design" at bounding box center [1208, 188] width 498 height 55
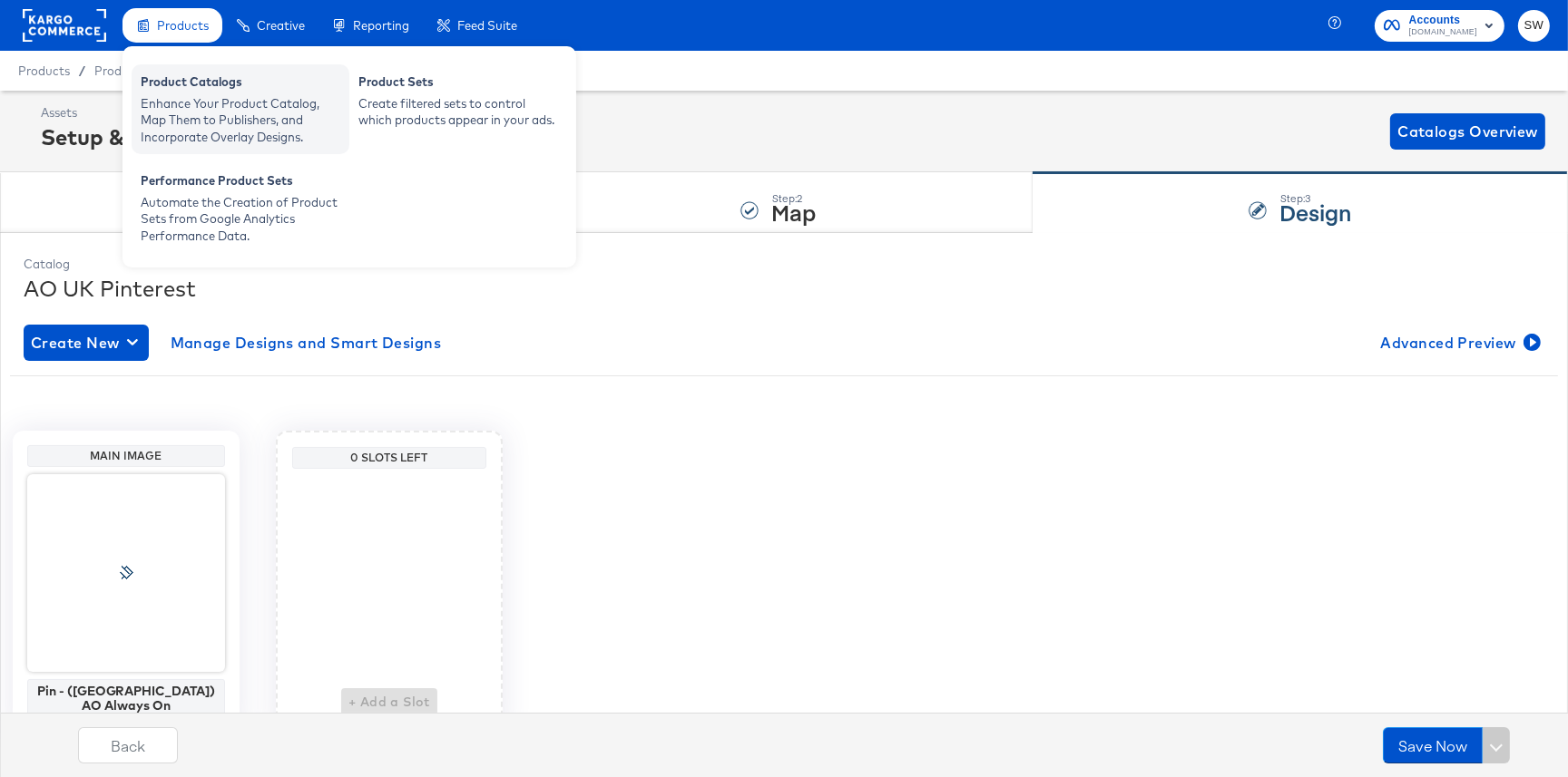
click at [216, 99] on div "Enhance Your Product Catalog, Map Them to Publishers, and Incorporate Overlay D…" at bounding box center [241, 121] width 200 height 51
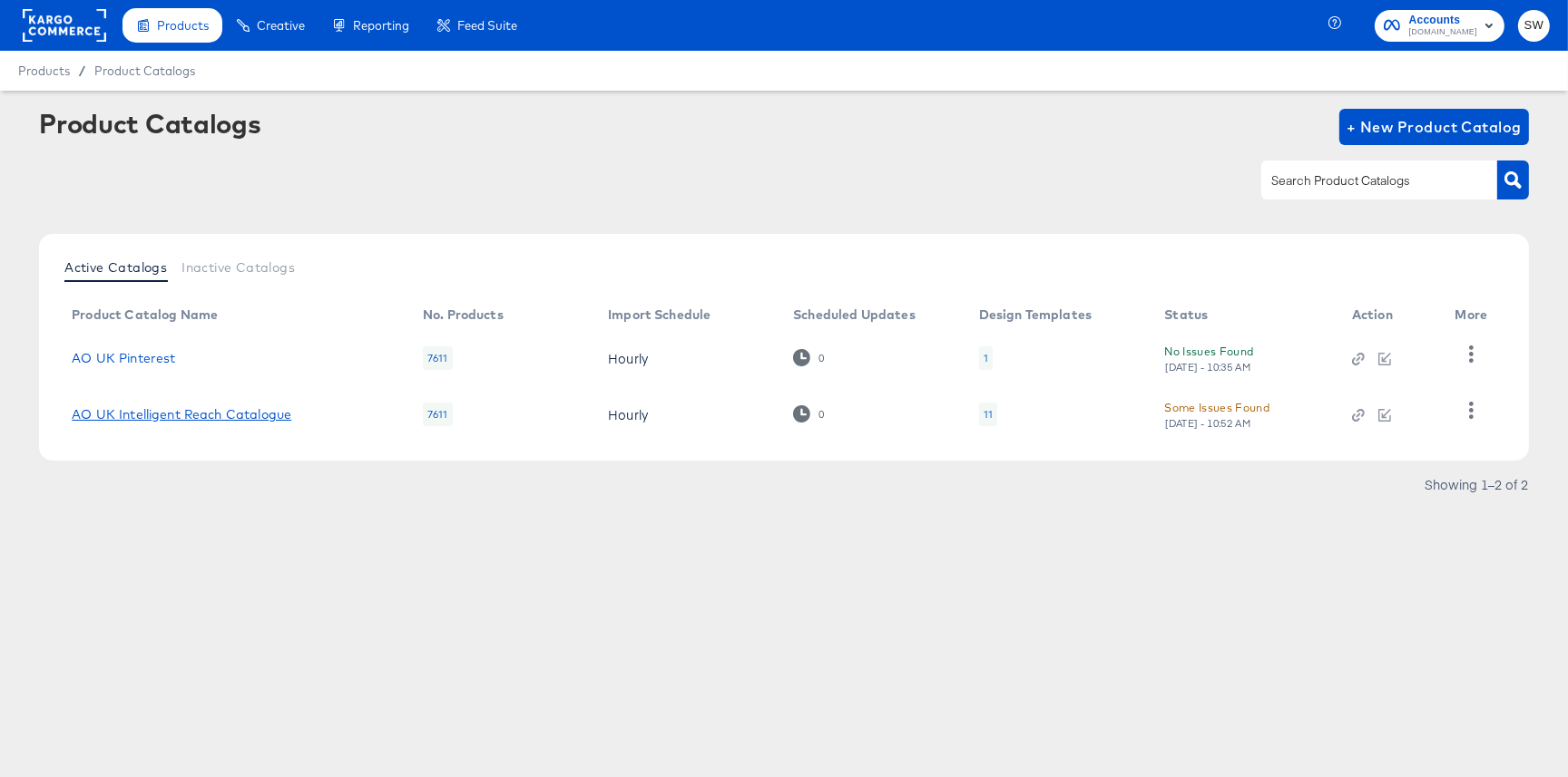
click at [251, 419] on link "AO UK Intelligent Reach Catalogue" at bounding box center [181, 414] width 220 height 14
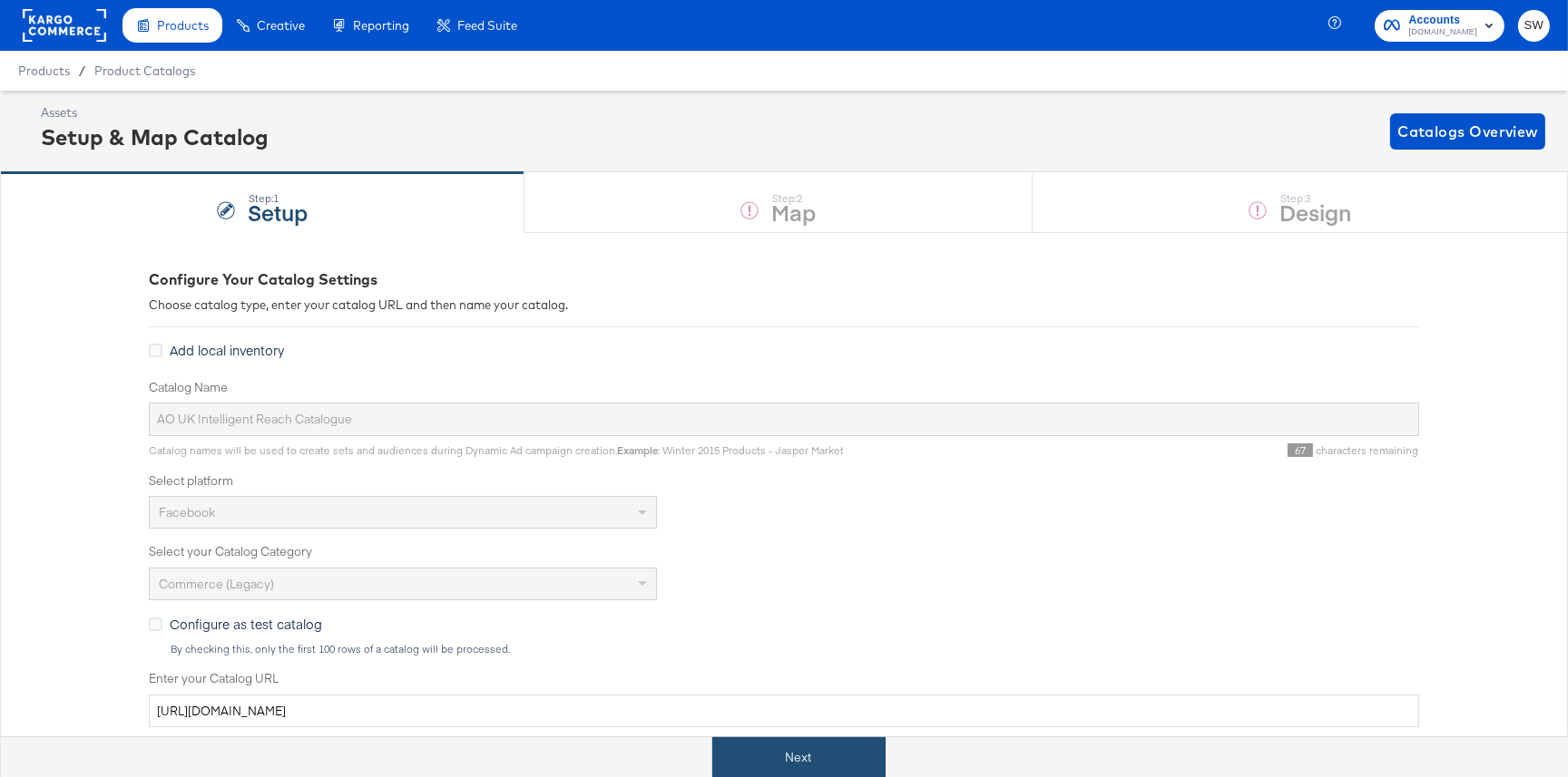
click at [794, 749] on button "Next" at bounding box center [799, 757] width 174 height 41
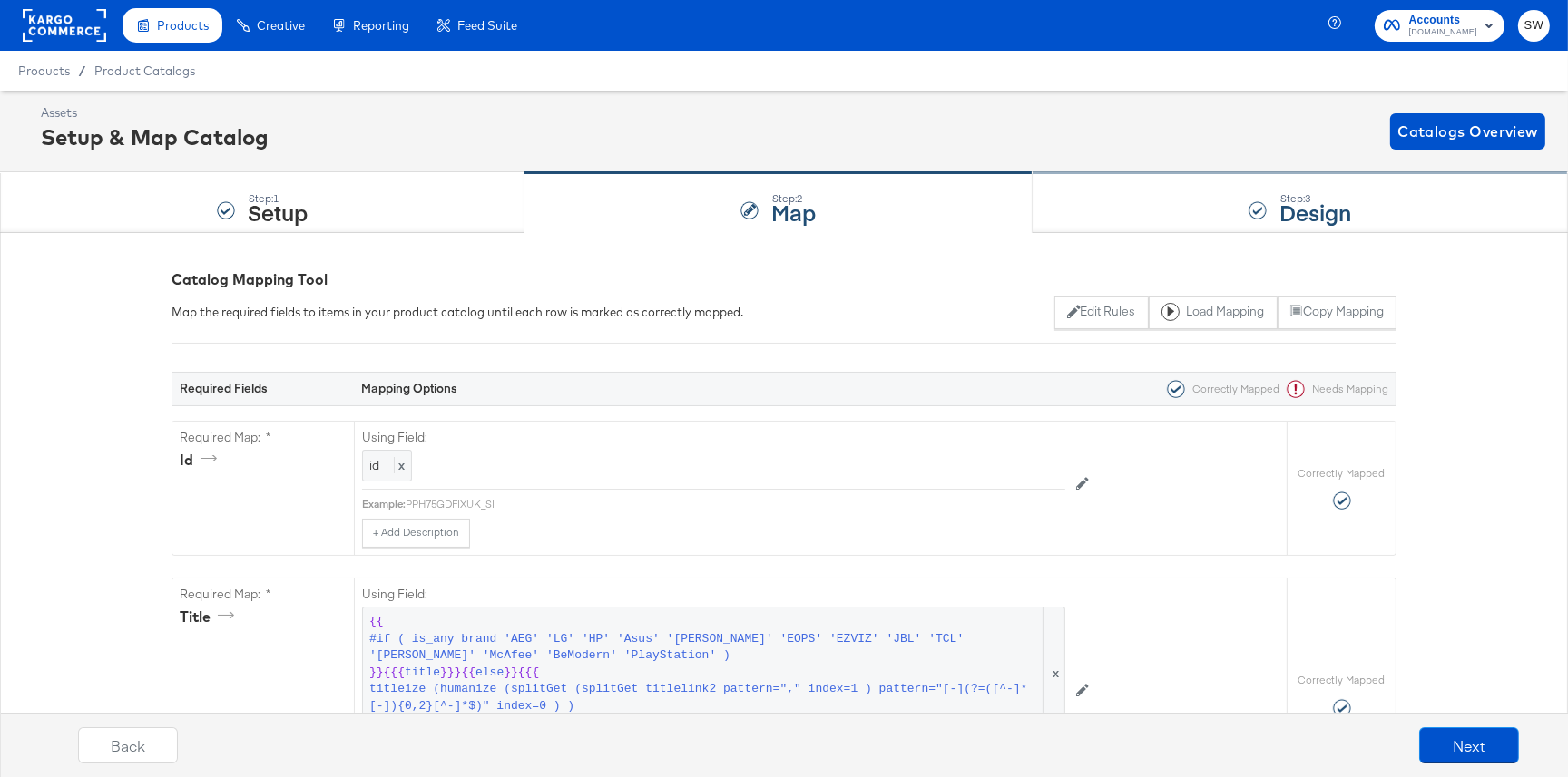
click at [1259, 225] on div "Step: 3 Design" at bounding box center [1301, 203] width 536 height 59
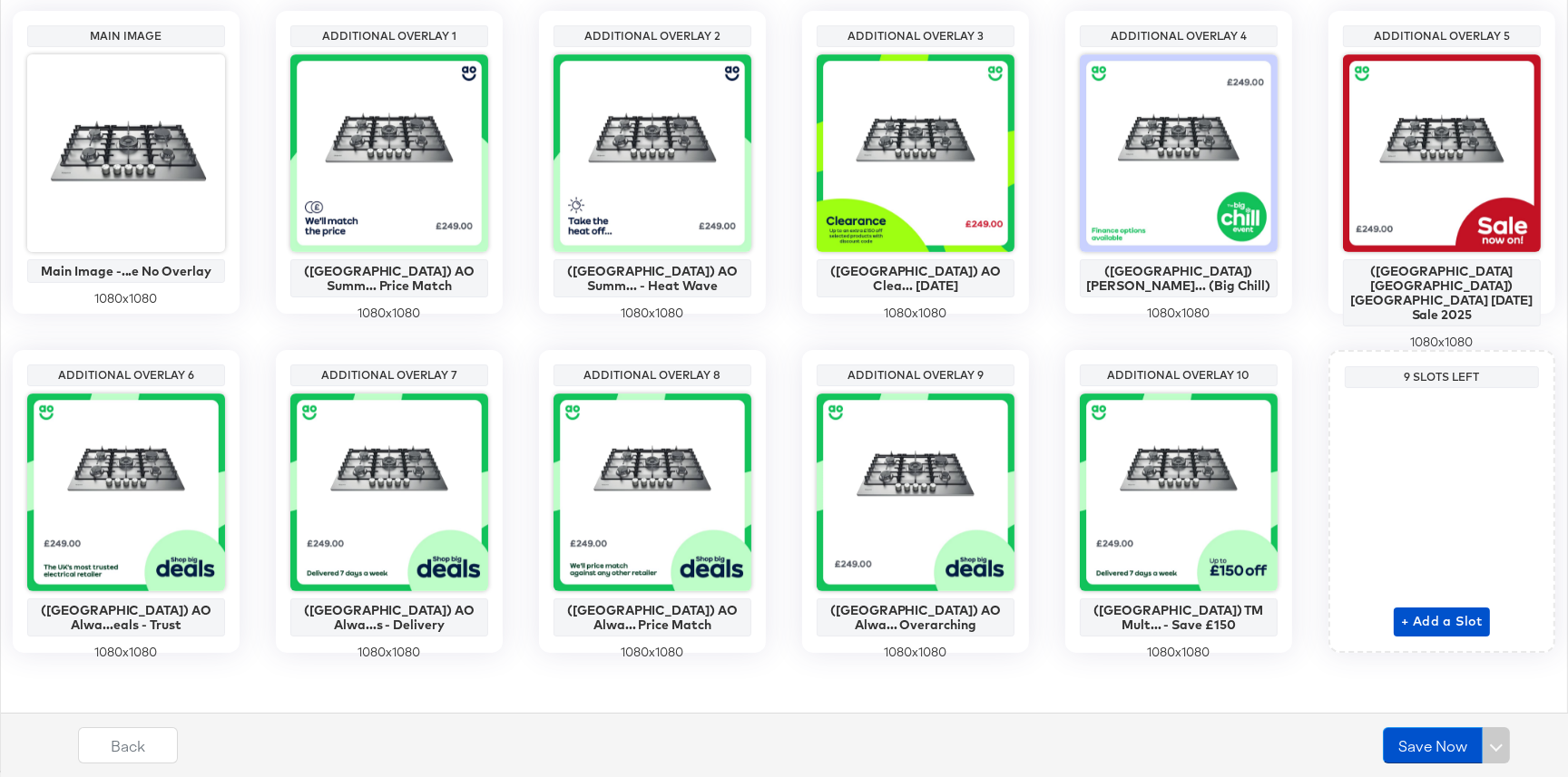
scroll to position [426, 0]
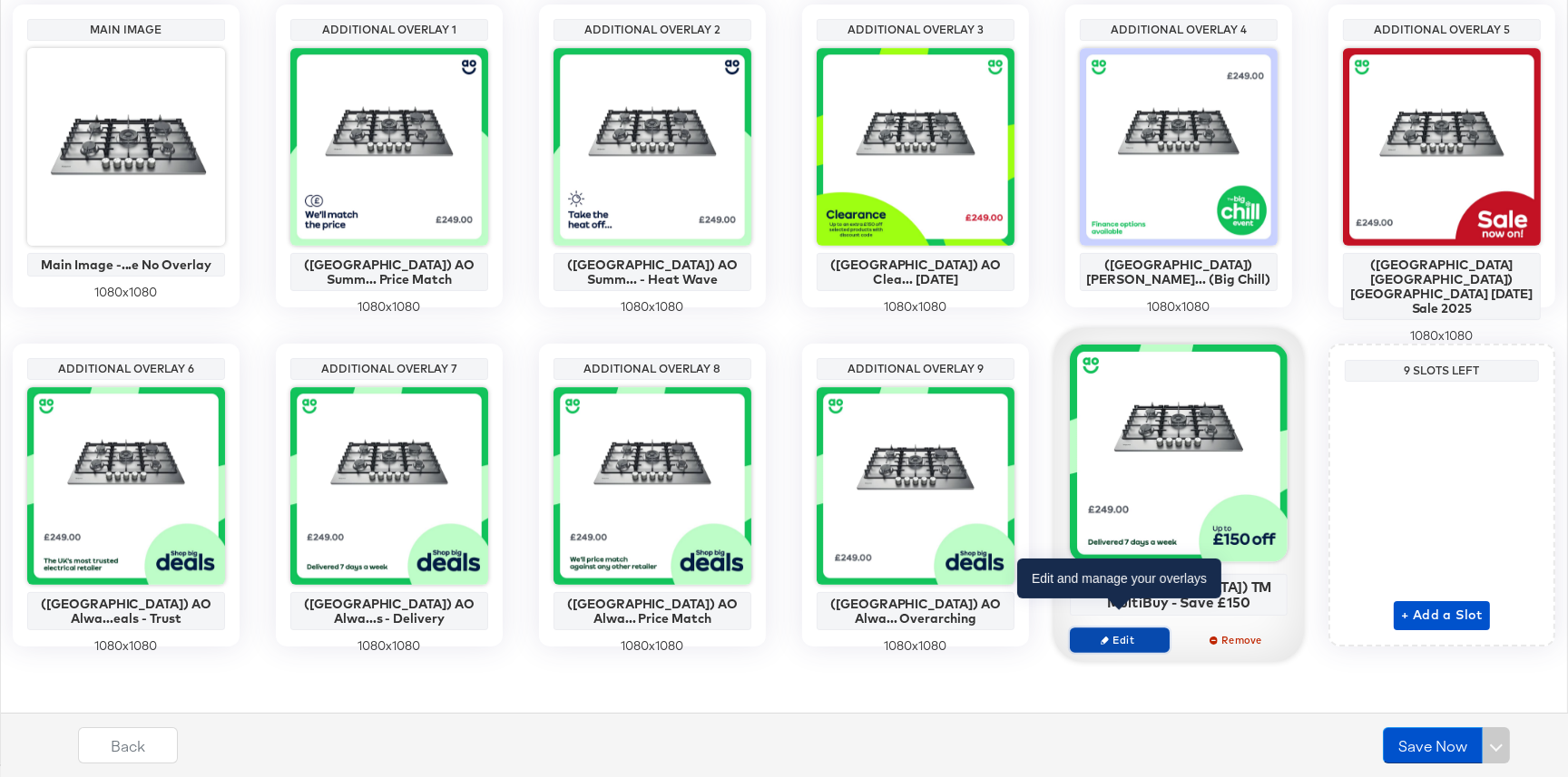
click at [1142, 633] on span "Edit" at bounding box center [1120, 639] width 84 height 13
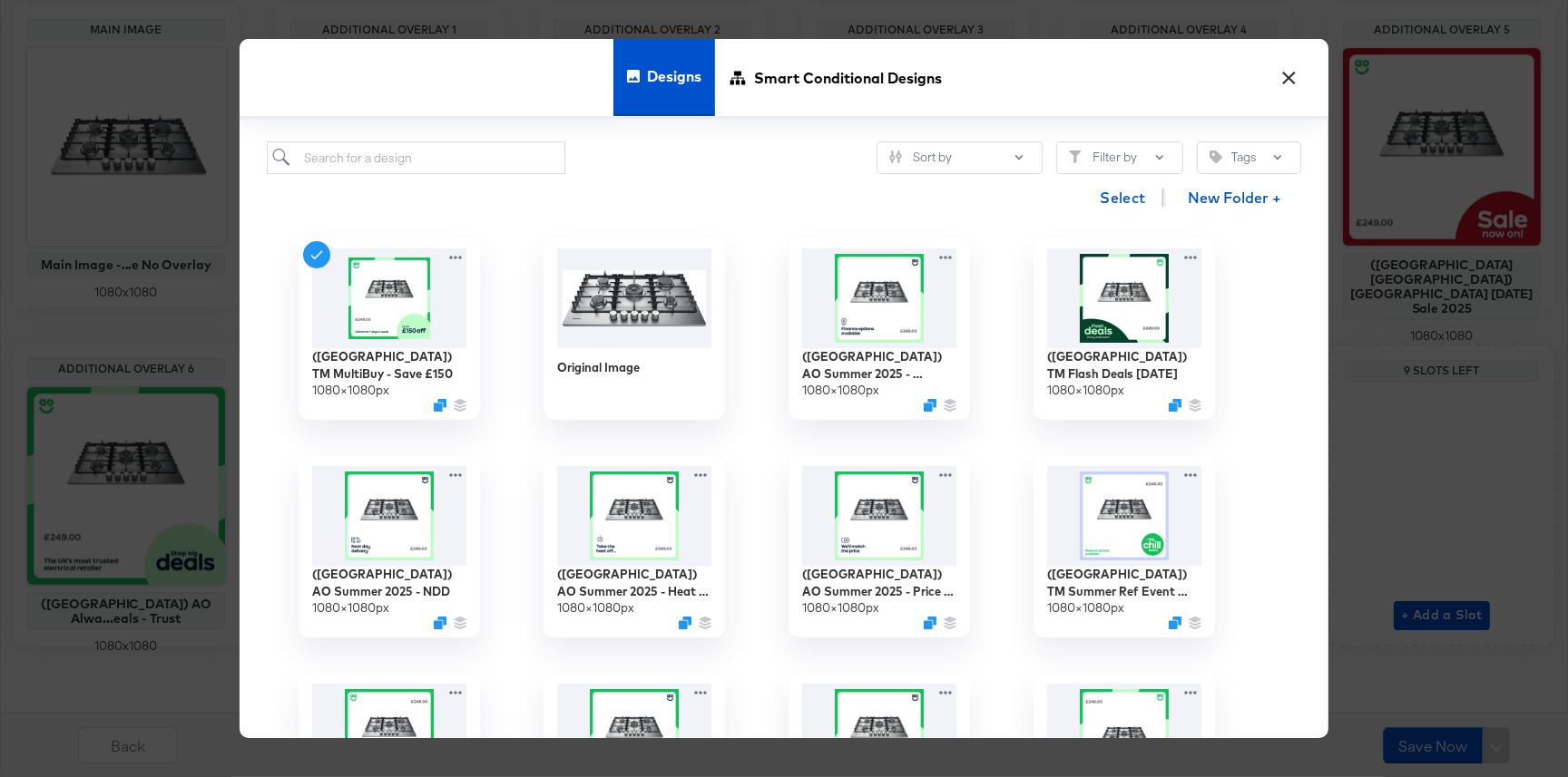
click at [1288, 78] on button "×" at bounding box center [1290, 74] width 33 height 33
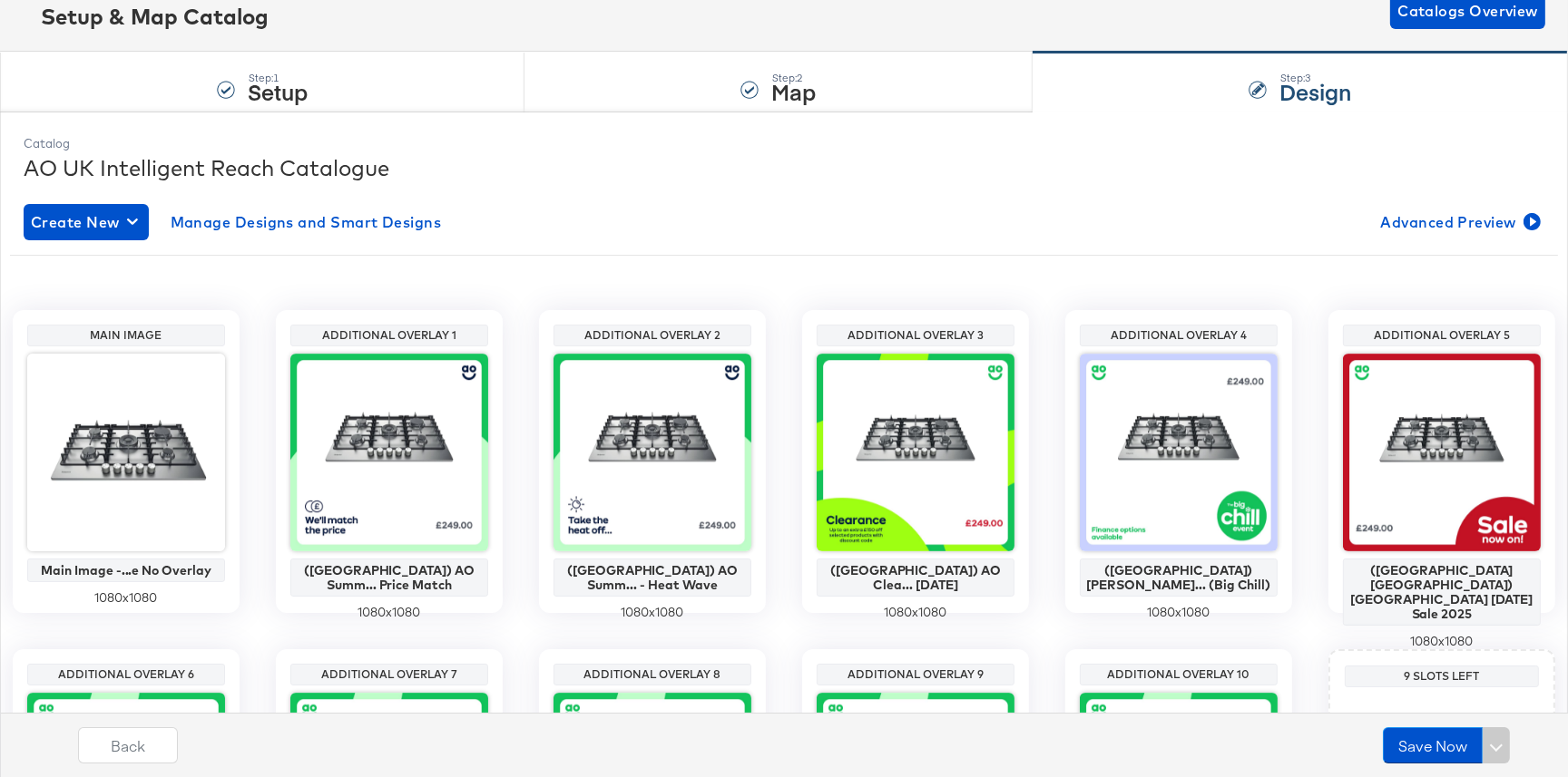
scroll to position [171, 0]
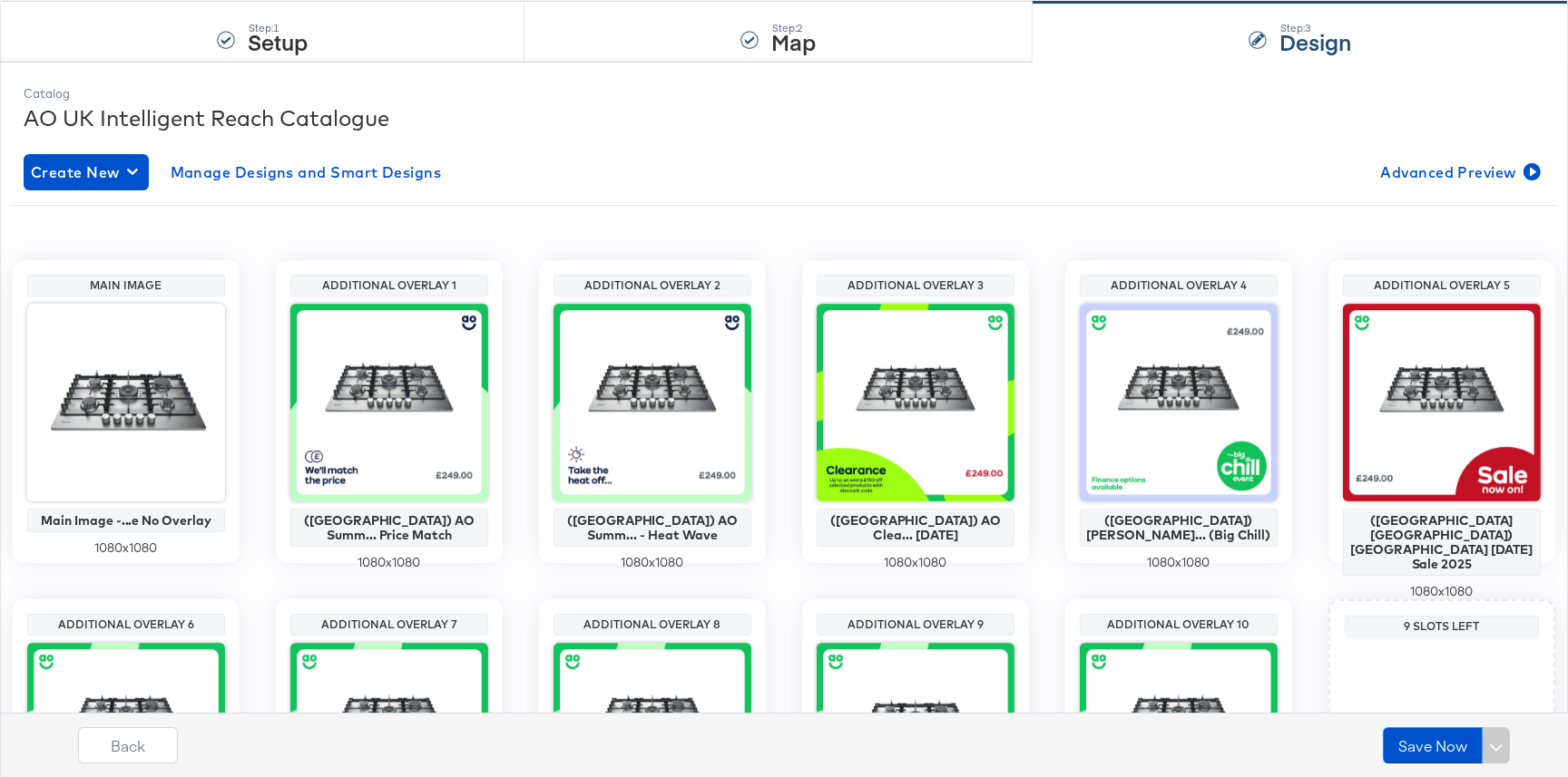
click at [1312, 329] on div "Main Image Main Image -...e No Overlay 1080 x 1080 Additional Overlay 1 ([GEOGR…" at bounding box center [784, 581] width 1548 height 642
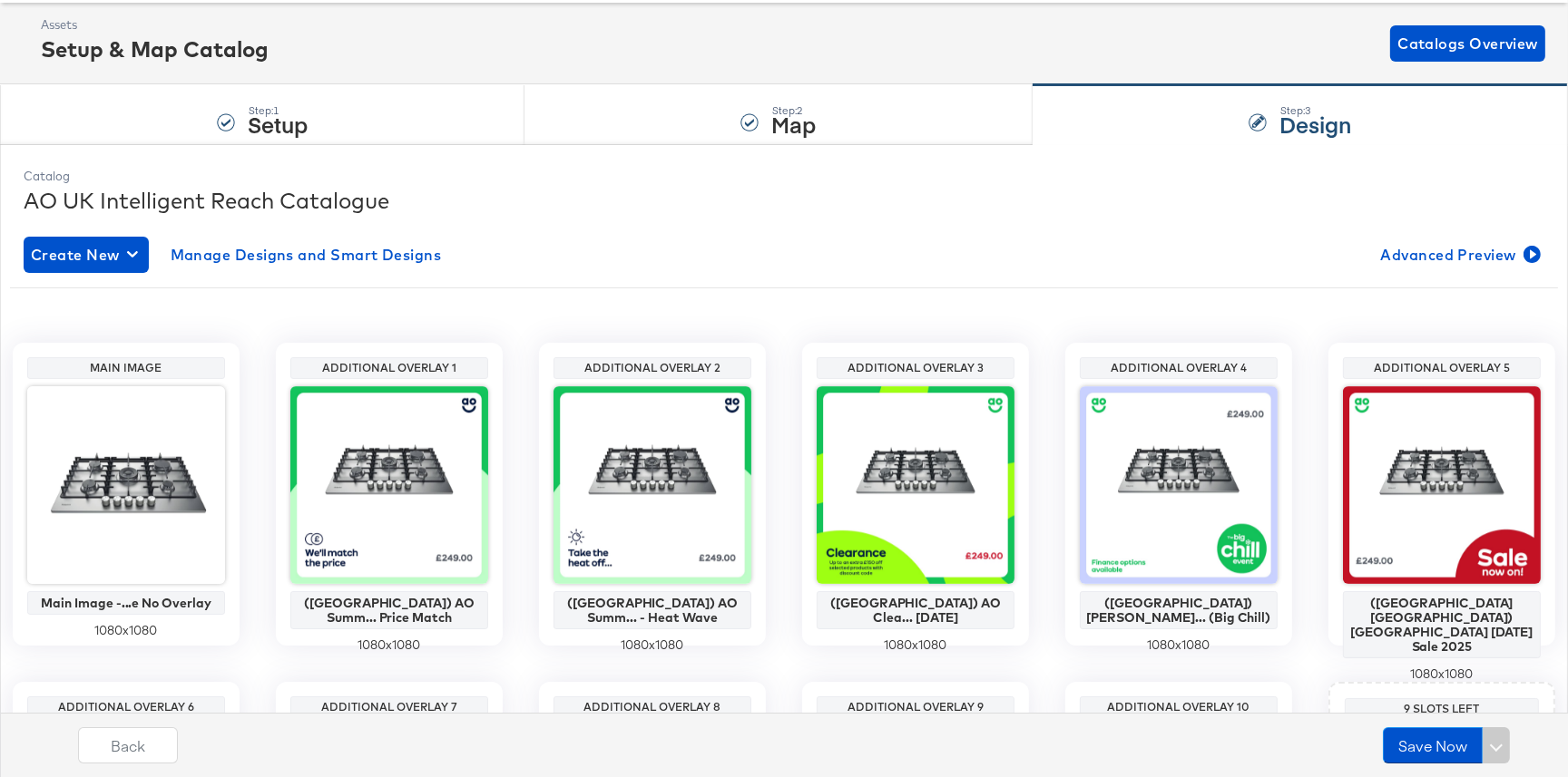
scroll to position [0, 0]
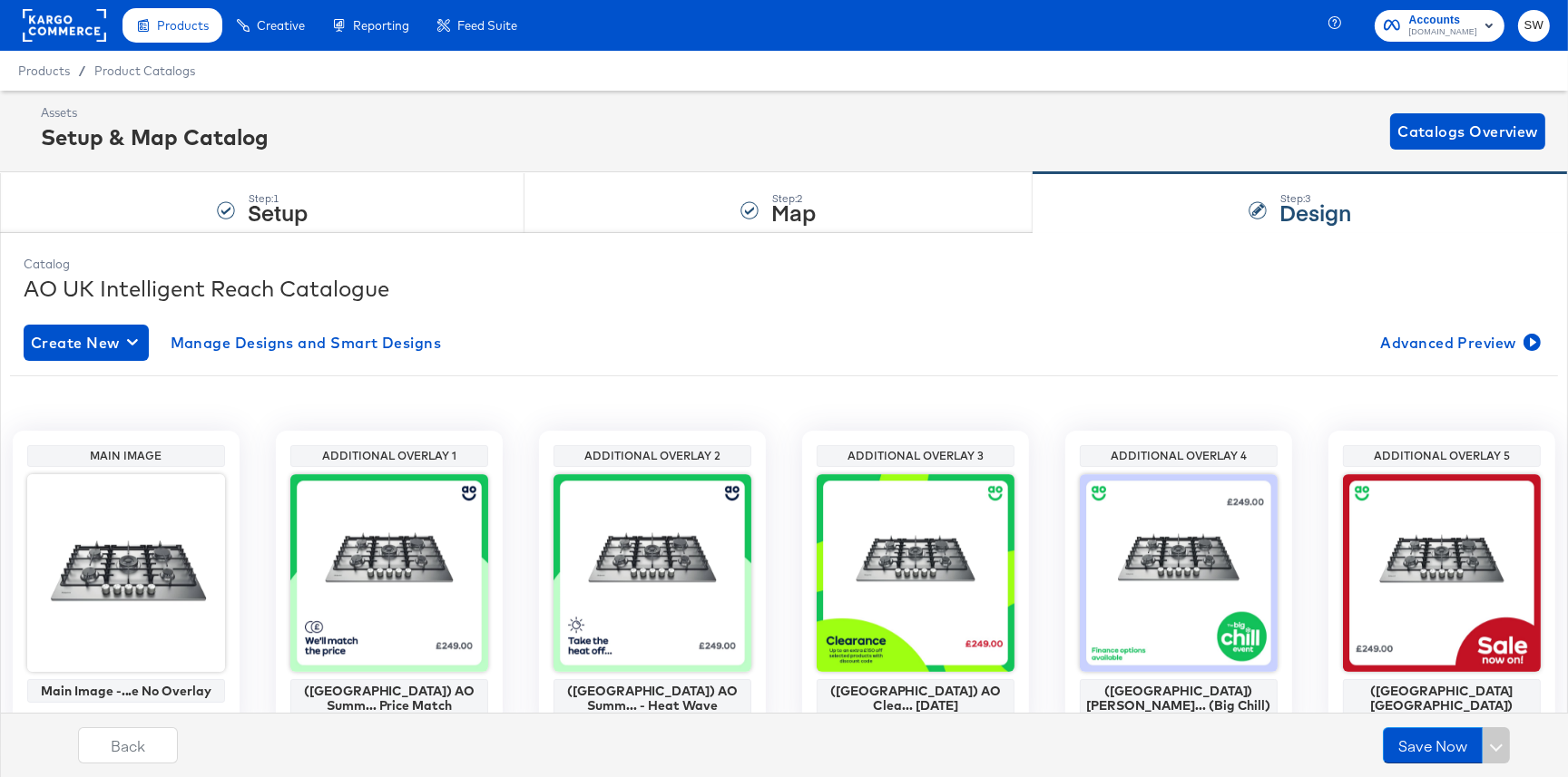
click at [68, 28] on rect at bounding box center [64, 25] width 84 height 33
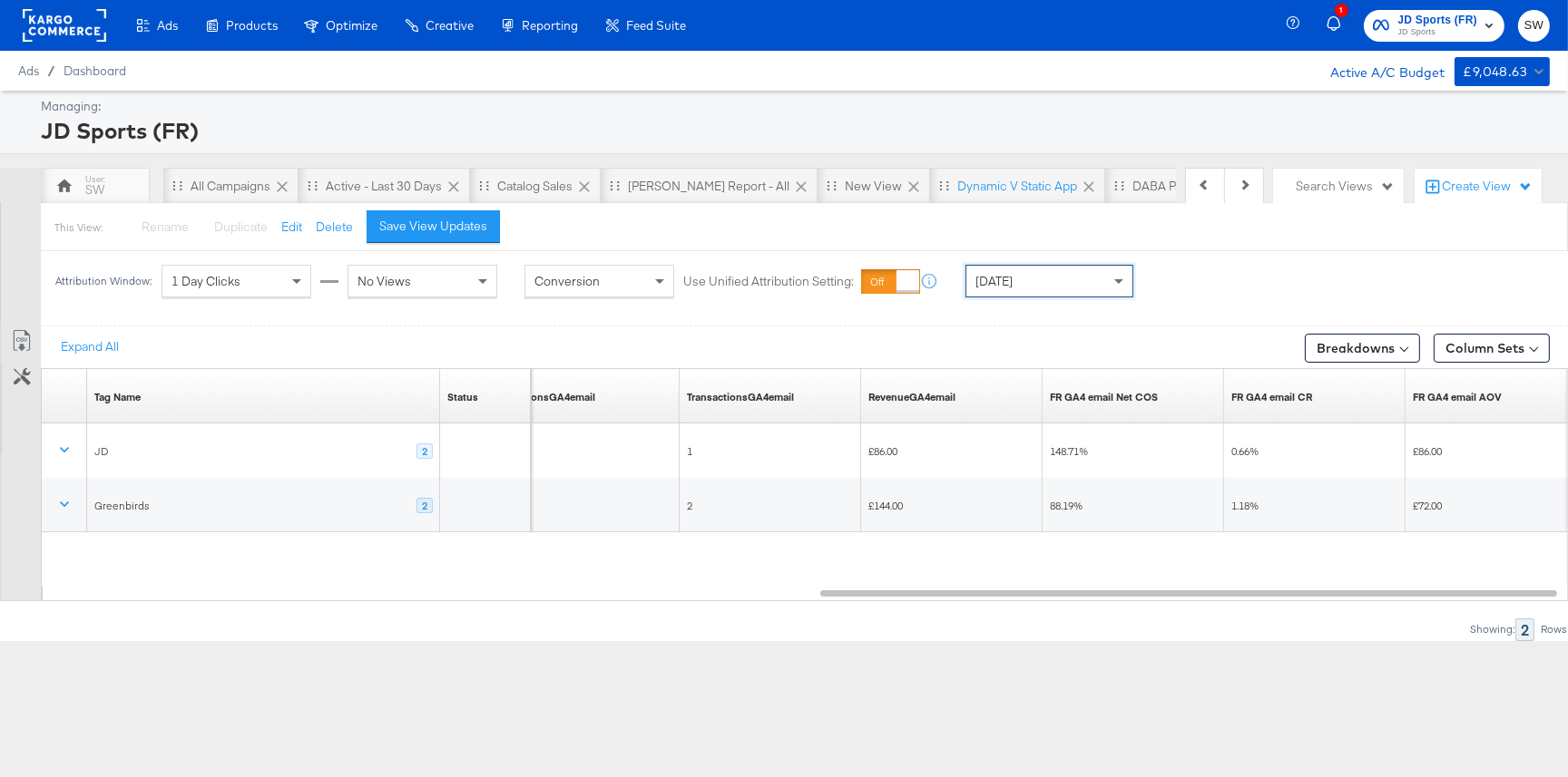
scroll to position [0, 1314]
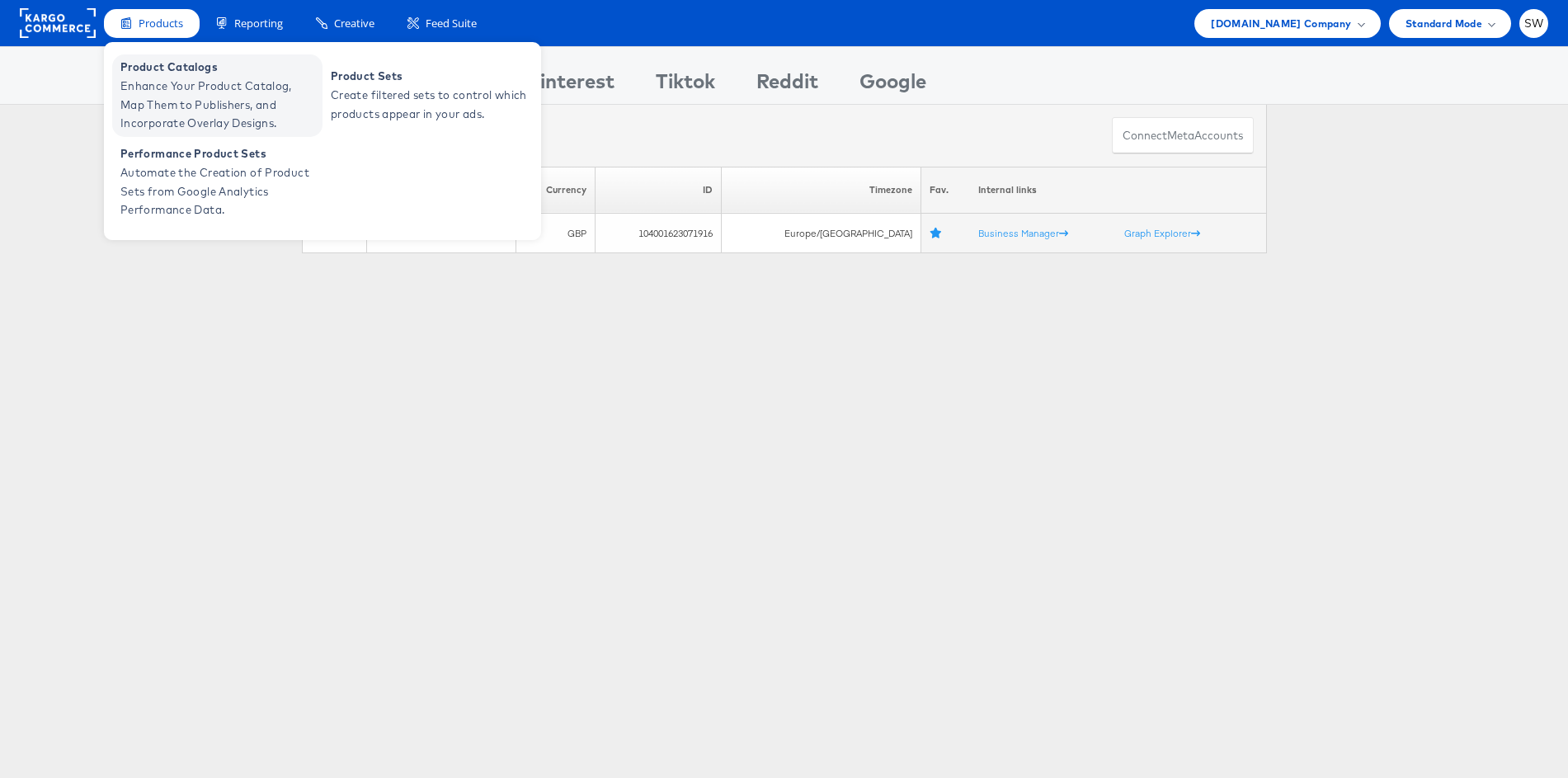
click at [175, 81] on span "Enhance Your Product Catalog, Map Them to Publishers, and Incorporate Overlay D…" at bounding box center [219, 104] width 198 height 56
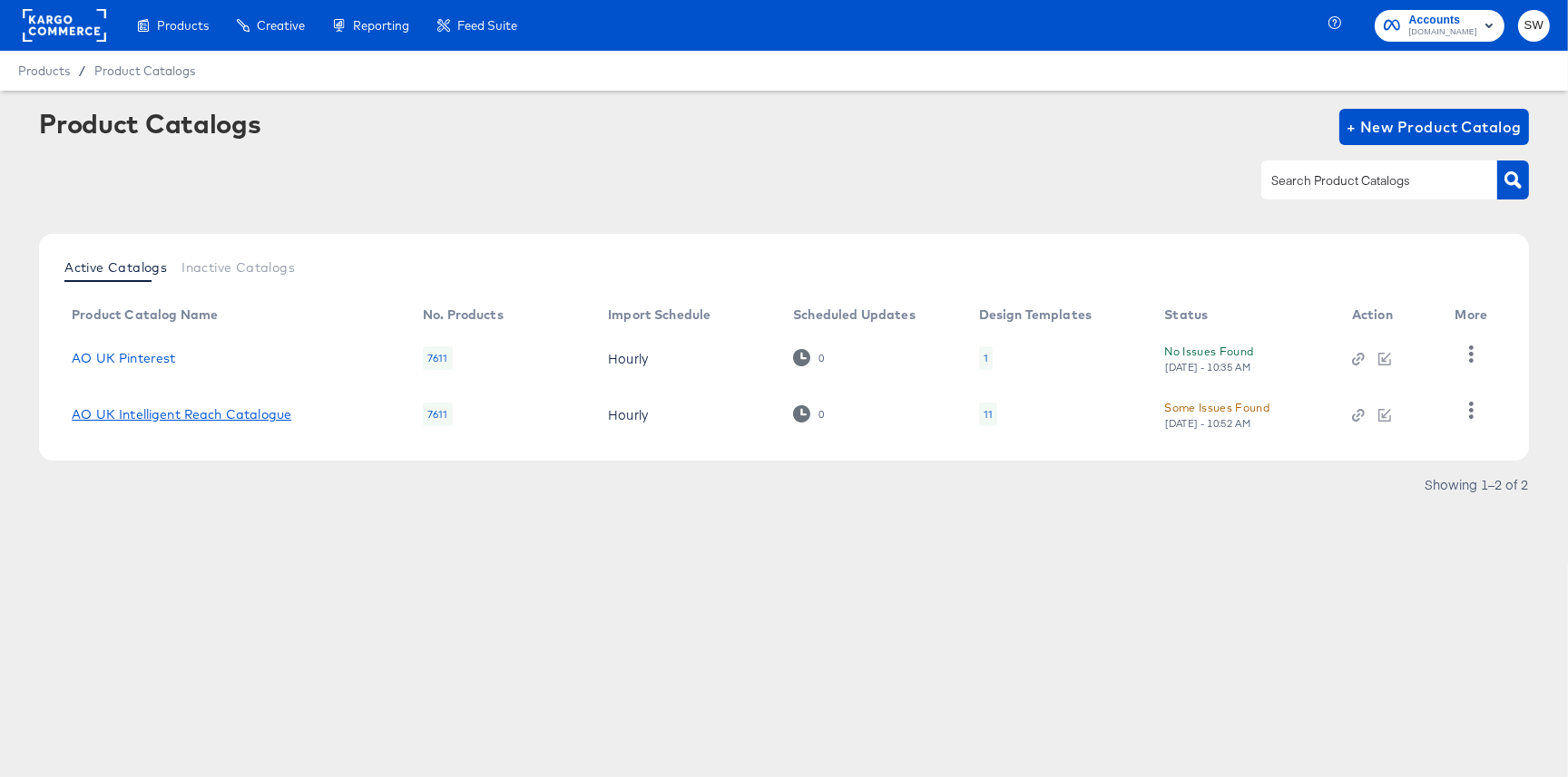
click at [241, 407] on link "AO UK Intelligent Reach Catalogue" at bounding box center [181, 414] width 220 height 14
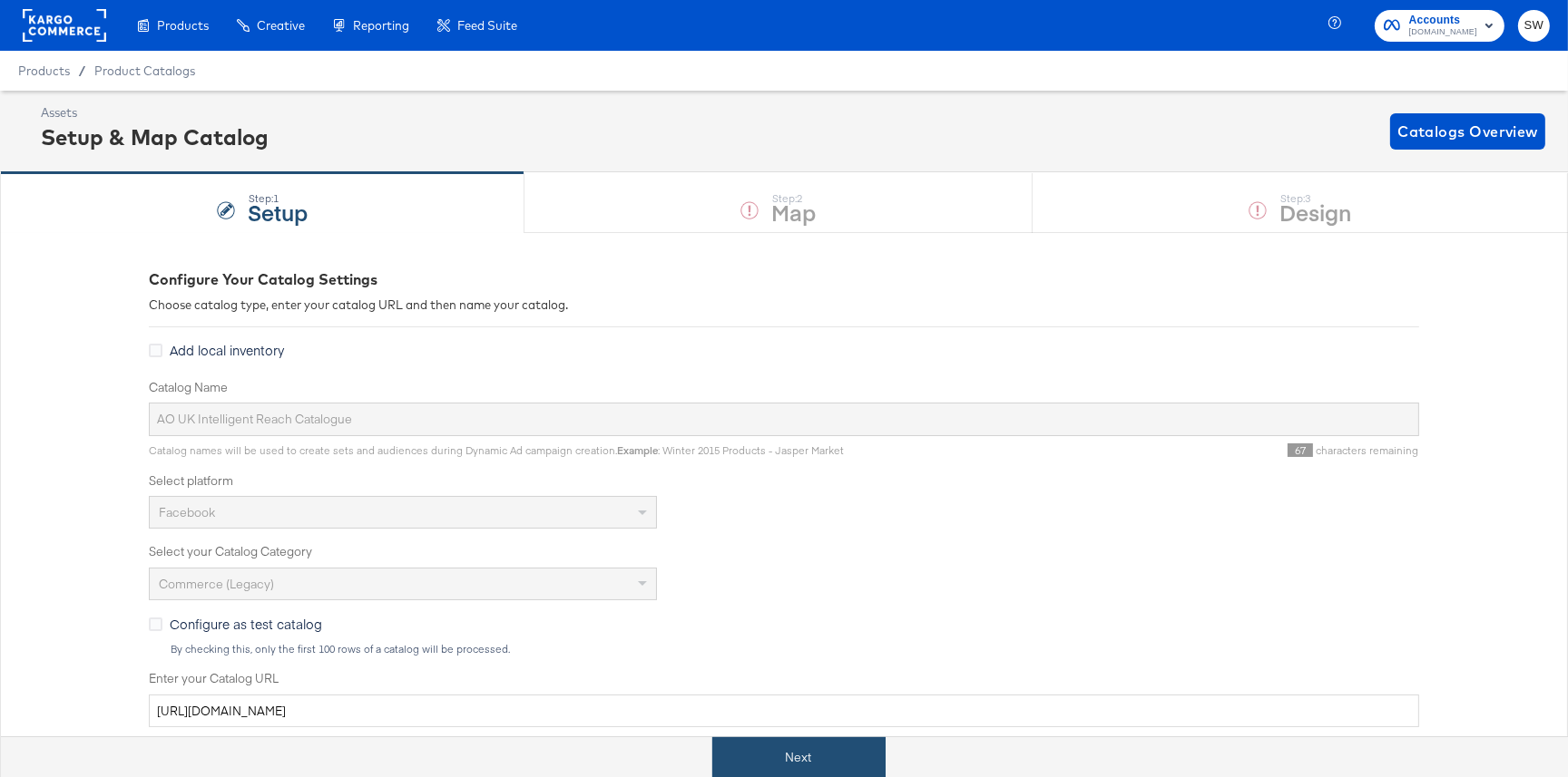
click at [851, 743] on button "Next" at bounding box center [799, 757] width 174 height 41
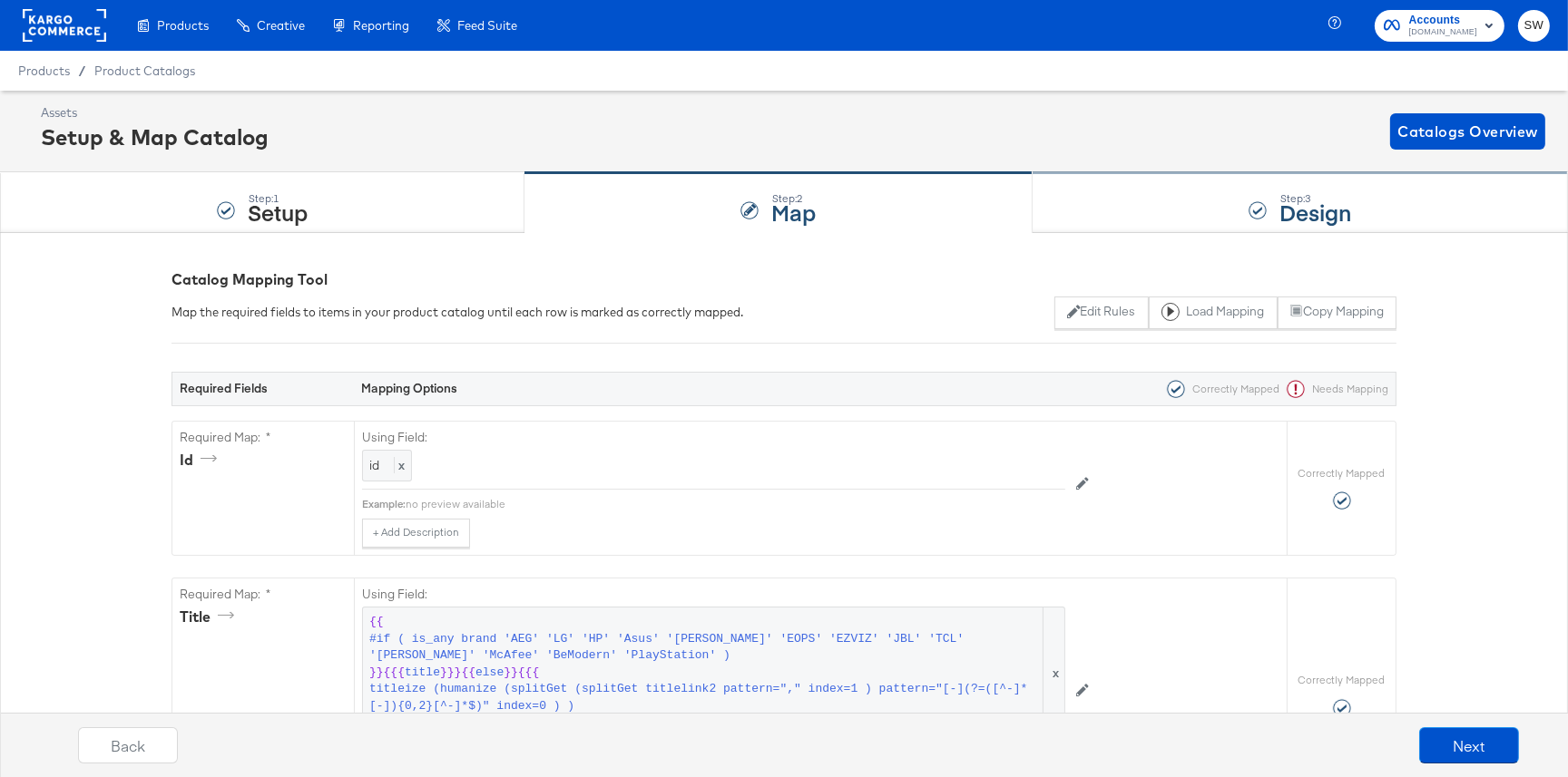
click at [1211, 211] on div "Step: 3 Design" at bounding box center [1301, 203] width 536 height 59
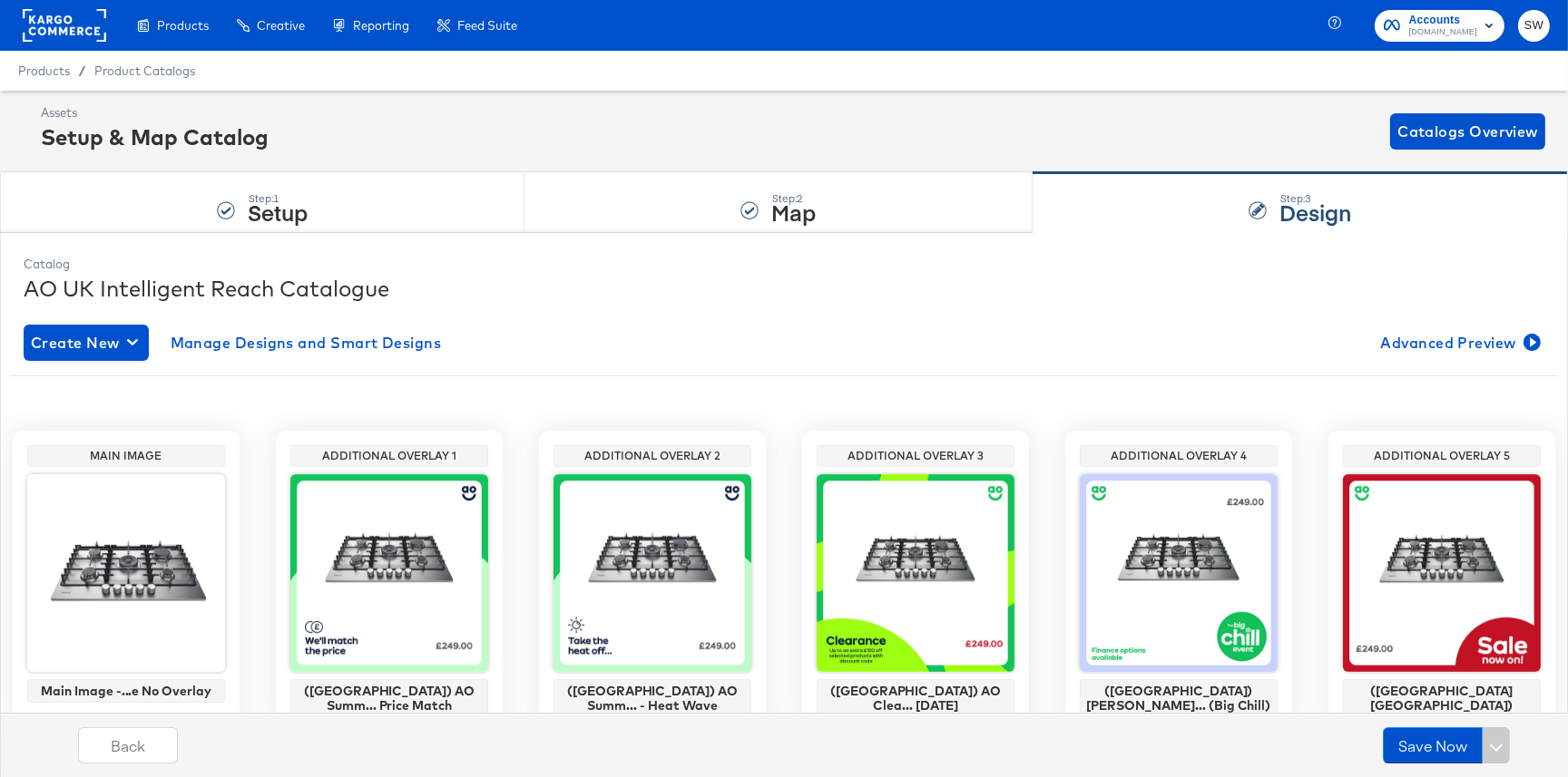
click at [73, 24] on rect at bounding box center [64, 25] width 84 height 33
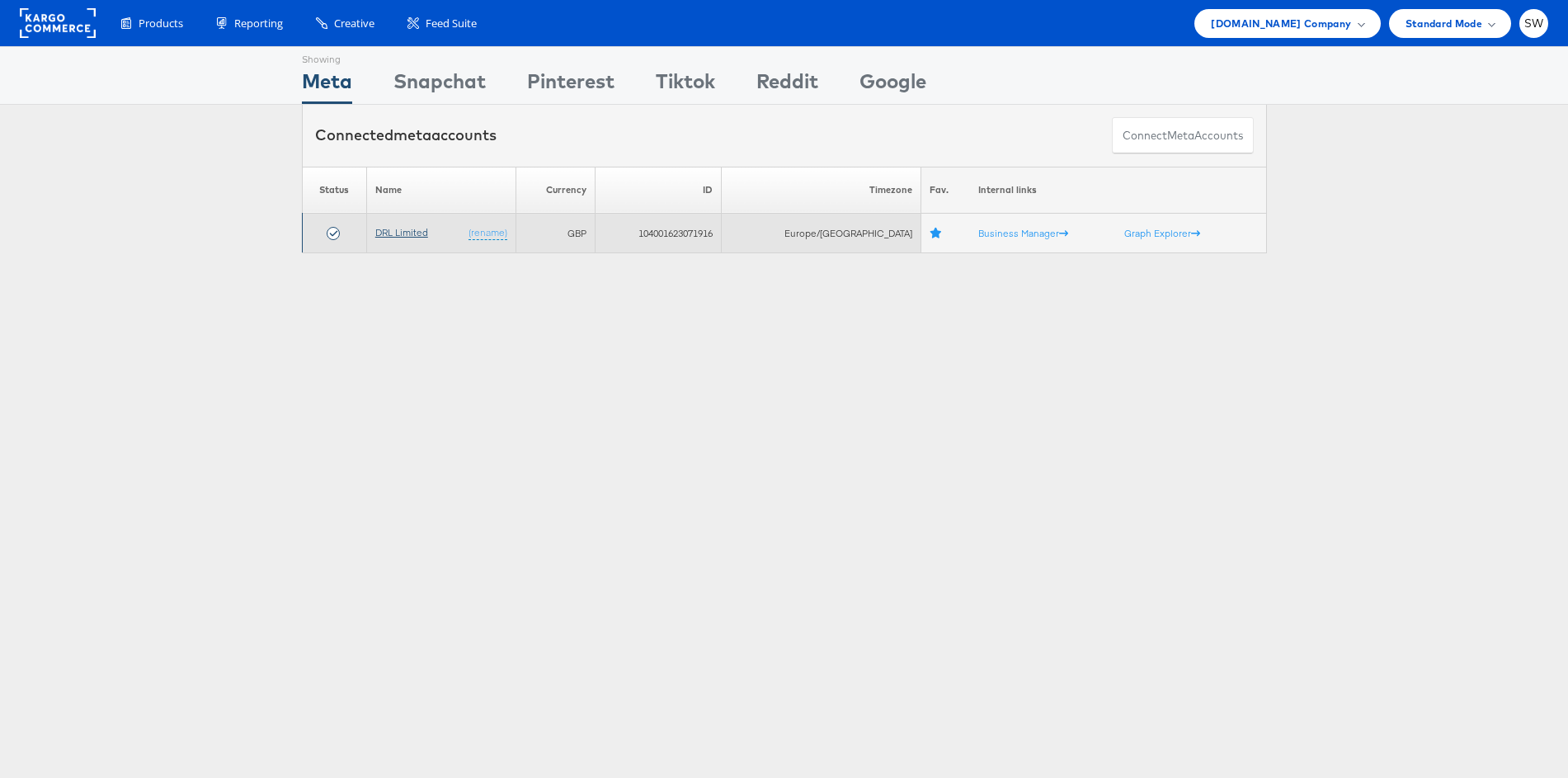
click at [412, 232] on link "DRL Limited" at bounding box center [402, 232] width 53 height 12
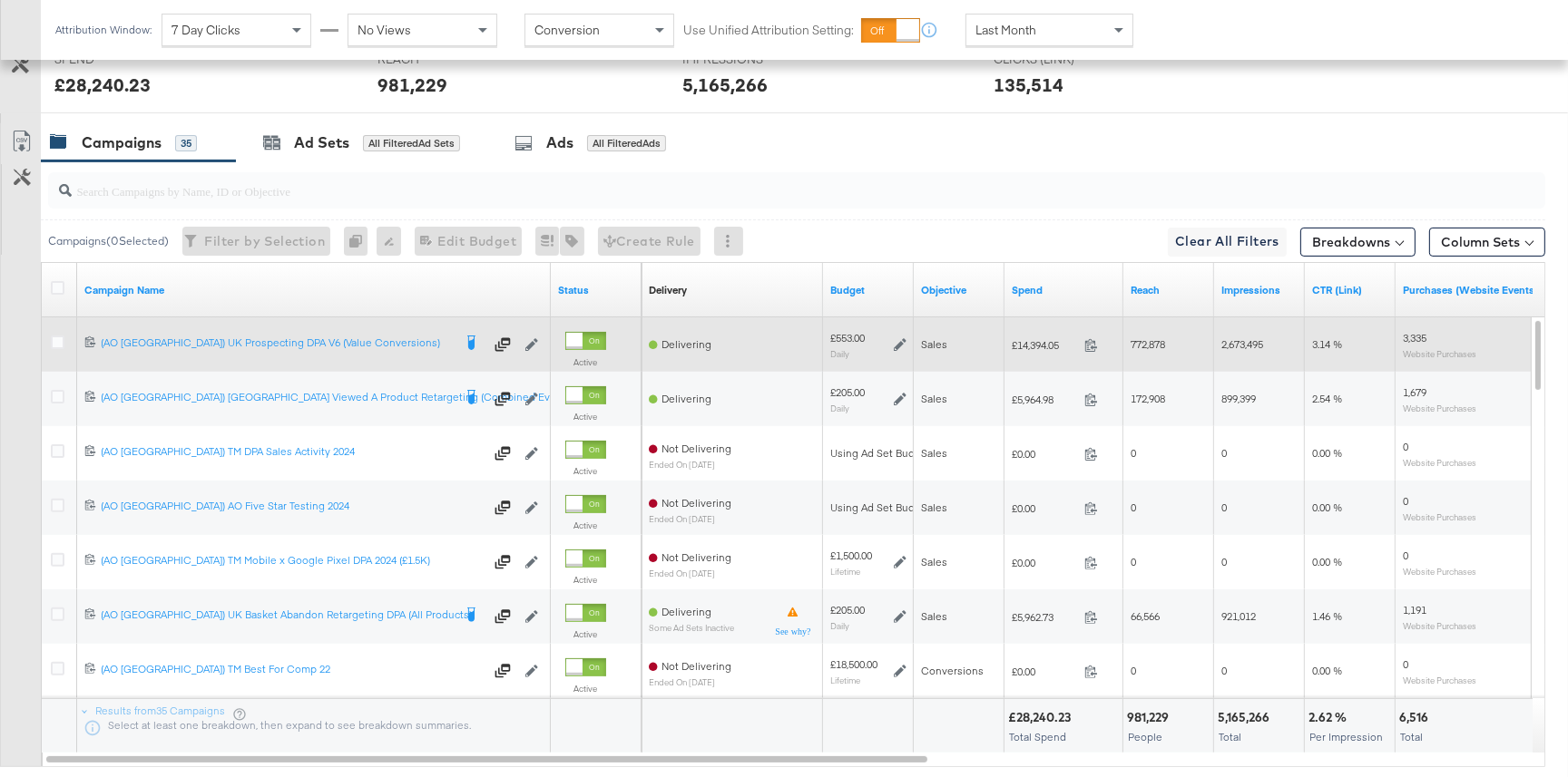
scroll to position [750, 0]
click at [55, 341] on icon at bounding box center [58, 342] width 13 height 13
click at [0, 0] on input "checkbox" at bounding box center [0, 0] width 0 height 0
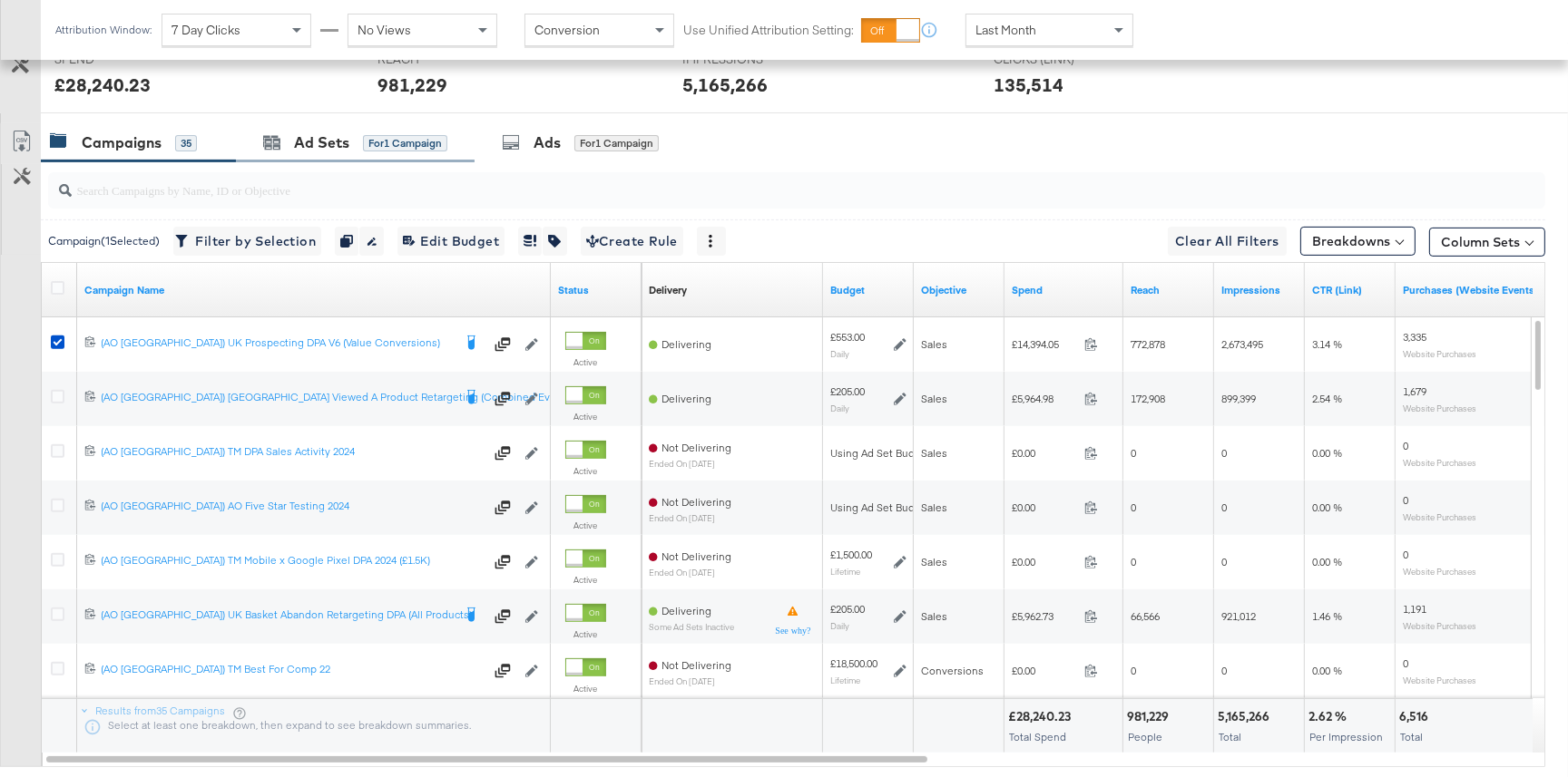
click at [284, 154] on div "Ad Sets for 1 Campaign" at bounding box center [355, 142] width 239 height 39
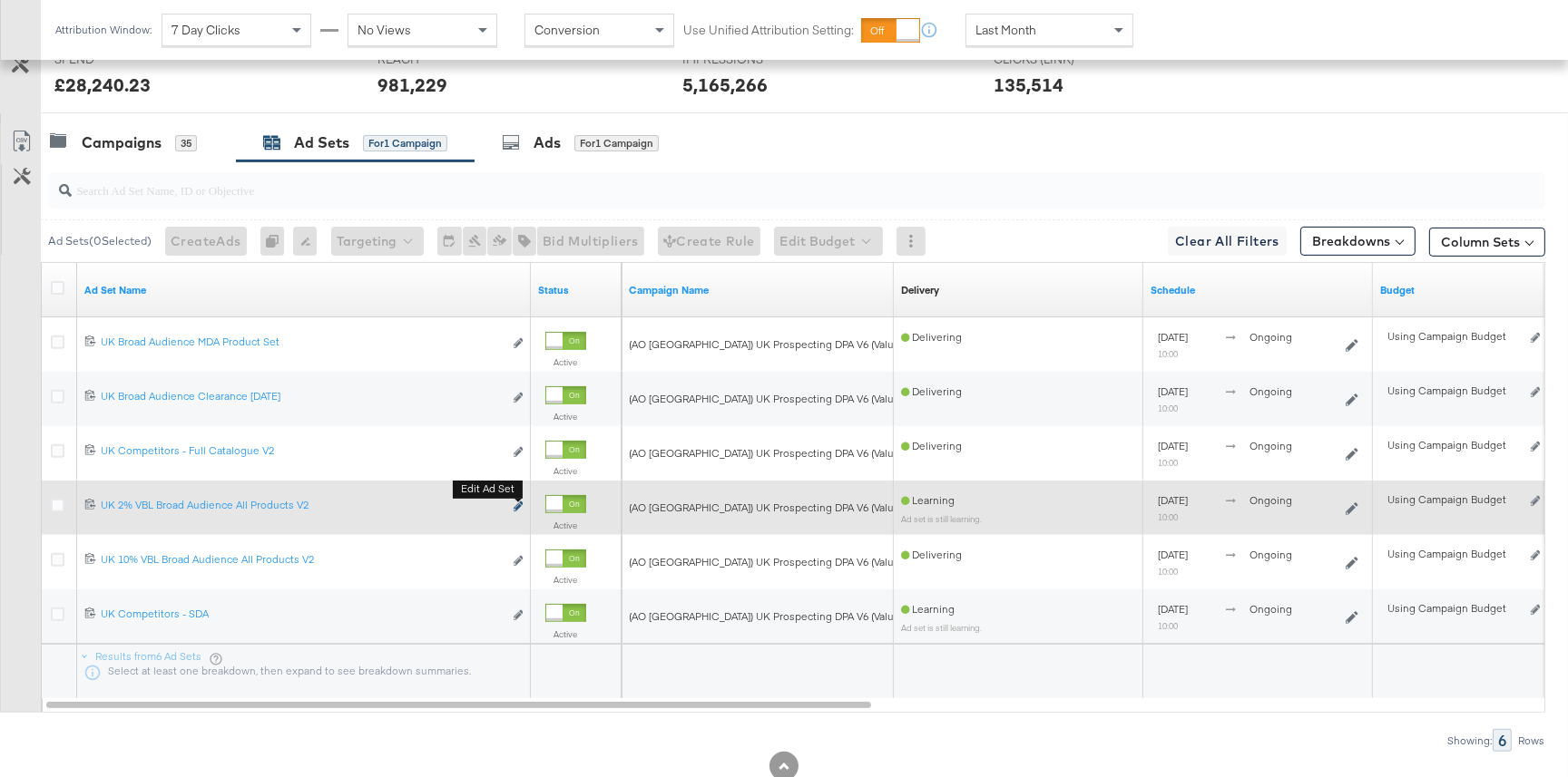
click at [520, 508] on icon "link" at bounding box center [519, 506] width 9 height 10
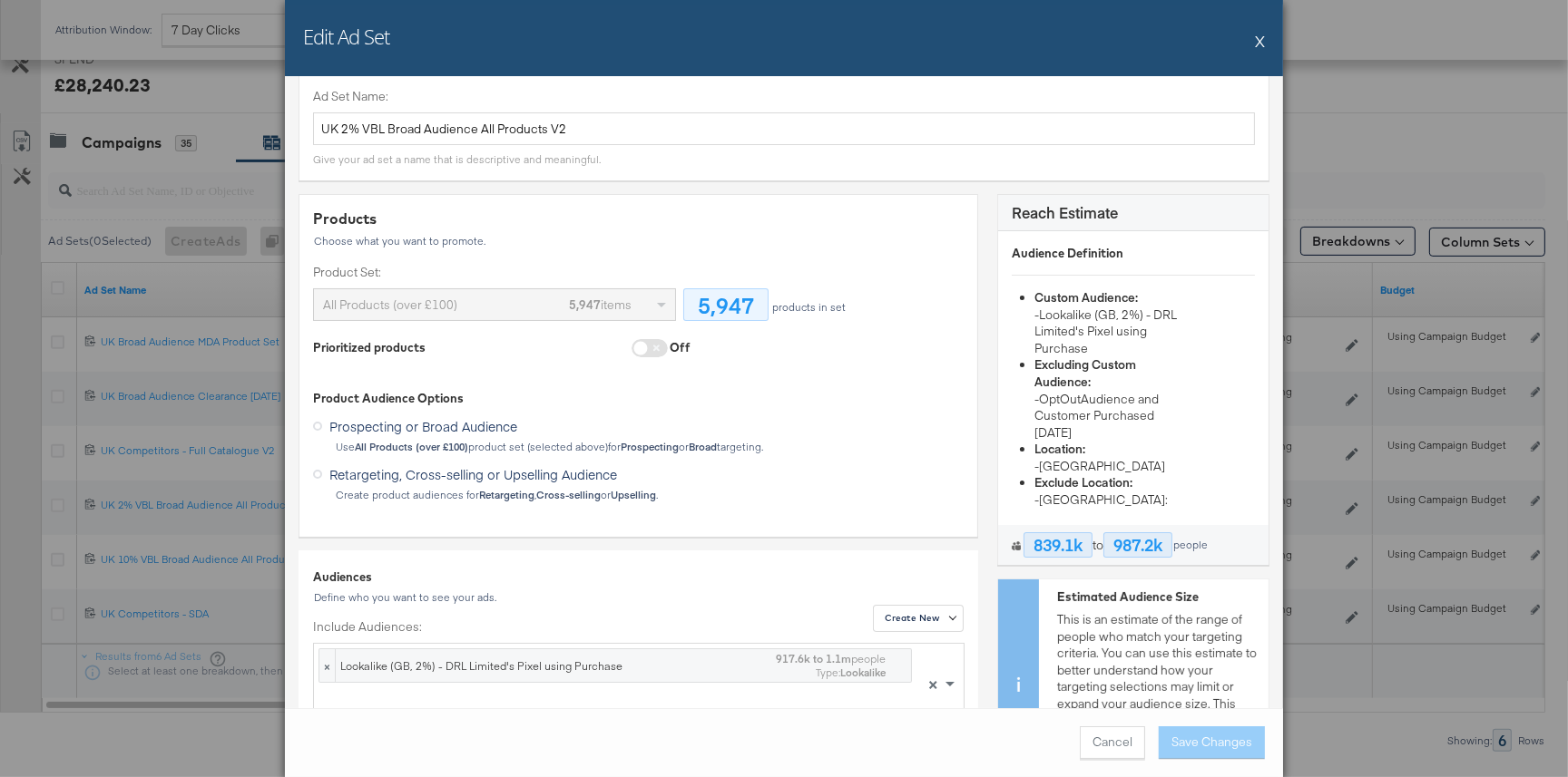
scroll to position [0, 0]
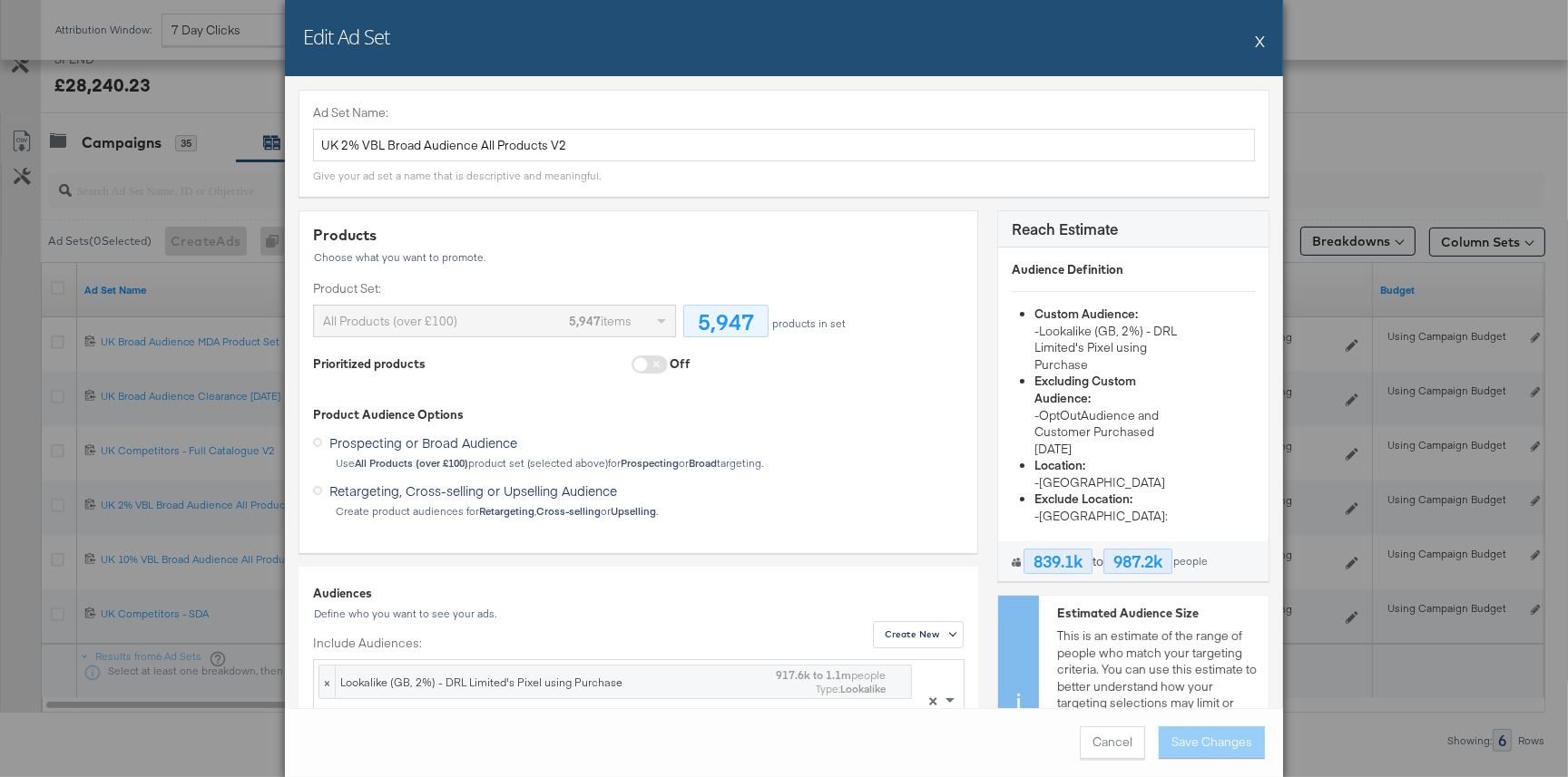
click at [1260, 39] on button "X" at bounding box center [1259, 41] width 10 height 36
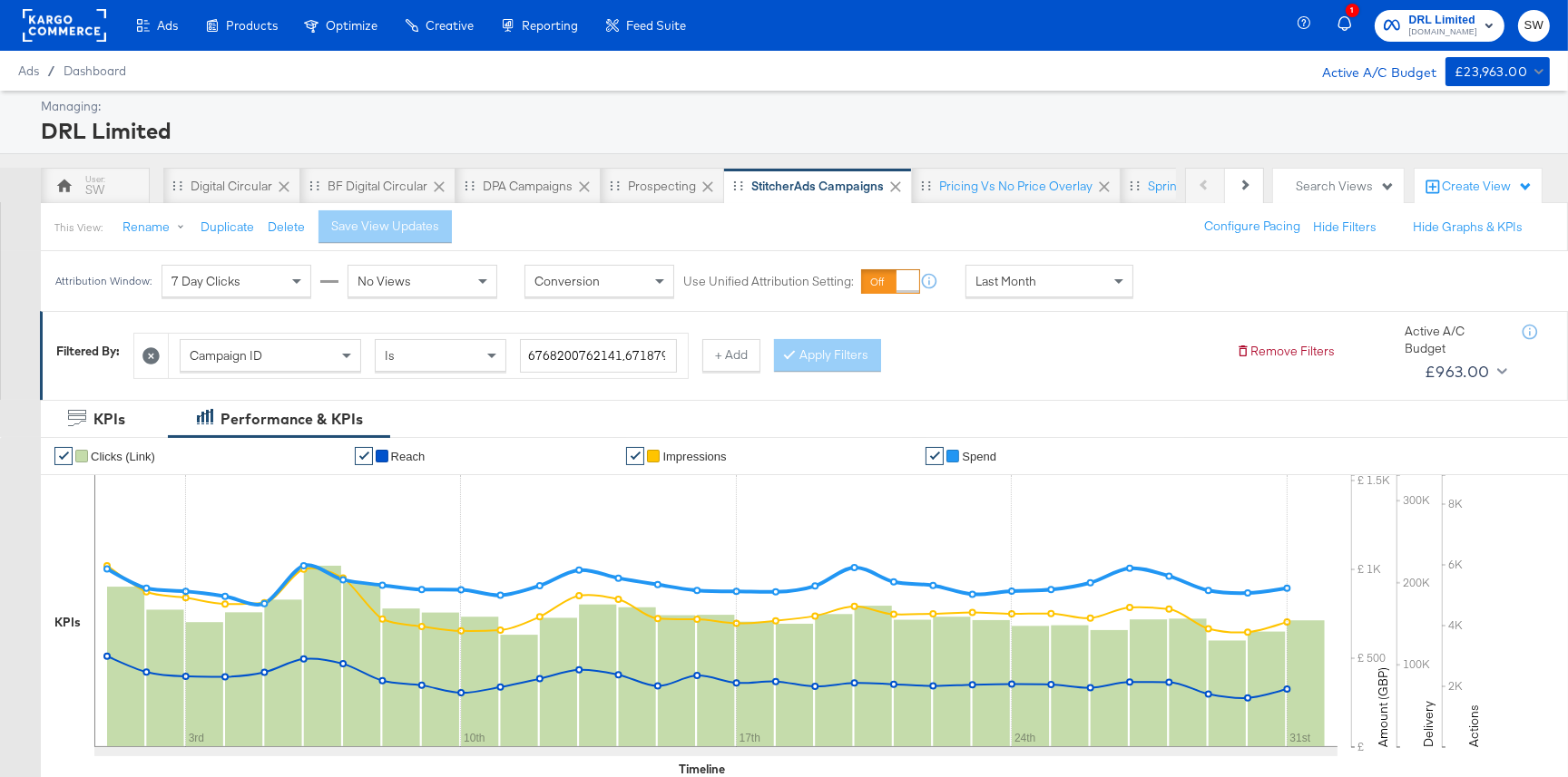
click at [1448, 36] on span "[DOMAIN_NAME]" at bounding box center [1443, 32] width 68 height 14
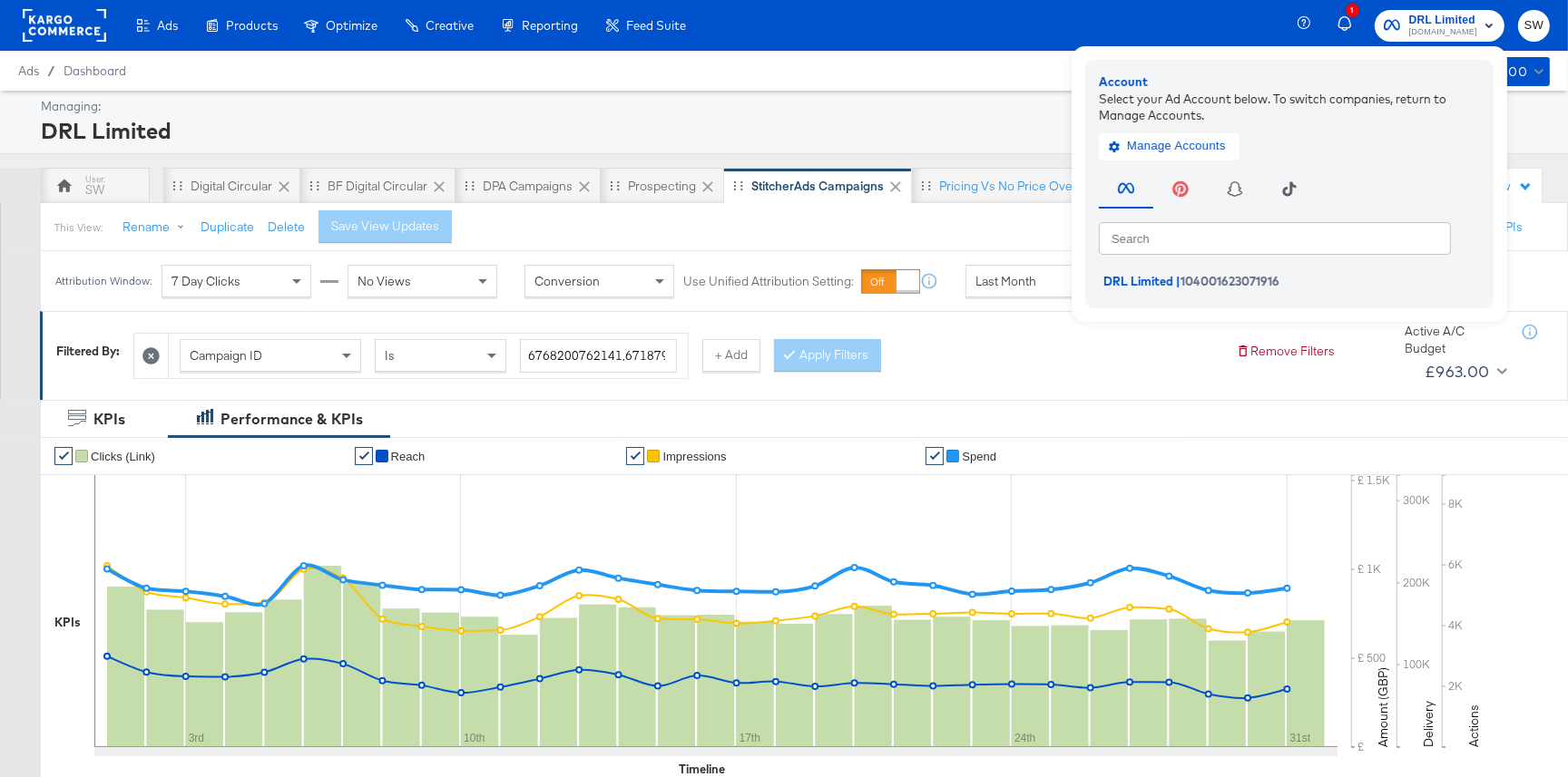
click at [980, 115] on div "DRL Limited" at bounding box center [792, 130] width 1505 height 31
